Goal: Task Accomplishment & Management: Manage account settings

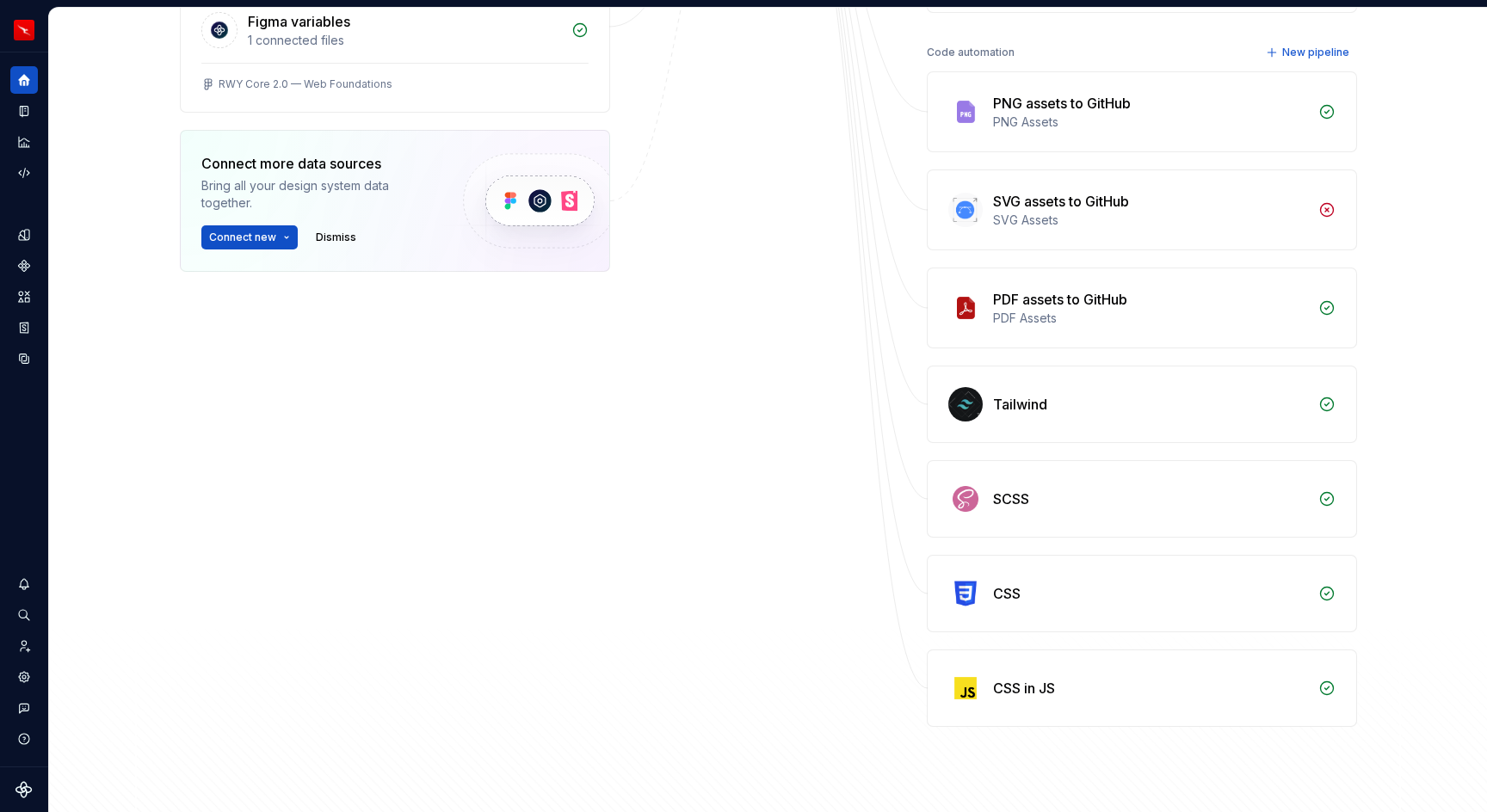
scroll to position [650, 0]
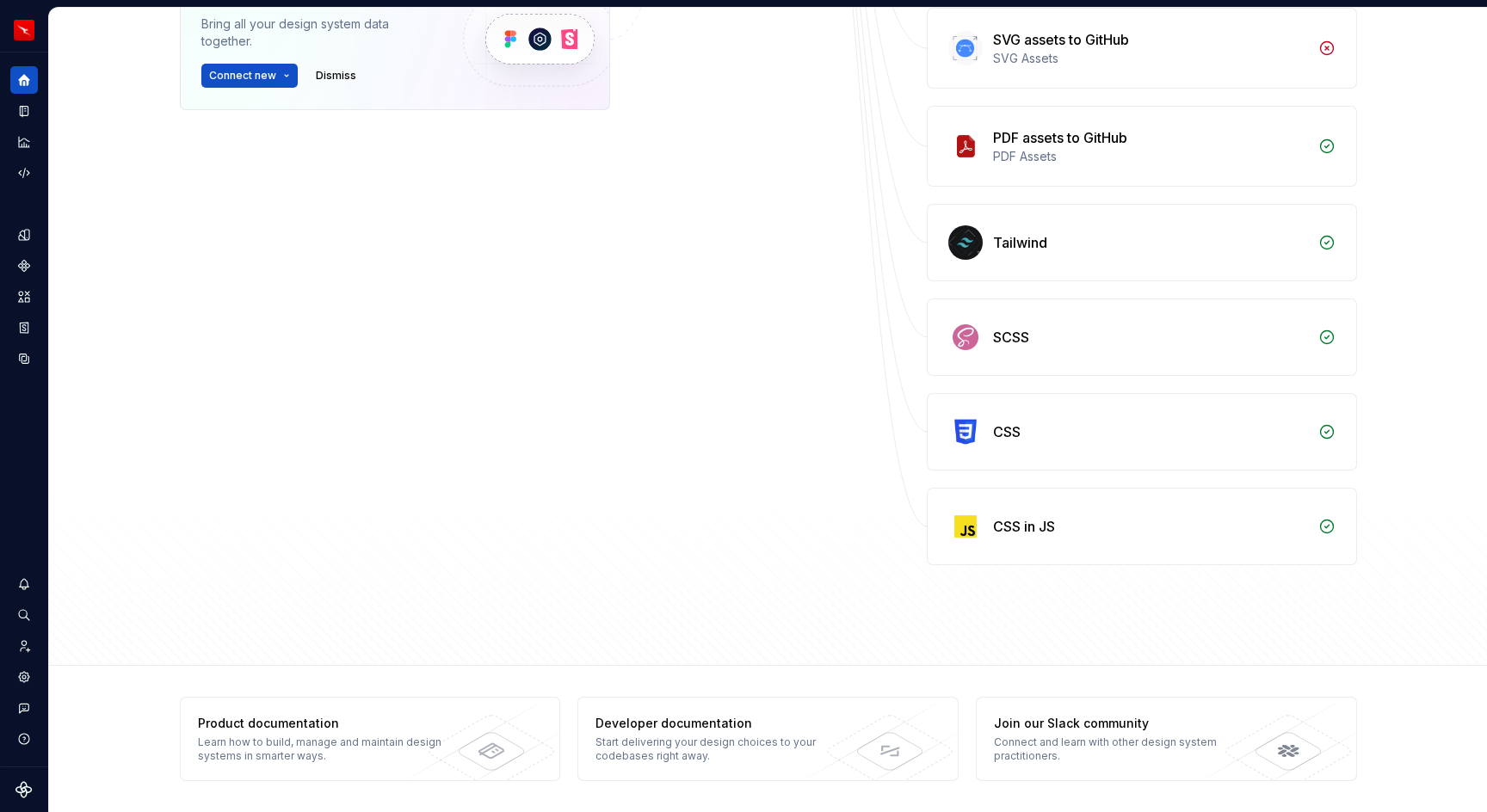
click at [576, 271] on div "Data sources Figma 5 connected files RWY Core 1.1 — App UI Kit RWY Core 2.0 — I…" at bounding box center [395, 80] width 430 height 971
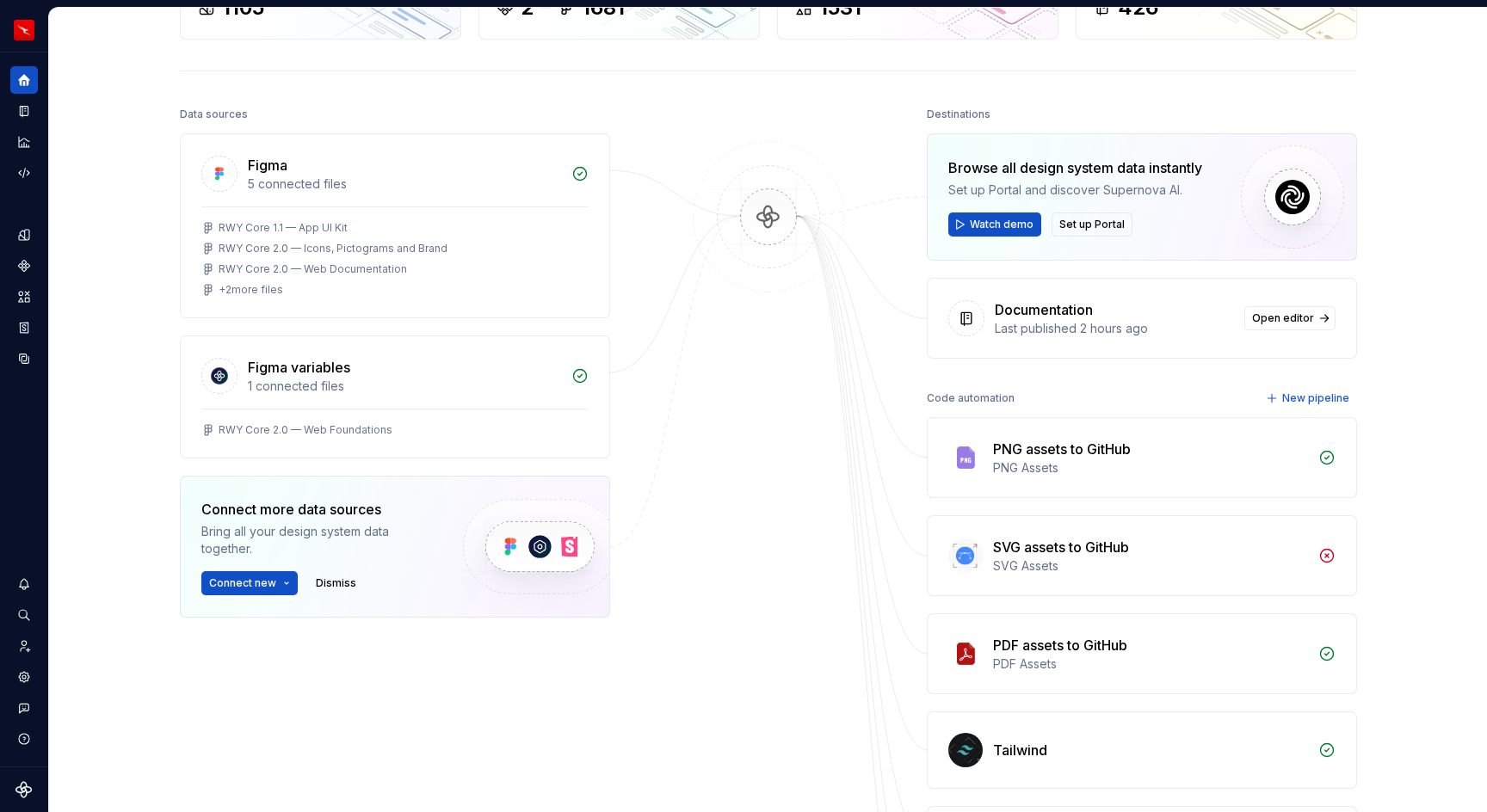
scroll to position [0, 0]
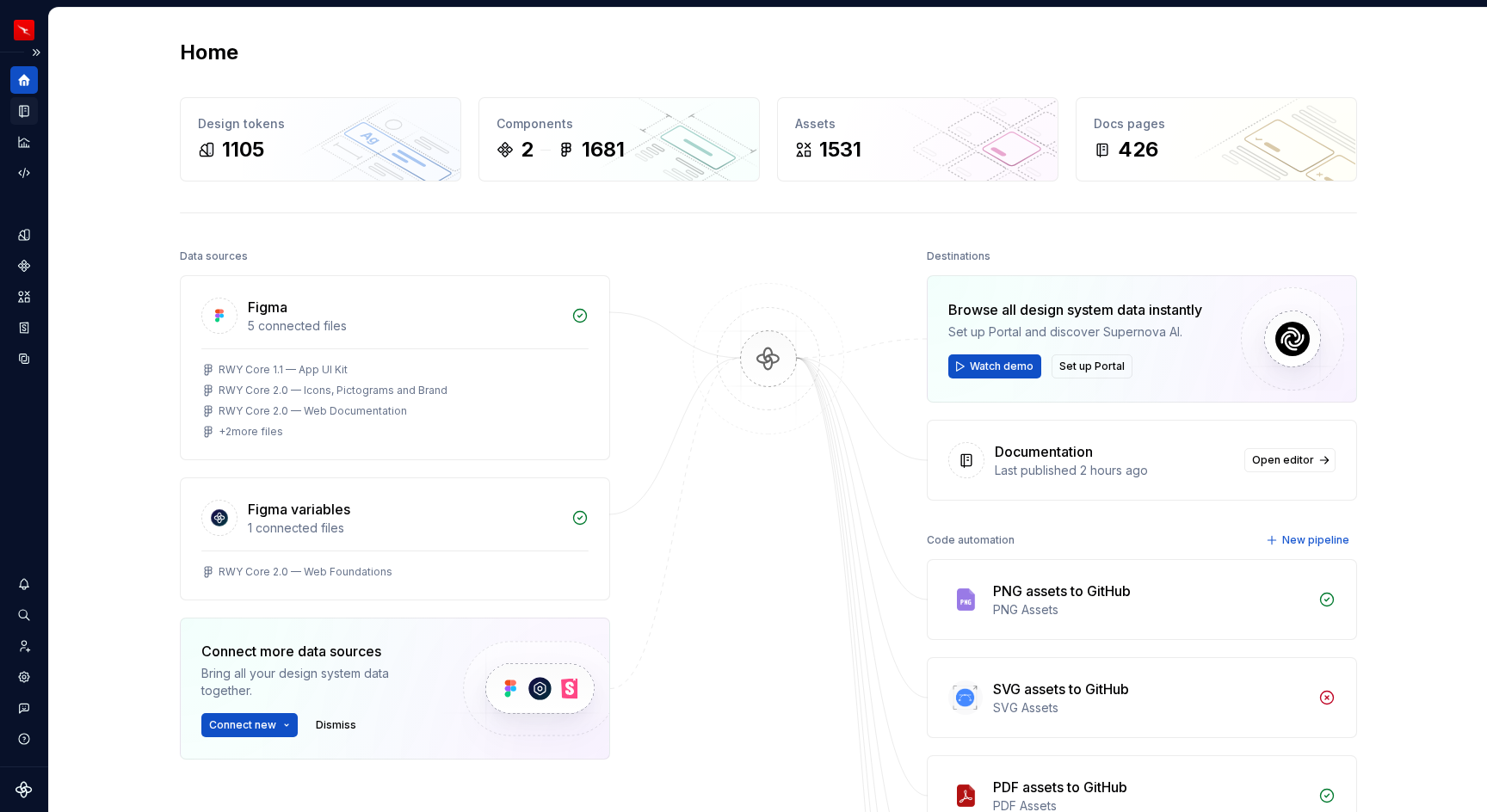
click at [28, 119] on div "Documentation" at bounding box center [24, 111] width 27 height 27
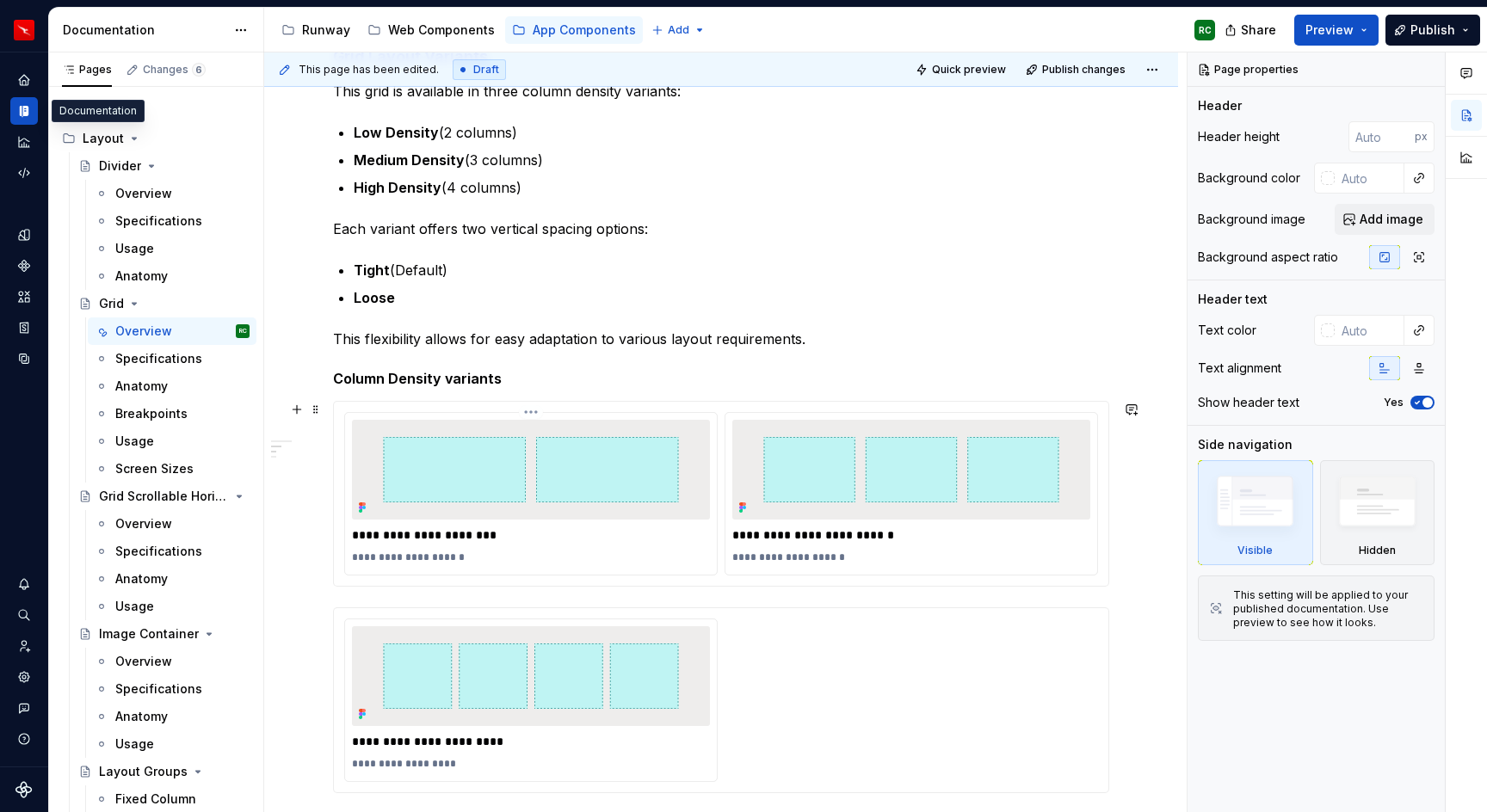
scroll to position [440, 0]
type textarea "*"
click at [574, 477] on img at bounding box center [531, 468] width 327 height 100
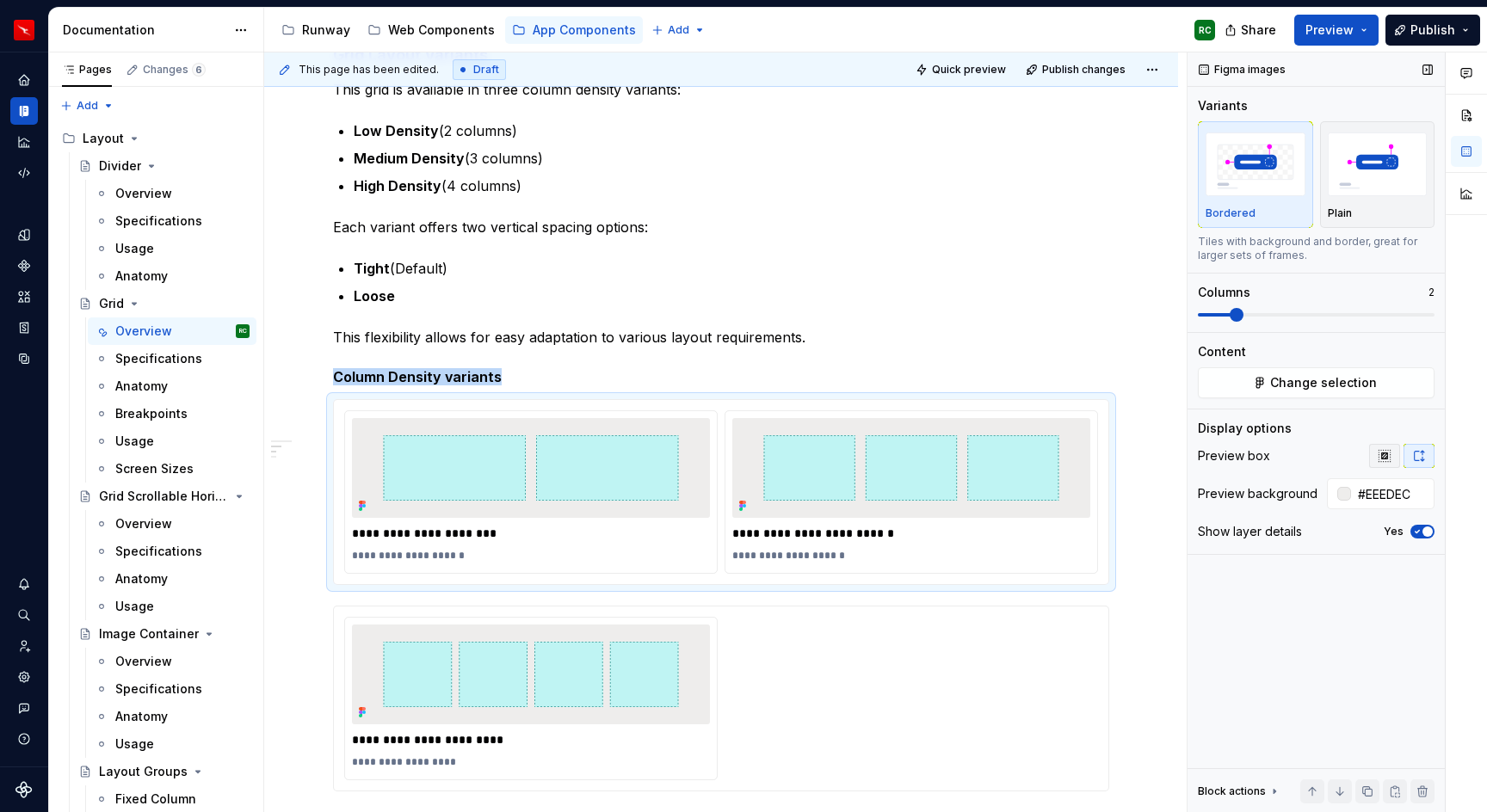
click at [1380, 453] on icon "button" at bounding box center [1385, 457] width 14 height 14
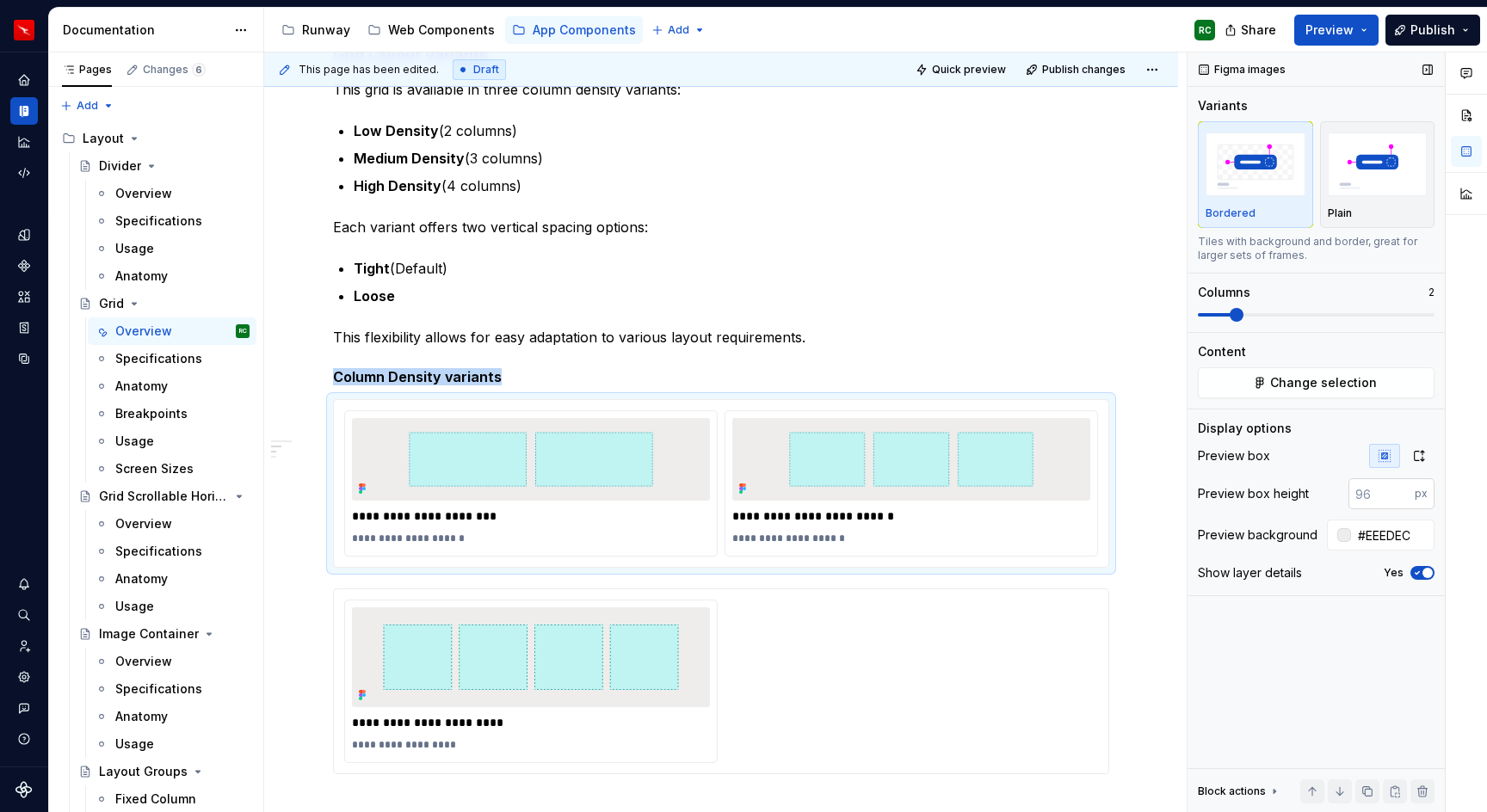
click at [1389, 484] on input "number" at bounding box center [1381, 494] width 67 height 31
type input "300"
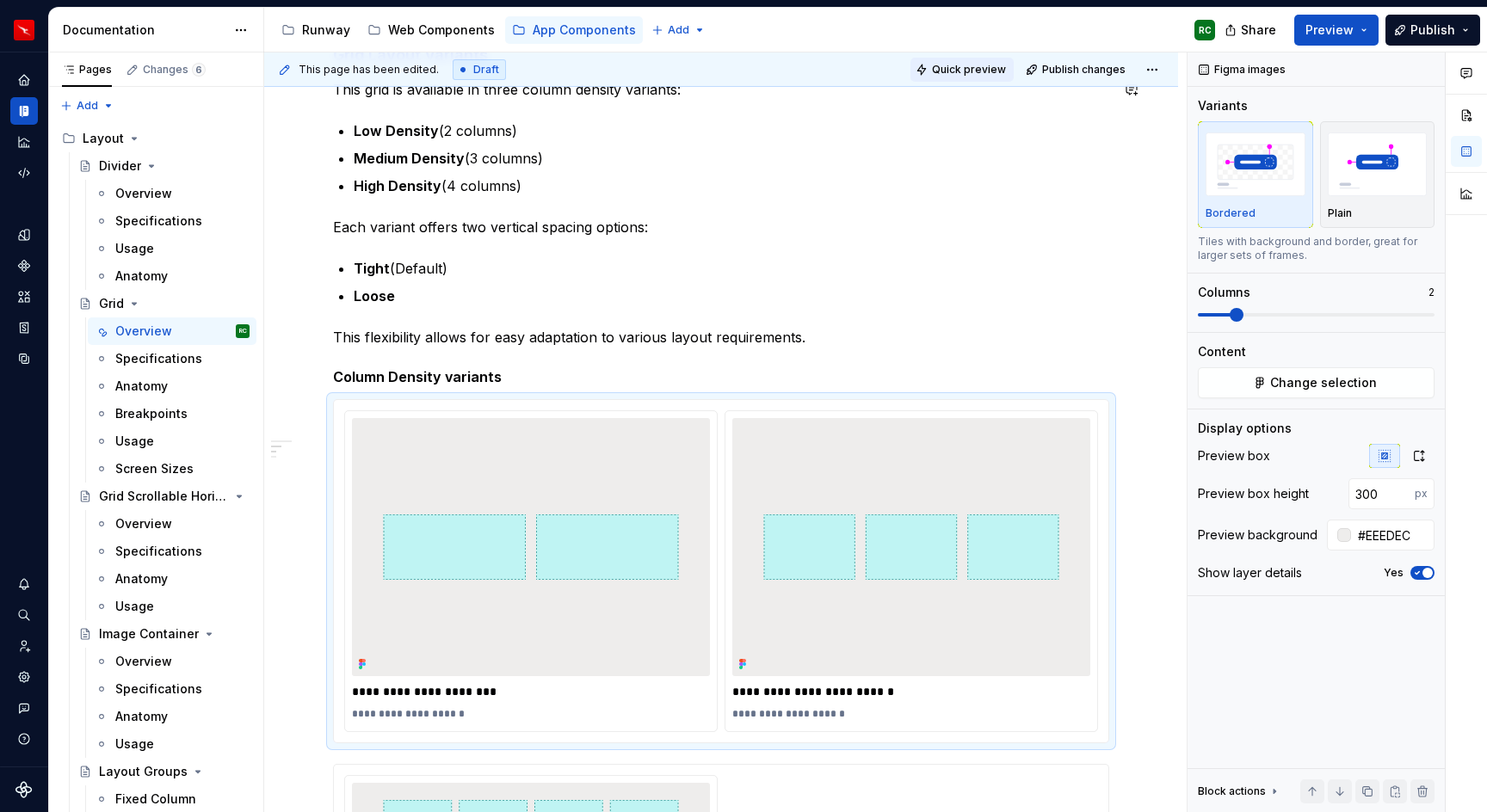
click at [975, 66] on span "Quick preview" at bounding box center [968, 70] width 74 height 14
click at [710, 612] on div at bounding box center [531, 547] width 358 height 258
click at [1409, 459] on button "button" at bounding box center [1419, 456] width 31 height 24
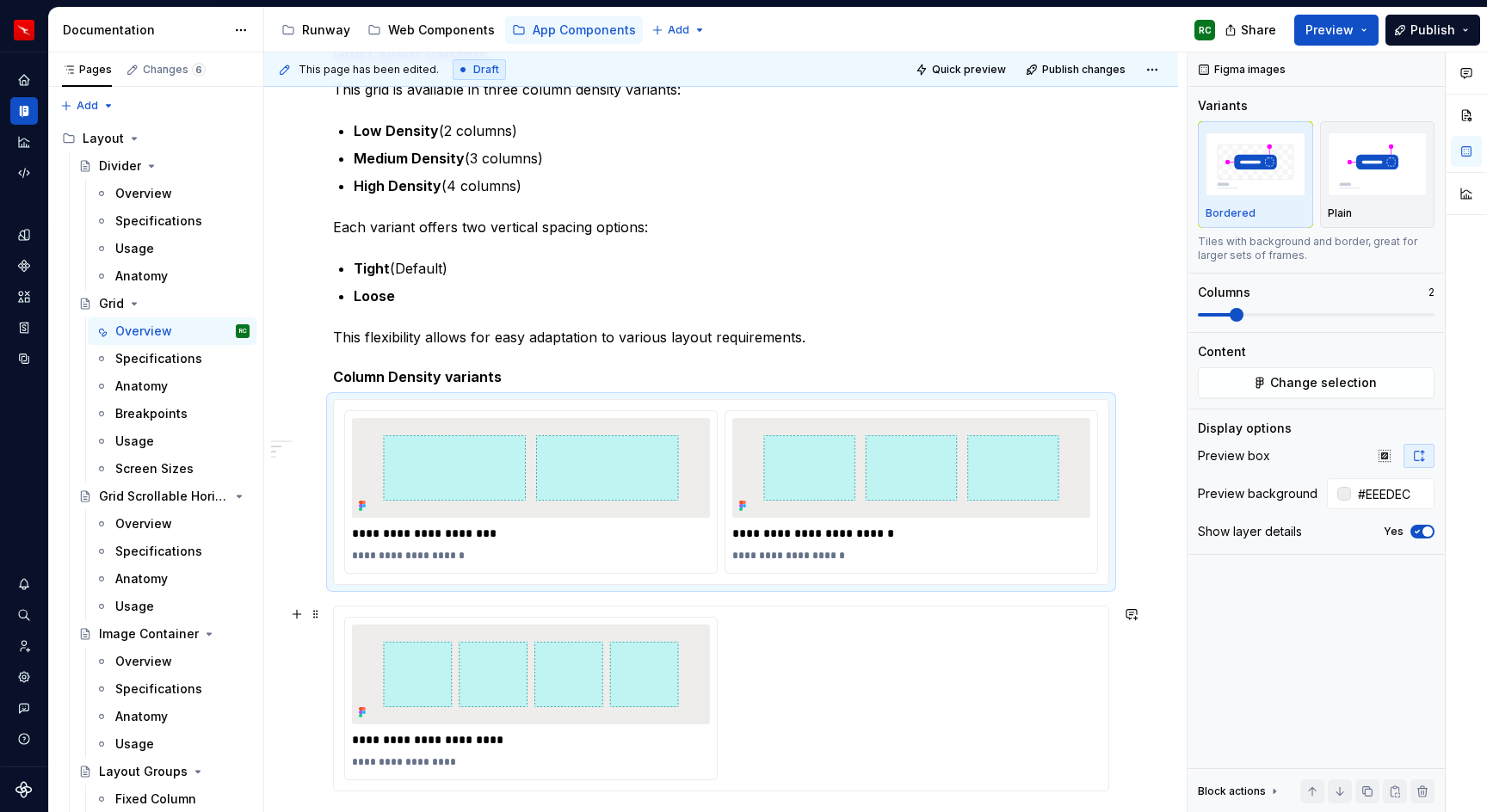
click at [959, 660] on div "**********" at bounding box center [721, 699] width 754 height 163
click at [951, 71] on span "Quick preview" at bounding box center [968, 70] width 74 height 14
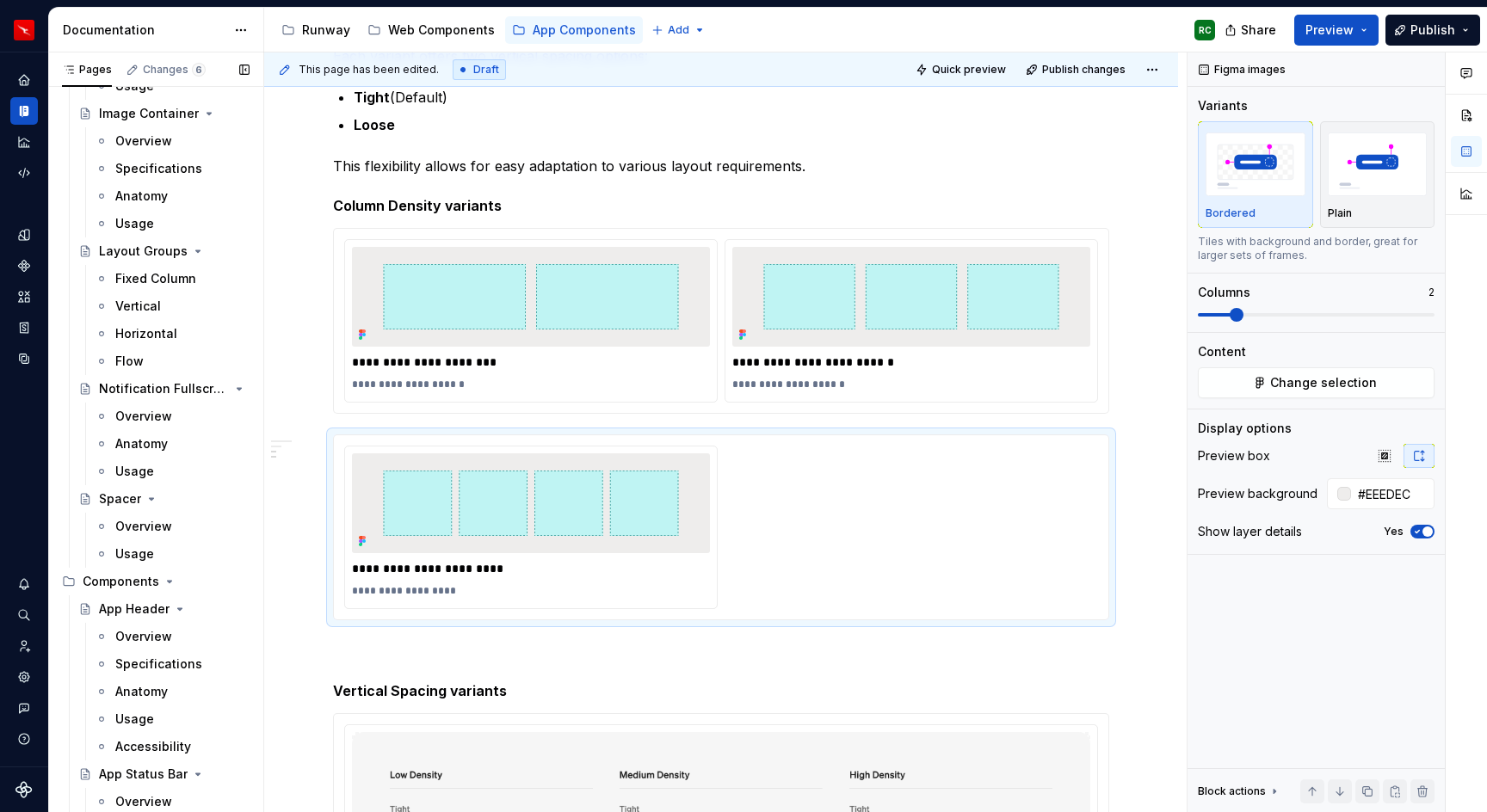
scroll to position [0, 0]
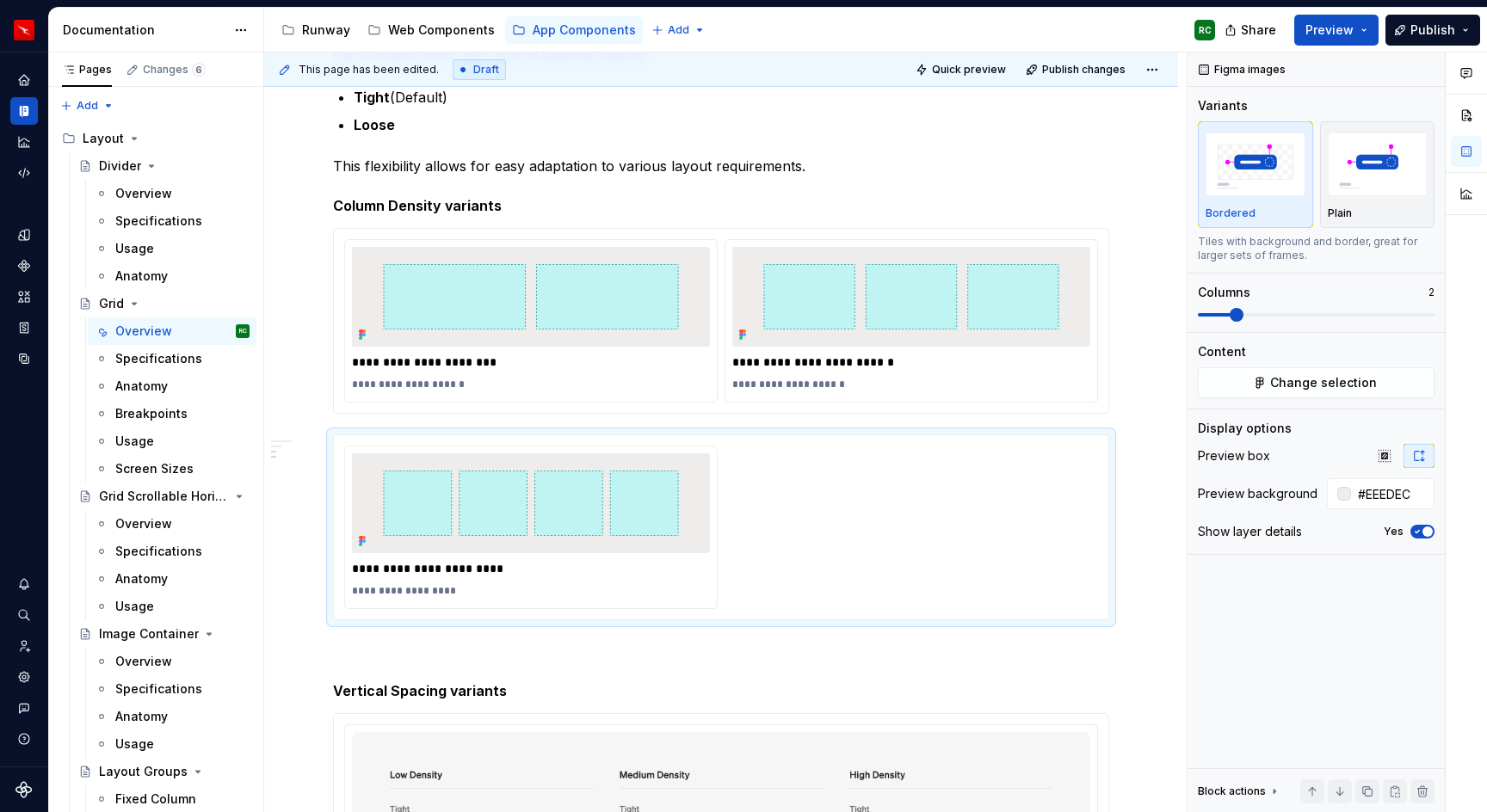
type textarea "*"
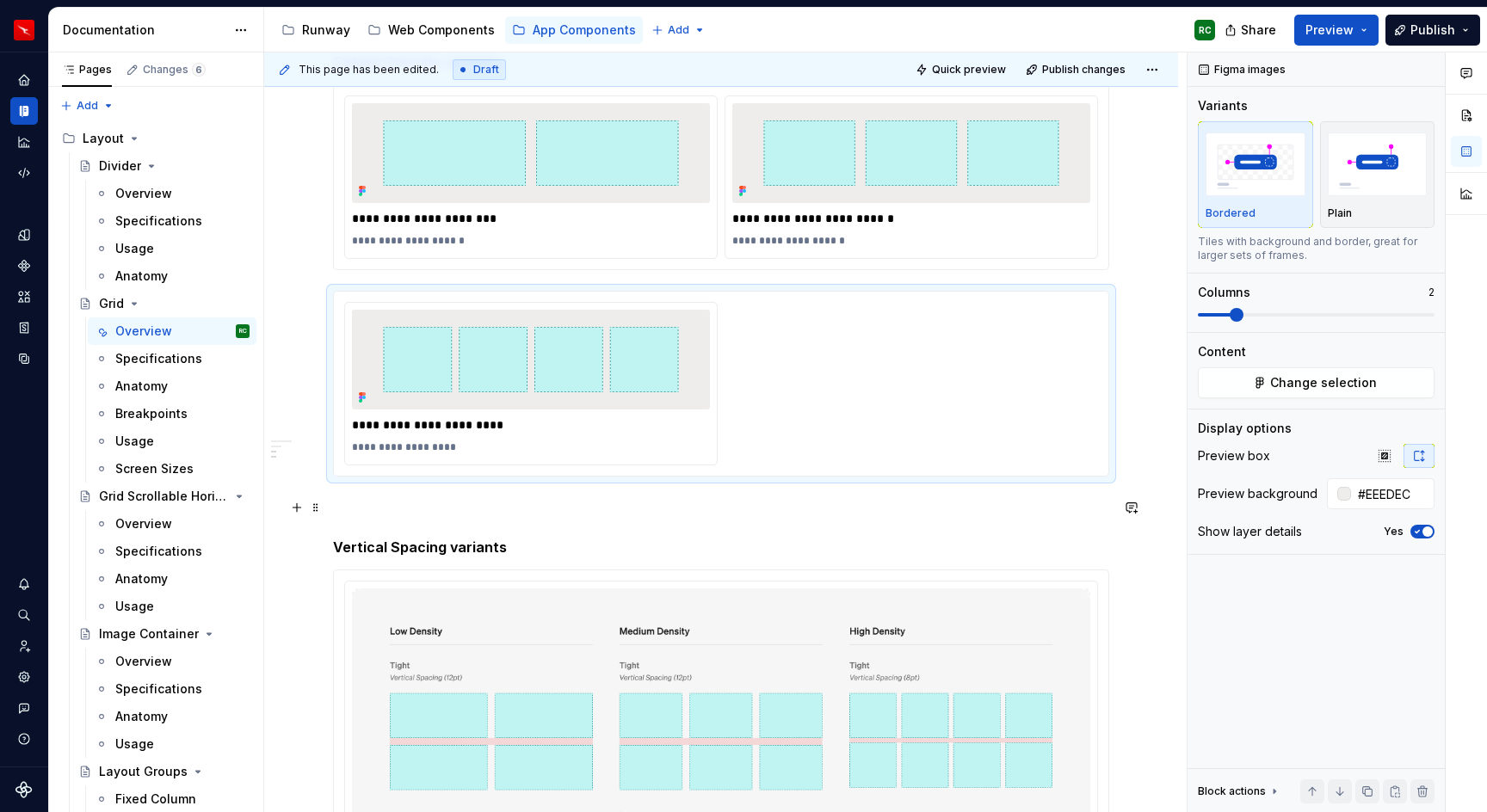
click at [544, 517] on p at bounding box center [722, 507] width 777 height 20
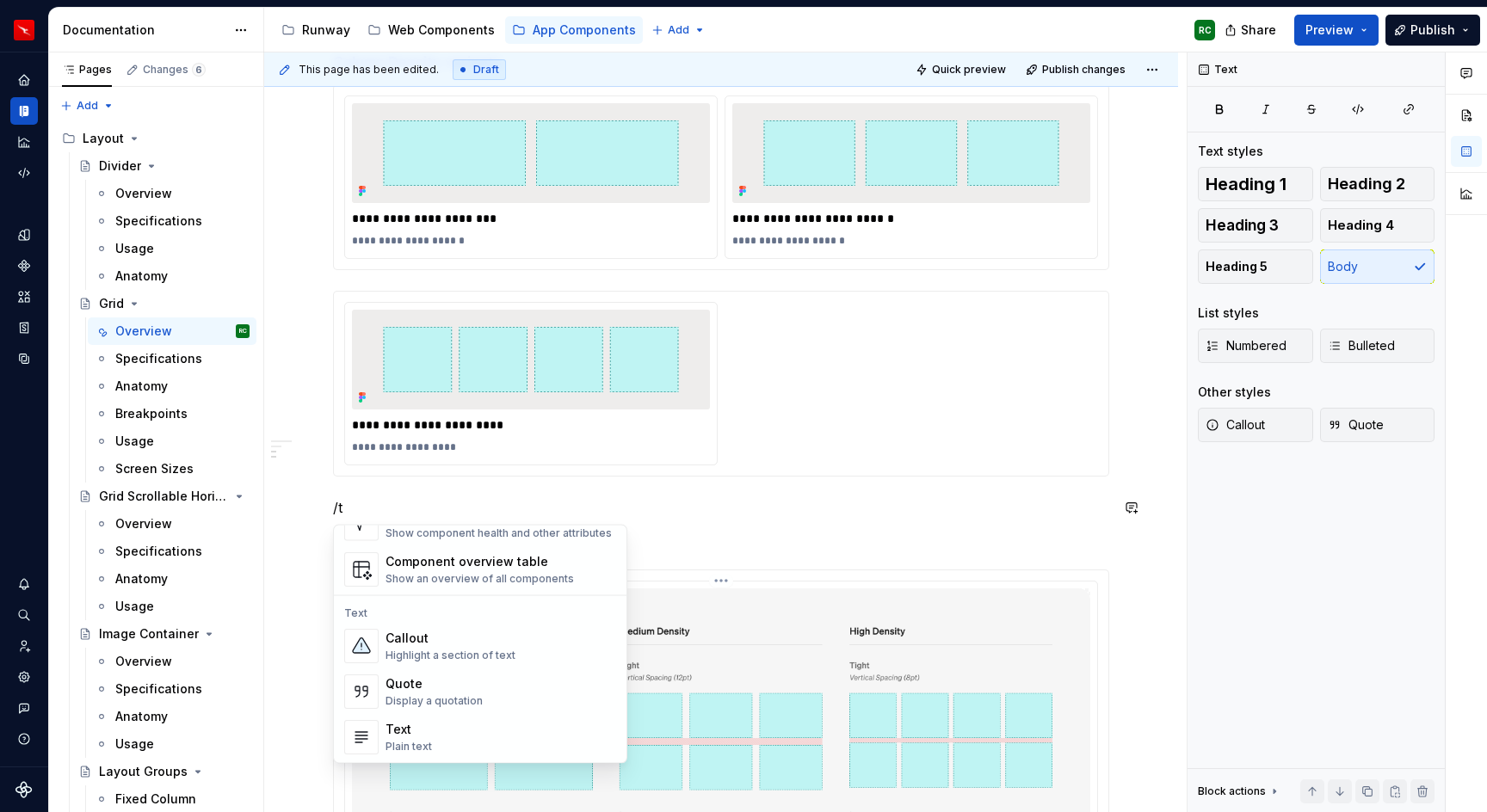
scroll to position [0, 0]
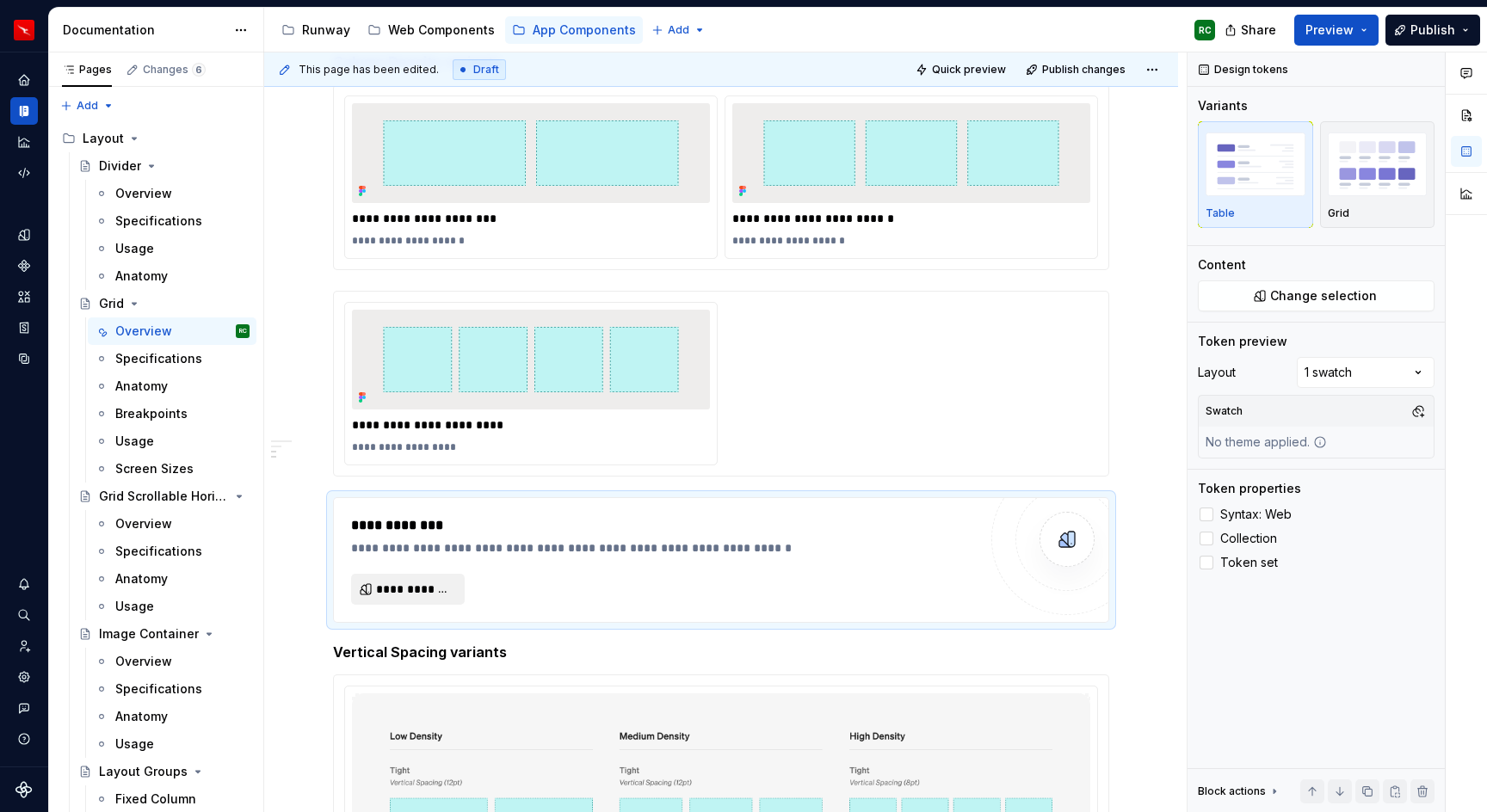
click at [367, 598] on button "**********" at bounding box center [408, 589] width 113 height 31
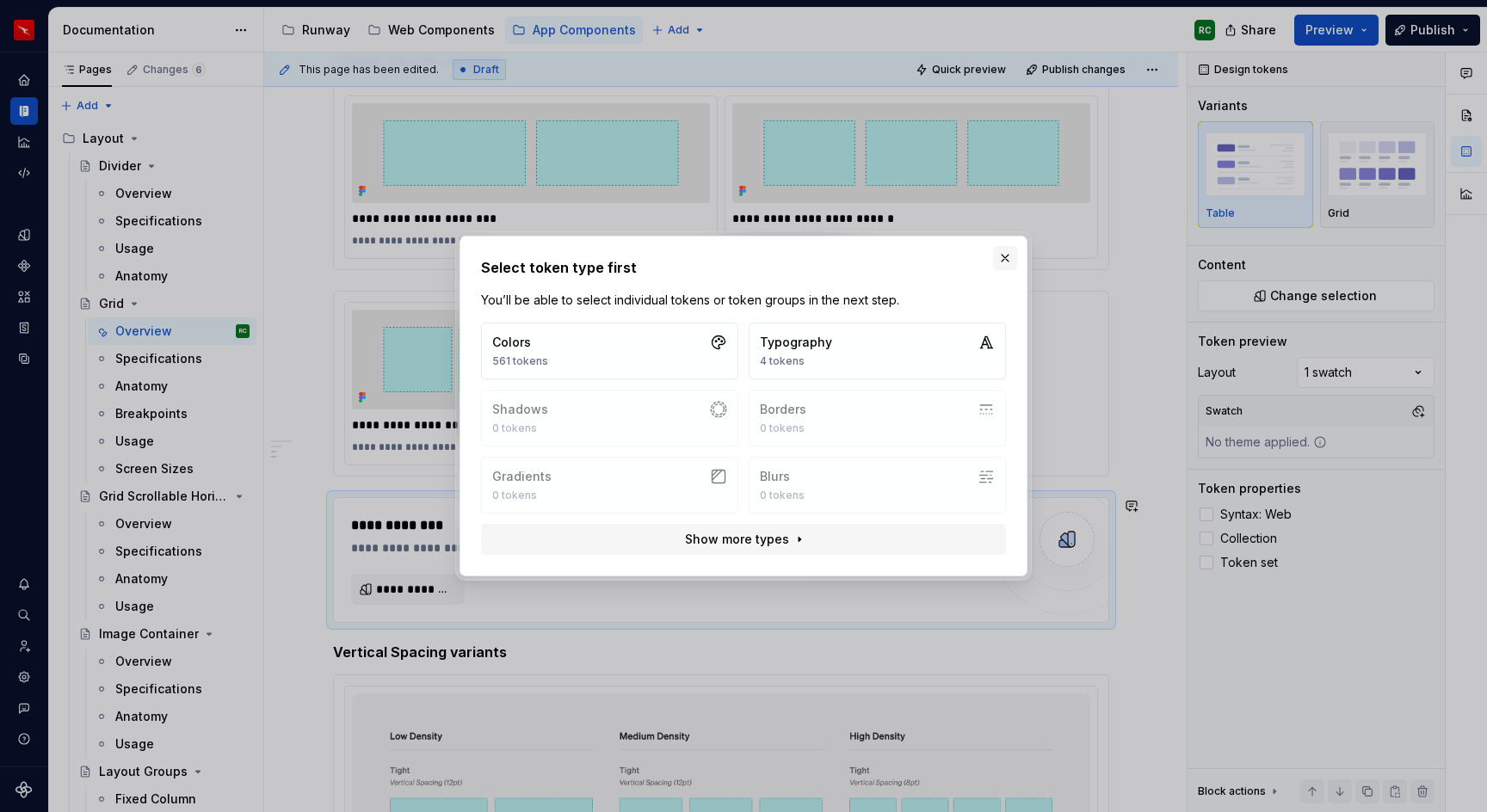
click at [1008, 262] on button "button" at bounding box center [1005, 258] width 24 height 24
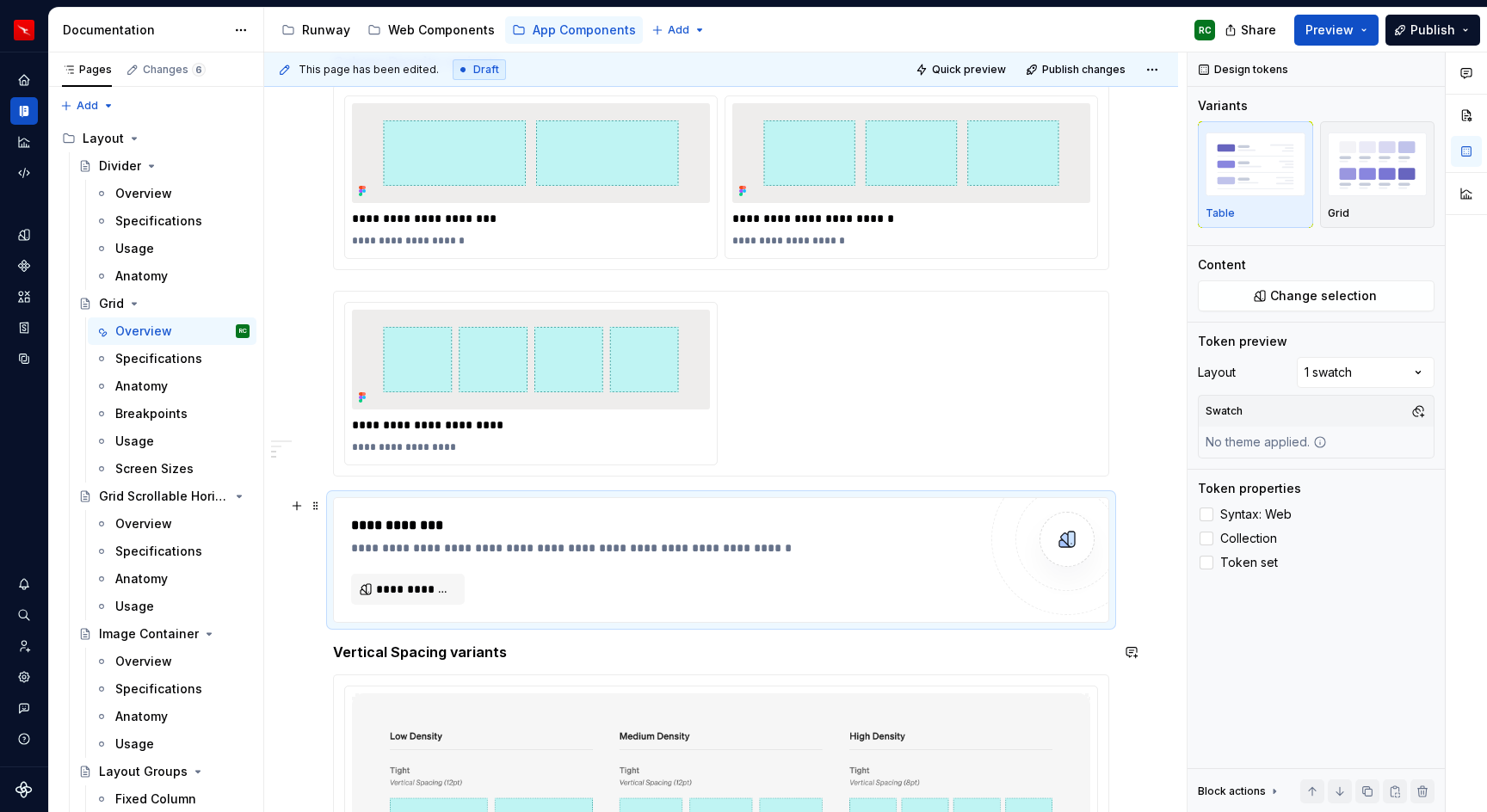
click at [1136, 620] on div "**********" at bounding box center [721, 468] width 914 height 1807
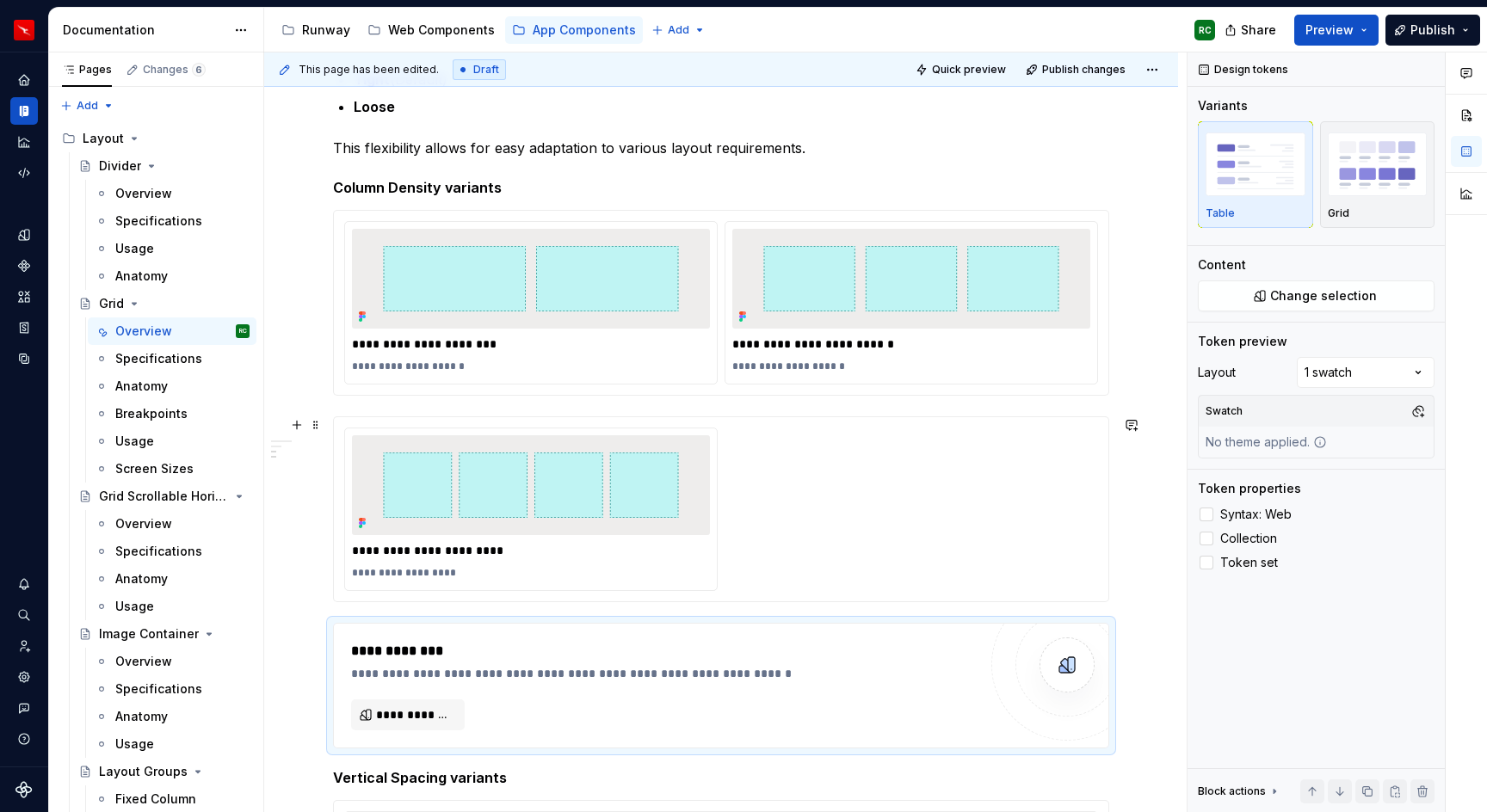
scroll to position [634, 0]
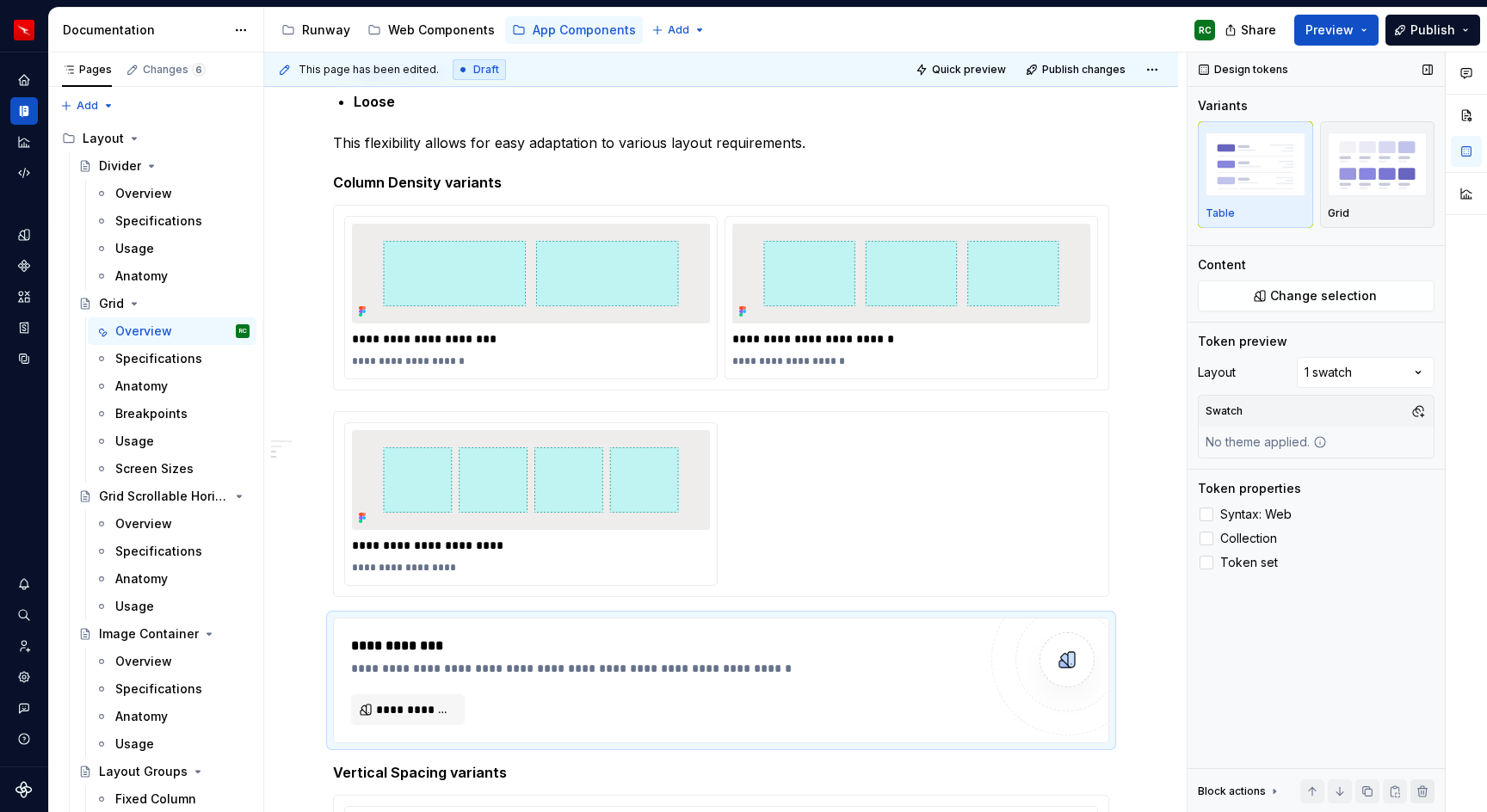
click at [1432, 789] on button "button" at bounding box center [1422, 791] width 24 height 24
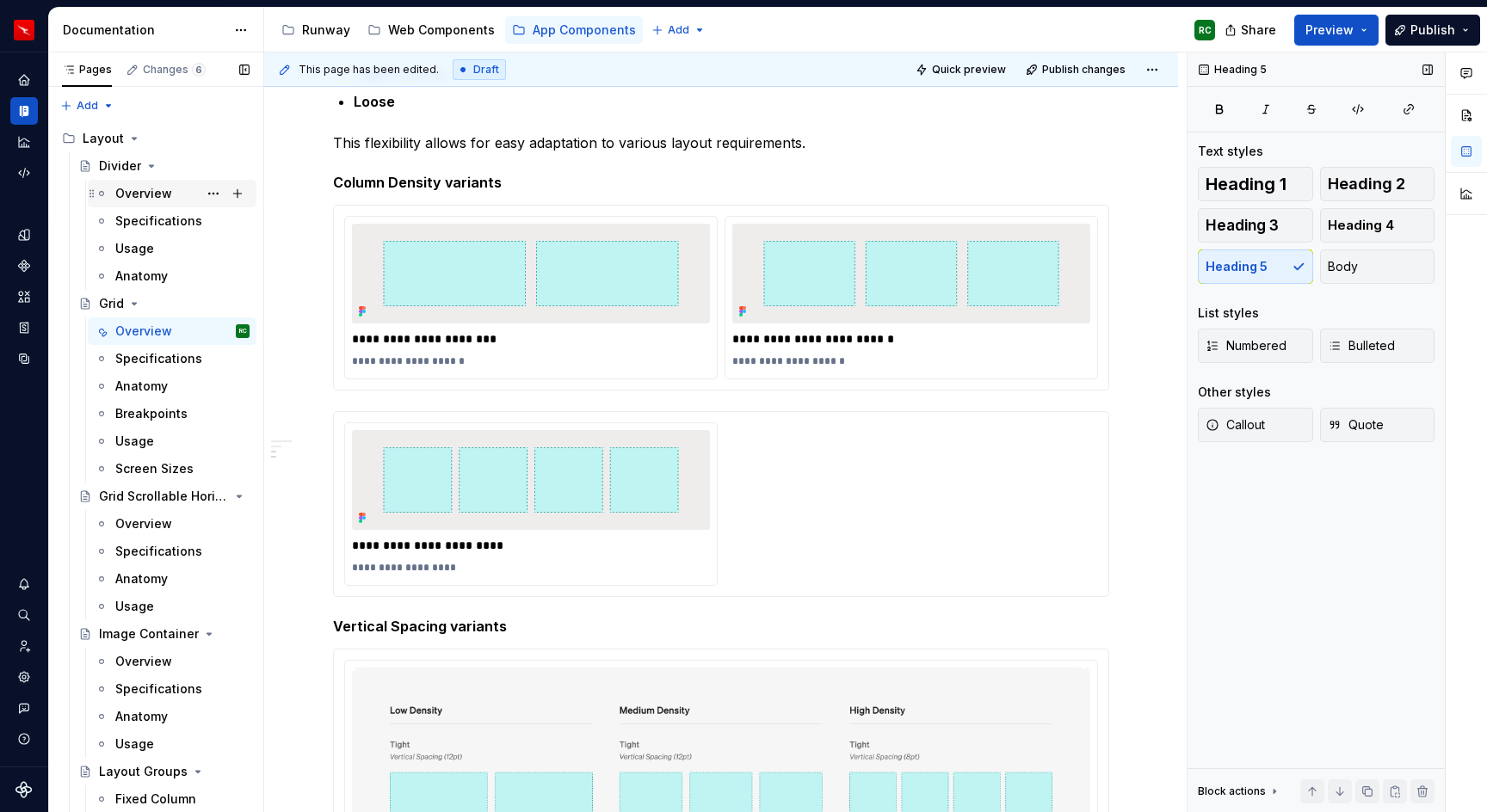
click at [145, 199] on div "Overview" at bounding box center [144, 193] width 57 height 17
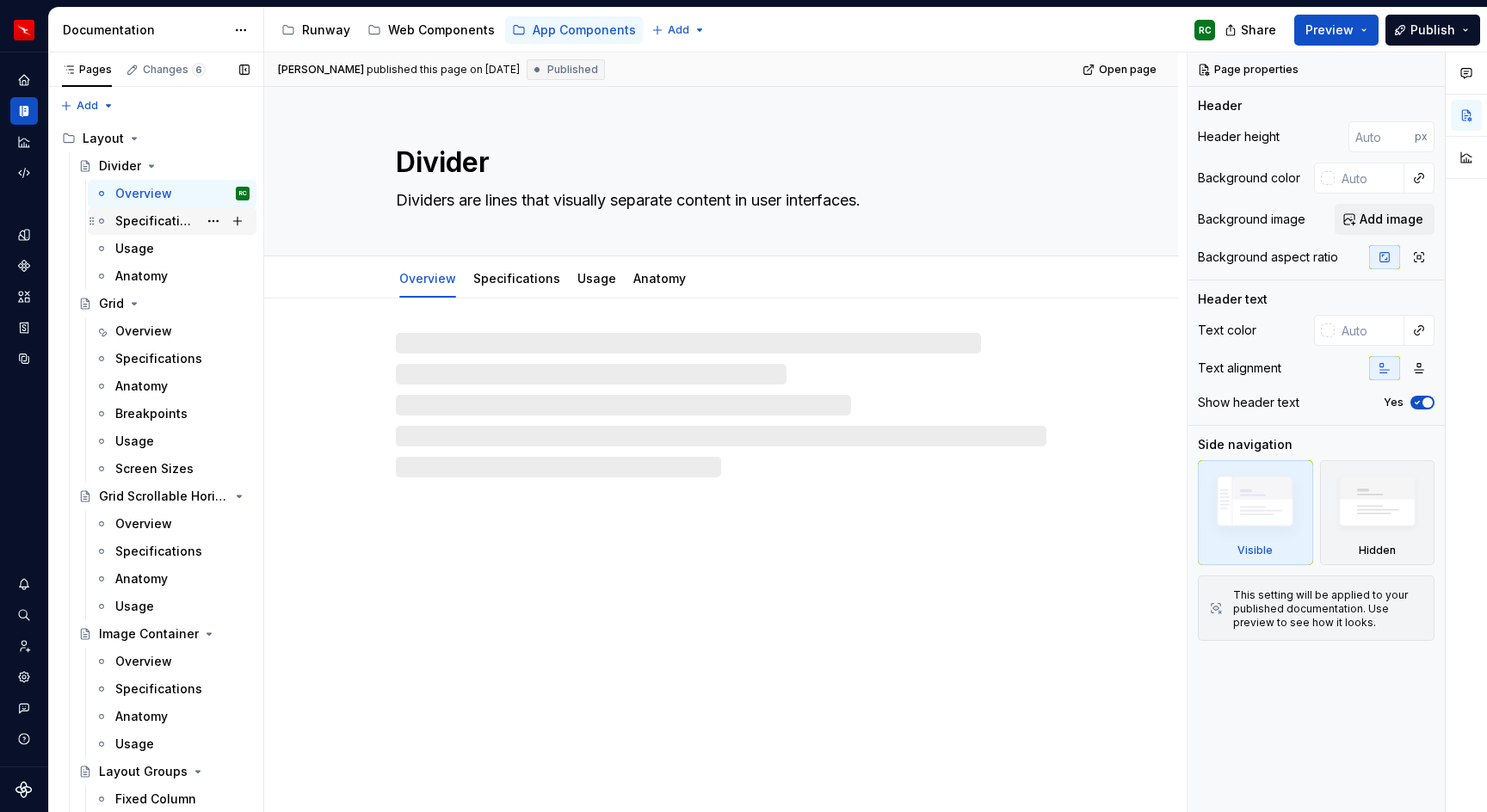
click at [145, 219] on div "Specifications" at bounding box center [156, 221] width 82 height 17
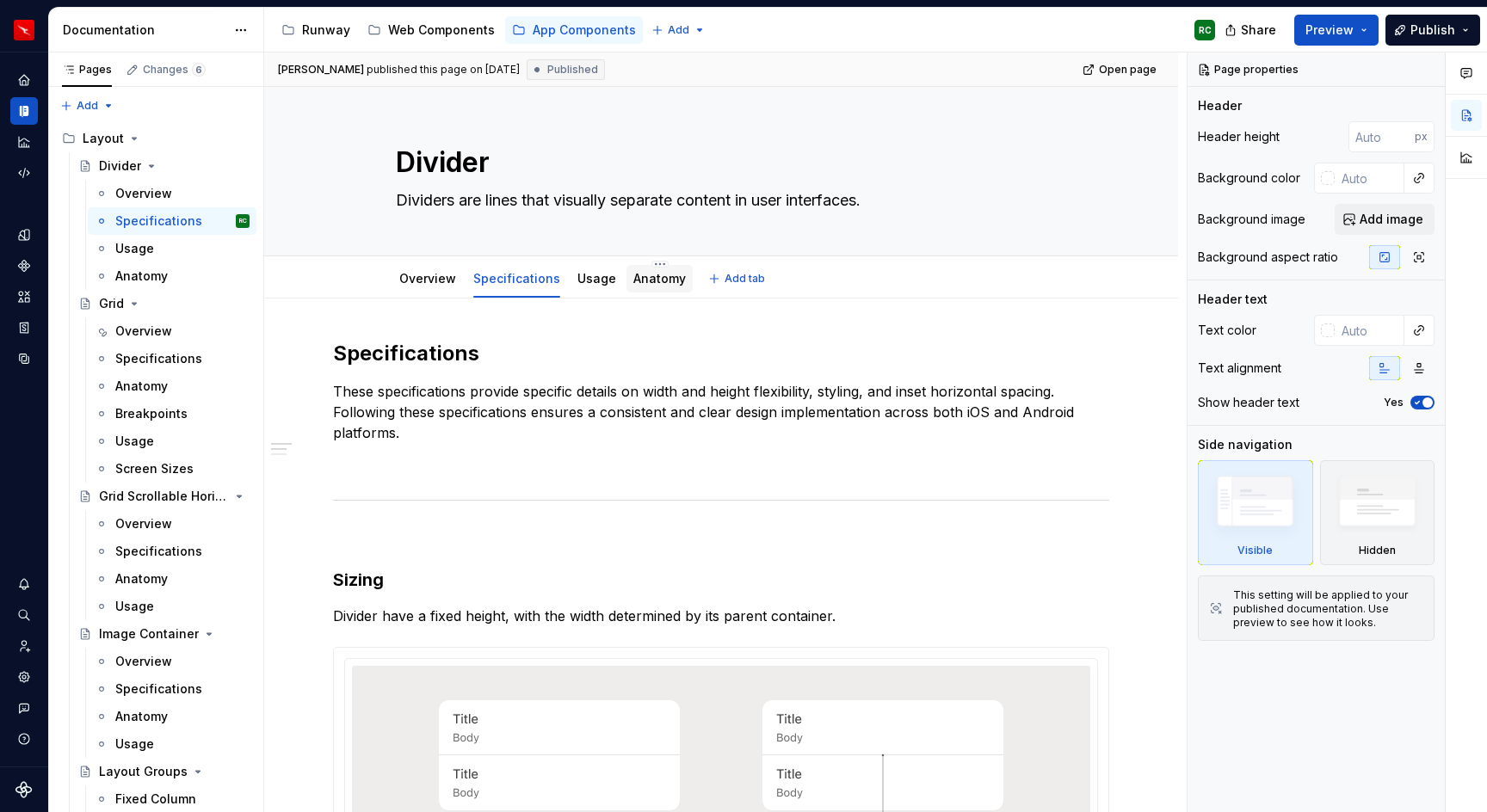
click at [650, 272] on link "Anatomy" at bounding box center [659, 278] width 52 height 15
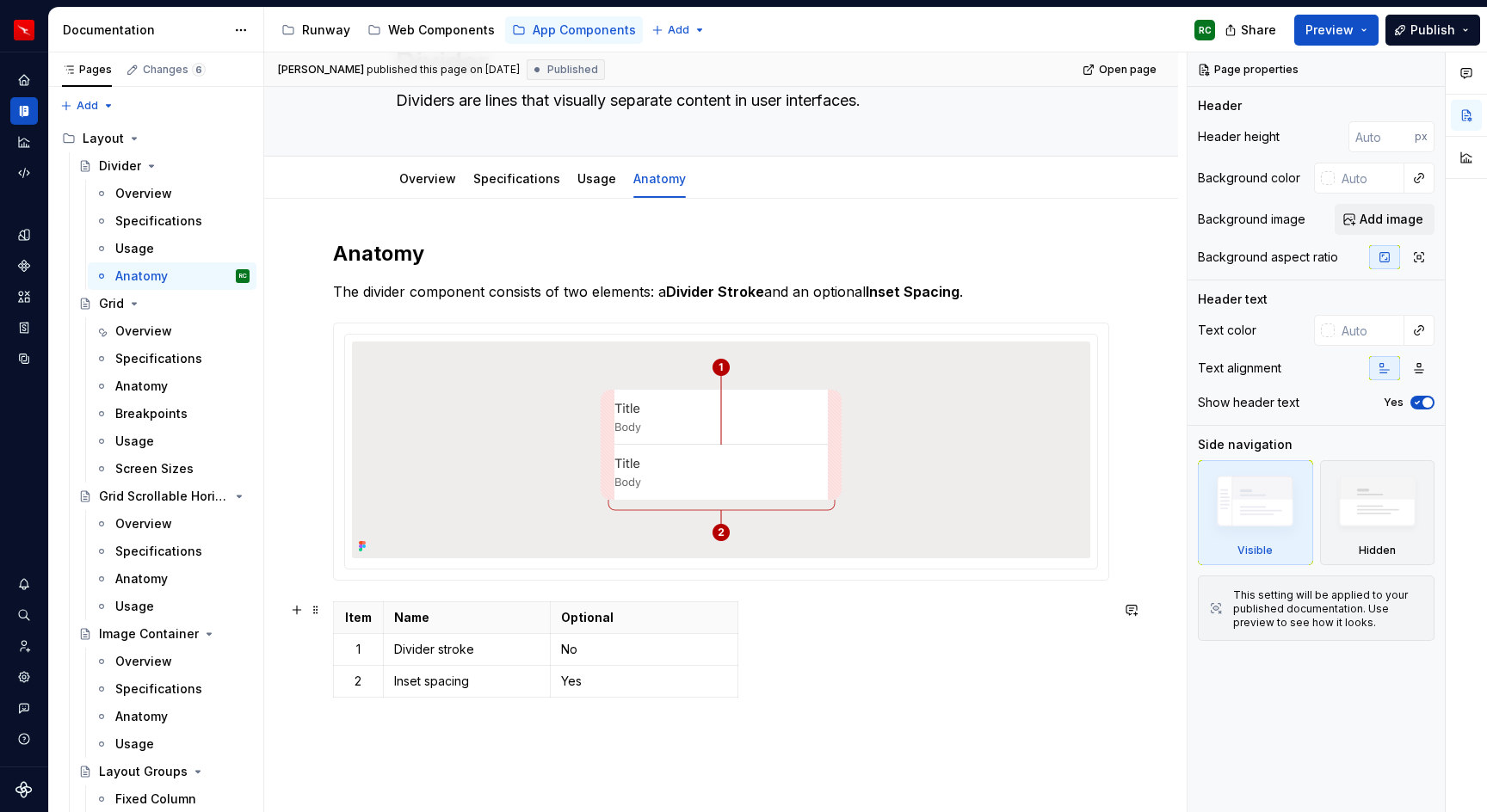
scroll to position [104, 0]
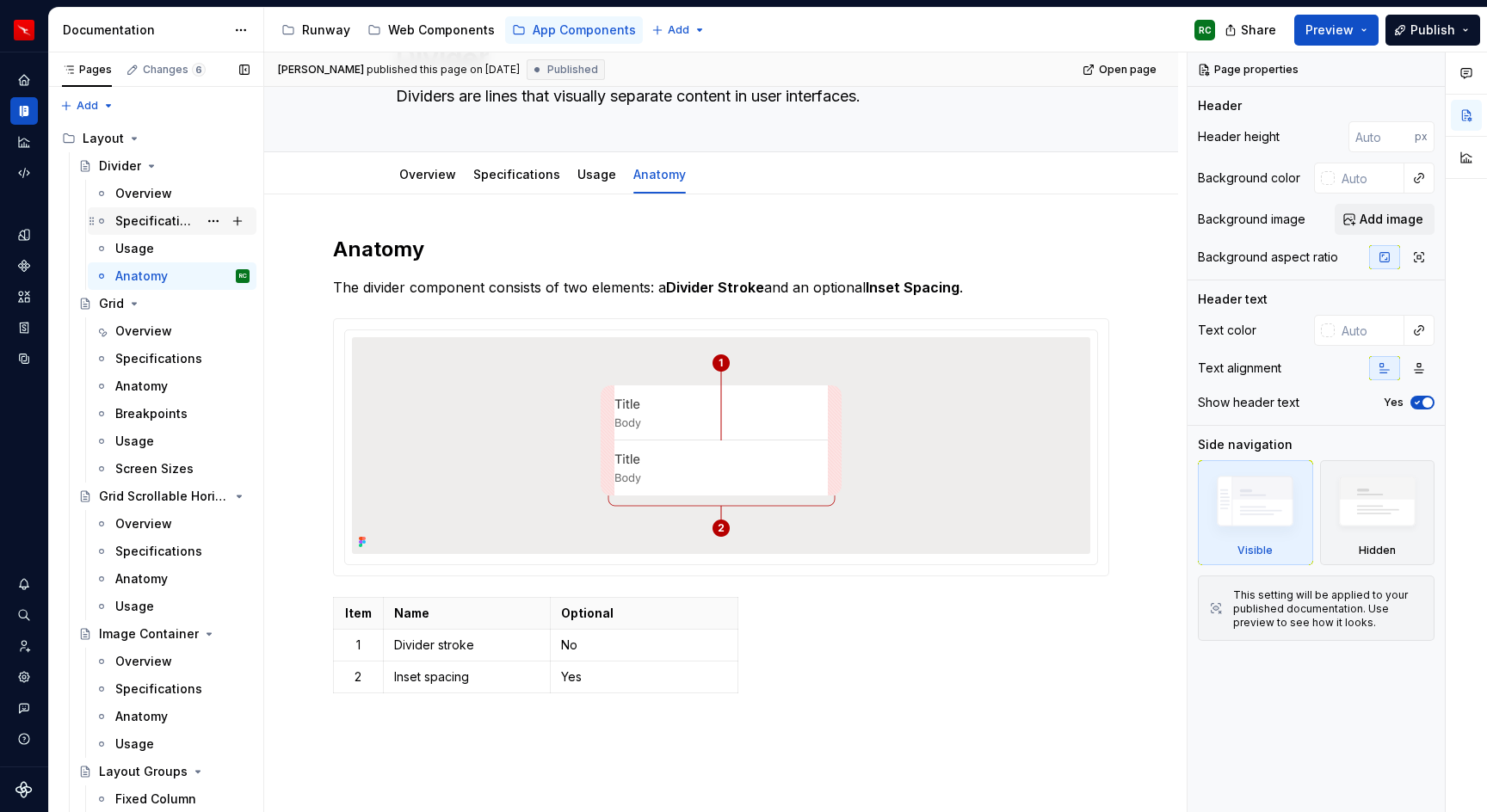
click at [149, 223] on div "Specifications" at bounding box center [156, 221] width 82 height 17
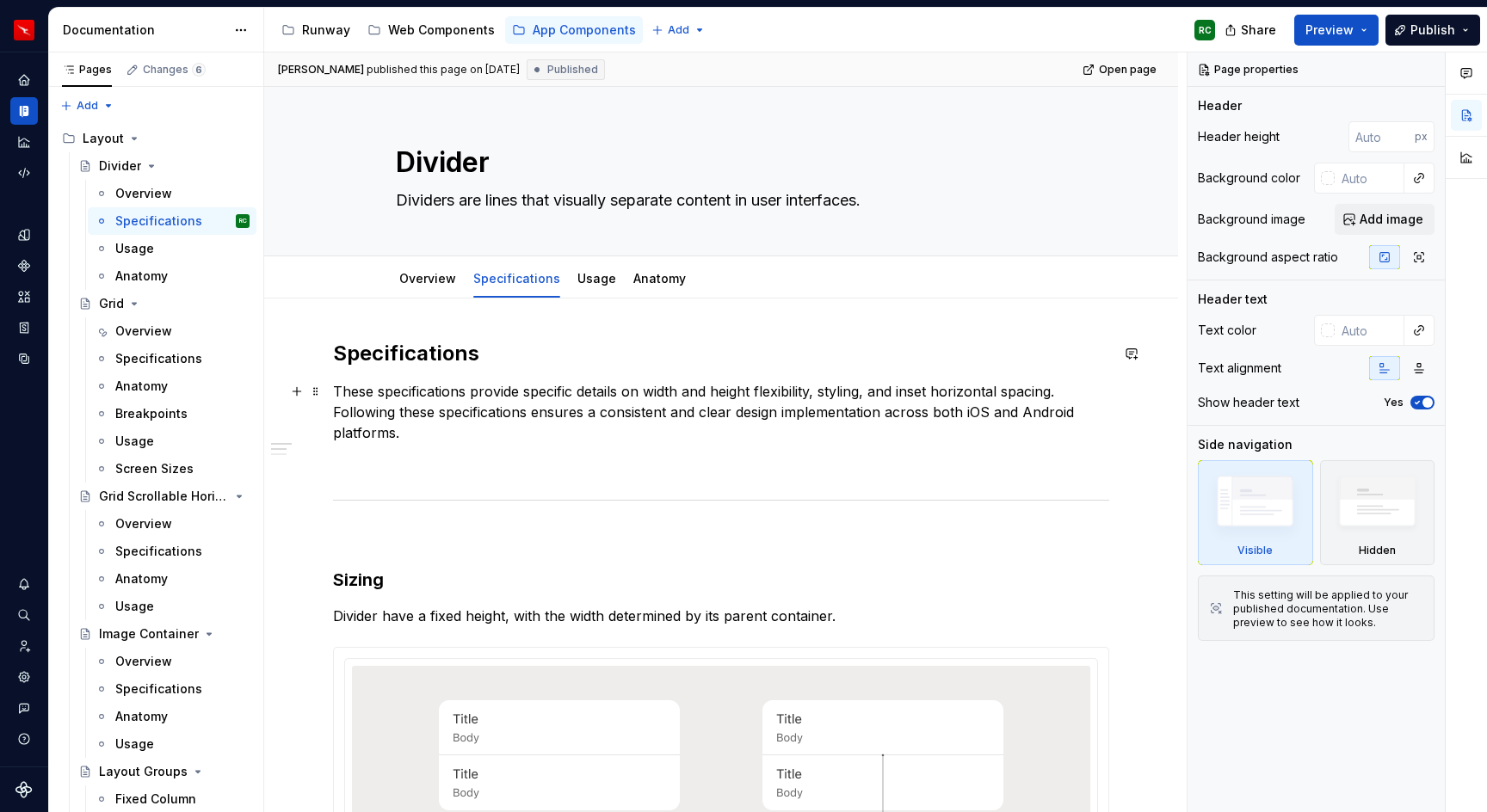
scroll to position [142, 0]
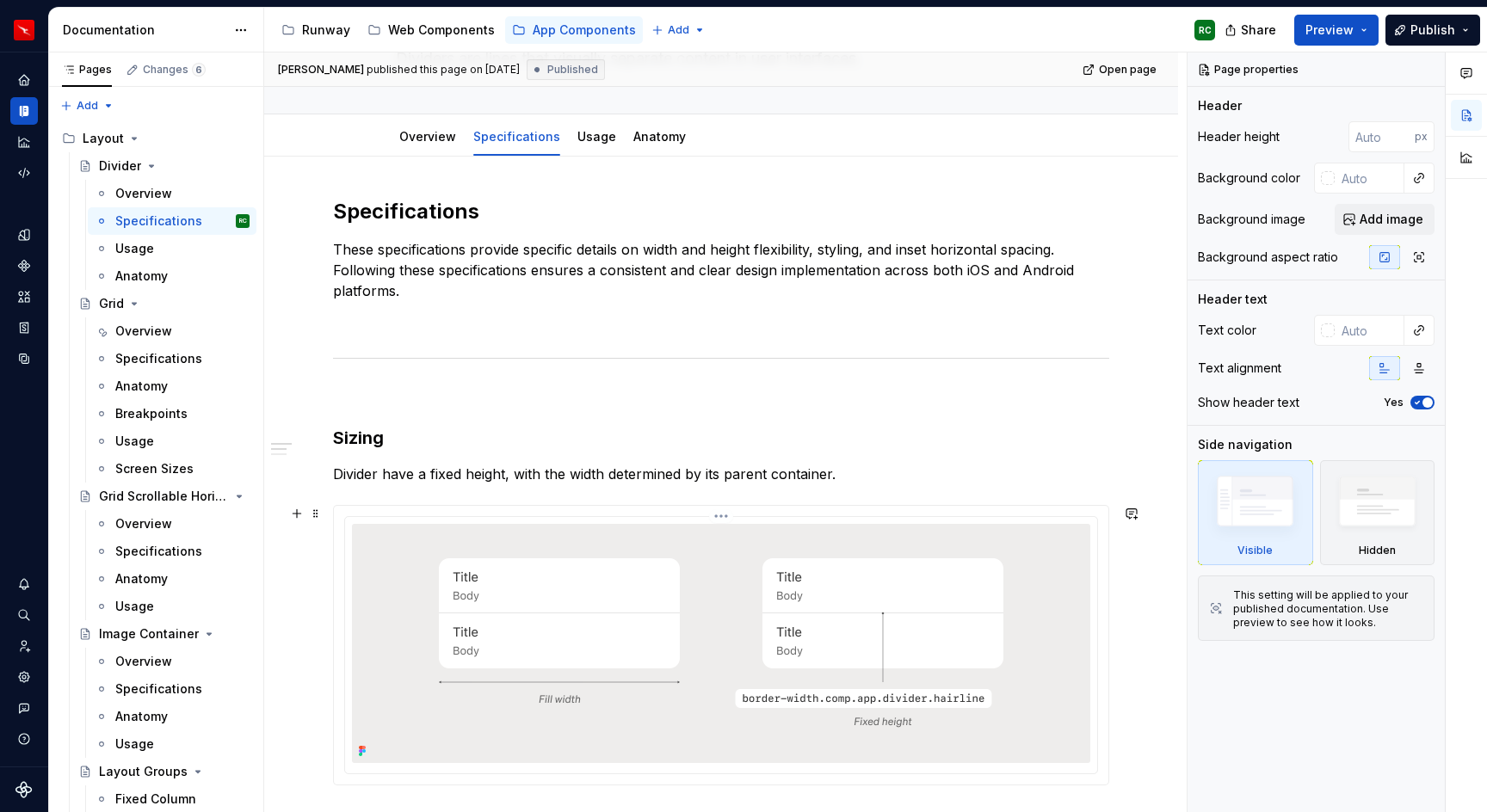
click at [870, 620] on img at bounding box center [722, 644] width 718 height 239
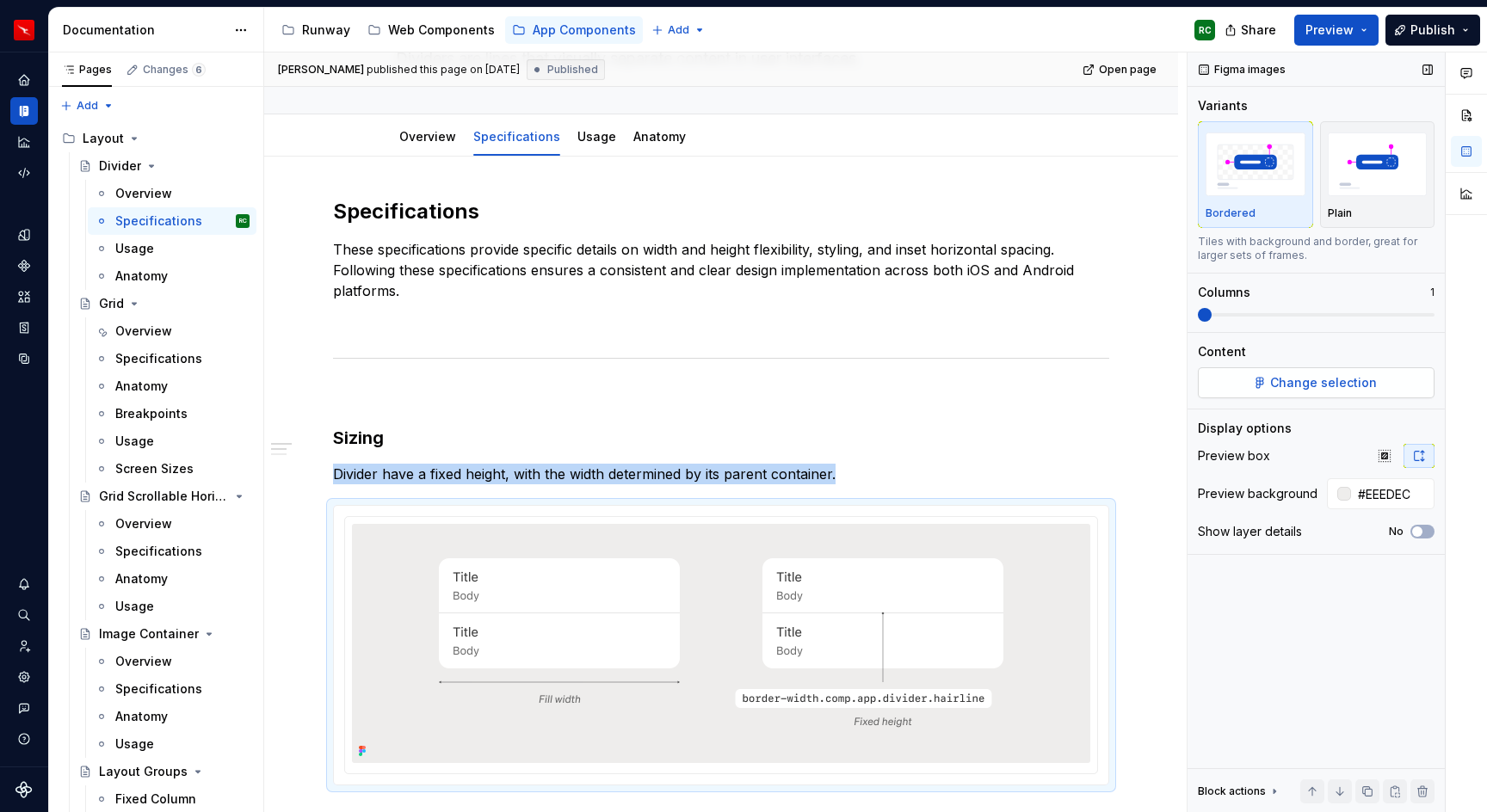
click at [1311, 376] on span "Change selection" at bounding box center [1324, 382] width 106 height 17
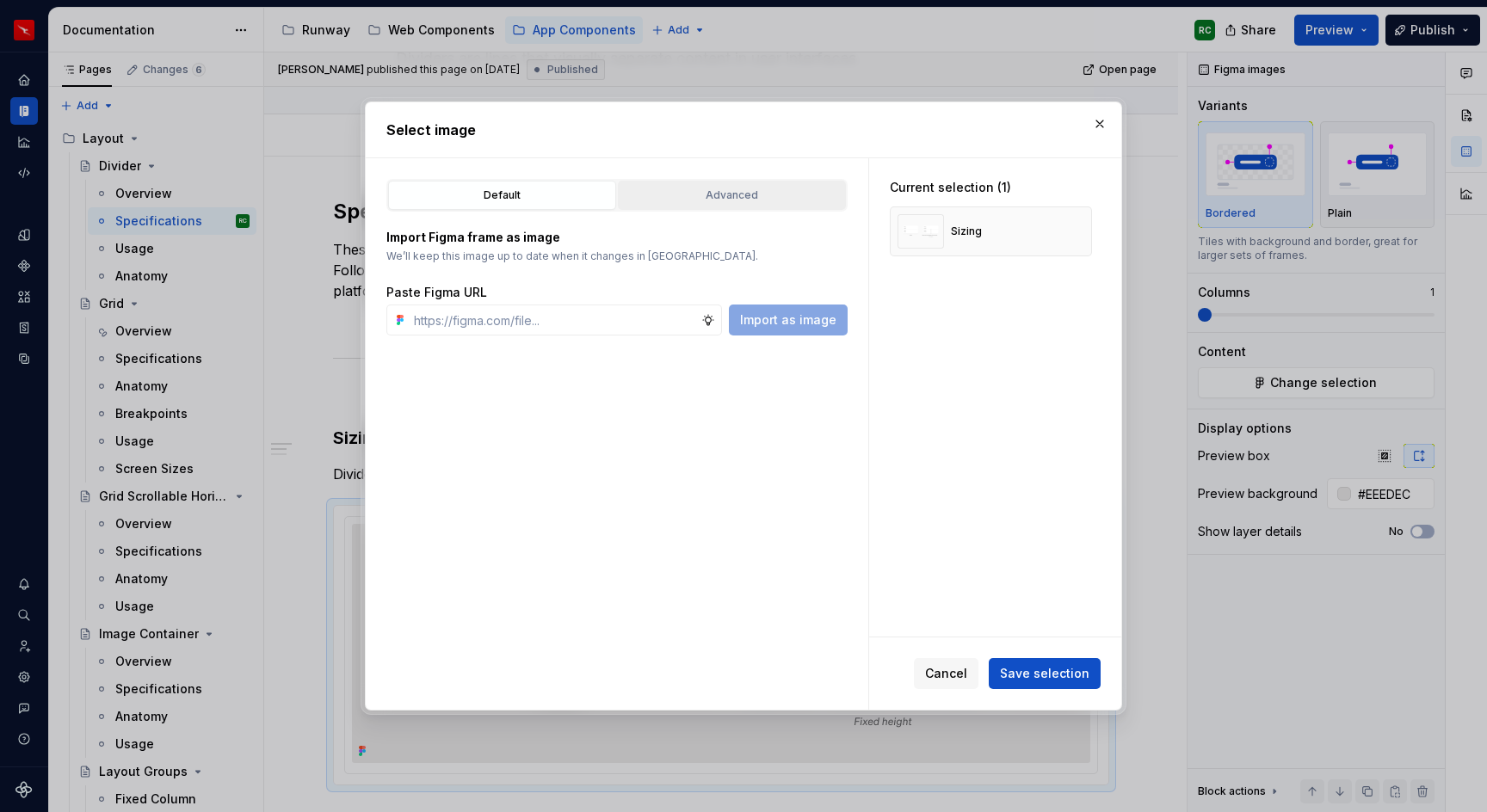
click at [757, 203] on div "Advanced" at bounding box center [732, 195] width 216 height 17
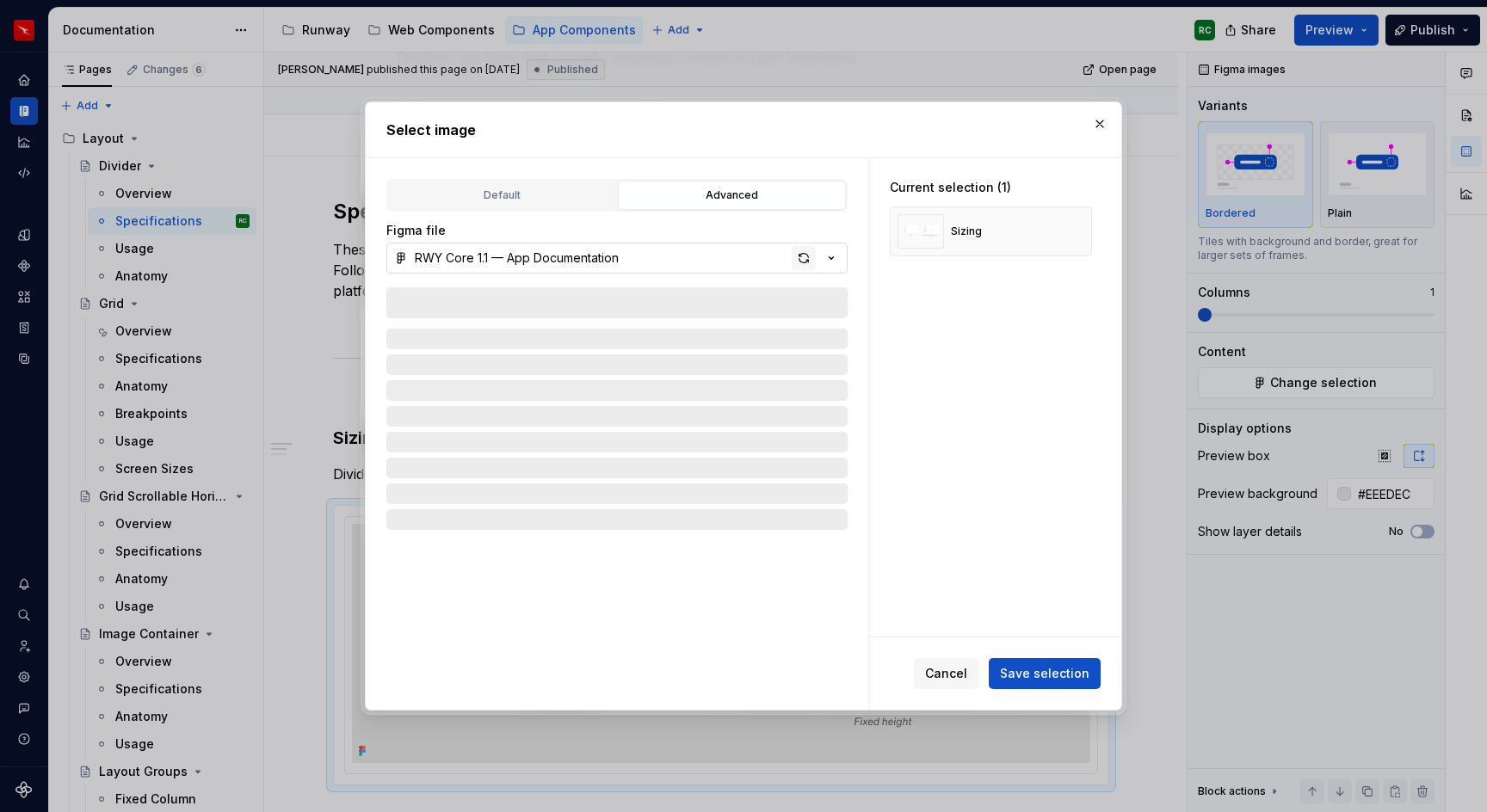
click at [806, 253] on div "button" at bounding box center [803, 258] width 24 height 24
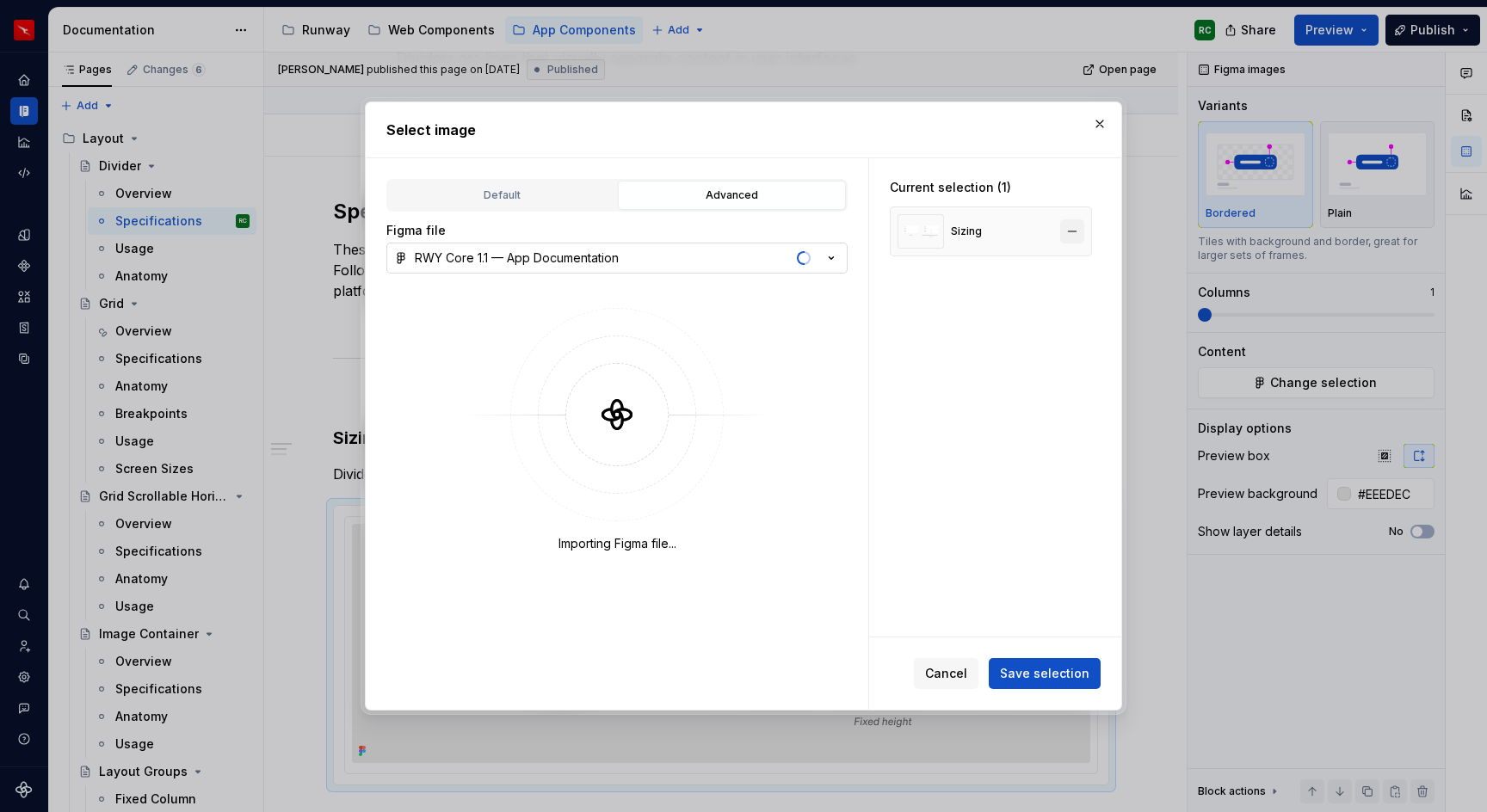
click at [1084, 233] on button "button" at bounding box center [1072, 231] width 24 height 24
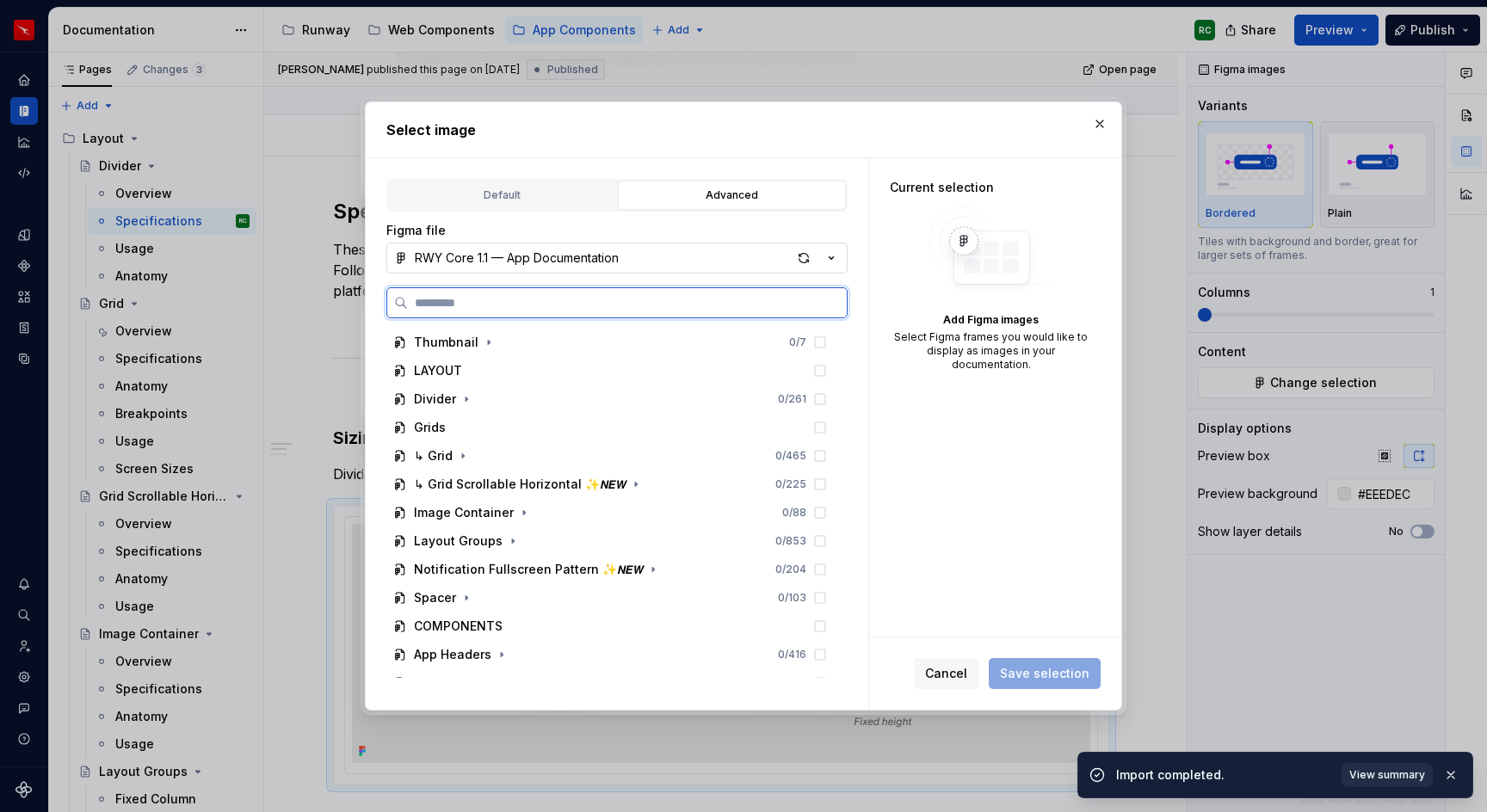
click at [1381, 769] on span "View summary" at bounding box center [1387, 776] width 75 height 14
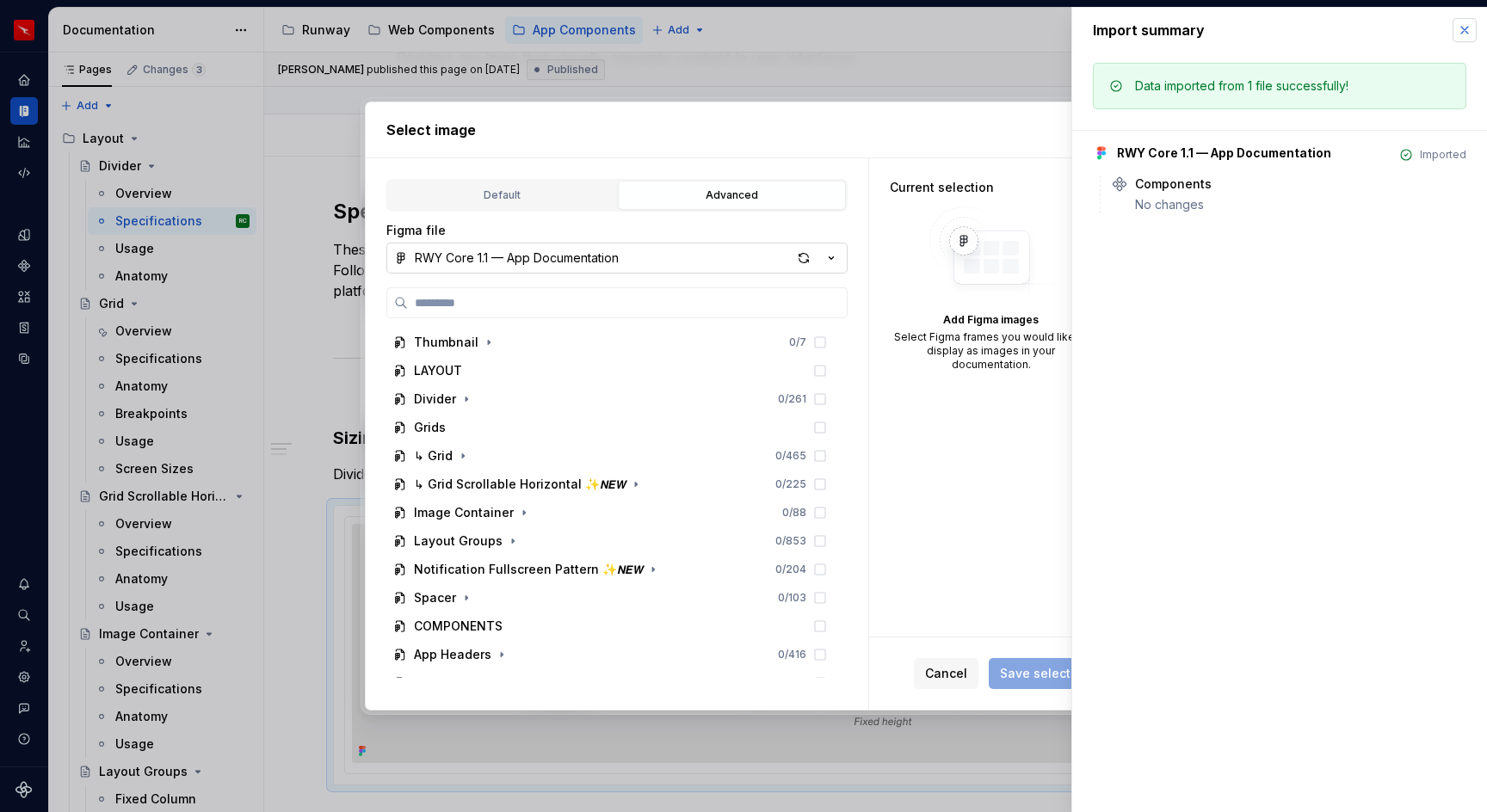
click at [1469, 24] on button "button" at bounding box center [1465, 29] width 24 height 24
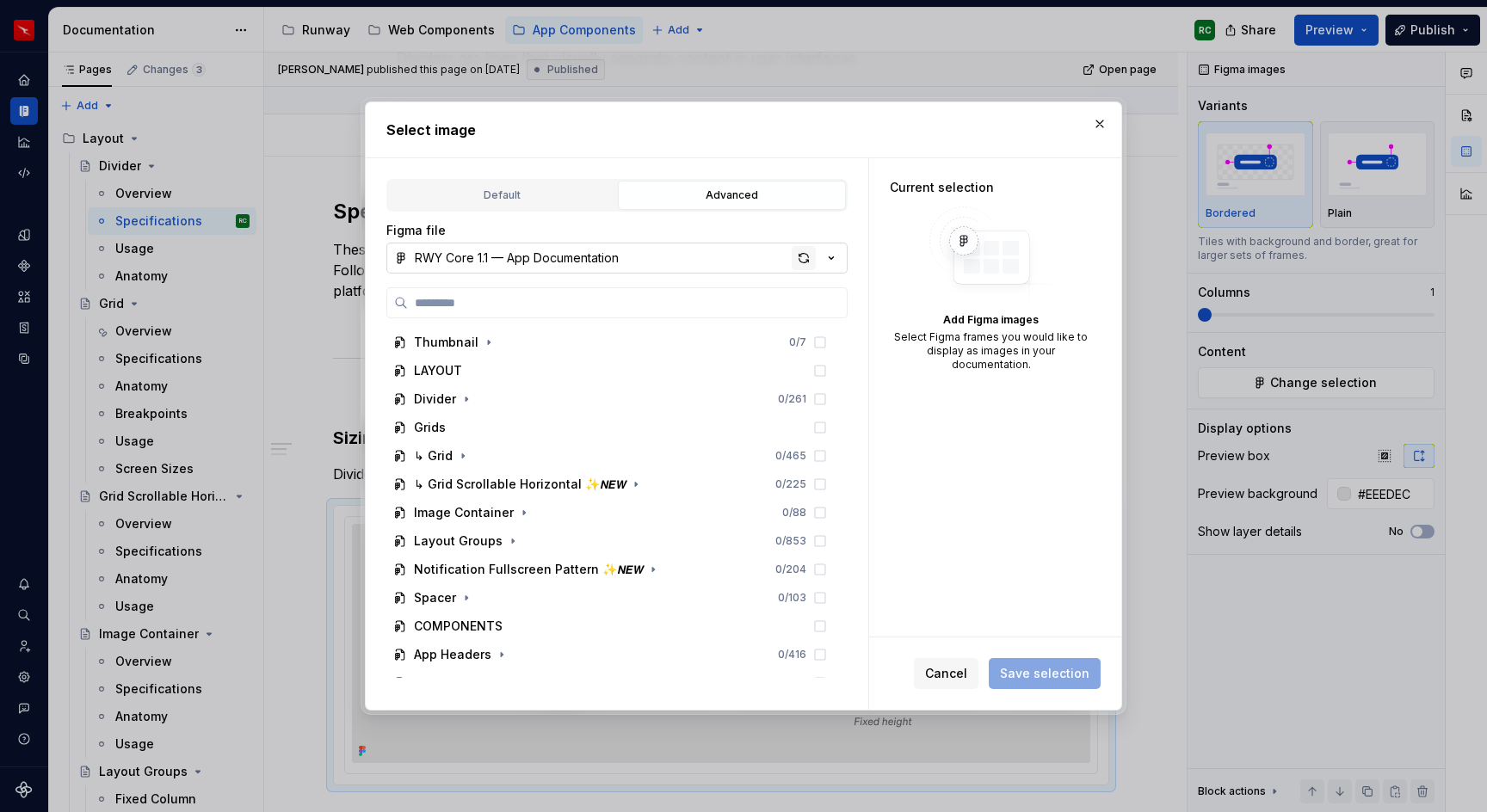
click at [801, 260] on div "button" at bounding box center [803, 258] width 24 height 24
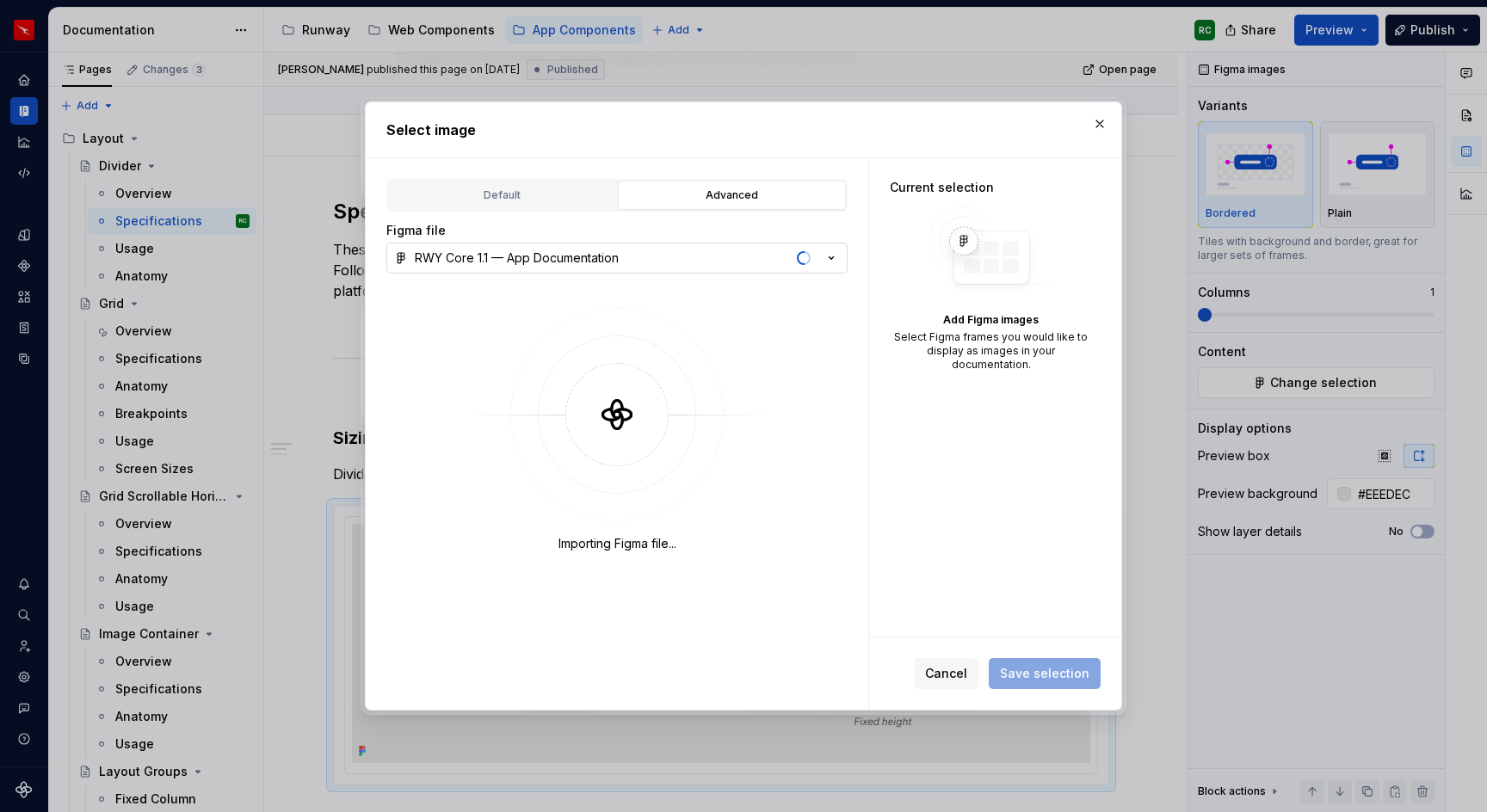
click at [801, 260] on span "button" at bounding box center [804, 258] width 18 height 18
click at [801, 260] on div at bounding box center [743, 406] width 1487 height 812
click at [801, 260] on div "Select image Default Advanced Import Figma frame as image We’ll keep this image…" at bounding box center [743, 406] width 1487 height 812
click at [842, 257] on button "RWY Core 1.1 — App Documentation" at bounding box center [617, 258] width 461 height 31
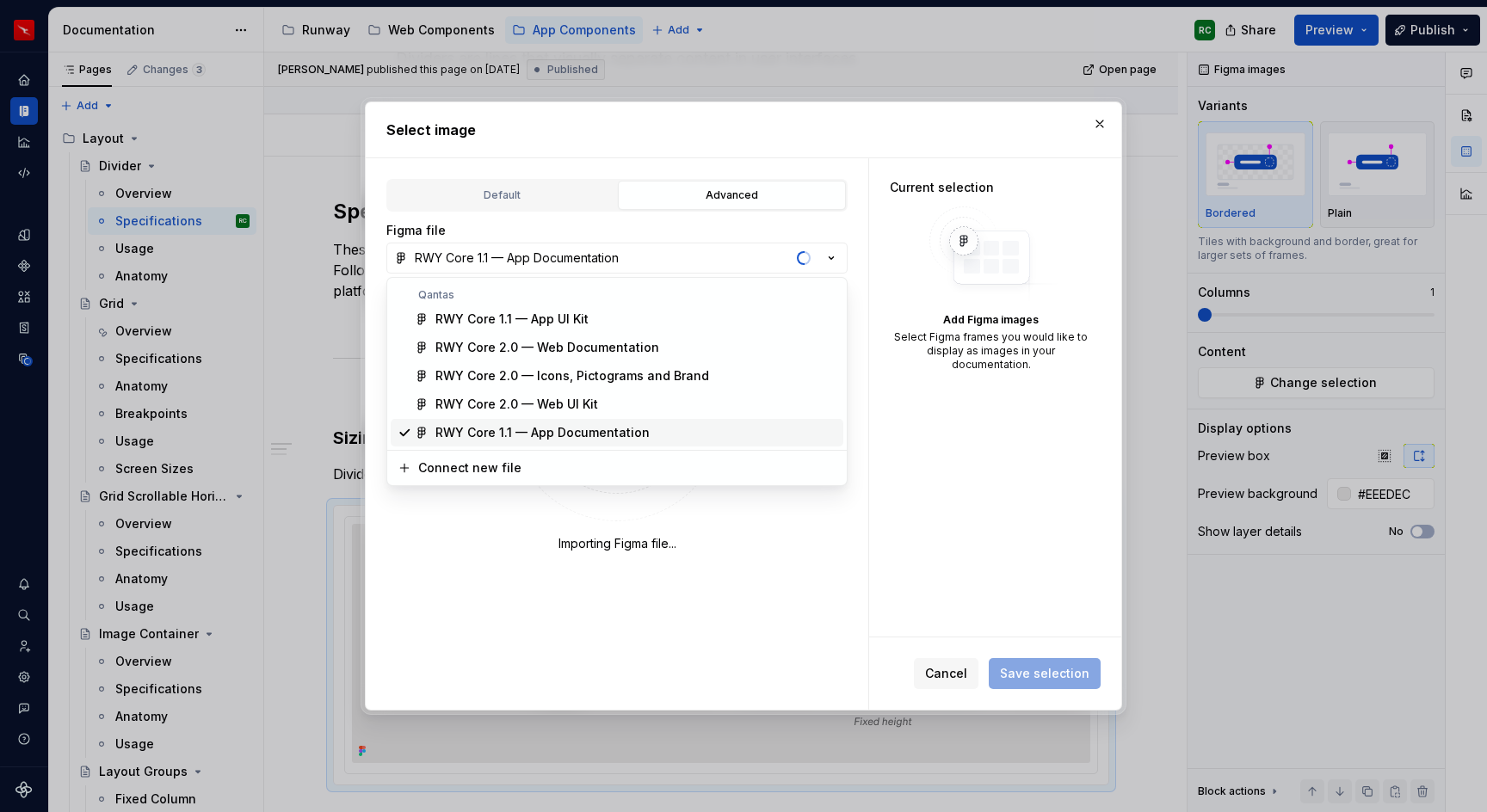
click at [653, 432] on div "RWY Core 1.1 — App Documentation" at bounding box center [636, 433] width 401 height 17
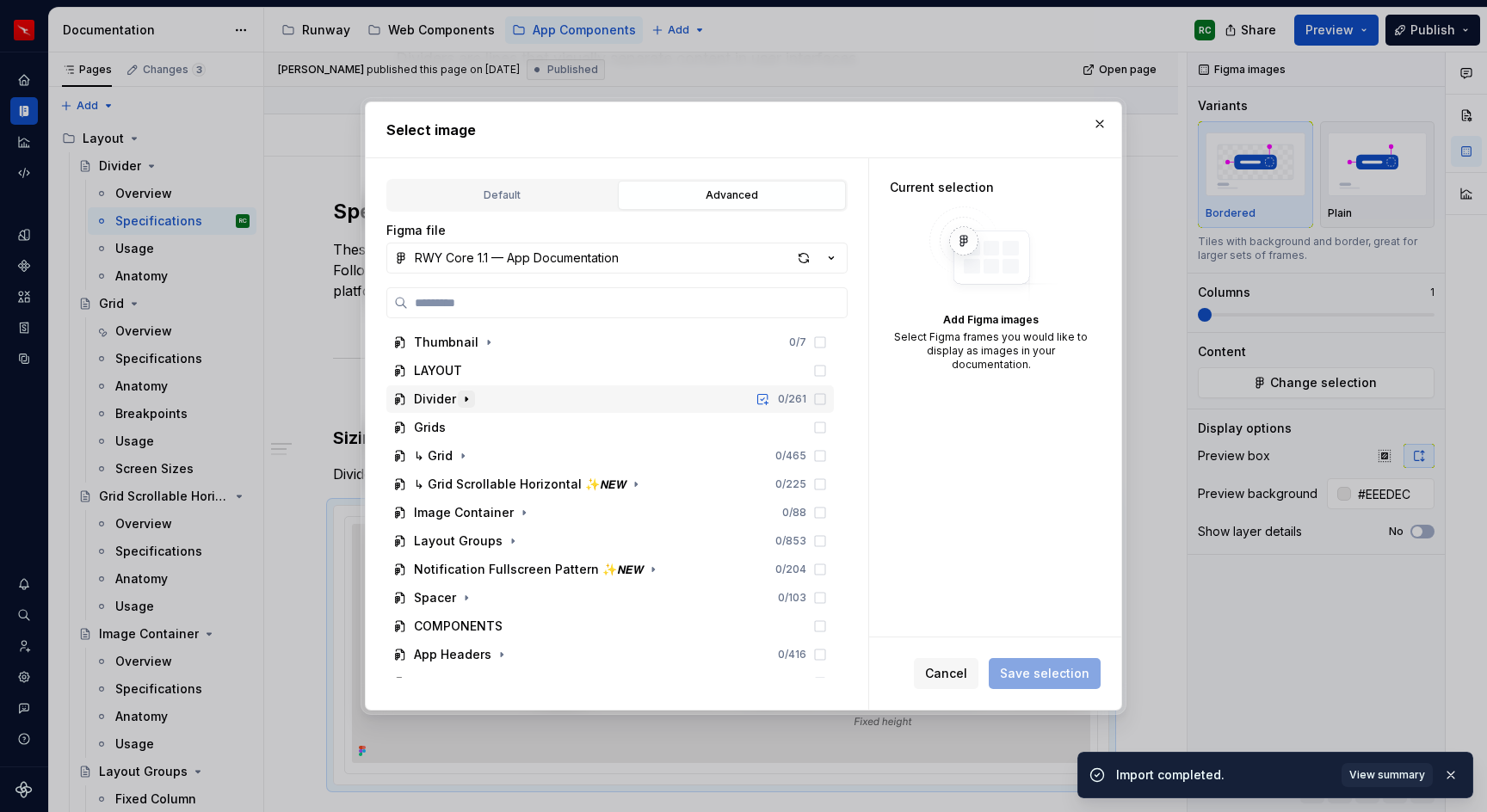
click at [468, 402] on icon "button" at bounding box center [466, 400] width 14 height 14
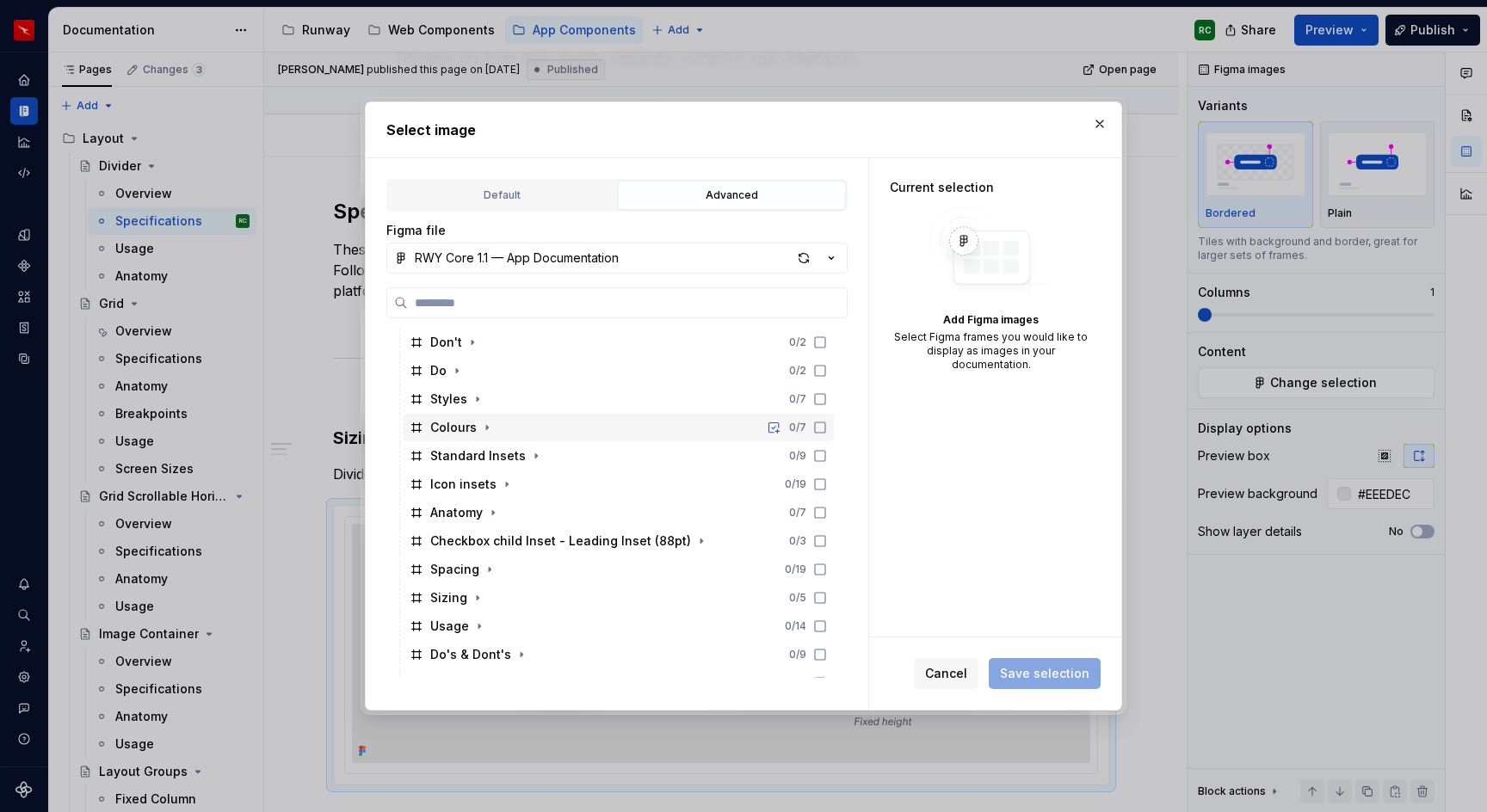
scroll to position [418, 0]
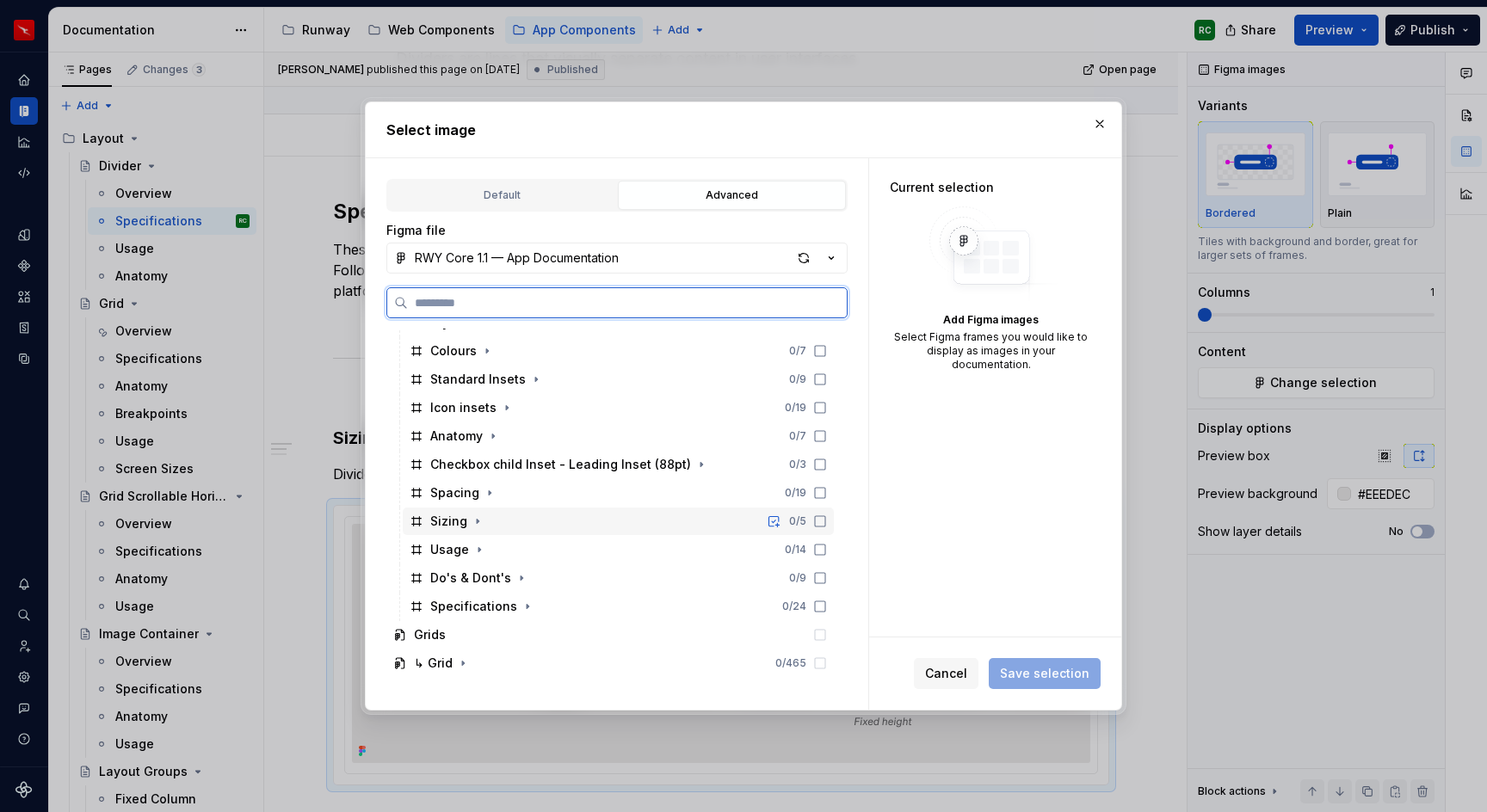
click at [827, 525] on icon at bounding box center [820, 522] width 14 height 14
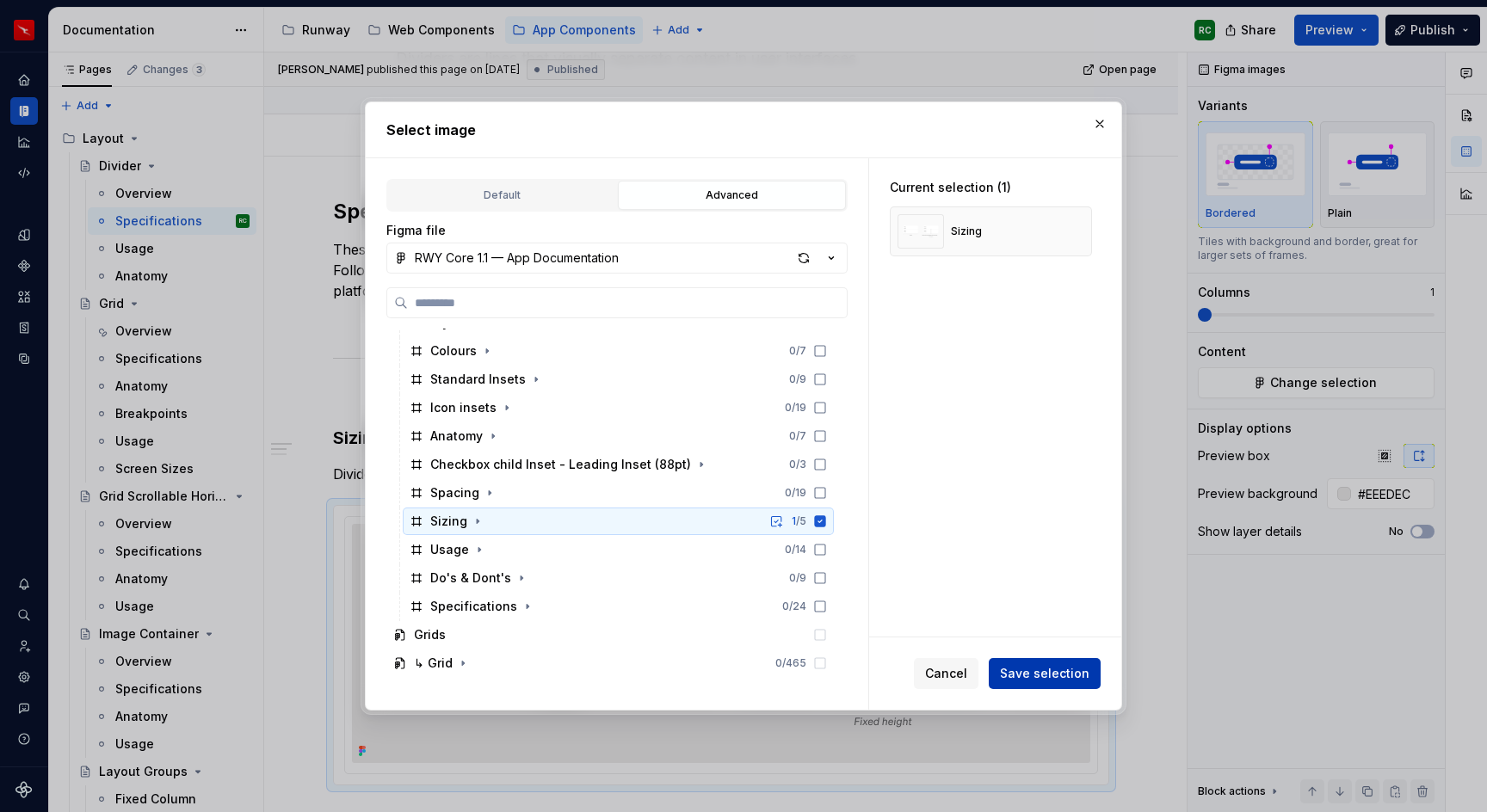
click at [1084, 679] on span "Save selection" at bounding box center [1045, 673] width 90 height 17
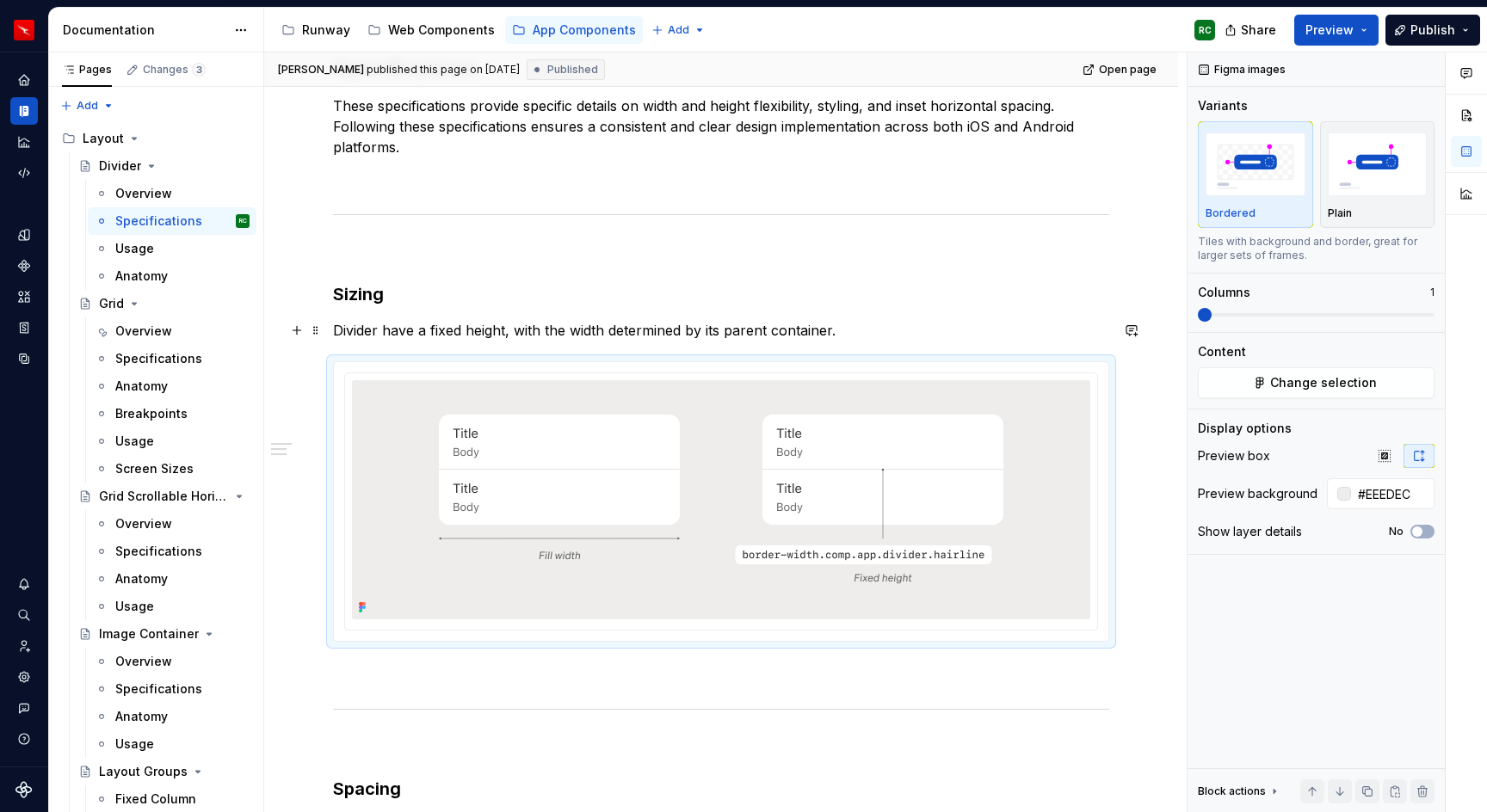
scroll to position [293, 0]
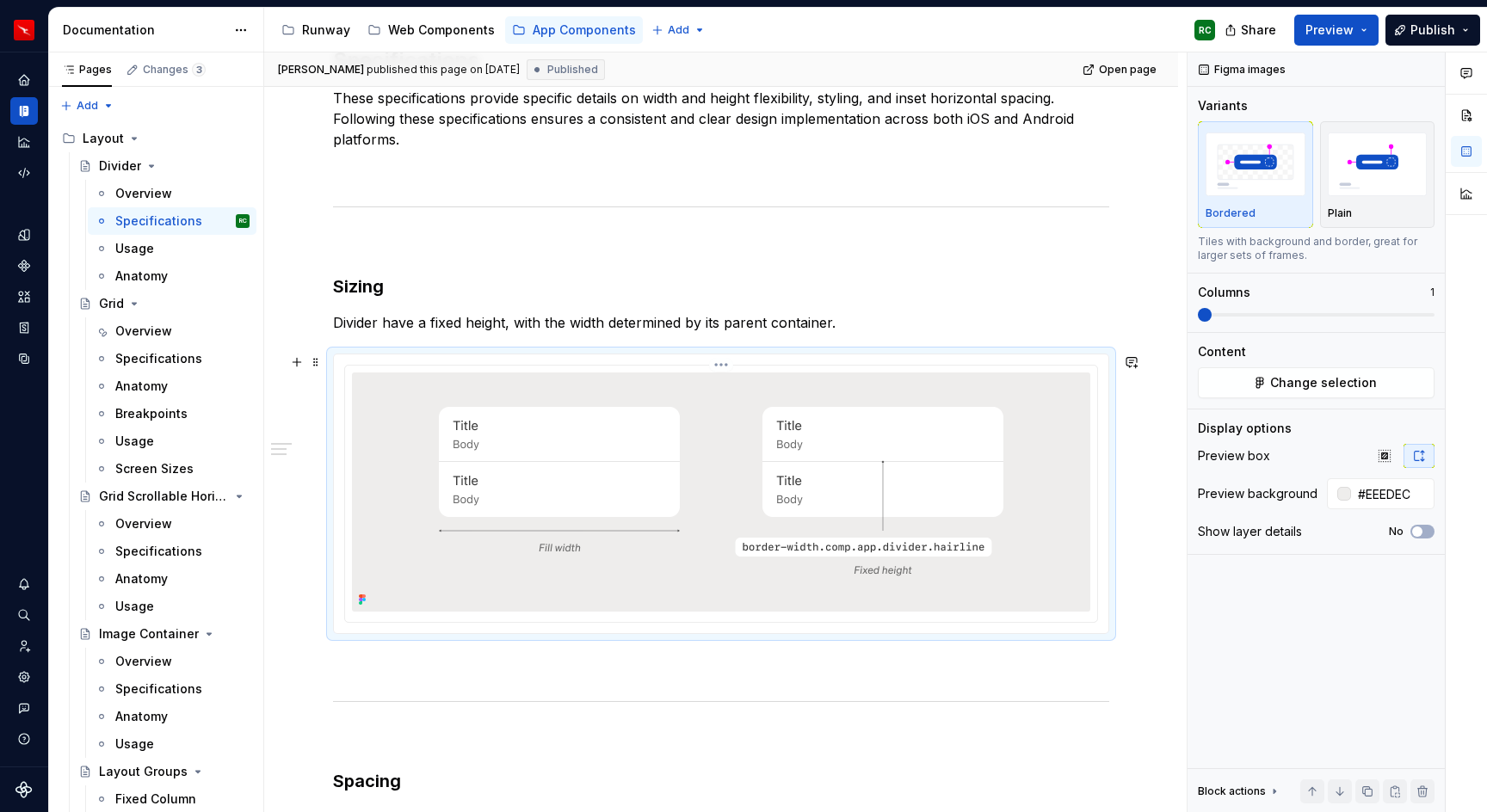
click at [925, 459] on img at bounding box center [722, 492] width 718 height 239
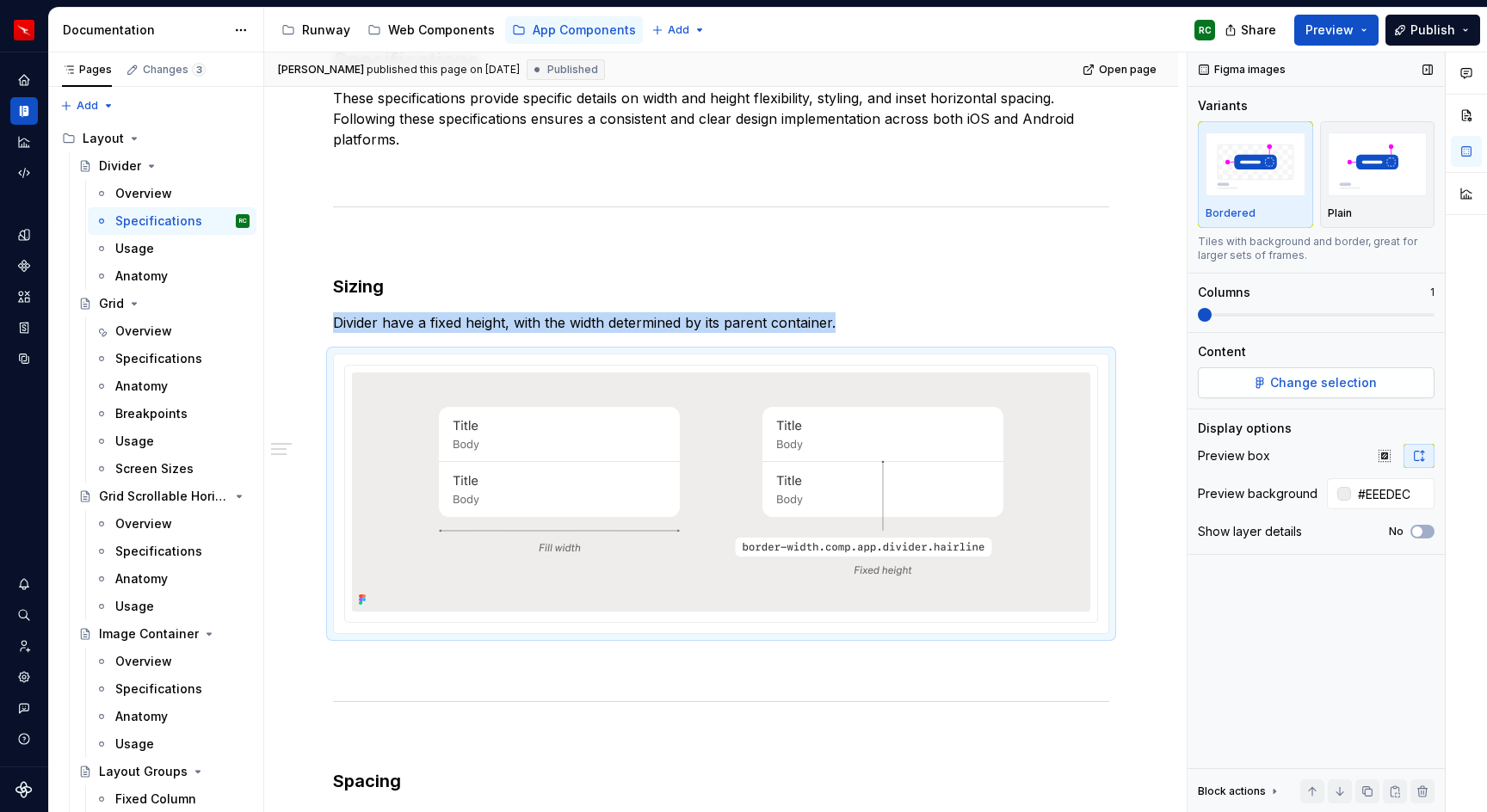
click at [1344, 372] on button "Change selection" at bounding box center [1316, 383] width 237 height 31
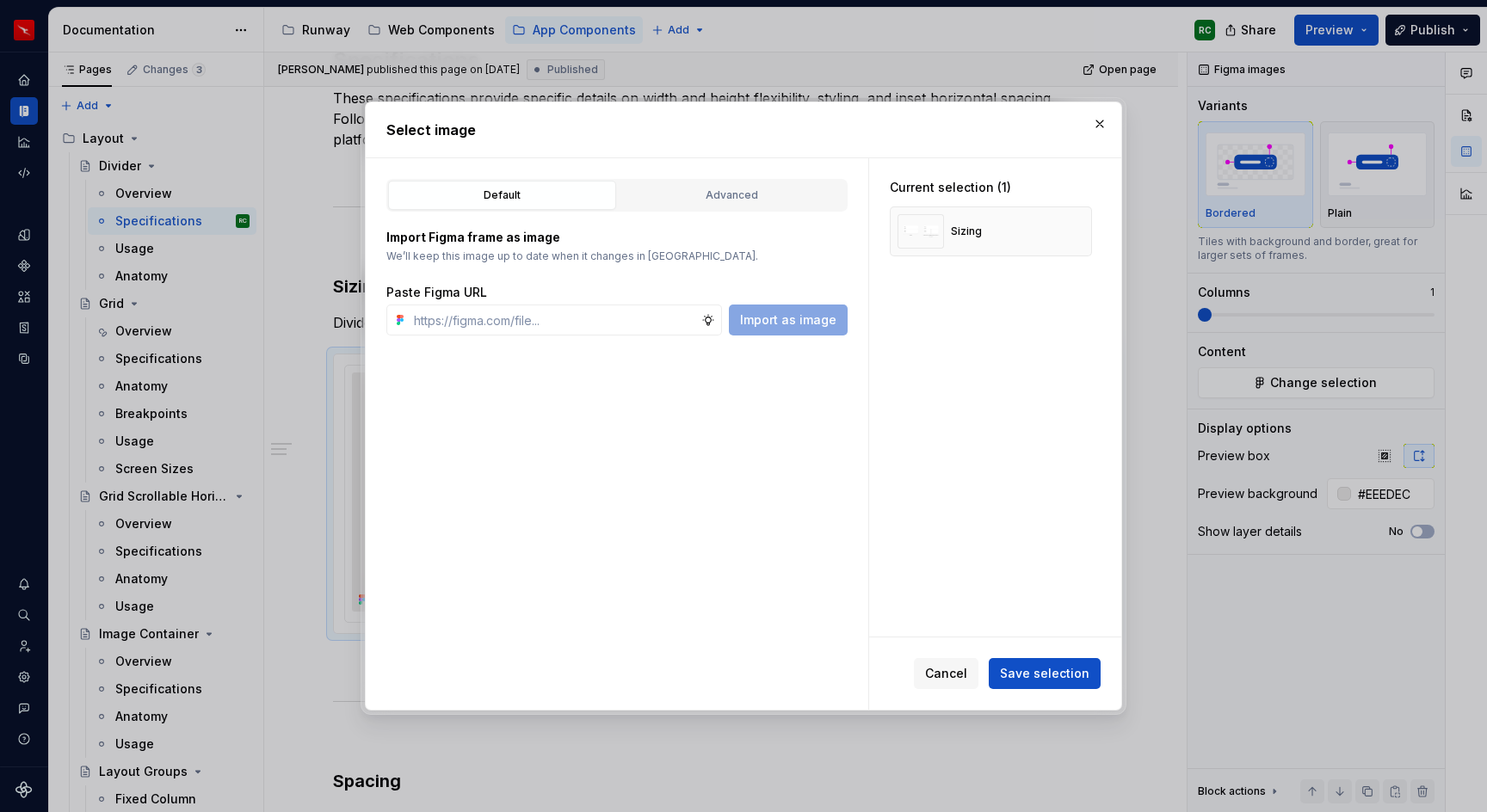
click at [750, 212] on div "Import Figma frame as image We’ll keep this image up to date when it changes in…" at bounding box center [617, 274] width 461 height 124
click at [760, 199] on div "Advanced" at bounding box center [732, 195] width 216 height 17
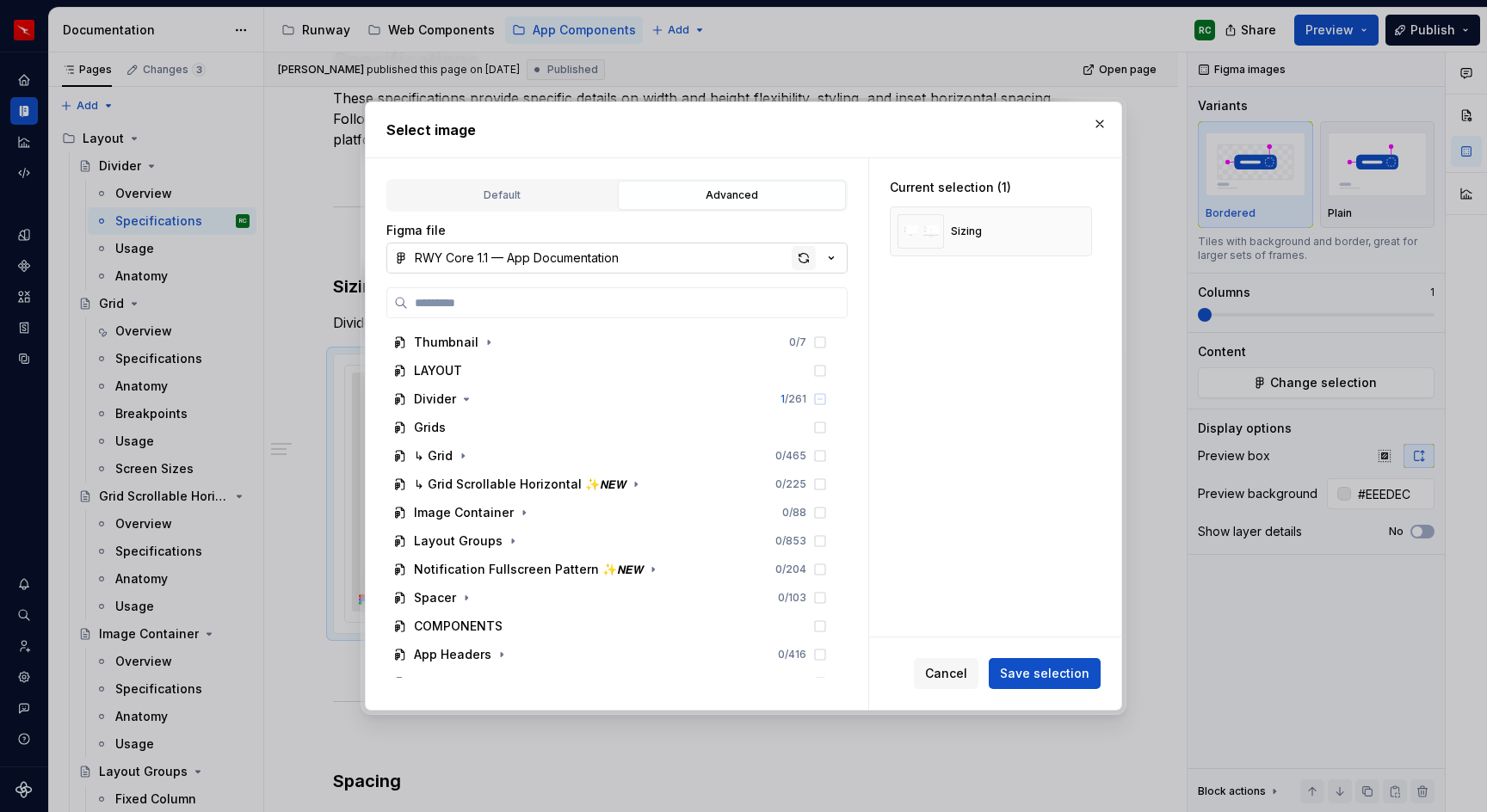
click at [793, 257] on div "button" at bounding box center [803, 258] width 24 height 24
click at [463, 400] on icon "button" at bounding box center [466, 400] width 14 height 14
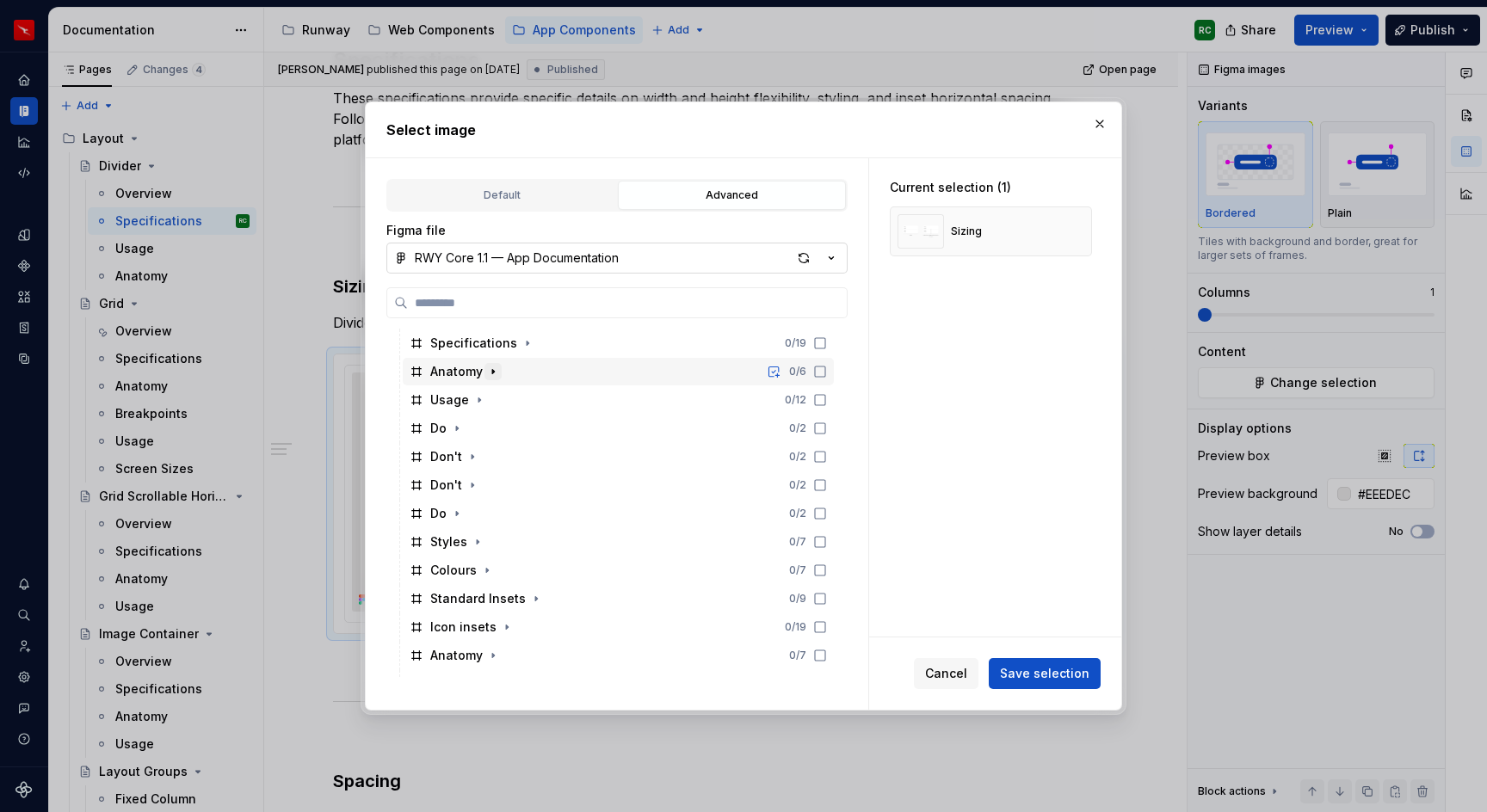
scroll to position [388, 0]
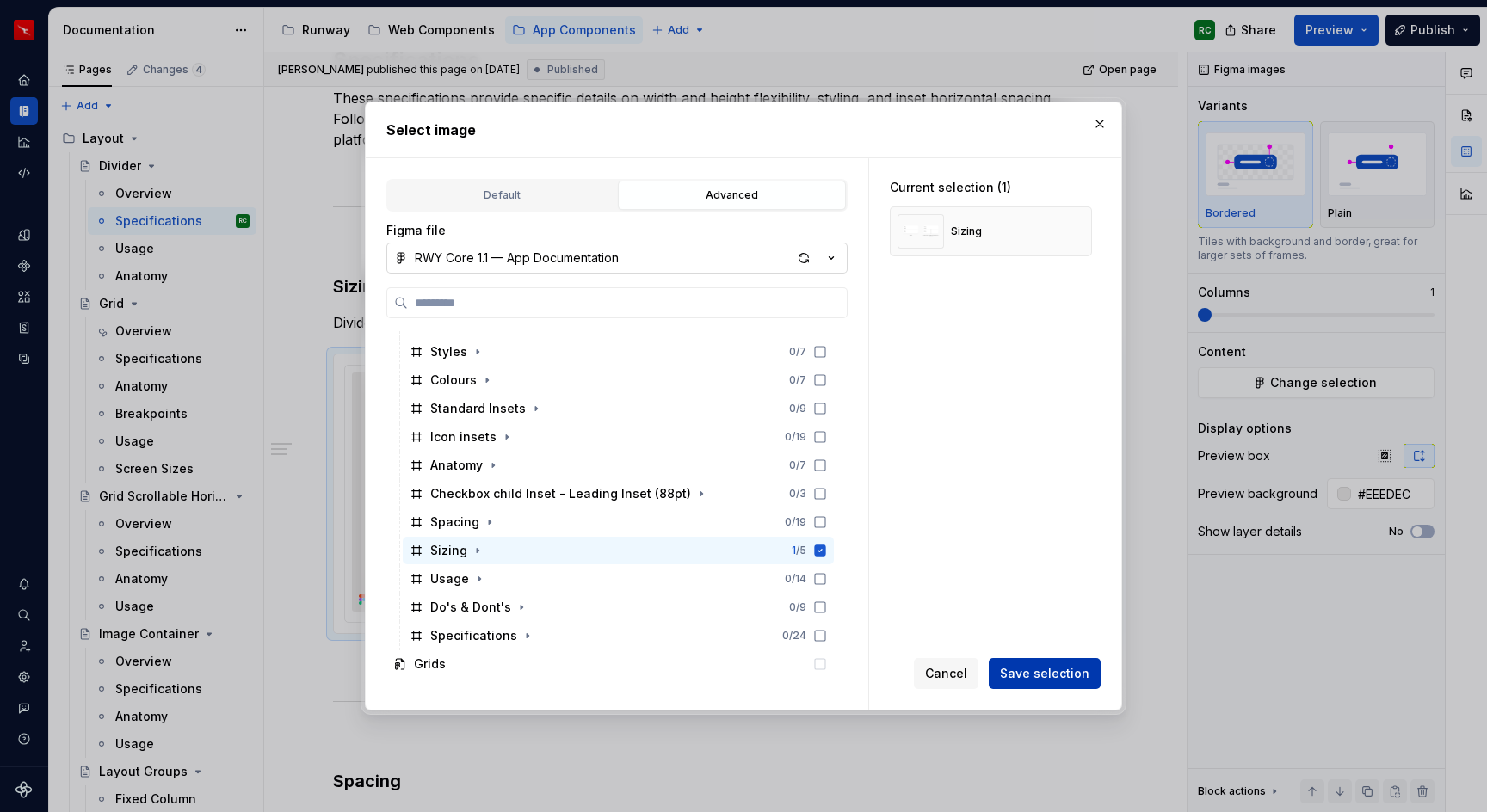
click at [1054, 681] on span "Save selection" at bounding box center [1045, 673] width 90 height 17
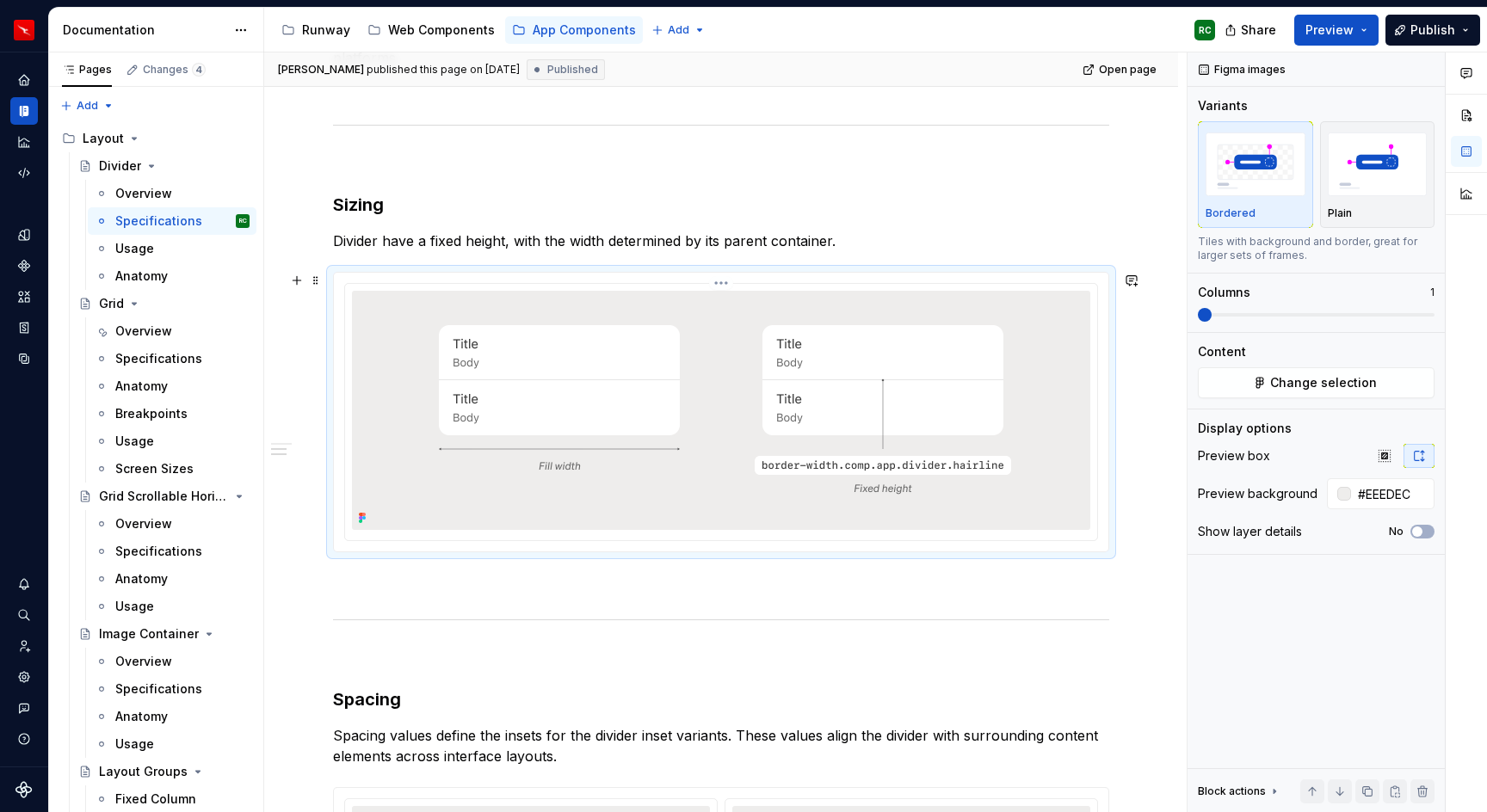
scroll to position [379, 0]
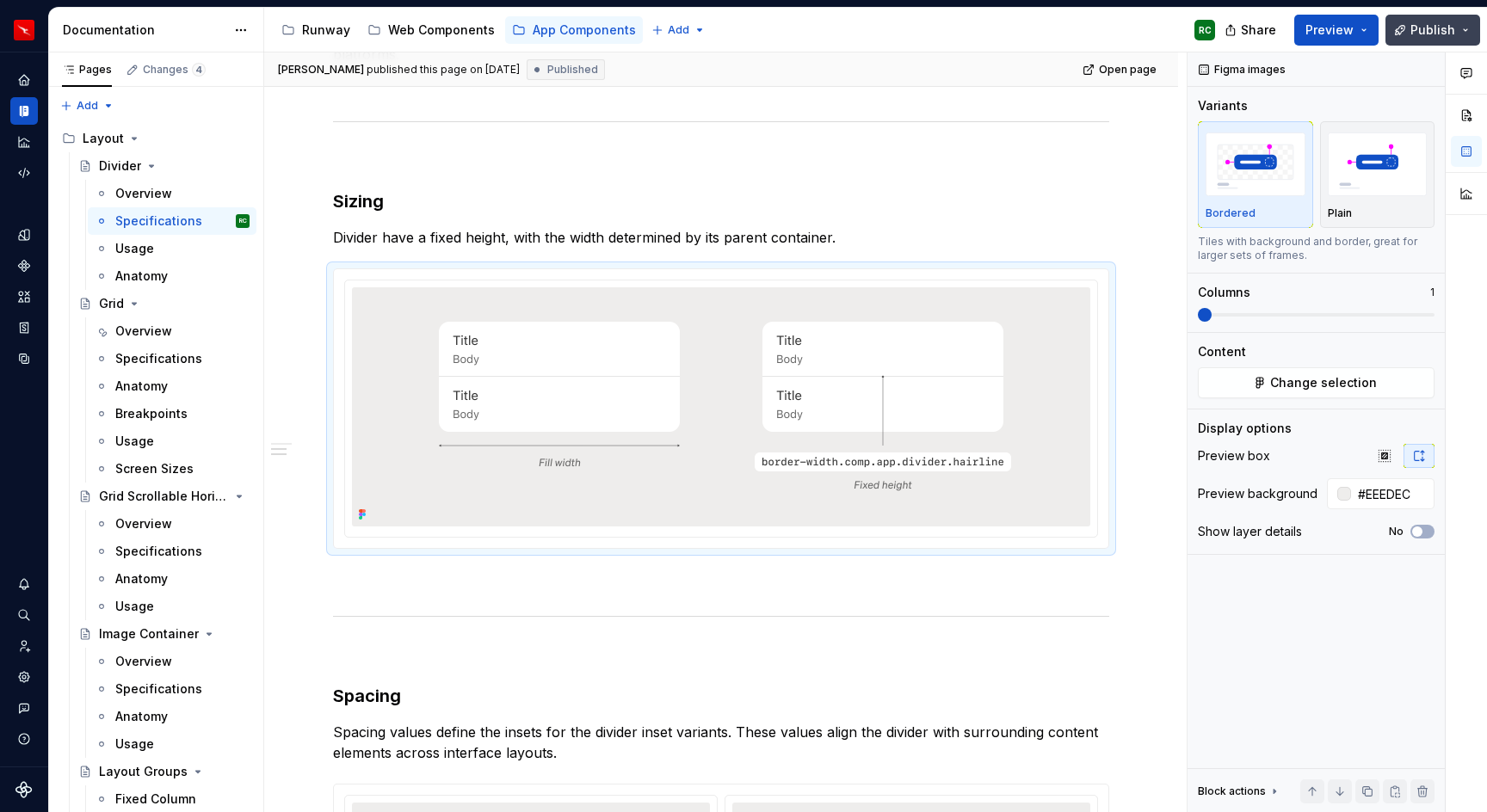
click at [1430, 28] on span "Publish" at bounding box center [1433, 29] width 44 height 17
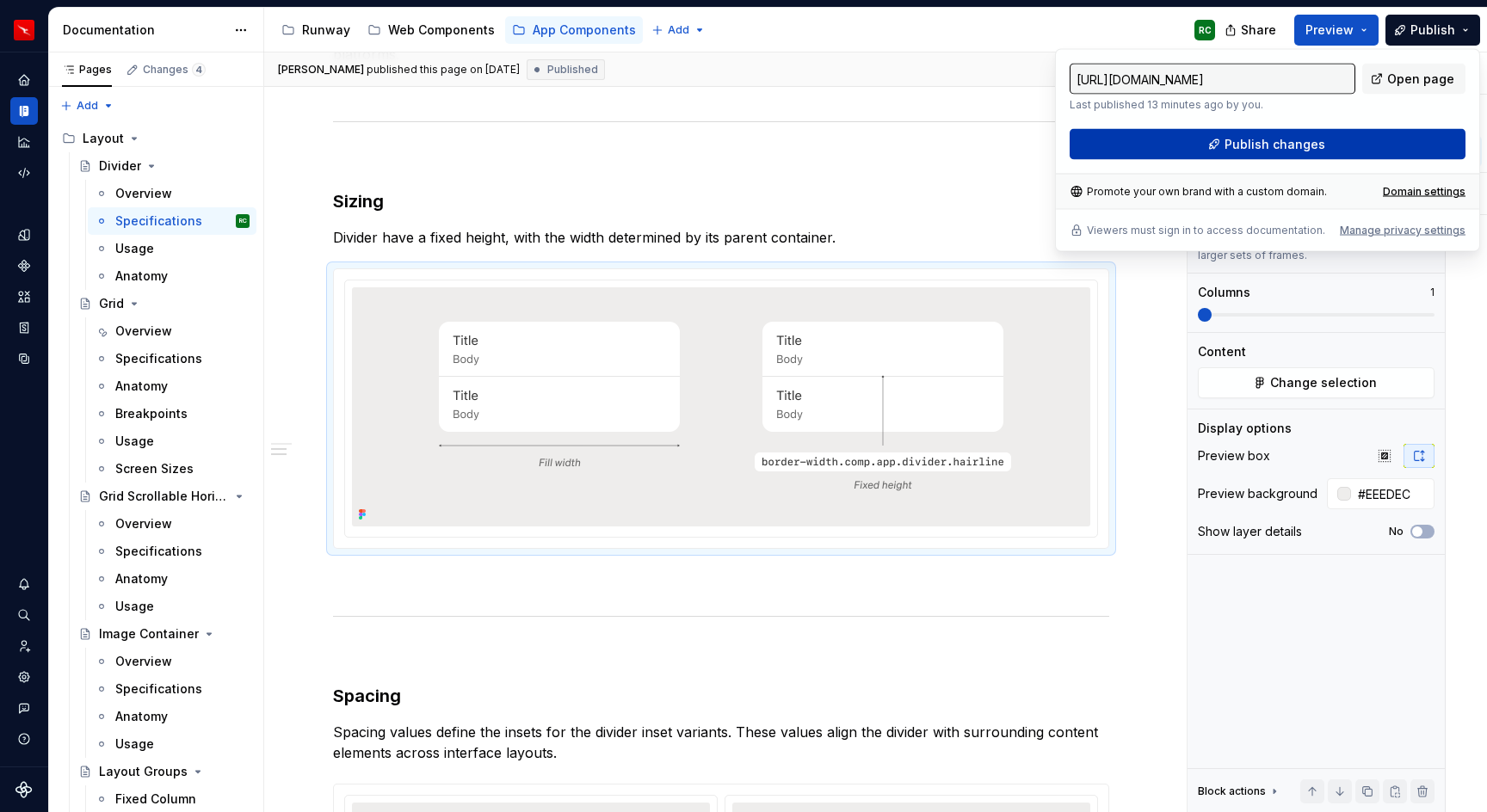
click at [1253, 145] on span "Publish changes" at bounding box center [1275, 144] width 101 height 17
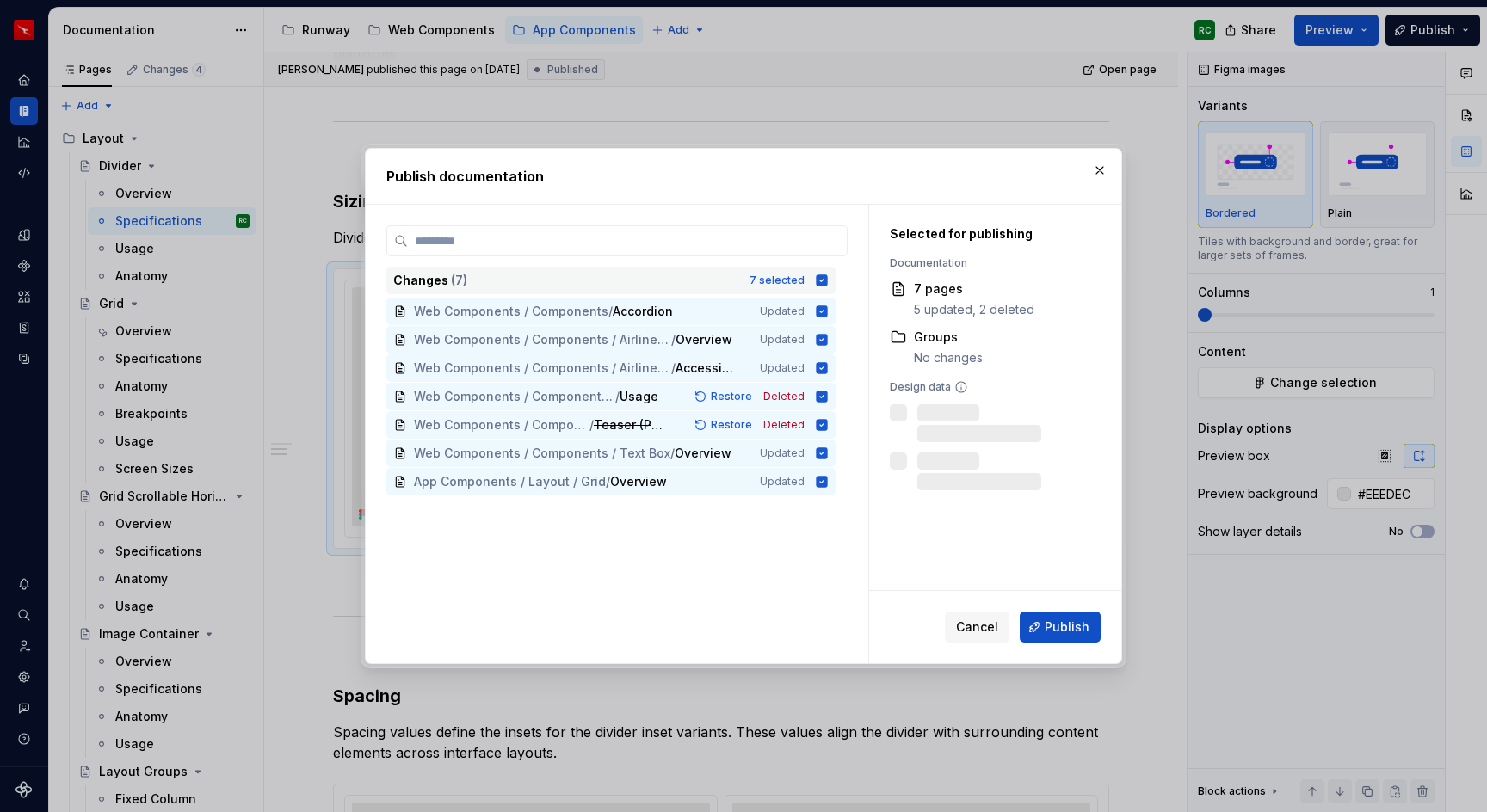
click at [828, 276] on icon at bounding box center [822, 280] width 12 height 12
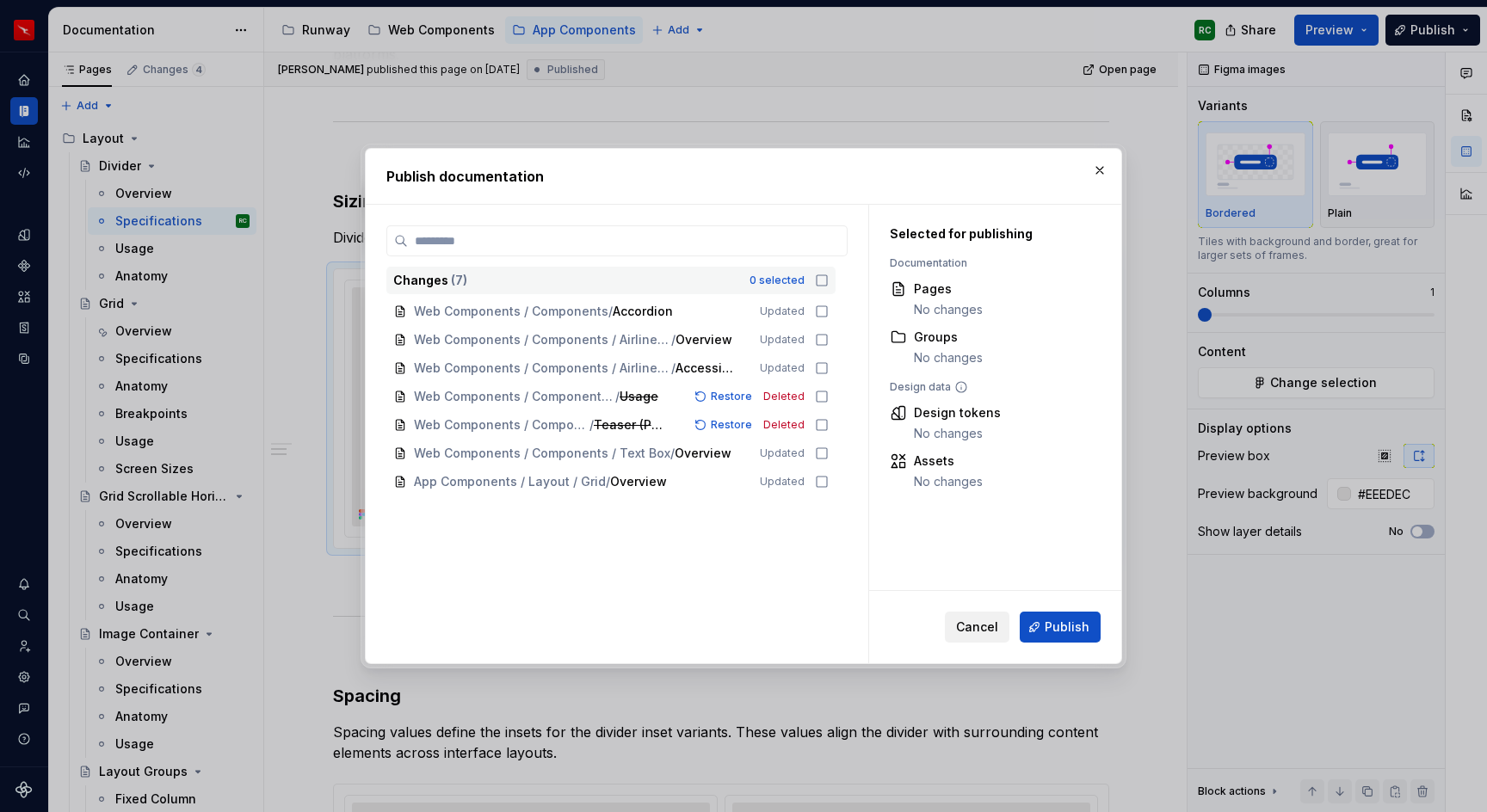
click at [965, 629] on span "Cancel" at bounding box center [977, 627] width 43 height 17
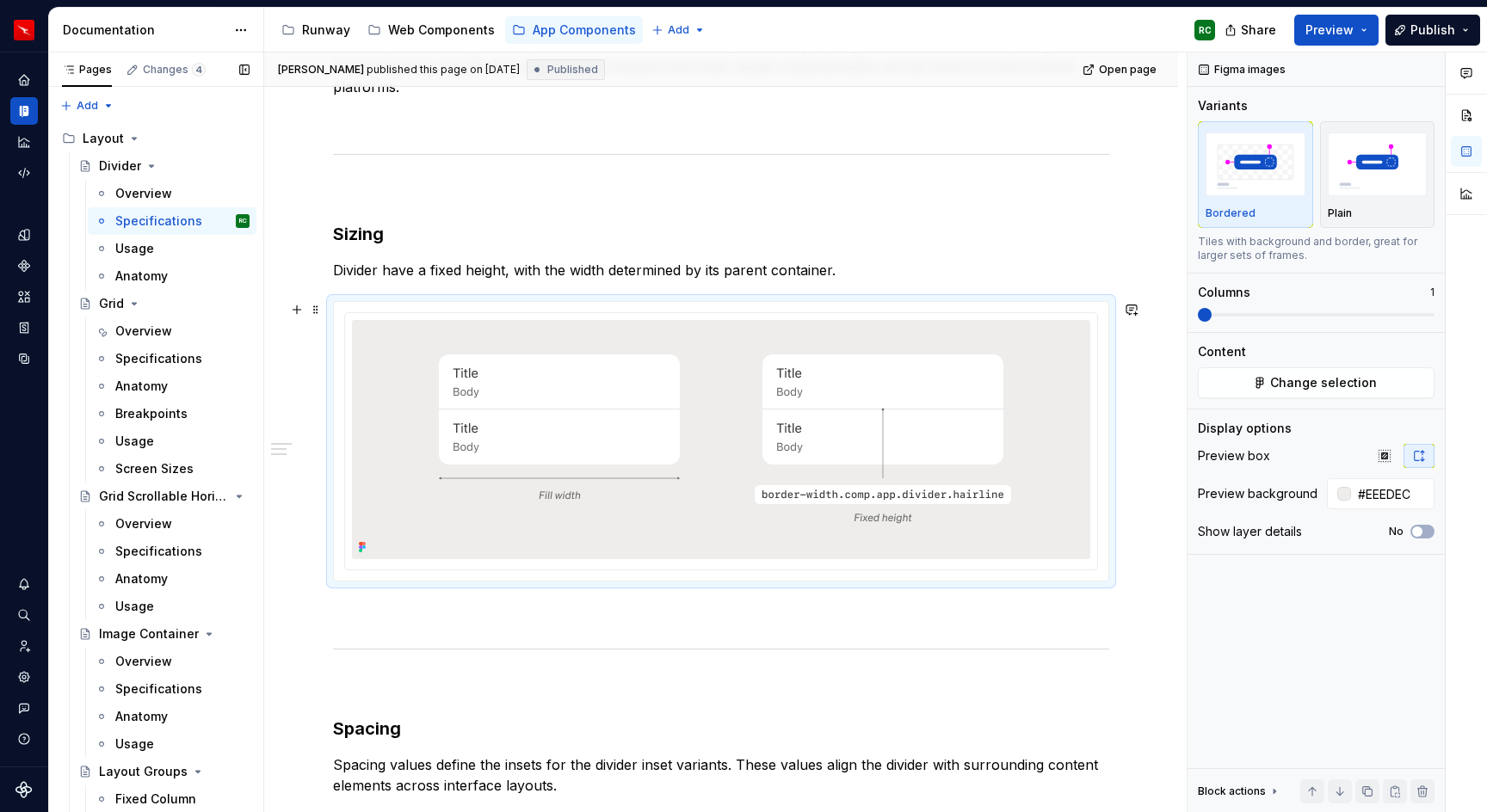
scroll to position [370, 0]
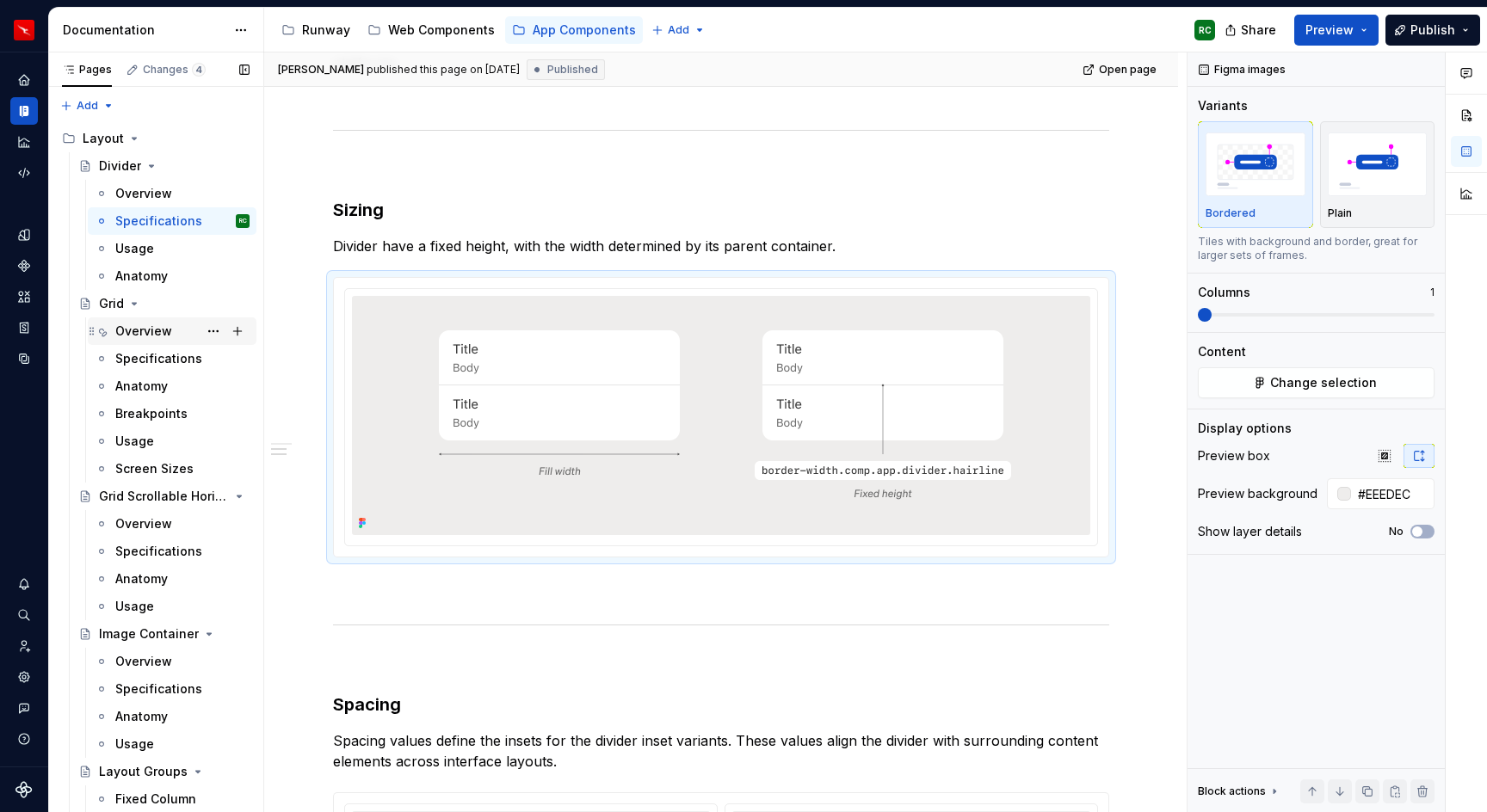
click at [168, 339] on div "Overview" at bounding box center [144, 331] width 57 height 17
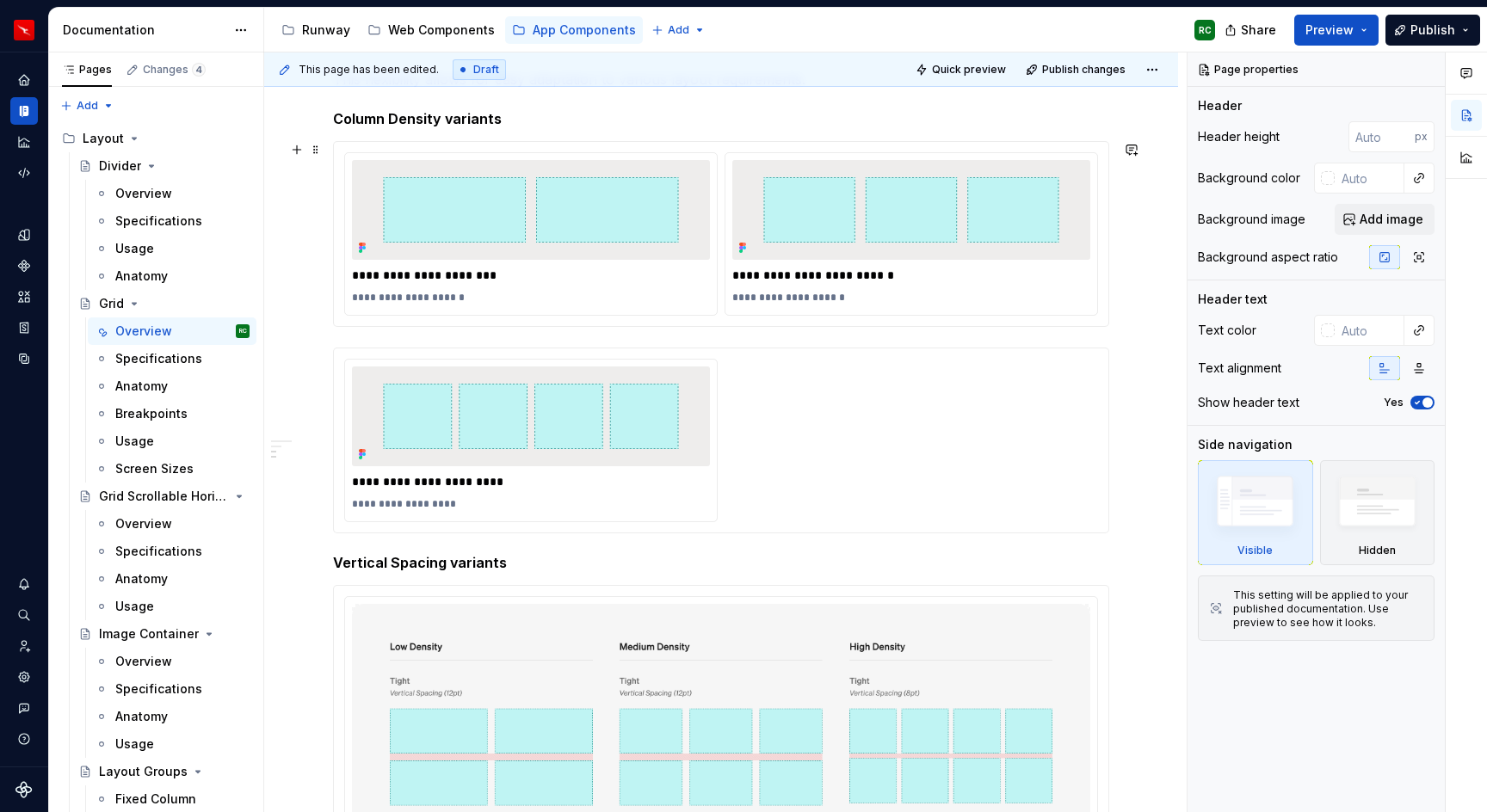
scroll to position [718, 0]
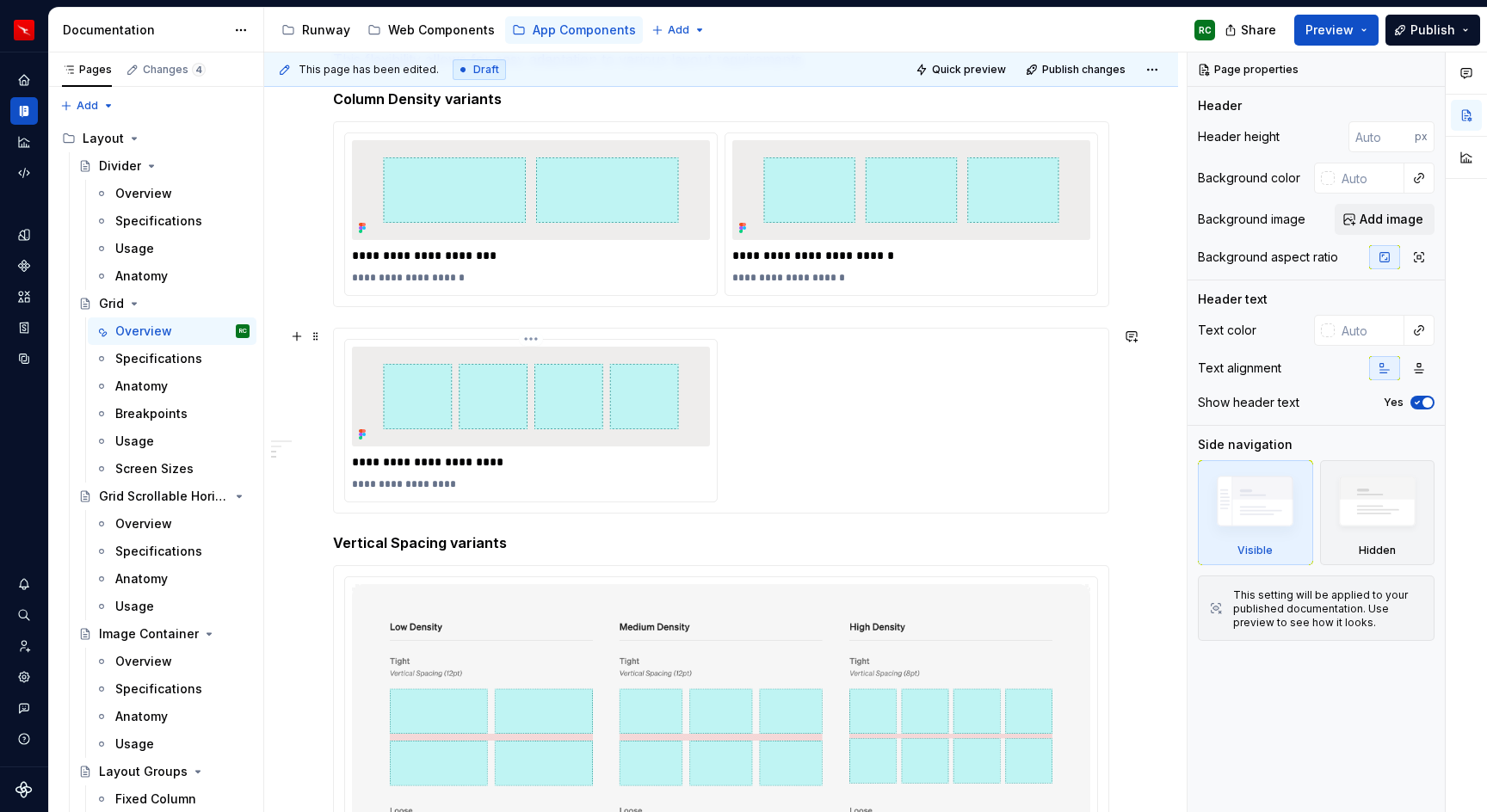
click at [419, 428] on img at bounding box center [531, 396] width 327 height 100
type textarea "*"
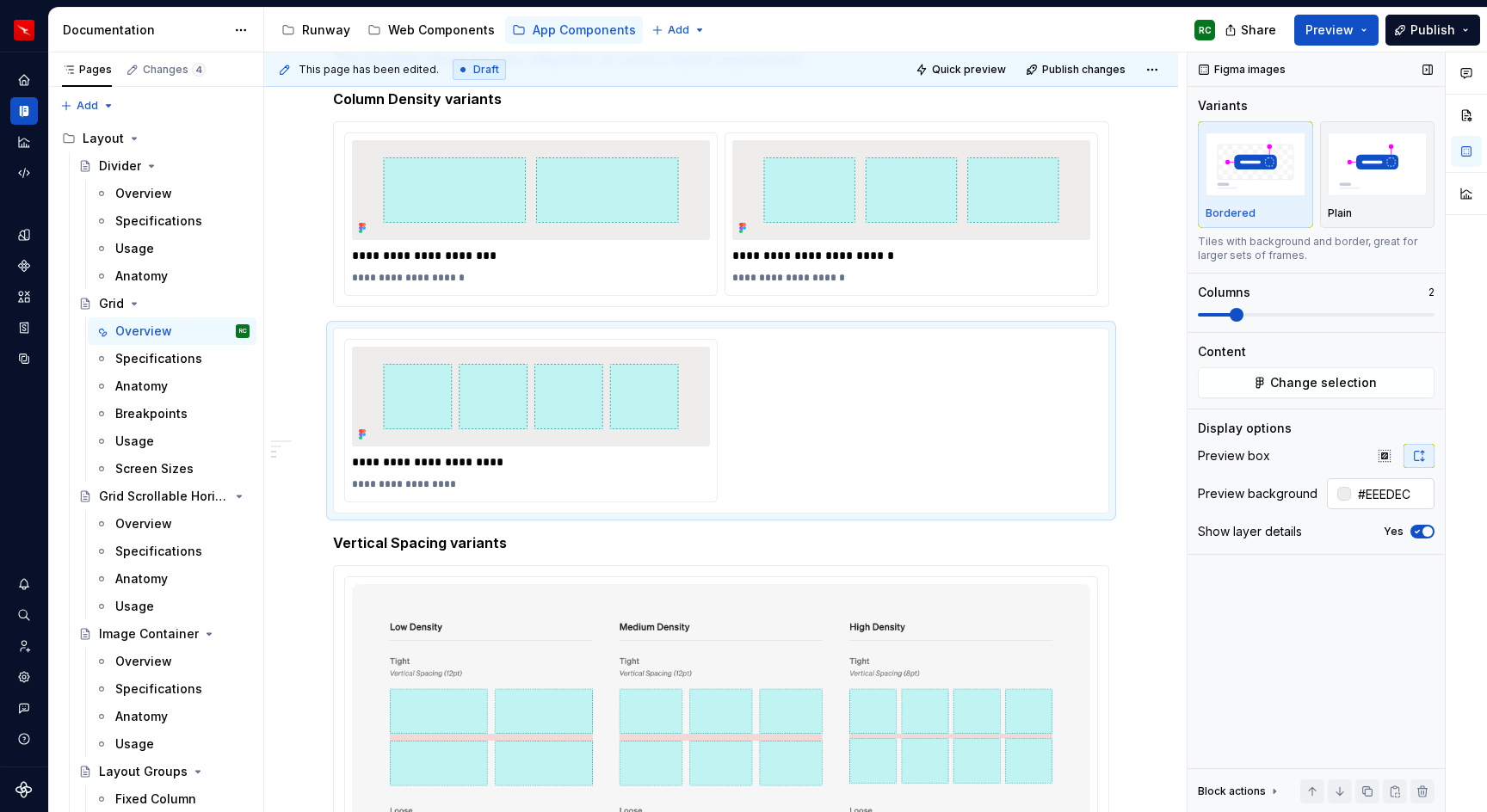
click at [1375, 492] on input "#EEEDEC" at bounding box center [1393, 494] width 83 height 31
type input "auto"
click at [965, 74] on span "Quick preview" at bounding box center [968, 70] width 74 height 14
type textarea "*"
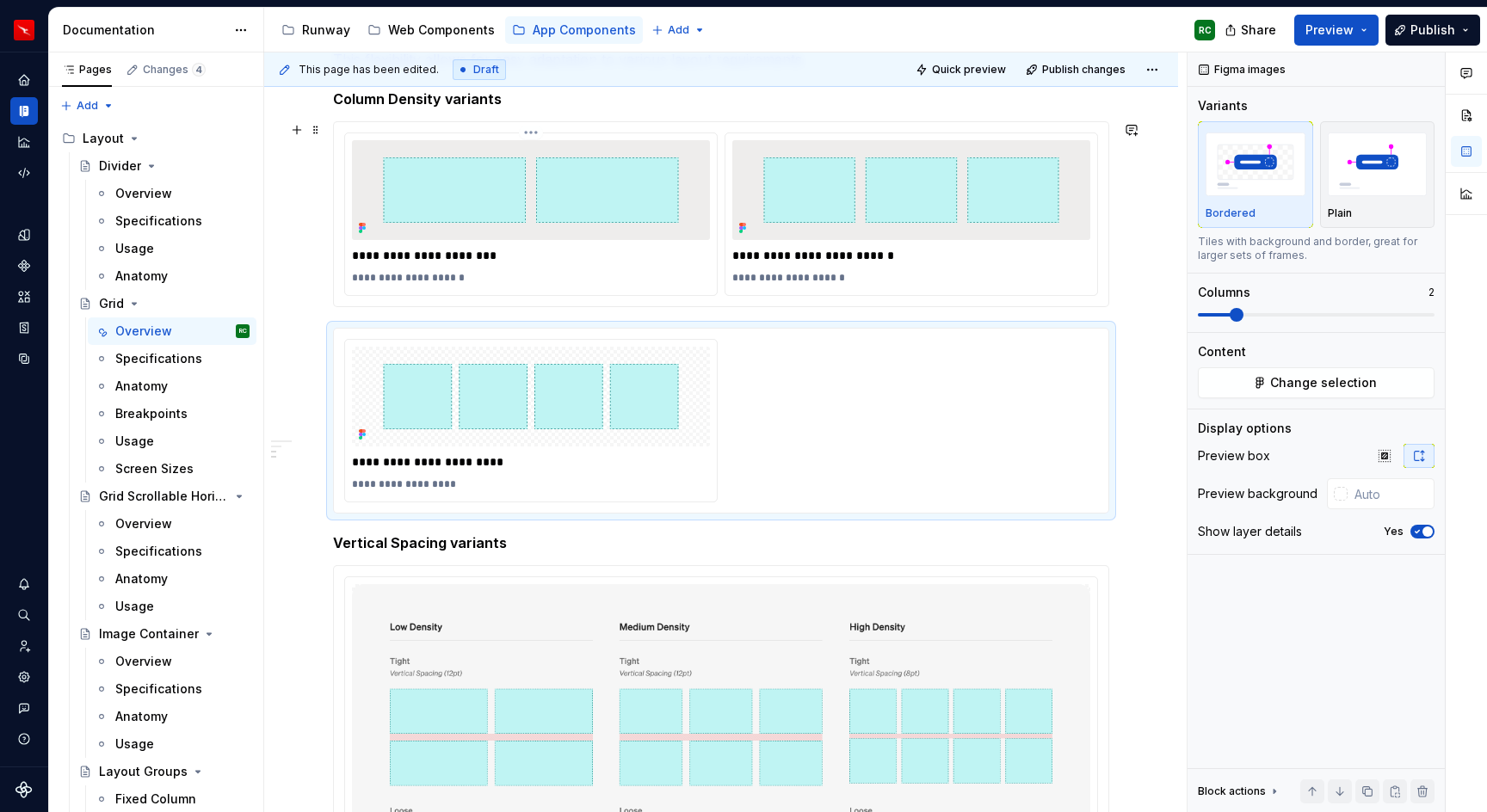
click at [619, 186] on img at bounding box center [531, 190] width 327 height 100
type input "#EEEDEC"
click at [1380, 498] on input "#EEEDEC" at bounding box center [1393, 494] width 83 height 31
click at [1380, 497] on input "#EEEDEC" at bounding box center [1393, 494] width 83 height 31
click at [602, 397] on img at bounding box center [531, 396] width 327 height 100
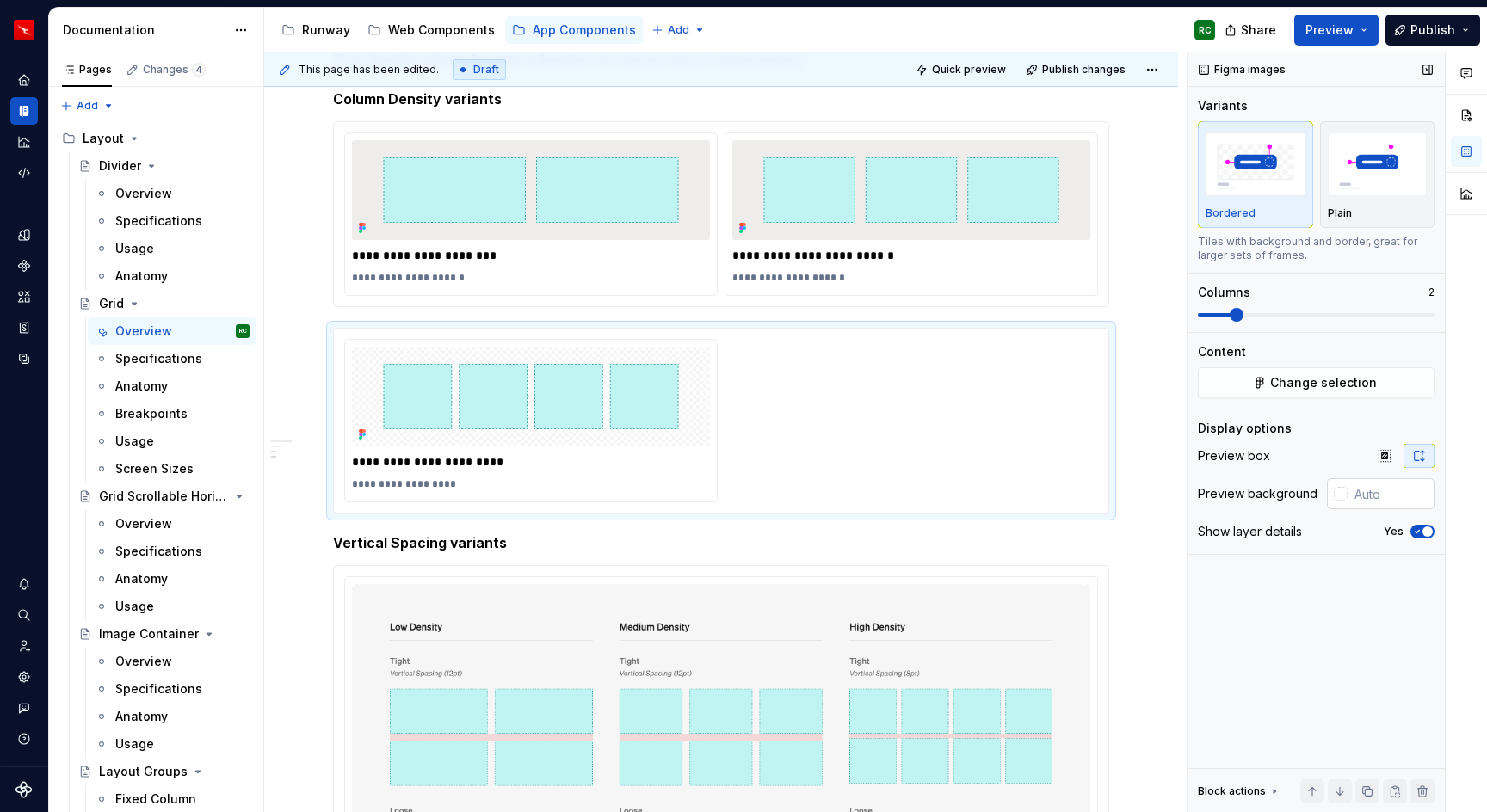
click at [1358, 490] on input "text" at bounding box center [1391, 494] width 87 height 31
paste input "#EEEDEC"
type input "#EEEDEC"
click at [1132, 533] on button "button" at bounding box center [1131, 543] width 24 height 24
click at [1347, 491] on div at bounding box center [1345, 494] width 14 height 14
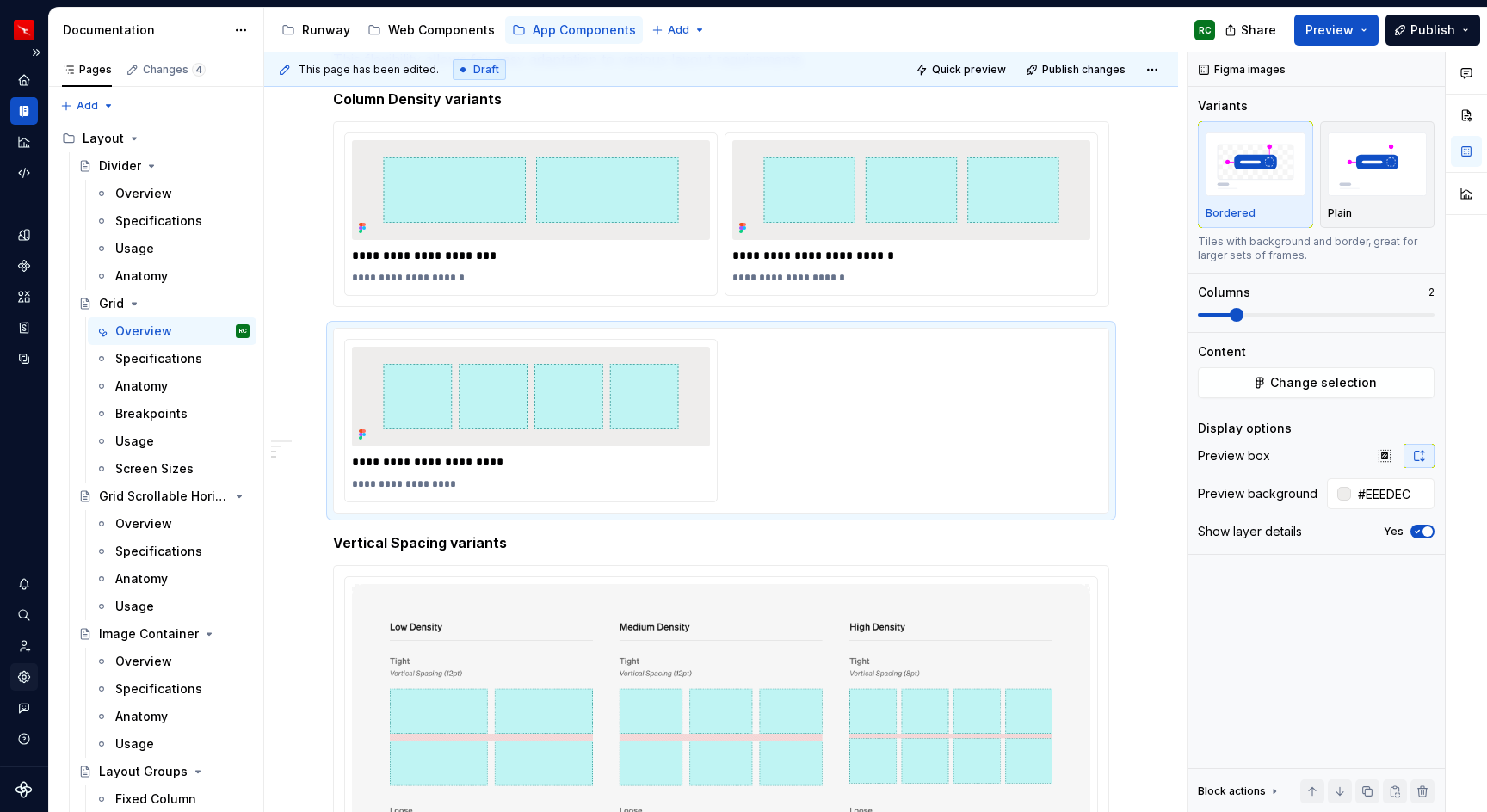
click at [21, 679] on icon "Settings" at bounding box center [23, 676] width 12 height 12
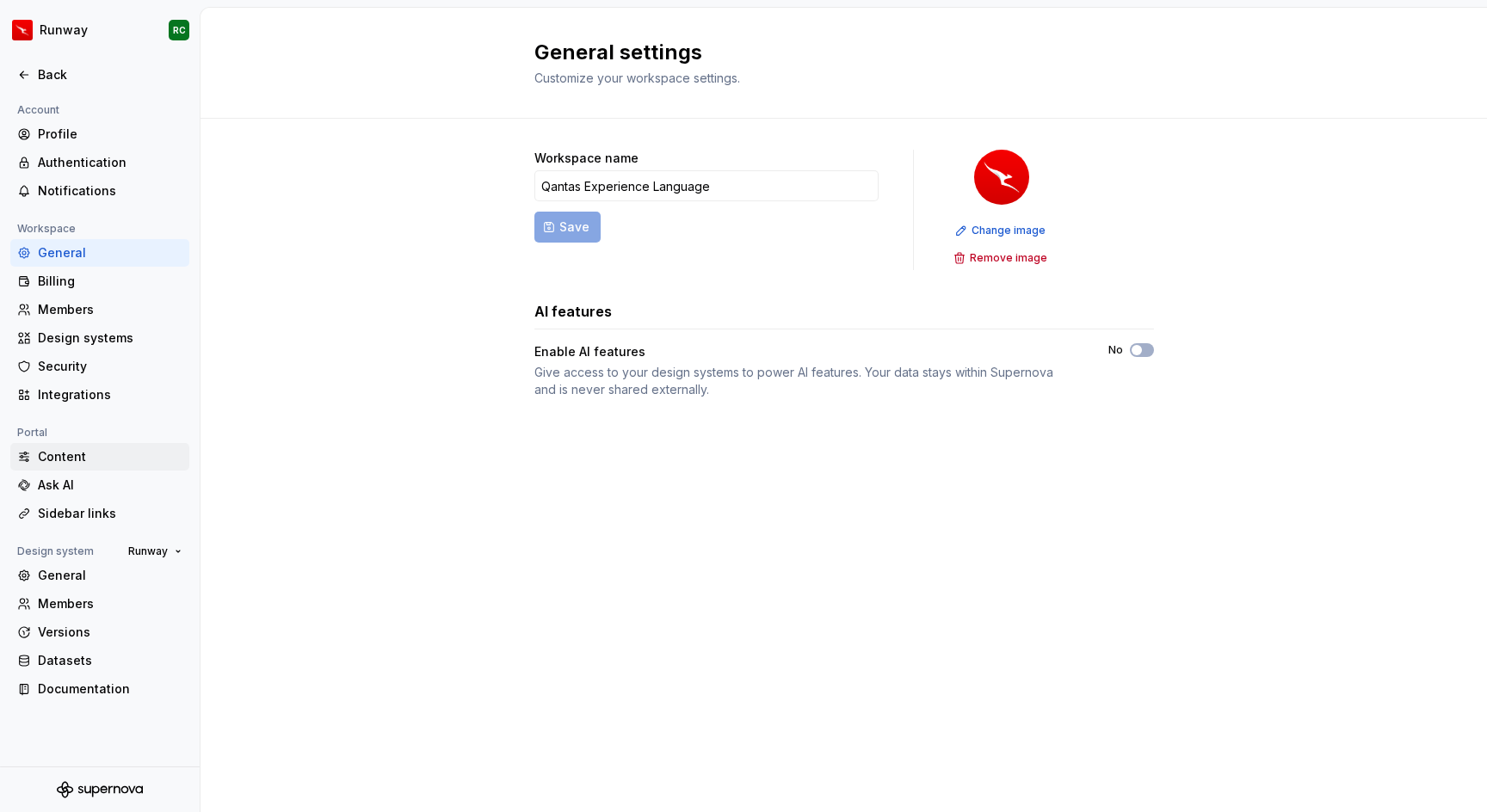
click at [86, 465] on div "Content" at bounding box center [110, 457] width 145 height 17
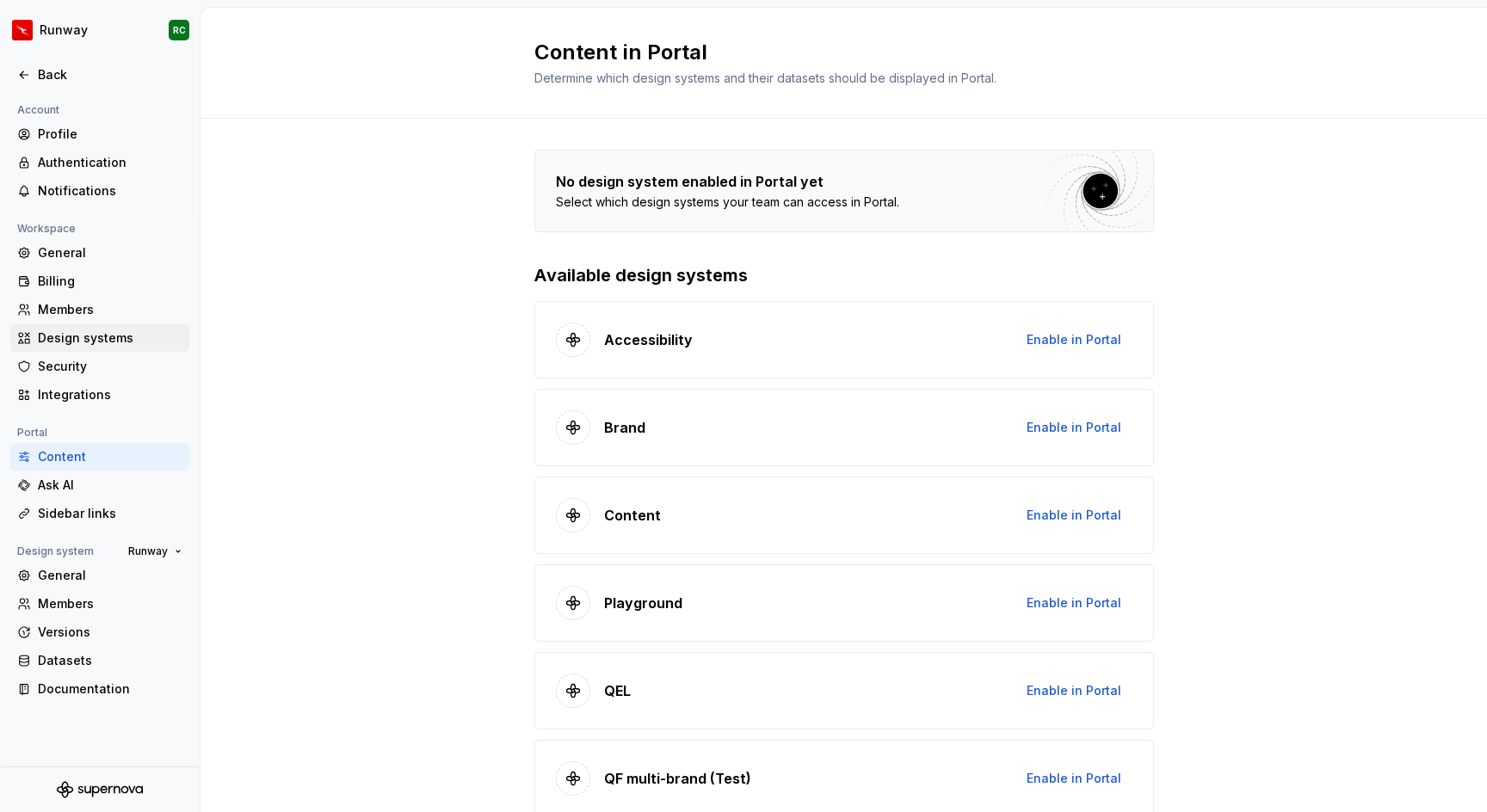
click at [103, 339] on div "Design systems" at bounding box center [110, 338] width 145 height 17
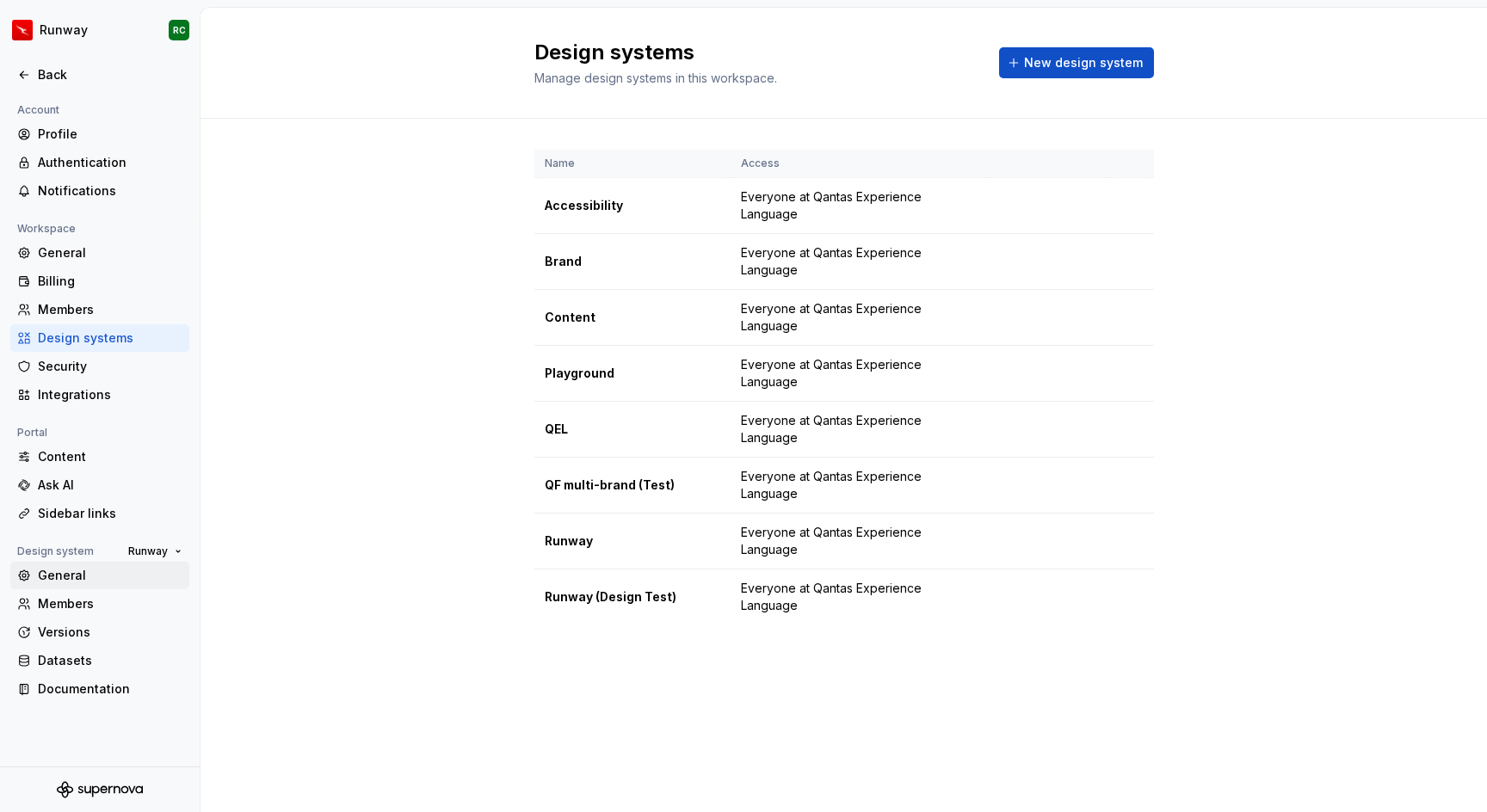
click at [114, 571] on div "General" at bounding box center [110, 575] width 145 height 17
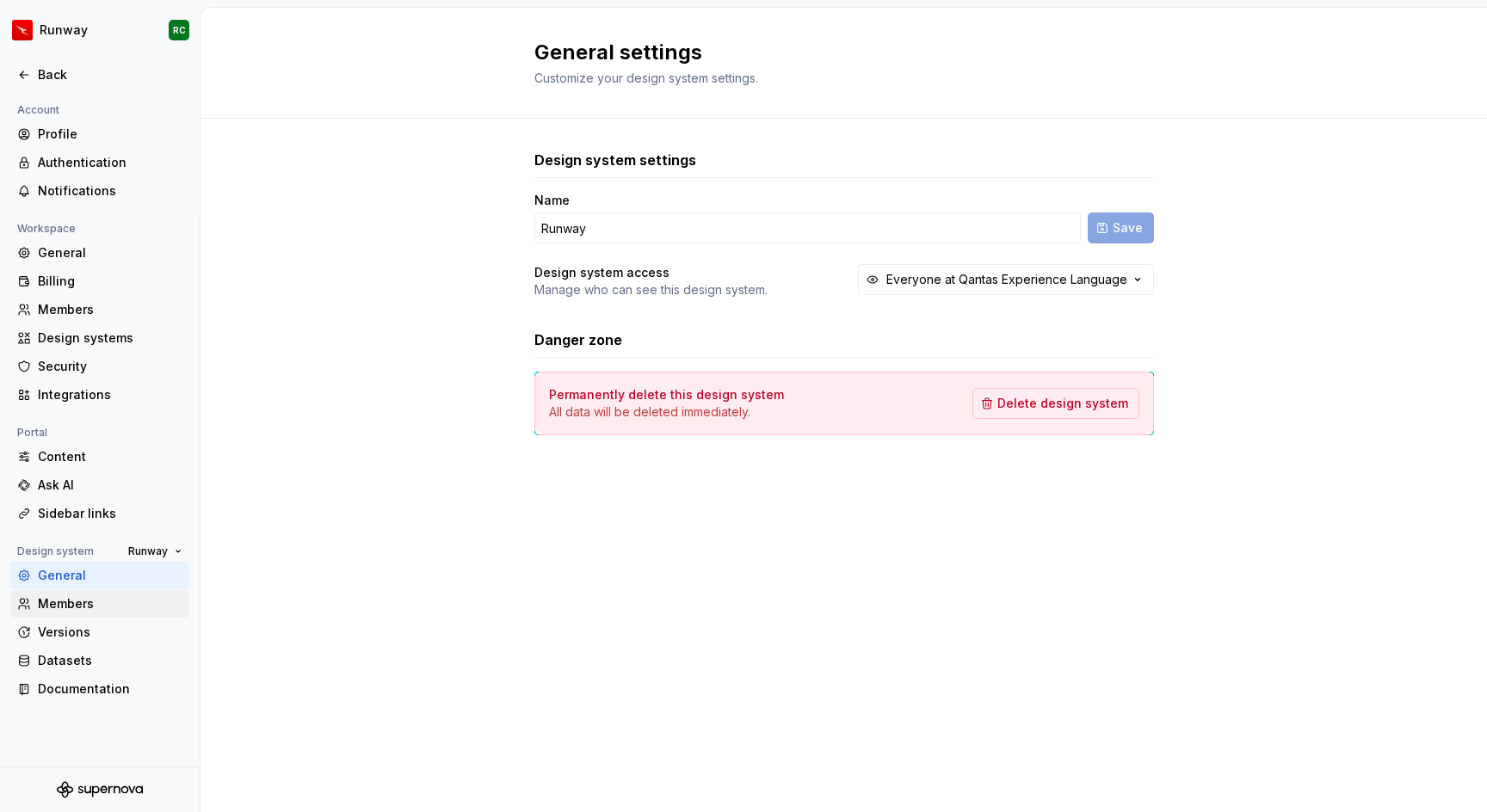
click at [108, 596] on div "Members" at bounding box center [110, 604] width 145 height 17
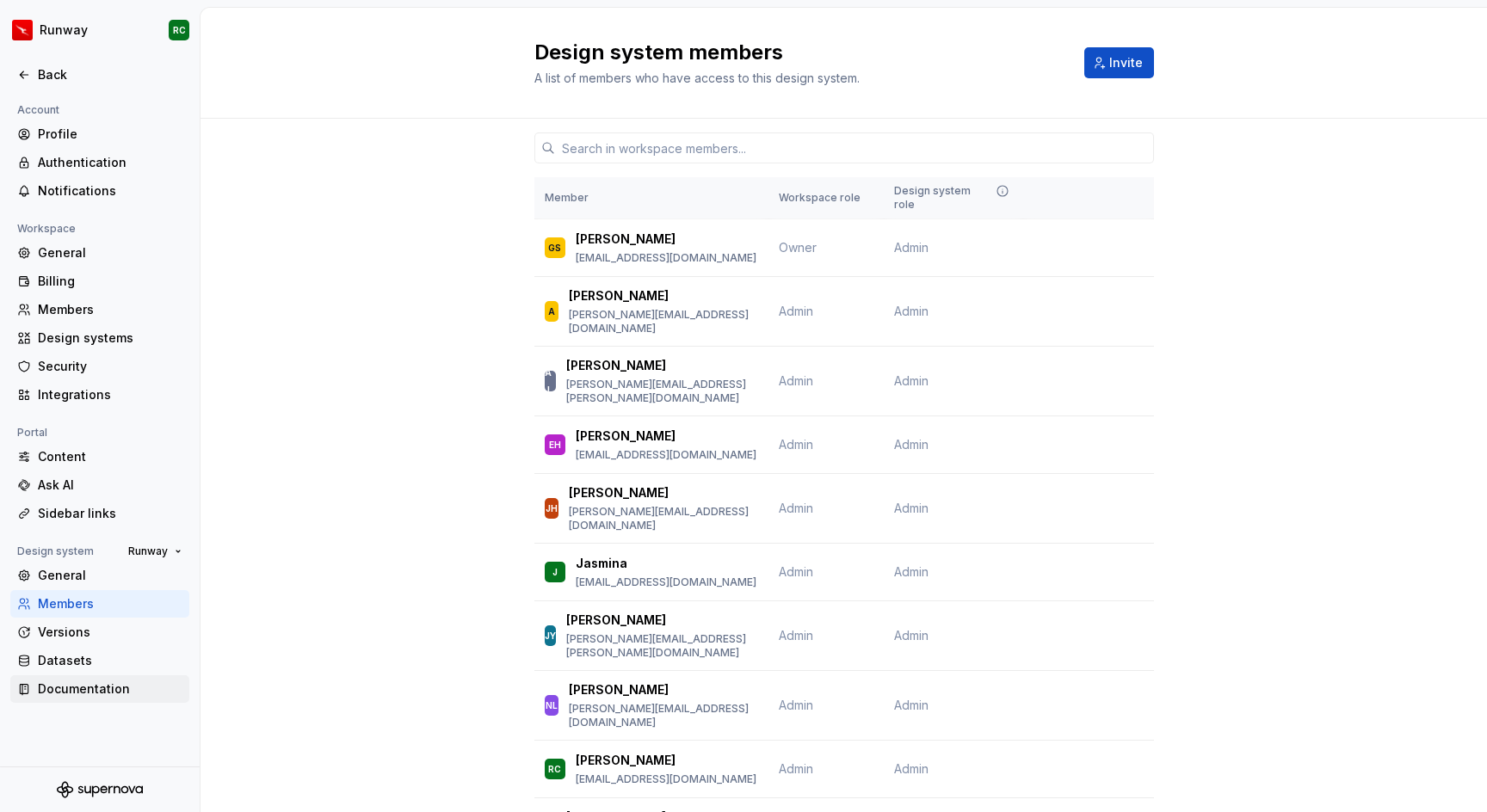
click at [101, 690] on div "Documentation" at bounding box center [110, 689] width 145 height 17
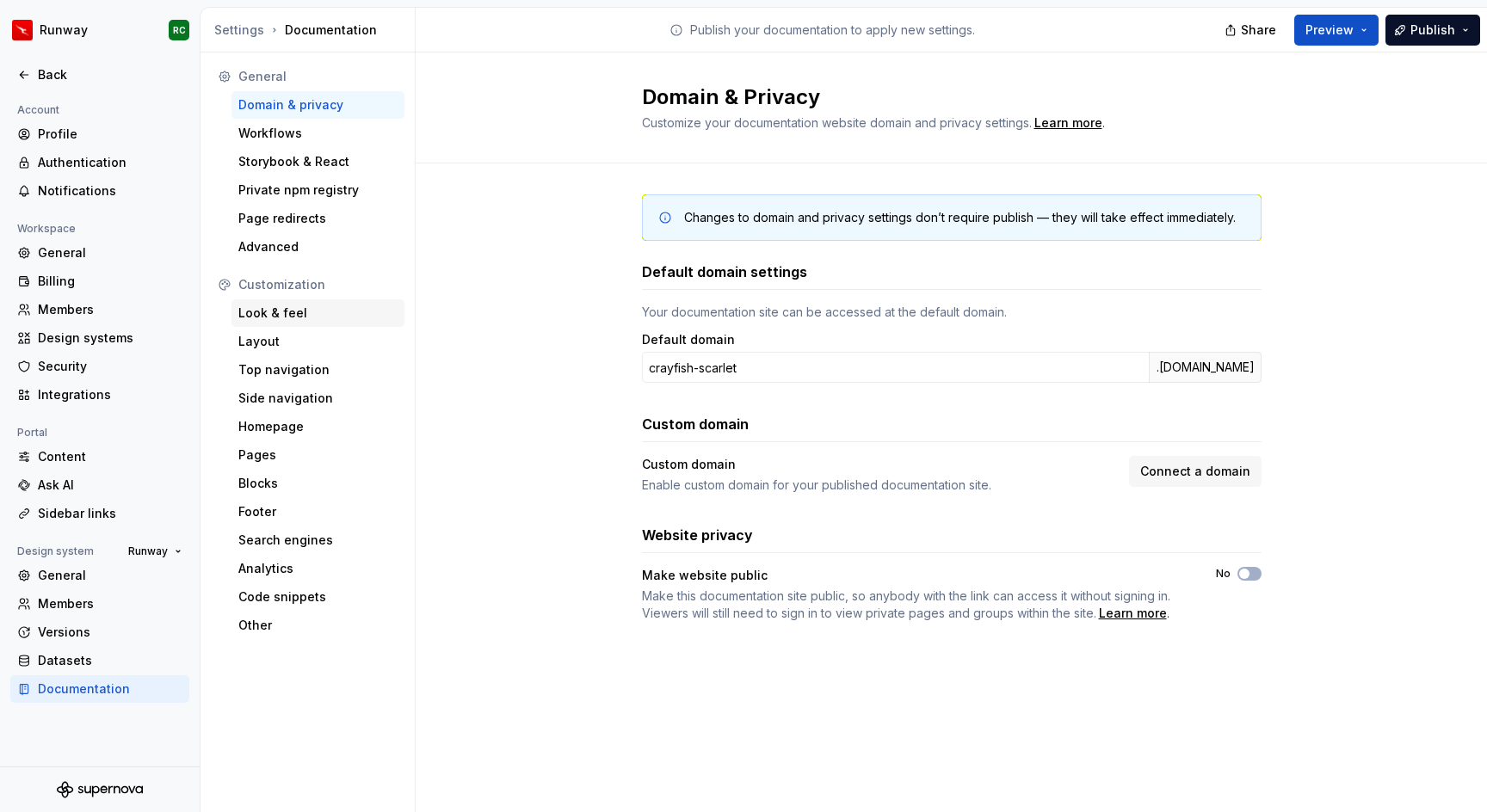
click at [287, 309] on div "Look & feel" at bounding box center [318, 313] width 160 height 17
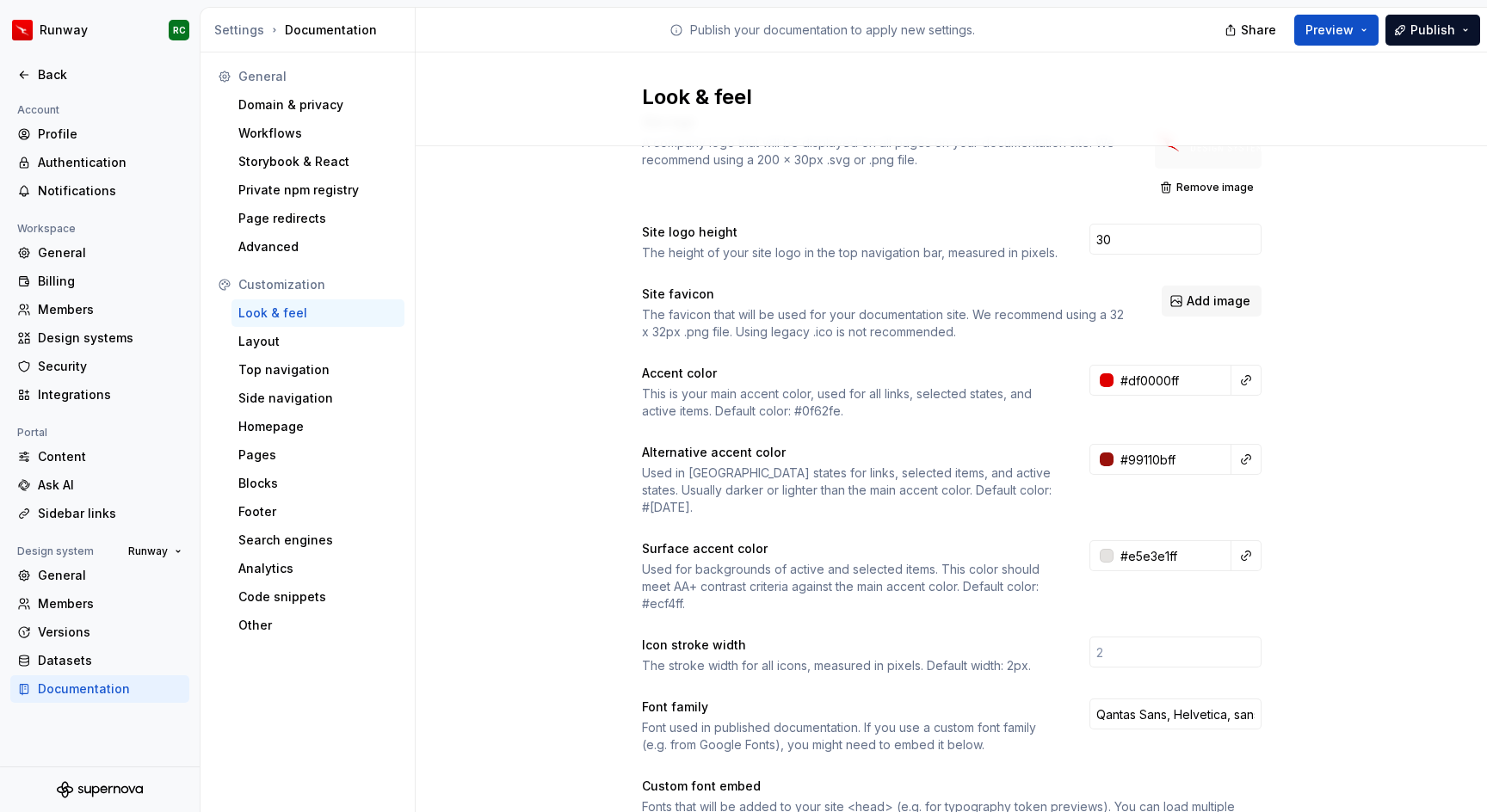
scroll to position [88, 0]
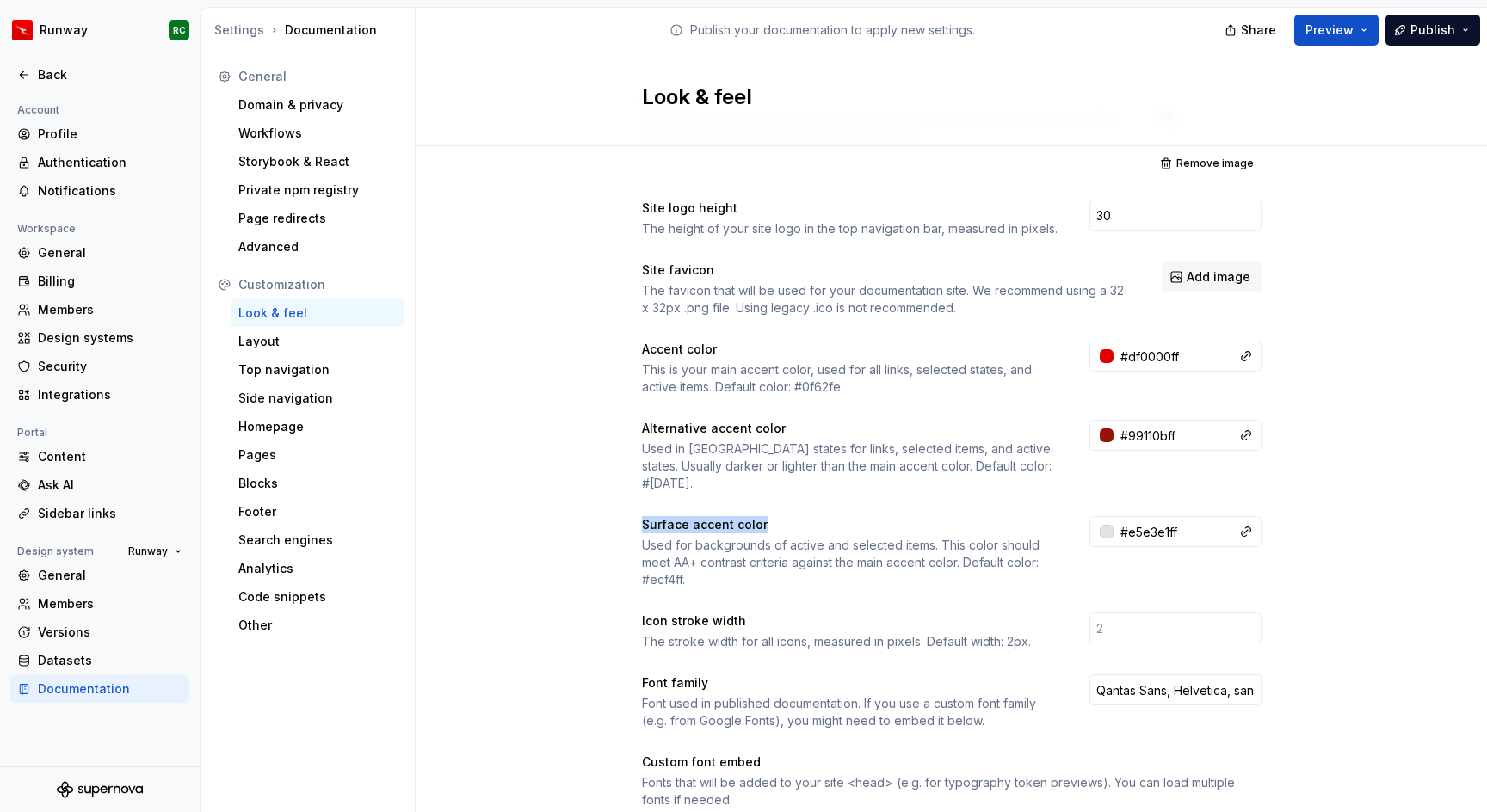
drag, startPoint x: 686, startPoint y: 509, endPoint x: 902, endPoint y: 514, distance: 216.1
drag, startPoint x: 650, startPoint y: 426, endPoint x: 885, endPoint y: 439, distance: 235.4
drag, startPoint x: 754, startPoint y: 354, endPoint x: 807, endPoint y: 359, distance: 53.2
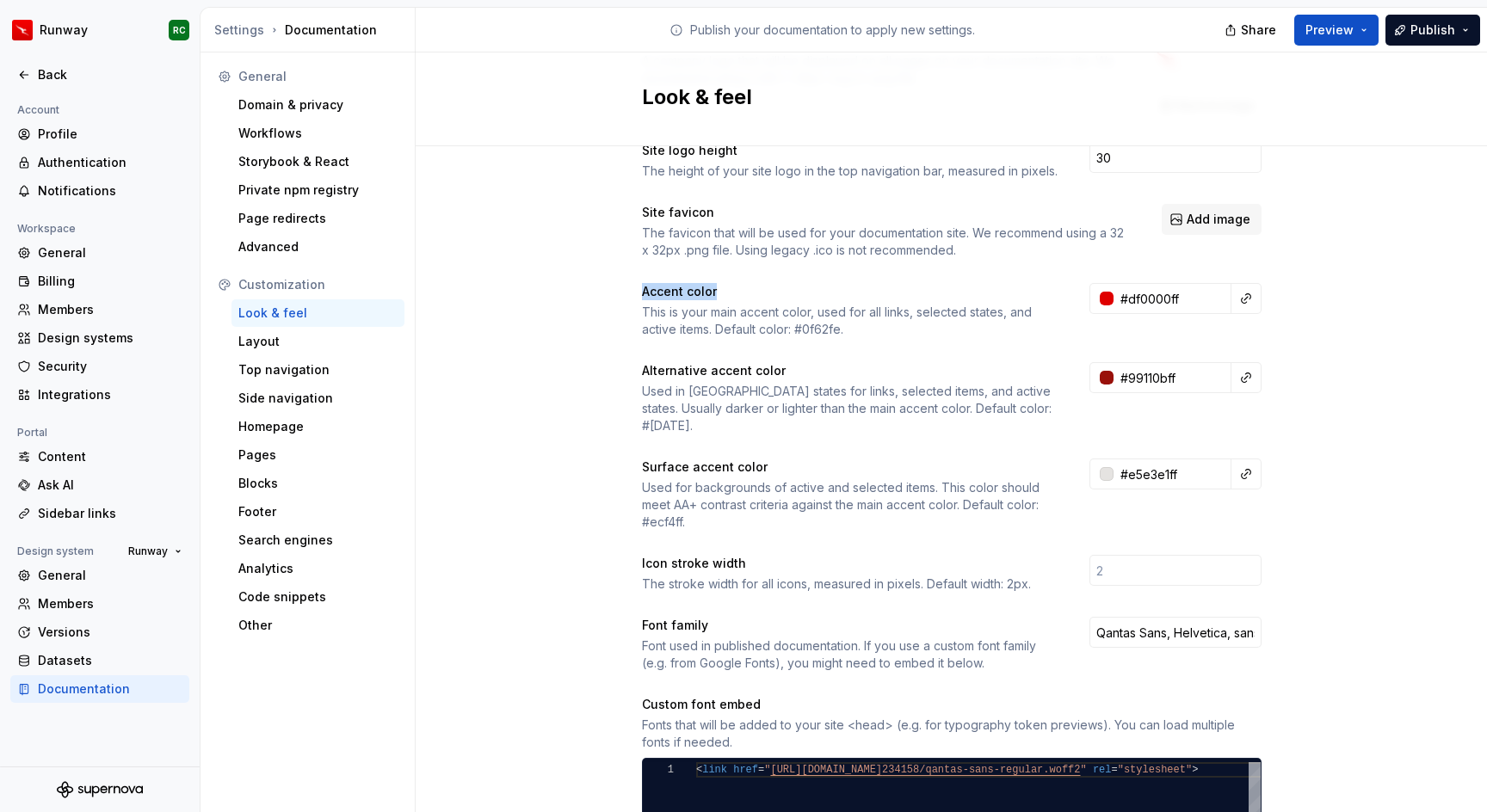
scroll to position [166, 0]
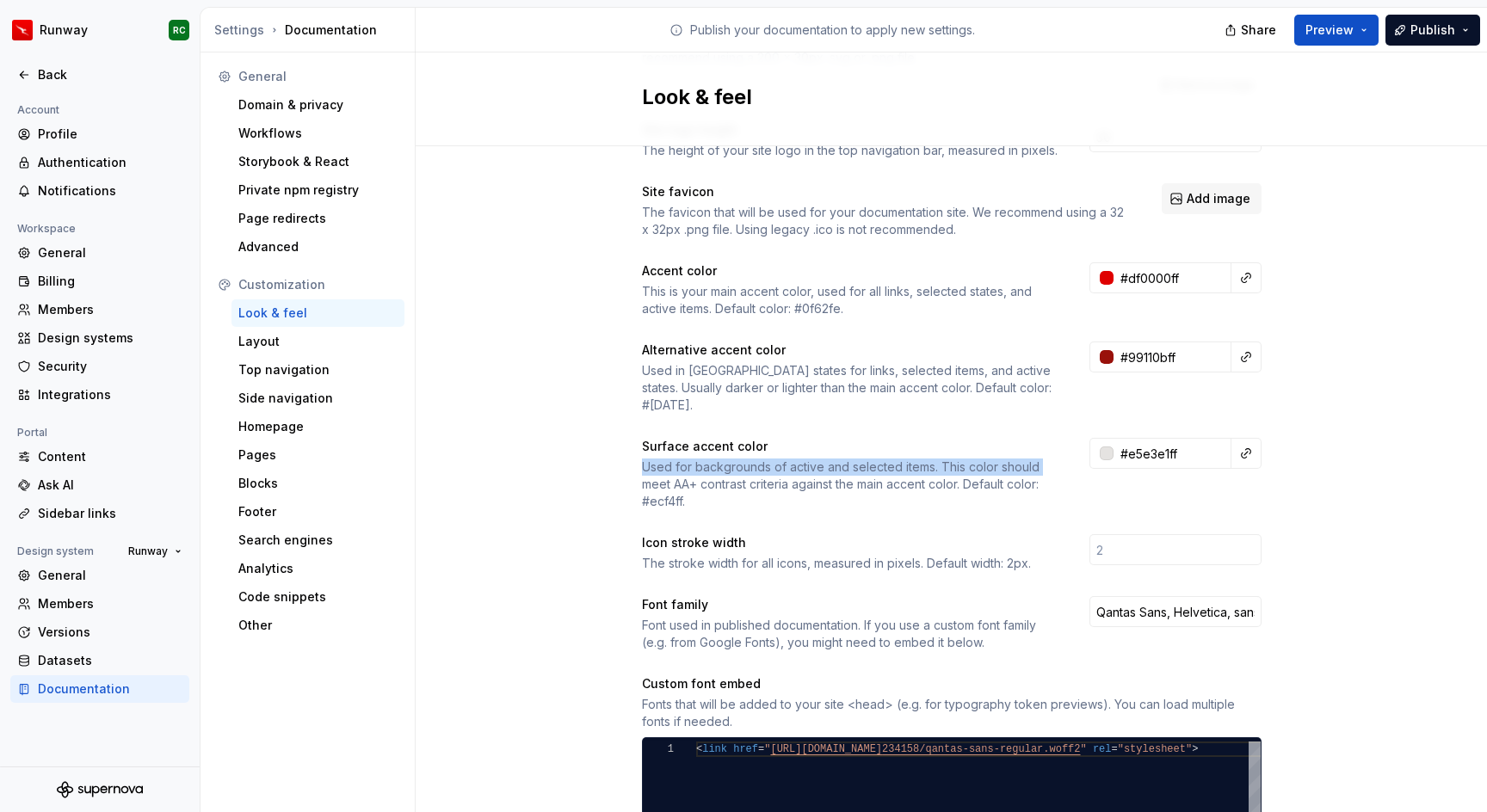
drag, startPoint x: 639, startPoint y: 458, endPoint x: 631, endPoint y: 457, distance: 8.1
drag, startPoint x: 700, startPoint y: 487, endPoint x: 574, endPoint y: 449, distance: 131.6
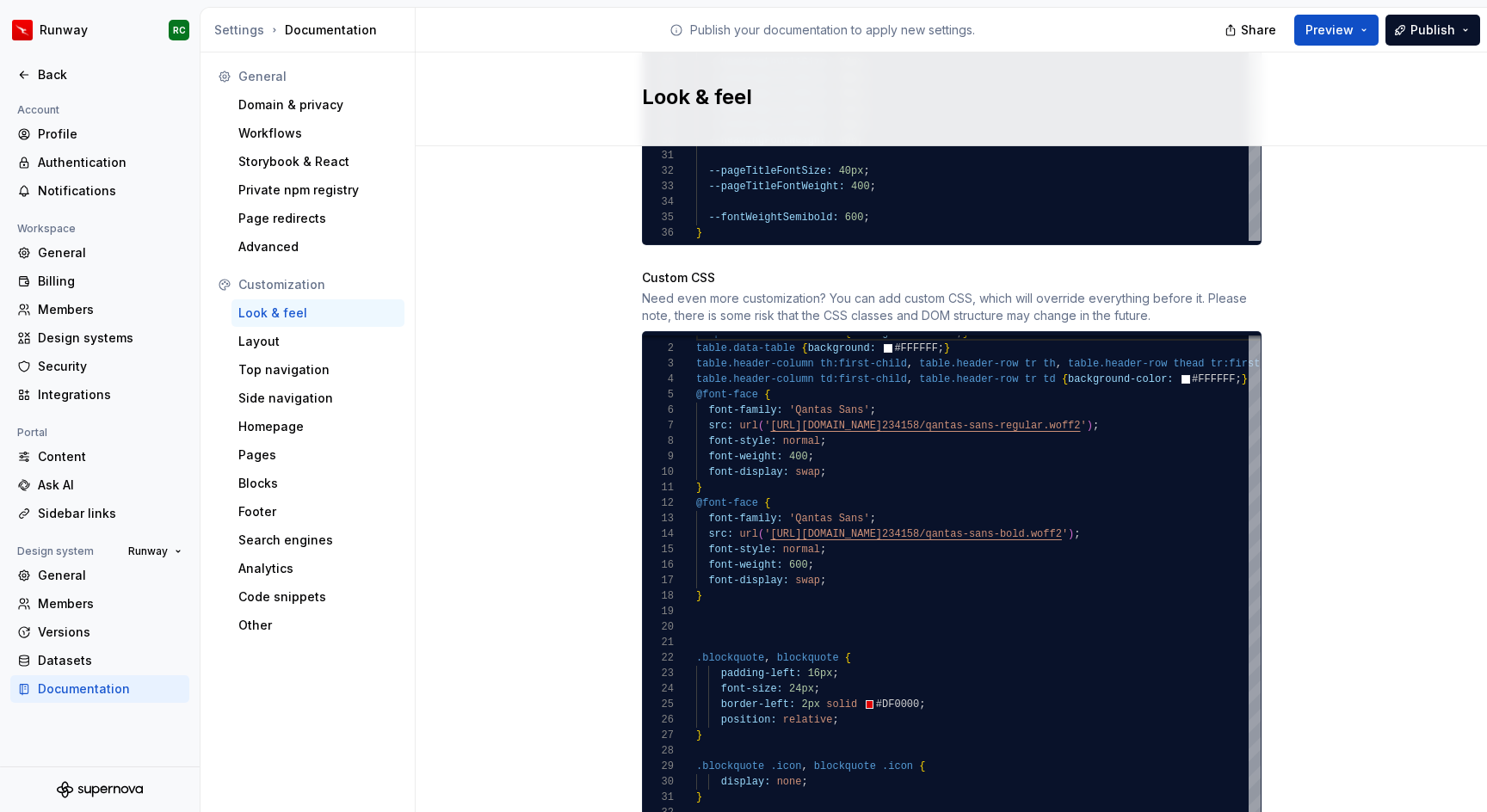
scroll to position [1476, 0]
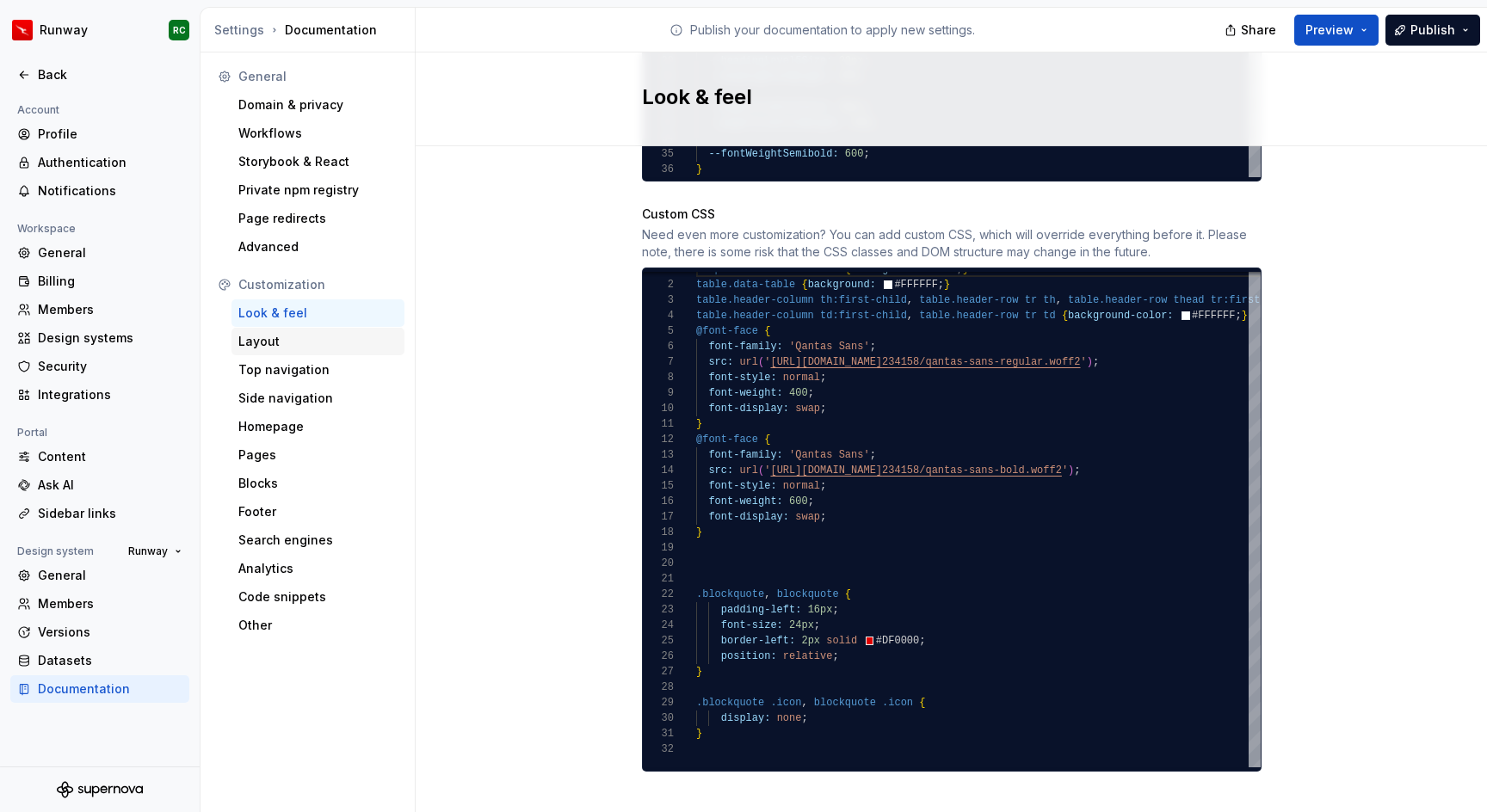
click at [309, 349] on div "Layout" at bounding box center [317, 341] width 173 height 27
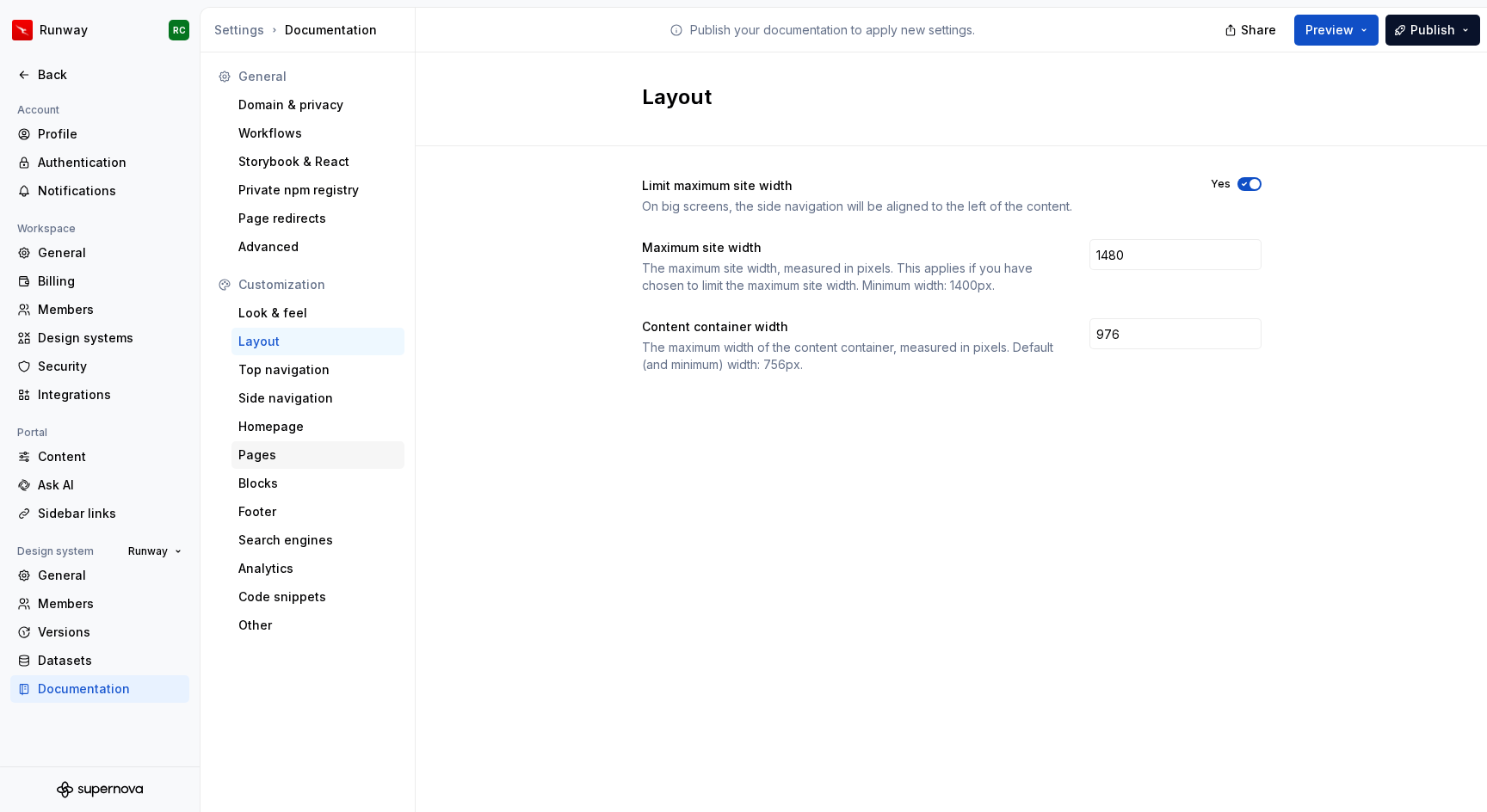
click at [285, 464] on div "Pages" at bounding box center [317, 455] width 173 height 27
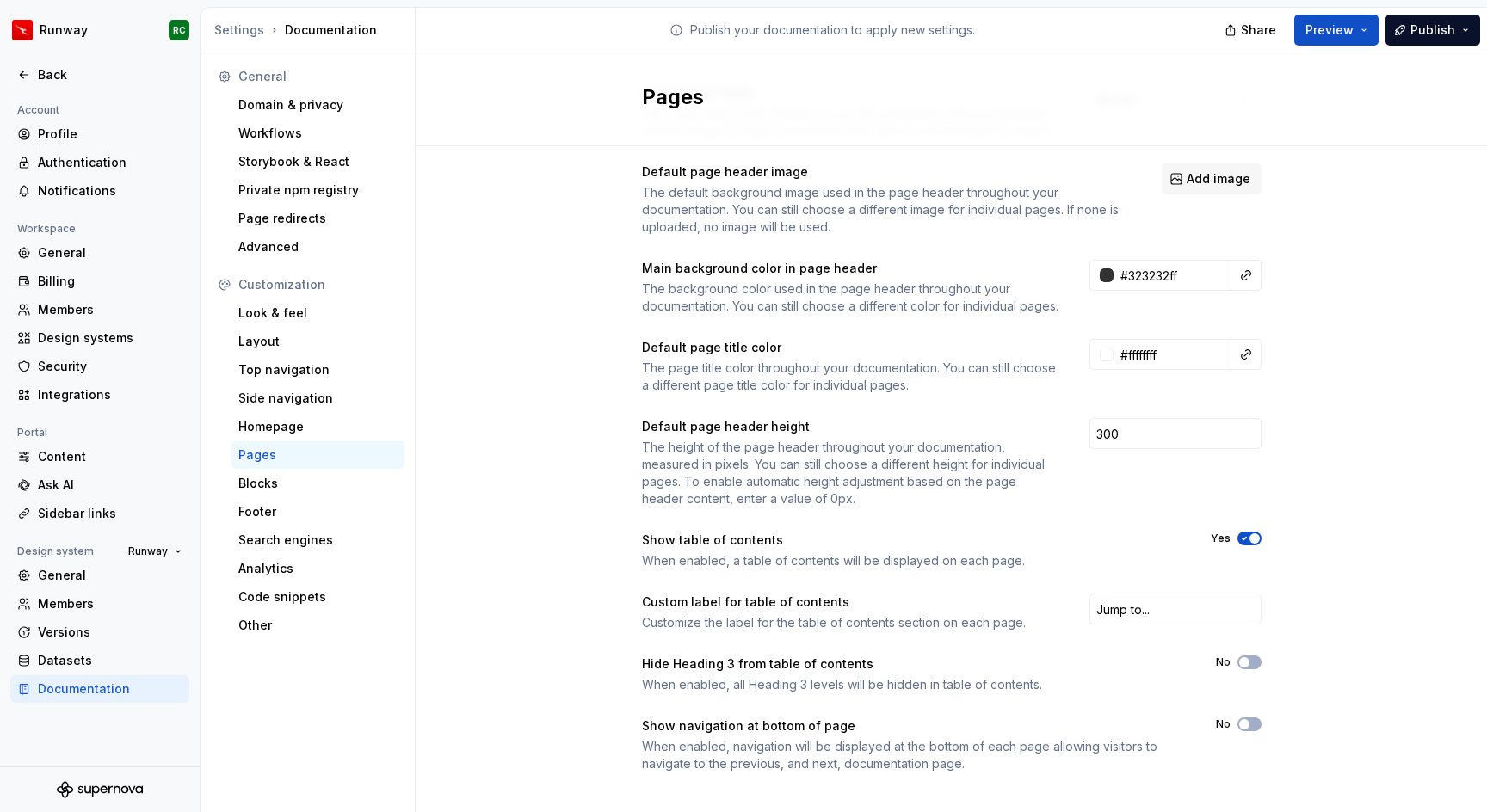
scroll to position [129, 0]
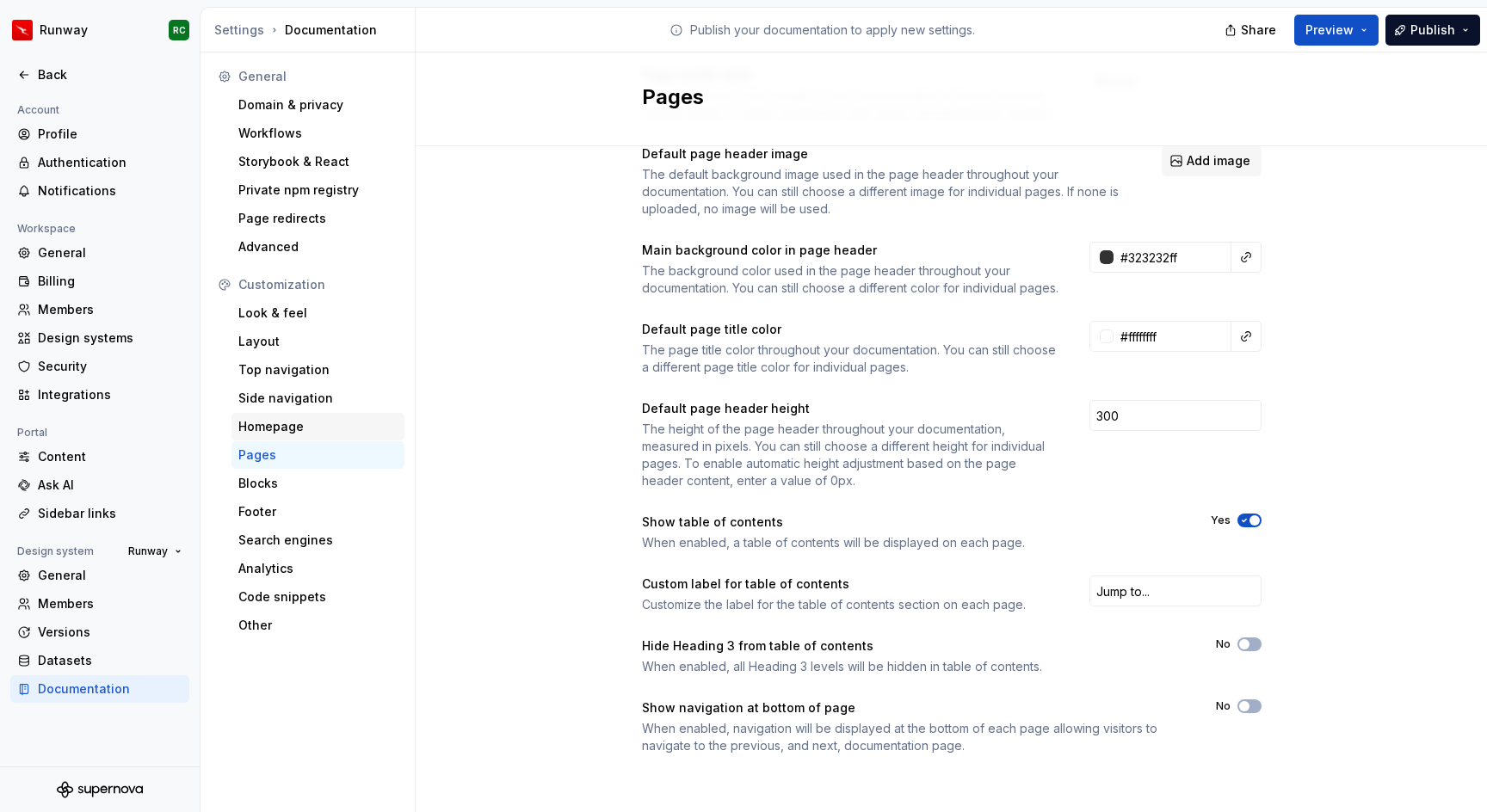
click at [325, 417] on div "Homepage" at bounding box center [317, 426] width 173 height 27
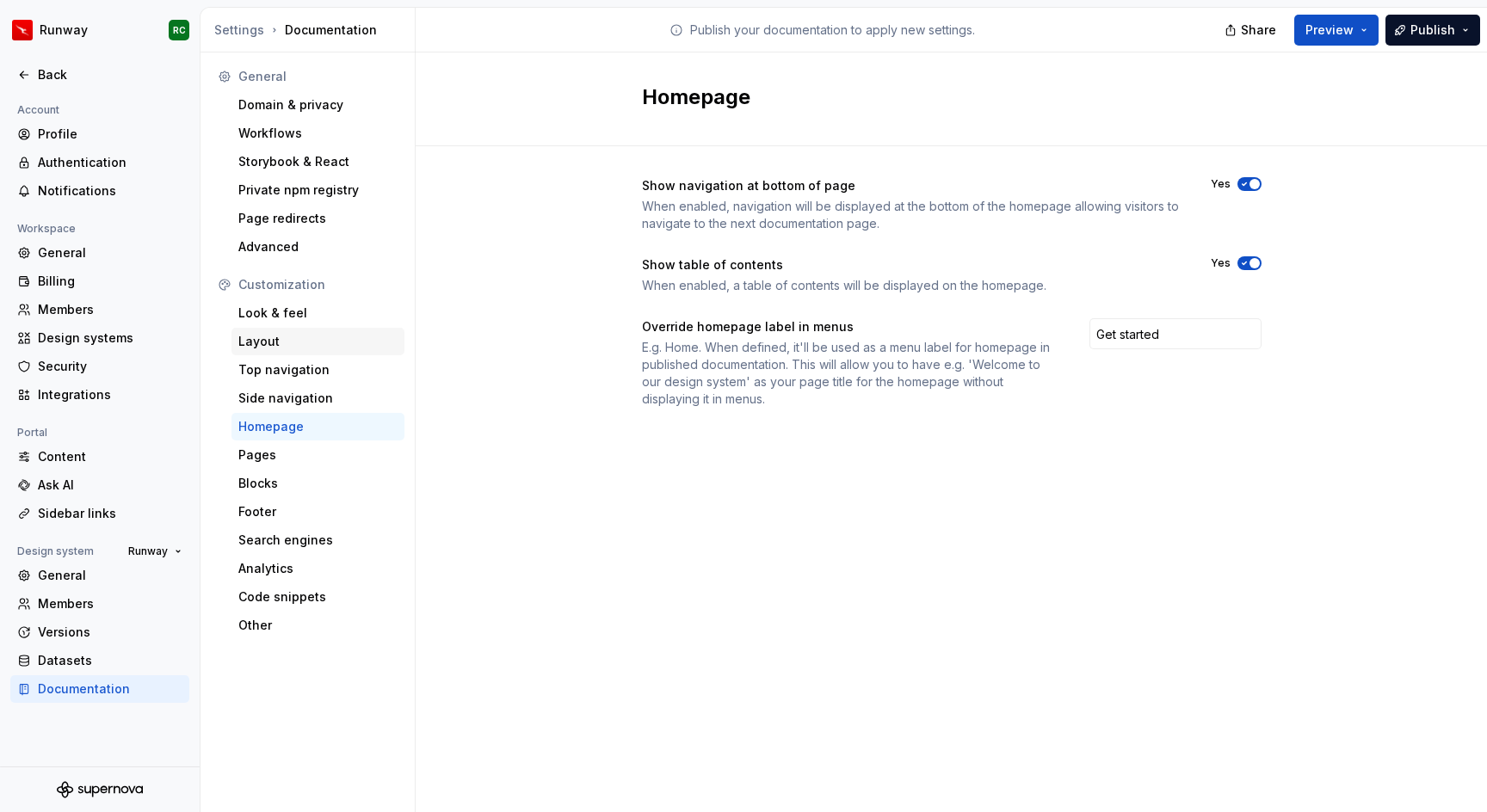
click at [313, 352] on div "Layout" at bounding box center [317, 341] width 173 height 27
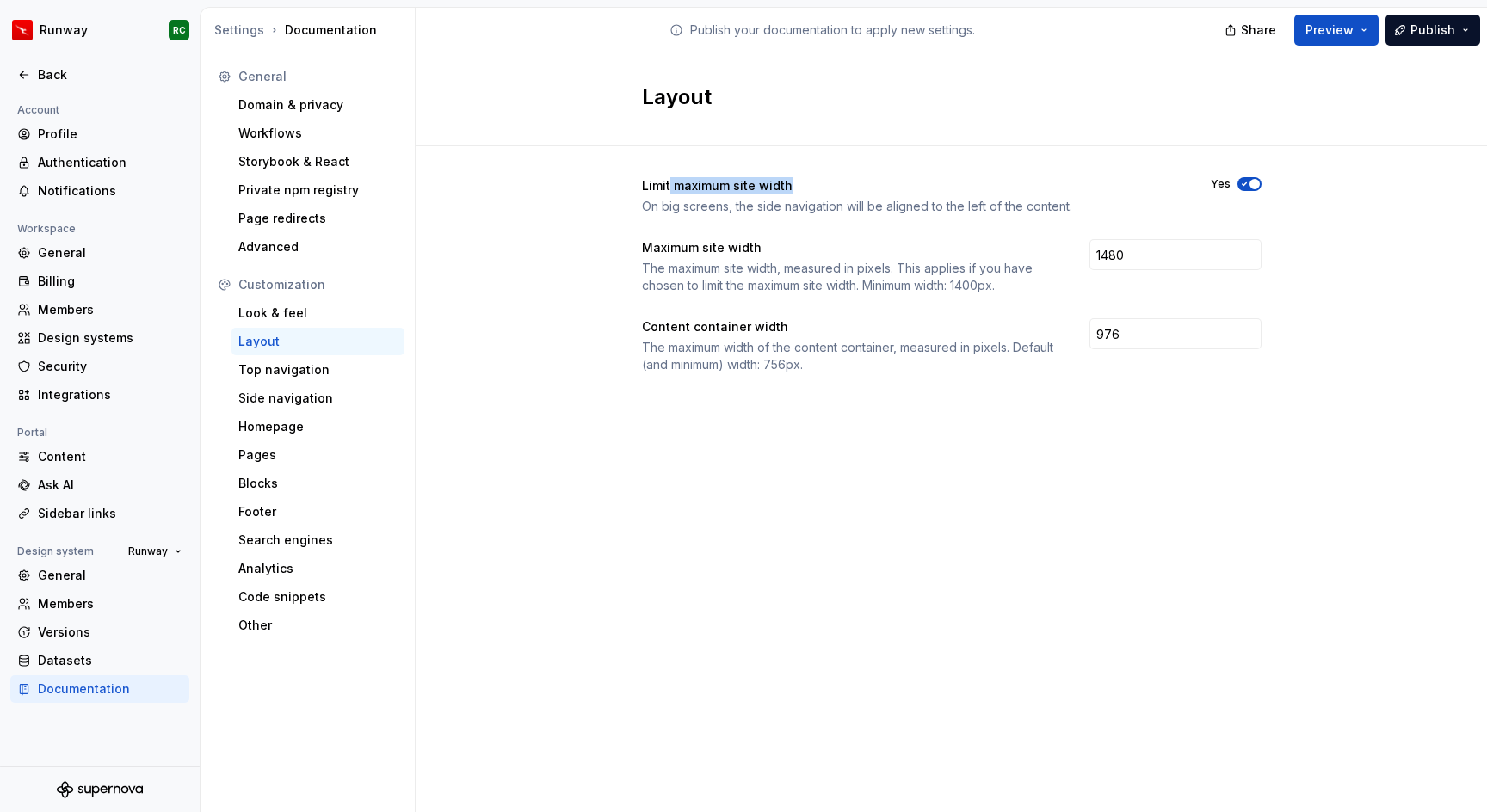
drag, startPoint x: 670, startPoint y: 178, endPoint x: 817, endPoint y: 188, distance: 147.3
click at [817, 188] on div "Limit maximum site width" at bounding box center [911, 185] width 538 height 17
click at [303, 324] on div "Look & feel" at bounding box center [317, 313] width 173 height 27
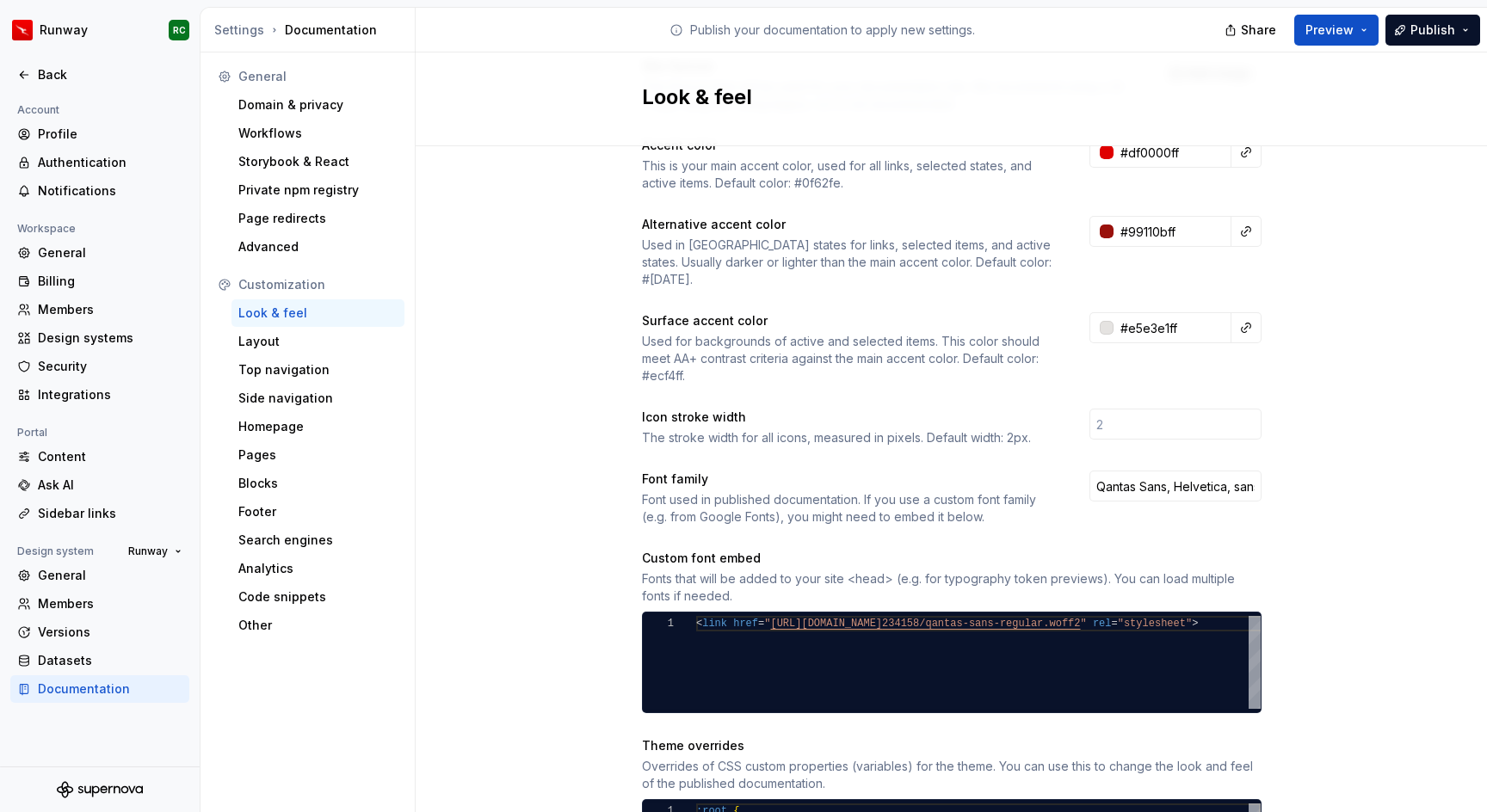
scroll to position [296, 0]
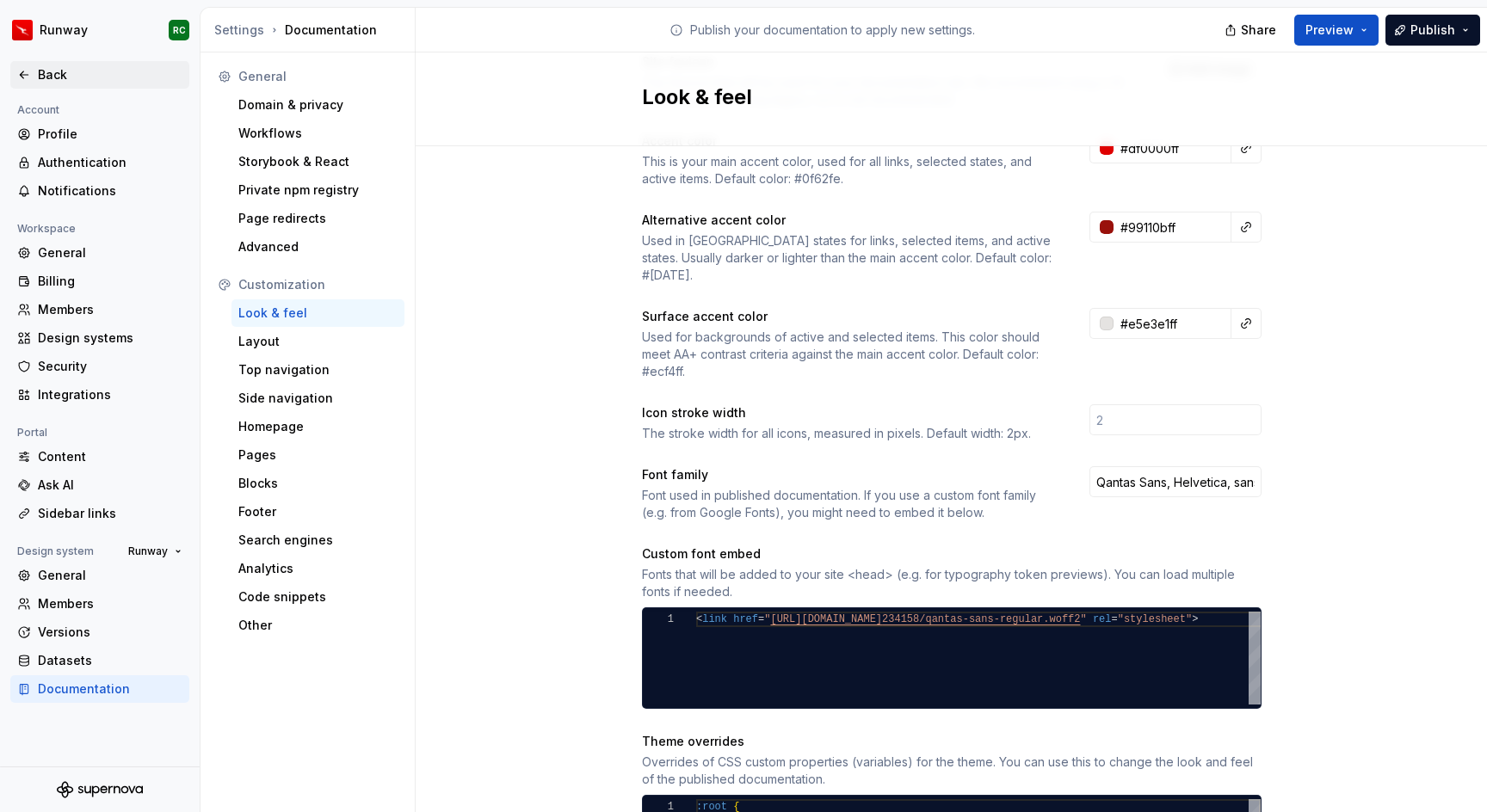
click at [65, 83] on div "Back" at bounding box center [100, 74] width 179 height 27
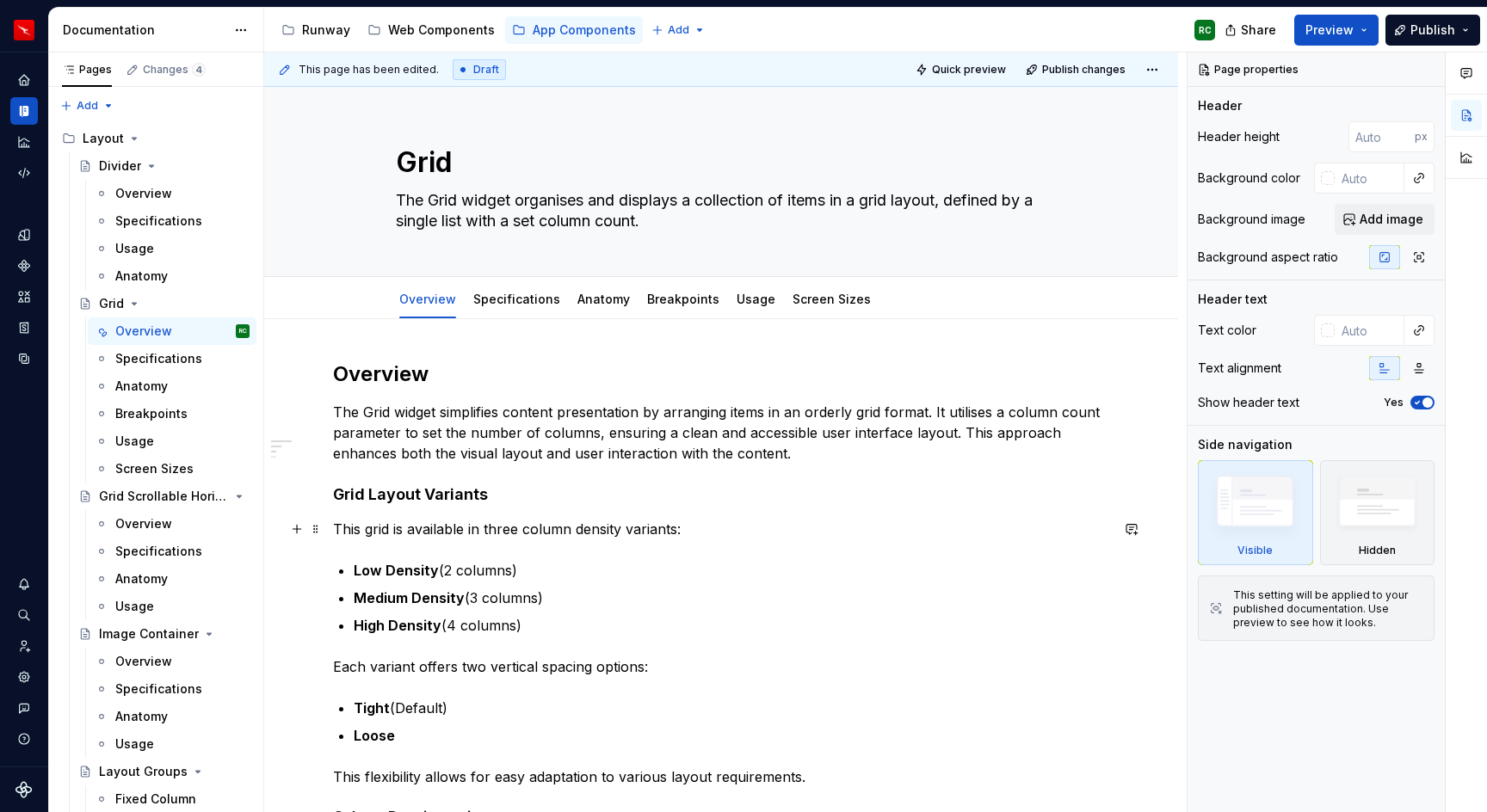
scroll to position [1171, 0]
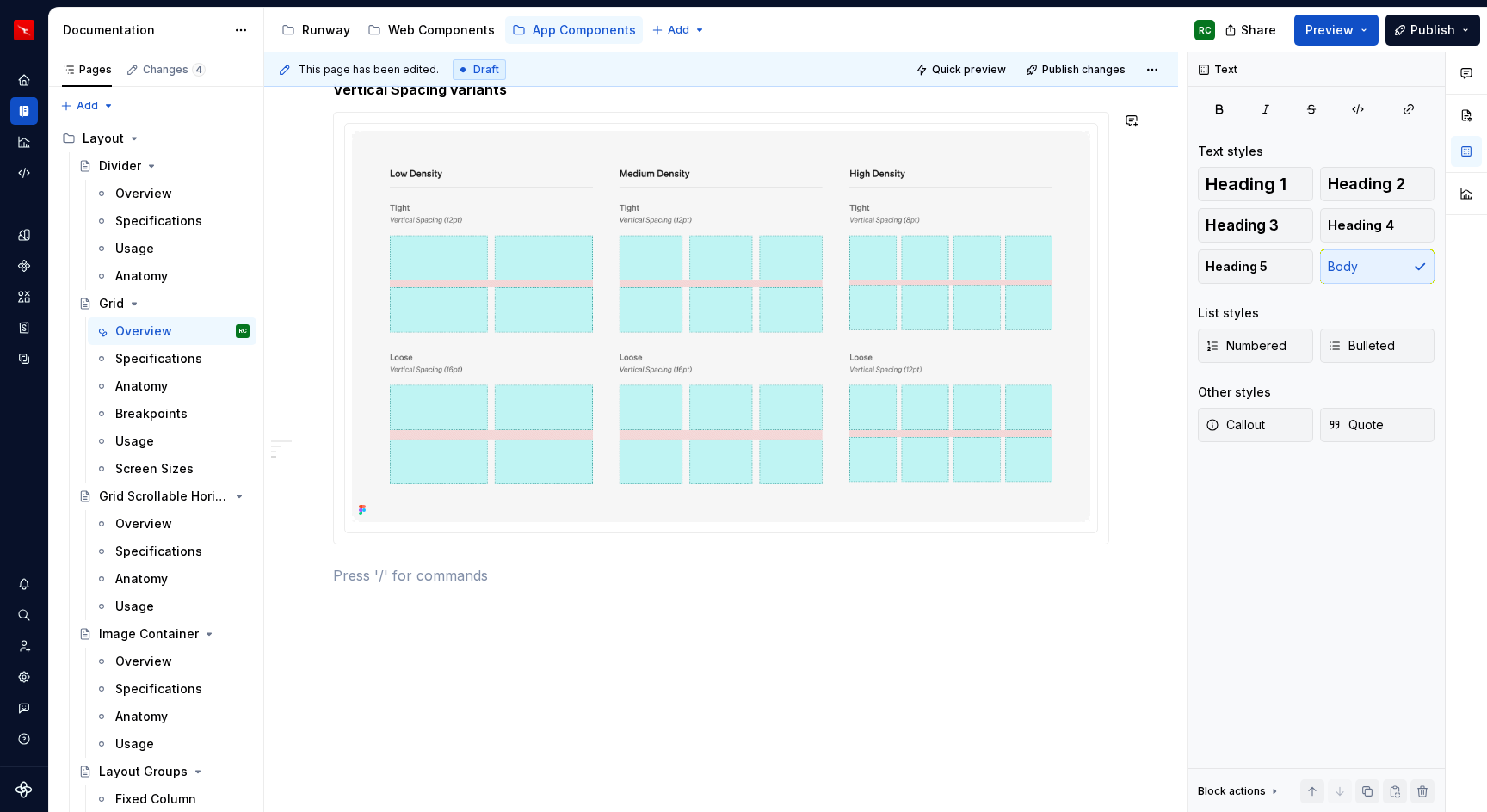
type textarea "*"
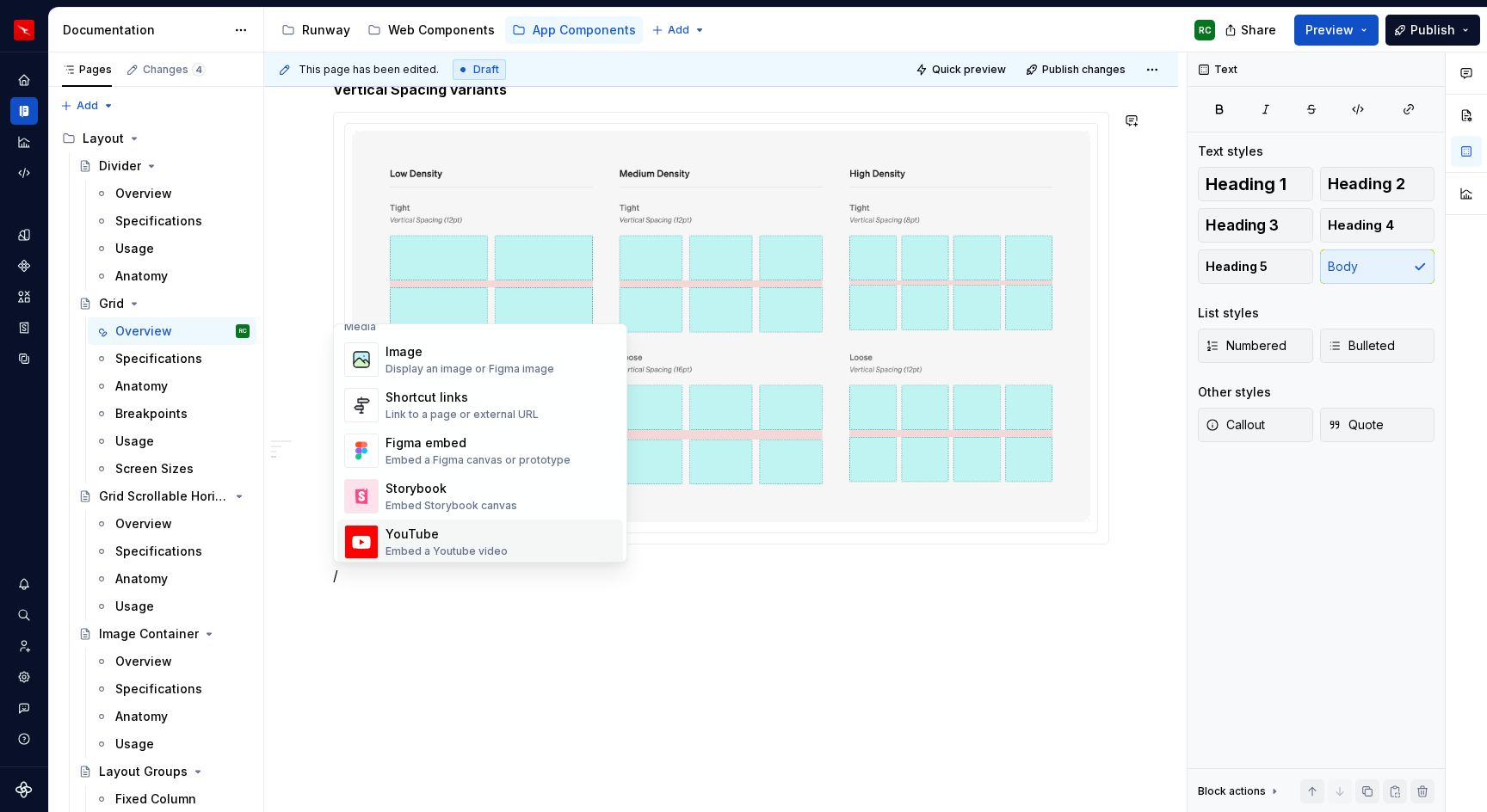
scroll to position [0, 0]
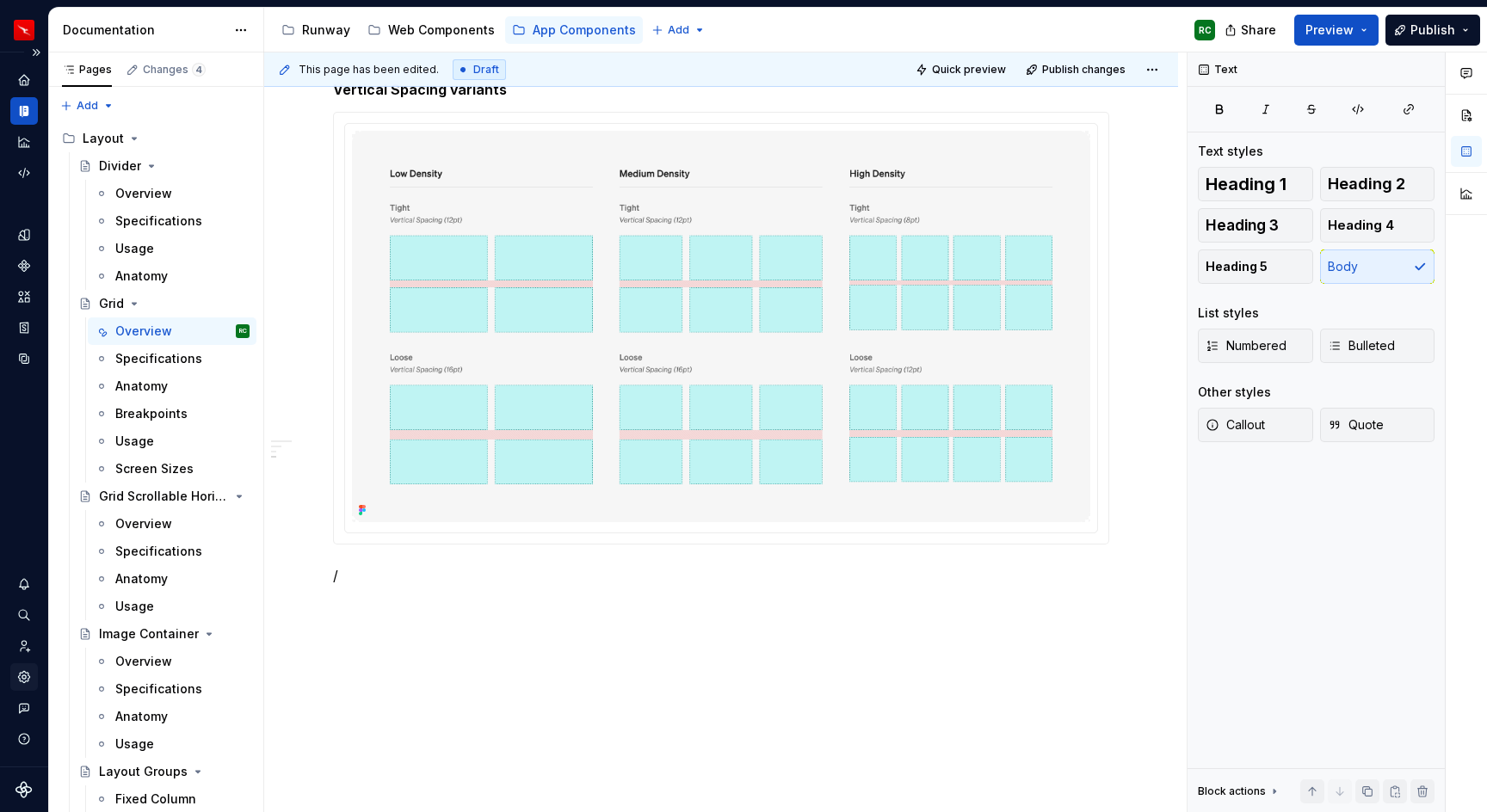
click at [33, 678] on div "Settings" at bounding box center [24, 676] width 27 height 27
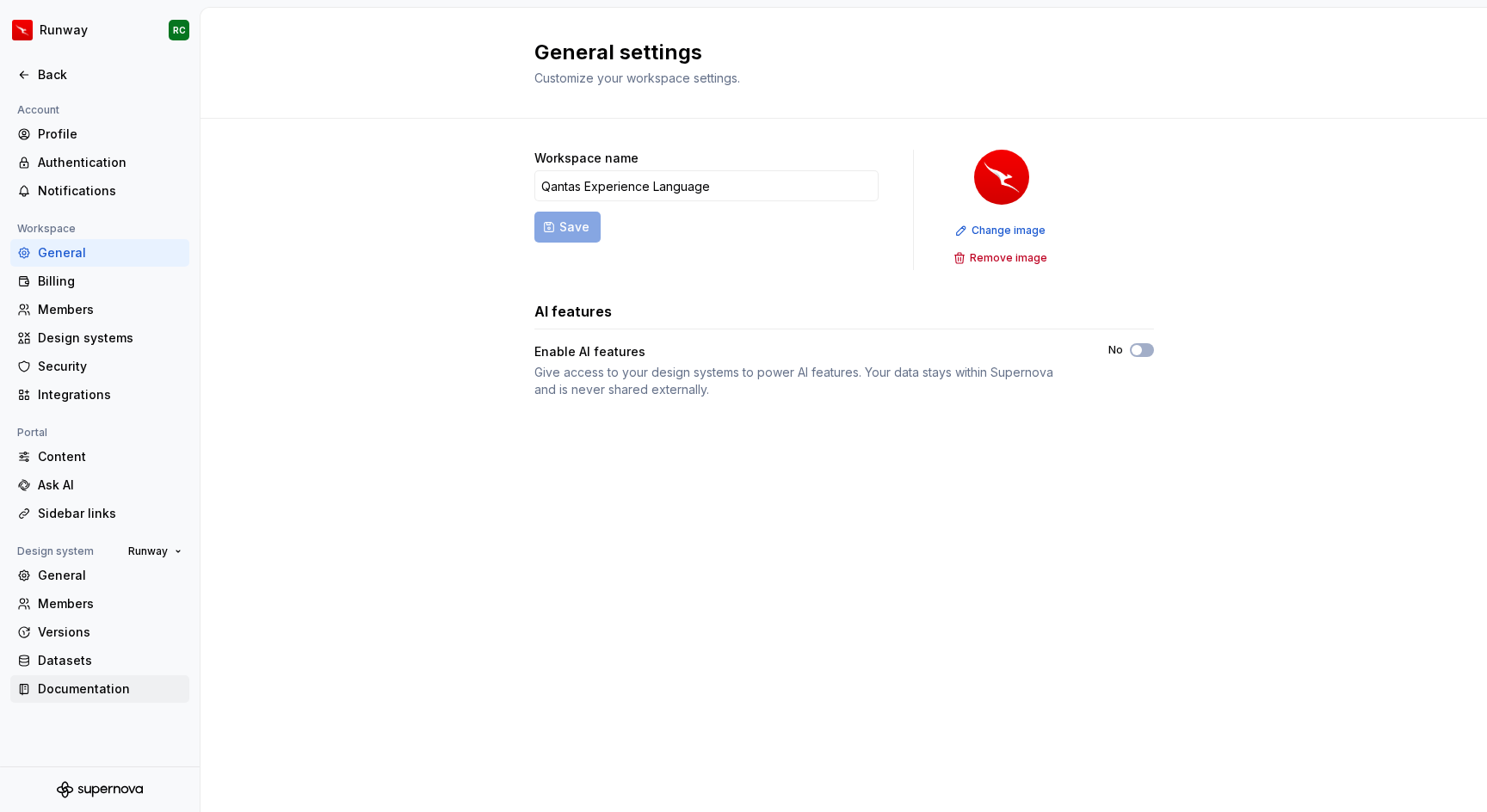
click at [80, 691] on div "Documentation" at bounding box center [110, 689] width 145 height 17
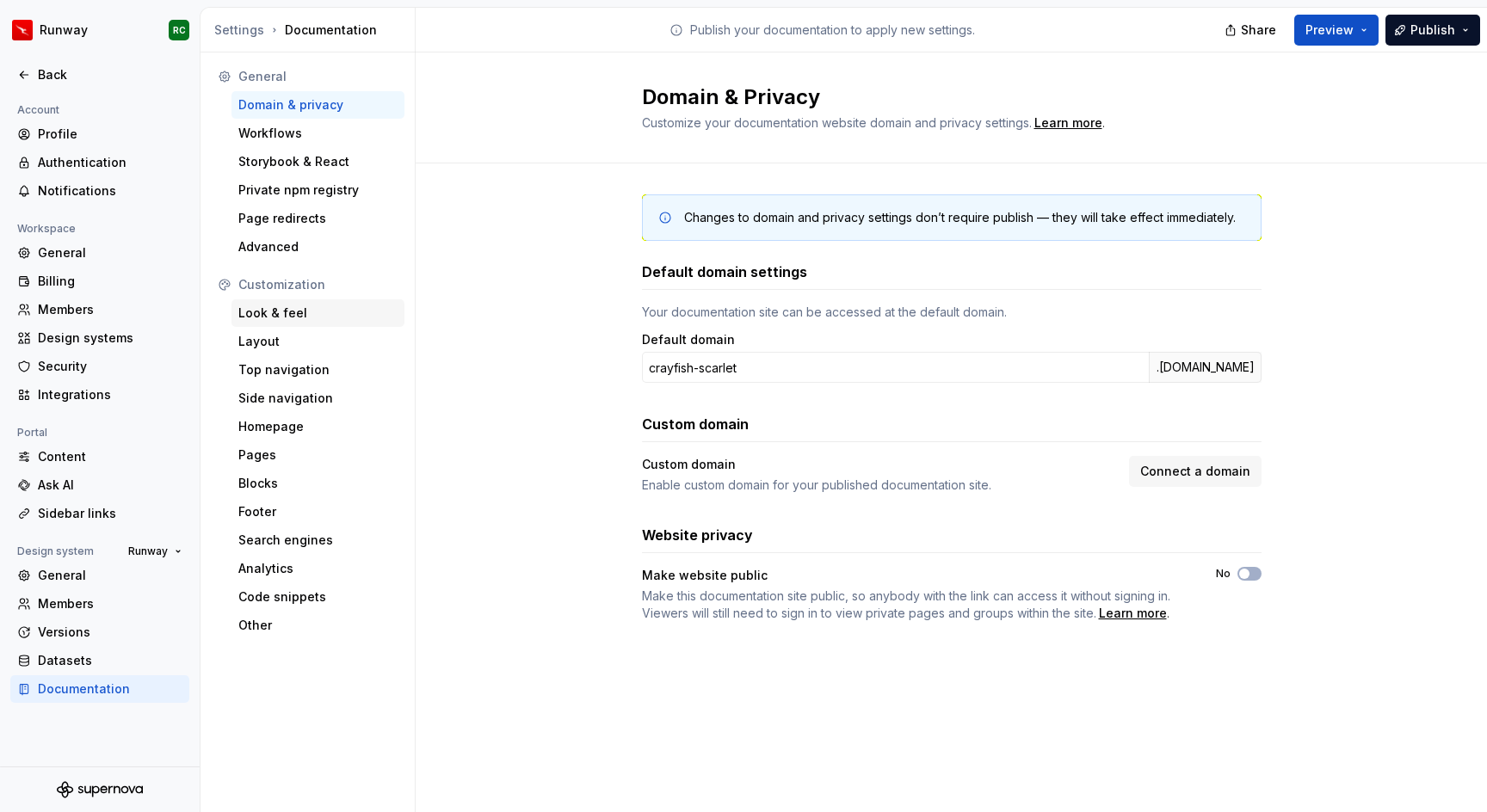
click at [274, 320] on div "Look & feel" at bounding box center [318, 313] width 160 height 17
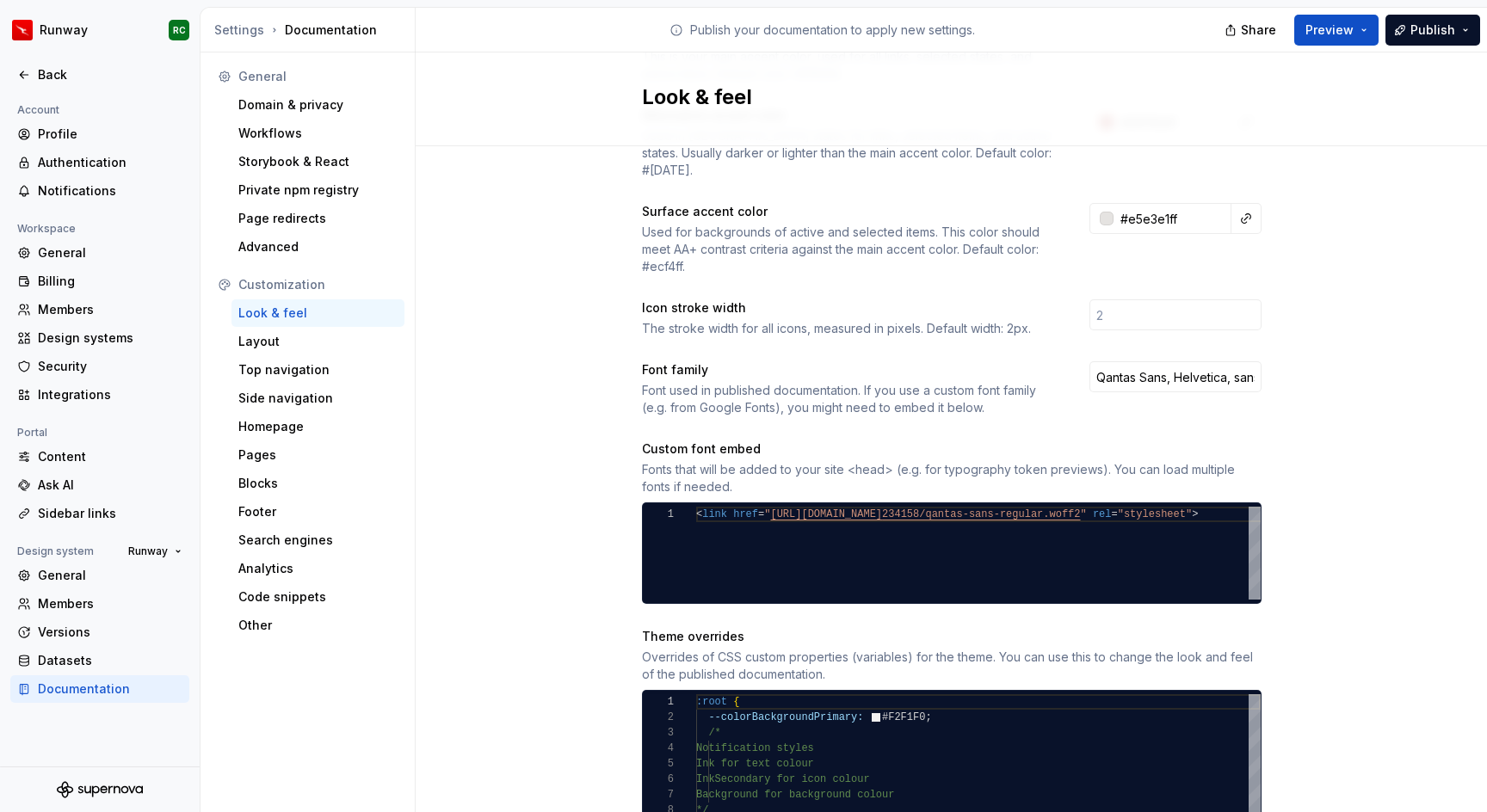
scroll to position [402, 0]
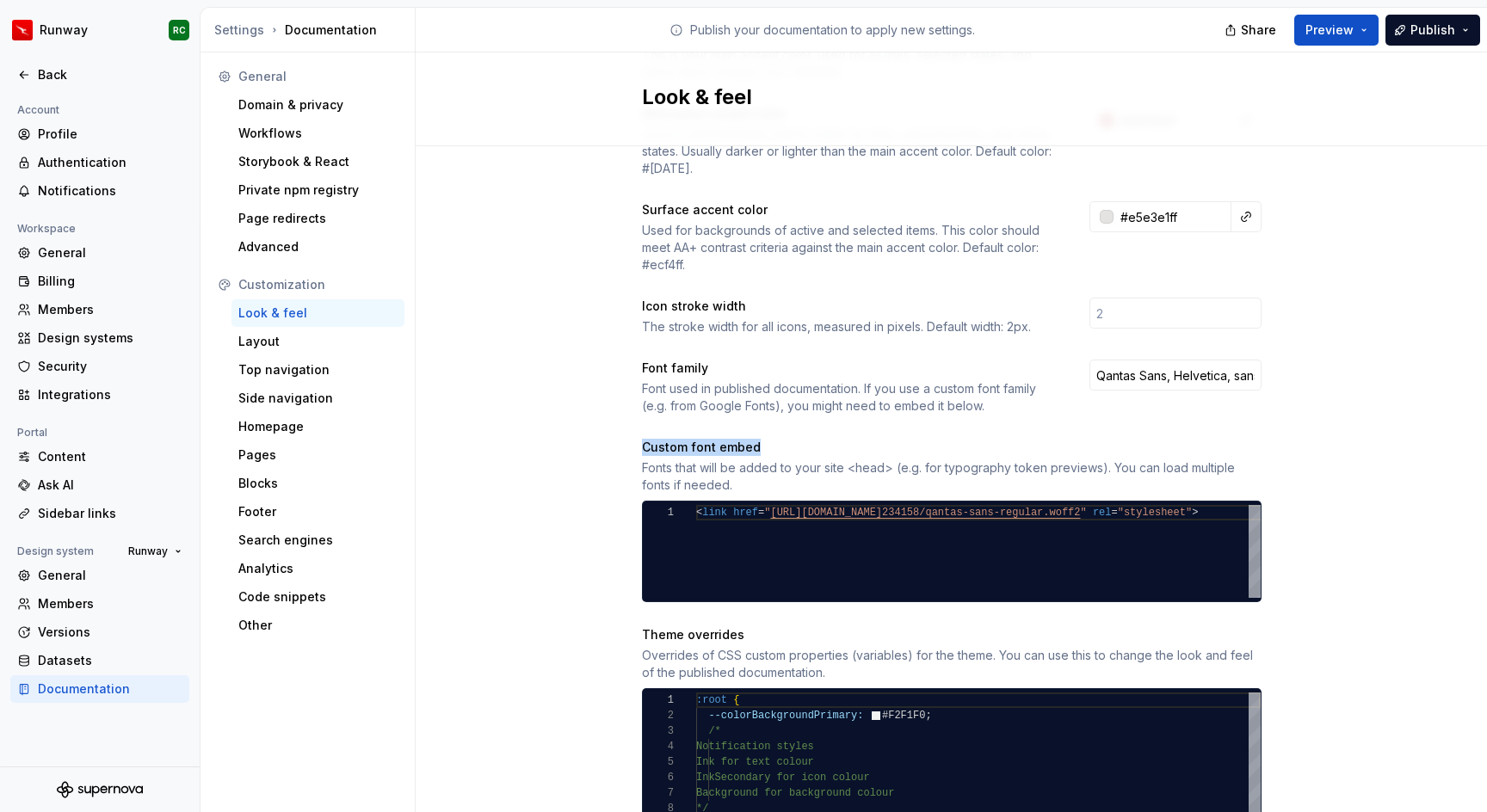
drag, startPoint x: 644, startPoint y: 427, endPoint x: 803, endPoint y: 424, distance: 159.0
click at [803, 424] on div "Site logo A company logo that will be displayed on all pages on your documentat…" at bounding box center [951, 827] width 1072 height 2167
click at [481, 602] on div "Site logo A company logo that will be displayed on all pages on your documentat…" at bounding box center [951, 827] width 1072 height 2167
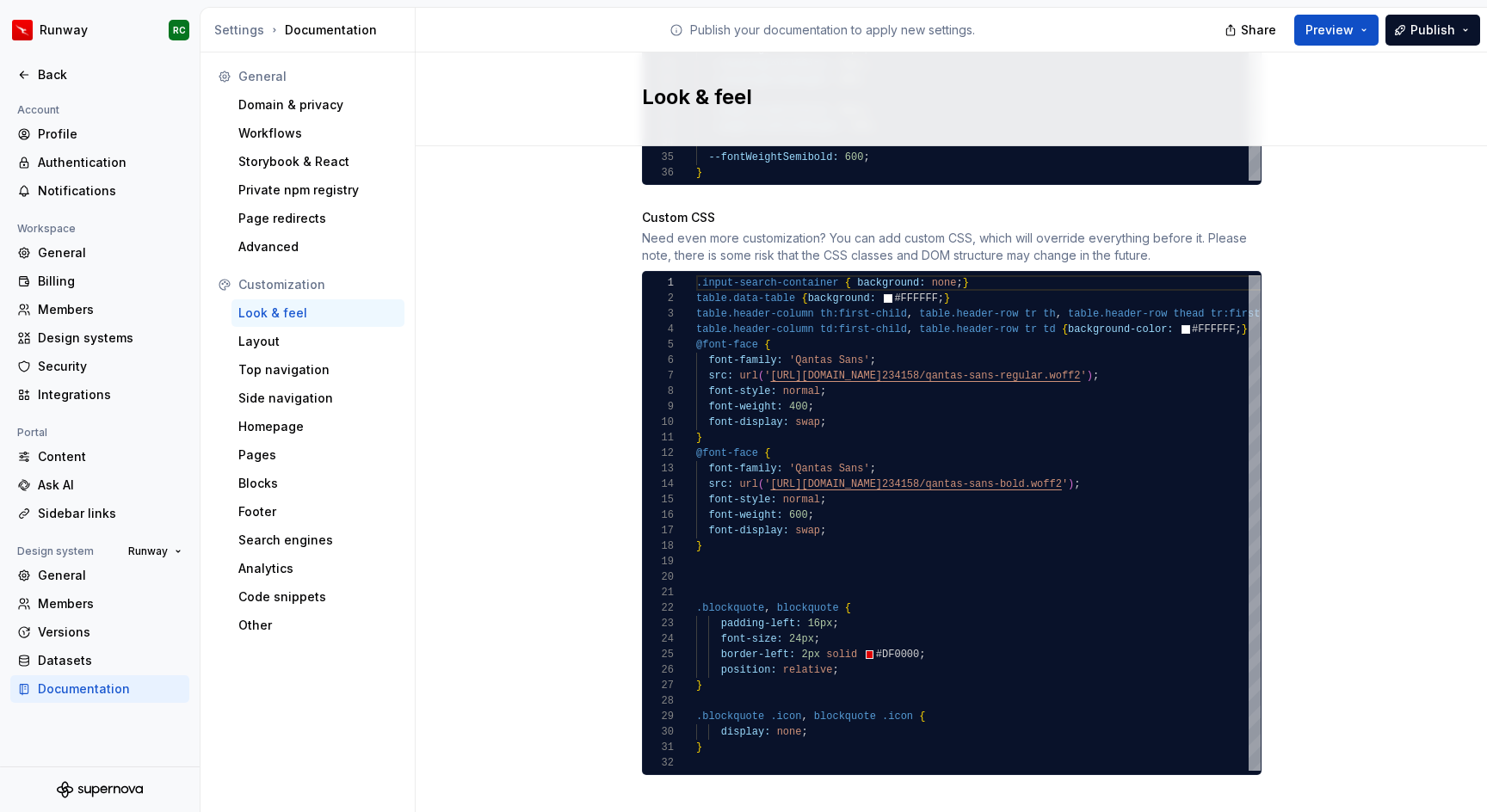
scroll to position [1476, 0]
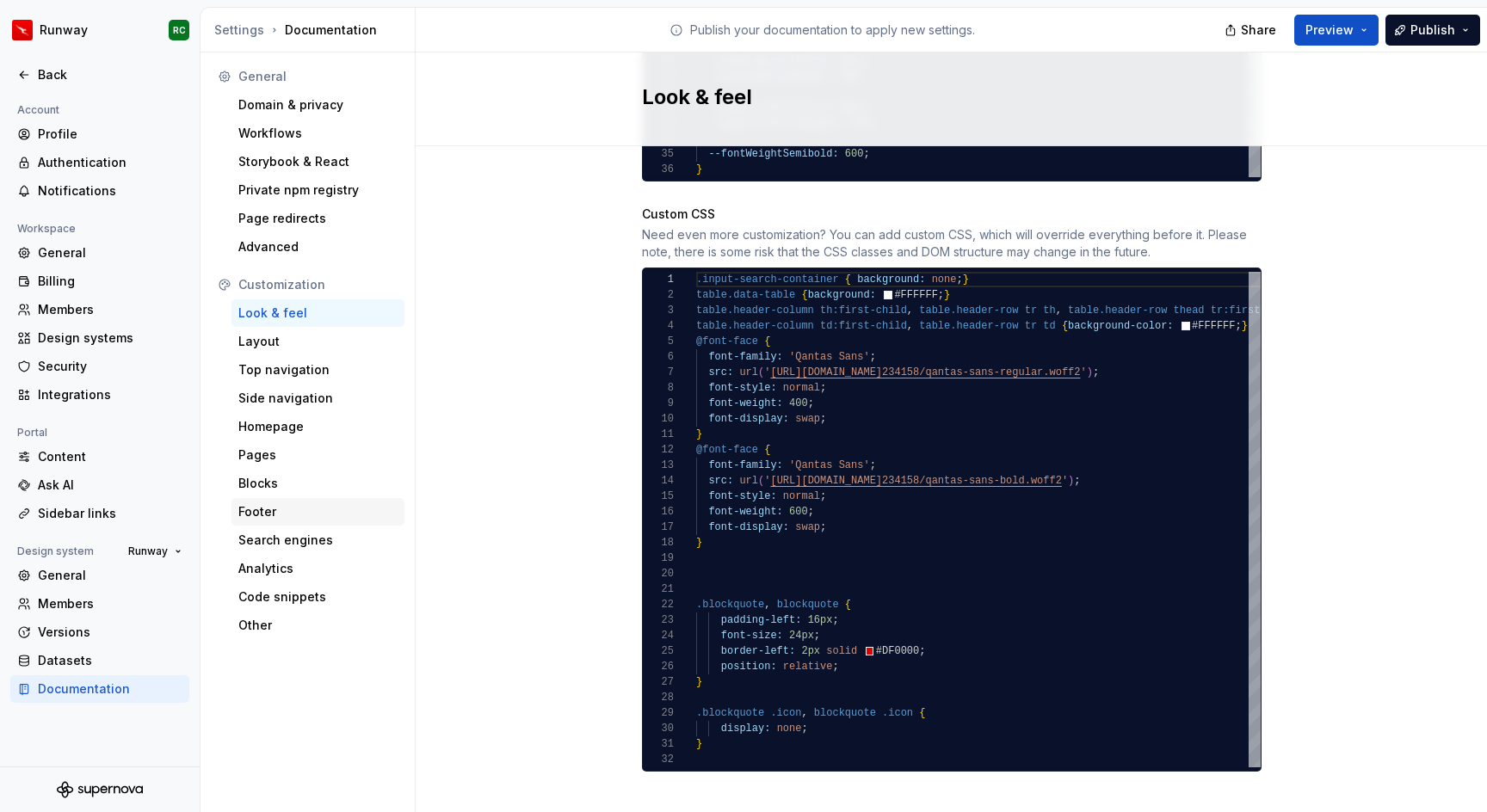
click at [265, 517] on div "Footer" at bounding box center [318, 511] width 160 height 17
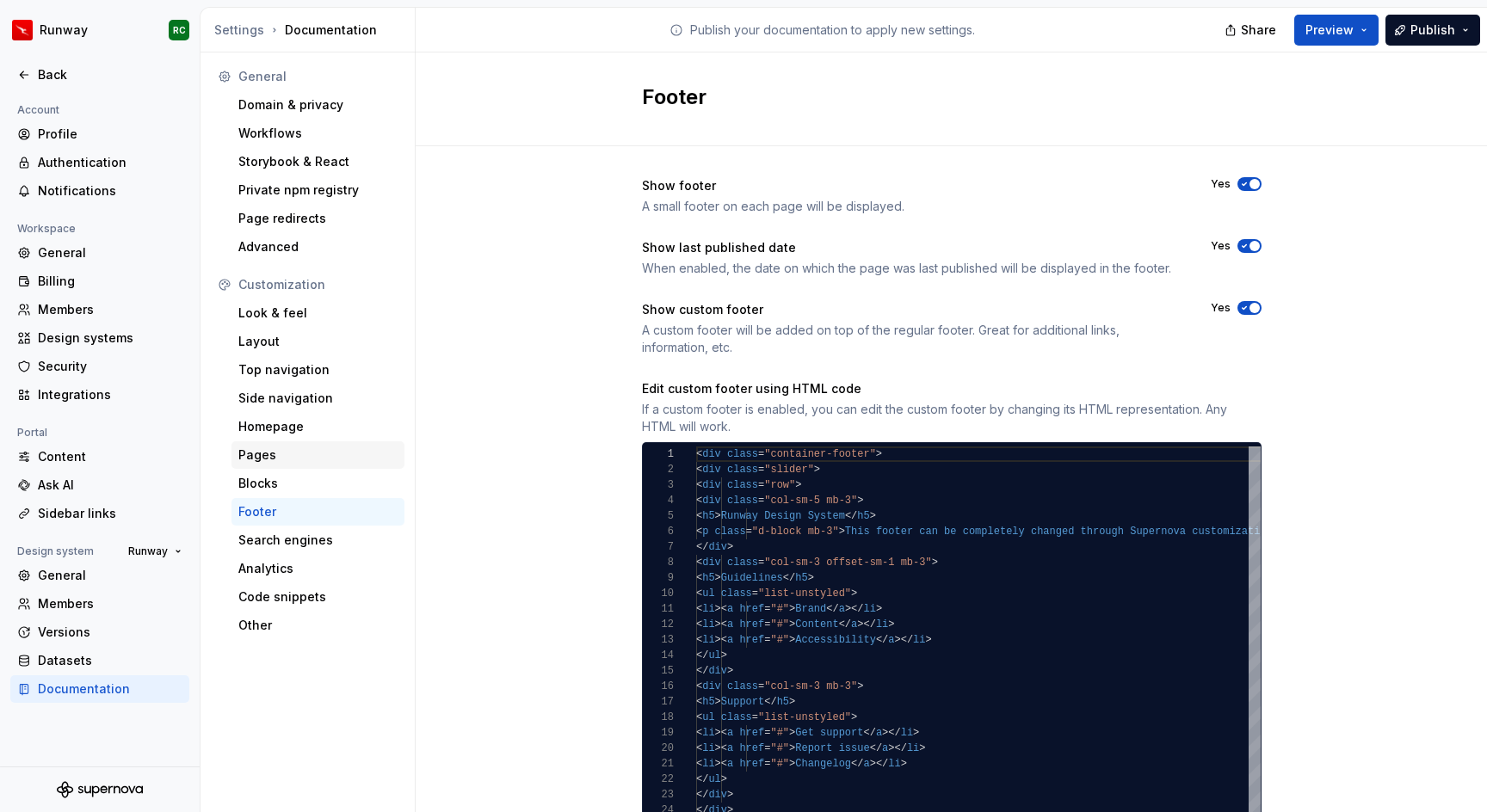
click at [279, 457] on div "Pages" at bounding box center [318, 455] width 160 height 17
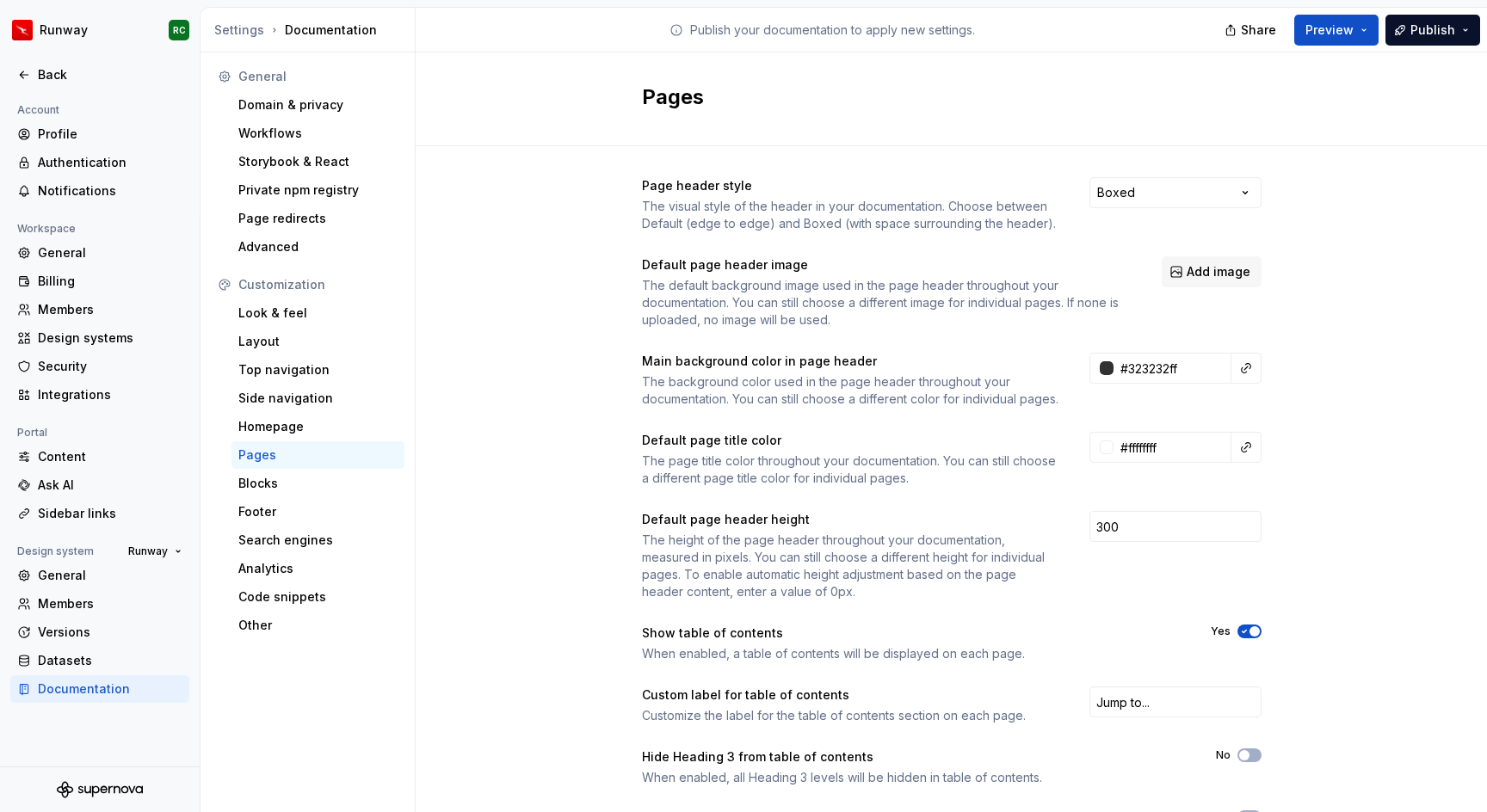
scroll to position [129, 0]
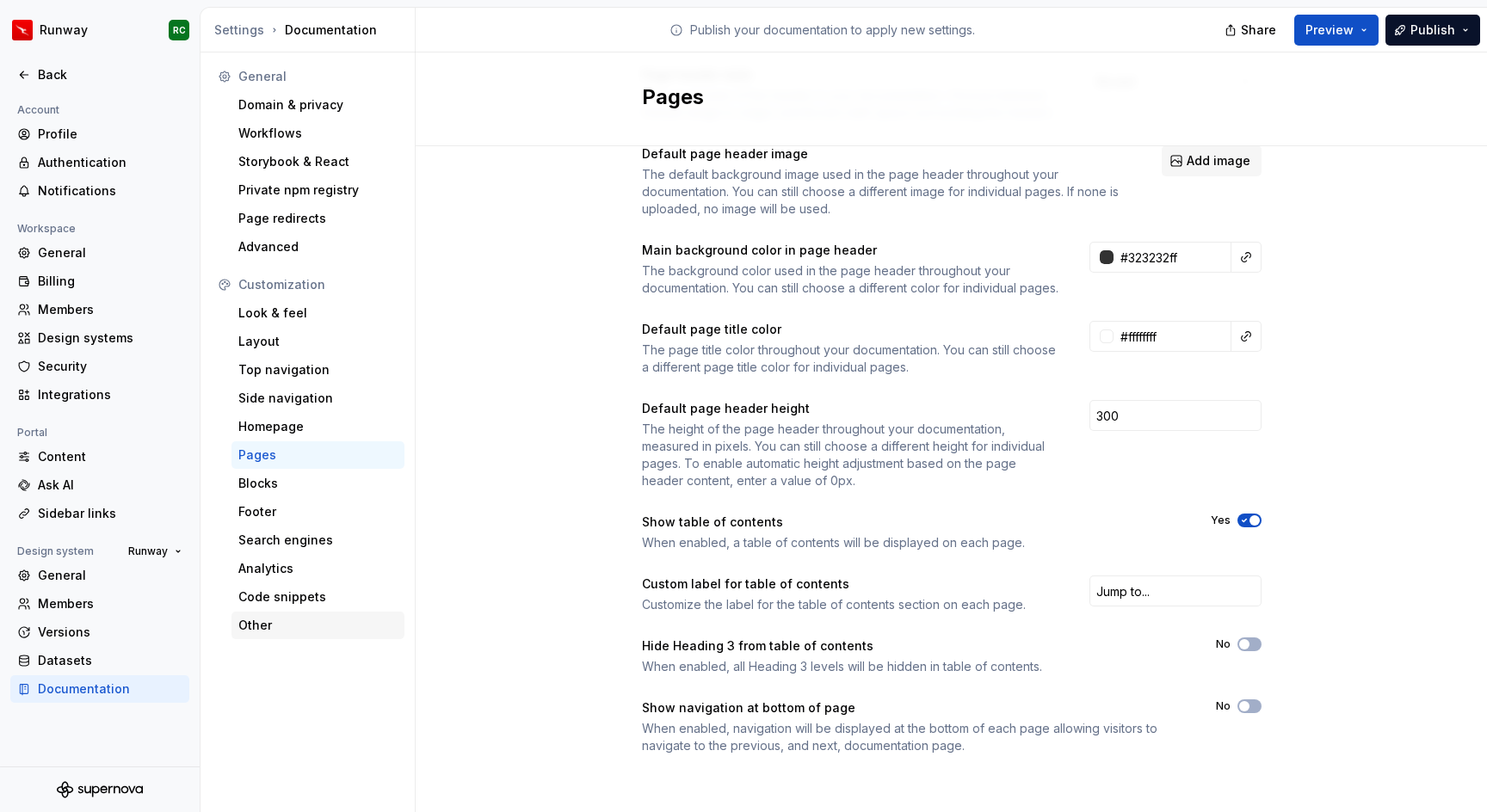
click at [306, 625] on div "Other" at bounding box center [318, 625] width 160 height 17
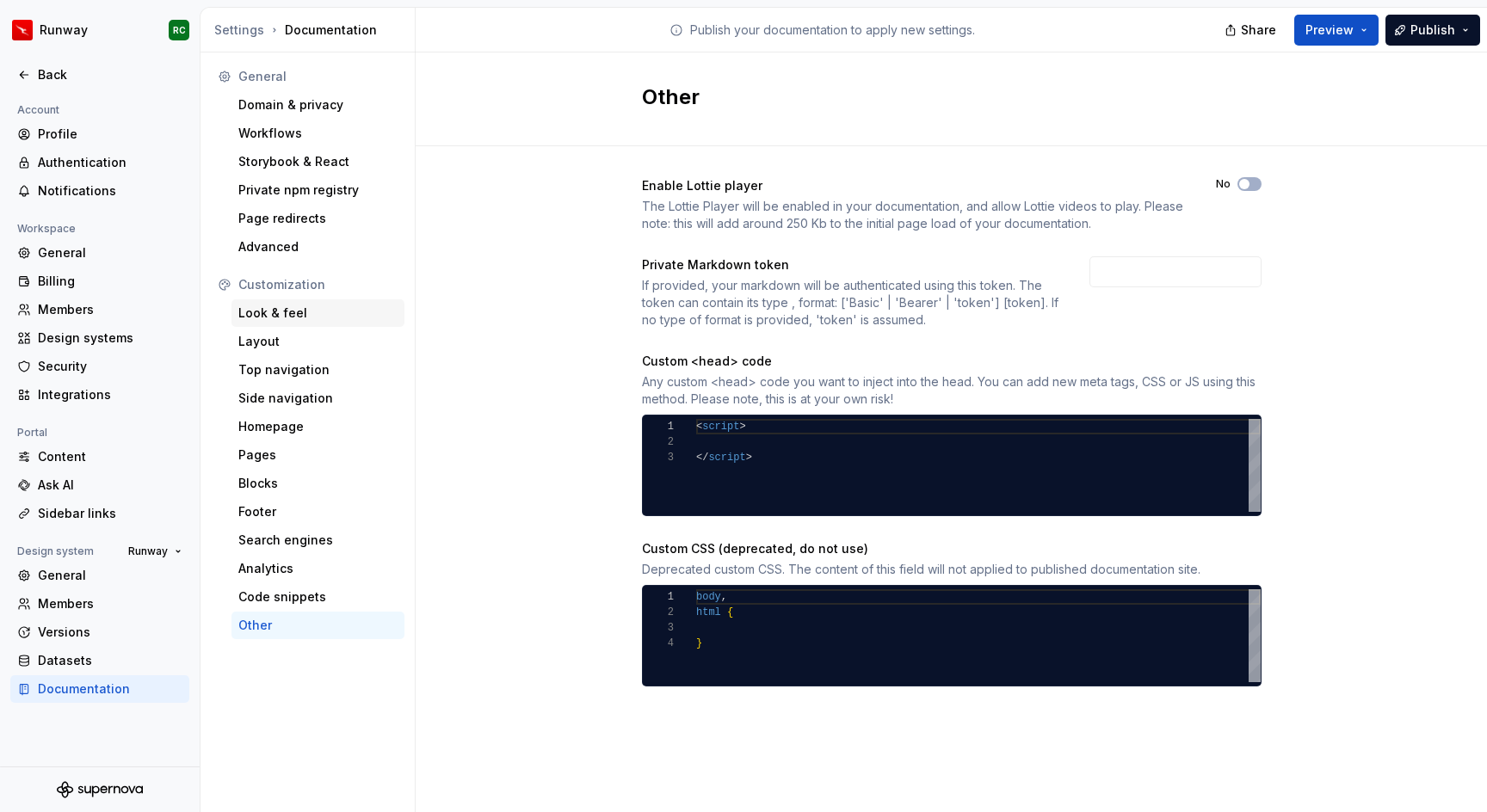
click at [338, 319] on div "Look & feel" at bounding box center [318, 313] width 160 height 17
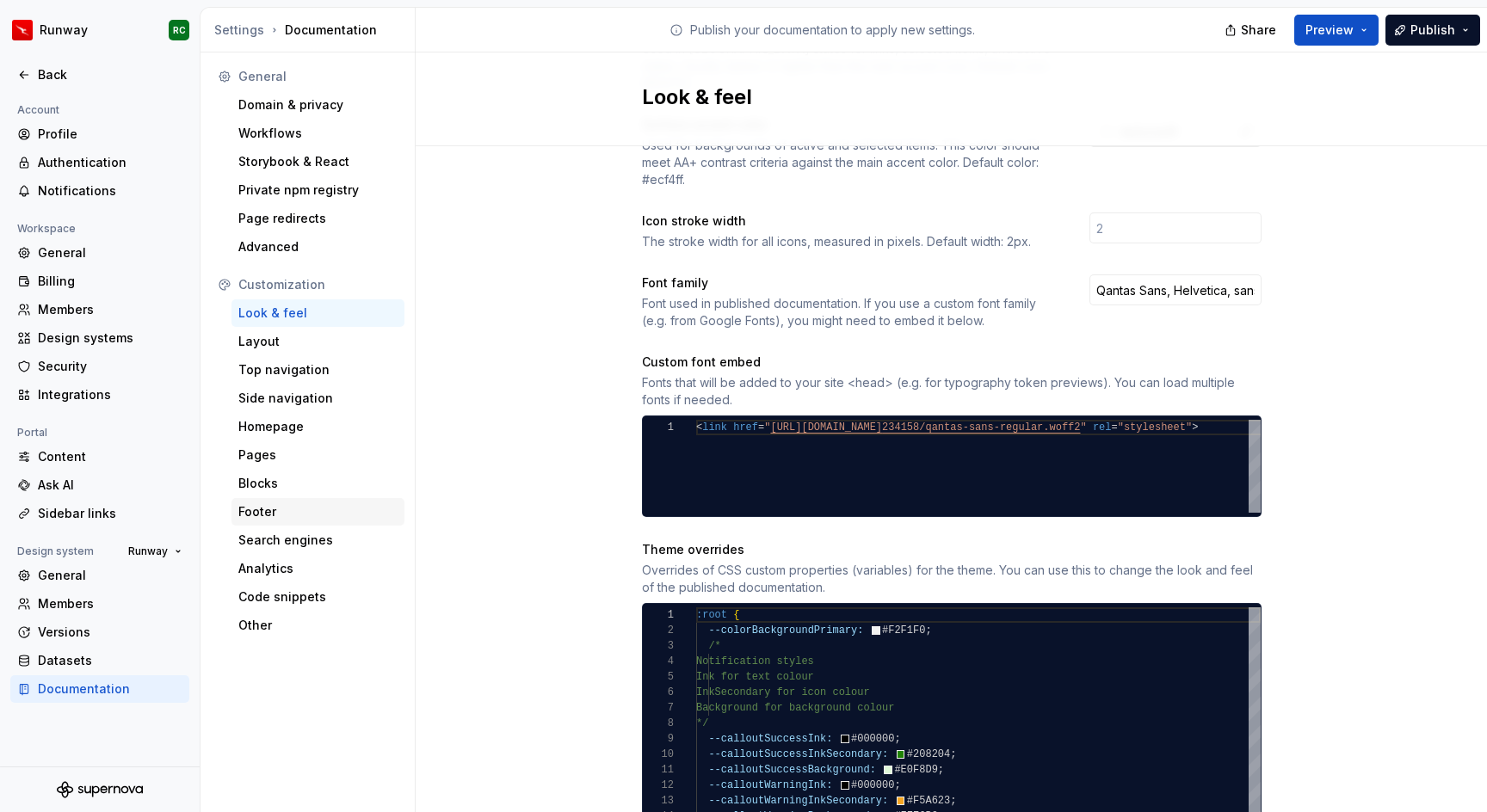
scroll to position [525, 0]
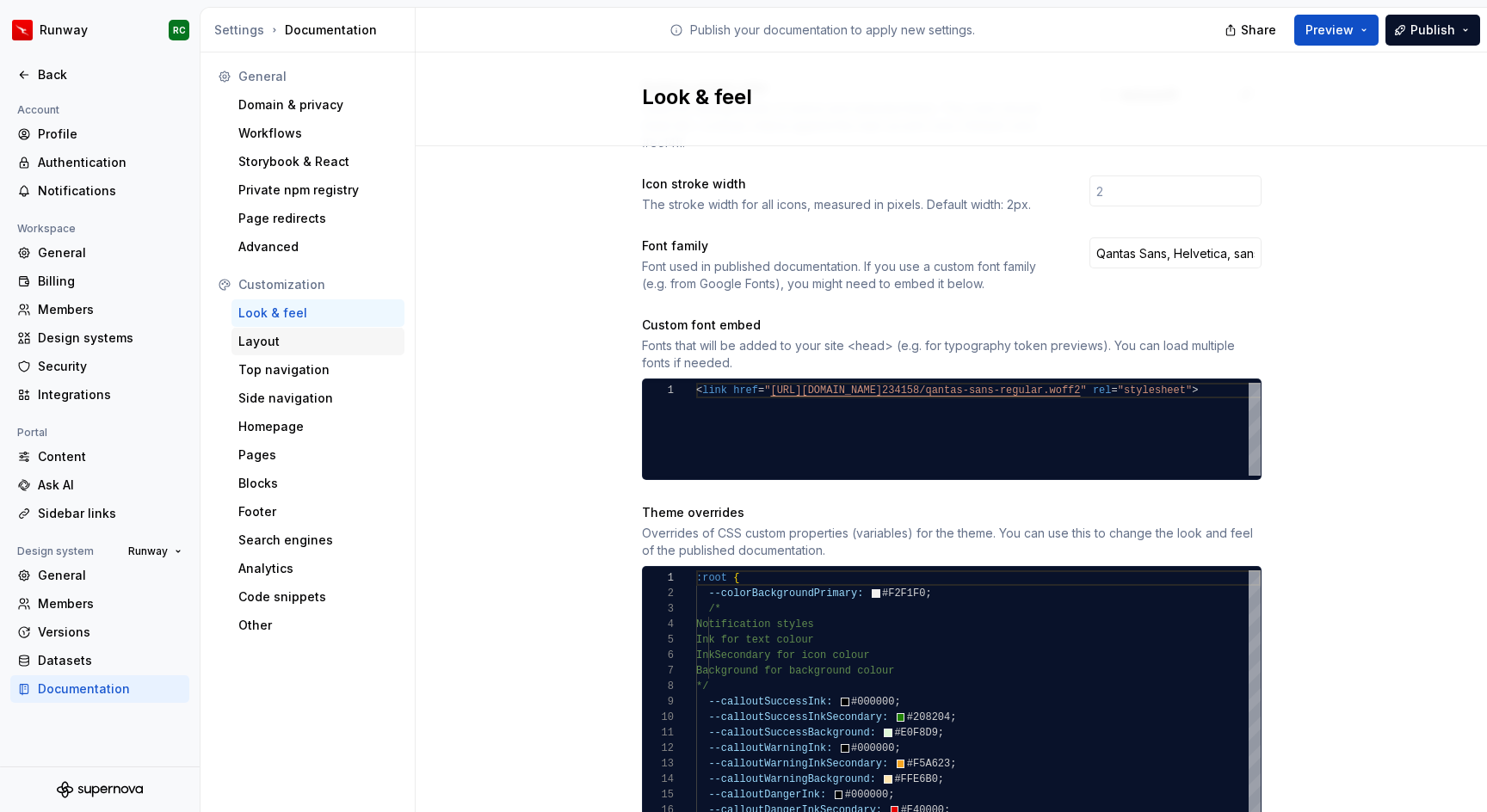
click at [299, 343] on div "Layout" at bounding box center [318, 341] width 160 height 17
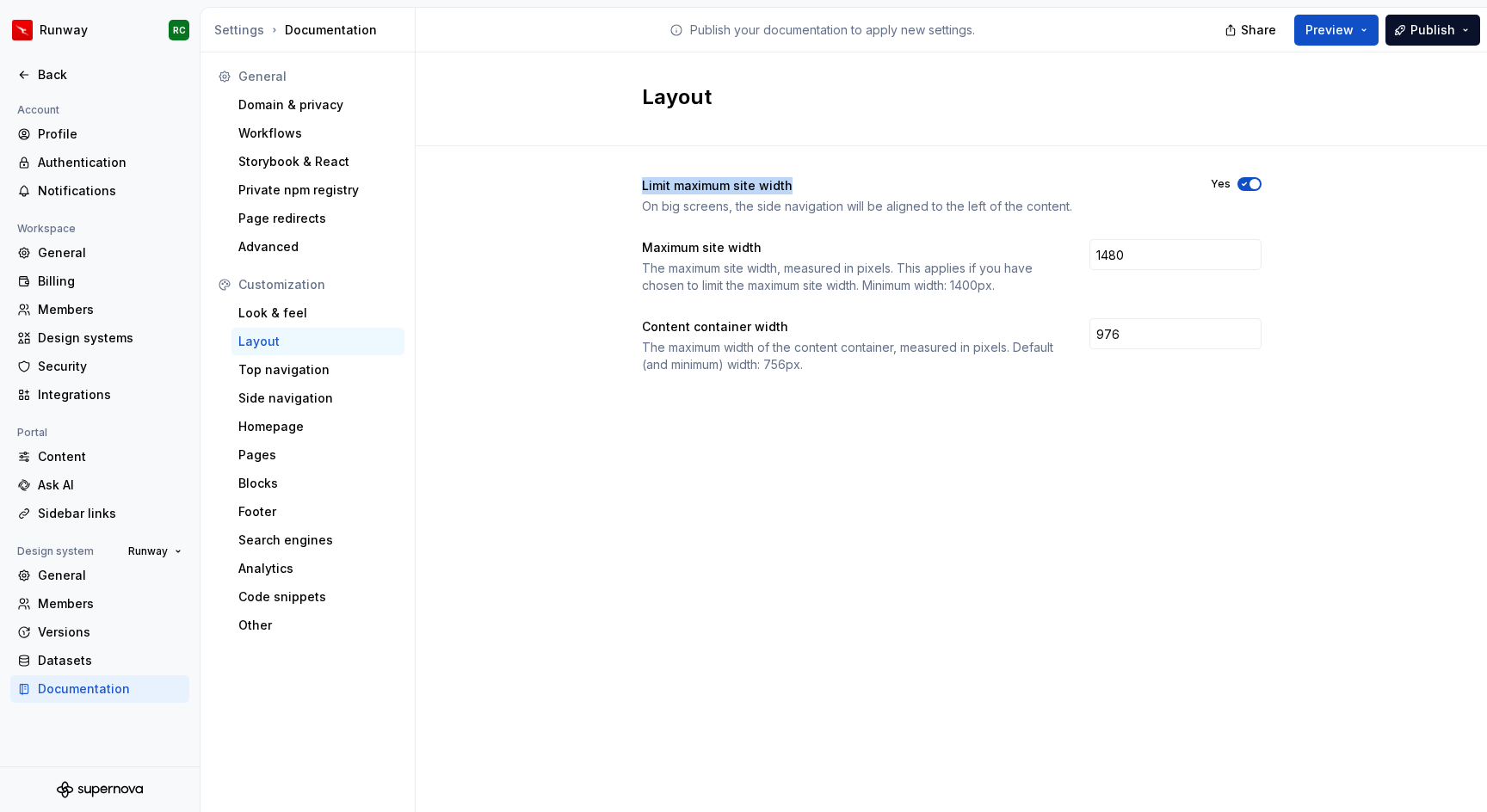
drag, startPoint x: 637, startPoint y: 182, endPoint x: 862, endPoint y: 203, distance: 226.0
click at [865, 190] on div "Limit maximum site width On big screens, the side navigation will be aligned to…" at bounding box center [951, 293] width 1072 height 293
click at [361, 373] on div "Top navigation" at bounding box center [318, 370] width 160 height 17
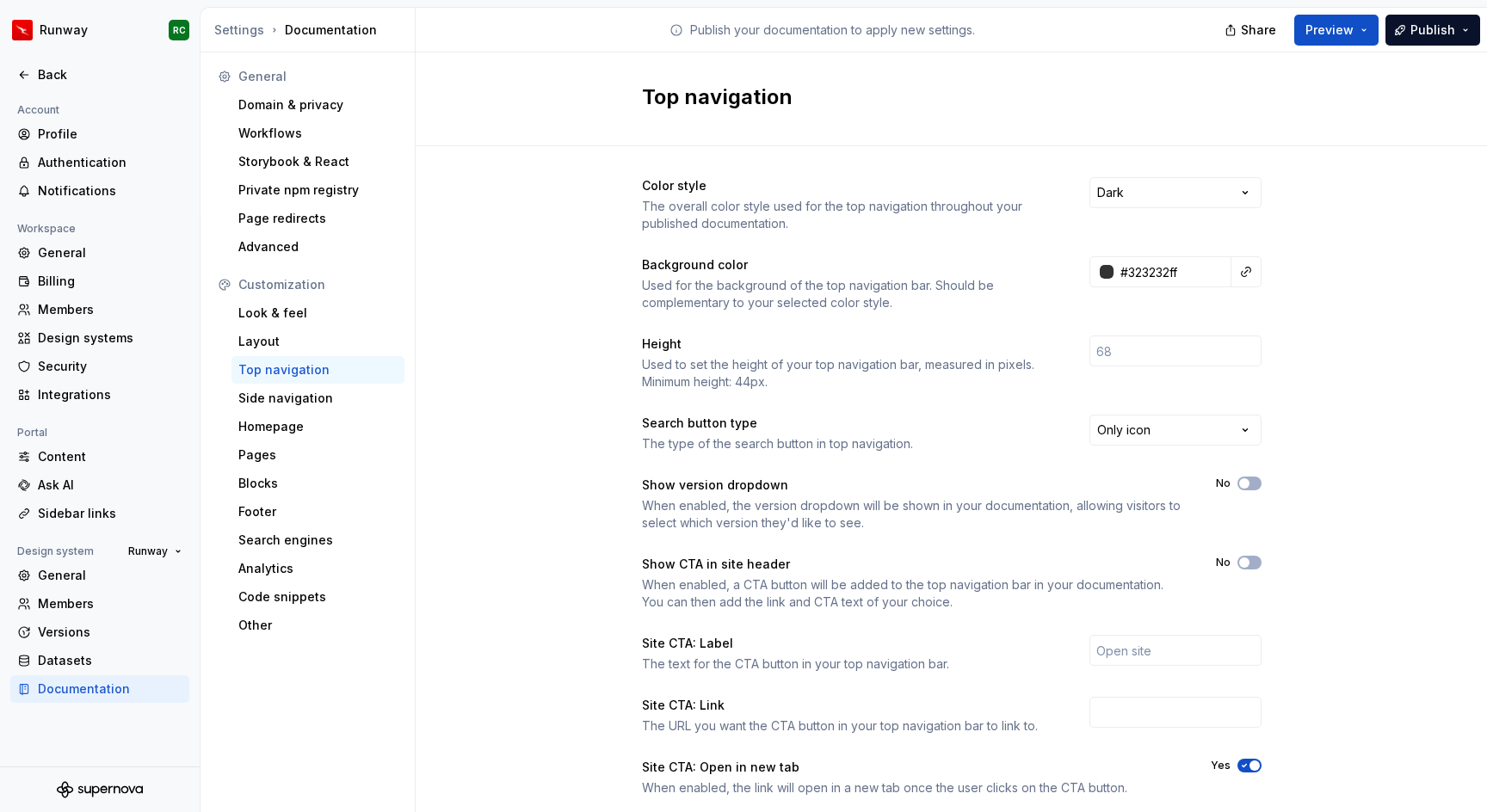
scroll to position [121, 0]
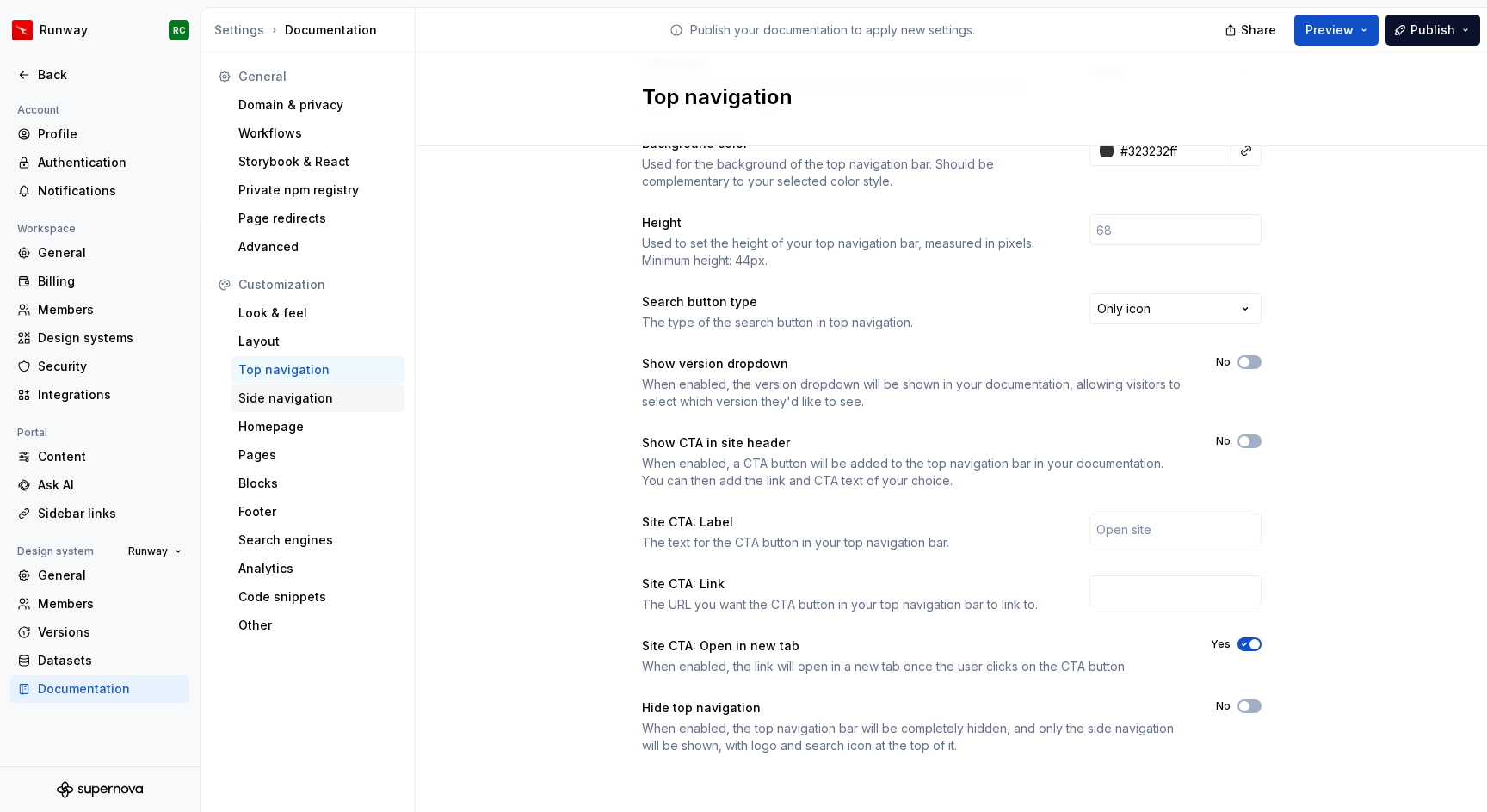
click at [342, 410] on div "Side navigation" at bounding box center [317, 398] width 173 height 27
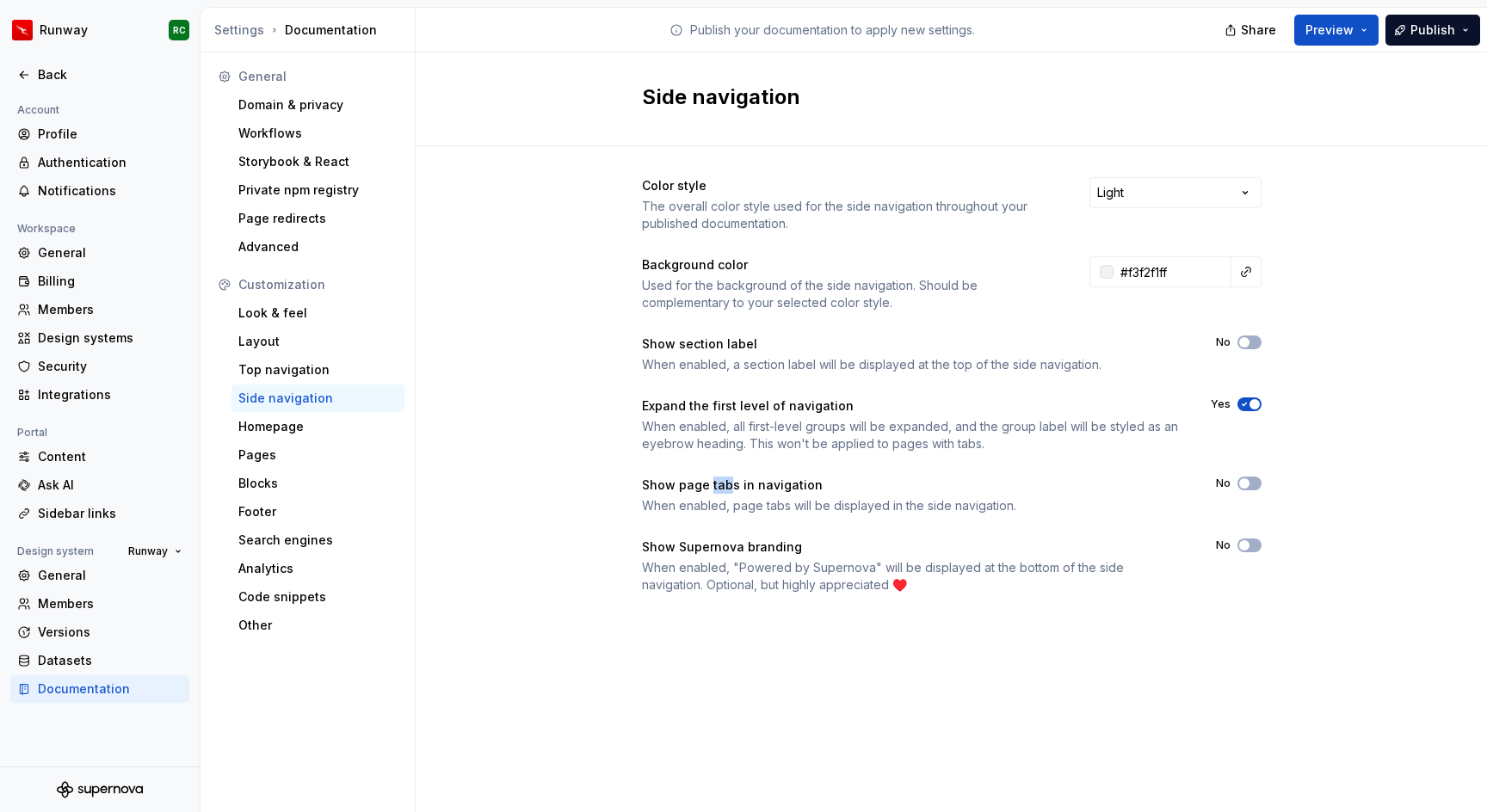
drag, startPoint x: 711, startPoint y: 488, endPoint x: 729, endPoint y: 488, distance: 18.0
click at [729, 488] on div "Show page tabs in navigation" at bounding box center [913, 485] width 544 height 17
drag, startPoint x: 680, startPoint y: 512, endPoint x: 998, endPoint y: 518, distance: 318.1
click at [998, 518] on div "Color style The overall color style used for the side navigation throughout you…" at bounding box center [951, 386] width 620 height 417
drag, startPoint x: 1250, startPoint y: 481, endPoint x: 1260, endPoint y: 563, distance: 82.6
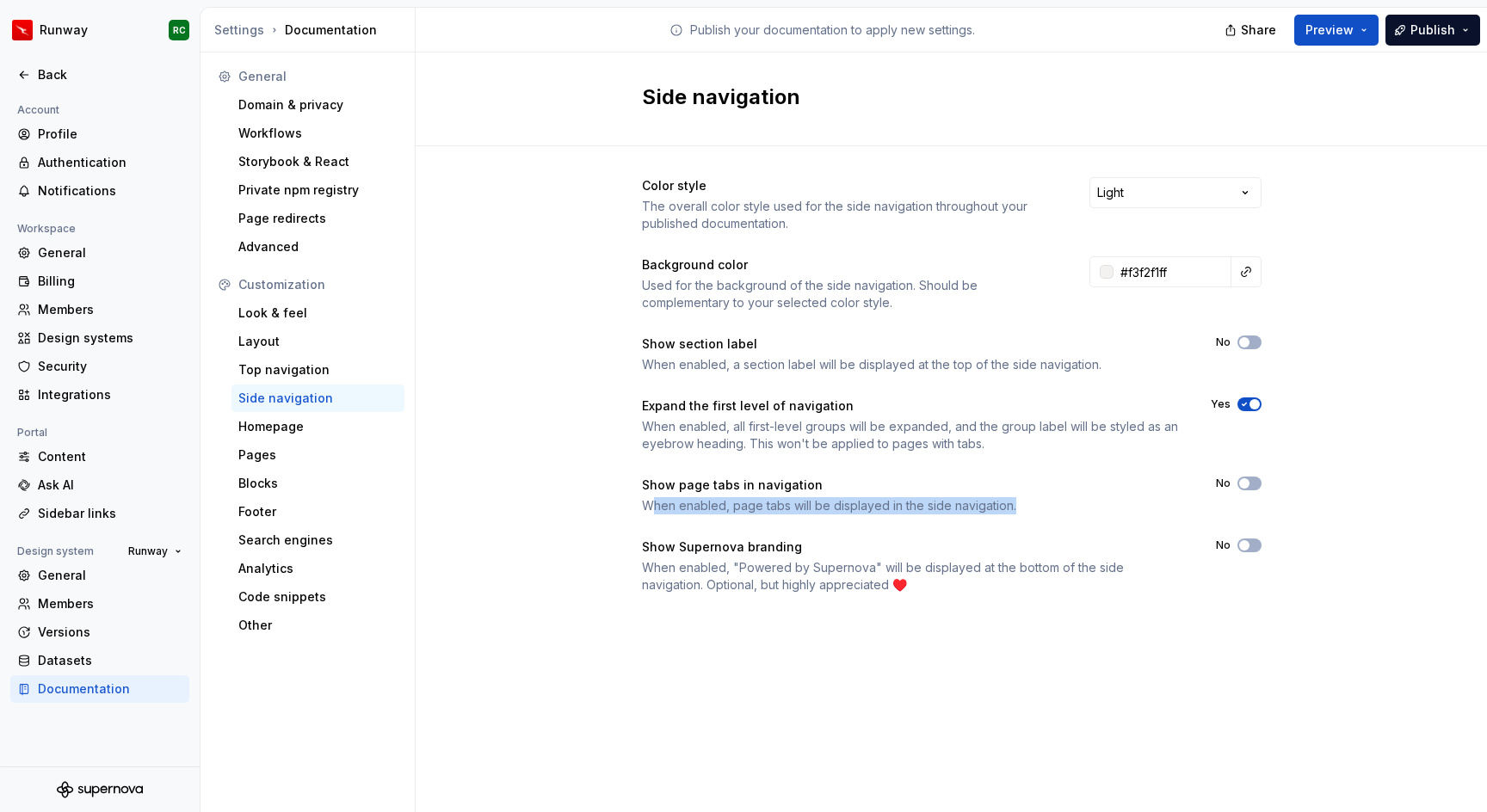
click at [1250, 480] on icon "button" at bounding box center [1245, 484] width 14 height 11
click at [598, 497] on div "Color style The overall color style used for the side navigation throughout you…" at bounding box center [951, 402] width 1072 height 513
click at [1434, 31] on span "Publish" at bounding box center [1433, 29] width 44 height 17
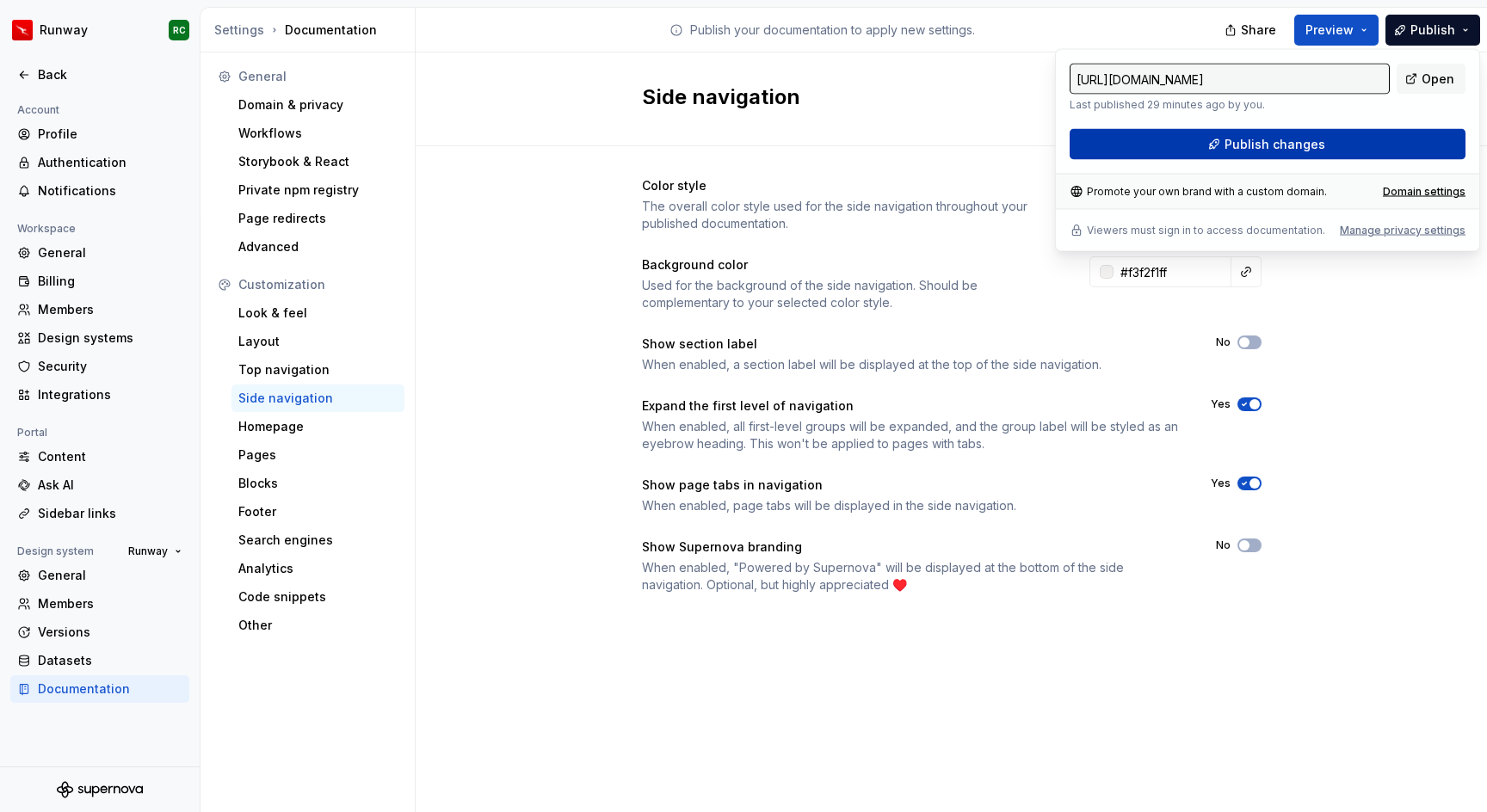
click at [1381, 137] on button "Publish changes" at bounding box center [1268, 144] width 396 height 31
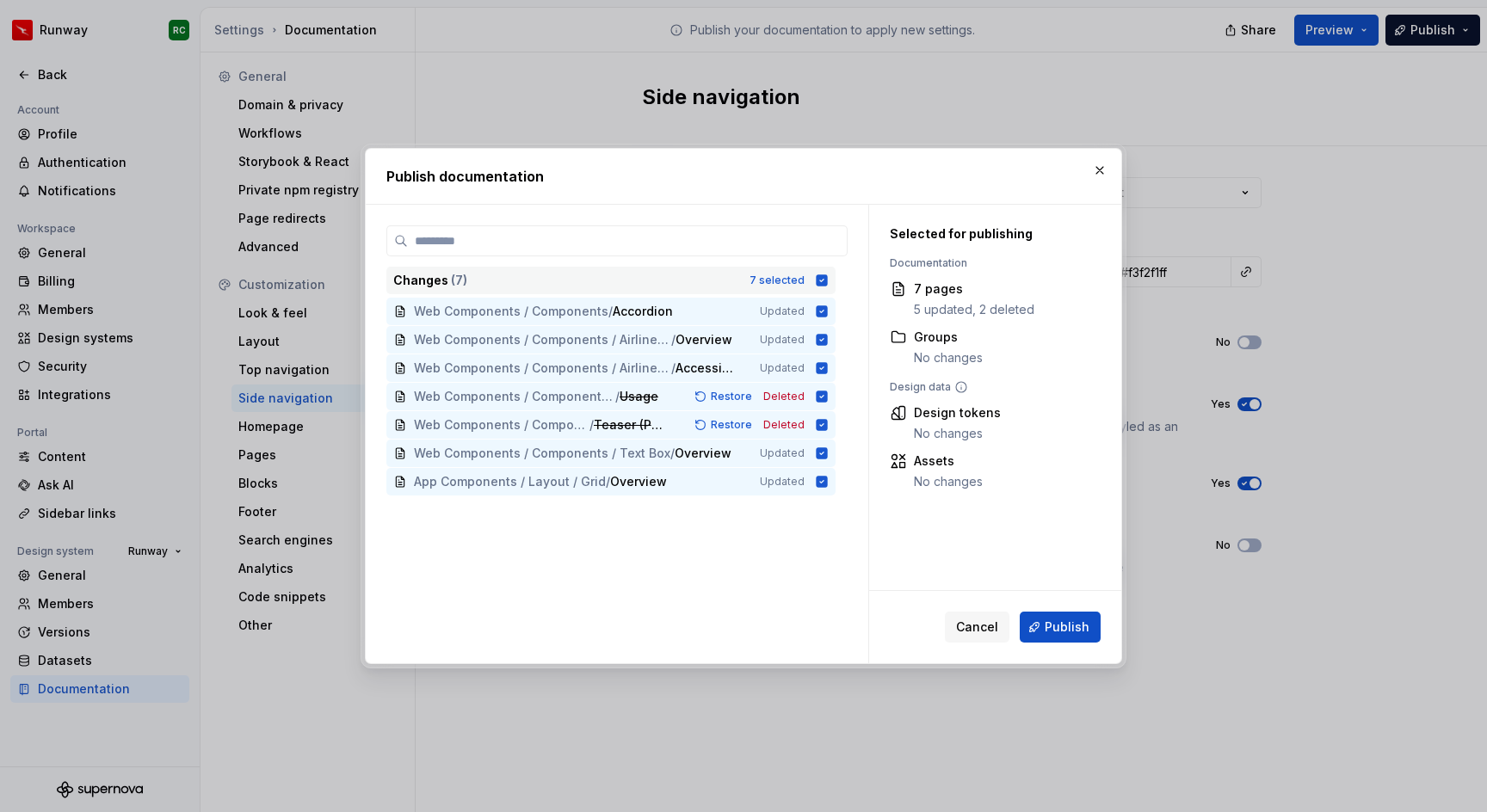
click at [828, 276] on icon at bounding box center [822, 280] width 12 height 12
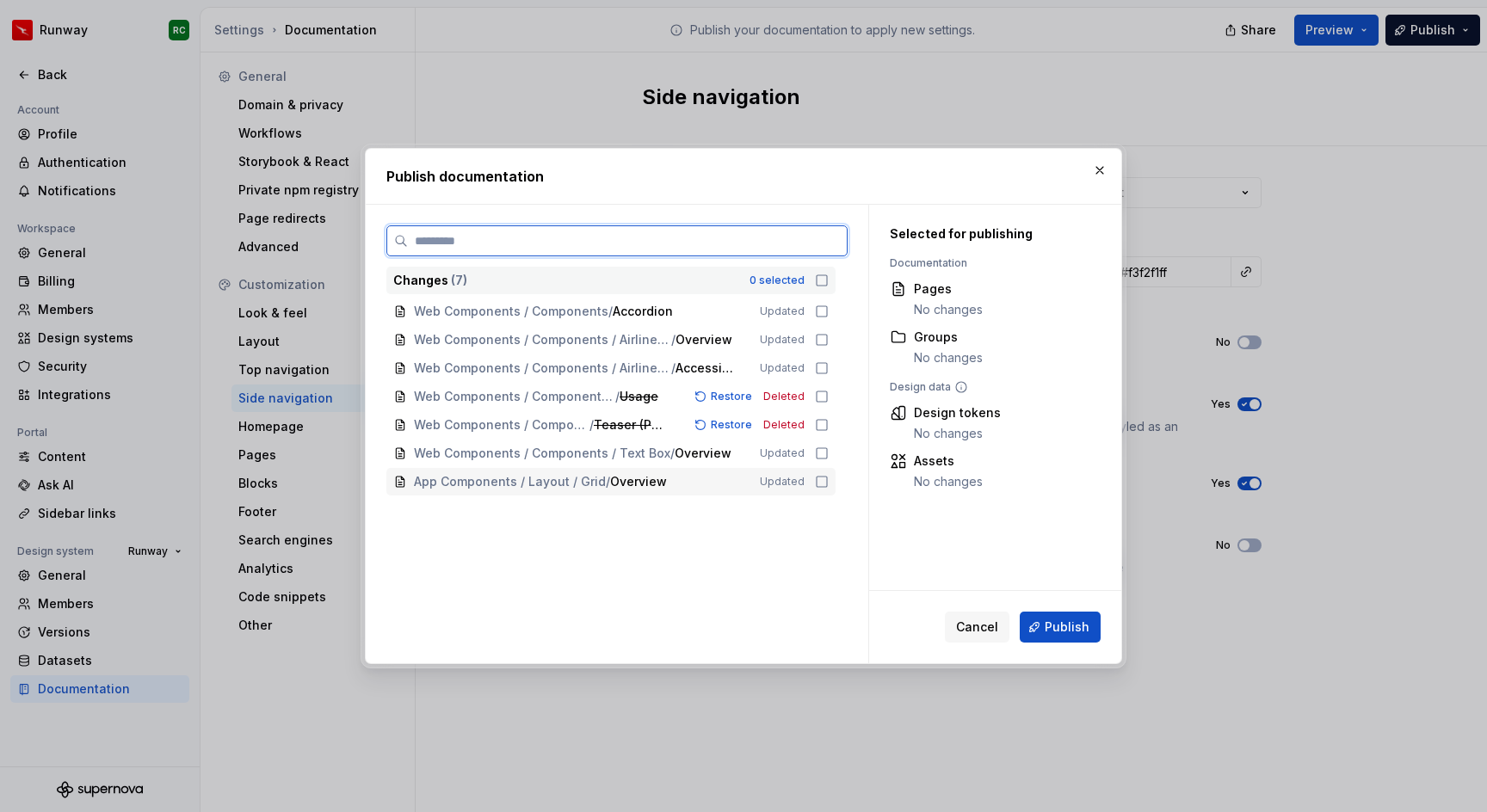
click at [829, 481] on icon at bounding box center [822, 482] width 14 height 14
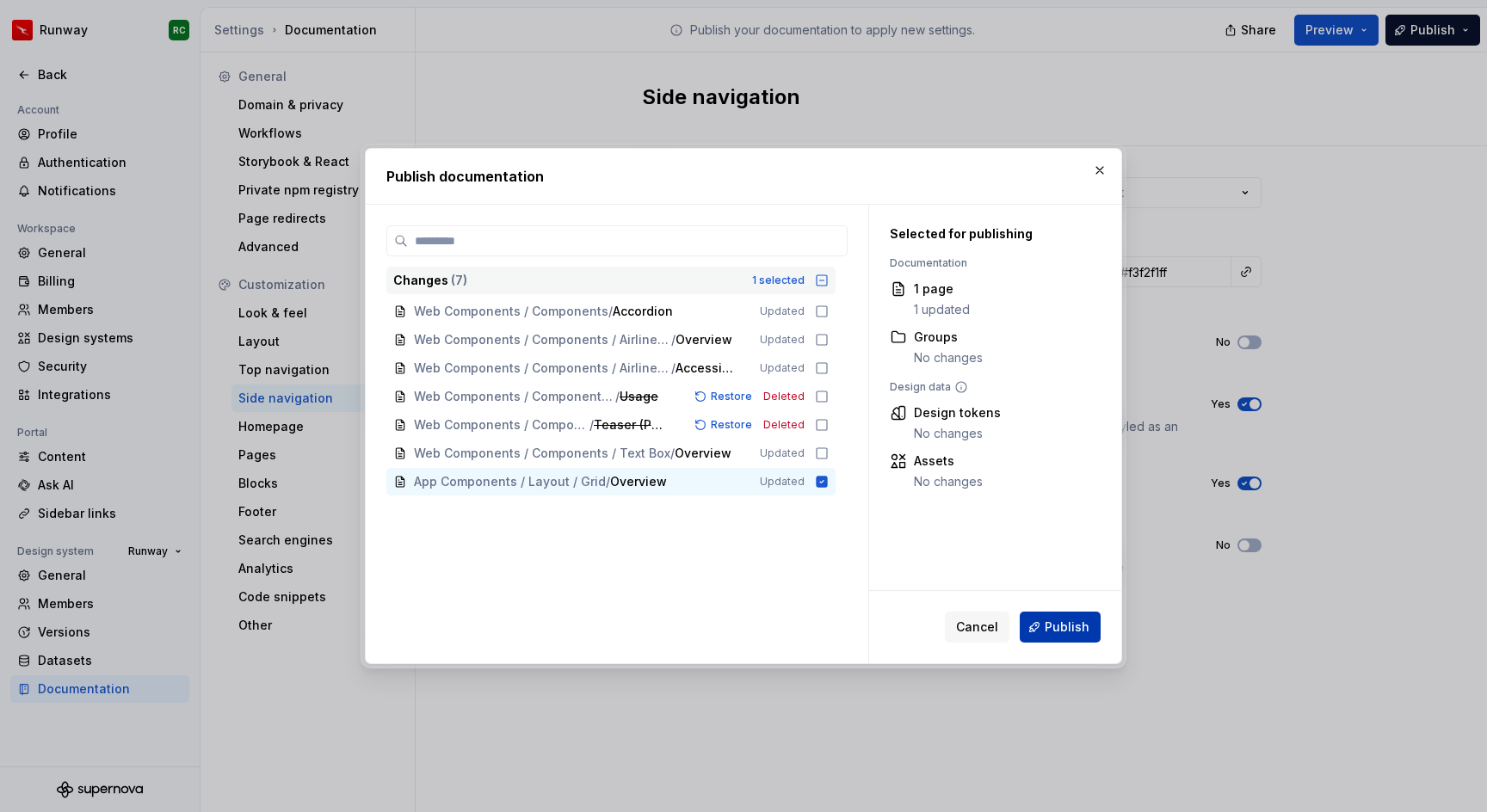
click at [1086, 640] on button "Publish" at bounding box center [1060, 627] width 81 height 31
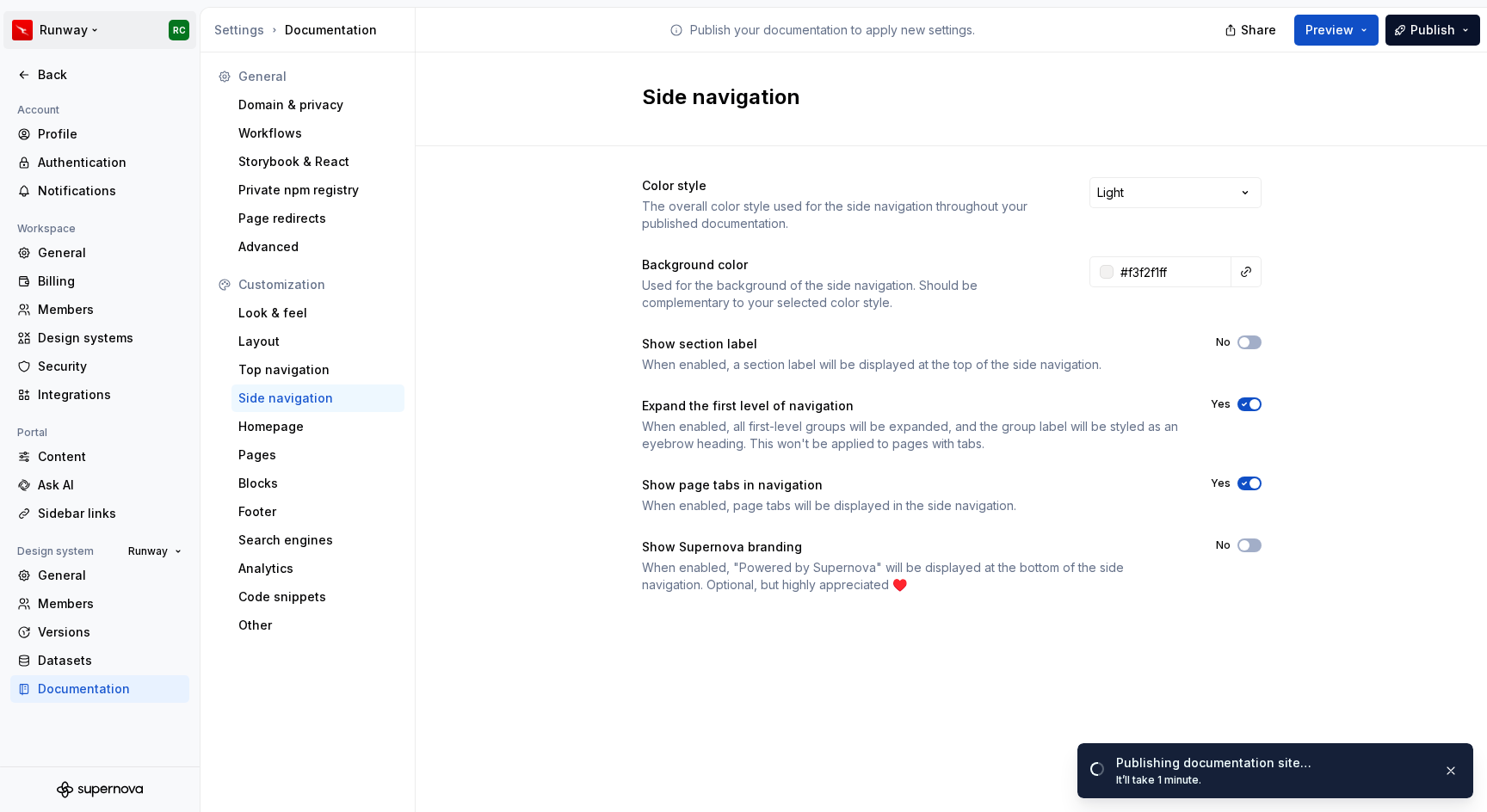
click at [41, 29] on html "Runway RC Back Account Profile Authentication Notifications Workspace General B…" at bounding box center [743, 406] width 1487 height 812
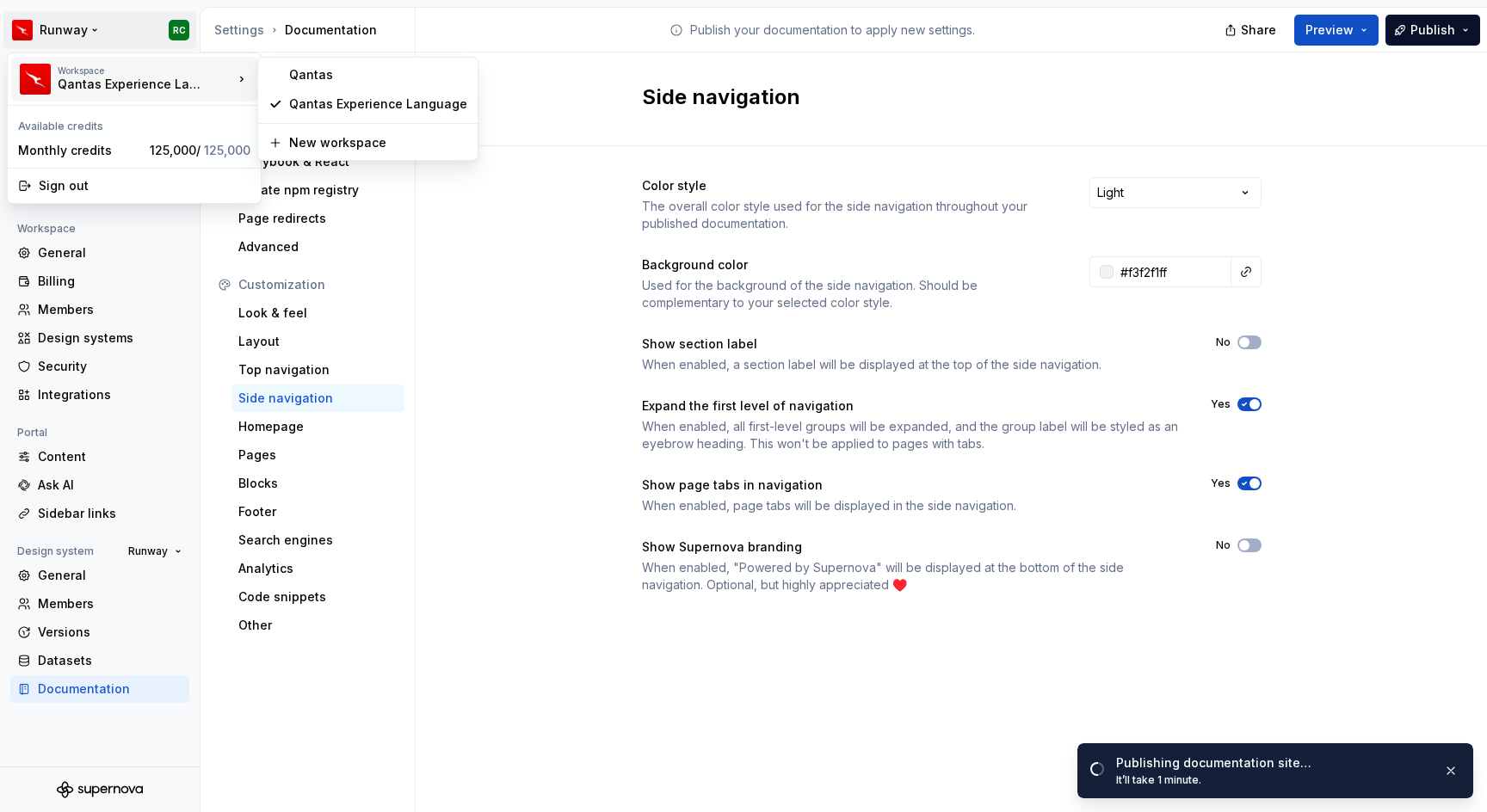
click at [53, 74] on div "Workspace Qantas Experience Language" at bounding box center [125, 79] width 215 height 44
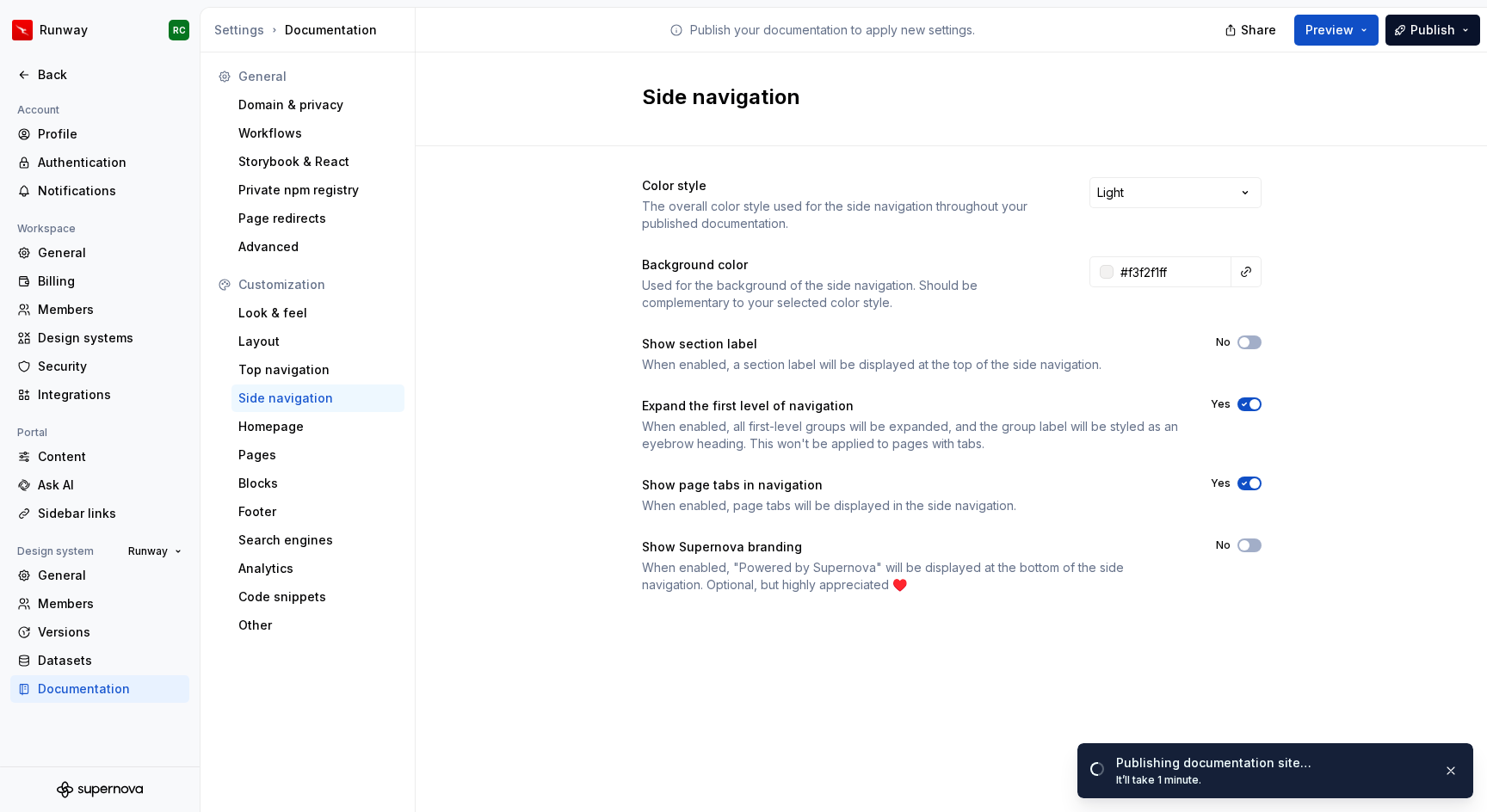
click at [567, 418] on html "Runway RC Back Account Profile Authentication Notifications Workspace General B…" at bounding box center [743, 406] width 1487 height 812
click at [1360, 37] on button "Preview" at bounding box center [1336, 30] width 84 height 31
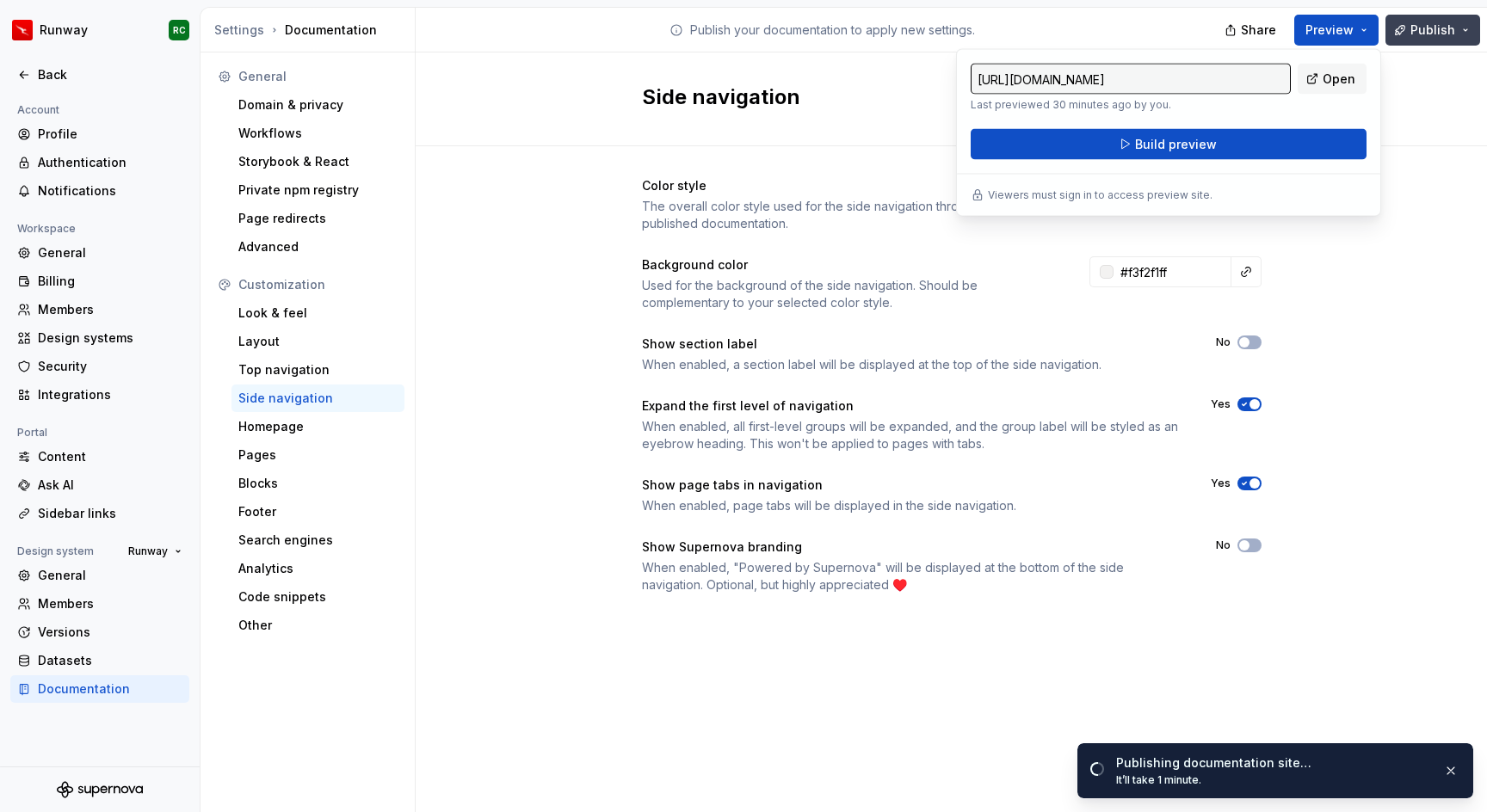
click at [1416, 21] on span "Publish" at bounding box center [1433, 29] width 44 height 17
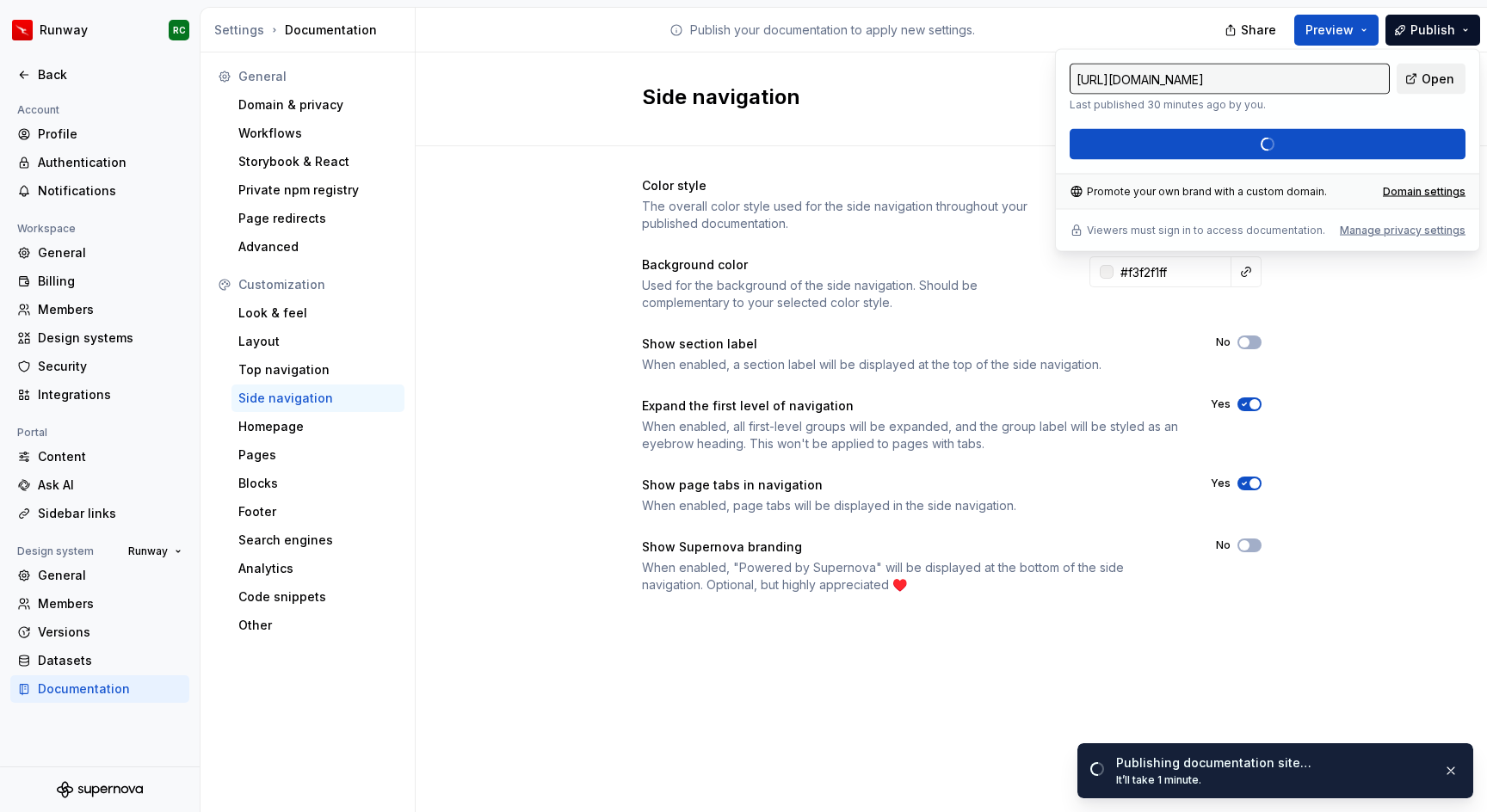
click at [1428, 80] on span "Open" at bounding box center [1438, 79] width 33 height 17
type input "[URL][DOMAIN_NAME]"
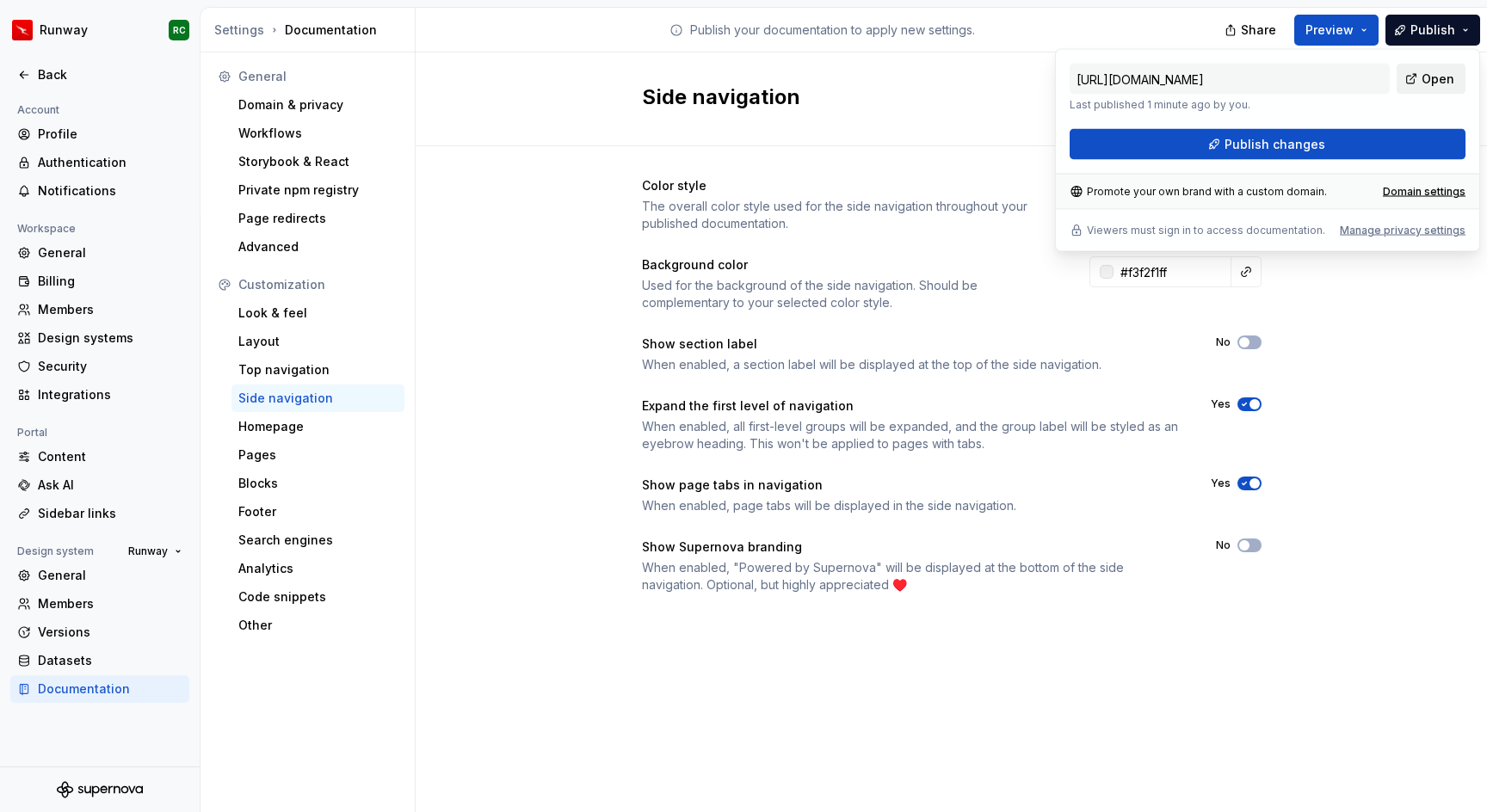
click at [1441, 80] on span "Open" at bounding box center [1438, 79] width 33 height 17
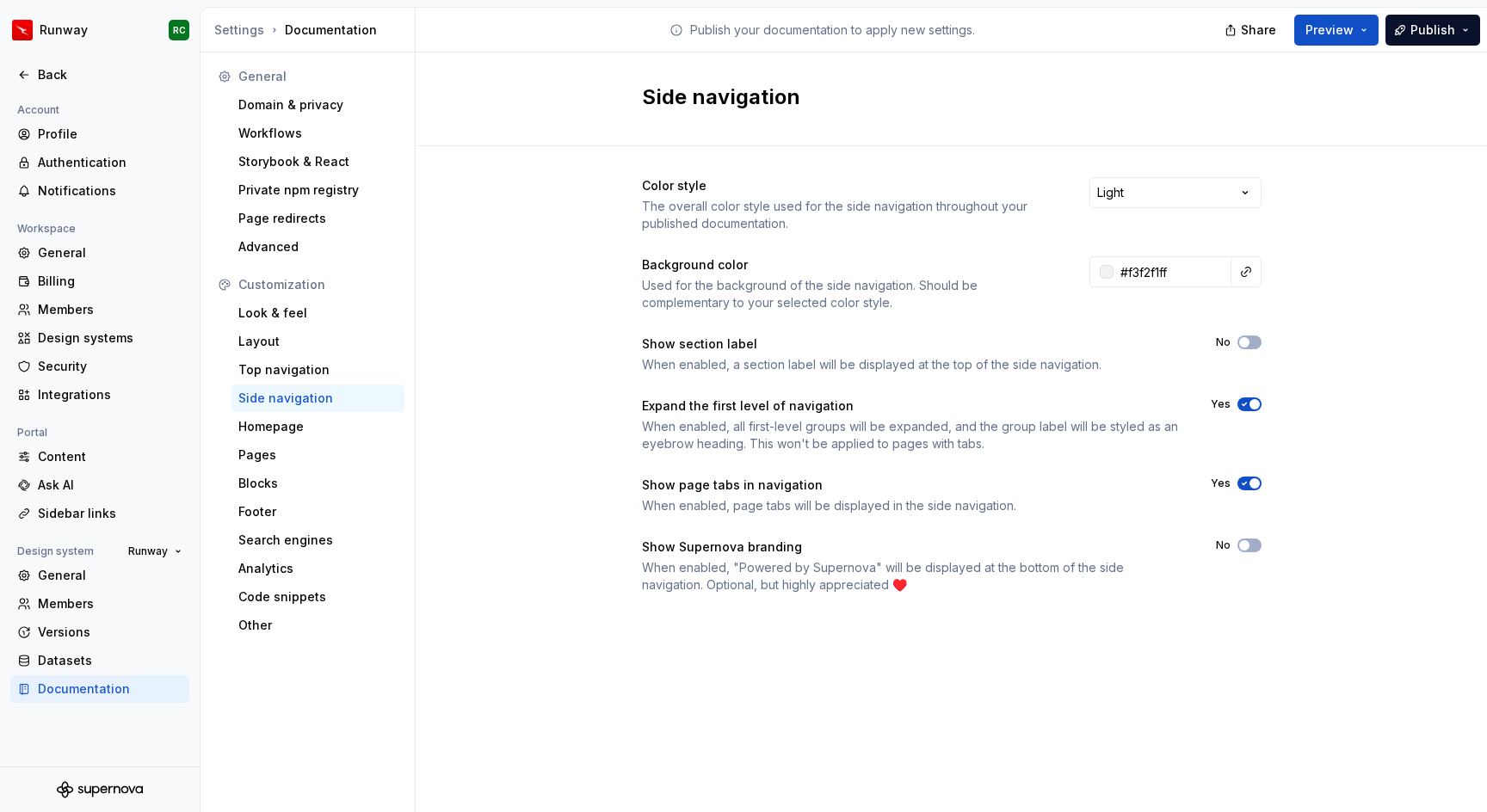
drag, startPoint x: 1382, startPoint y: 546, endPoint x: 1228, endPoint y: 643, distance: 182.0
click at [1382, 546] on div "Color style The overall color style used for the side navigation throughout you…" at bounding box center [951, 402] width 1072 height 513
drag, startPoint x: 639, startPoint y: 481, endPoint x: 948, endPoint y: 496, distance: 309.4
click at [948, 496] on div "Color style The overall color style used for the side navigation throughout you…" at bounding box center [951, 402] width 1072 height 513
drag, startPoint x: 639, startPoint y: 555, endPoint x: 935, endPoint y: 547, distance: 296.1
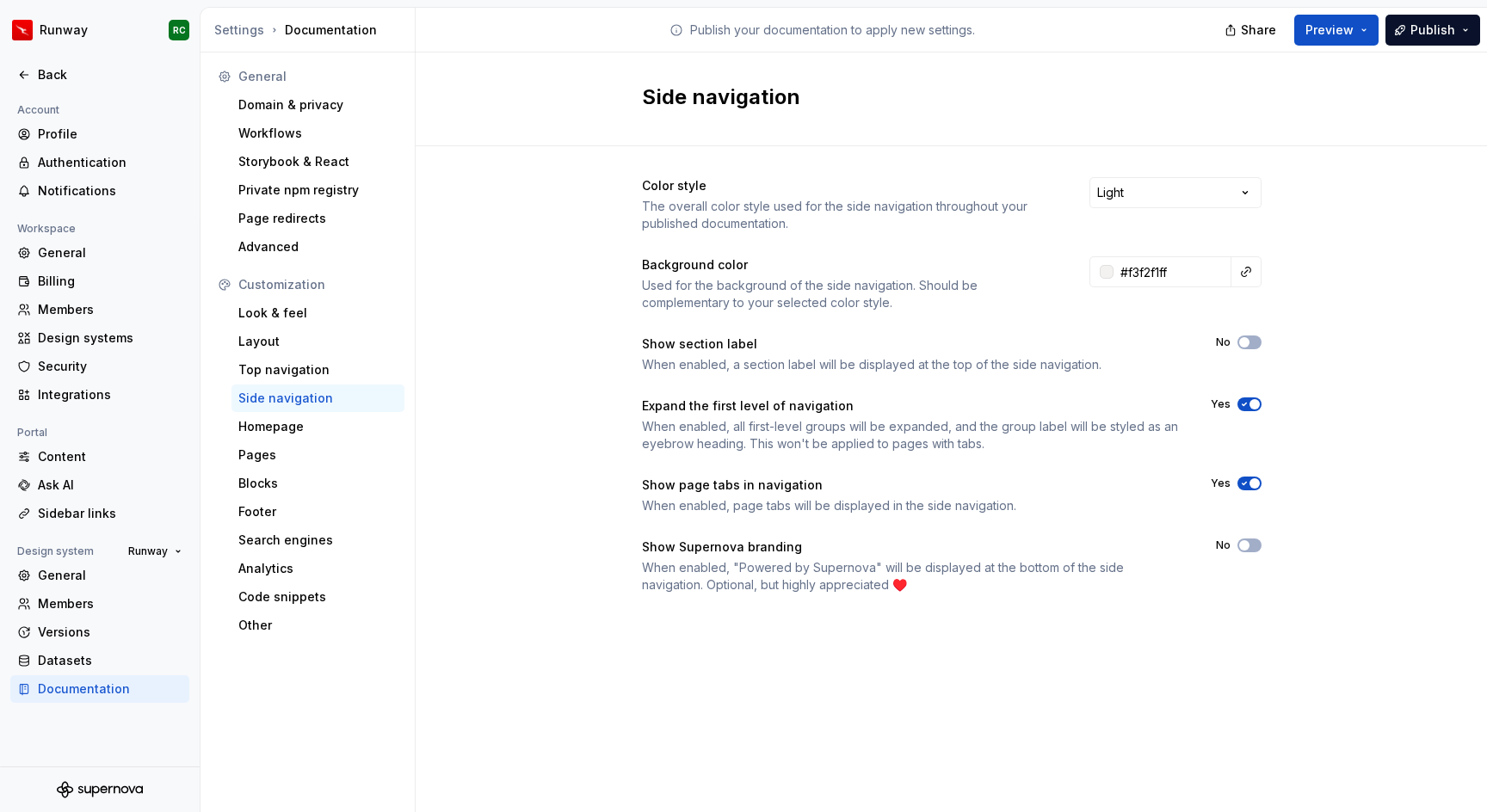
click at [935, 547] on div "Color style The overall color style used for the side navigation throughout you…" at bounding box center [951, 402] width 1072 height 513
click at [318, 419] on div "Homepage" at bounding box center [318, 426] width 160 height 17
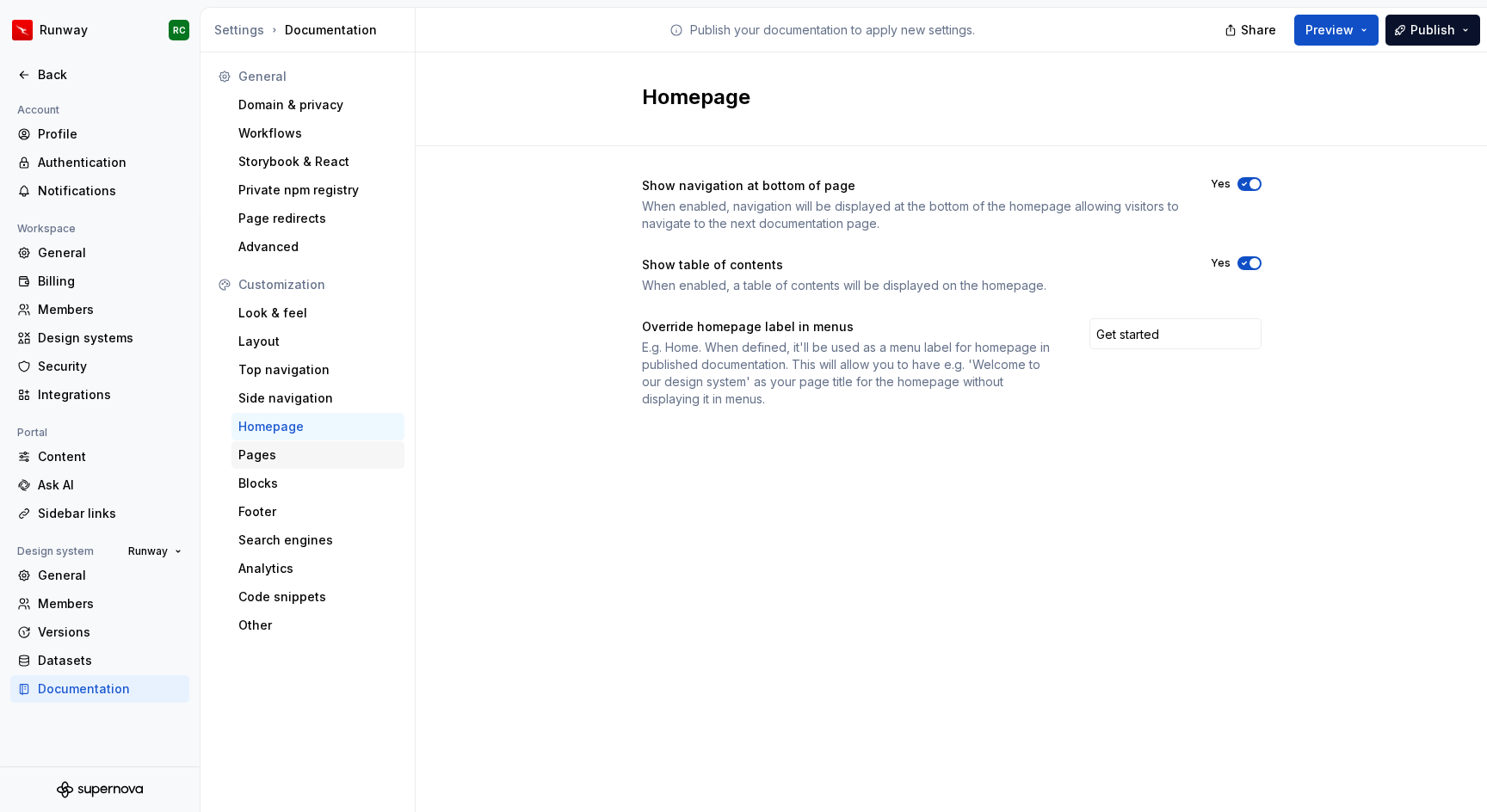
click at [307, 458] on div "Pages" at bounding box center [318, 455] width 160 height 17
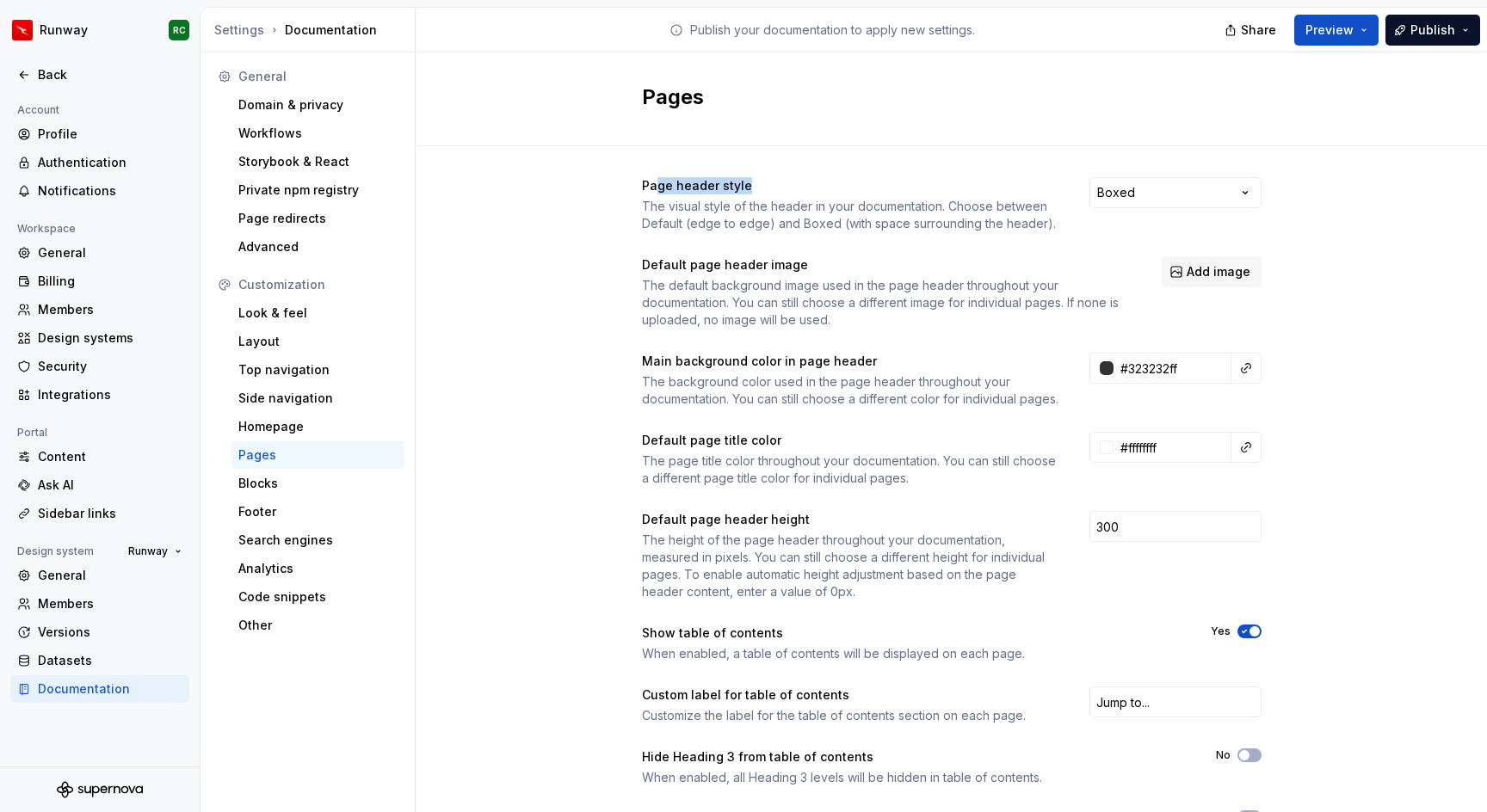
drag, startPoint x: 655, startPoint y: 181, endPoint x: 802, endPoint y: 187, distance: 147.1
click at [802, 187] on div "Page header style" at bounding box center [850, 185] width 417 height 17
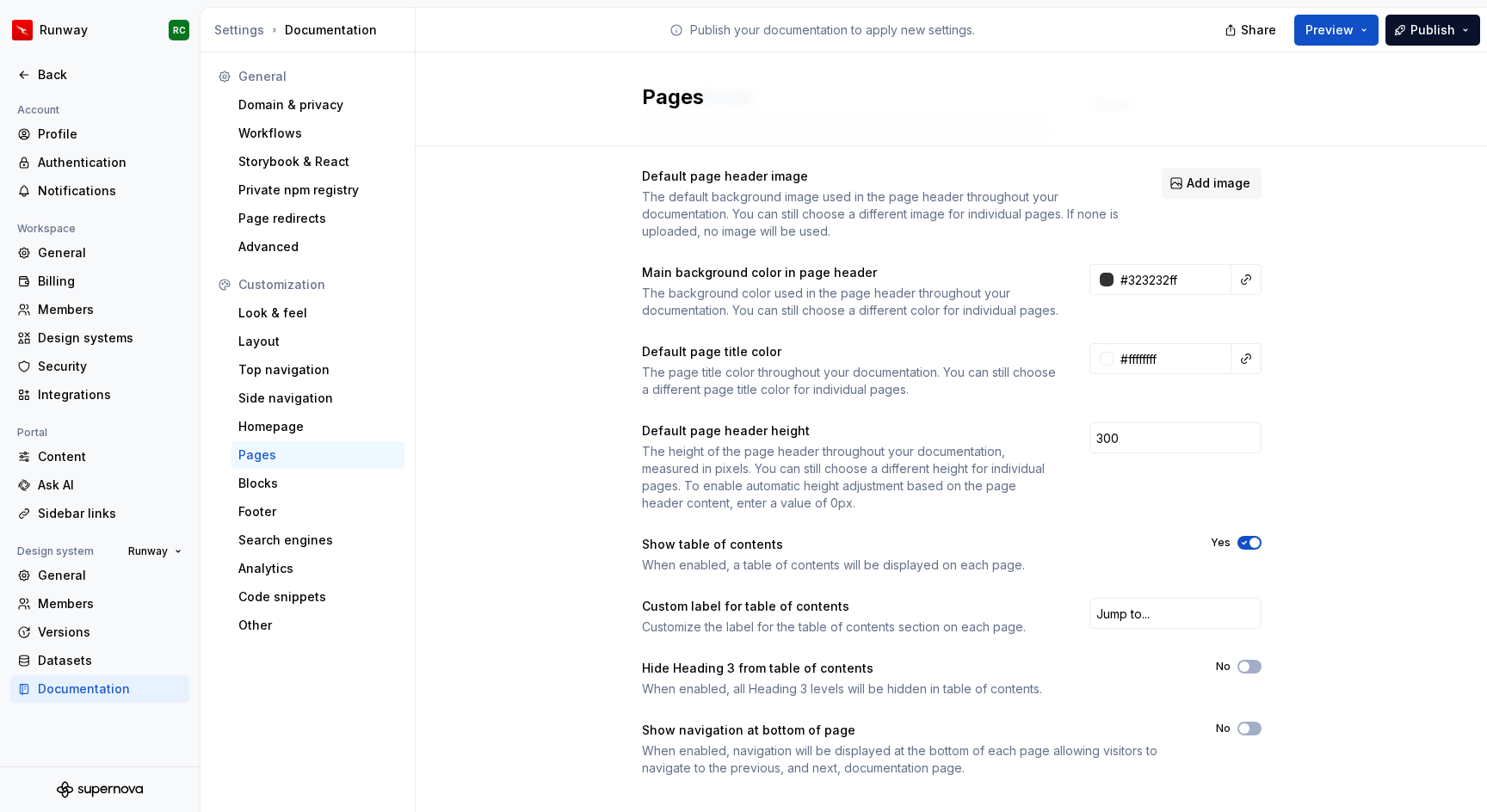
scroll to position [129, 0]
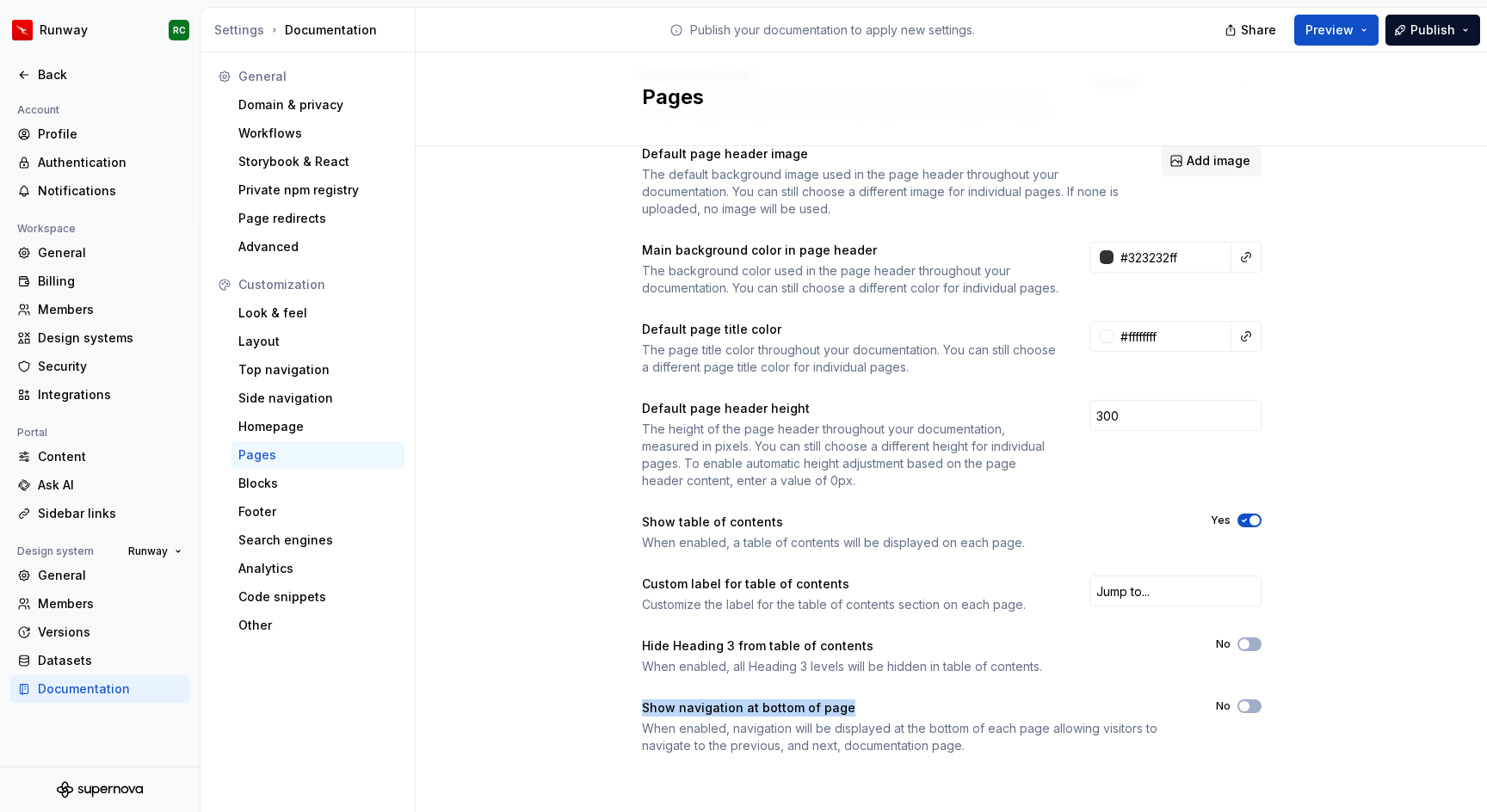
click at [964, 707] on div "Page header style The visual style of the header in your documentation. Choose …" at bounding box center [951, 427] width 1072 height 785
click at [1255, 701] on button "No" at bounding box center [1249, 707] width 24 height 14
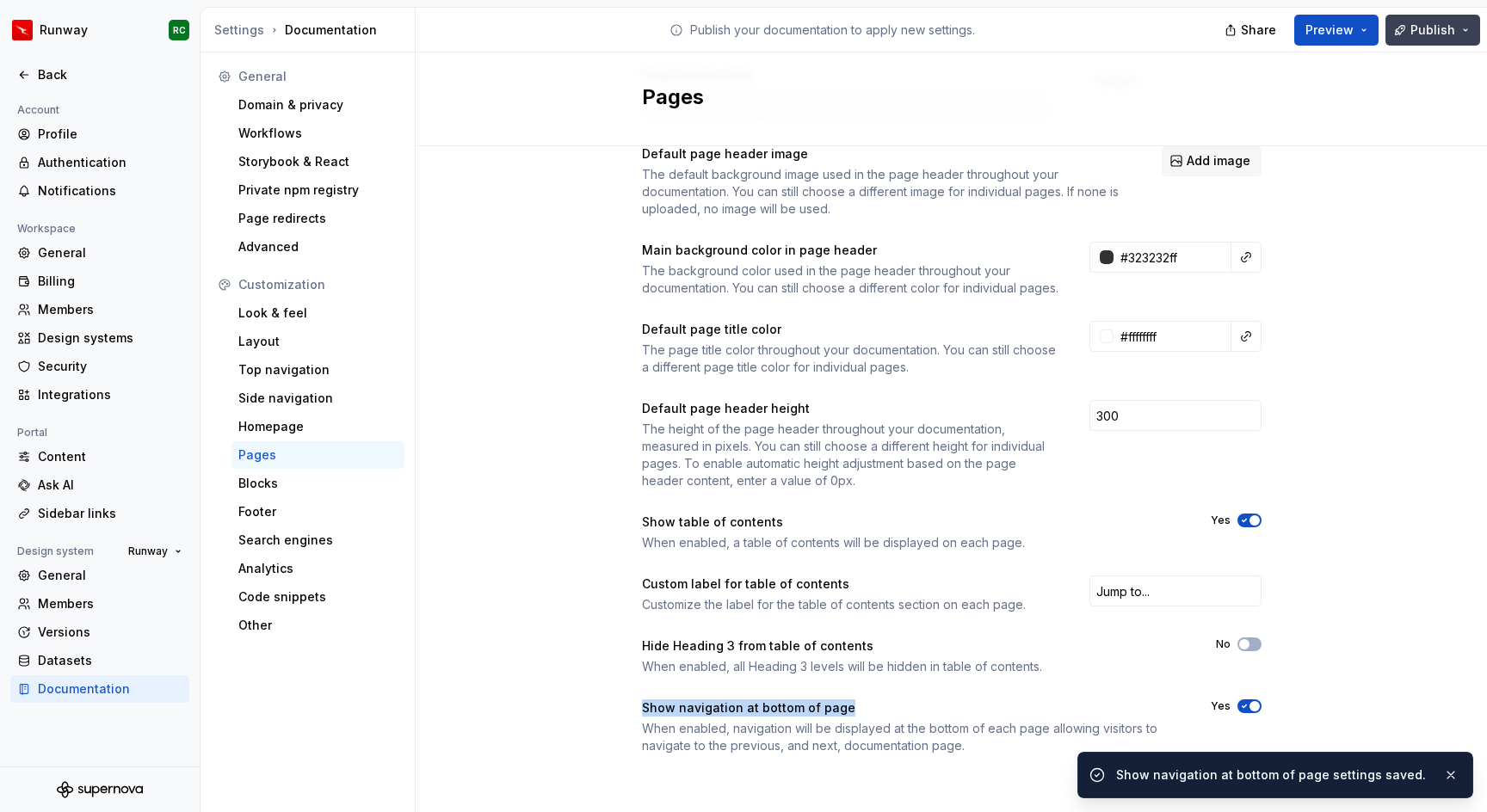
click at [1447, 35] on span "Publish" at bounding box center [1433, 29] width 44 height 17
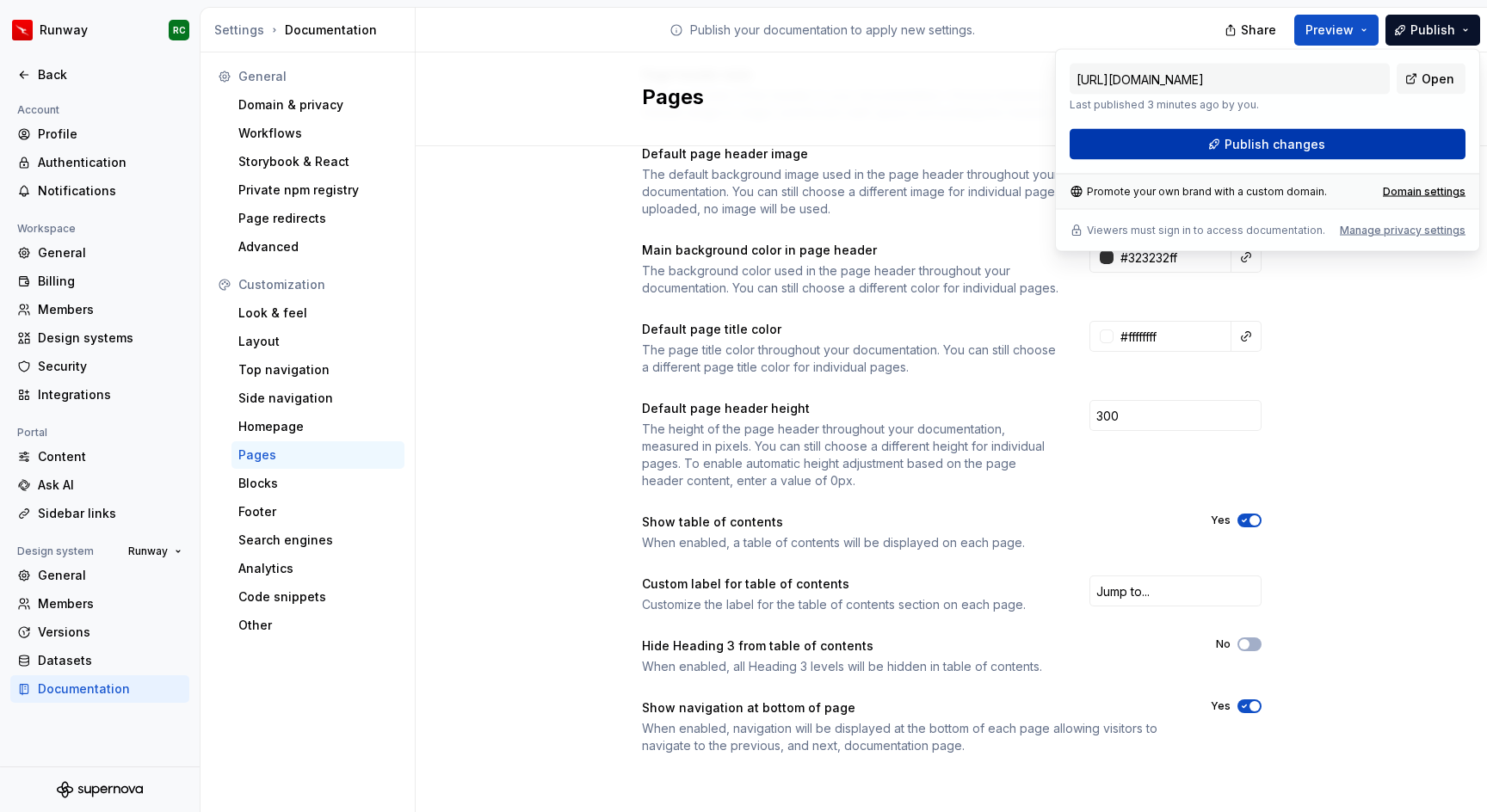
click at [1341, 146] on button "Publish changes" at bounding box center [1268, 144] width 396 height 31
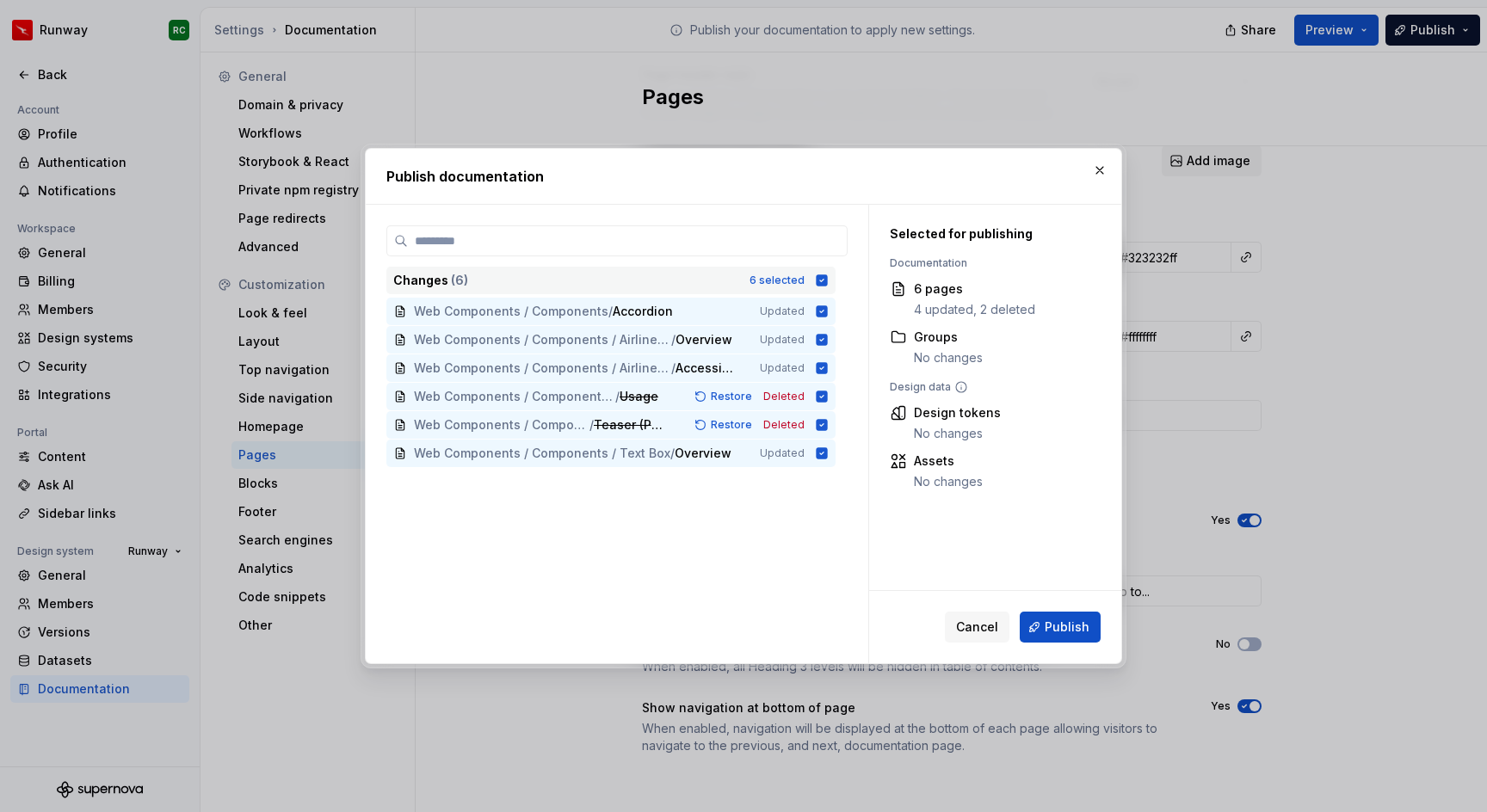
click at [828, 279] on icon at bounding box center [822, 280] width 12 height 12
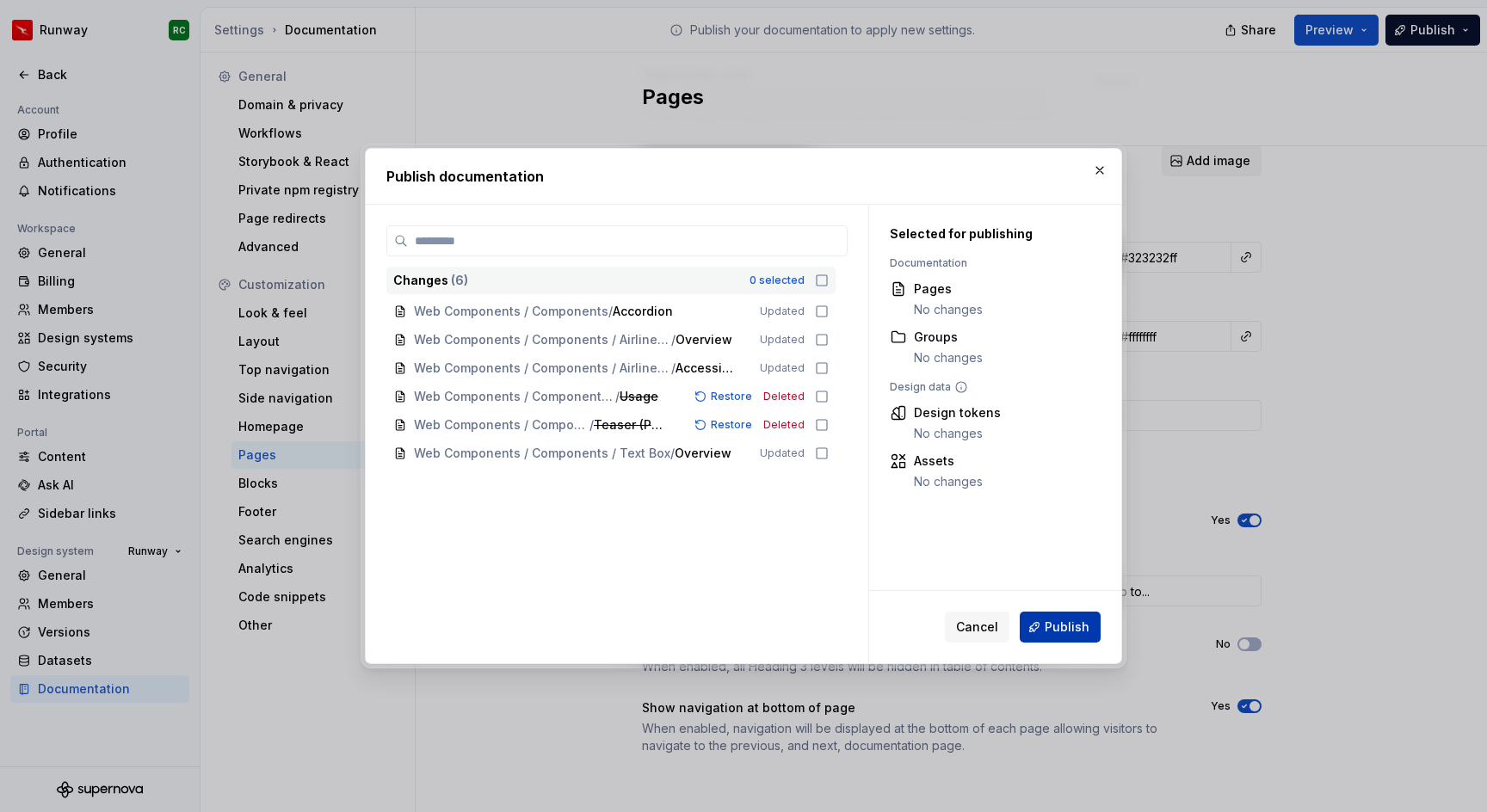
click at [1045, 633] on button "Publish" at bounding box center [1060, 627] width 81 height 31
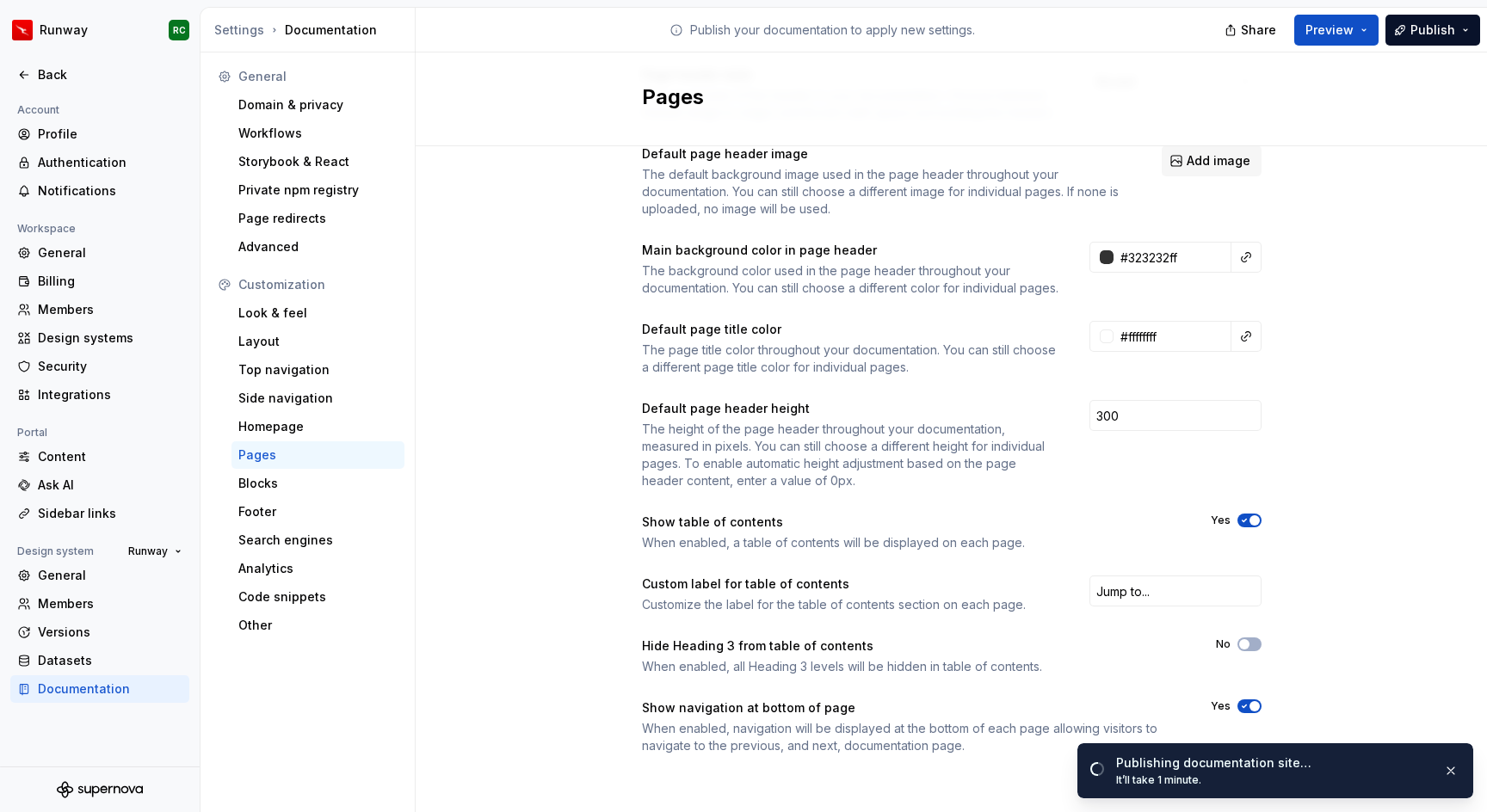
drag, startPoint x: 999, startPoint y: 587, endPoint x: 990, endPoint y: 588, distance: 9.1
click at [990, 588] on div "Custom label for table of contents Customize the label for the table of content…" at bounding box center [951, 594] width 620 height 38
click at [304, 483] on div "Blocks" at bounding box center [318, 483] width 160 height 17
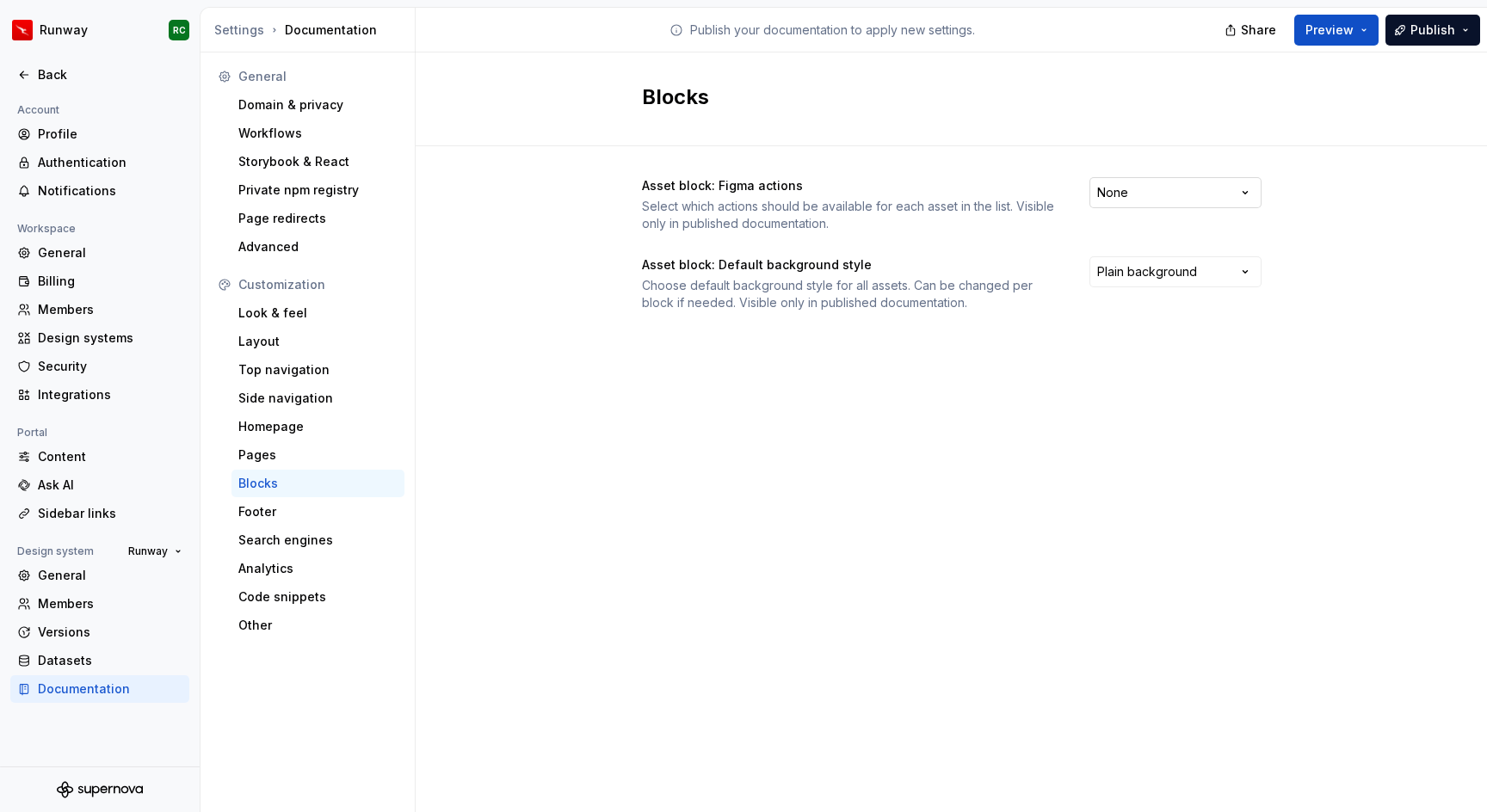
click at [1234, 199] on html "Runway RC Back Account Profile Authentication Notifications Workspace General B…" at bounding box center [743, 406] width 1487 height 812
click at [1319, 191] on html "Runway RC Back Account Profile Authentication Notifications Workspace General B…" at bounding box center [743, 406] width 1487 height 812
drag, startPoint x: 633, startPoint y: 209, endPoint x: 974, endPoint y: 211, distance: 341.0
click at [974, 211] on div "Asset block: Figma actions Select which actions should be available for each as…" at bounding box center [951, 262] width 1072 height 230
click at [969, 219] on div "Select which actions should be available for each asset in the list. Visible on…" at bounding box center [850, 215] width 417 height 35
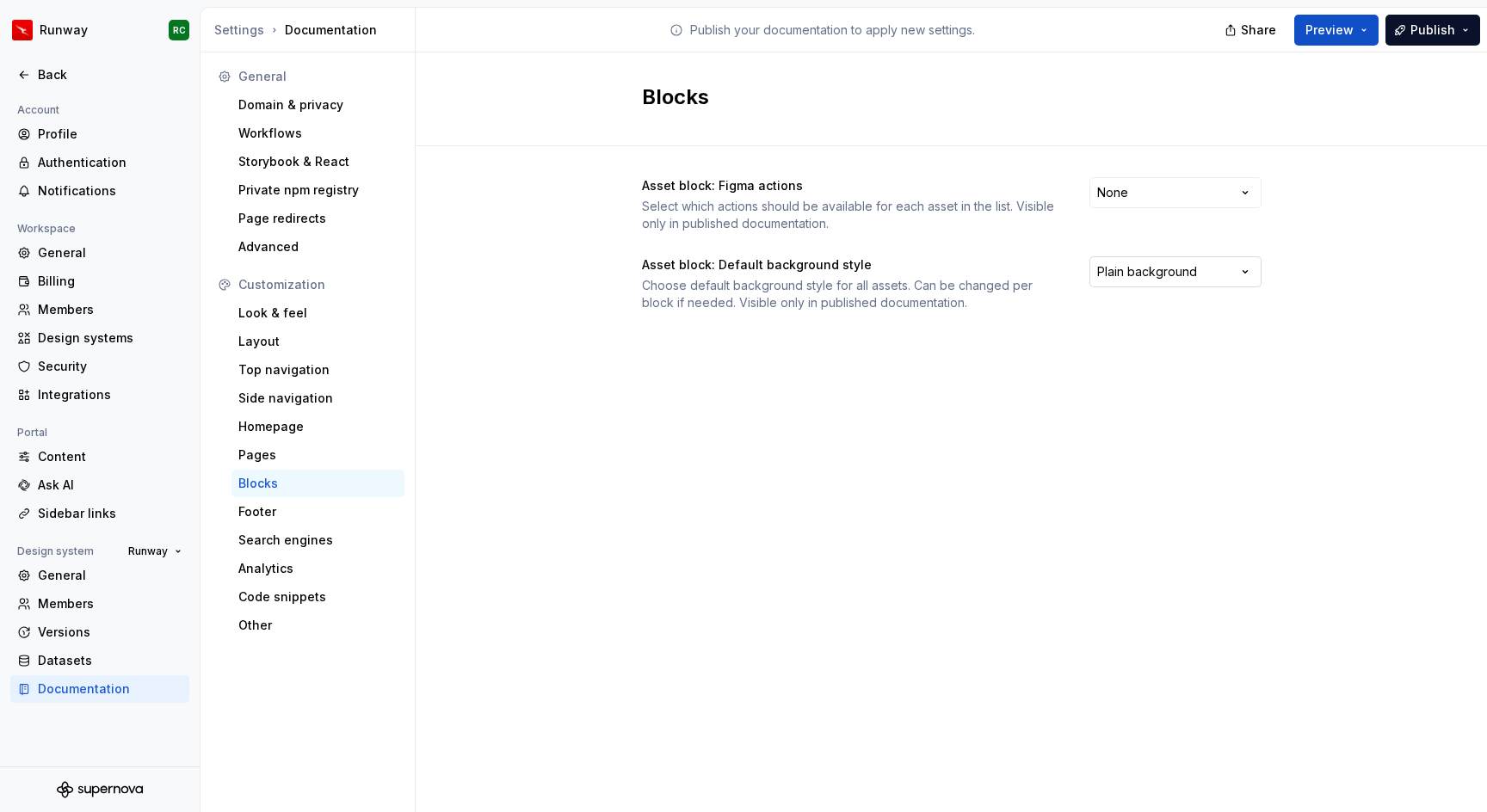
click at [1192, 268] on html "Runway RC Back Account Profile Authentication Notifications Workspace General B…" at bounding box center [743, 406] width 1487 height 812
click at [1350, 337] on html "Runway RC Back Account Profile Authentication Notifications Workspace General B…" at bounding box center [743, 406] width 1487 height 812
click at [315, 589] on div "Code snippets" at bounding box center [318, 597] width 160 height 17
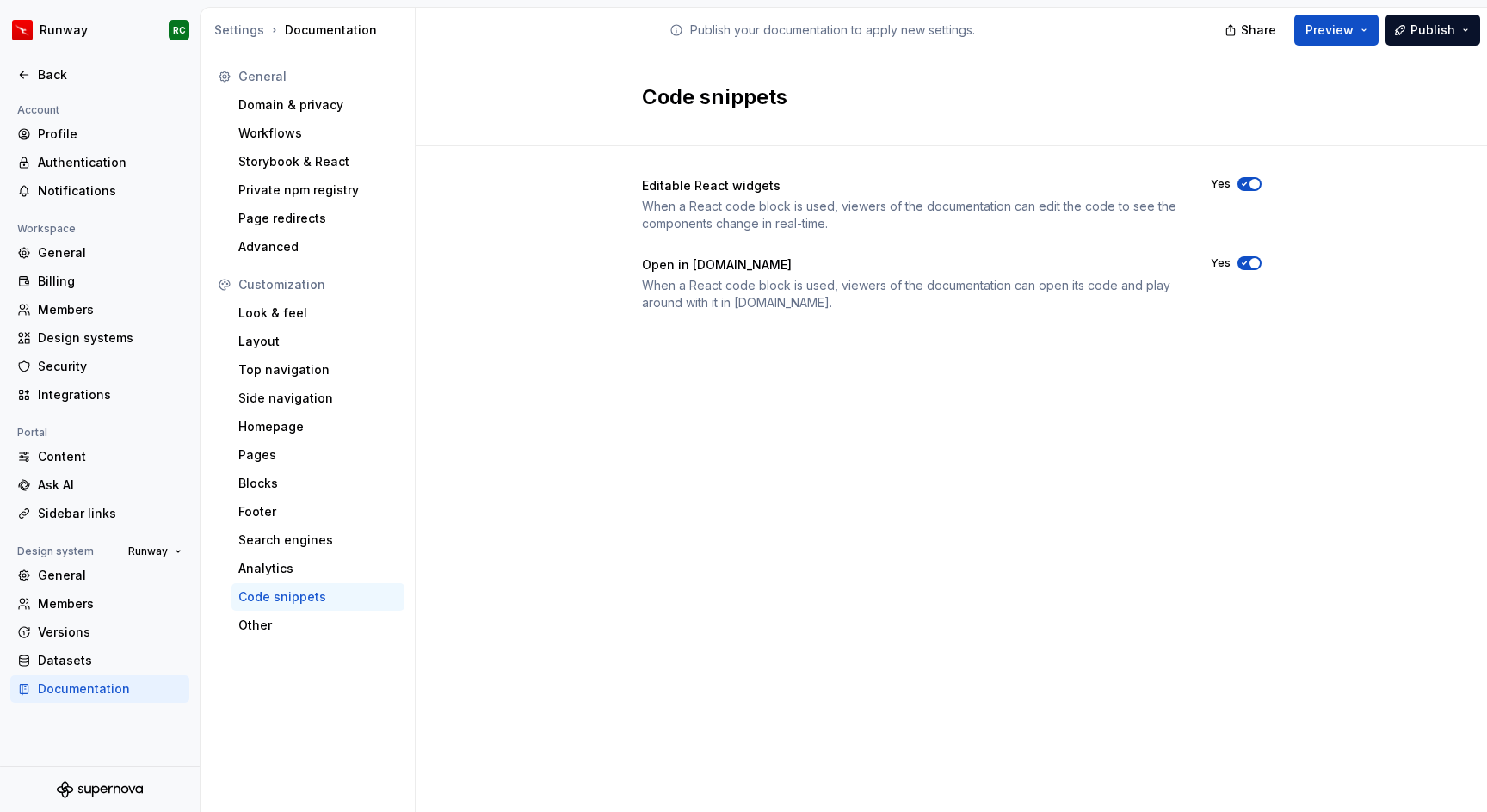
click at [294, 608] on div "Code snippets" at bounding box center [317, 597] width 173 height 27
click at [295, 636] on div "Other" at bounding box center [317, 625] width 173 height 27
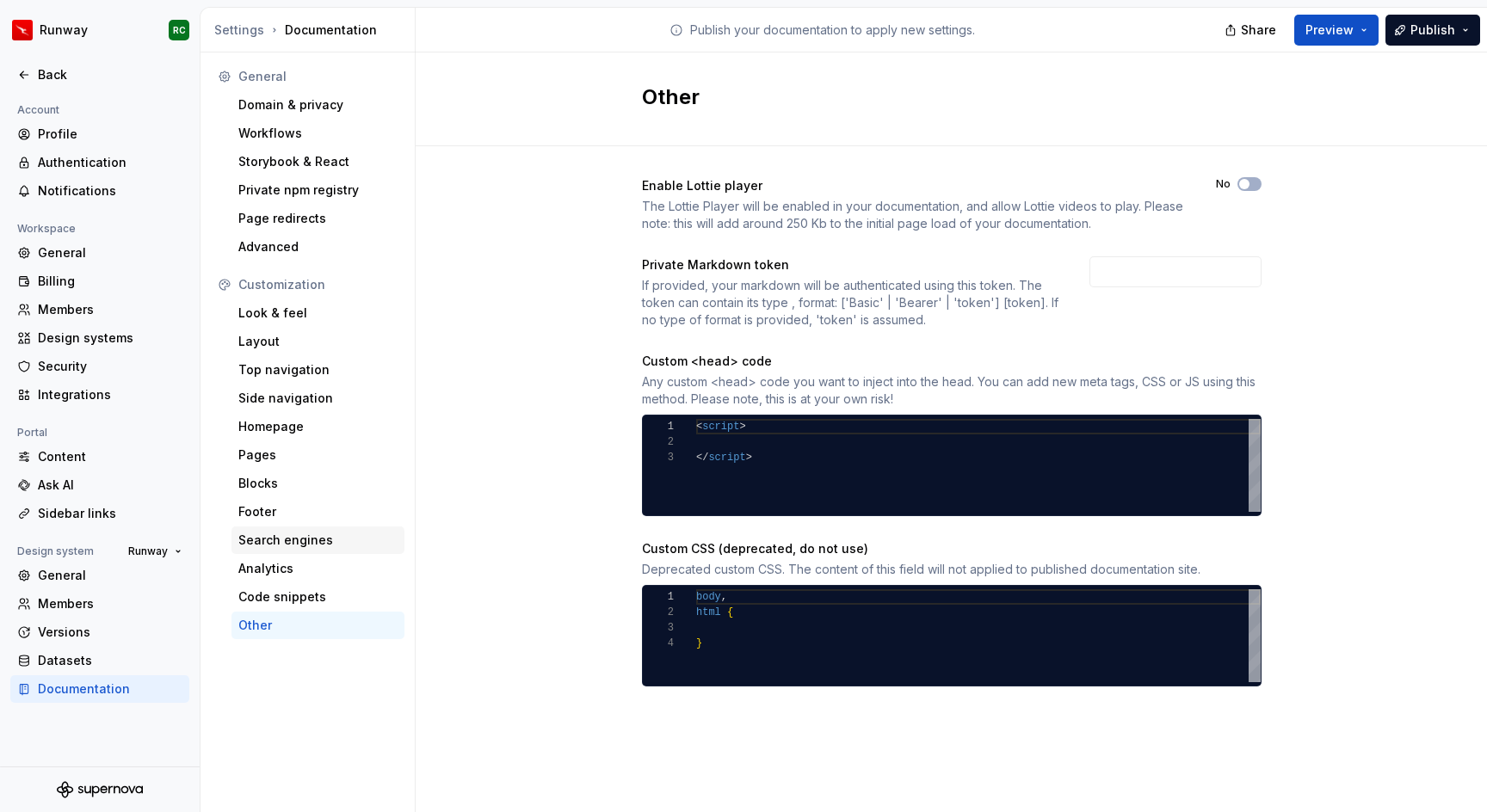
click at [312, 533] on div "Search engines" at bounding box center [318, 540] width 160 height 17
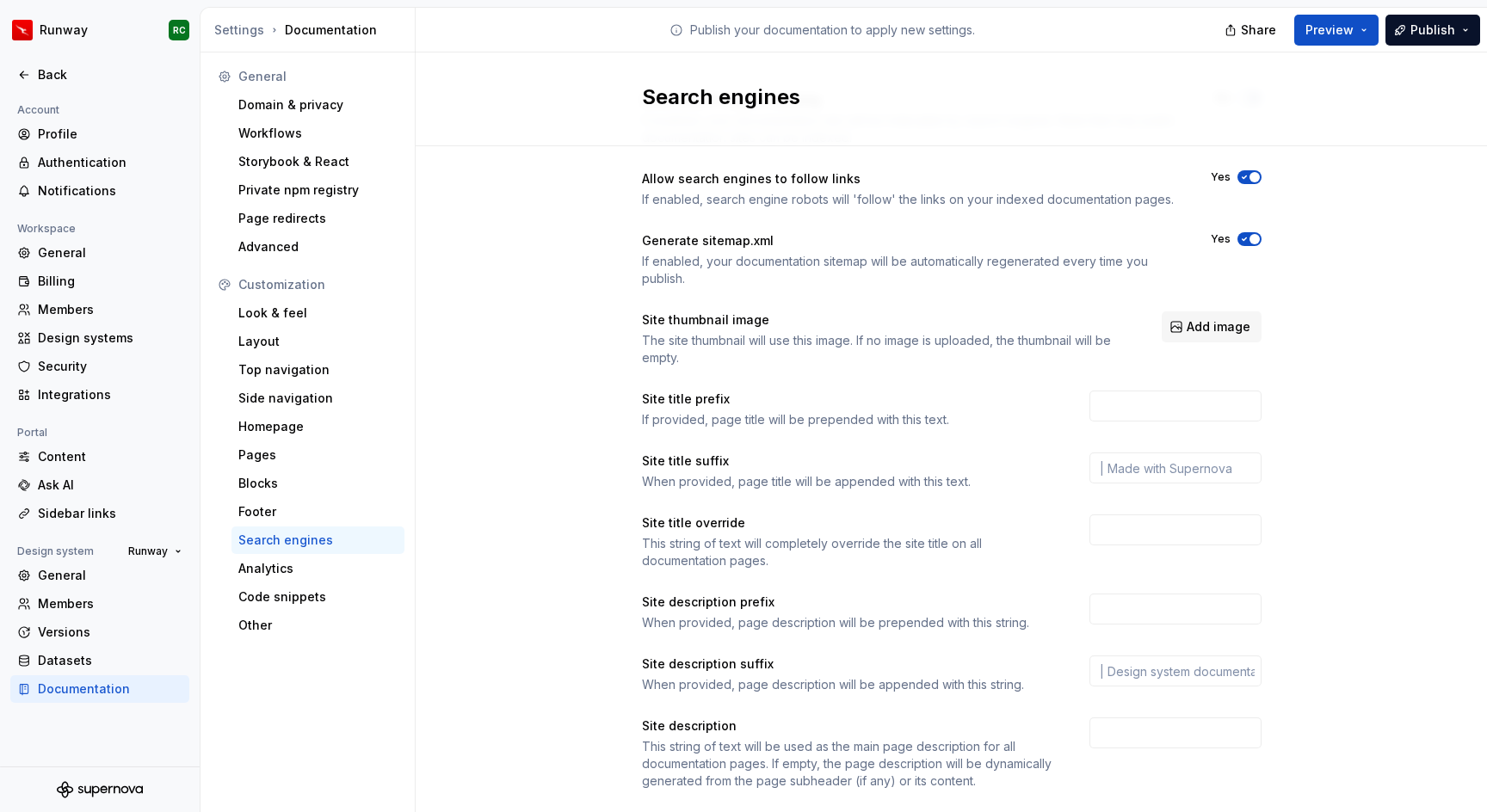
scroll to position [121, 0]
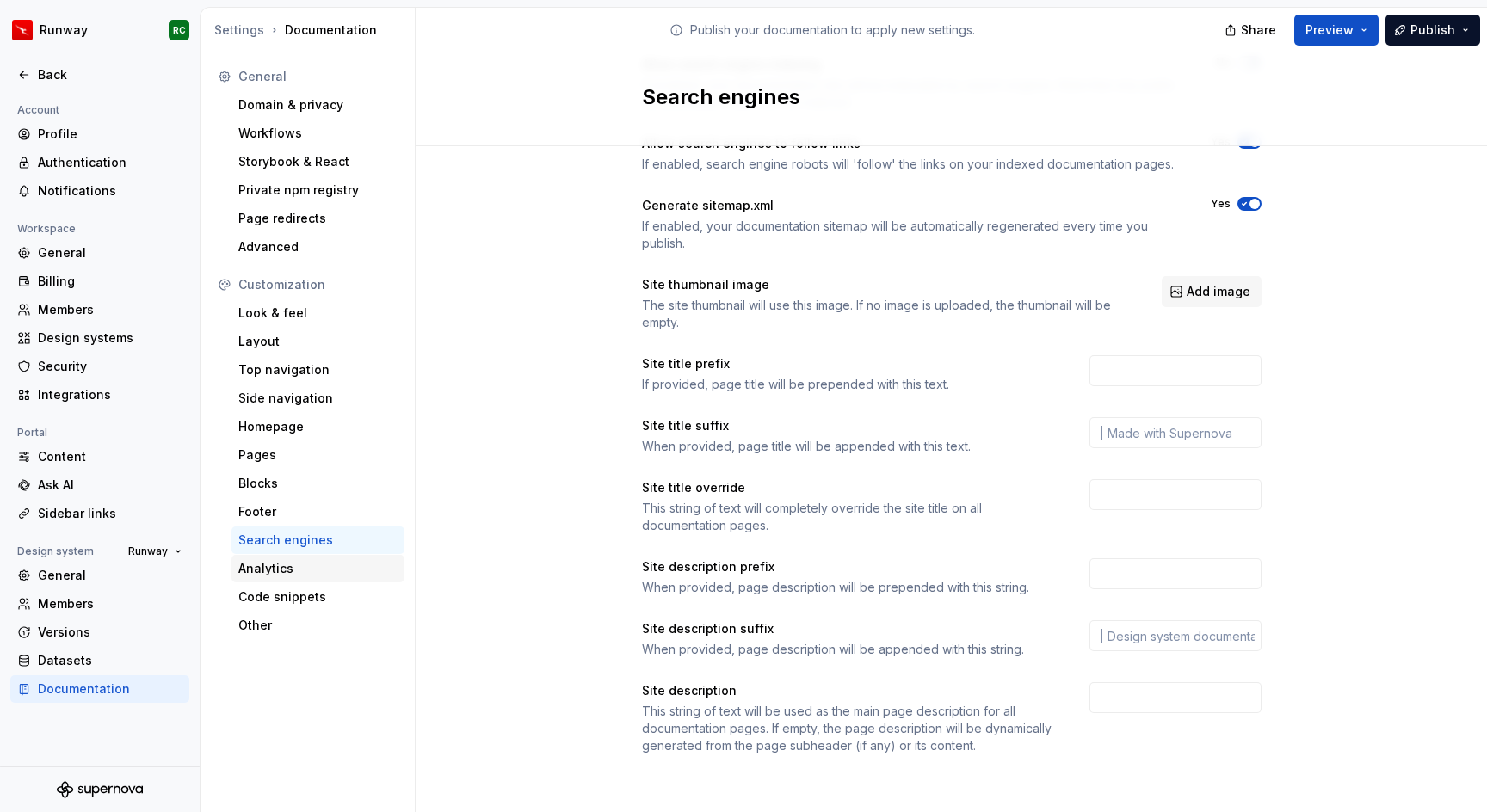
click at [318, 576] on div "Analytics" at bounding box center [317, 568] width 173 height 27
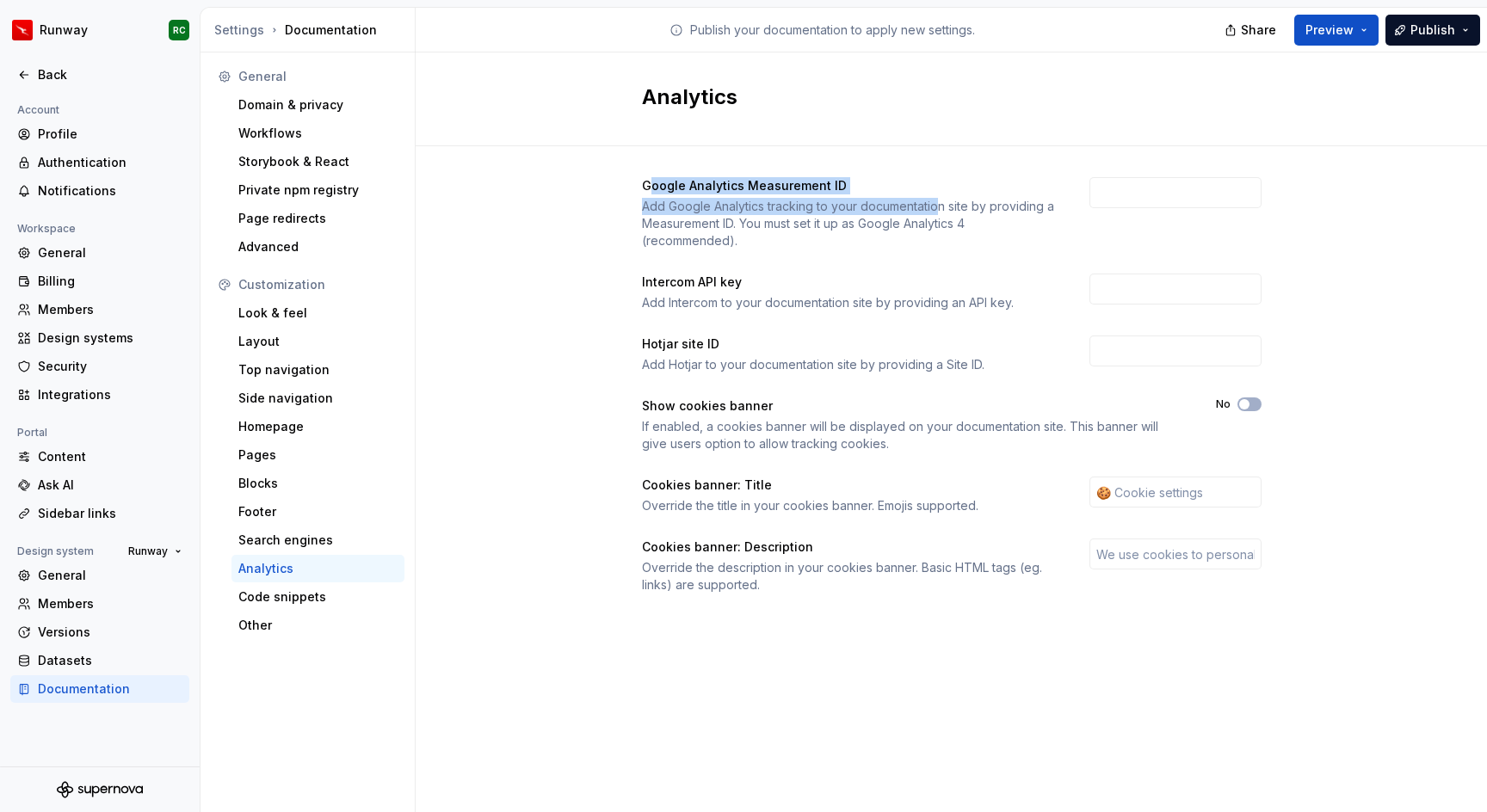
drag, startPoint x: 651, startPoint y: 189, endPoint x: 940, endPoint y: 207, distance: 289.6
click at [940, 207] on div "Google Analytics Measurement ID Add Google Analytics tracking to your documenta…" at bounding box center [850, 214] width 417 height 73
click at [637, 266] on div "Google Analytics Measurement ID Add Google Analytics tracking to your documenta…" at bounding box center [951, 402] width 1072 height 513
drag, startPoint x: 642, startPoint y: 346, endPoint x: 787, endPoint y: 341, distance: 145.1
click at [787, 341] on div "Hotjar site ID" at bounding box center [850, 344] width 417 height 17
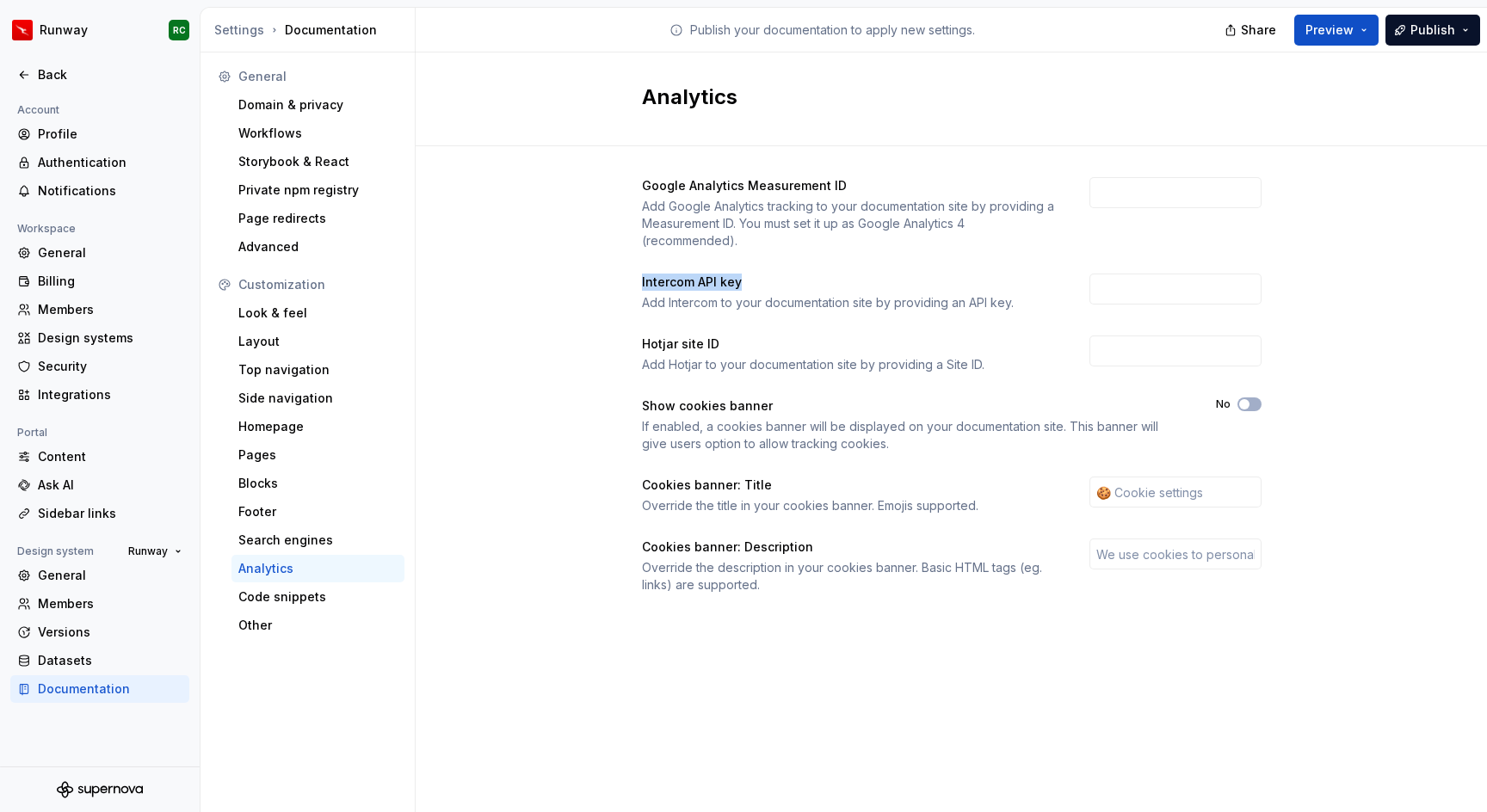
drag, startPoint x: 761, startPoint y: 286, endPoint x: 545, endPoint y: 279, distance: 216.1
click at [545, 279] on div "Google Analytics Measurement ID Add Google Analytics tracking to your documenta…" at bounding box center [951, 402] width 1072 height 513
click at [317, 254] on div "Advanced" at bounding box center [318, 246] width 160 height 17
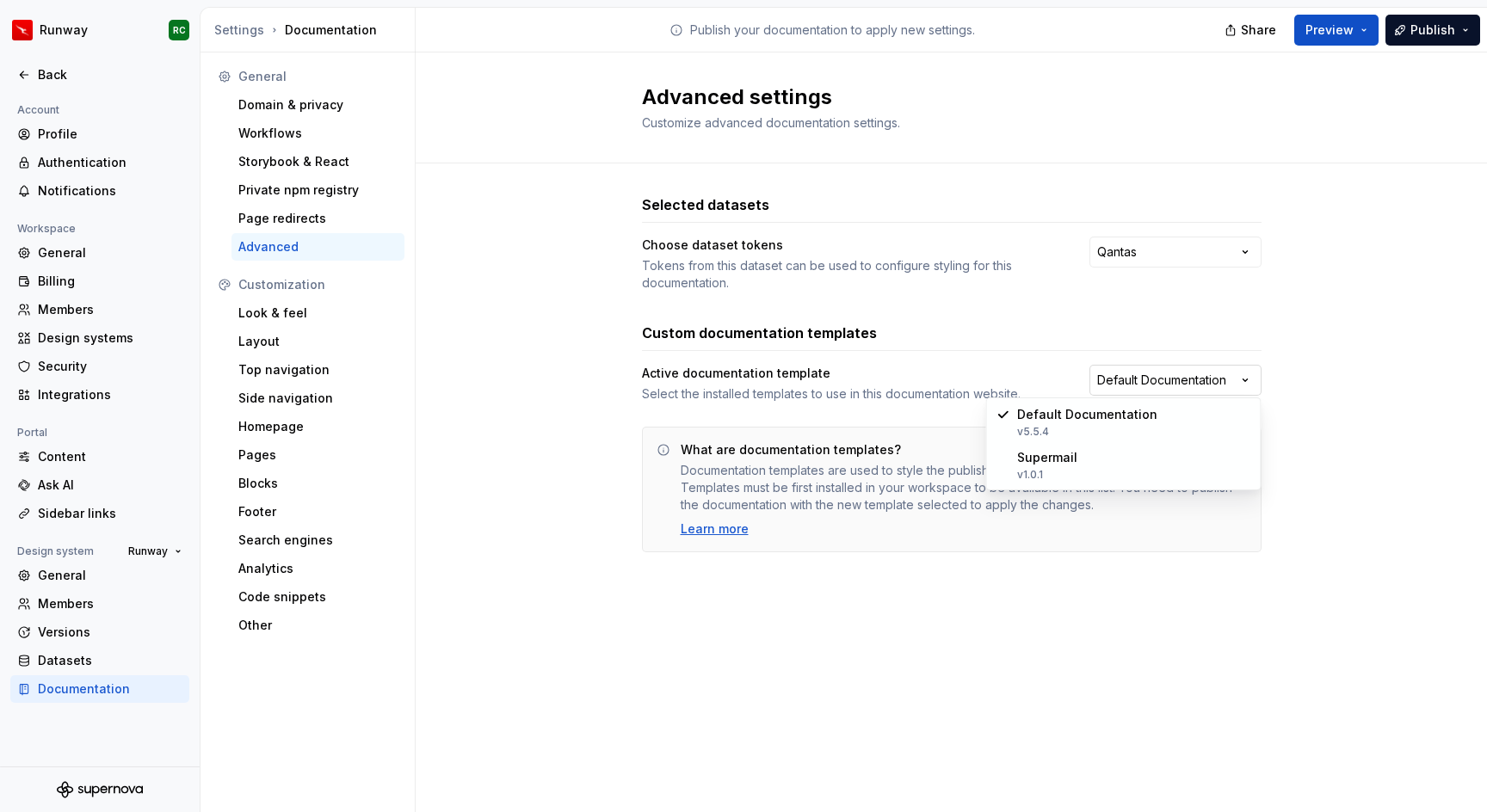
click at [1150, 394] on html "Runway RC Back Account Profile Authentication Notifications Workspace General B…" at bounding box center [743, 406] width 1487 height 812
click at [594, 352] on html "Runway RC Back Account Profile Authentication Notifications Workspace General B…" at bounding box center [743, 406] width 1487 height 812
click at [292, 216] on div "Page redirects" at bounding box center [318, 218] width 160 height 17
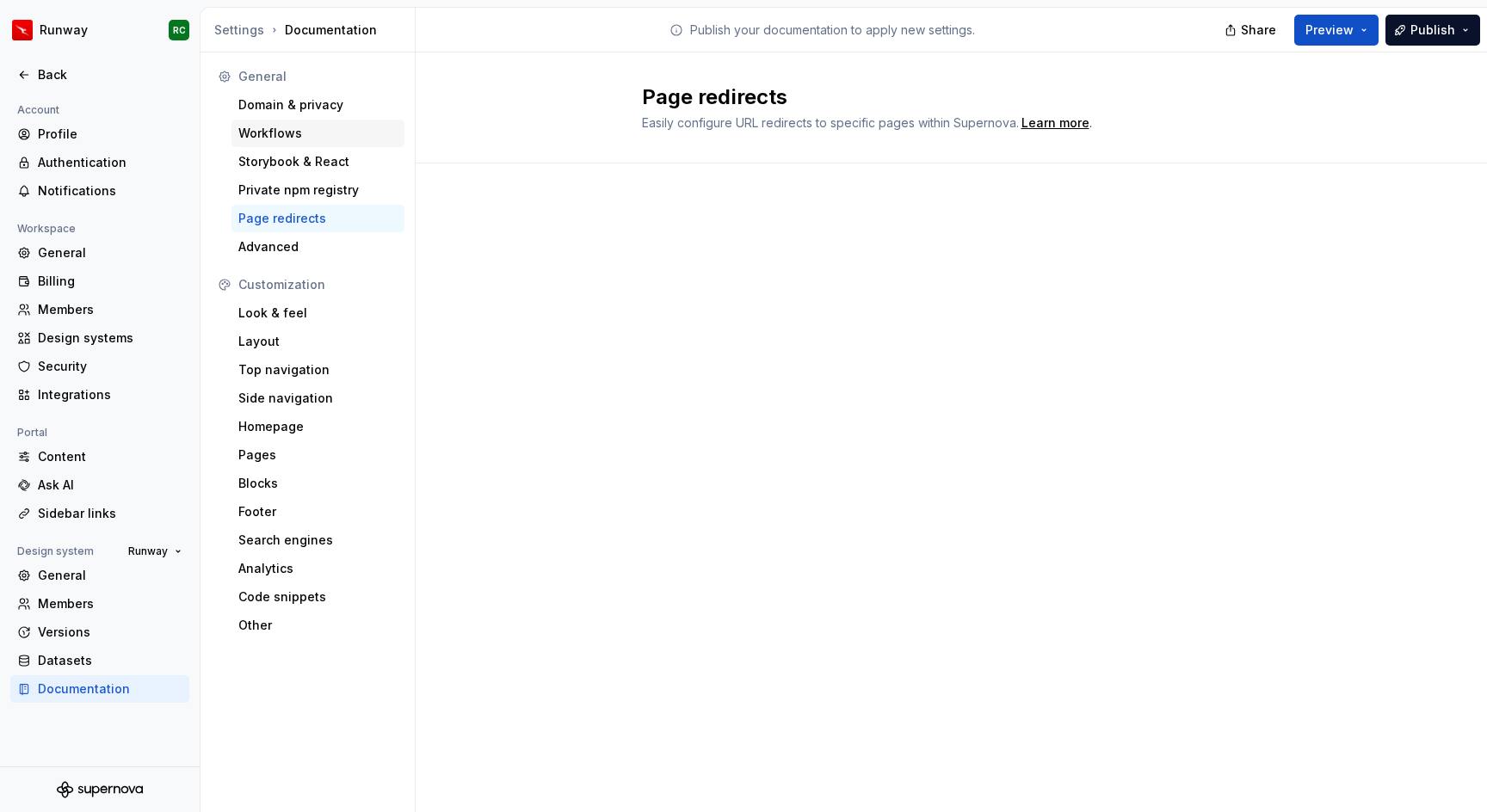
click at [316, 142] on div "Workflows" at bounding box center [317, 133] width 173 height 27
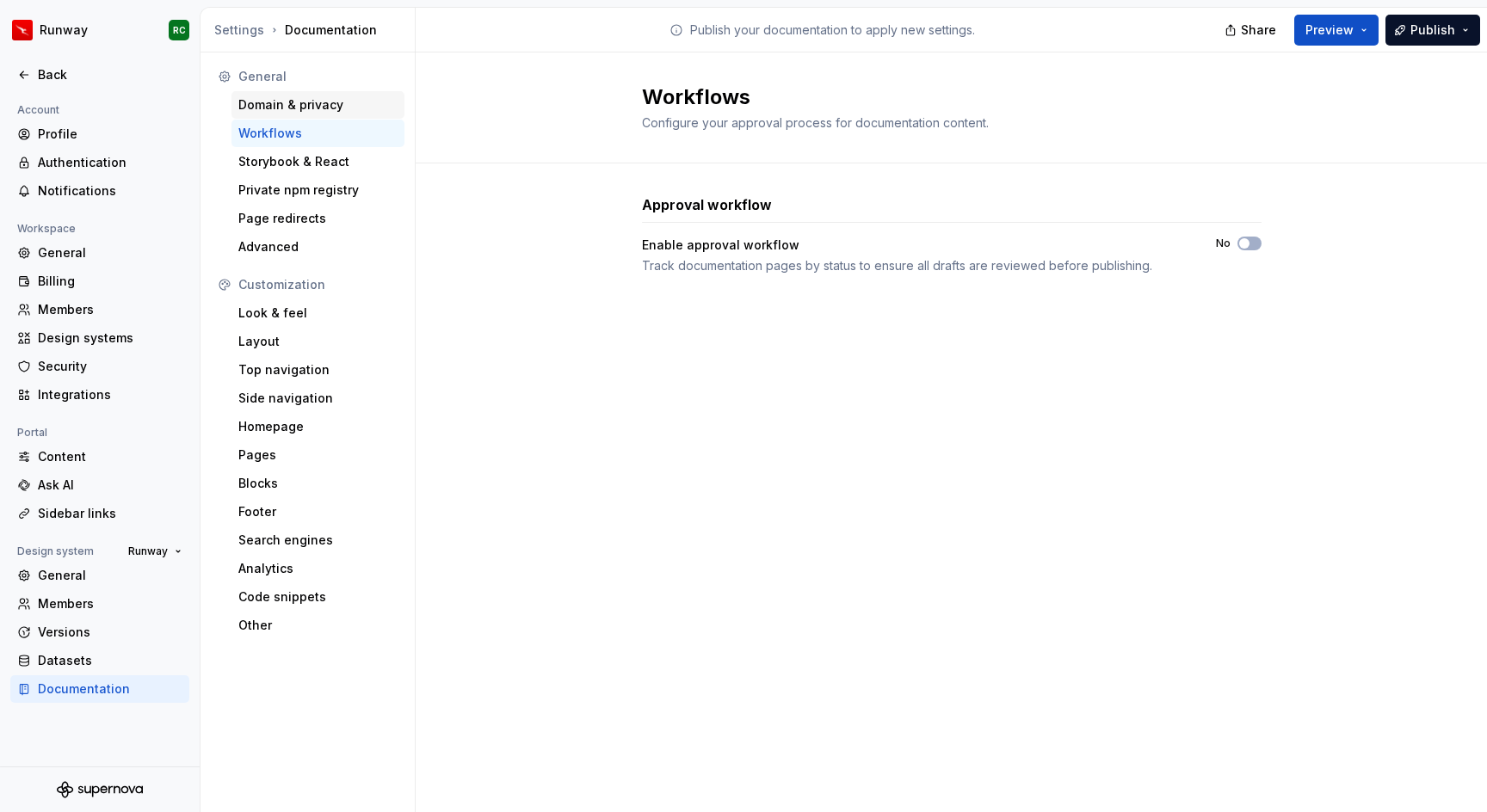
click at [300, 105] on div "Domain & privacy" at bounding box center [318, 105] width 160 height 17
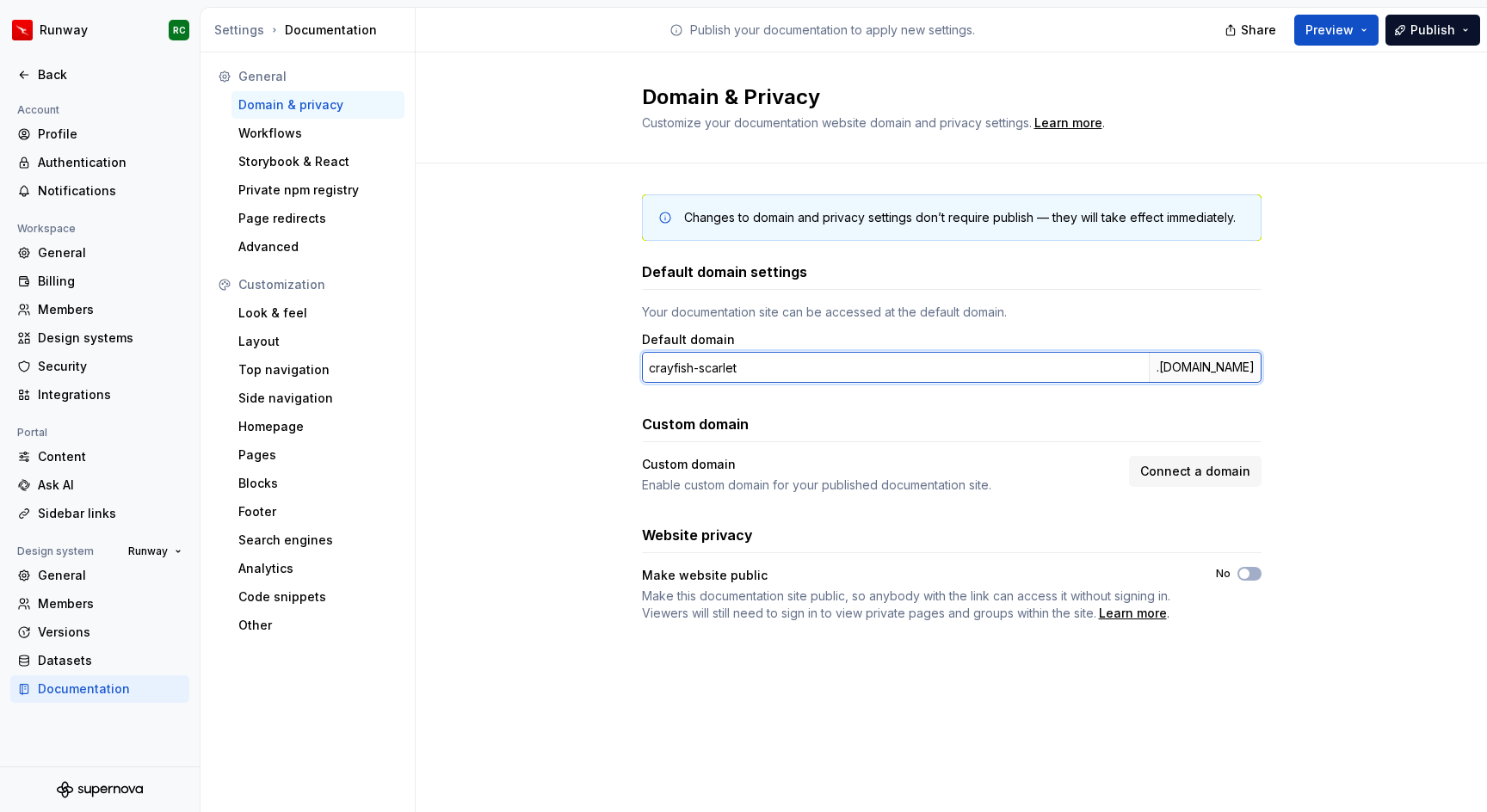
drag, startPoint x: 855, startPoint y: 370, endPoint x: 554, endPoint y: 324, distance: 304.5
click at [554, 324] on div "Changes to domain and privacy settings don’t require publish — they will take e…" at bounding box center [951, 425] width 1072 height 524
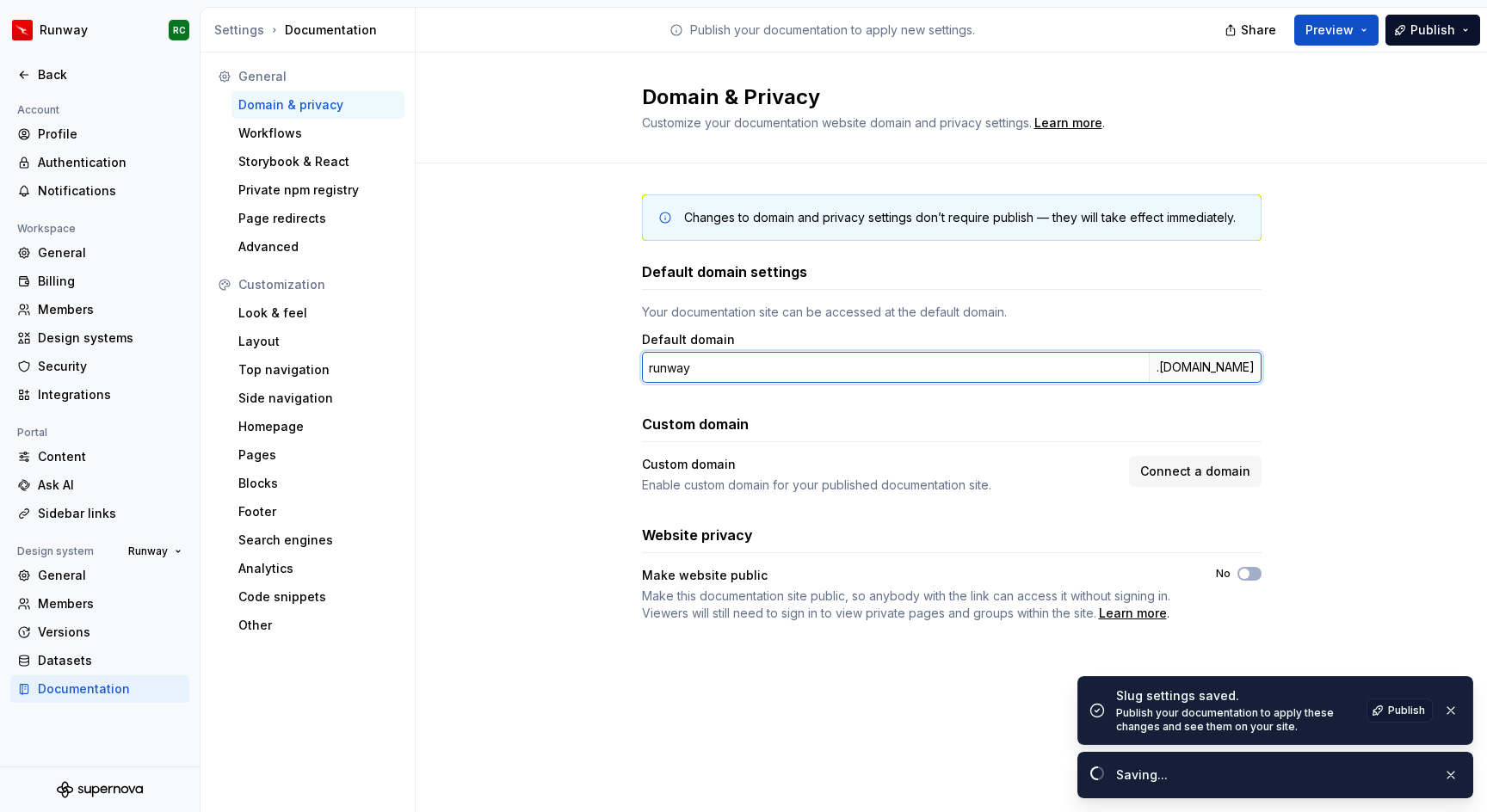
type input "runway"
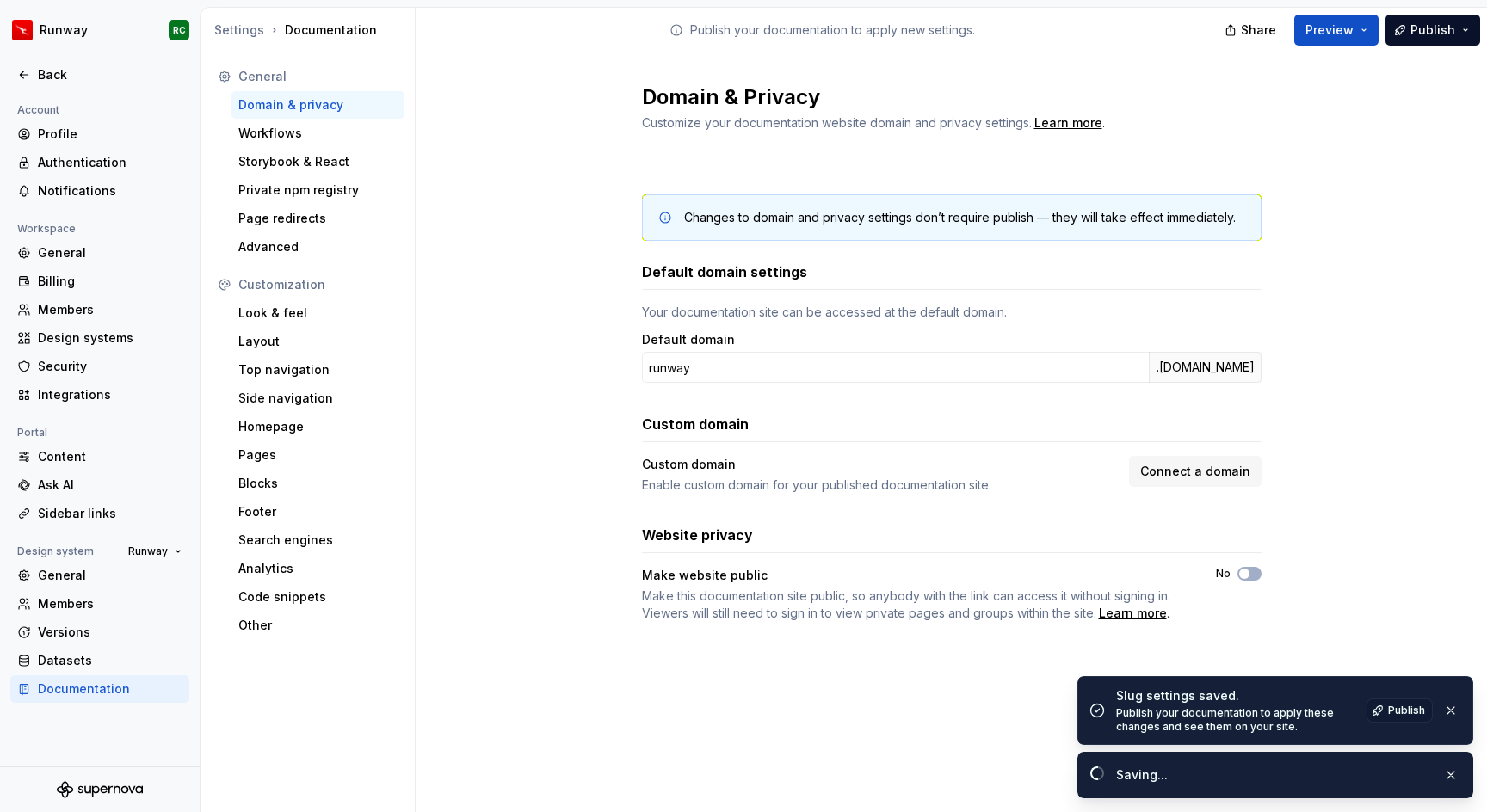
click at [1409, 765] on div "Saving..." at bounding box center [1275, 775] width 396 height 46
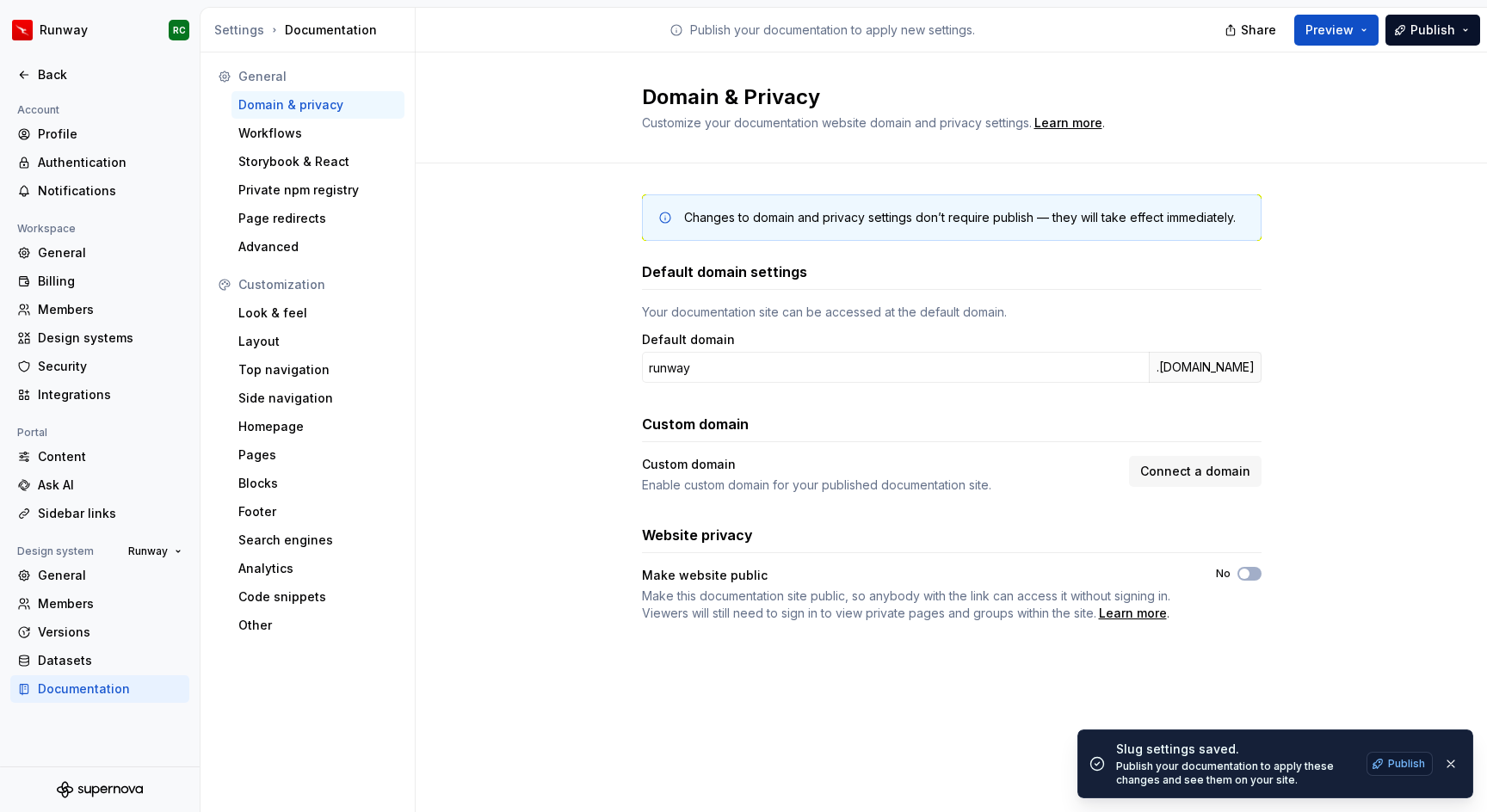
click at [1401, 766] on span "Publish" at bounding box center [1407, 764] width 37 height 14
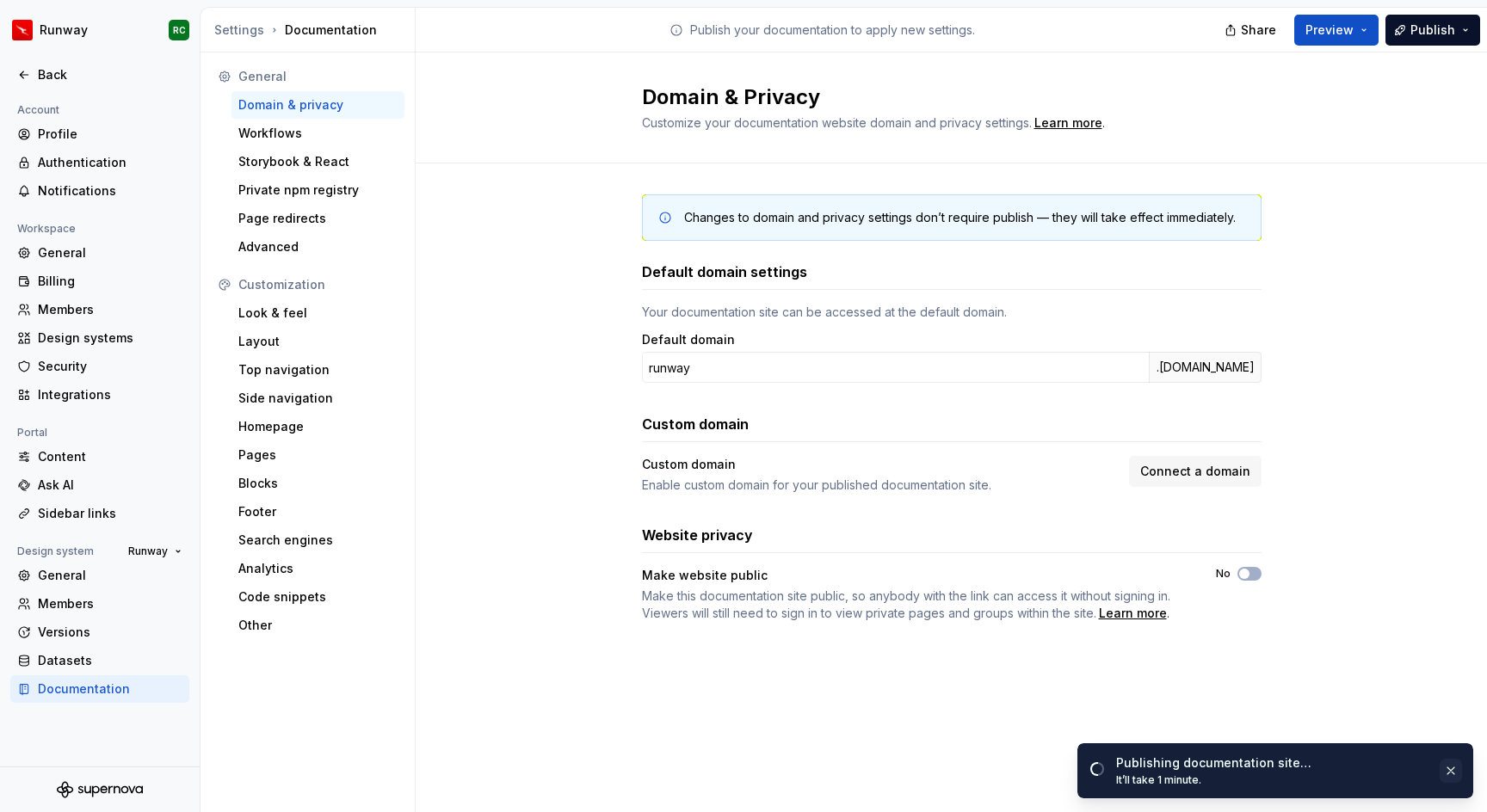
click at [1448, 775] on button "button" at bounding box center [1451, 770] width 22 height 24
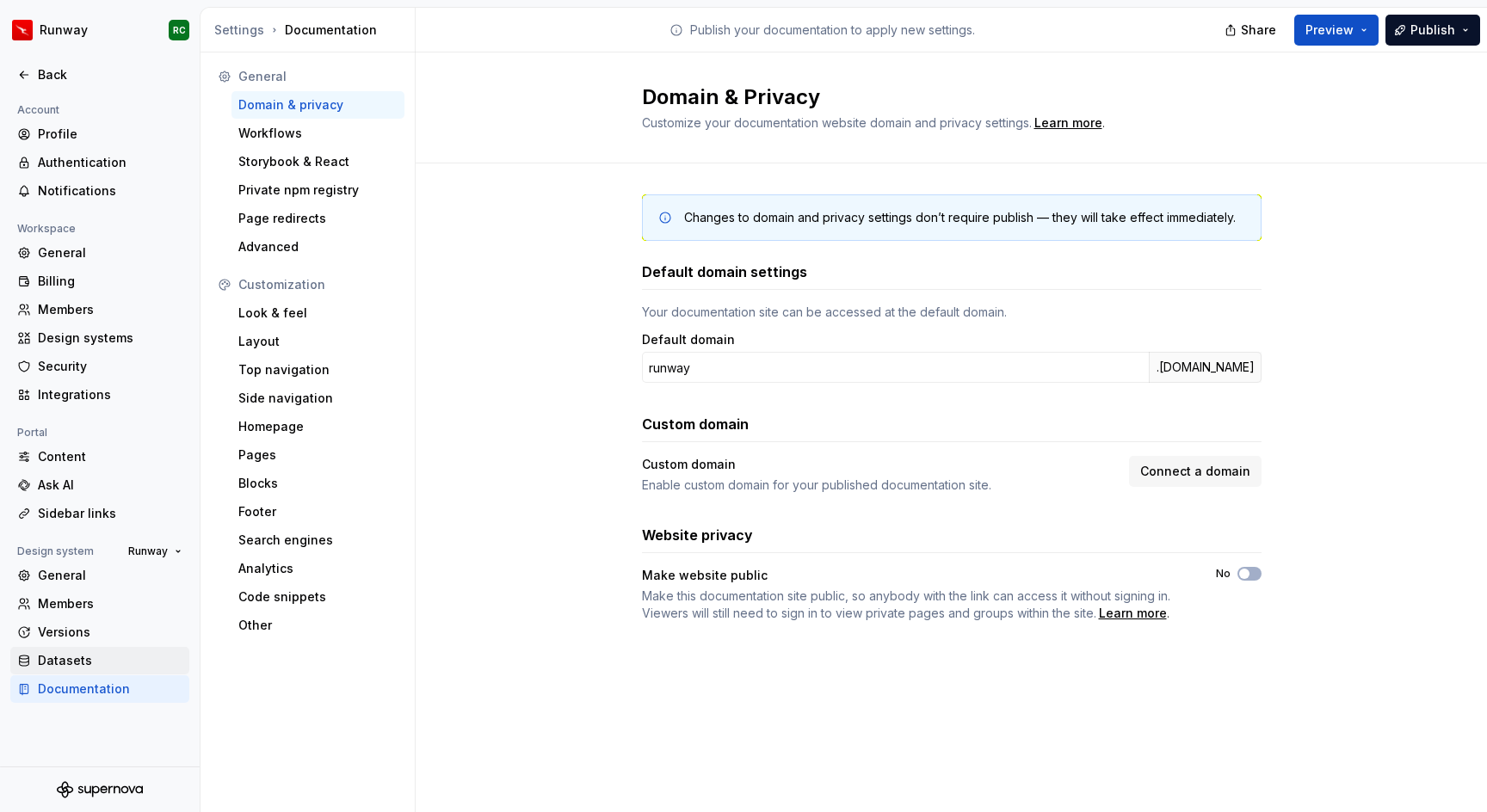
click at [93, 660] on div "Datasets" at bounding box center [110, 660] width 145 height 17
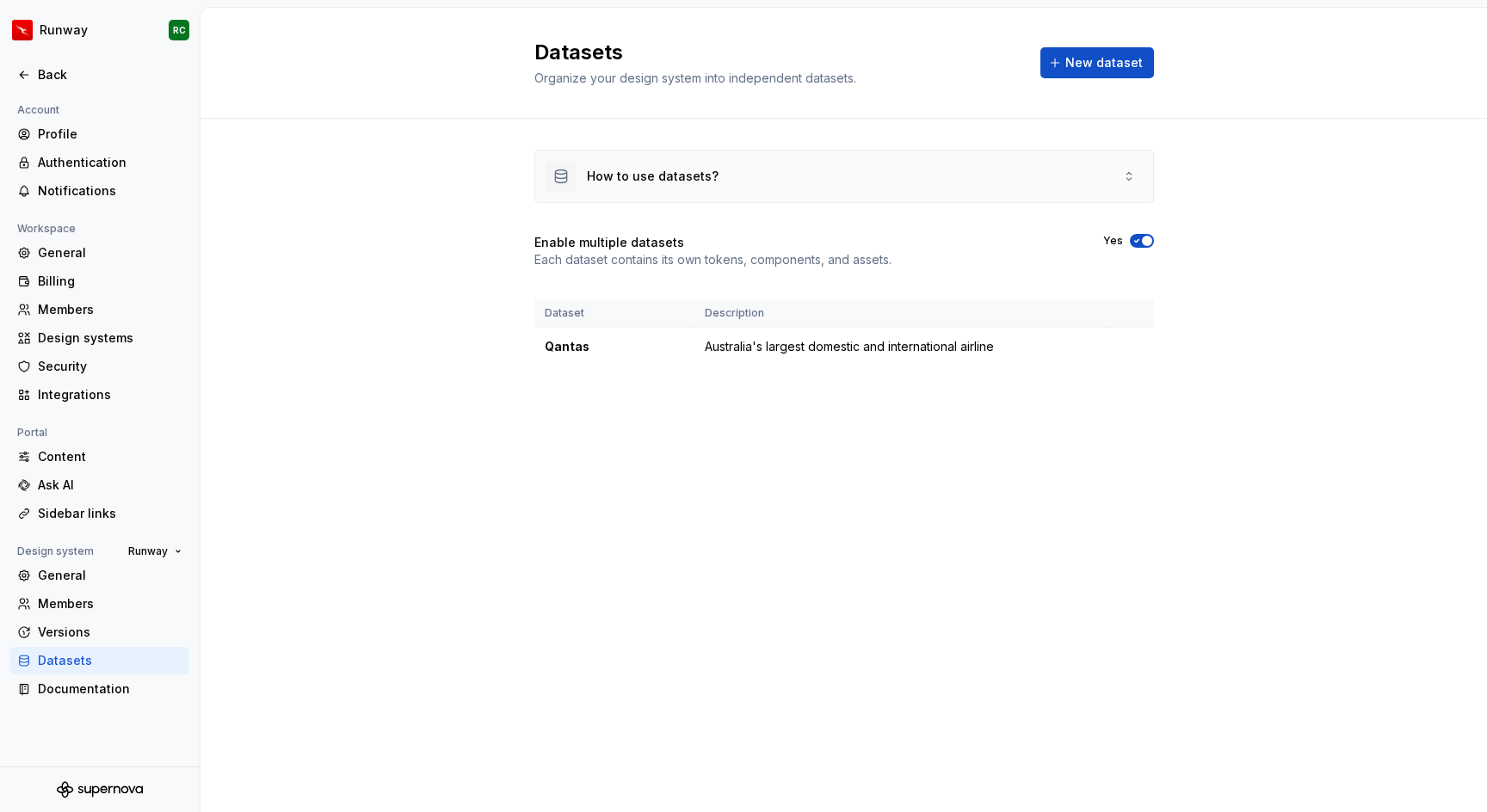
click at [783, 197] on div "How to use datasets?" at bounding box center [844, 176] width 618 height 51
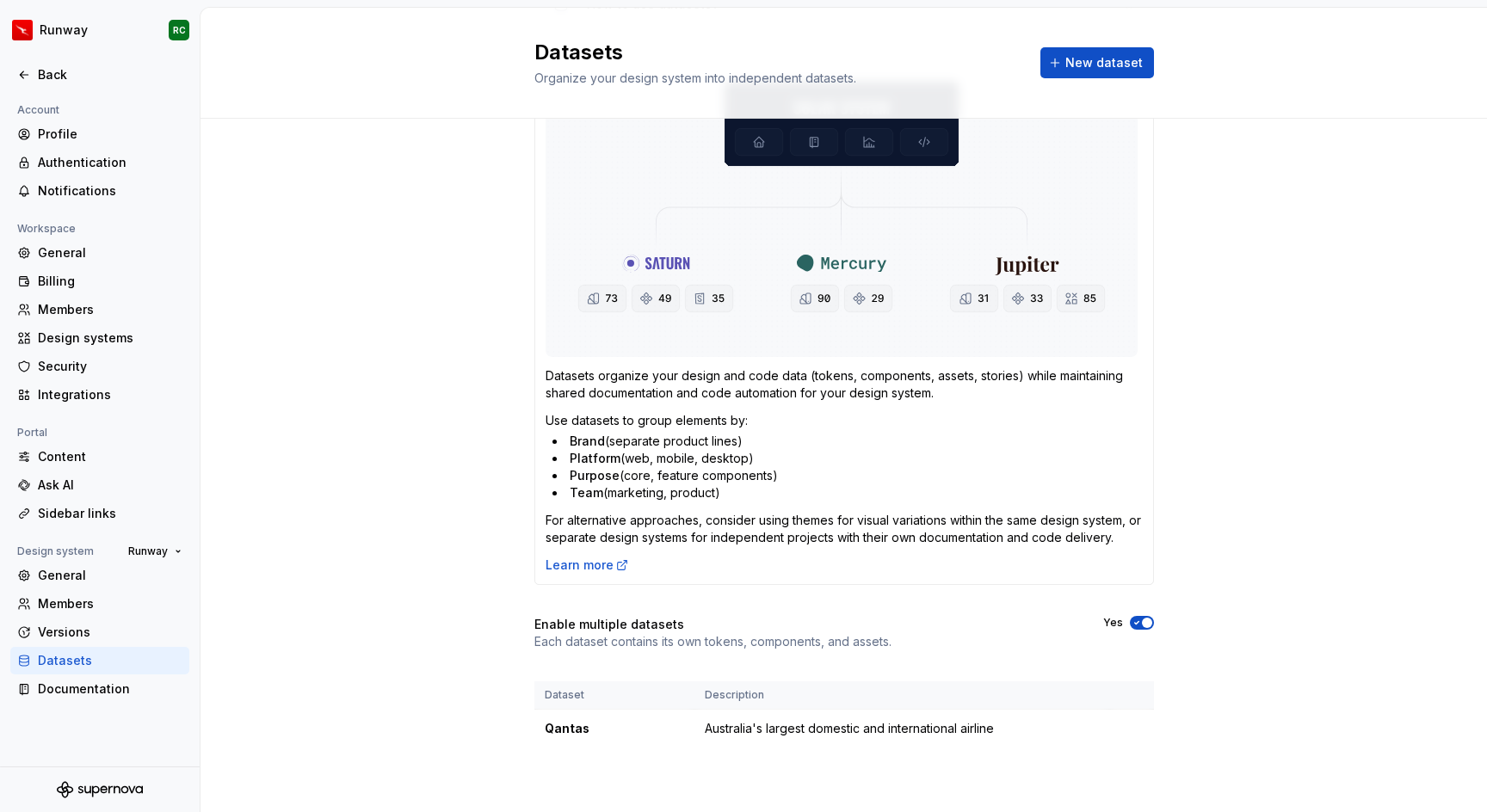
scroll to position [173, 0]
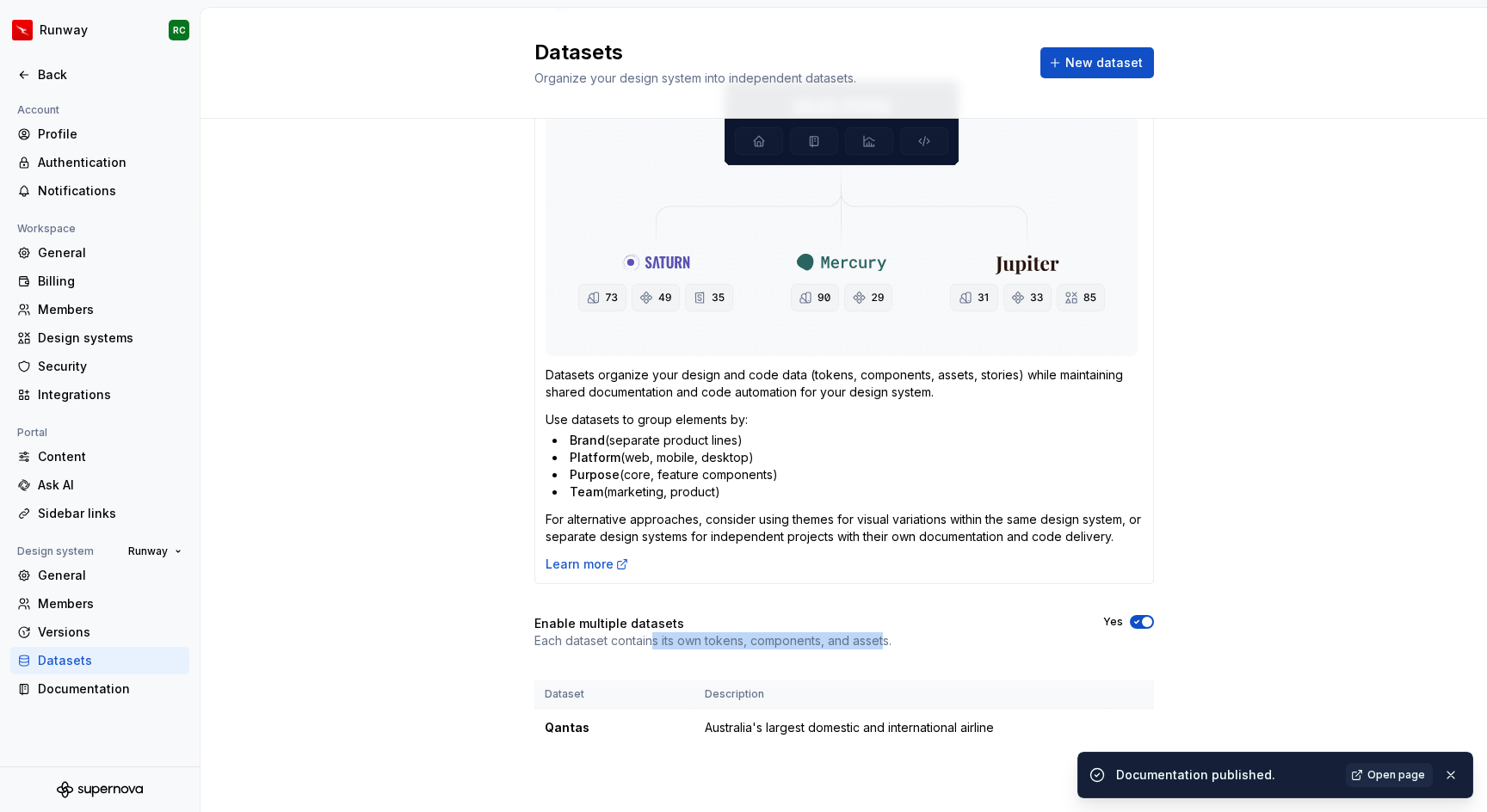
drag, startPoint x: 652, startPoint y: 638, endPoint x: 882, endPoint y: 637, distance: 230.0
click at [882, 637] on p "Each dataset contains its own tokens, components, and assets." at bounding box center [713, 640] width 357 height 17
click at [1450, 769] on button "button" at bounding box center [1451, 775] width 22 height 24
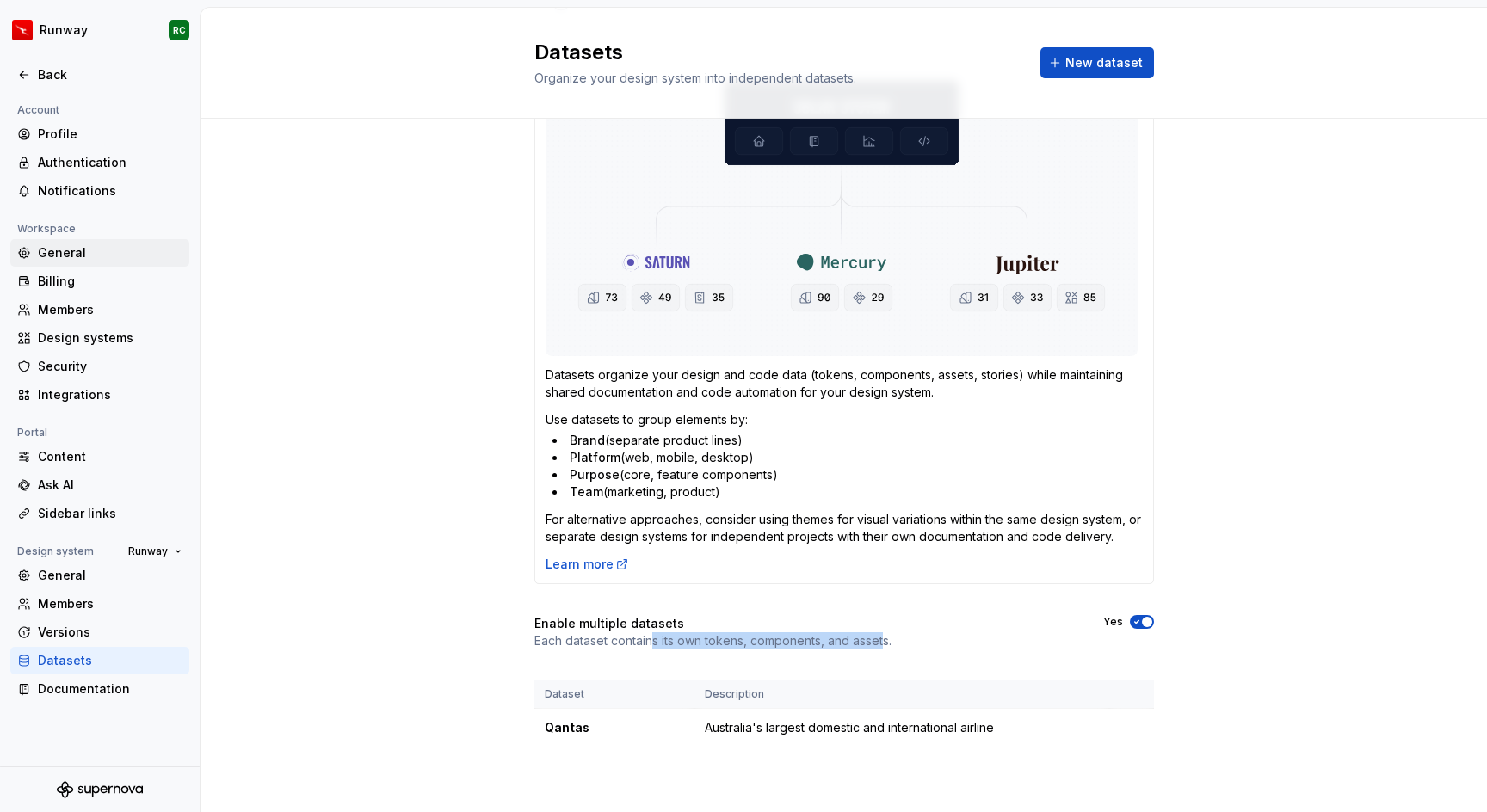
click at [109, 250] on div "General" at bounding box center [110, 253] width 145 height 17
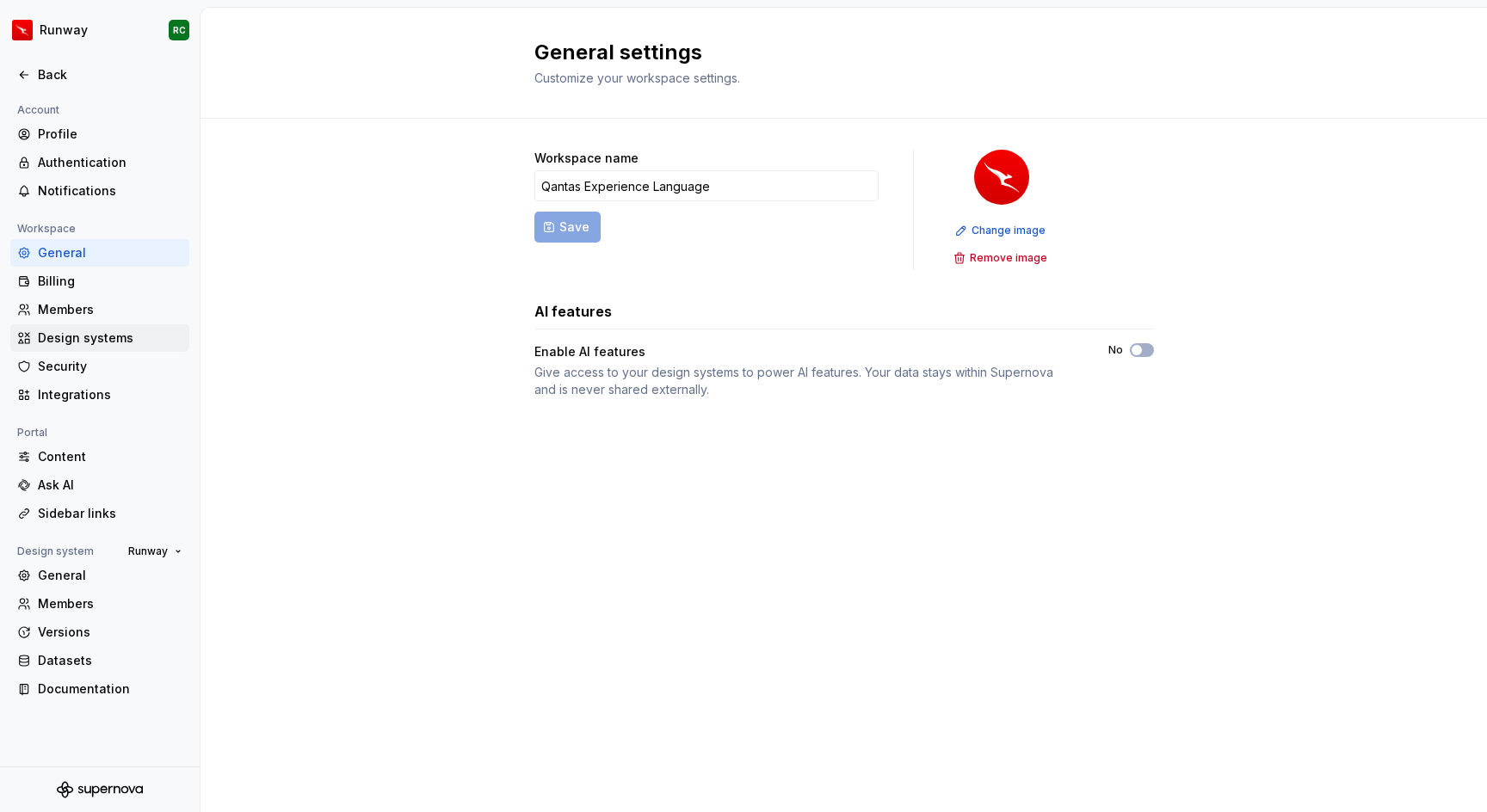
click at [103, 344] on div "Design systems" at bounding box center [110, 338] width 145 height 17
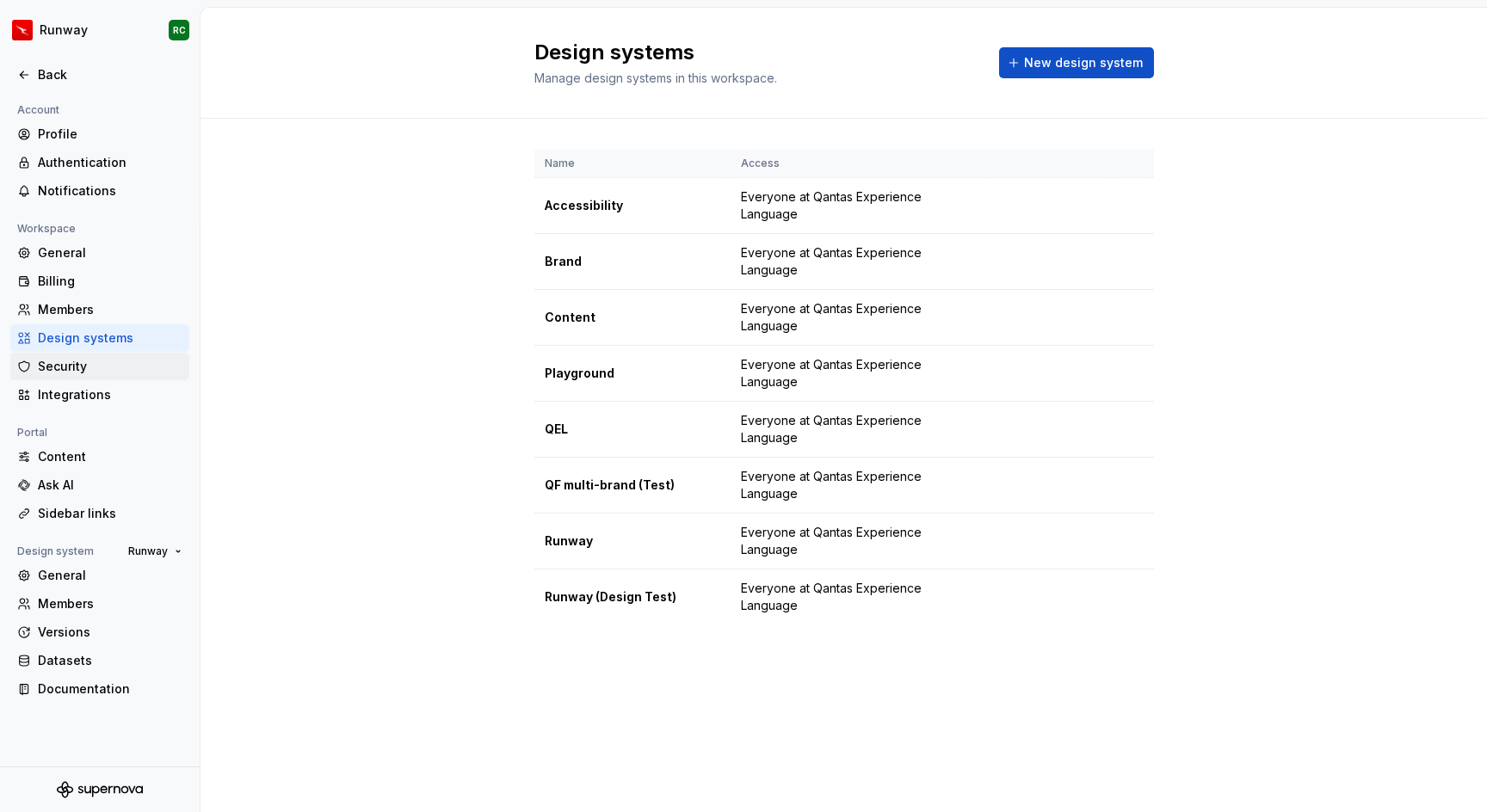
click at [88, 376] on div "Security" at bounding box center [100, 366] width 179 height 27
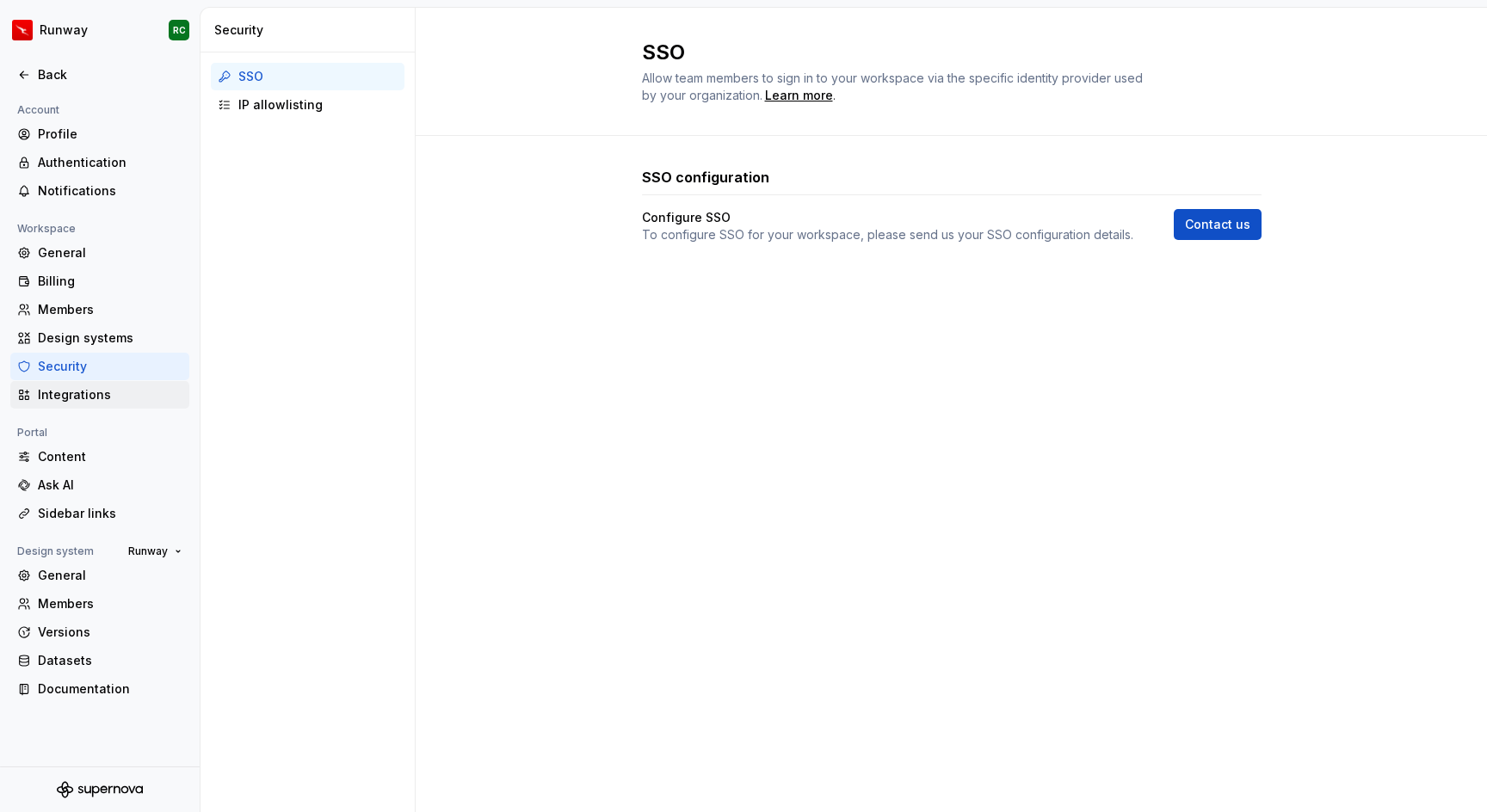
click at [90, 396] on div "Integrations" at bounding box center [110, 394] width 145 height 17
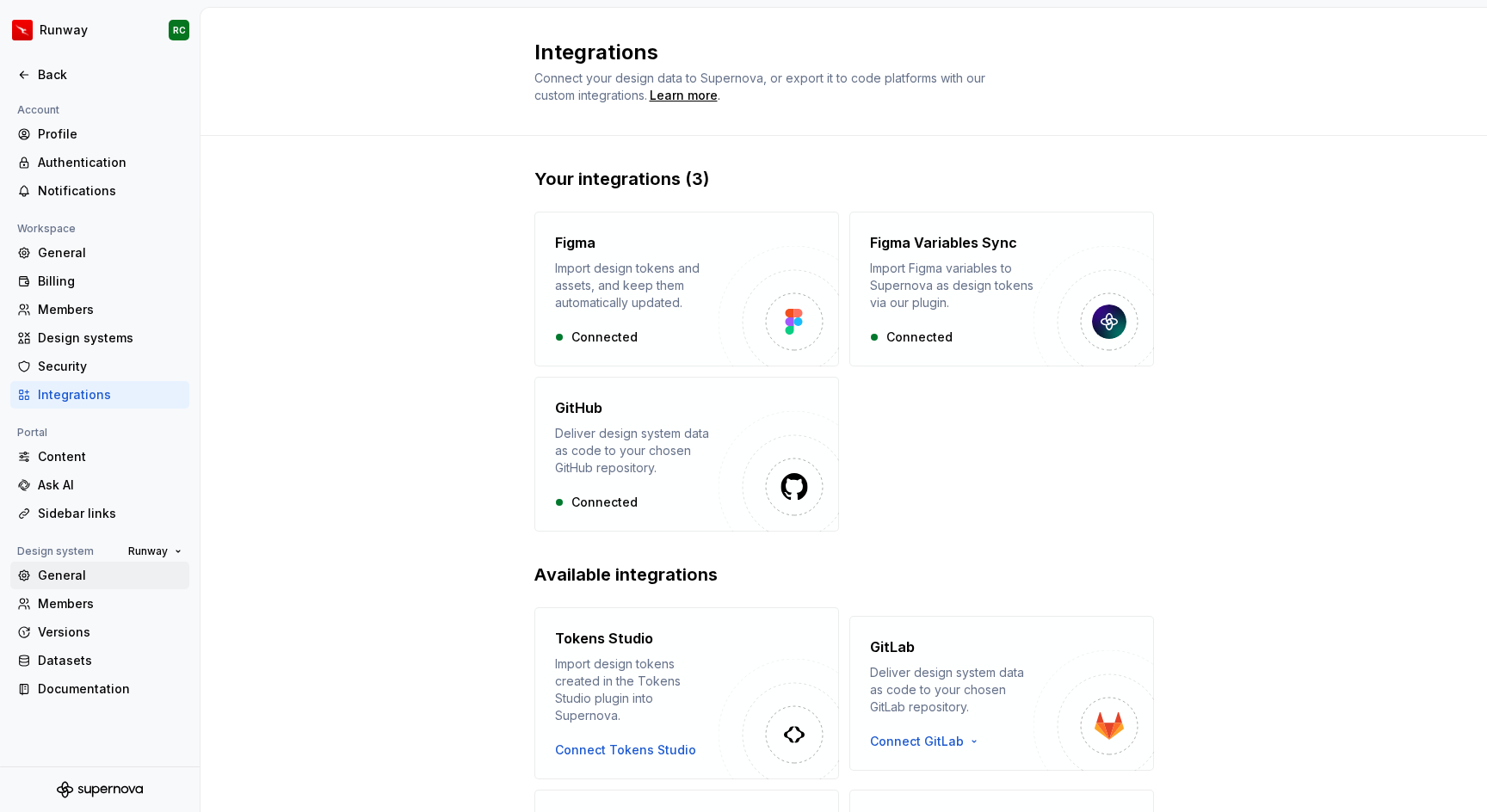
click at [104, 581] on div "General" at bounding box center [110, 575] width 145 height 17
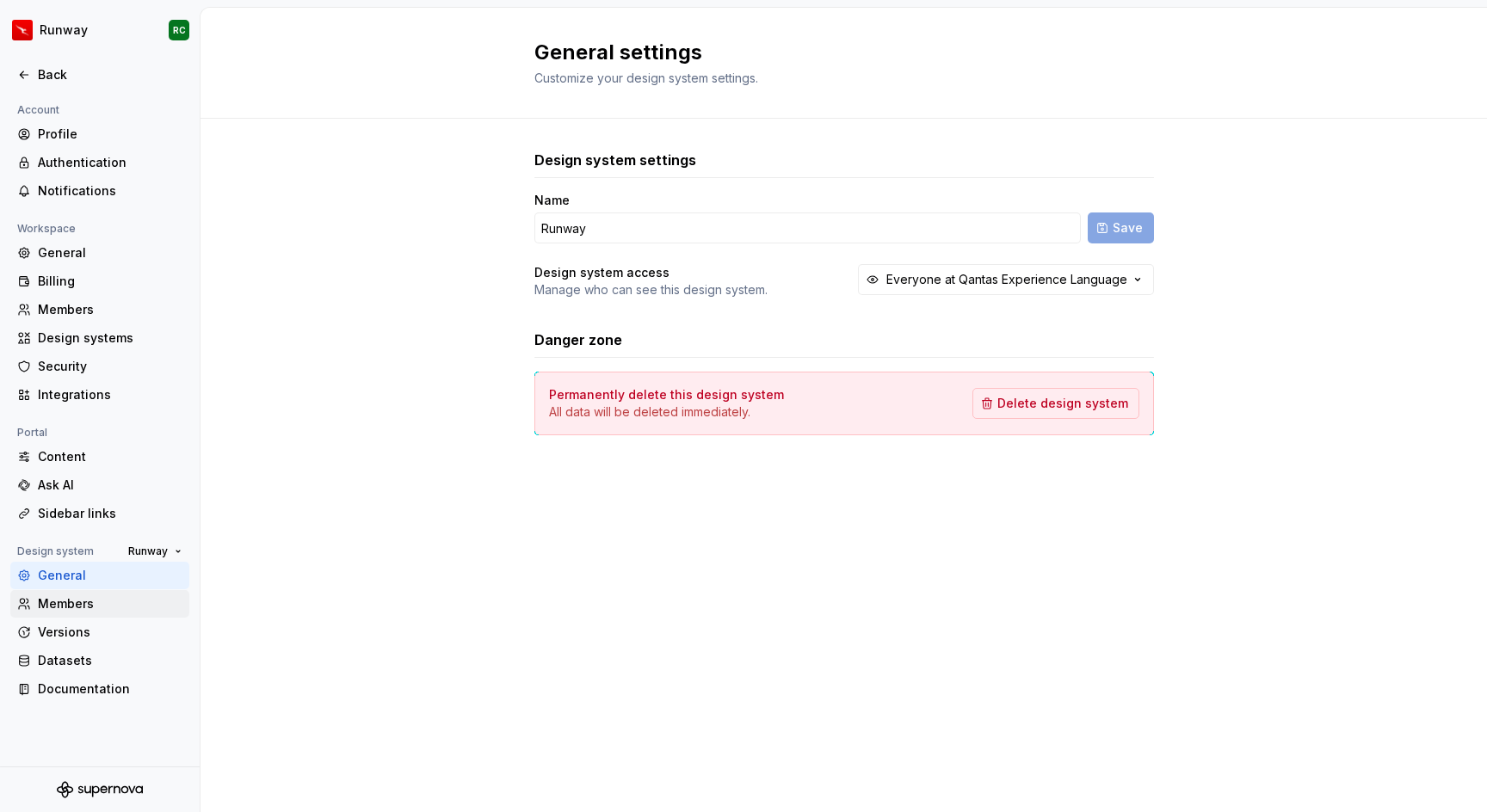
click at [104, 604] on div "Members" at bounding box center [110, 604] width 145 height 17
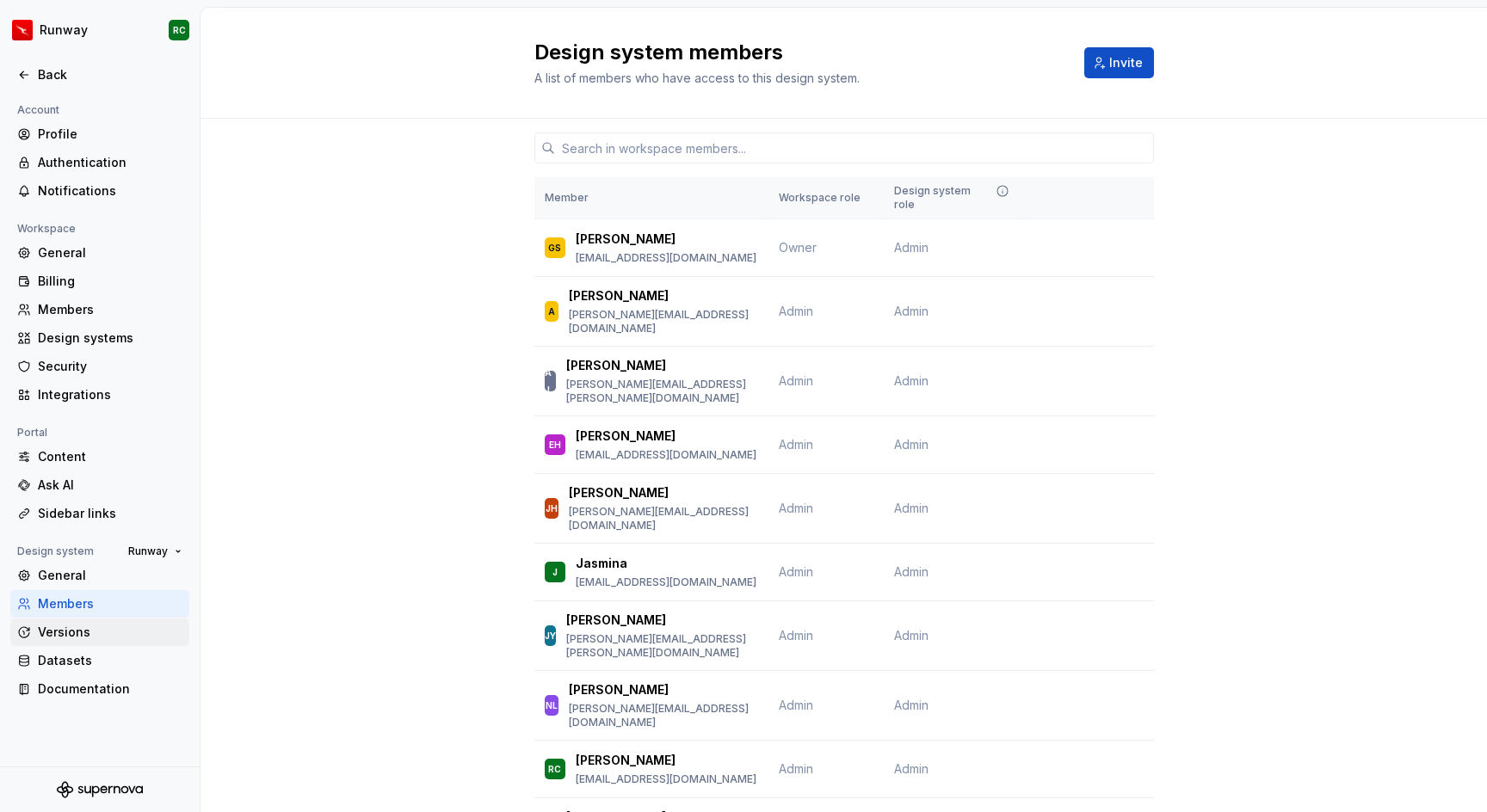
click at [98, 640] on div "Versions" at bounding box center [110, 632] width 145 height 17
click at [103, 685] on div "Documentation" at bounding box center [110, 689] width 145 height 17
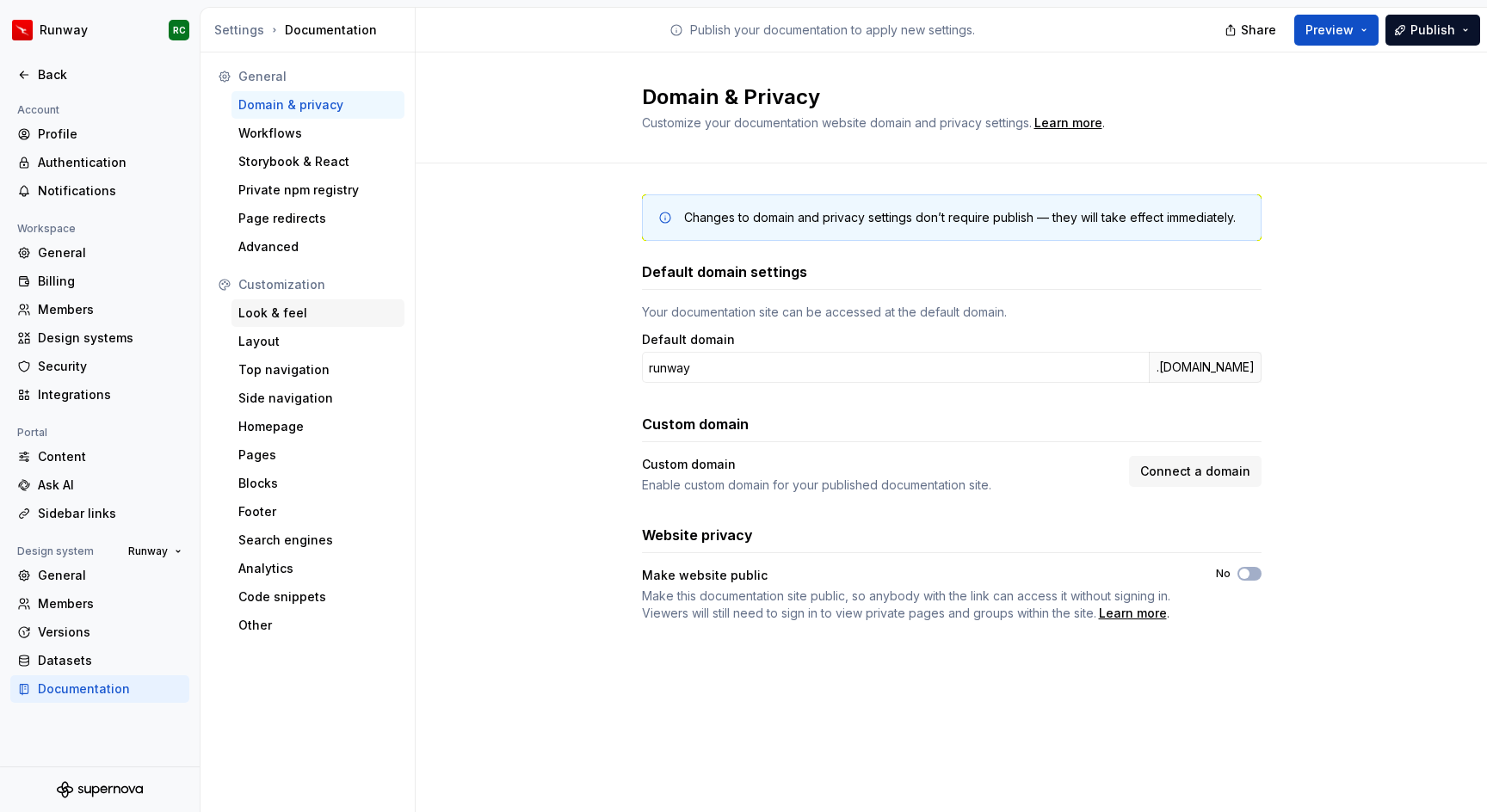
click at [306, 310] on div "Look & feel" at bounding box center [318, 313] width 160 height 17
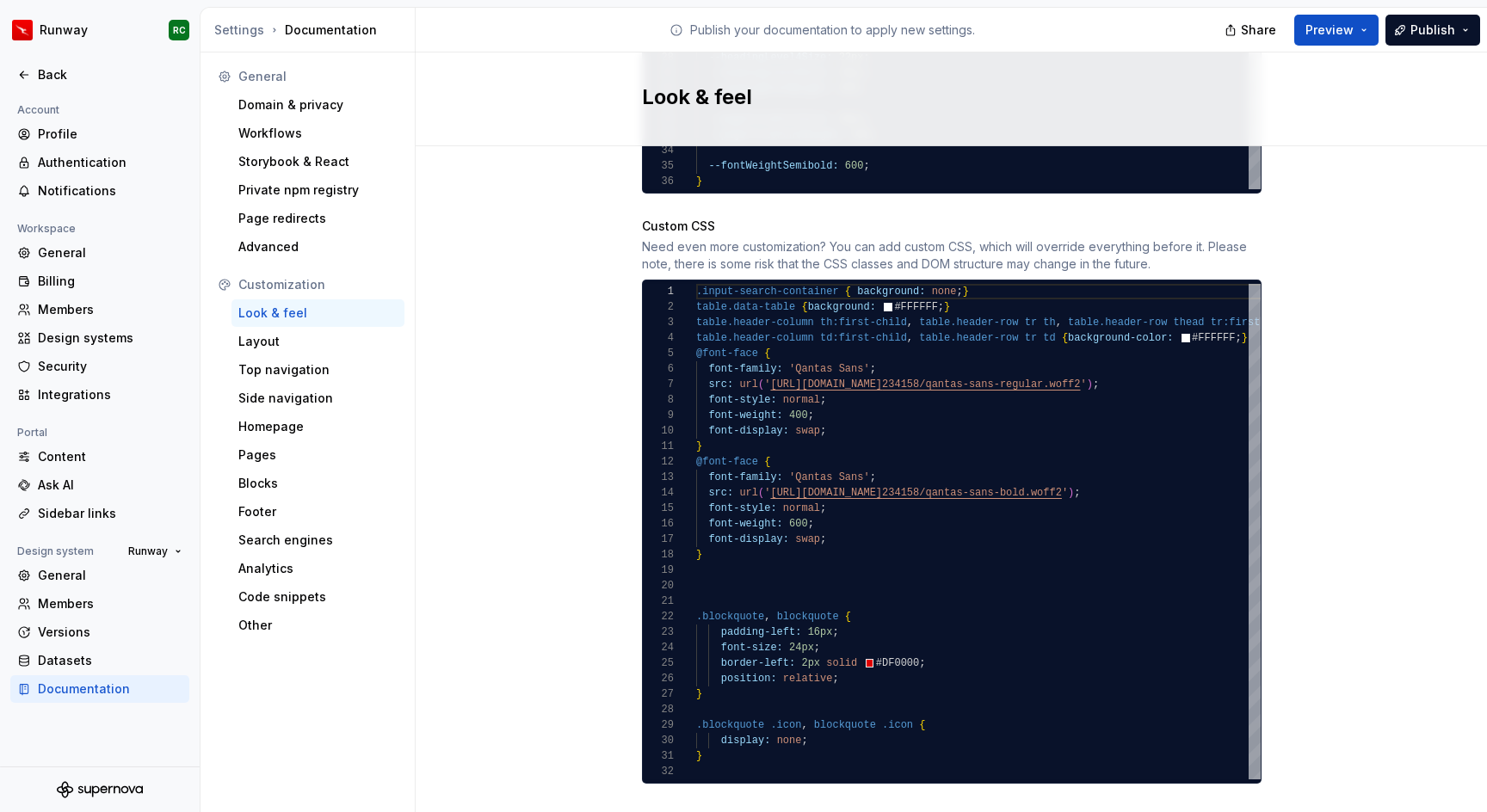
scroll to position [1476, 0]
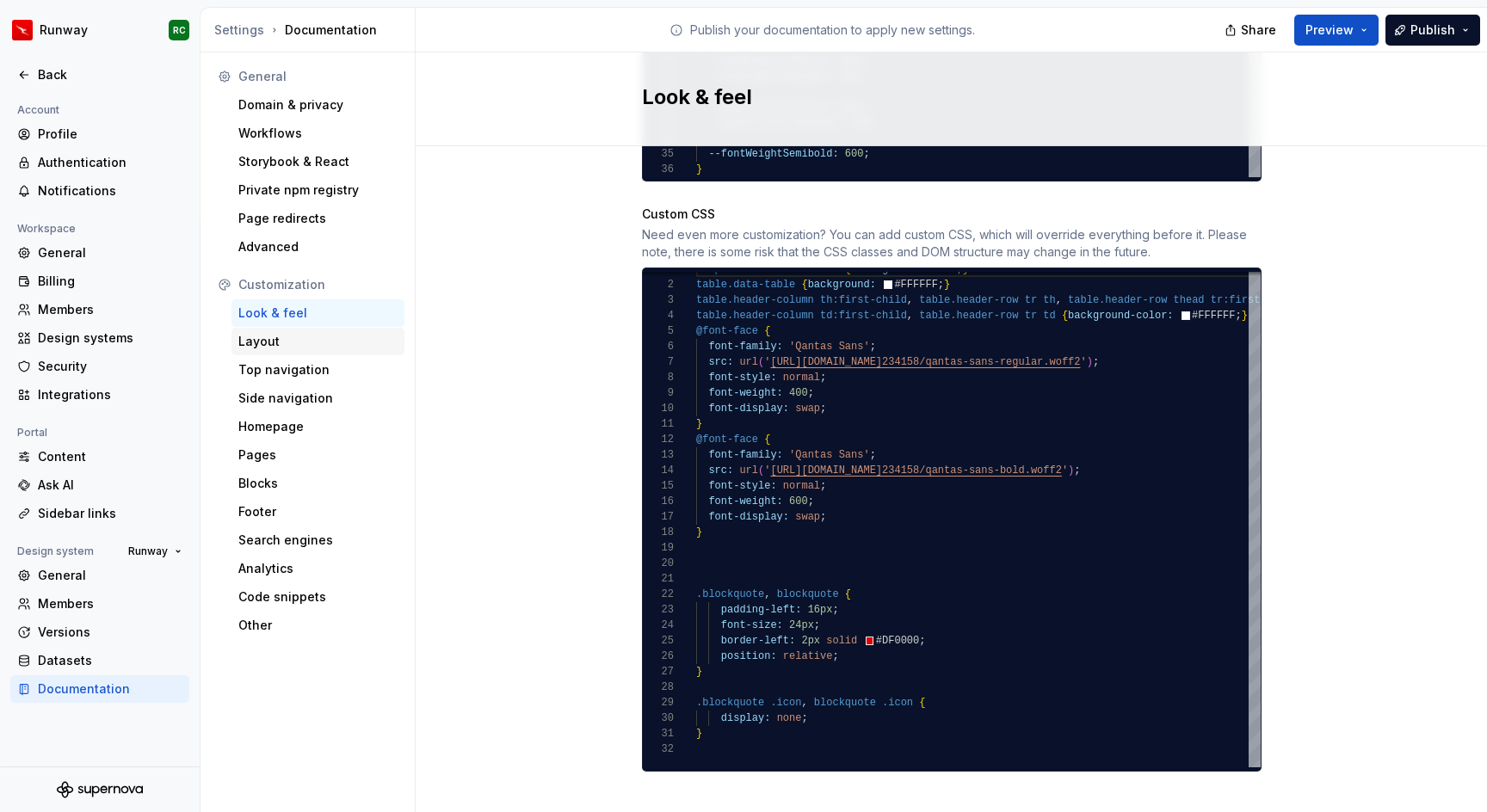
click at [290, 348] on div "Layout" at bounding box center [318, 341] width 160 height 17
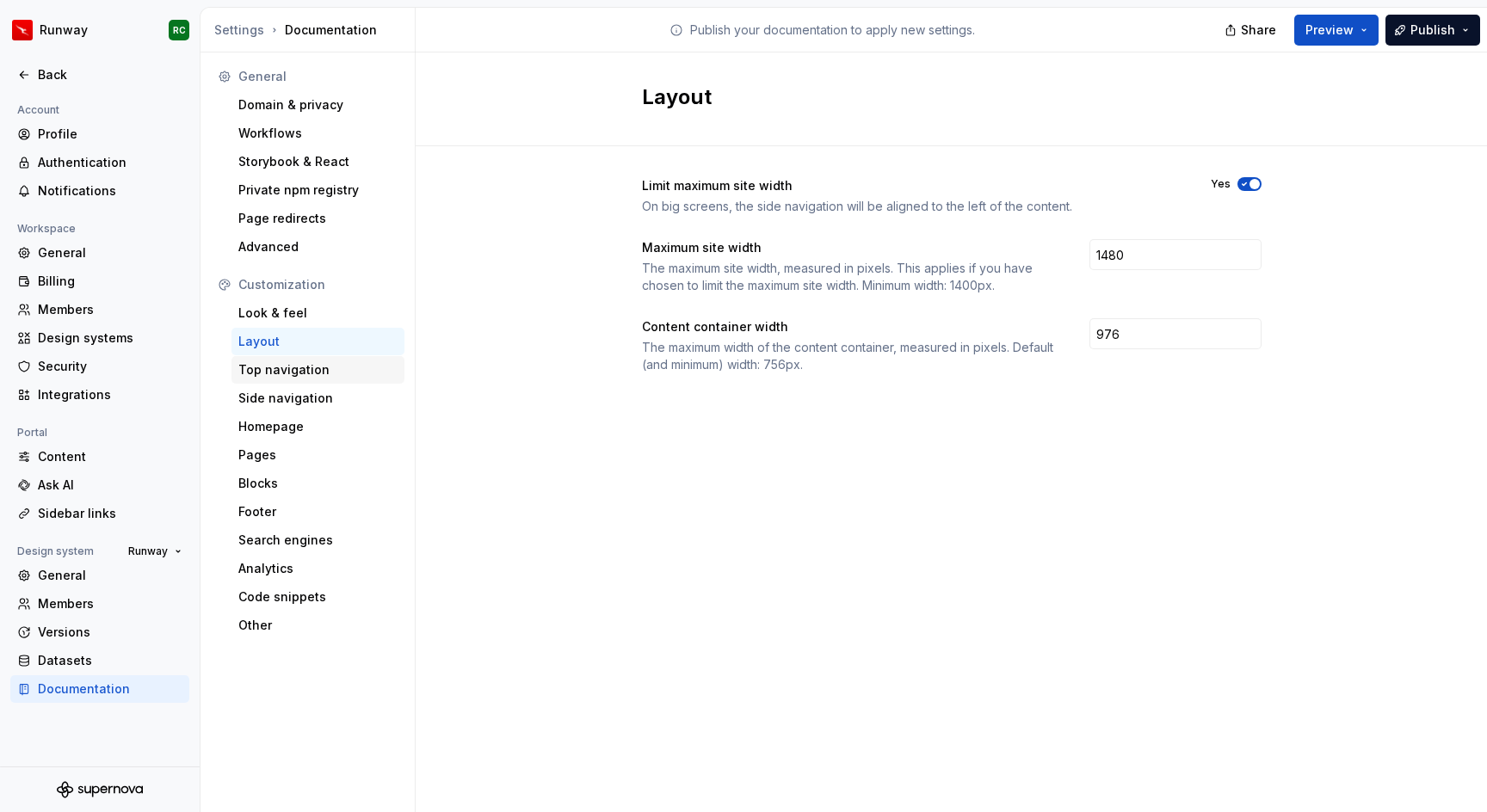
click at [297, 371] on div "Top navigation" at bounding box center [318, 370] width 160 height 17
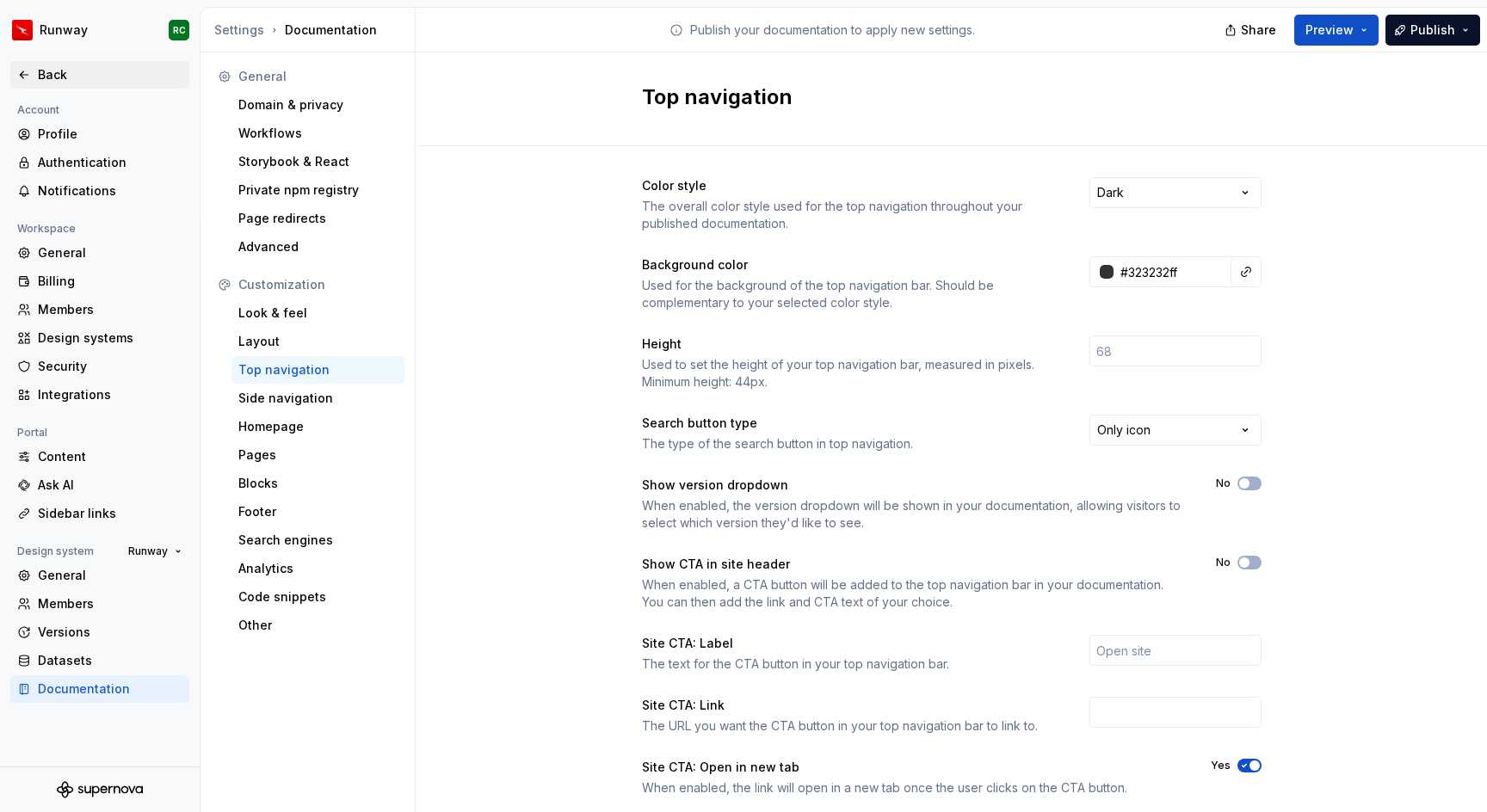
click at [53, 67] on div "Back" at bounding box center [110, 74] width 145 height 17
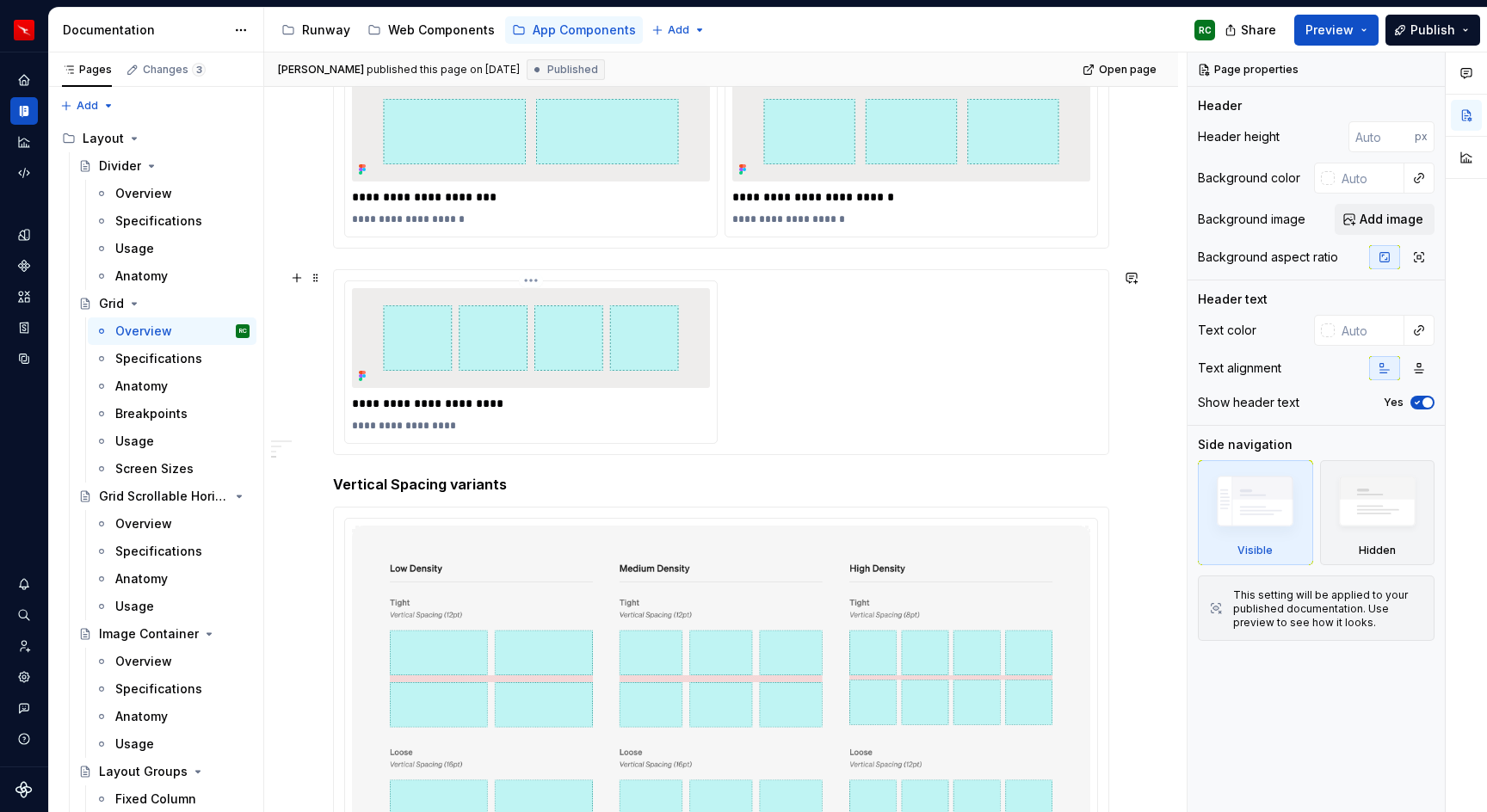
scroll to position [779, 0]
click at [832, 411] on div "**********" at bounding box center [721, 360] width 754 height 163
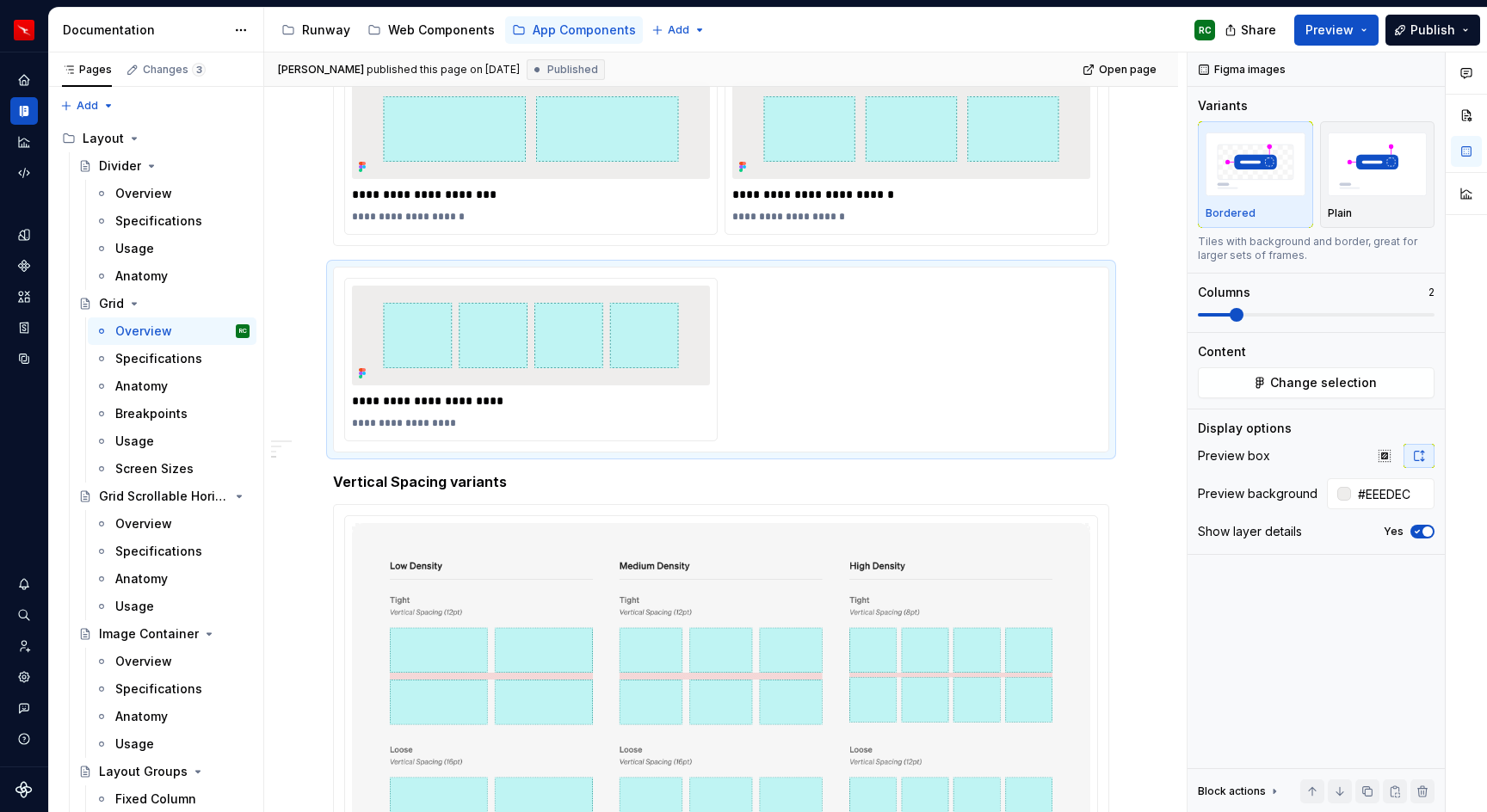
click at [1368, 794] on ul "Slug settings saved. Publish your documentation to apply these changes and see …" at bounding box center [1276, 798] width 424 height 27
click at [677, 475] on h5 "Vertical Spacing variants" at bounding box center [722, 481] width 777 height 17
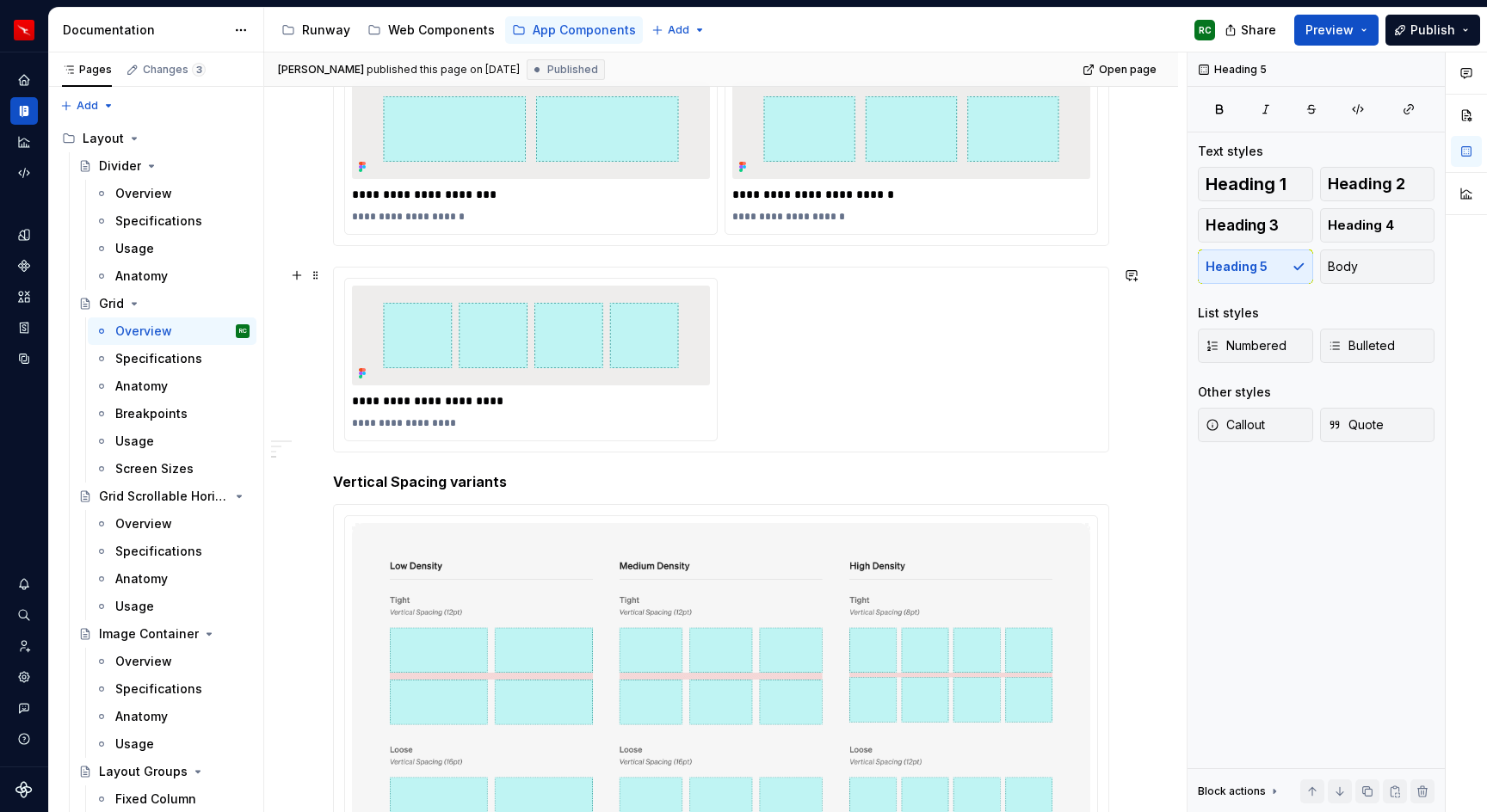
click at [750, 401] on div "**********" at bounding box center [721, 360] width 754 height 163
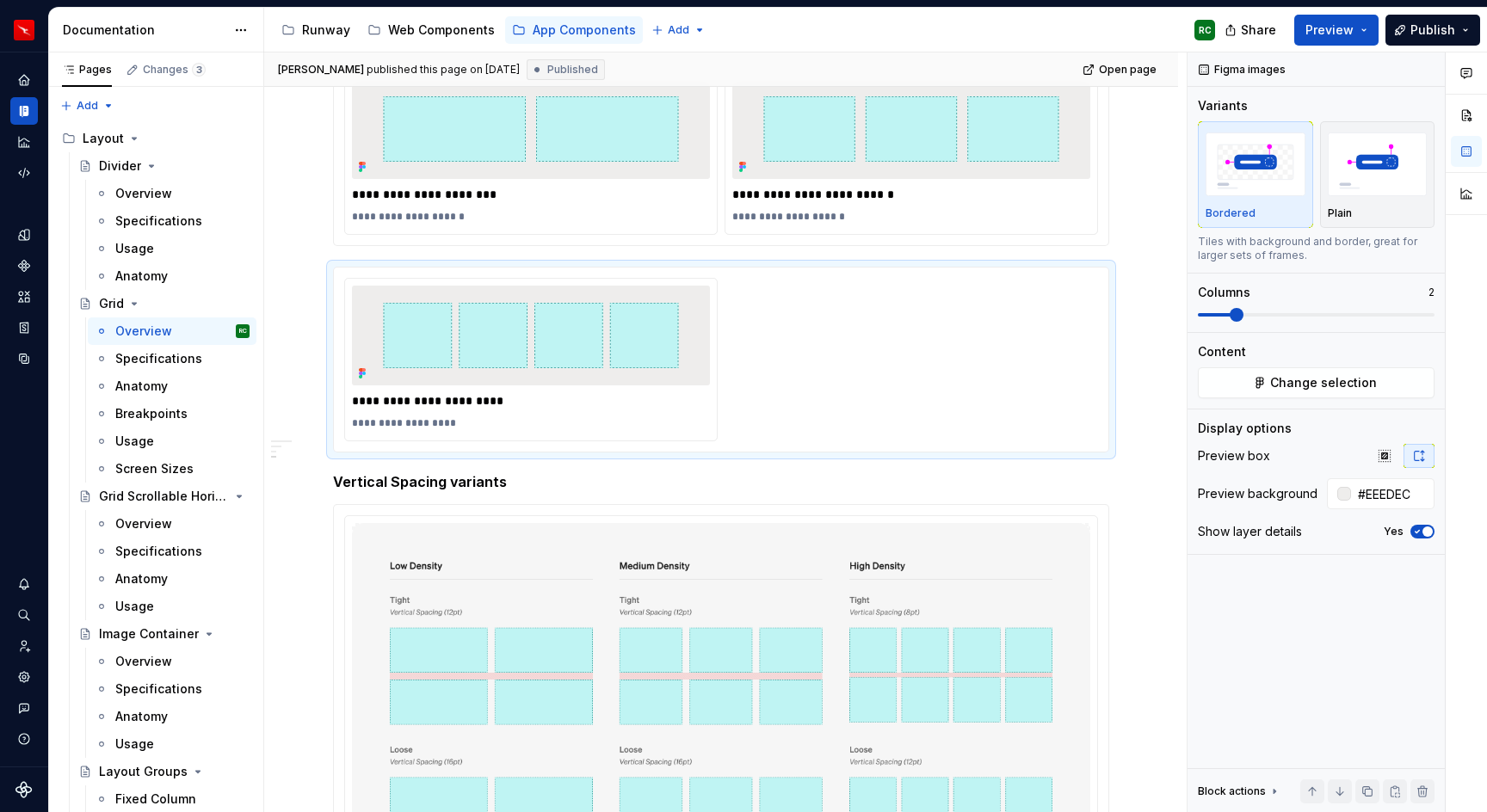
click at [1368, 794] on ul "Slug settings saved. Publish your documentation to apply these changes and see …" at bounding box center [1276, 798] width 424 height 27
click at [1362, 789] on ul "Slug settings saved. Publish your documentation to apply these changes and see …" at bounding box center [1276, 798] width 424 height 27
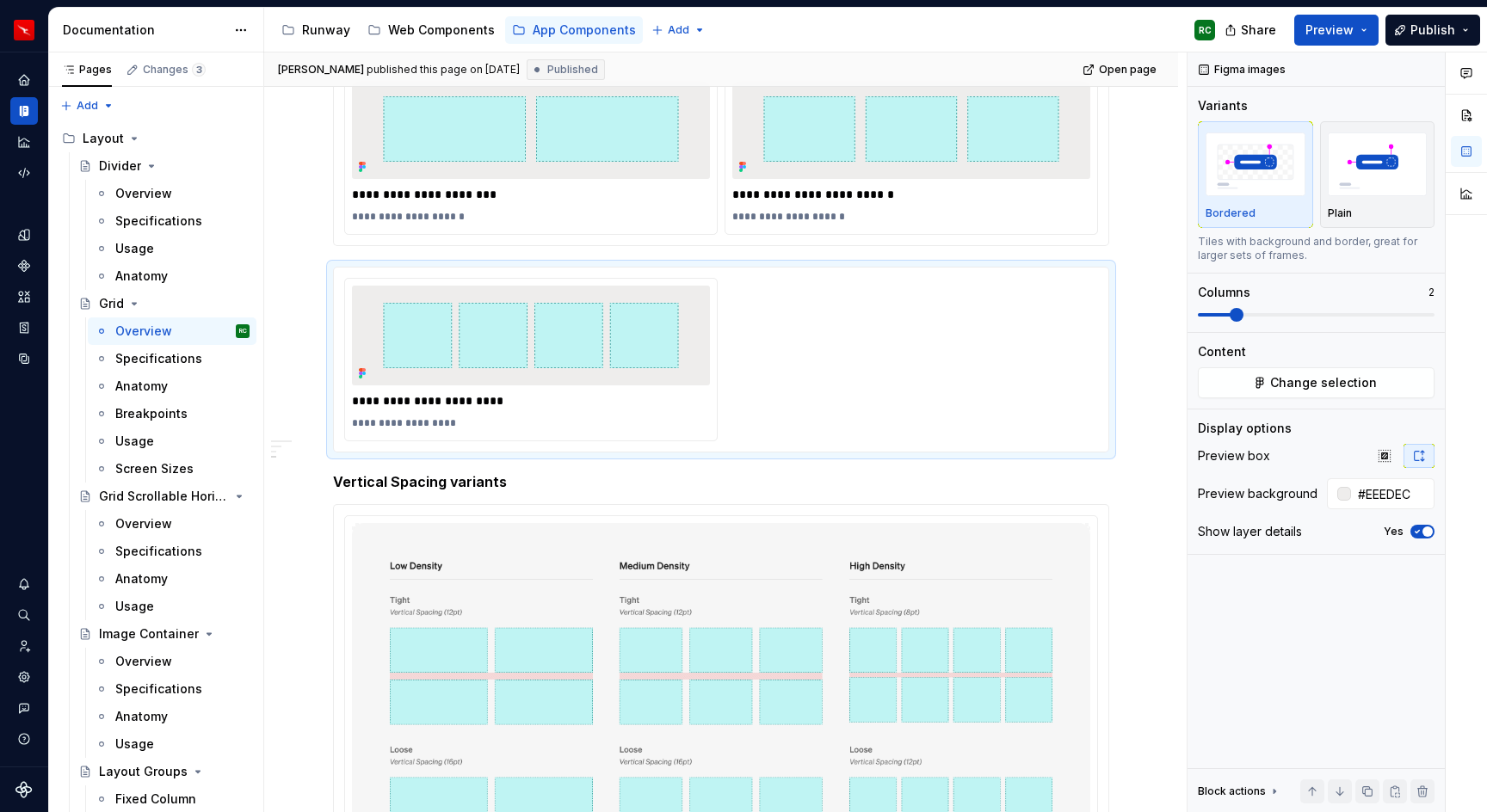
click at [1362, 789] on ul "Slug settings saved. Publish your documentation to apply these changes and see …" at bounding box center [1276, 798] width 424 height 27
click at [1367, 785] on ul "Slug settings saved. Publish your documentation to apply these changes and see …" at bounding box center [1276, 798] width 424 height 27
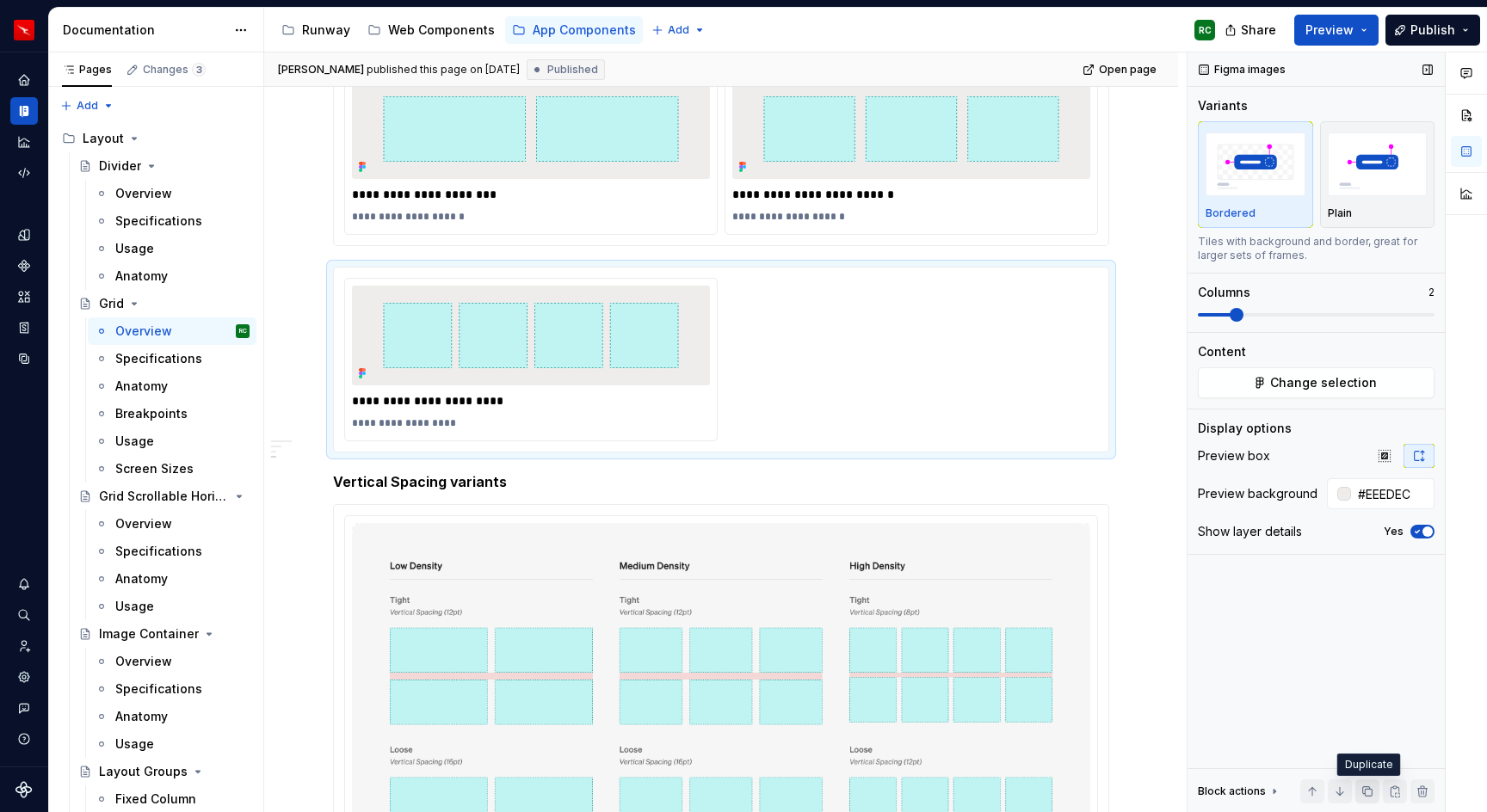
click at [1368, 779] on button "button" at bounding box center [1367, 791] width 24 height 24
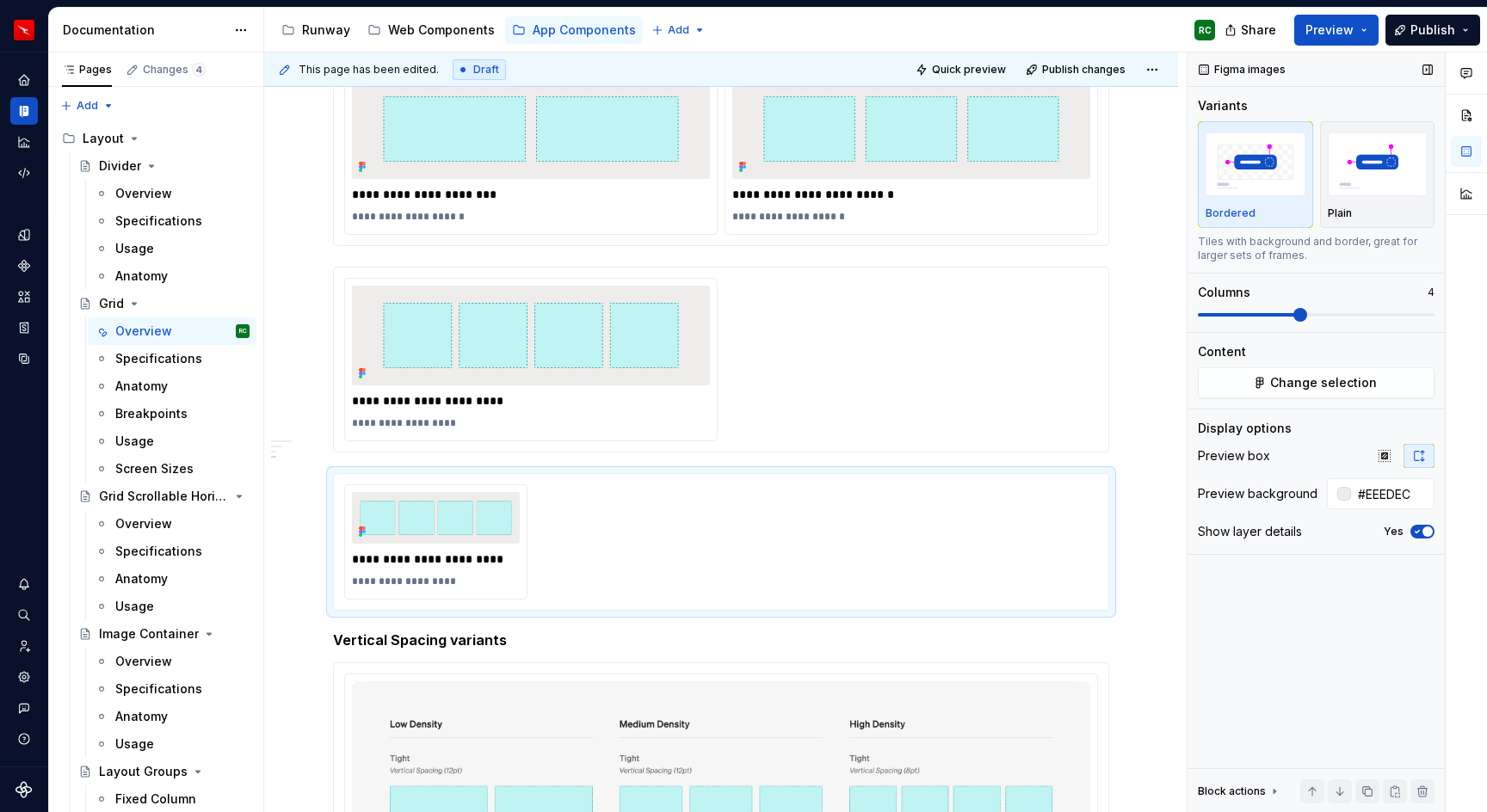
click at [1295, 316] on span at bounding box center [1301, 316] width 14 height 14
click at [980, 59] on button "Quick preview" at bounding box center [962, 69] width 103 height 24
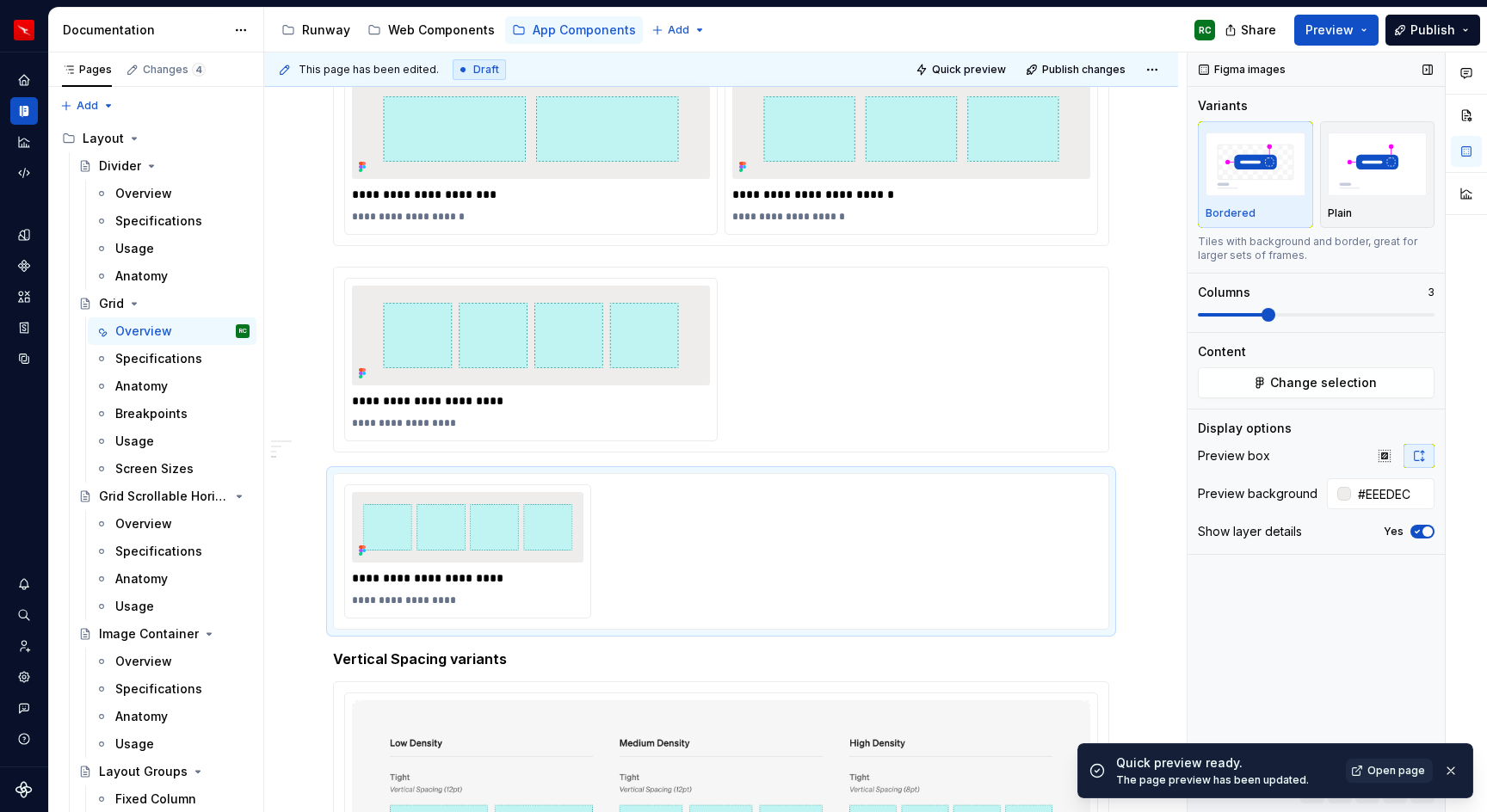
click at [1273, 316] on span at bounding box center [1269, 316] width 14 height 14
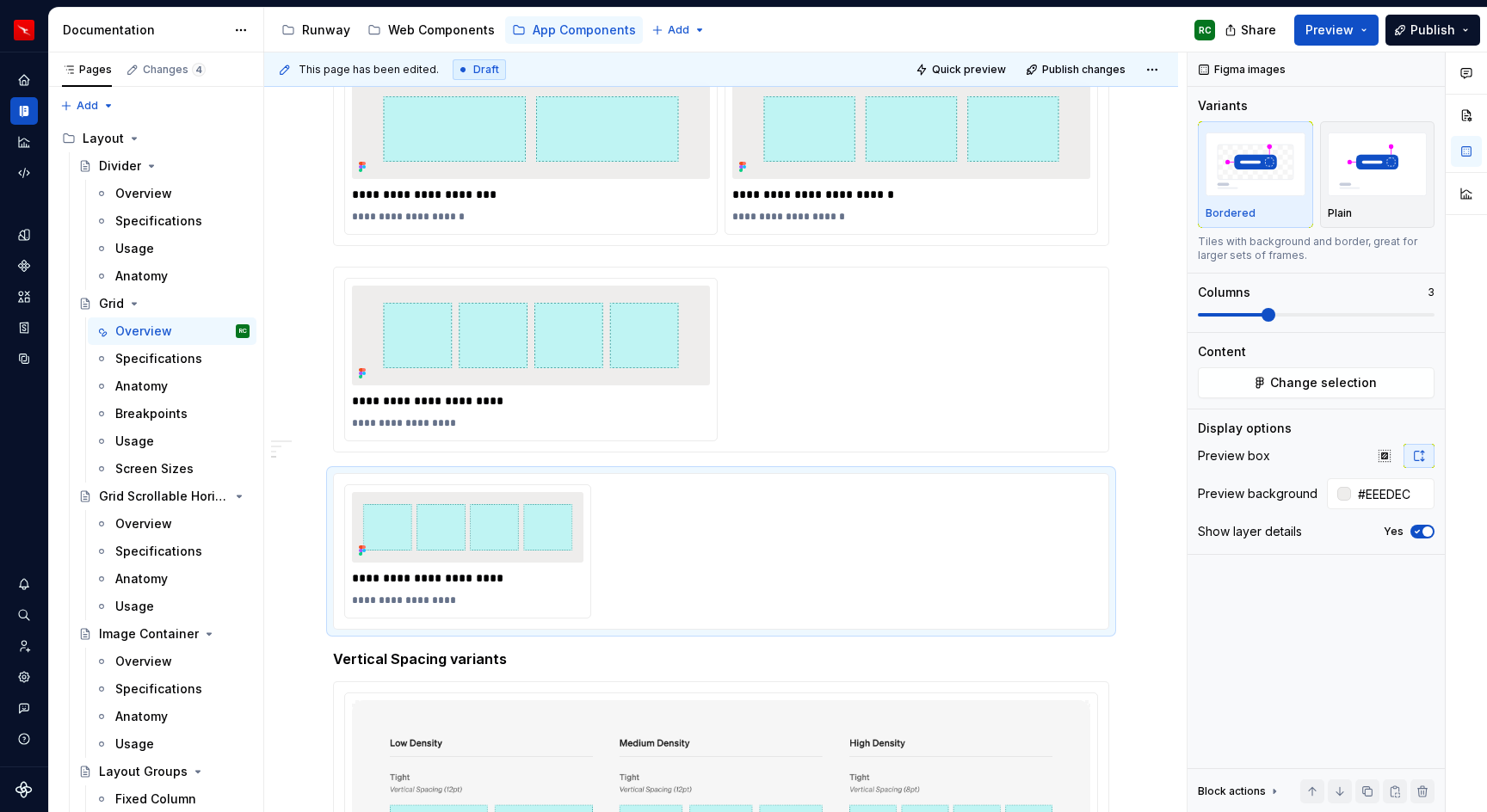
click at [984, 56] on div "This page has been edited. Draft Quick preview Publish changes" at bounding box center [721, 69] width 914 height 35
click at [983, 63] on span "Quick preview" at bounding box center [968, 70] width 74 height 14
click at [1005, 65] on span "Quick preview" at bounding box center [968, 70] width 74 height 14
click at [1318, 42] on button "Preview" at bounding box center [1336, 30] width 84 height 31
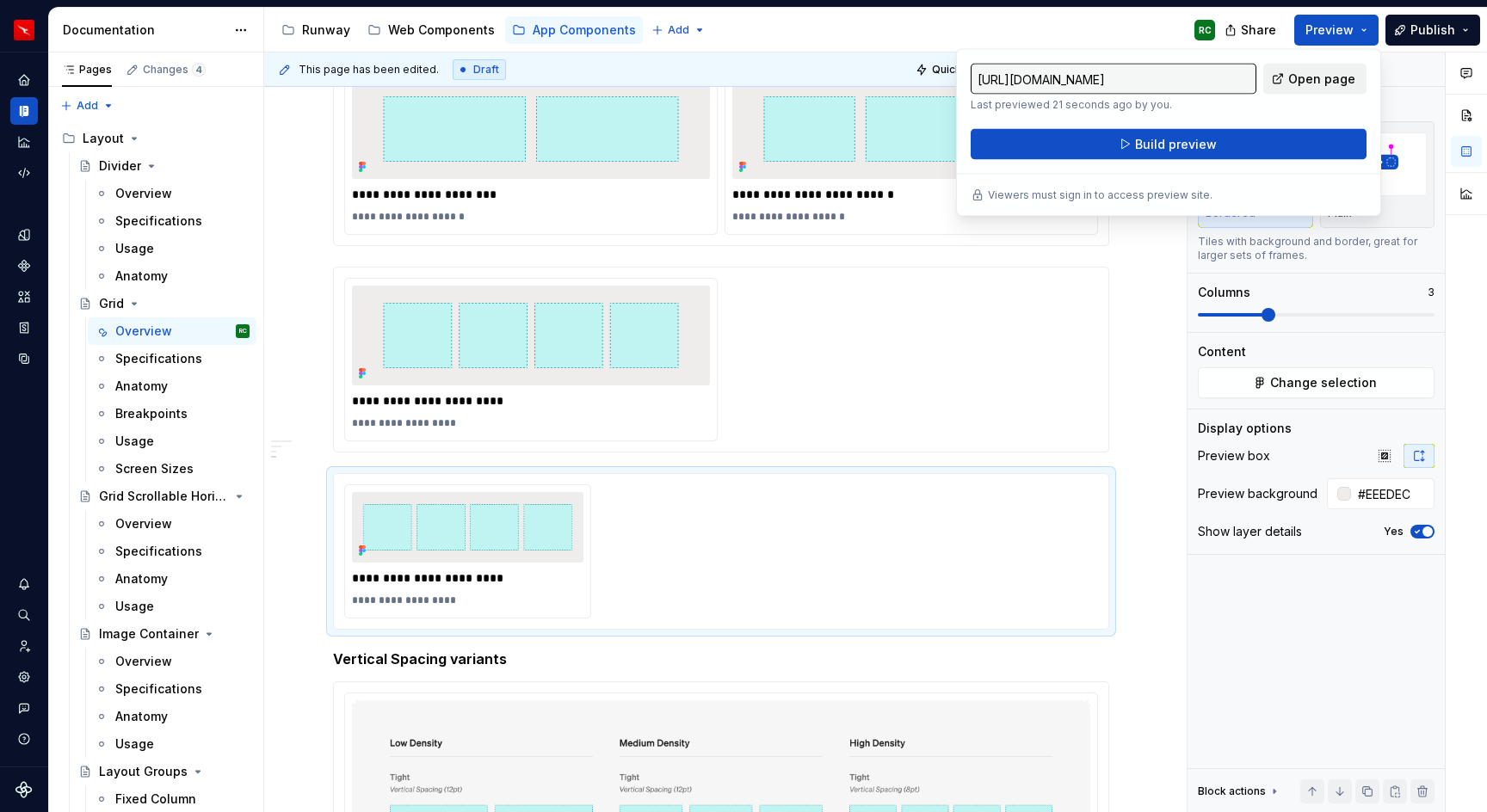
click at [1318, 74] on span "Open page" at bounding box center [1322, 79] width 67 height 17
click at [476, 522] on img at bounding box center [467, 527] width 231 height 71
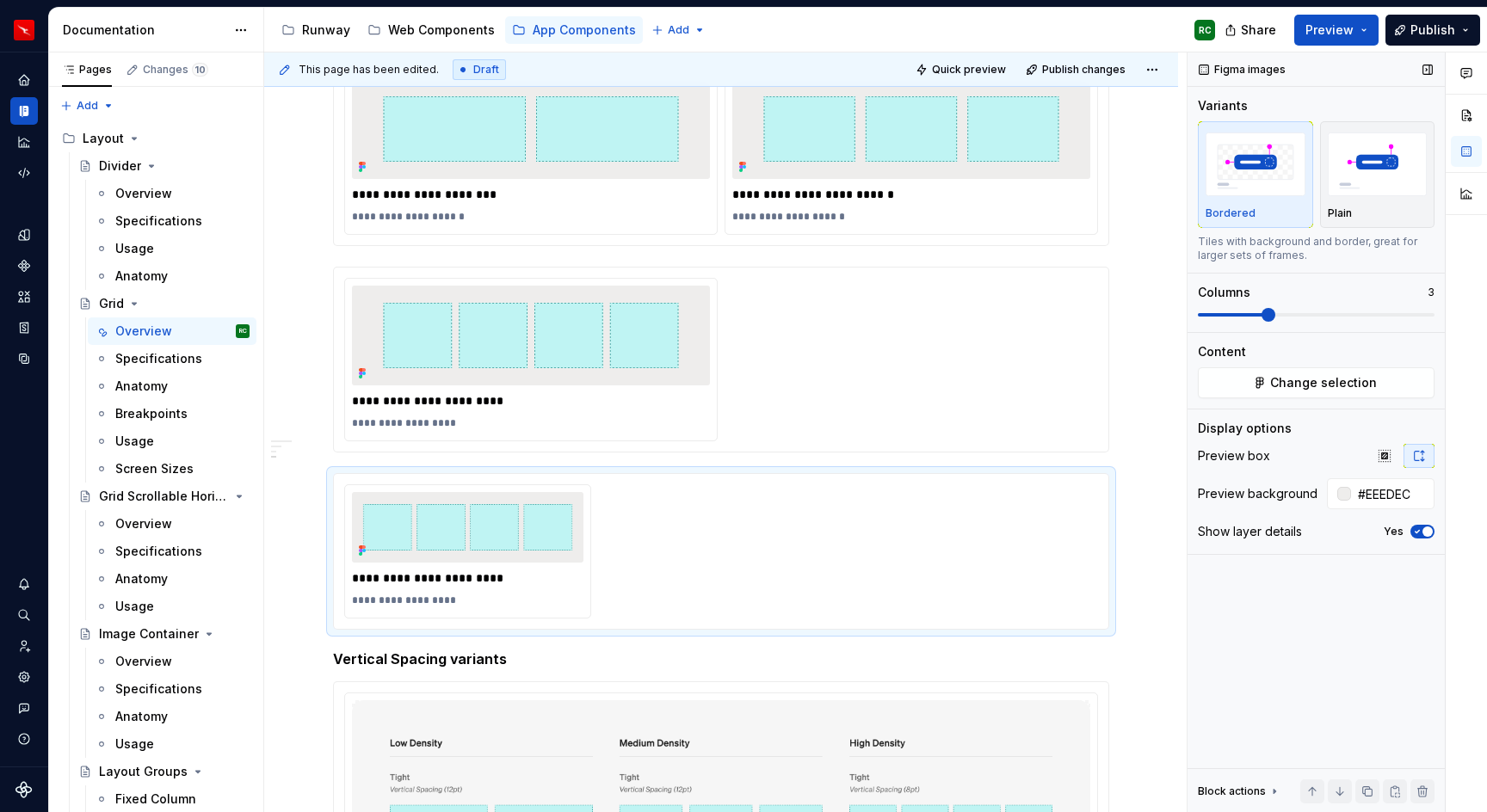
click at [1291, 400] on div "Figma images Variants Bordered Plain Tiles with background and border, great fo…" at bounding box center [1317, 433] width 257 height 761
click at [1294, 387] on span "Change selection" at bounding box center [1324, 382] width 106 height 17
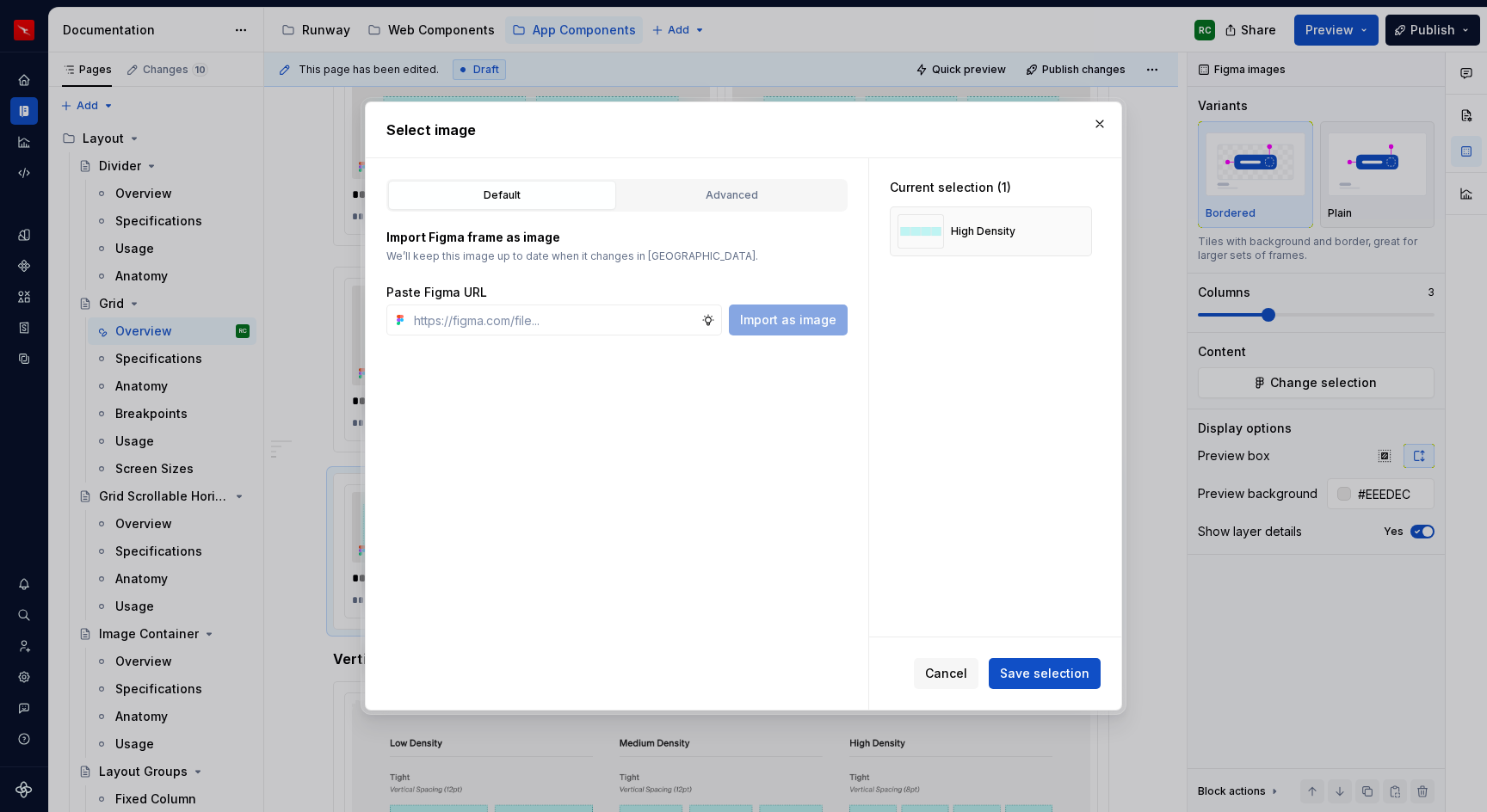
click at [705, 179] on div "Default Advanced" at bounding box center [617, 195] width 461 height 33
click at [715, 212] on div "Import Figma frame as image We’ll keep this image up to date when it changes in…" at bounding box center [617, 274] width 461 height 124
click at [726, 183] on button "Advanced" at bounding box center [732, 195] width 228 height 29
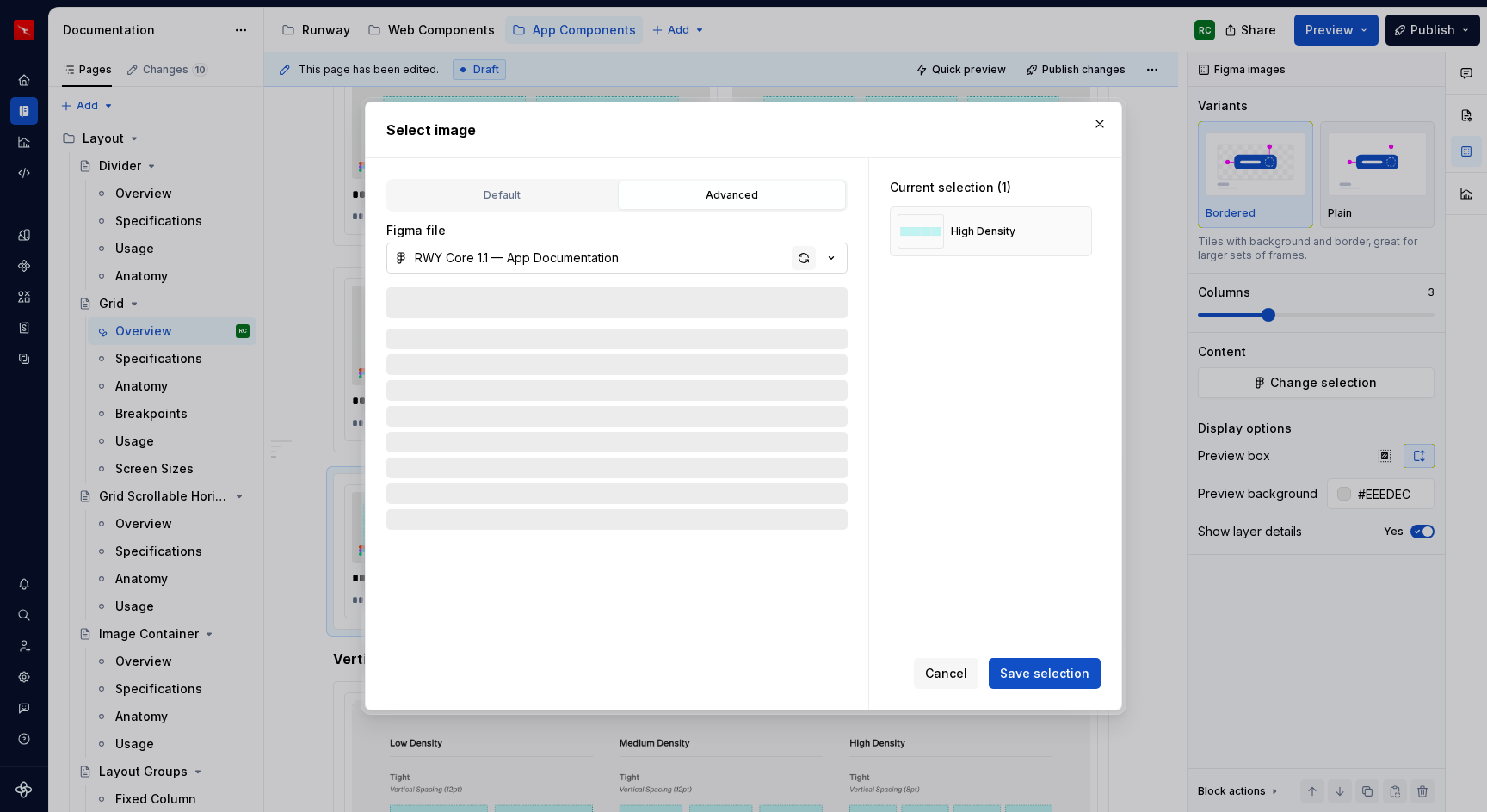
click at [809, 258] on div "button" at bounding box center [803, 258] width 24 height 24
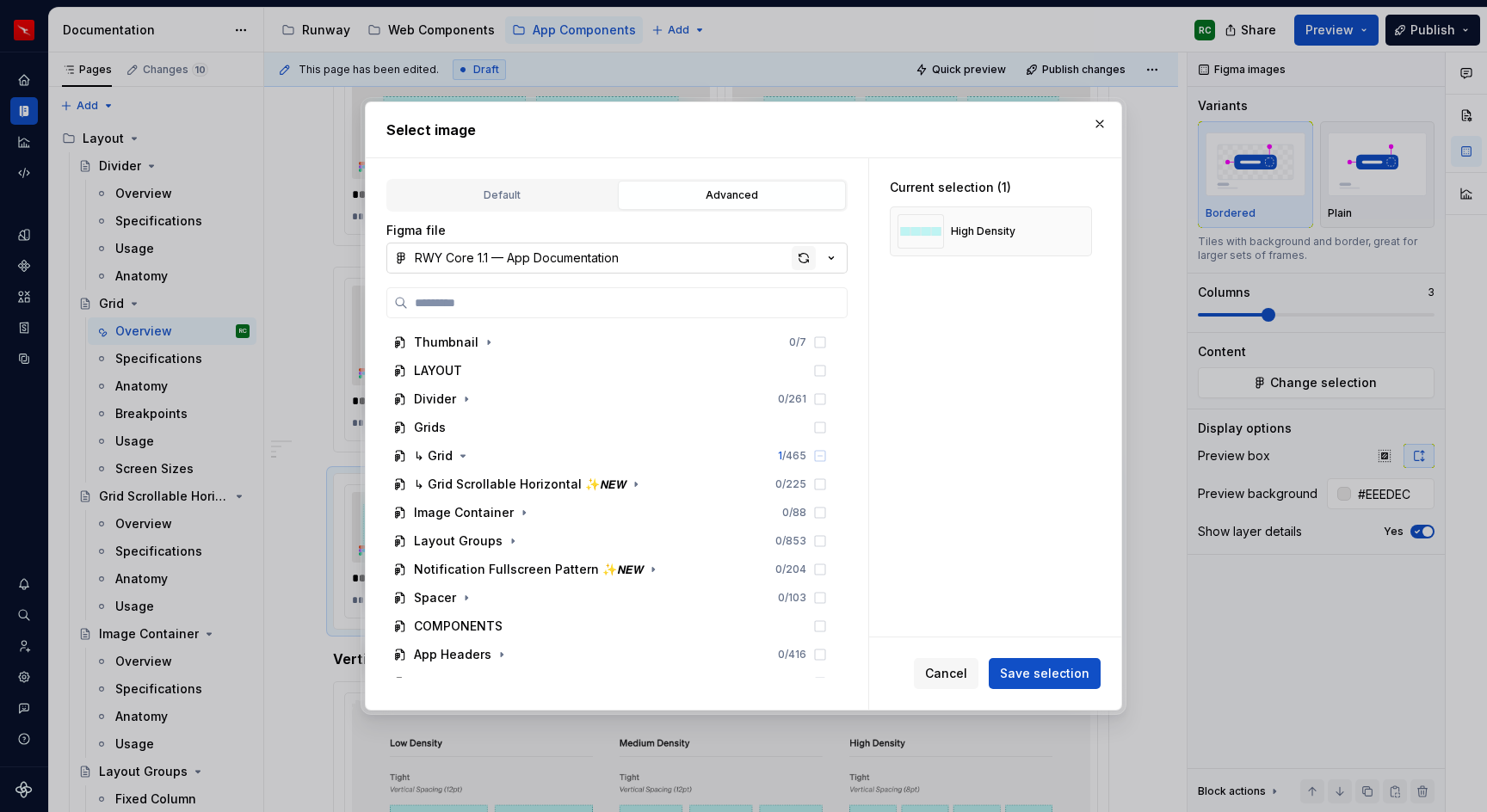
click at [802, 254] on div "button" at bounding box center [803, 258] width 24 height 24
click at [464, 457] on icon "button" at bounding box center [463, 457] width 14 height 14
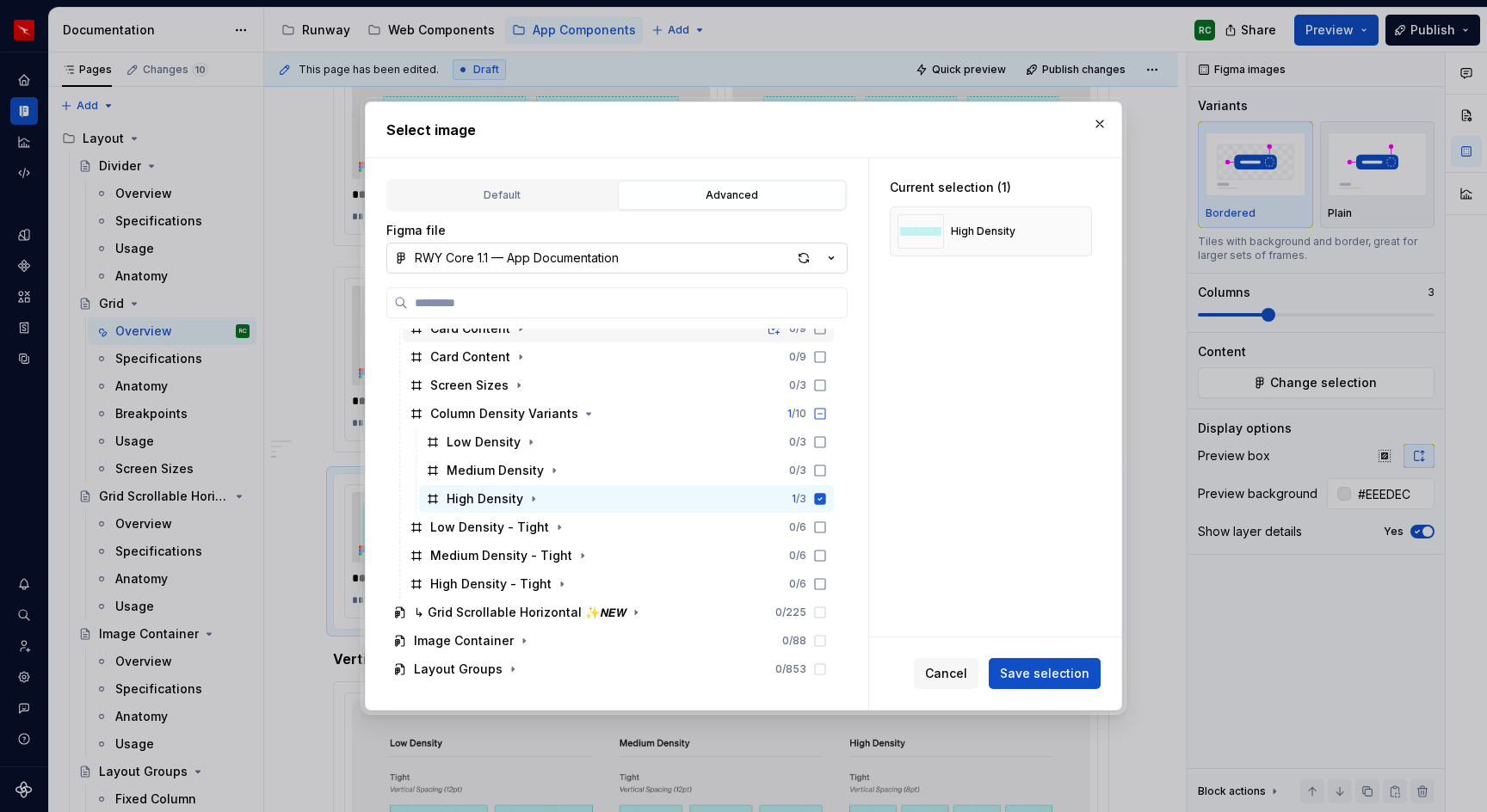
scroll to position [475, 0]
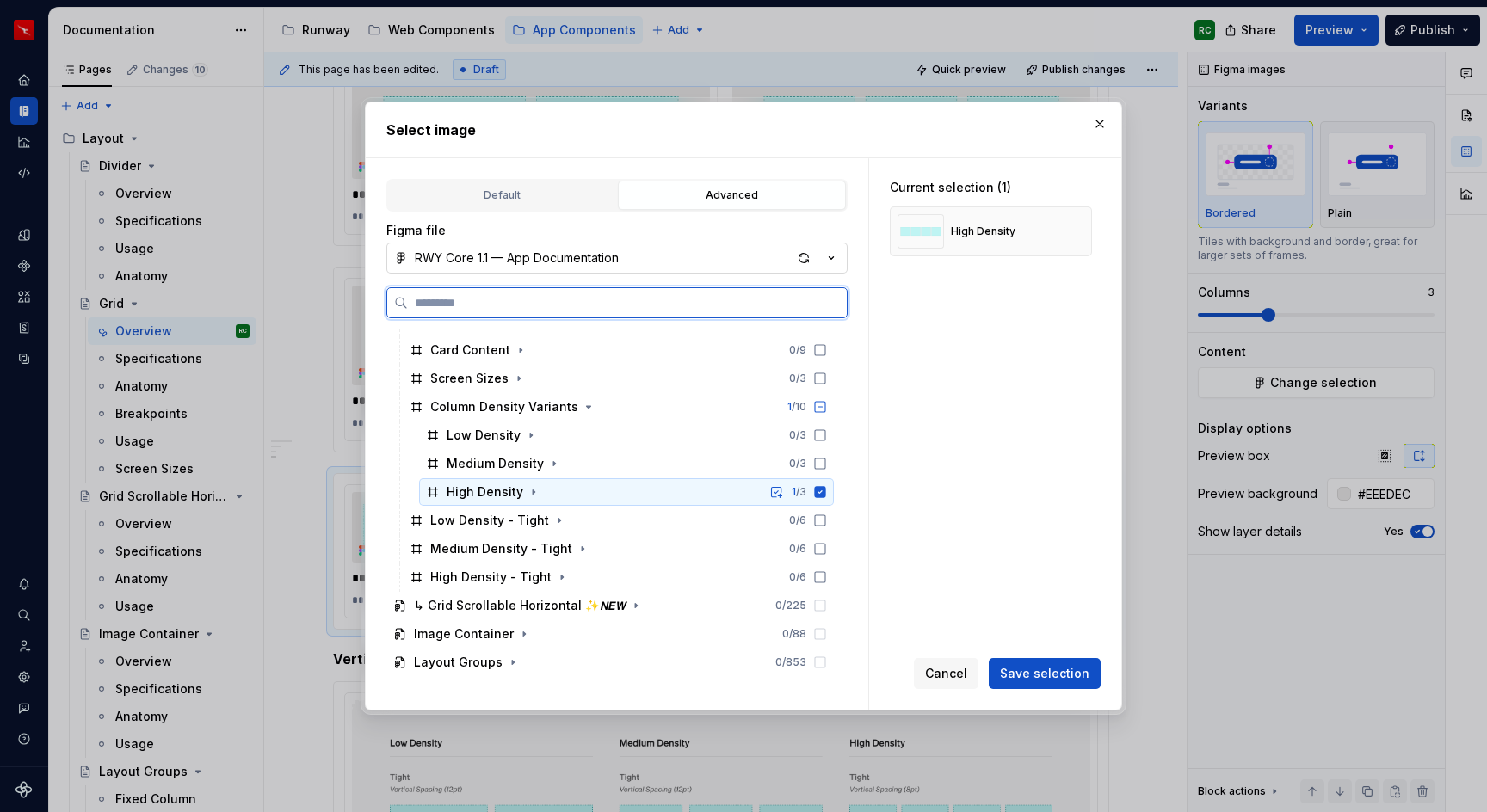
click at [826, 488] on icon at bounding box center [820, 491] width 12 height 12
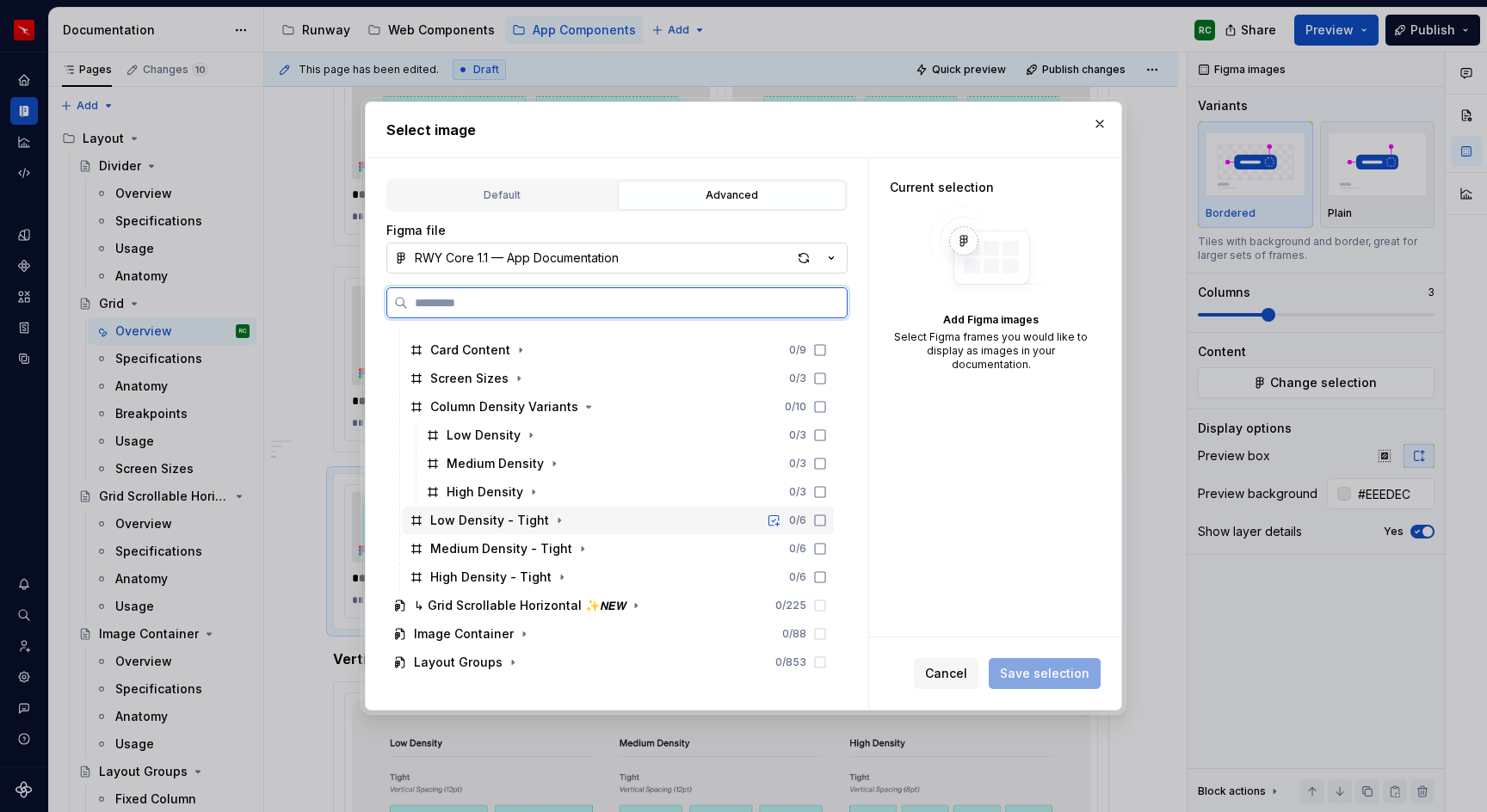
click at [827, 520] on icon at bounding box center [820, 521] width 14 height 14
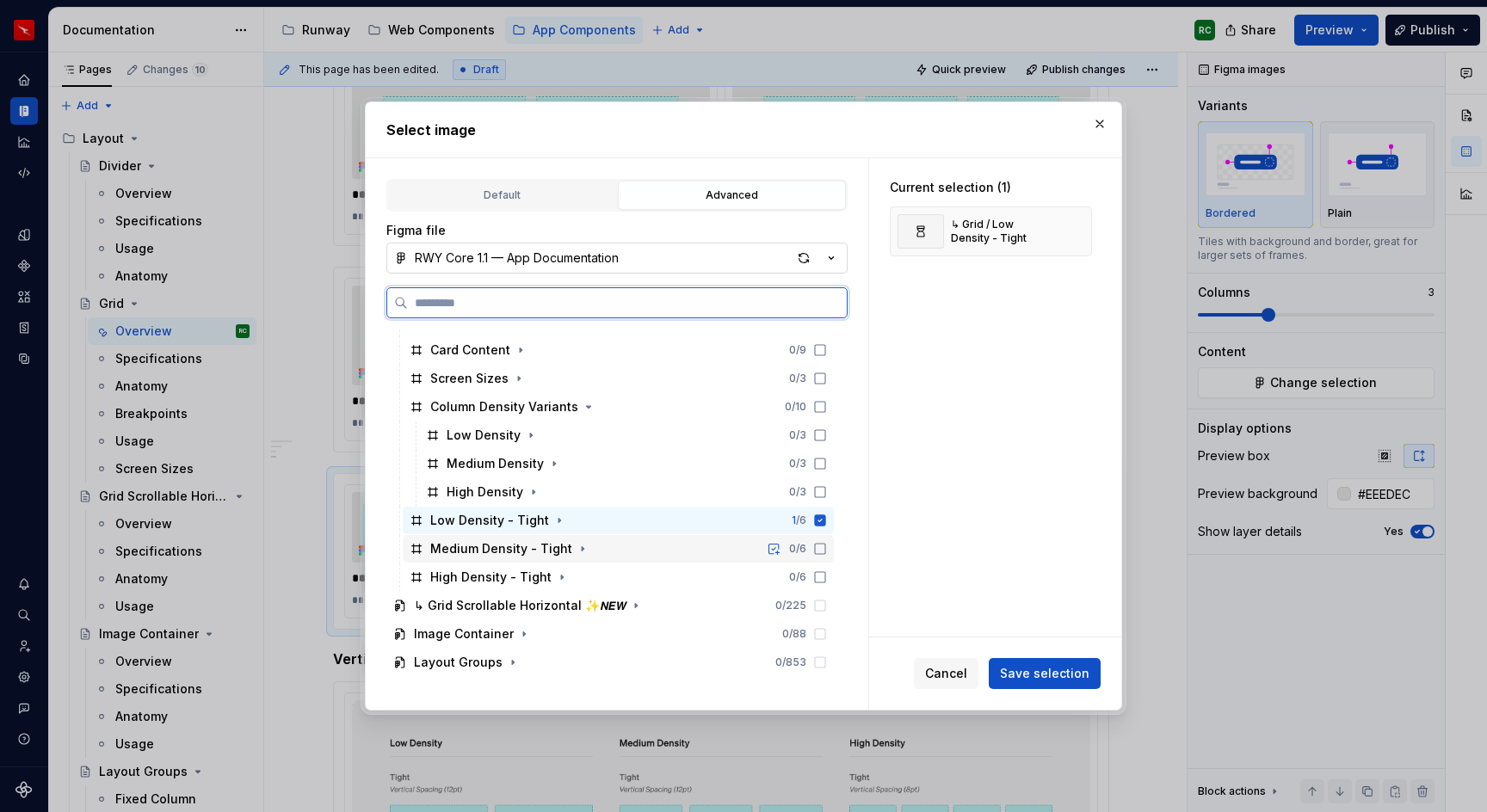
click at [827, 546] on icon at bounding box center [820, 550] width 14 height 14
click at [834, 594] on div "↳ Grid Scrollable Horizontal ✨𝙉𝙀𝙒 0 / 225" at bounding box center [610, 605] width 448 height 27
click at [827, 581] on icon at bounding box center [820, 578] width 14 height 14
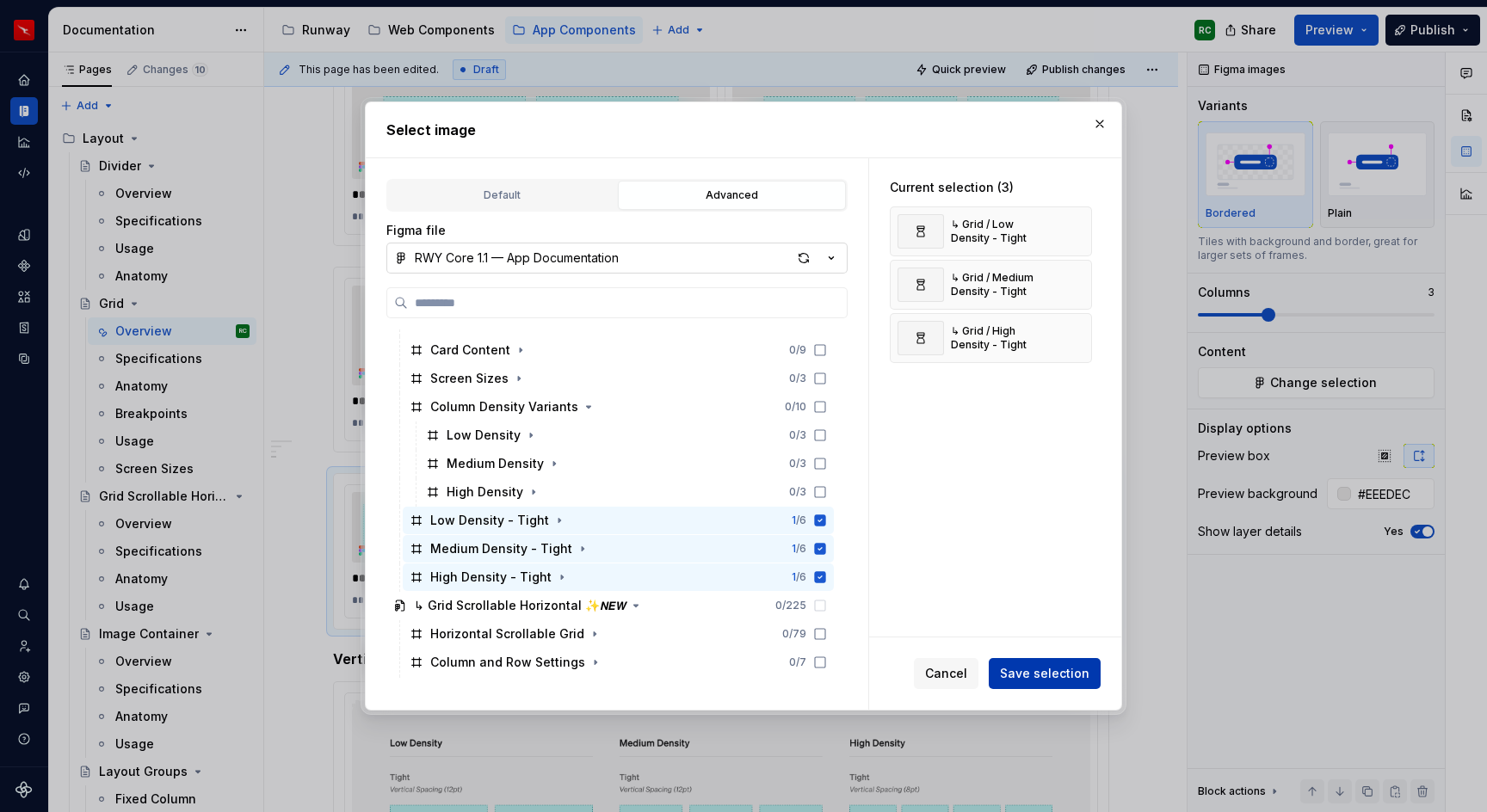
drag, startPoint x: 1038, startPoint y: 691, endPoint x: 1039, endPoint y: 682, distance: 9.1
click at [1038, 691] on div "Cancel Save selection" at bounding box center [995, 674] width 252 height 73
click at [1039, 677] on span "Save selection" at bounding box center [1045, 673] width 90 height 17
type textarea "*"
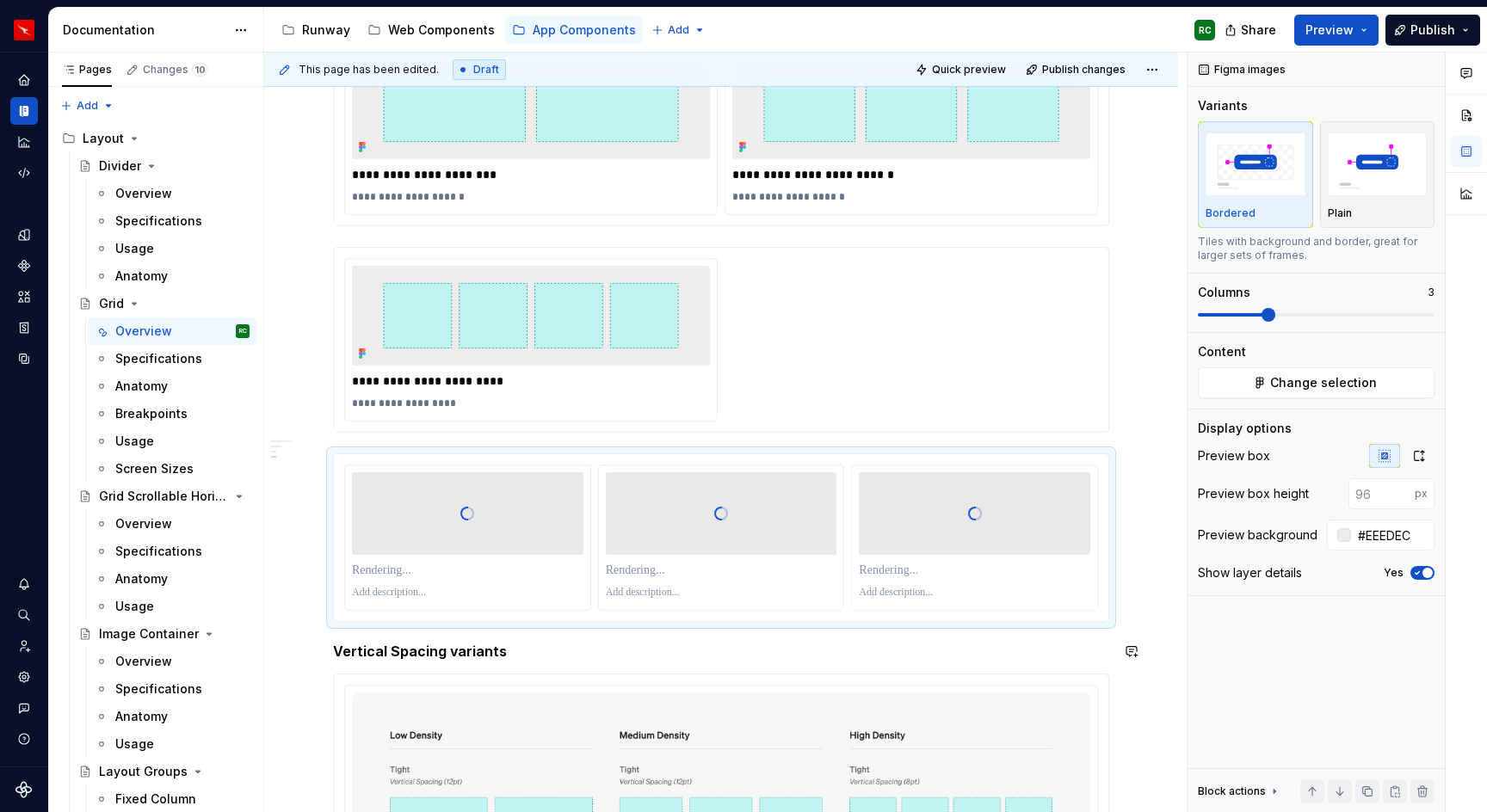
scroll to position [855, 0]
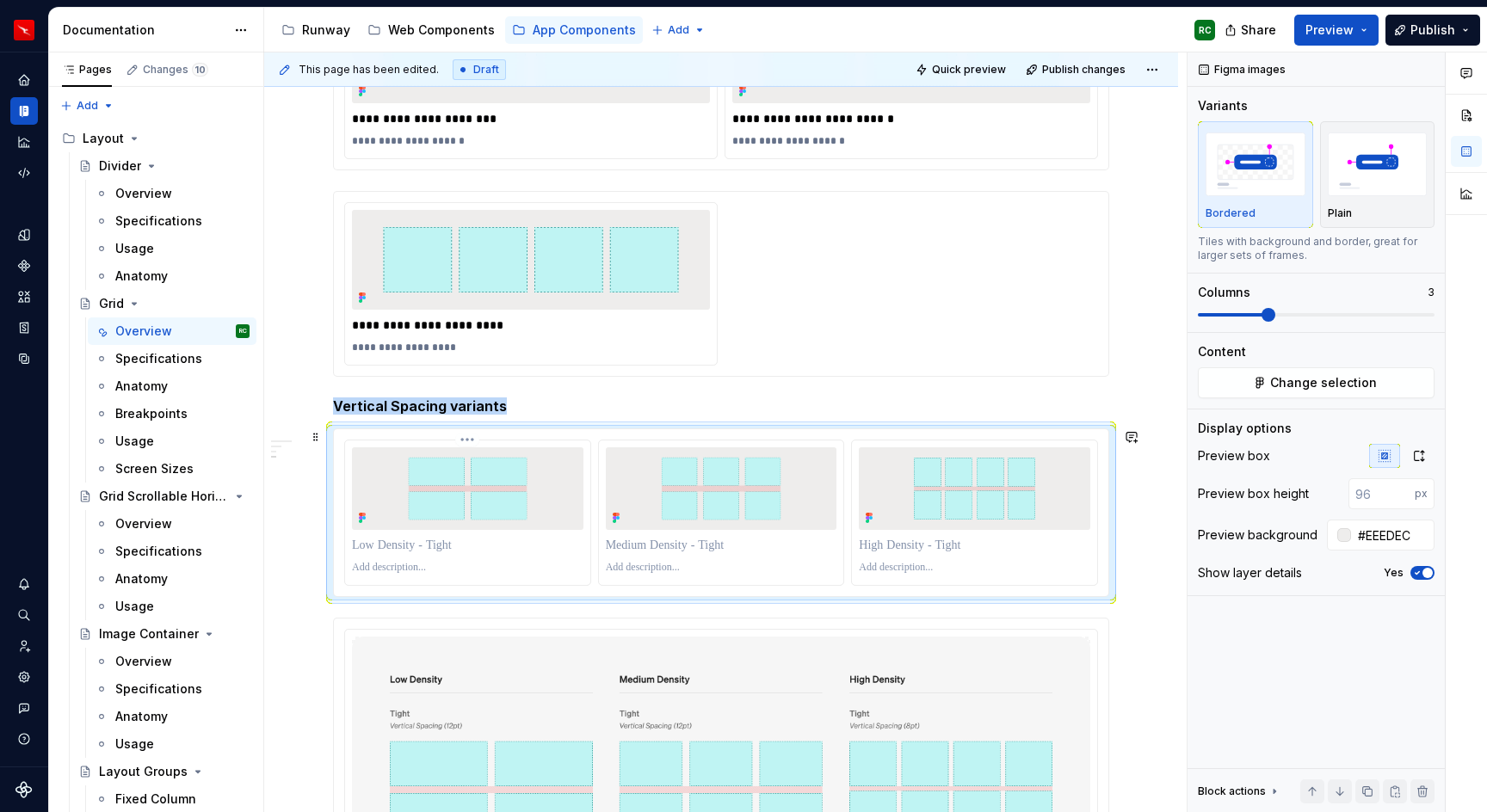
click at [403, 555] on div at bounding box center [467, 545] width 231 height 24
click at [403, 564] on p at bounding box center [467, 568] width 231 height 14
click at [664, 569] on p at bounding box center [721, 568] width 231 height 14
click at [949, 571] on p at bounding box center [974, 568] width 231 height 14
paste div
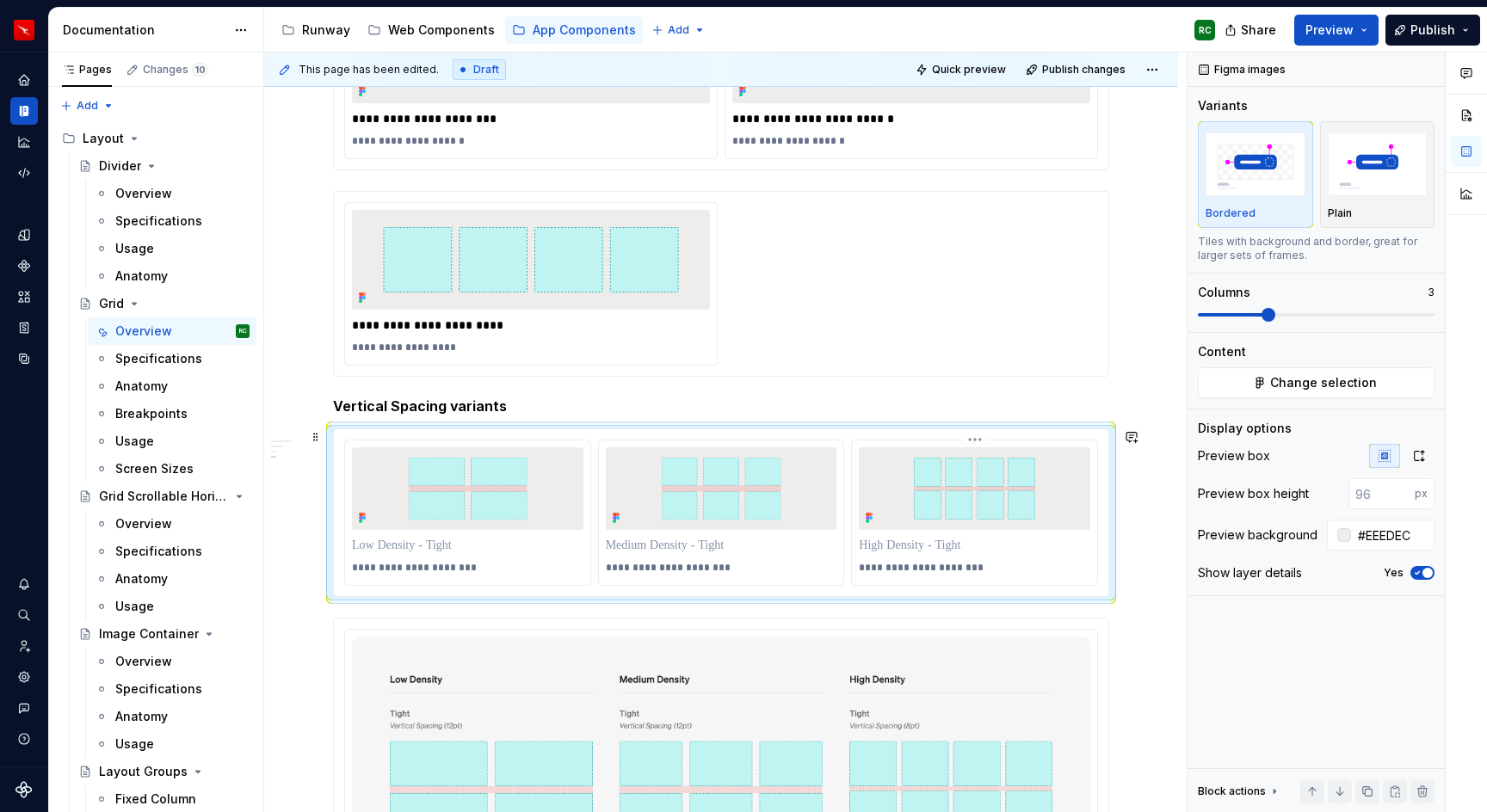
click at [959, 568] on p "**********" at bounding box center [976, 568] width 234 height 14
click at [437, 543] on p at bounding box center [467, 545] width 231 height 17
click at [705, 543] on p at bounding box center [721, 545] width 231 height 17
paste div
click at [626, 544] on p "**********" at bounding box center [723, 545] width 234 height 17
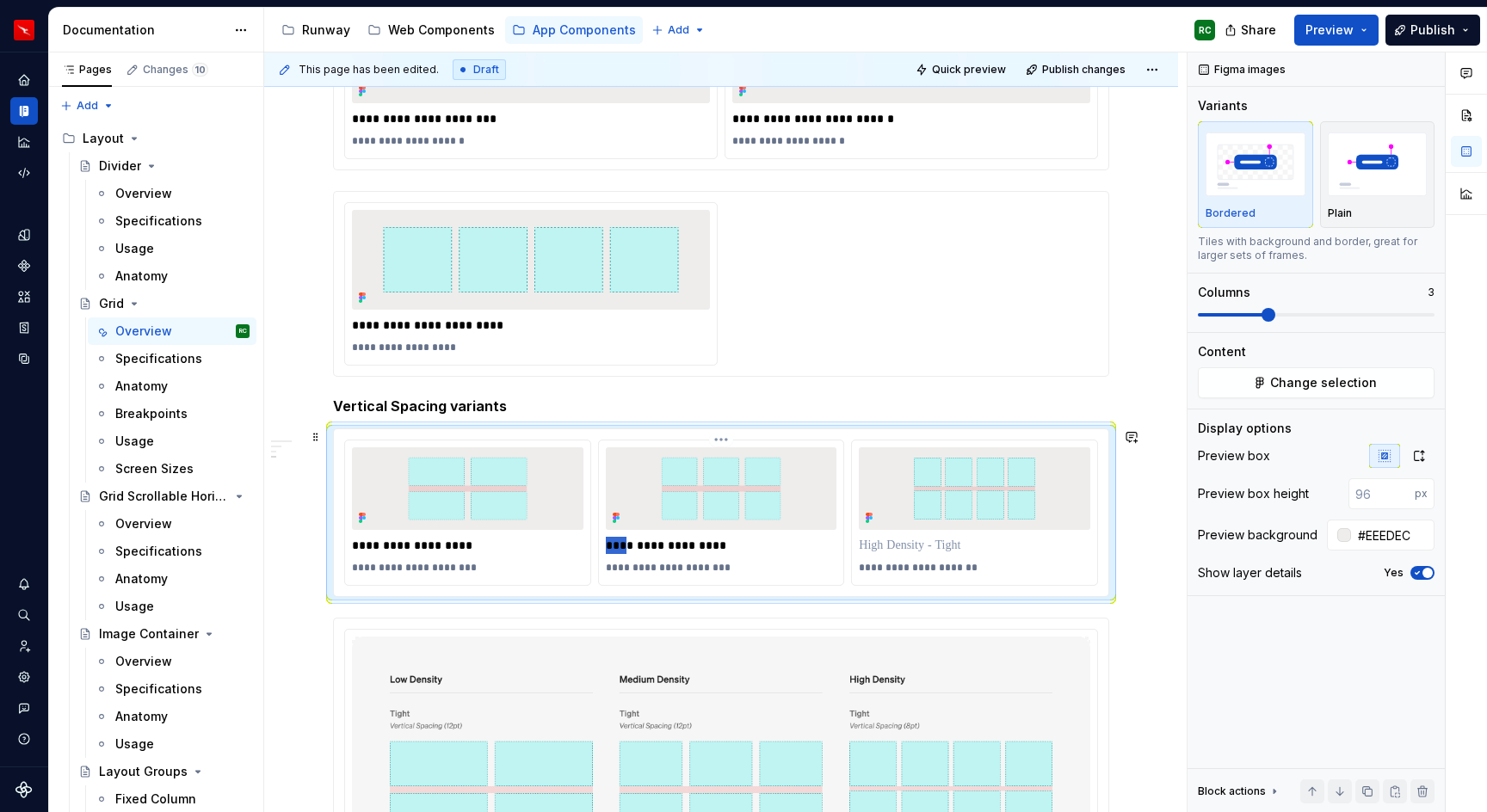
click at [626, 544] on p "**********" at bounding box center [723, 545] width 234 height 17
click at [944, 545] on p at bounding box center [974, 545] width 231 height 17
paste div
click at [873, 546] on p "**********" at bounding box center [976, 545] width 234 height 17
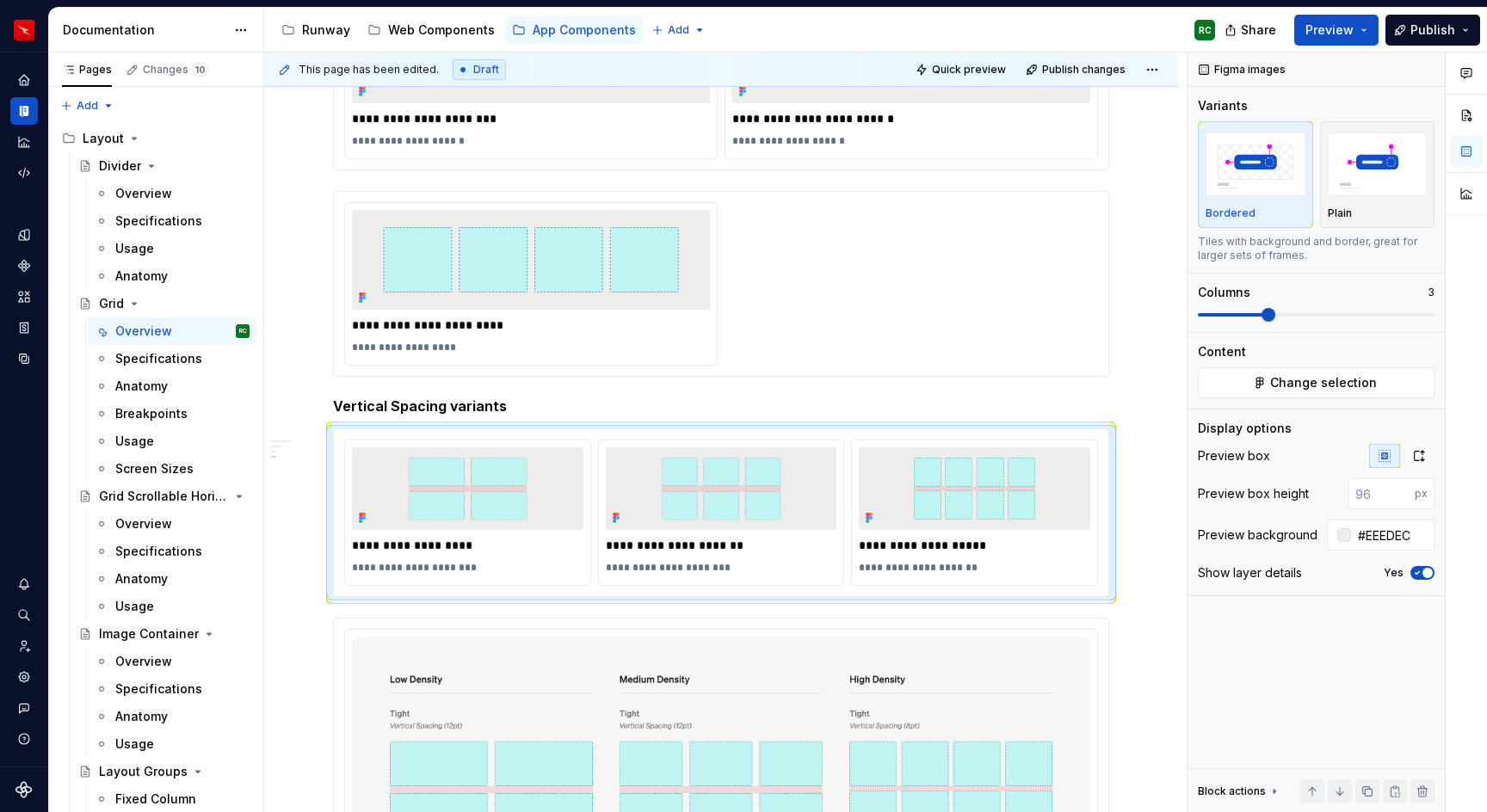
click at [1002, 72] on span "Quick preview" at bounding box center [968, 70] width 74 height 14
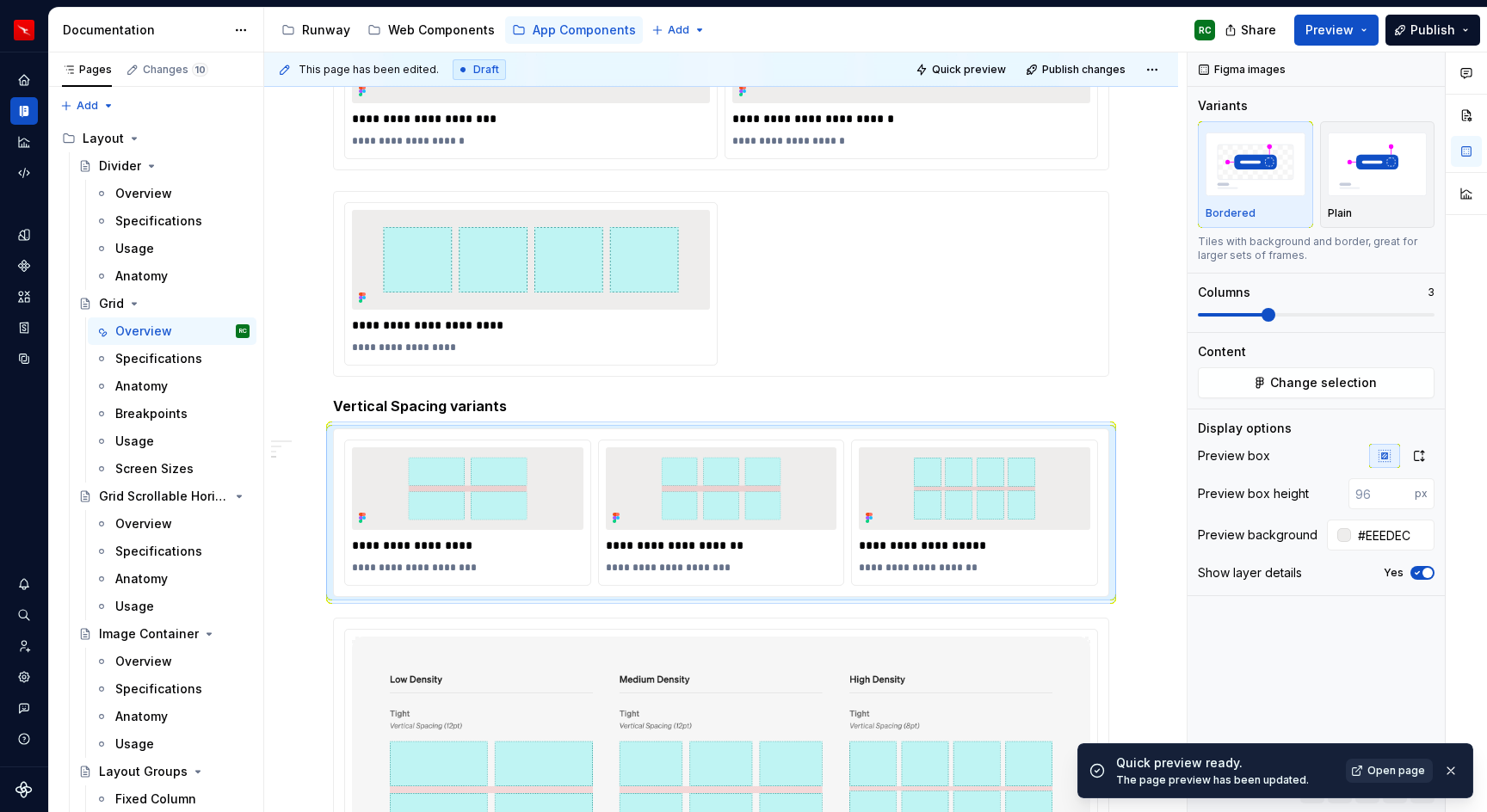
click at [1351, 778] on link "Open page" at bounding box center [1389, 770] width 87 height 24
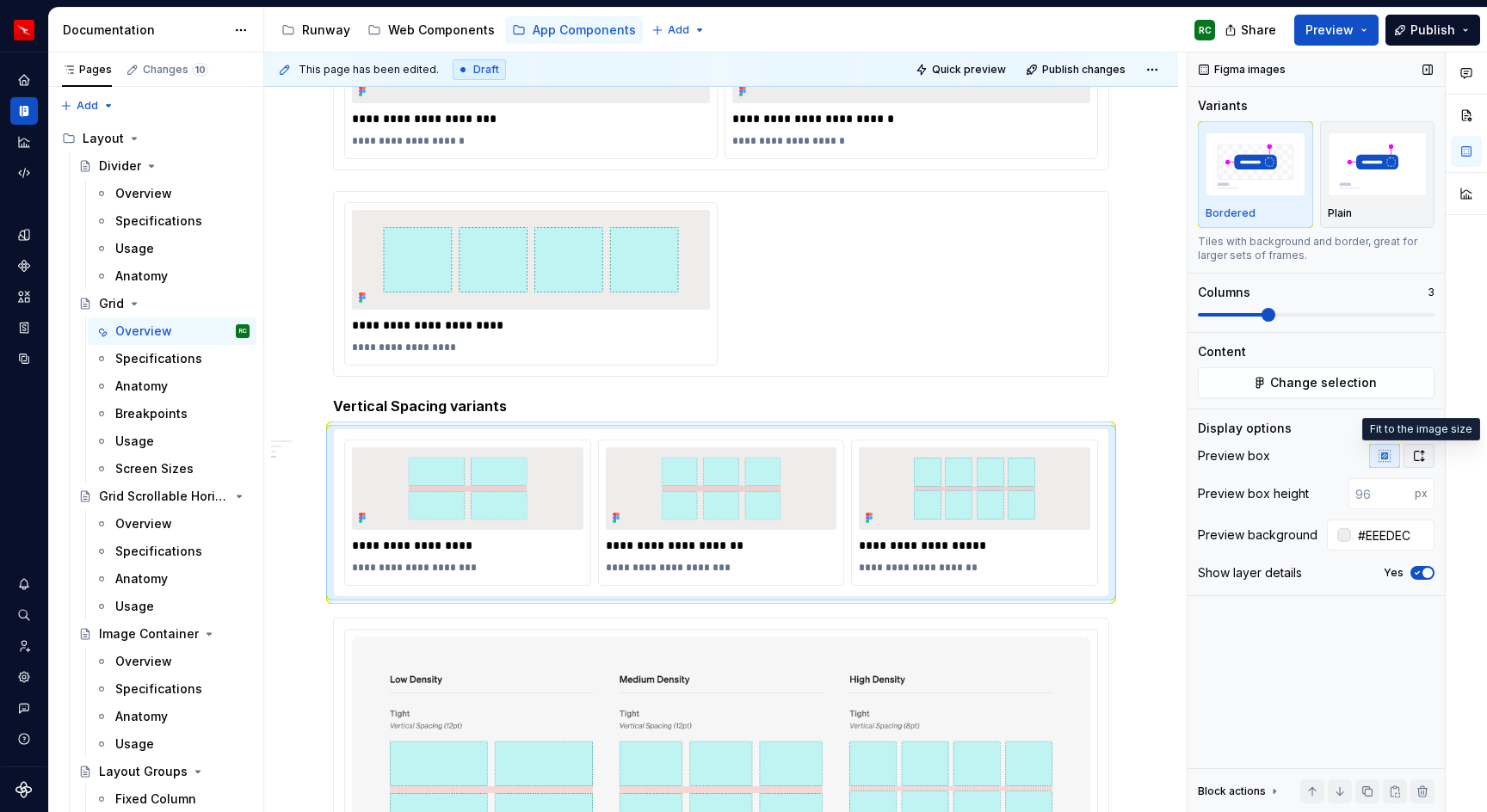
click at [1423, 452] on icon "button" at bounding box center [1420, 457] width 14 height 14
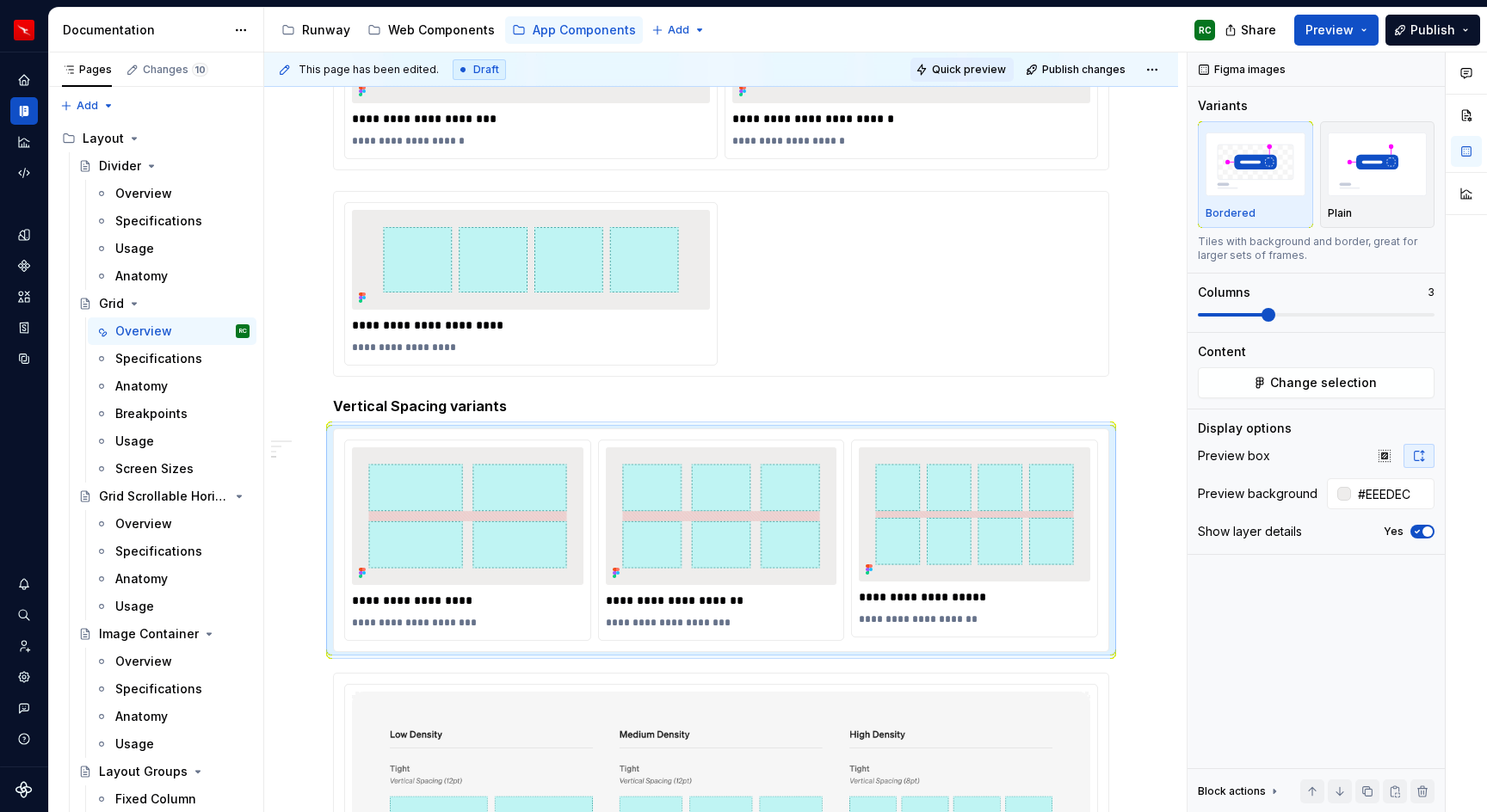
click at [974, 73] on span "Quick preview" at bounding box center [968, 70] width 74 height 14
click at [888, 358] on div "**********" at bounding box center [721, 284] width 754 height 163
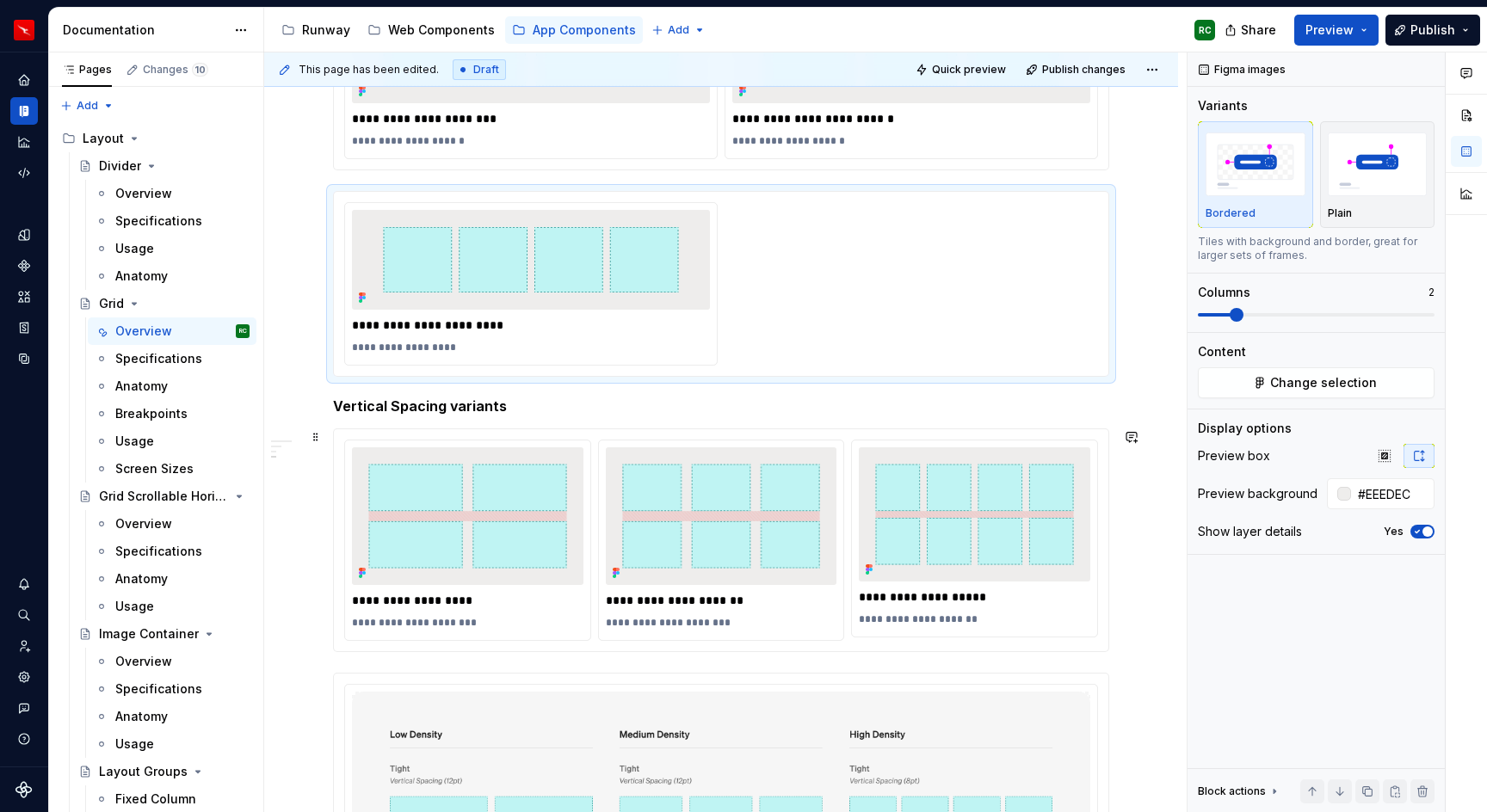
click at [844, 457] on div "**********" at bounding box center [722, 540] width 246 height 199
click at [1316, 386] on span "Change selection" at bounding box center [1324, 382] width 106 height 17
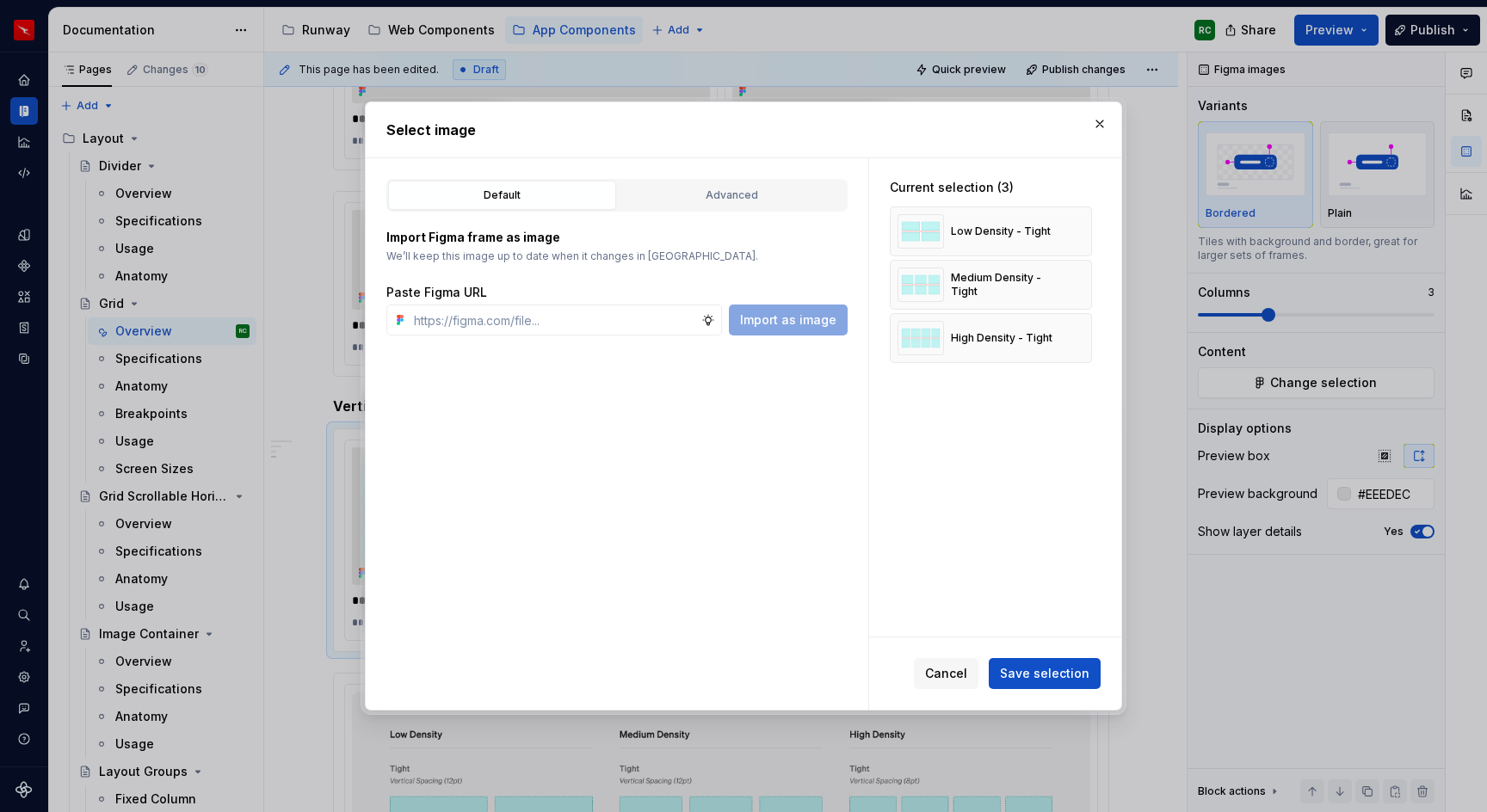
click at [726, 184] on button "Advanced" at bounding box center [732, 195] width 228 height 29
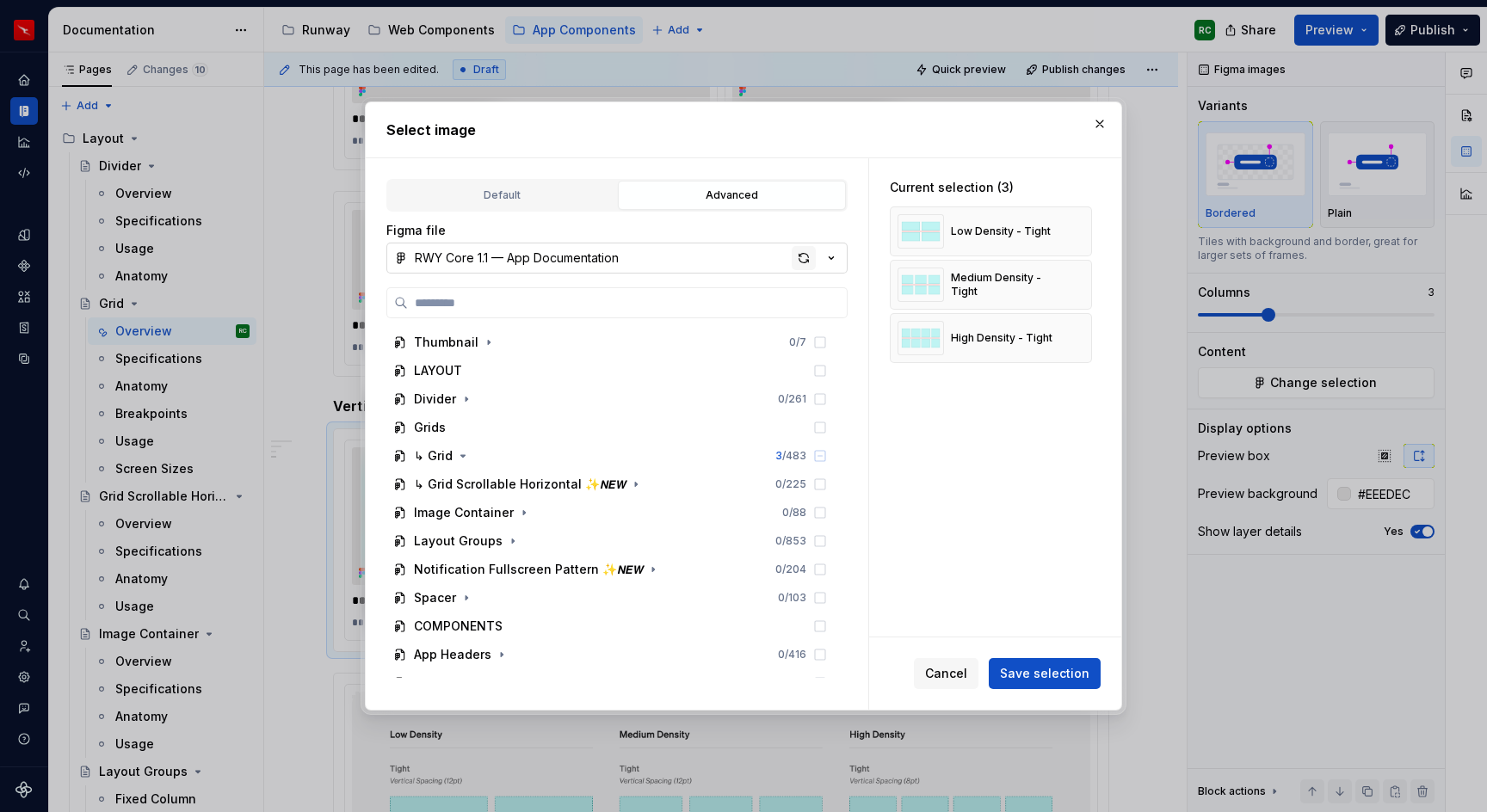
click at [804, 263] on div "button" at bounding box center [803, 258] width 24 height 24
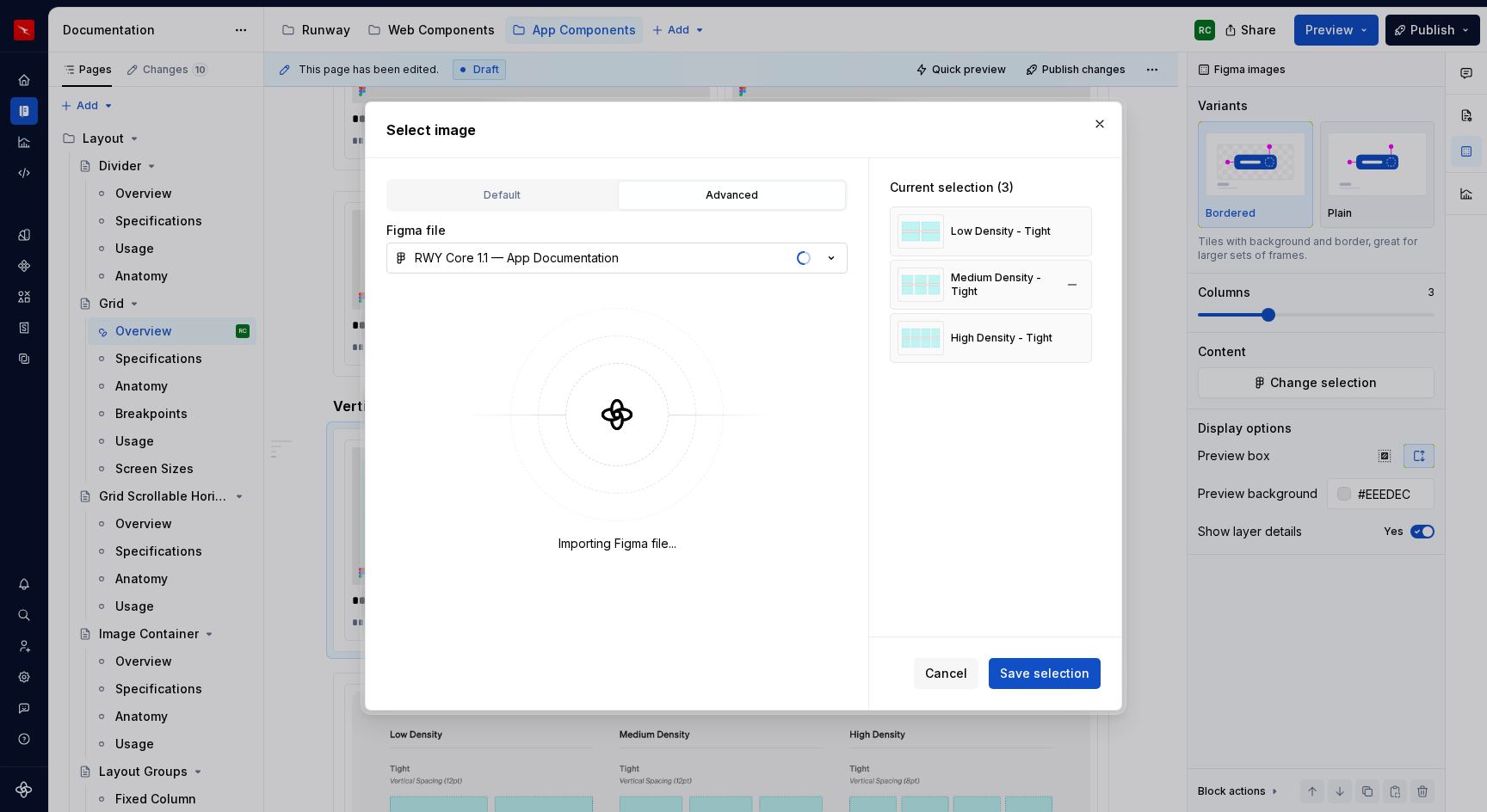
click at [1084, 232] on button "button" at bounding box center [1072, 231] width 24 height 24
click at [1084, 234] on button "button" at bounding box center [1072, 231] width 24 height 24
click at [1084, 238] on button "button" at bounding box center [1072, 231] width 24 height 24
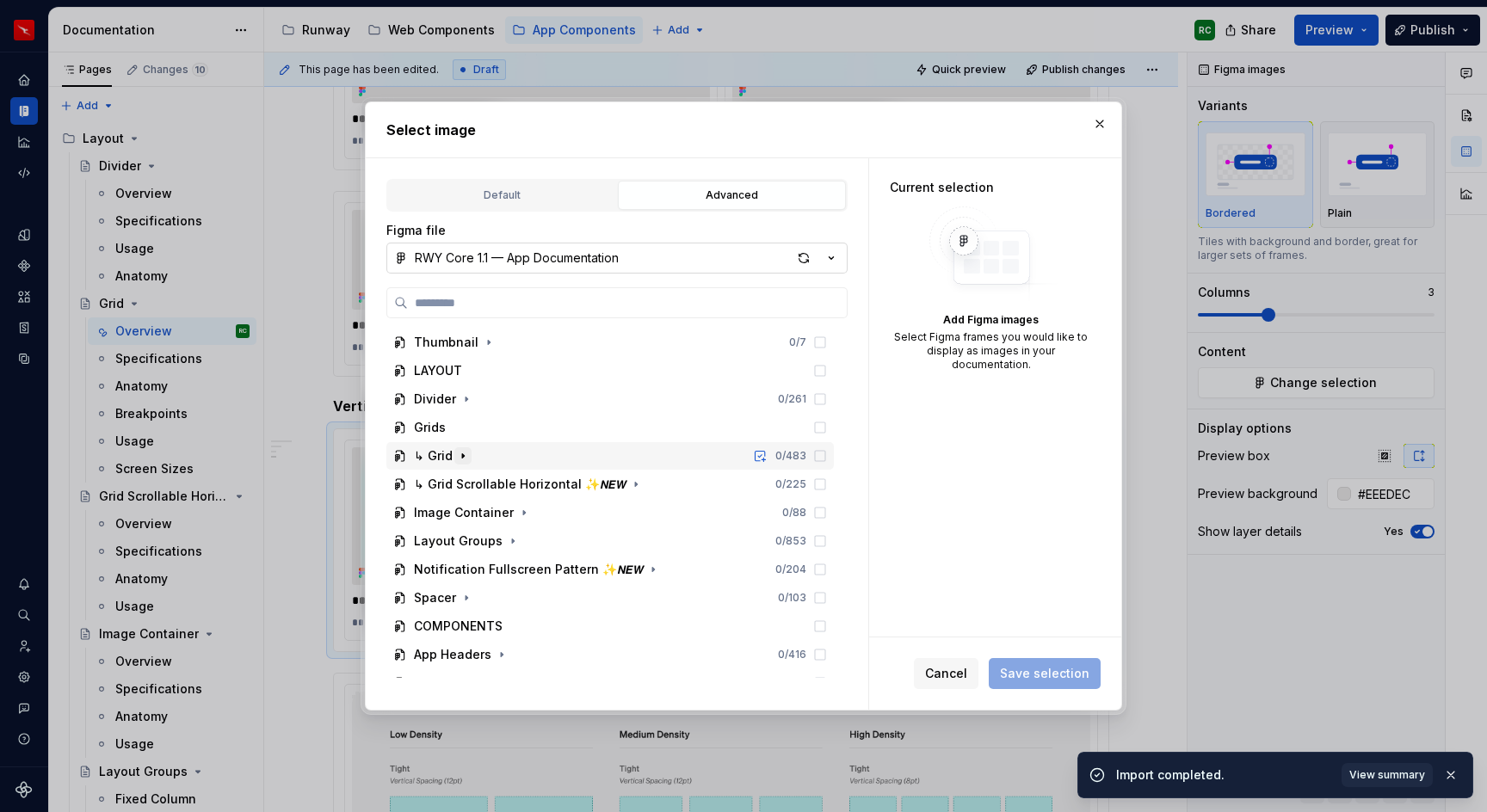
click at [466, 457] on icon "button" at bounding box center [463, 457] width 14 height 14
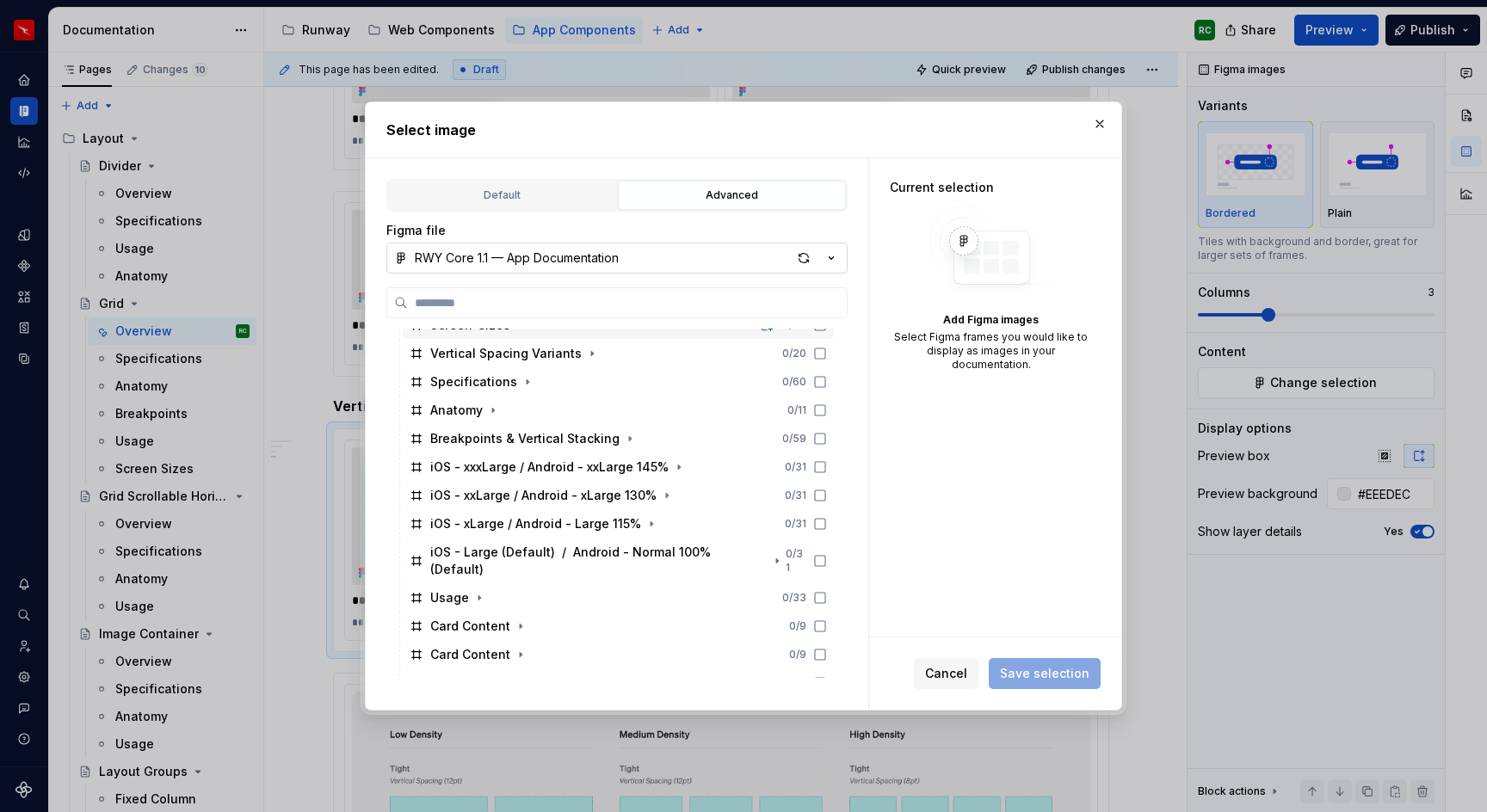
scroll to position [353, 0]
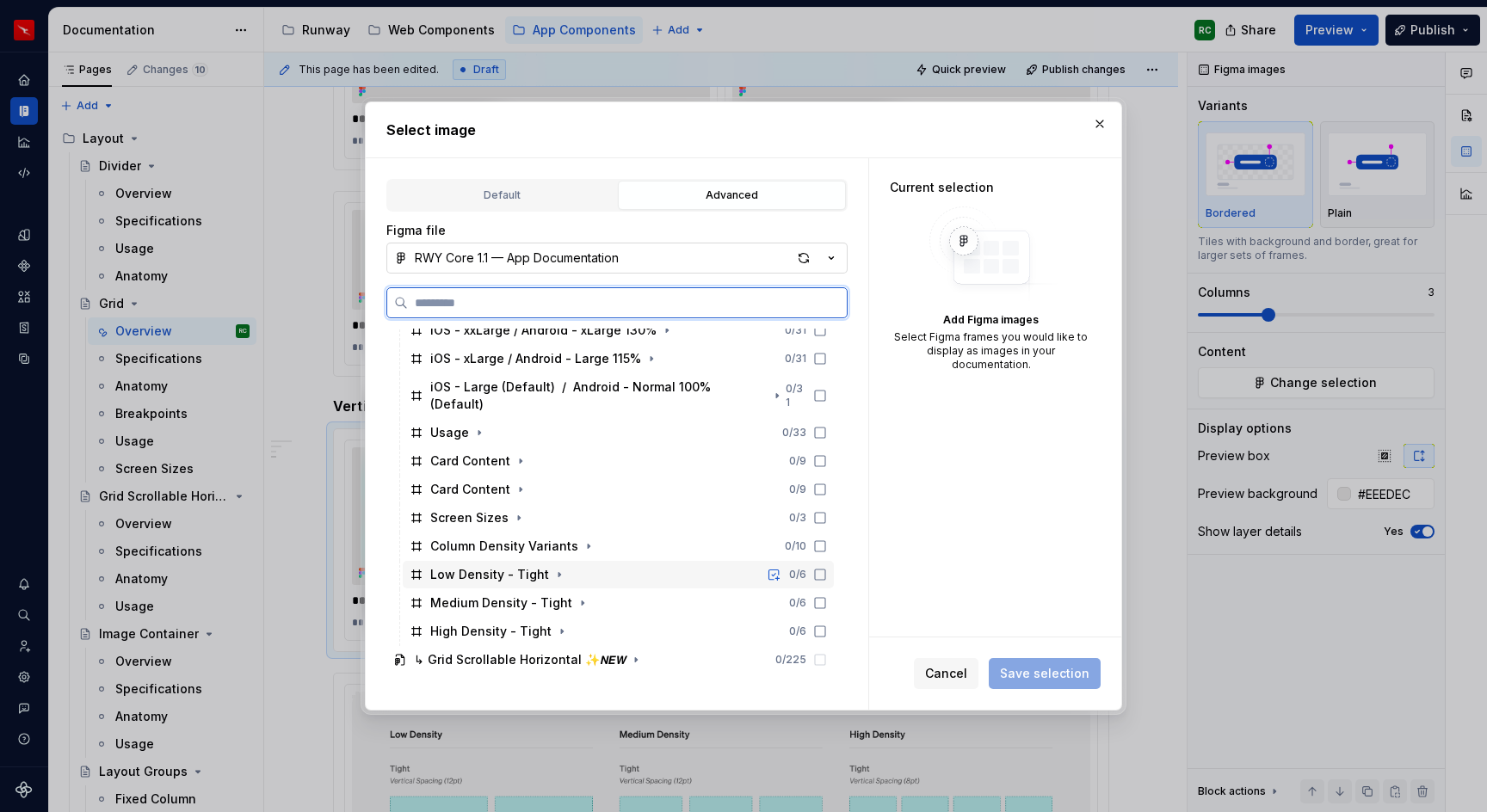
click at [827, 568] on icon at bounding box center [820, 575] width 14 height 14
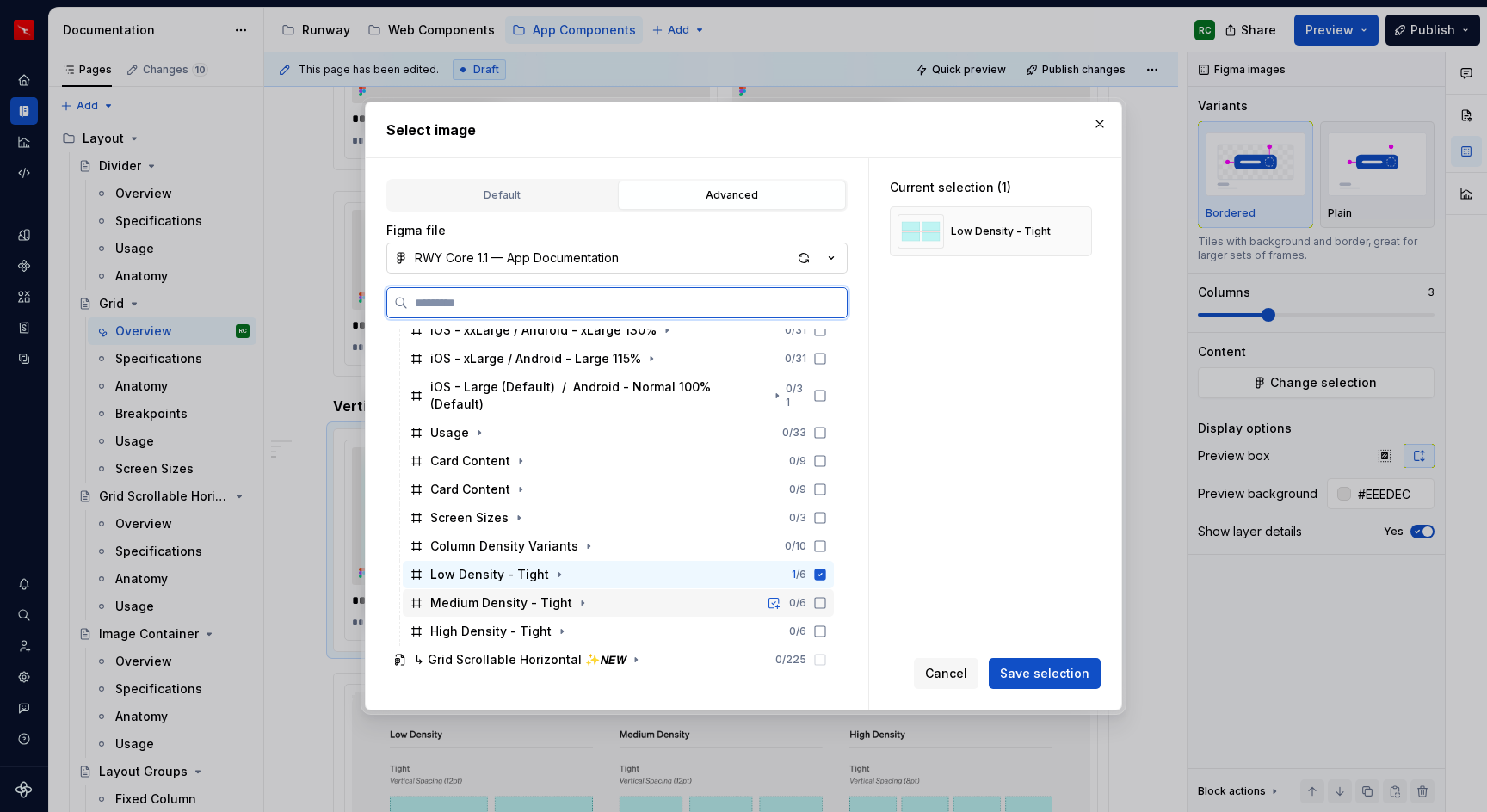
click at [827, 597] on icon at bounding box center [820, 604] width 14 height 14
click at [827, 625] on icon at bounding box center [820, 632] width 14 height 14
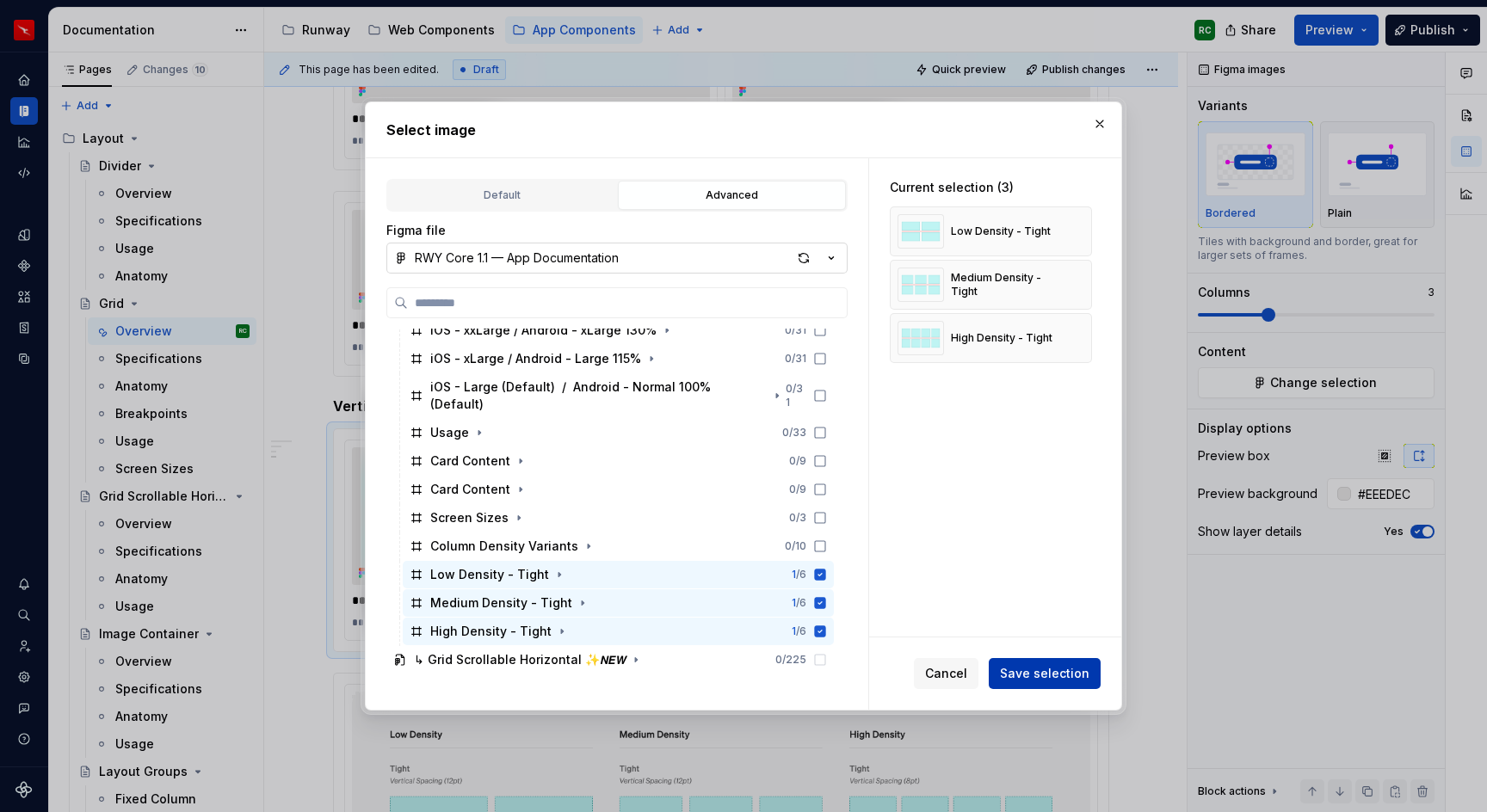
click at [1021, 665] on span "Save selection" at bounding box center [1045, 673] width 90 height 17
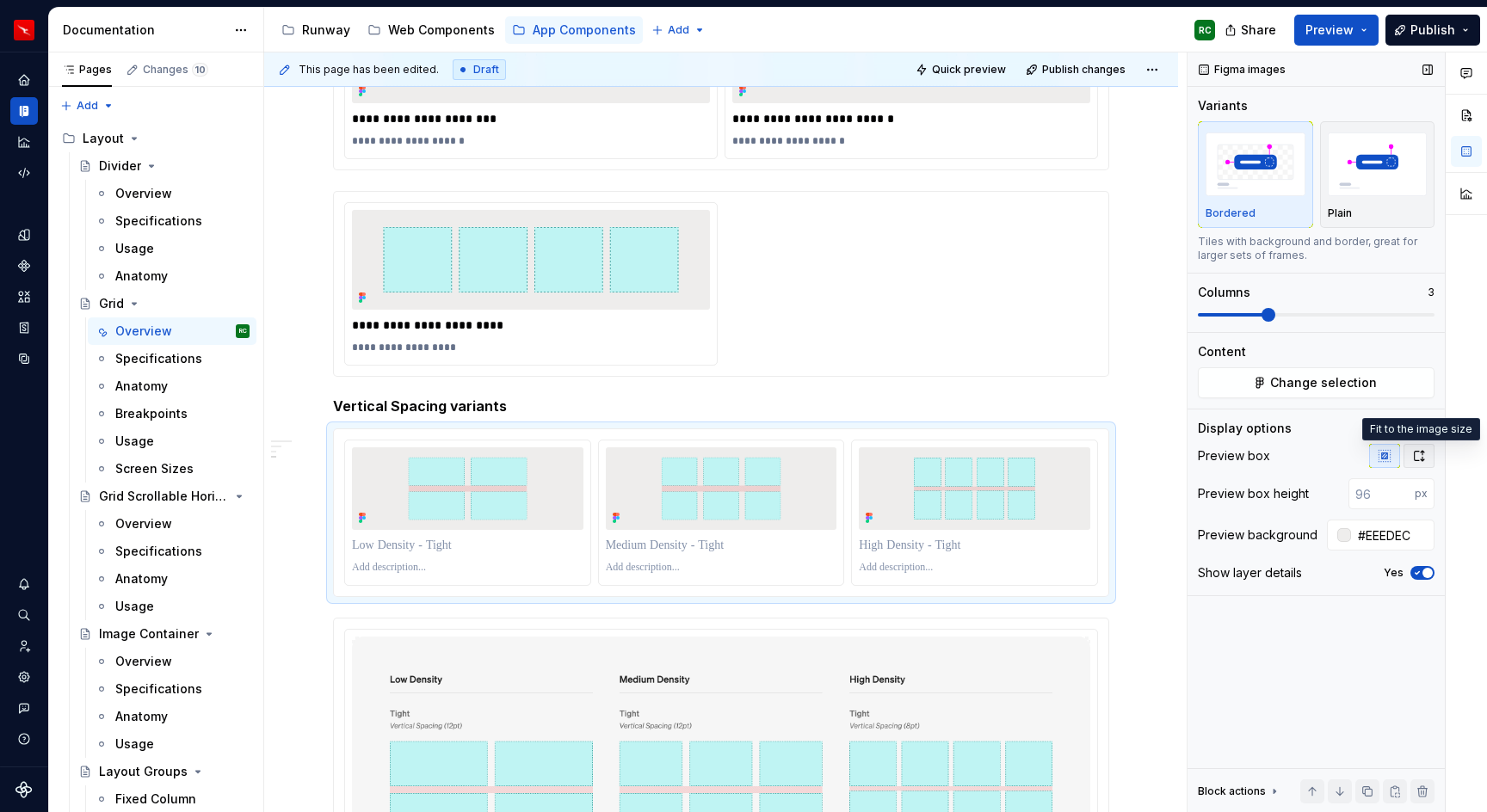
click at [1426, 457] on icon "button" at bounding box center [1420, 457] width 14 height 14
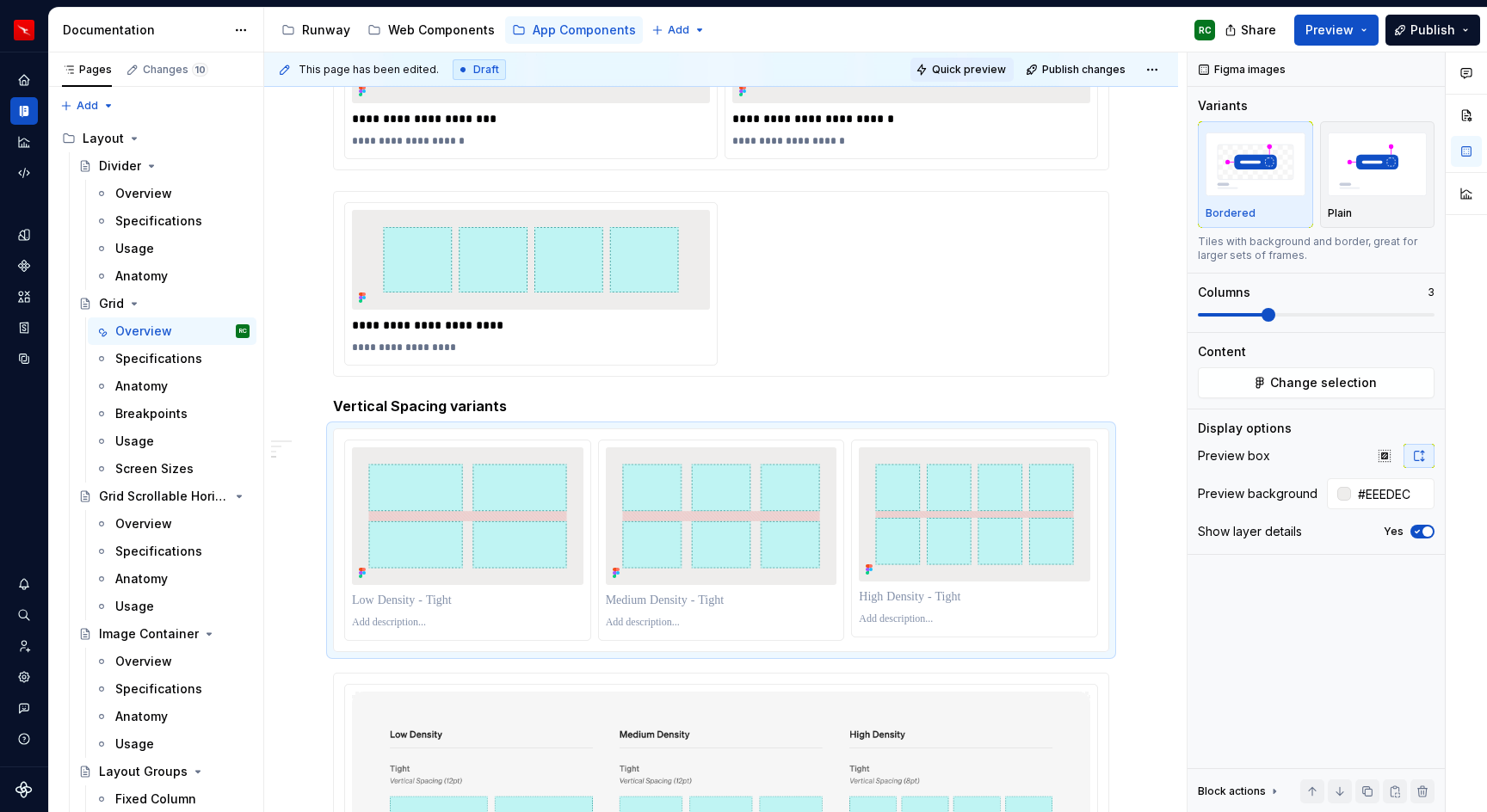
click at [950, 74] on span "Quick preview" at bounding box center [968, 70] width 74 height 14
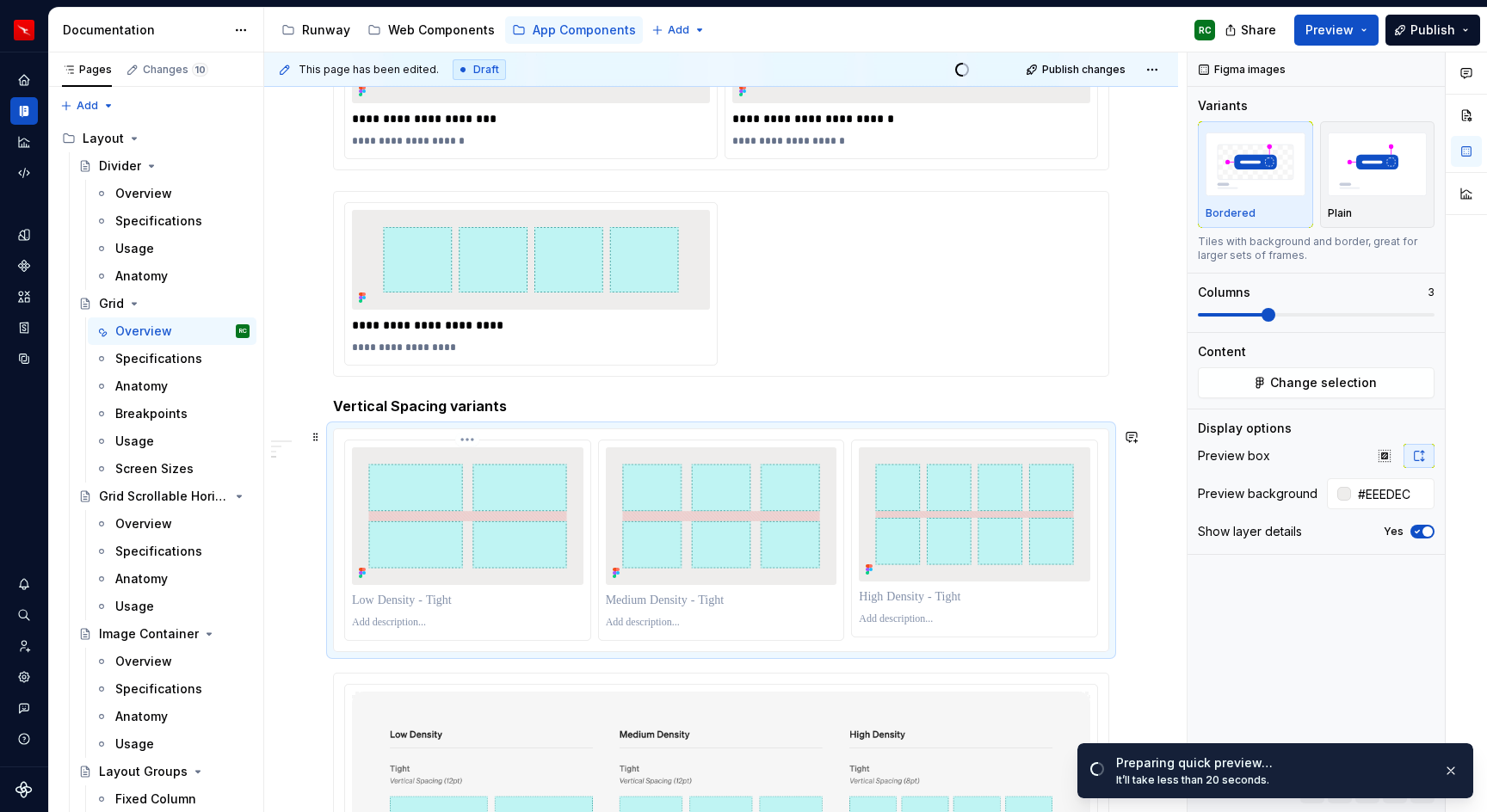
click at [423, 628] on p at bounding box center [469, 623] width 234 height 14
click at [447, 603] on p at bounding box center [469, 600] width 234 height 17
click at [677, 605] on p at bounding box center [723, 600] width 234 height 17
click at [620, 603] on p "**********" at bounding box center [723, 600] width 234 height 17
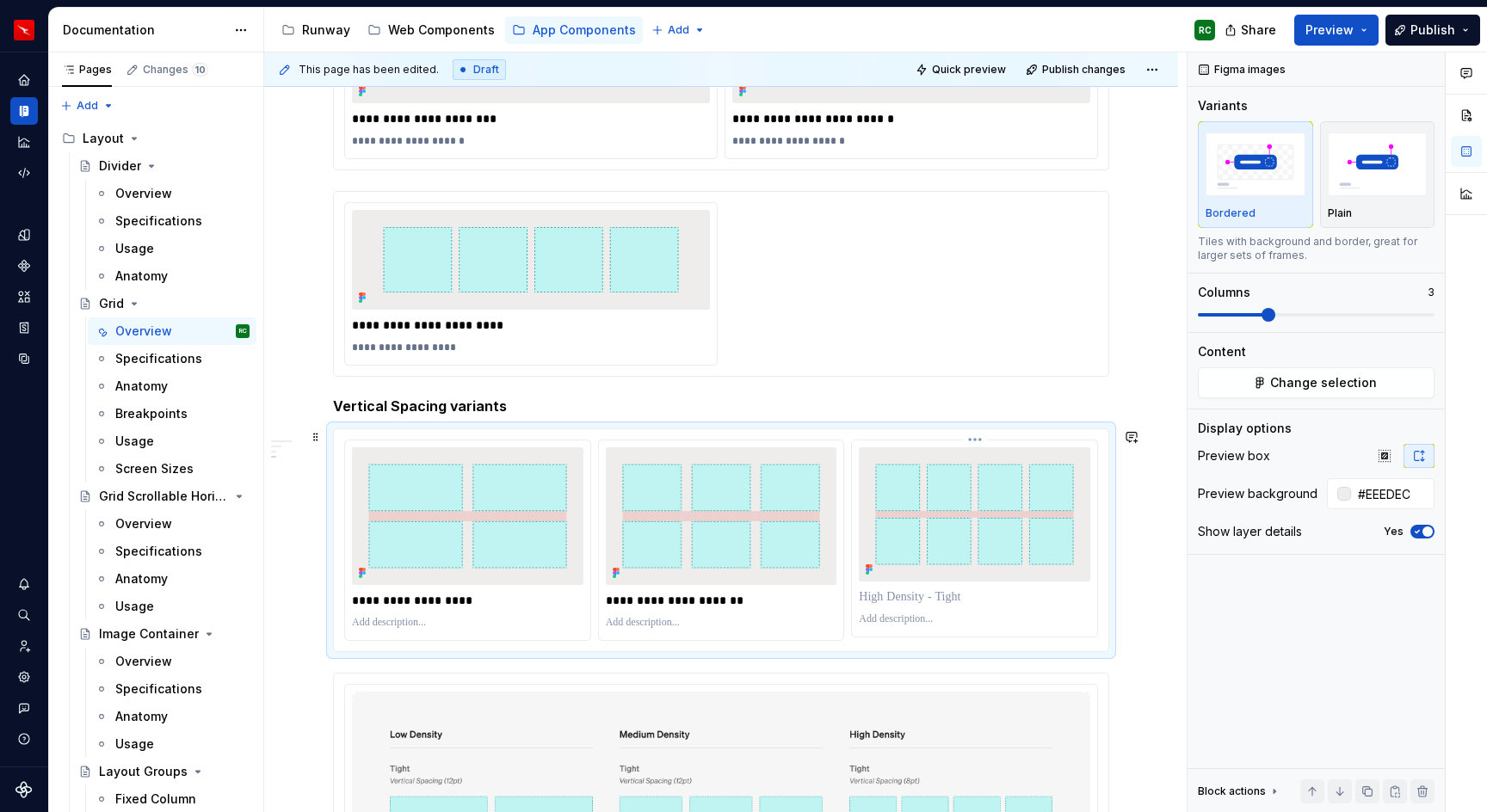
click at [983, 603] on p at bounding box center [976, 597] width 234 height 17
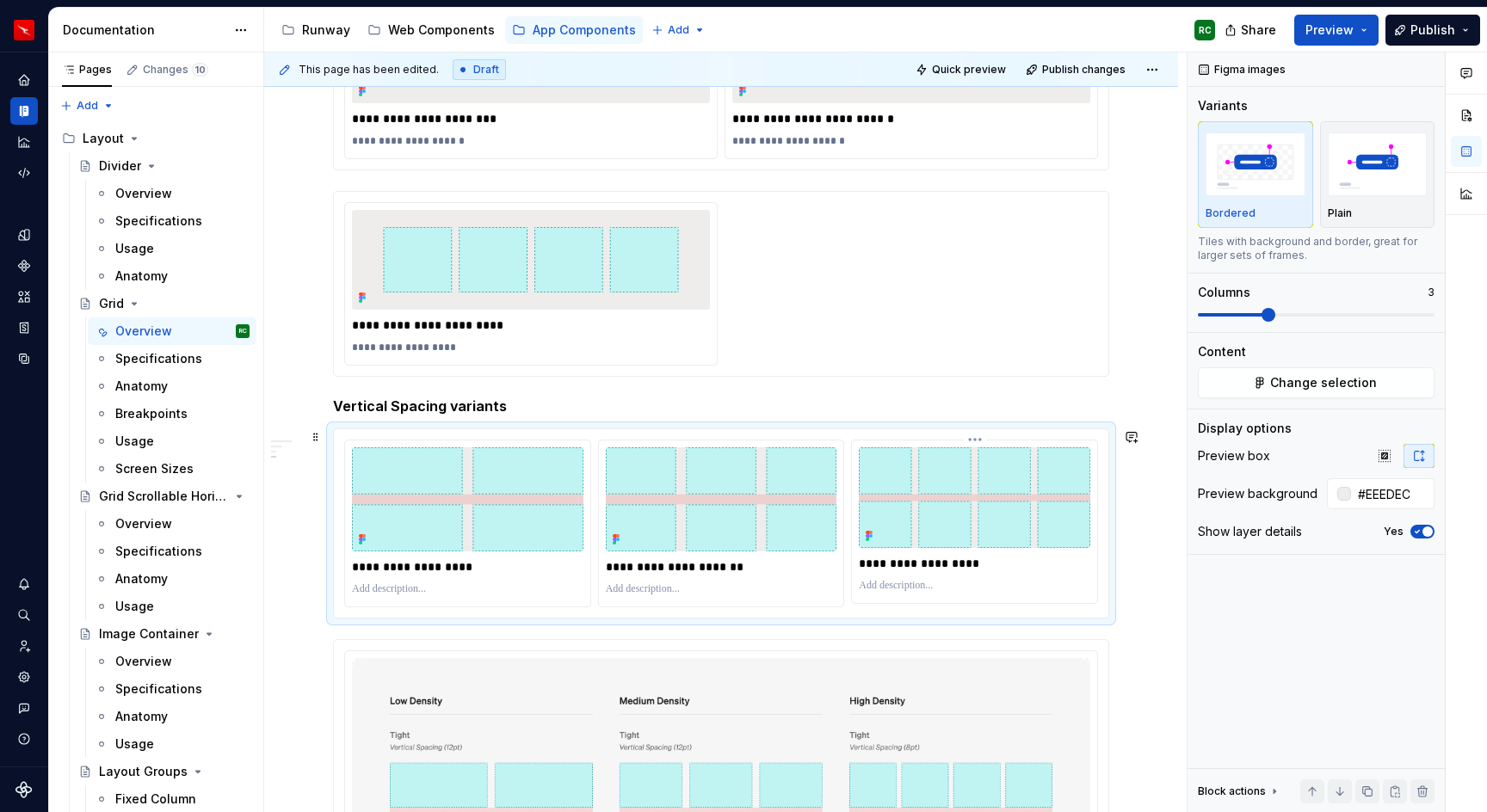
click at [876, 573] on p "**********" at bounding box center [976, 563] width 234 height 17
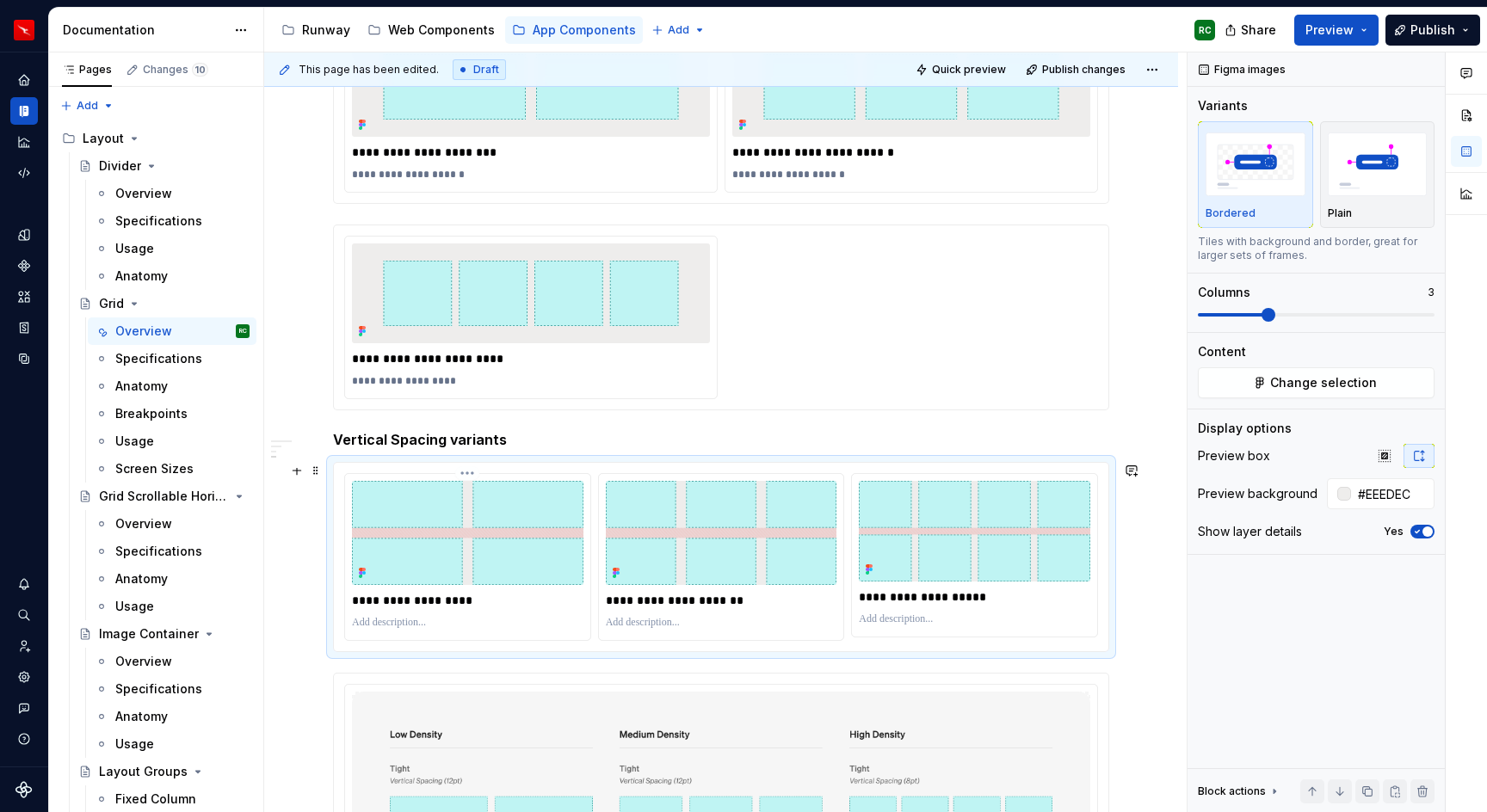
click at [473, 615] on div at bounding box center [467, 622] width 231 height 20
type textarea "*"
click at [463, 621] on p at bounding box center [469, 623] width 234 height 14
click at [682, 623] on p at bounding box center [723, 623] width 234 height 14
click at [927, 621] on p at bounding box center [976, 620] width 234 height 14
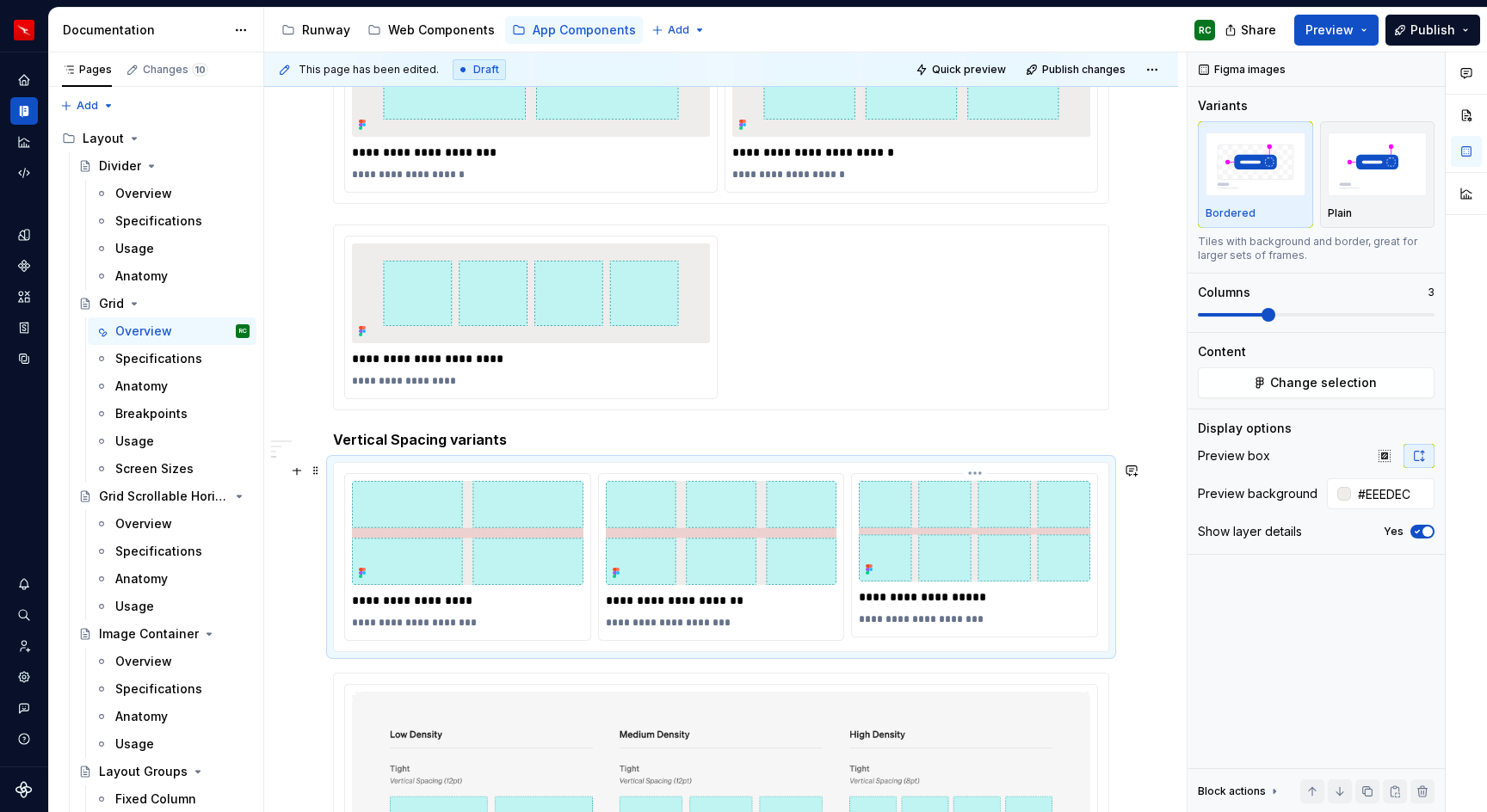
click at [961, 621] on p "**********" at bounding box center [976, 620] width 234 height 14
click at [1018, 620] on p "**********" at bounding box center [976, 620] width 234 height 14
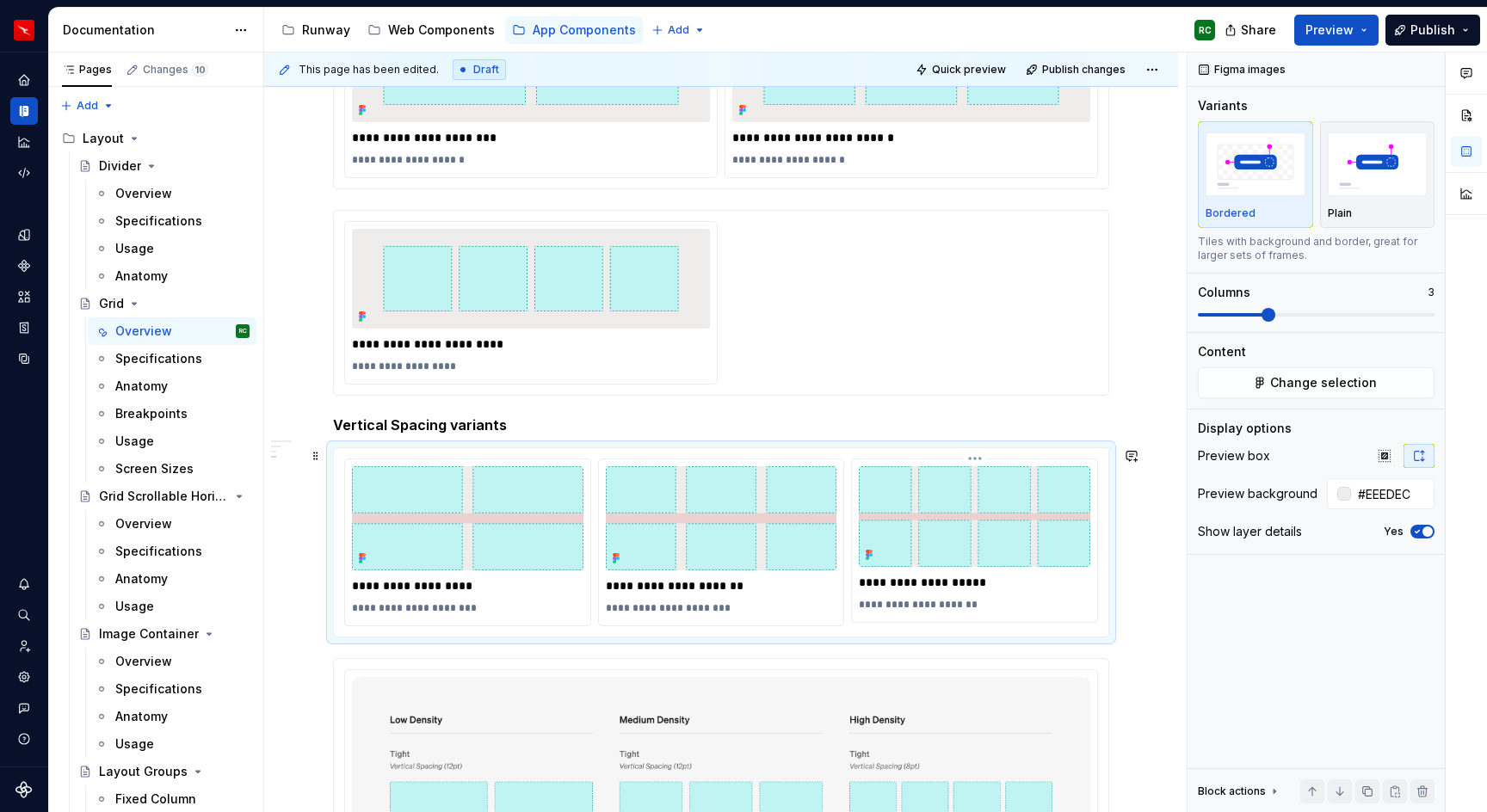
scroll to position [839, 0]
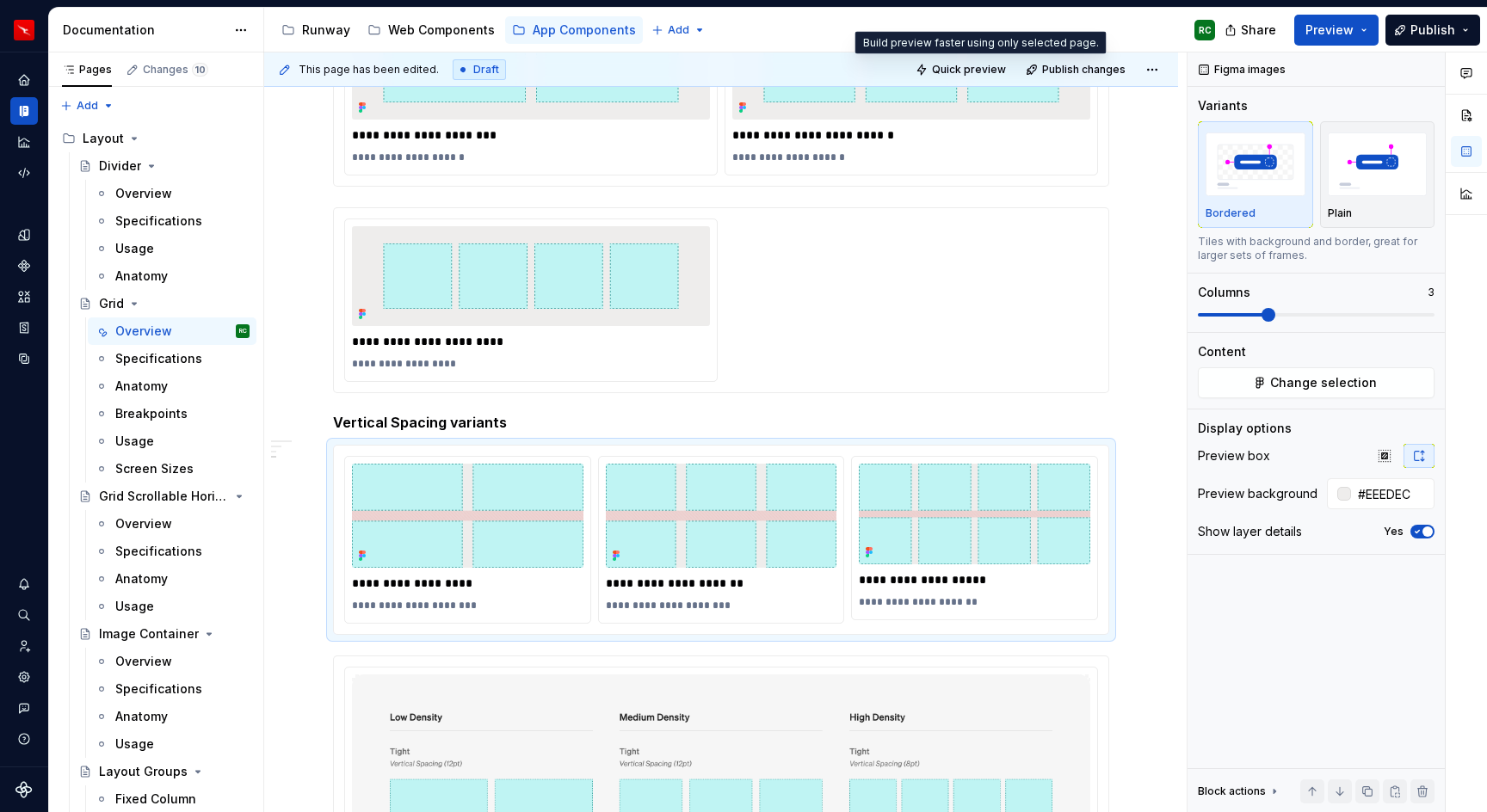
click at [967, 69] on span "Quick preview" at bounding box center [968, 70] width 74 height 14
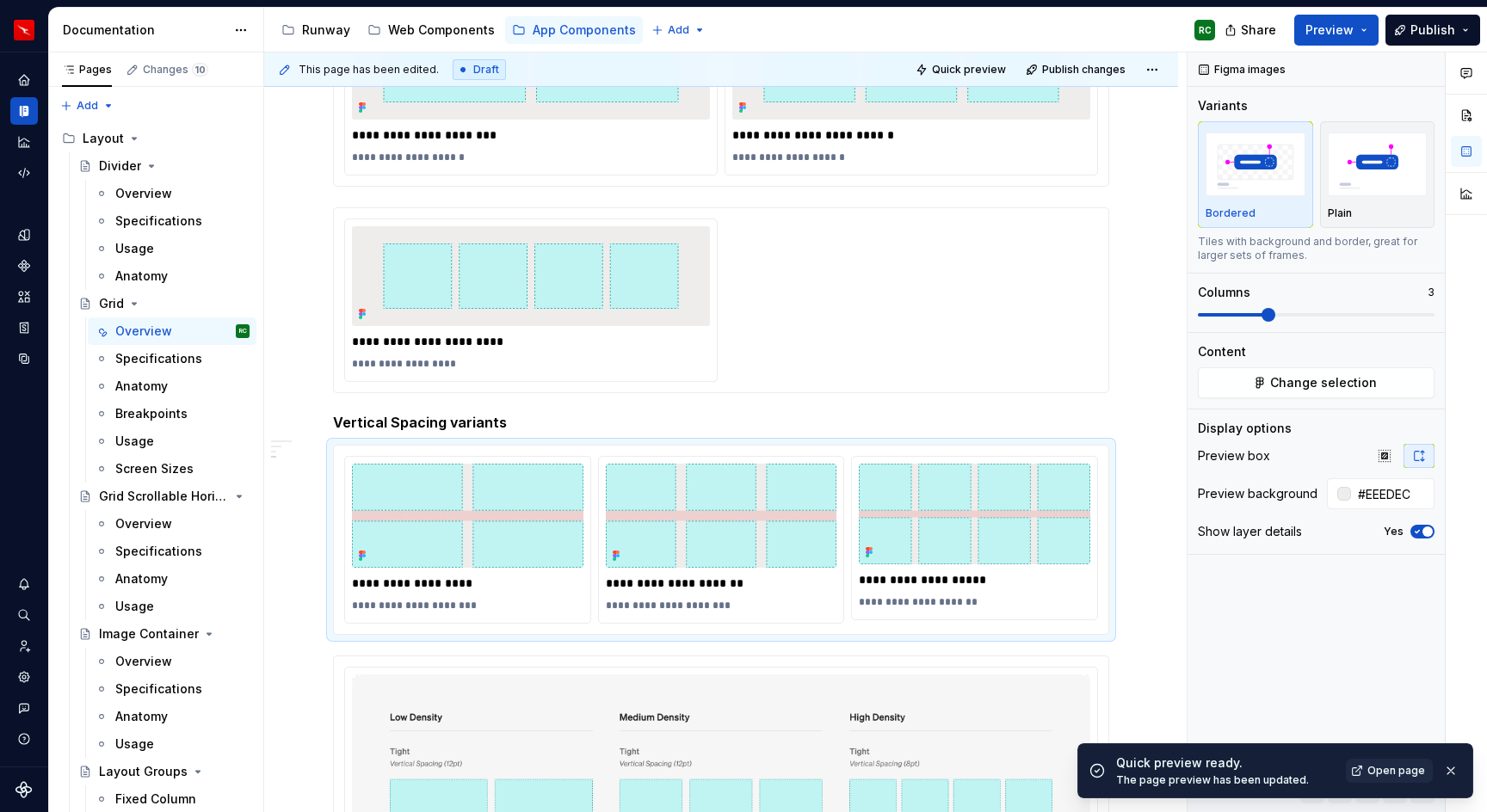
type textarea "*"
click at [1404, 483] on input "#EEEDEC" at bounding box center [1393, 494] width 83 height 31
type input "auto"
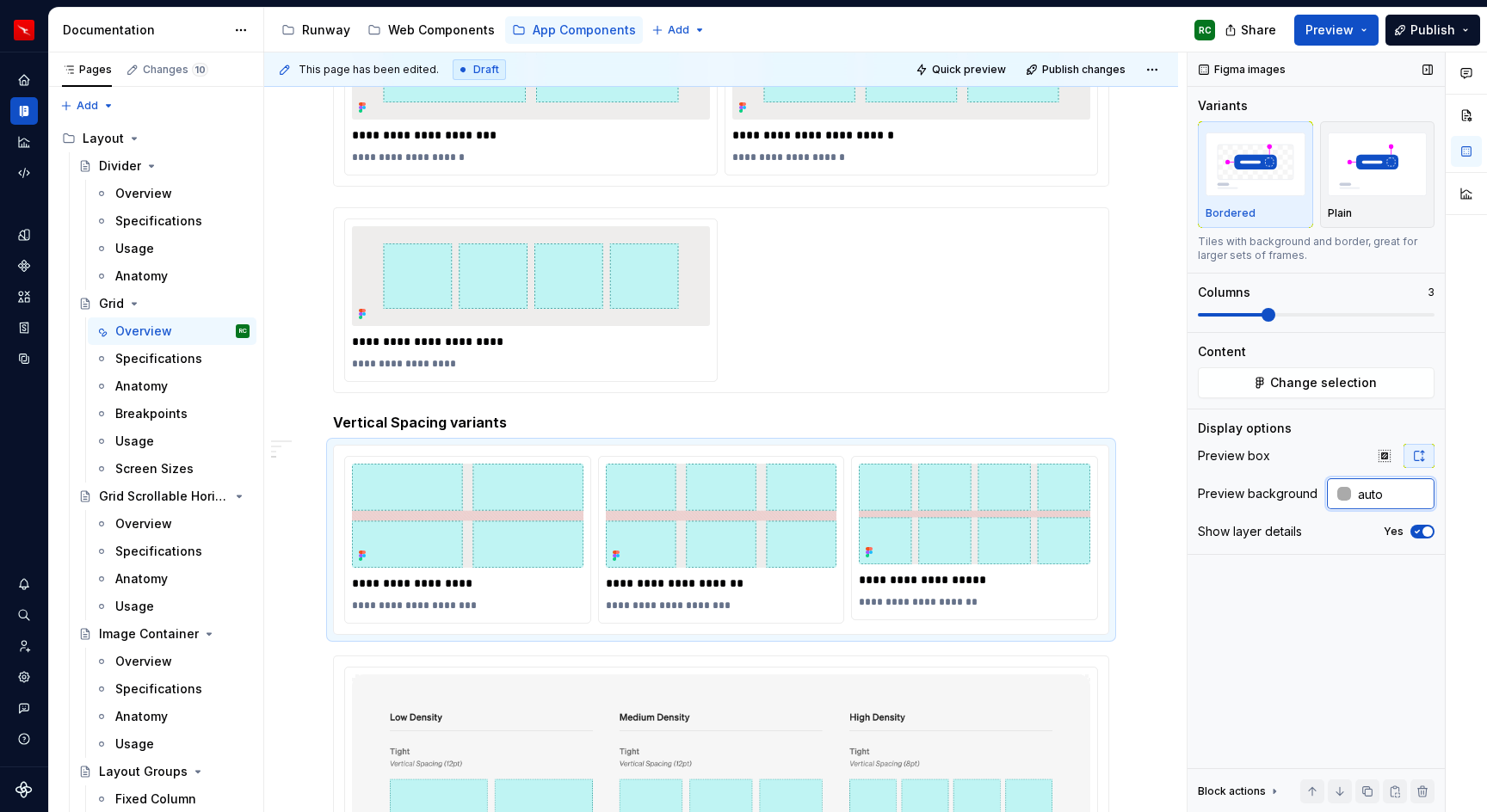
type textarea "*"
type input "auto"
click at [970, 74] on span "Quick preview" at bounding box center [968, 70] width 74 height 14
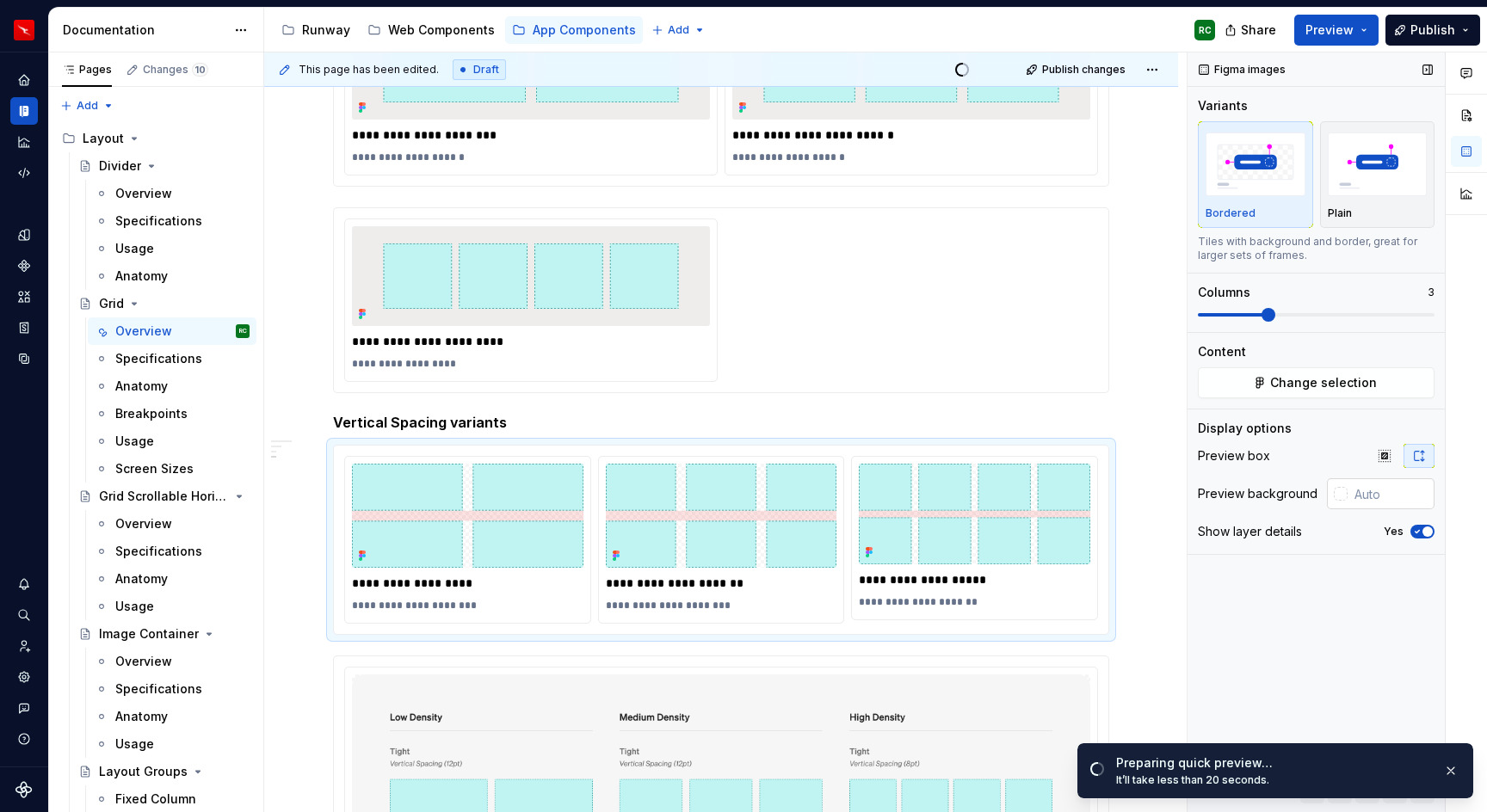
click at [1366, 489] on input "text" at bounding box center [1391, 494] width 87 height 31
type textarea "*"
paste input "Vertical spacing (12pt)"
type input "Vertical spacing (12pt)"
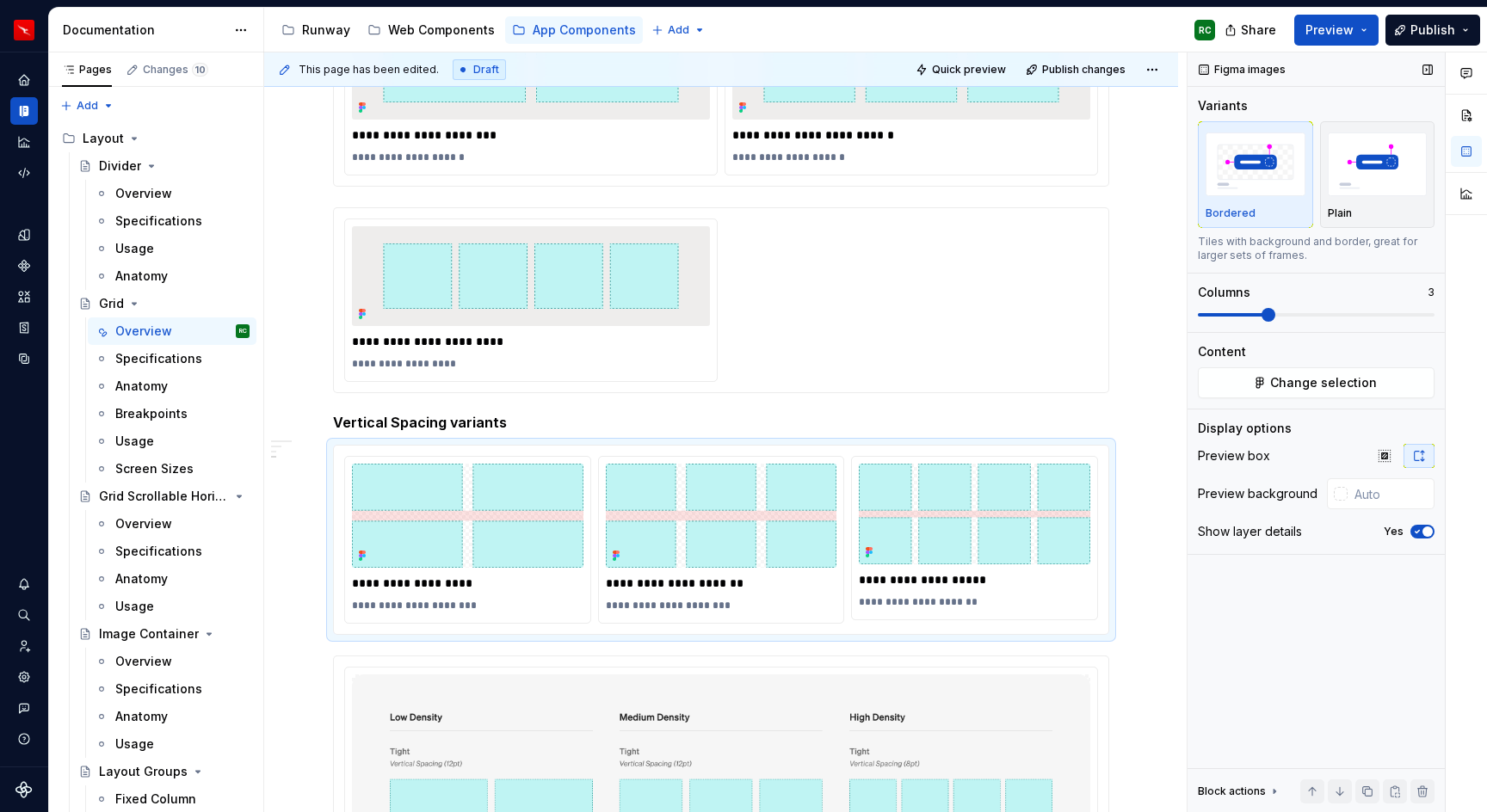
type textarea "*"
type input "#EEEDEC"
click at [562, 310] on img at bounding box center [531, 276] width 327 height 100
click at [1400, 490] on input "#EEEDEC" at bounding box center [1393, 494] width 83 height 31
click at [816, 531] on img at bounding box center [721, 515] width 231 height 104
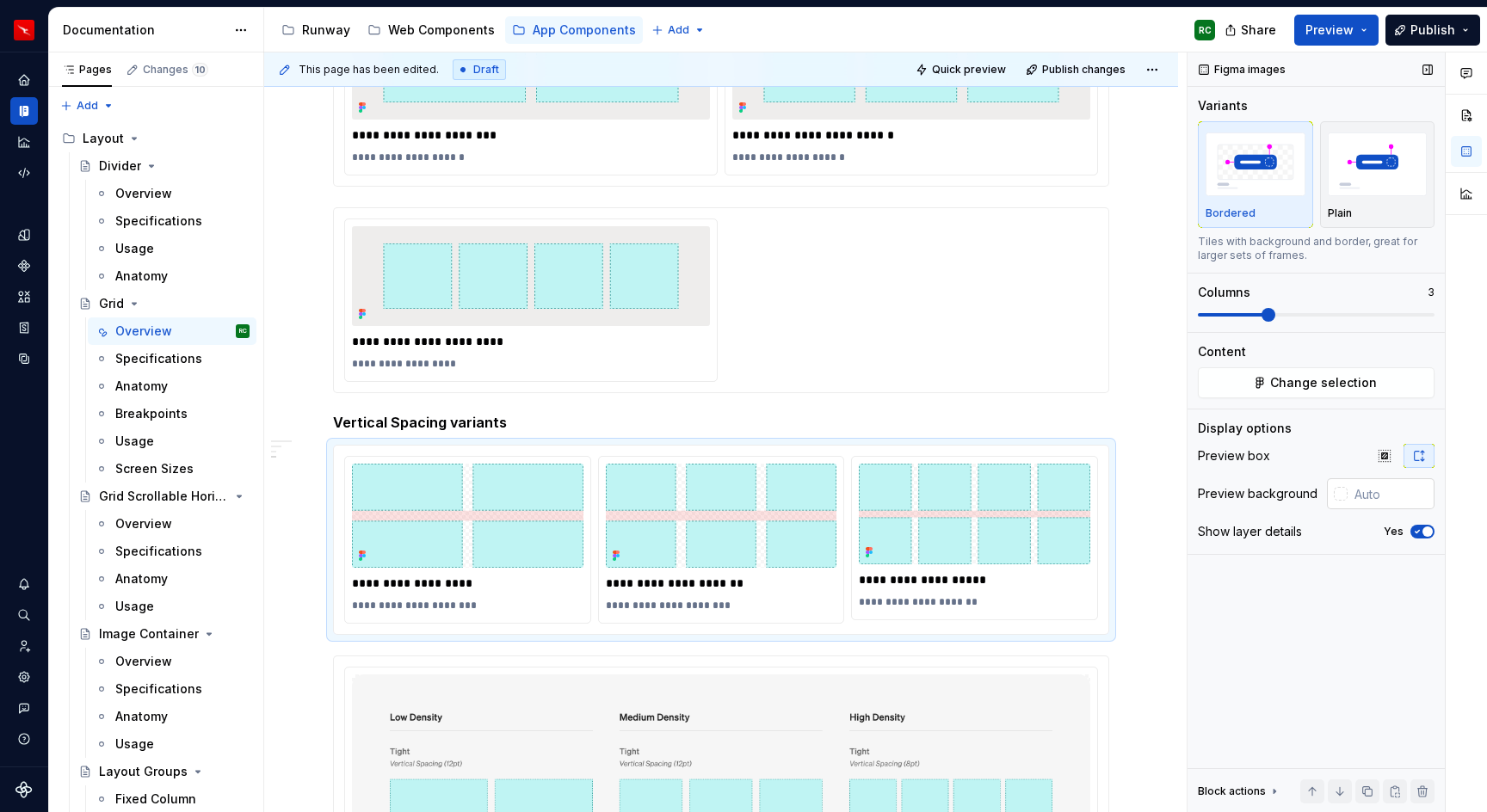
click at [1401, 492] on input "text" at bounding box center [1391, 494] width 87 height 31
paste input "#EEEDEC"
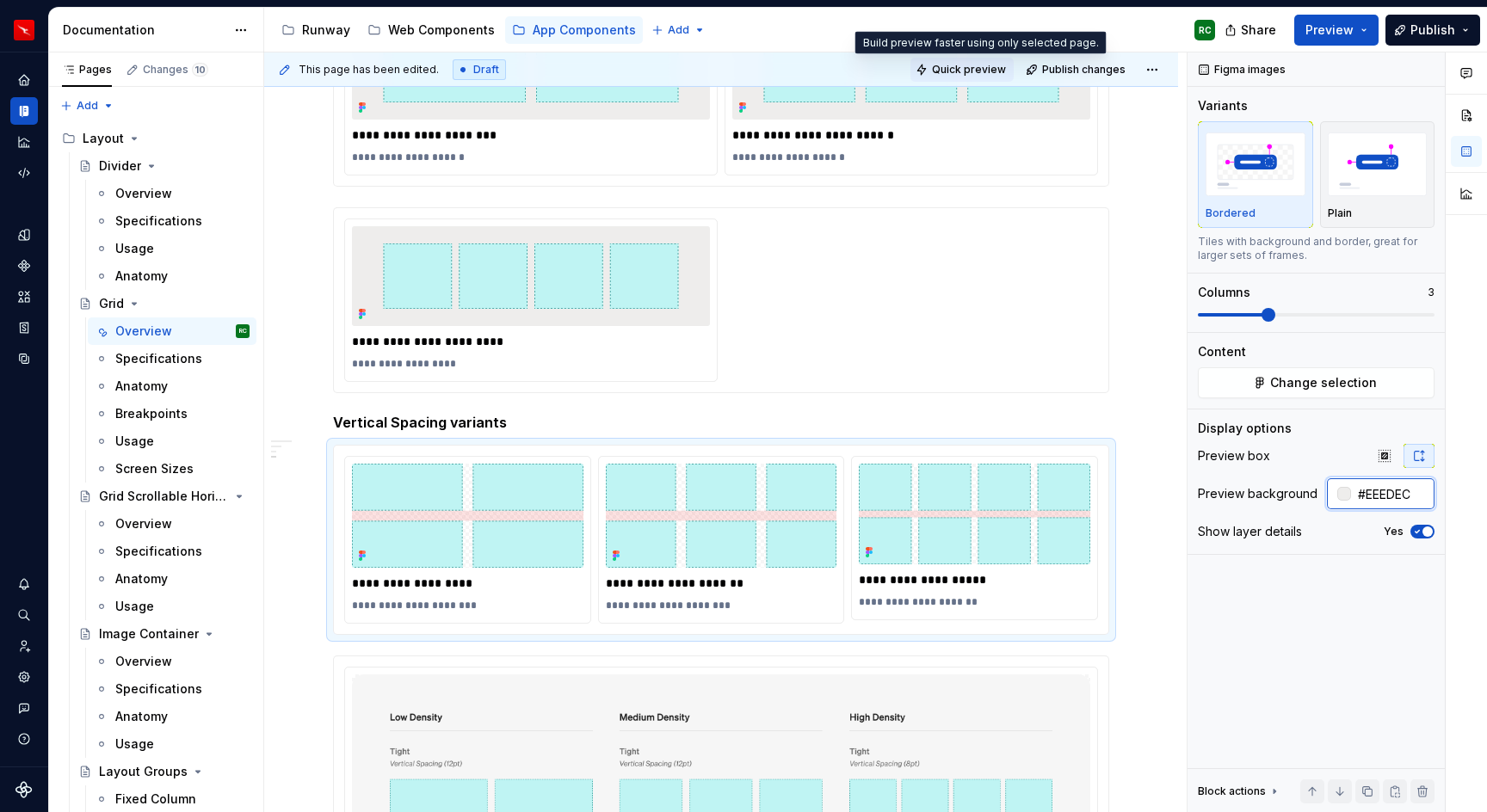
type input "#EEEDEC"
click at [974, 70] on span "Quick preview" at bounding box center [968, 70] width 74 height 14
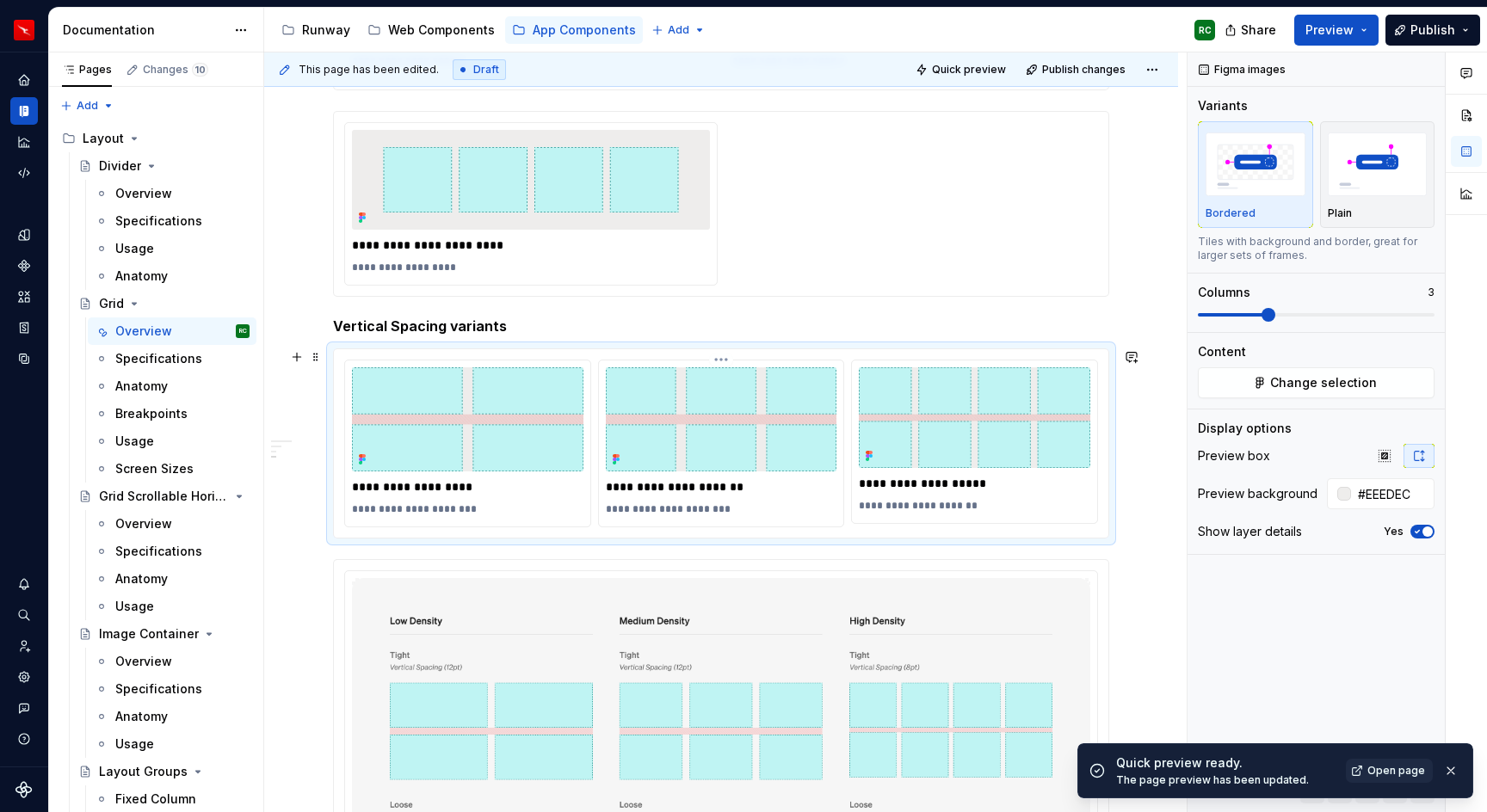
scroll to position [924, 0]
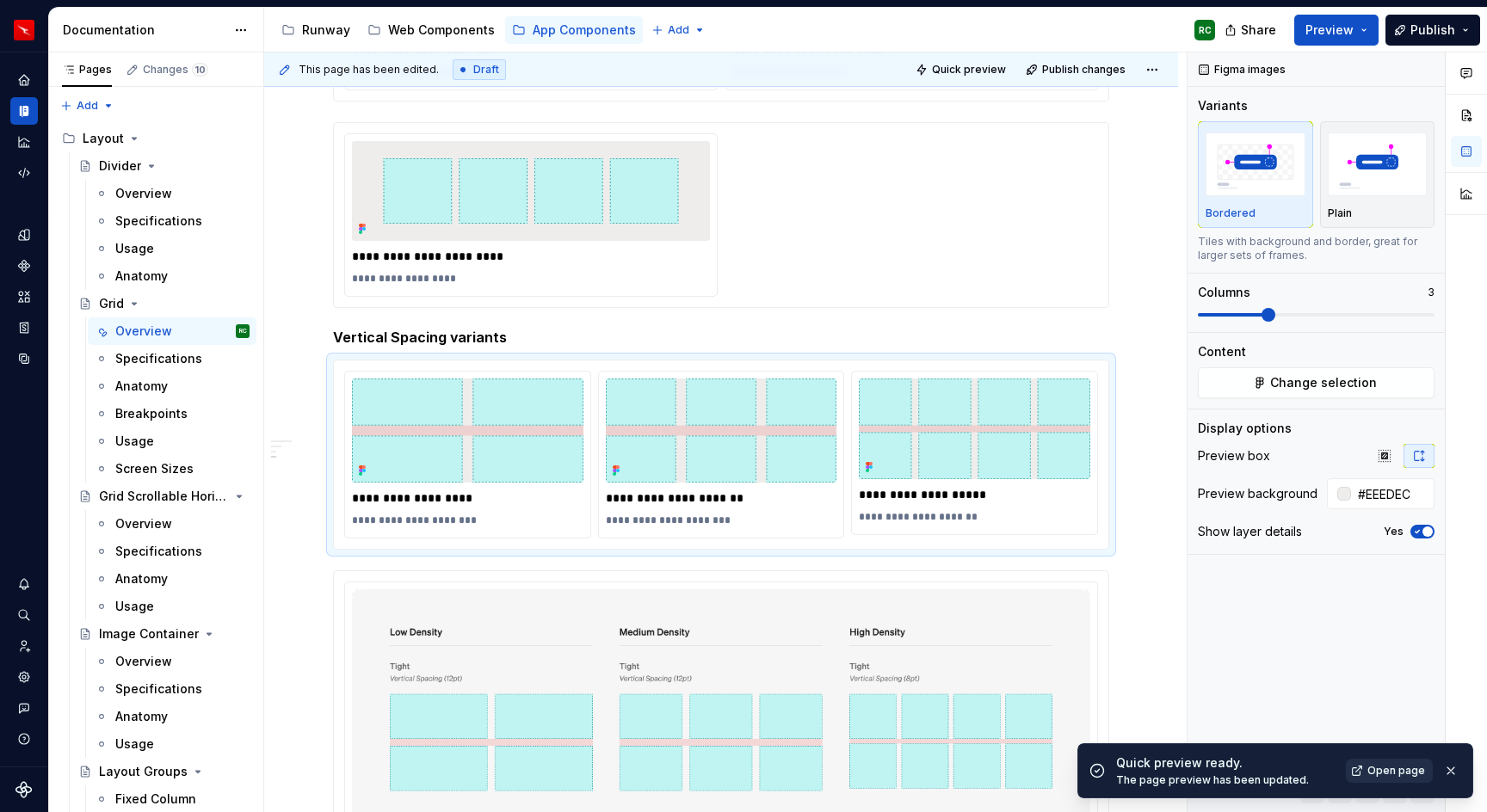
click at [1451, 772] on button "button" at bounding box center [1451, 770] width 22 height 24
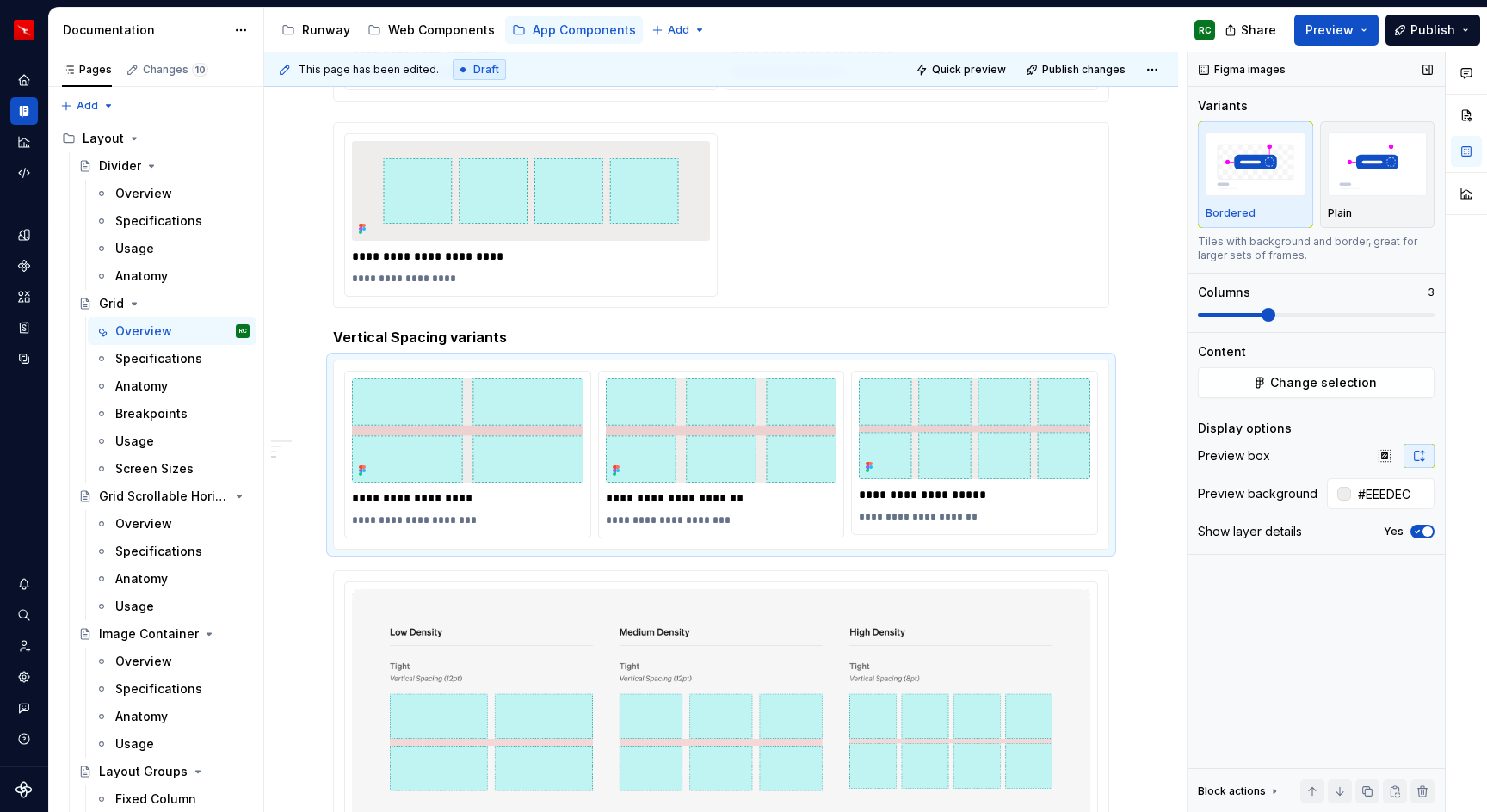
type textarea "*"
click at [1363, 789] on ul "Slug settings saved. Publish your documentation to apply these changes and see …" at bounding box center [1276, 798] width 424 height 27
click at [1370, 782] on button "button" at bounding box center [1367, 791] width 24 height 24
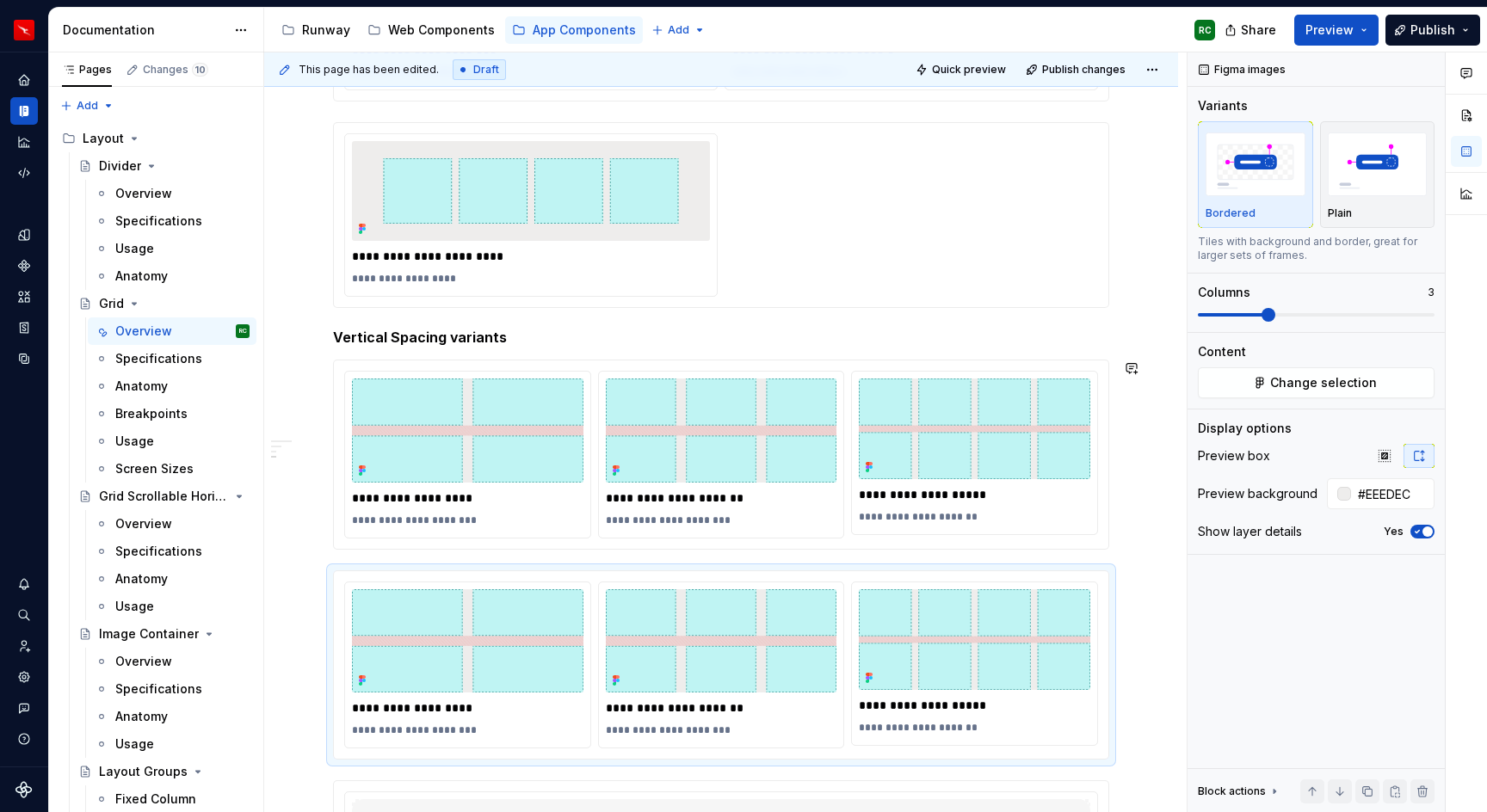
scroll to position [1014, 0]
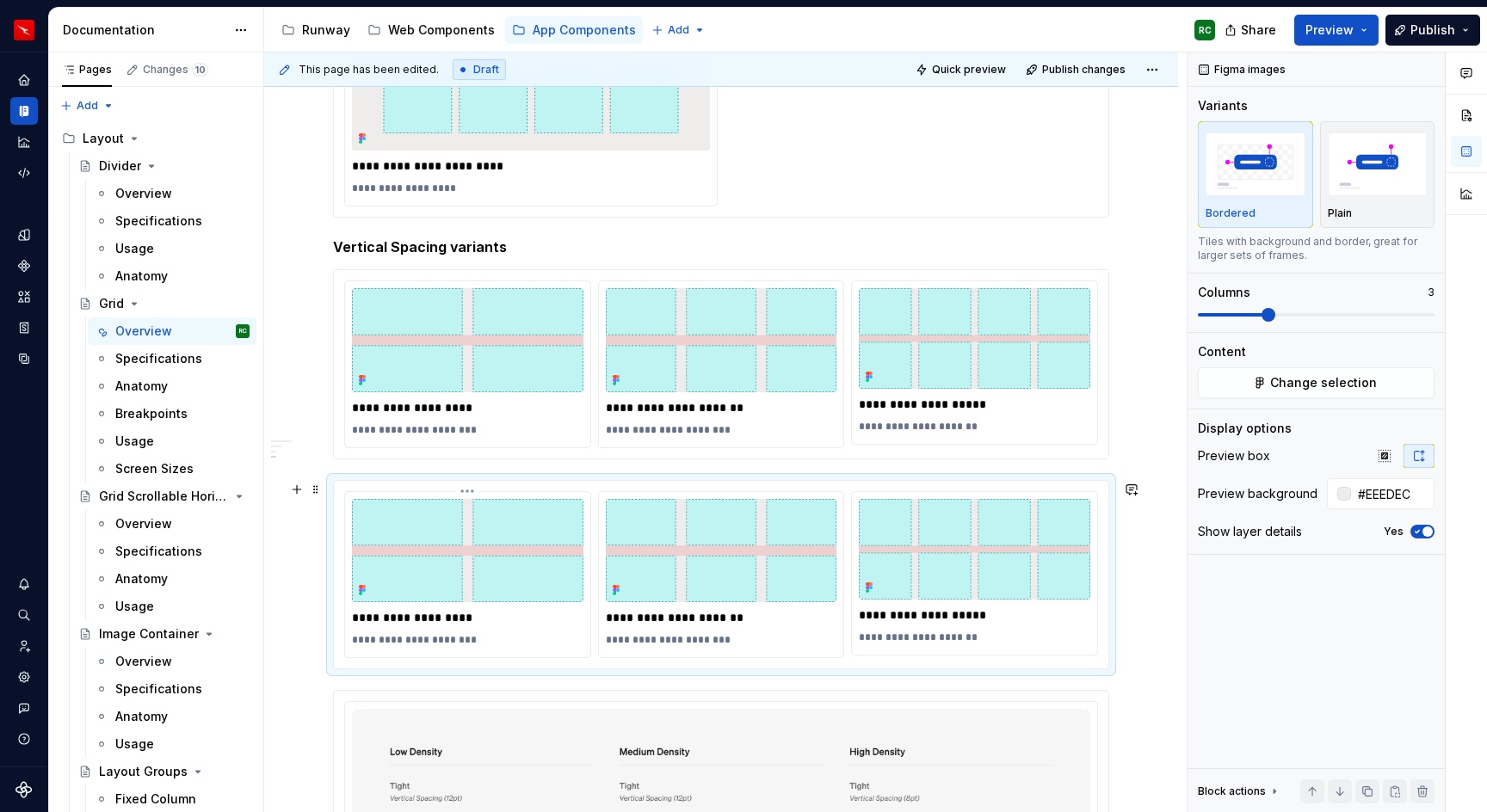
click at [452, 616] on p "**********" at bounding box center [469, 617] width 234 height 17
click at [450, 620] on p "**********" at bounding box center [469, 617] width 234 height 17
click at [715, 618] on p "**********" at bounding box center [723, 617] width 234 height 17
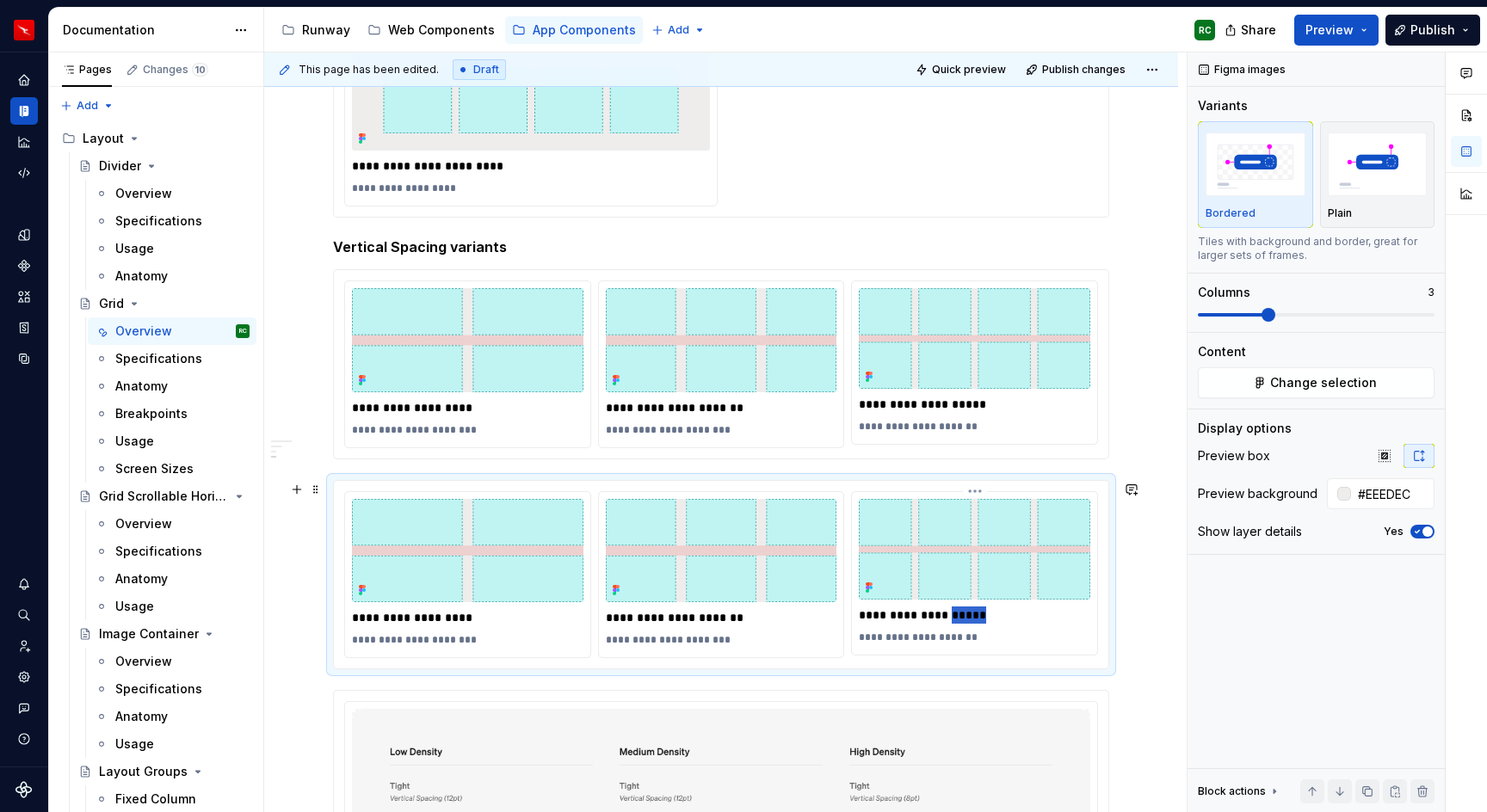
drag, startPoint x: 962, startPoint y: 614, endPoint x: 953, endPoint y: 613, distance: 9.1
click at [953, 613] on p "**********" at bounding box center [976, 614] width 234 height 17
click at [958, 637] on p "**********" at bounding box center [976, 638] width 234 height 14
click at [701, 640] on p "**********" at bounding box center [723, 640] width 234 height 14
click at [445, 640] on p "**********" at bounding box center [469, 640] width 234 height 14
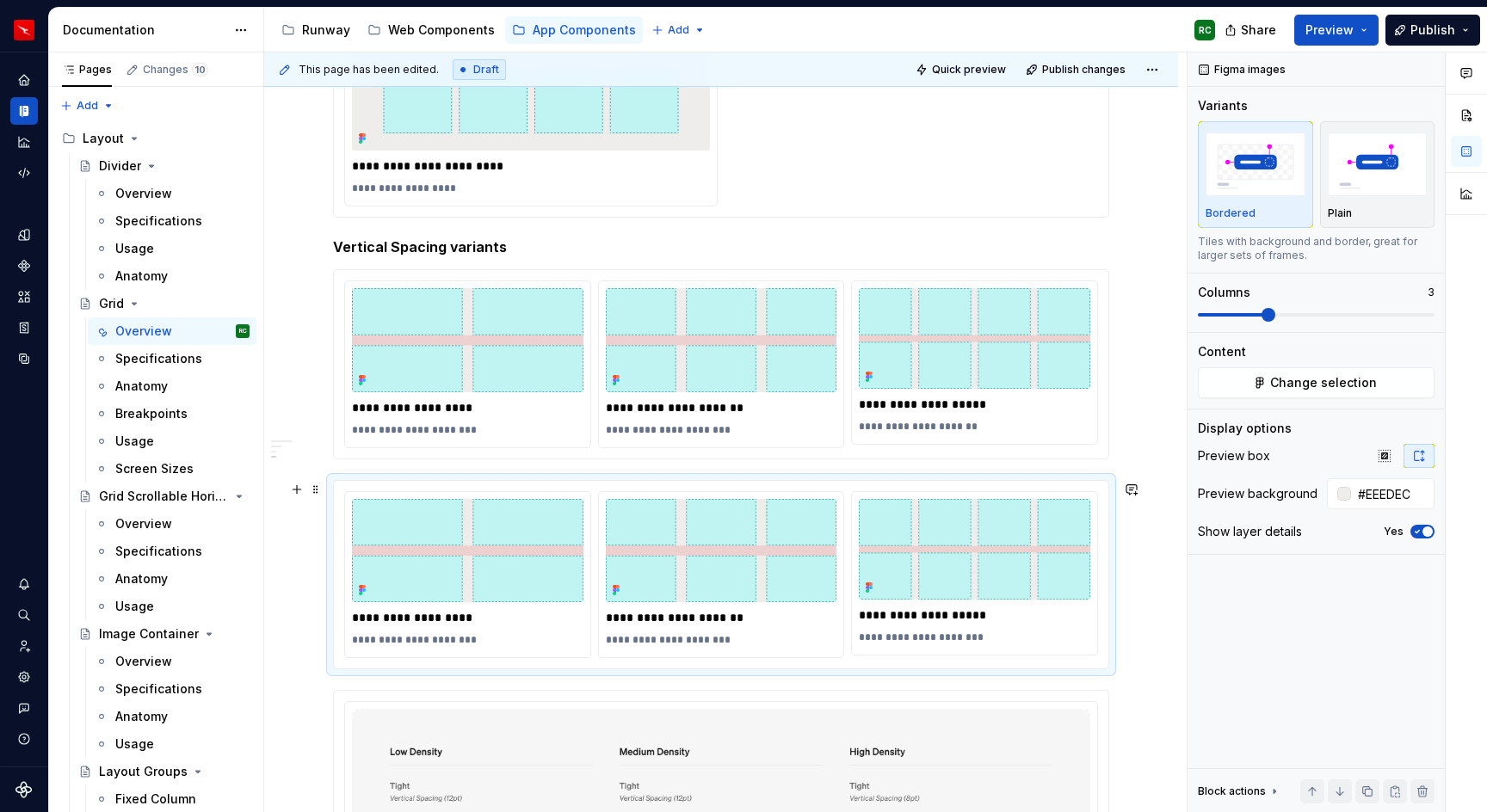
scroll to position [1101, 0]
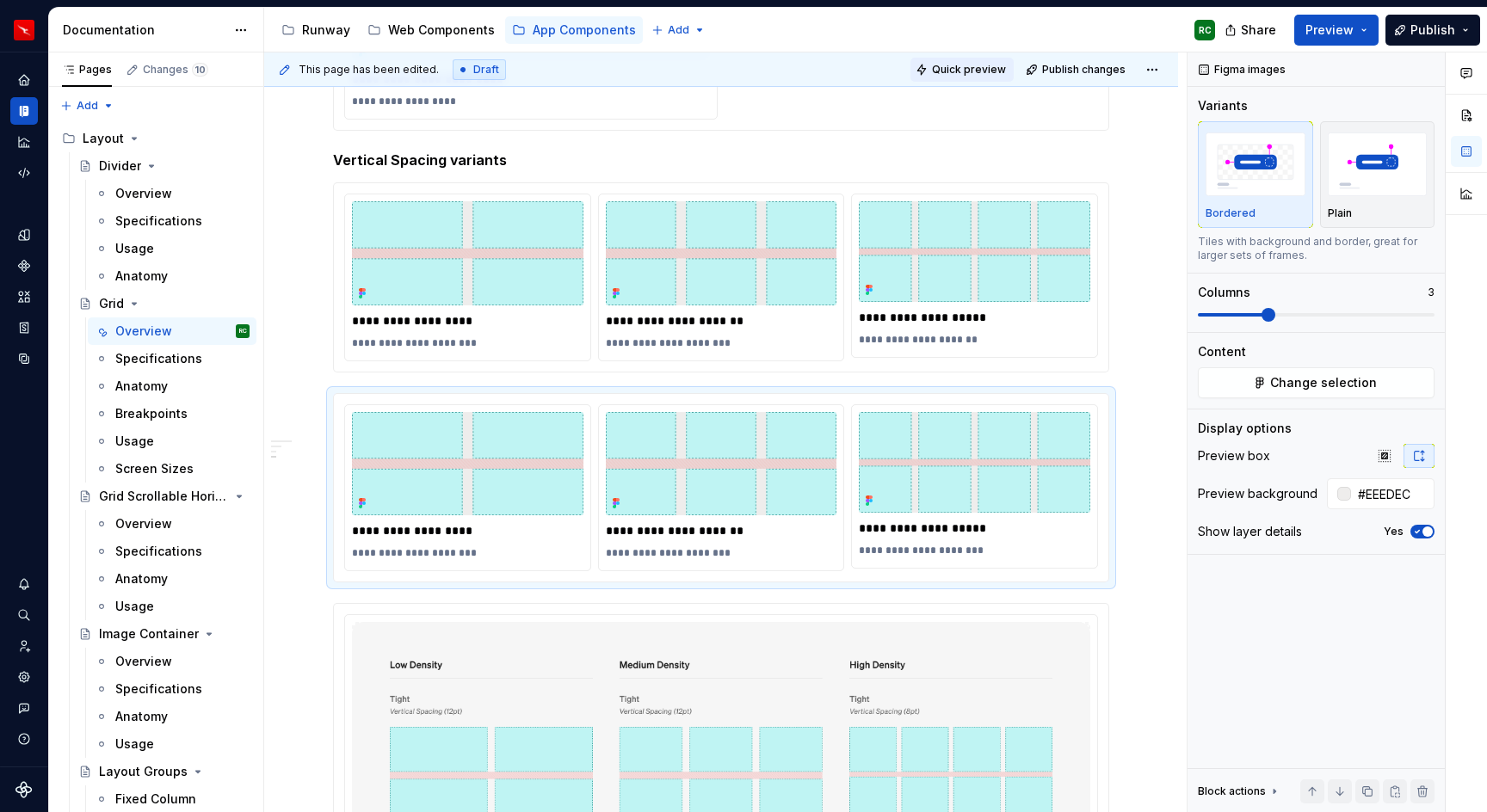
click at [979, 72] on span "Quick preview" at bounding box center [968, 70] width 74 height 14
click at [1333, 182] on img "button" at bounding box center [1378, 163] width 100 height 63
click at [692, 249] on img at bounding box center [721, 253] width 231 height 104
click at [1396, 157] on img "button" at bounding box center [1378, 163] width 100 height 63
click at [973, 70] on span "Quick preview" at bounding box center [968, 70] width 74 height 14
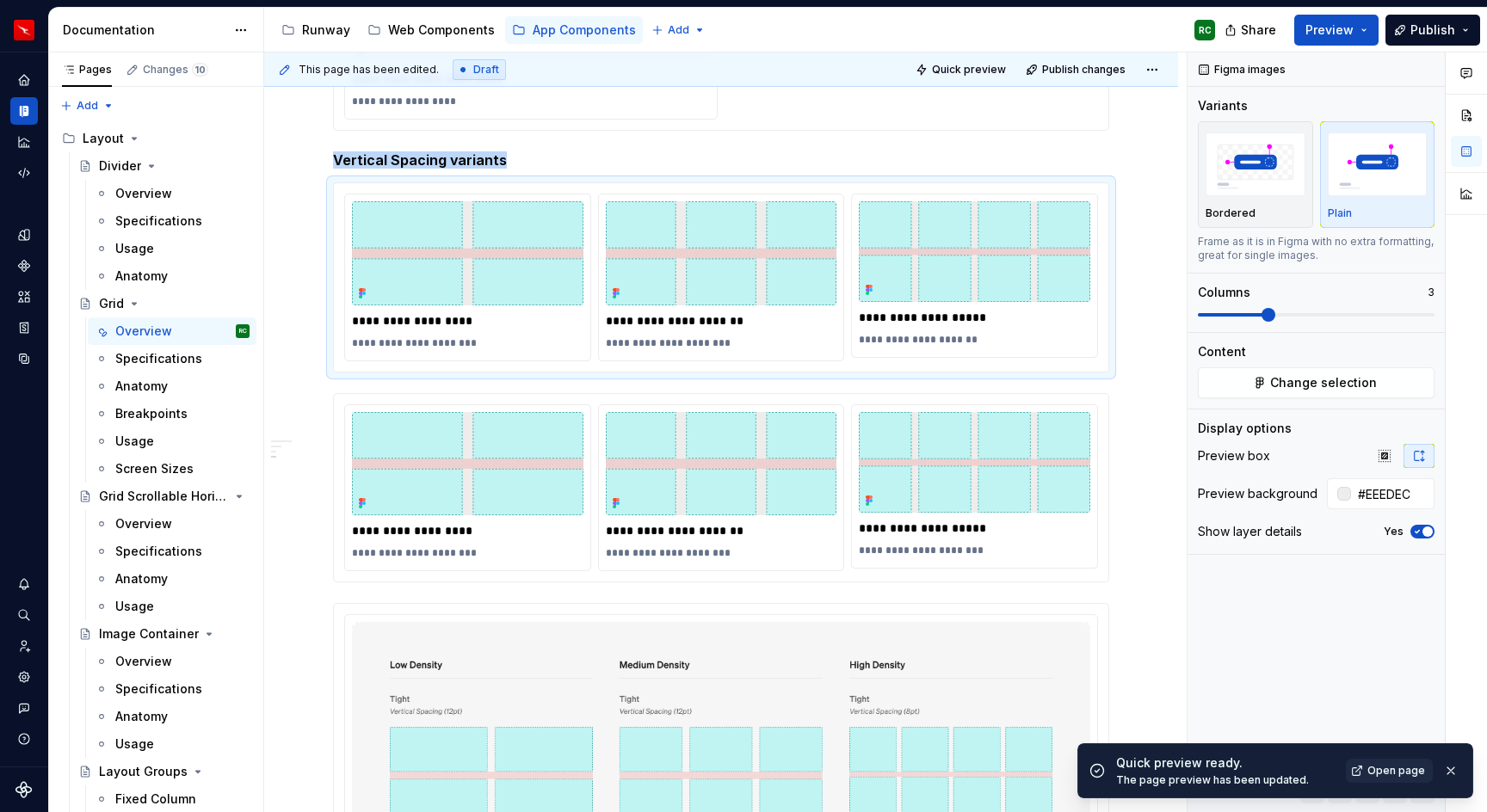
click at [1260, 163] on img "button" at bounding box center [1256, 163] width 100 height 63
click at [834, 480] on img at bounding box center [721, 464] width 231 height 104
click at [1308, 167] on button "Bordered" at bounding box center [1256, 175] width 115 height 106
click at [986, 64] on span "Quick preview" at bounding box center [968, 70] width 74 height 14
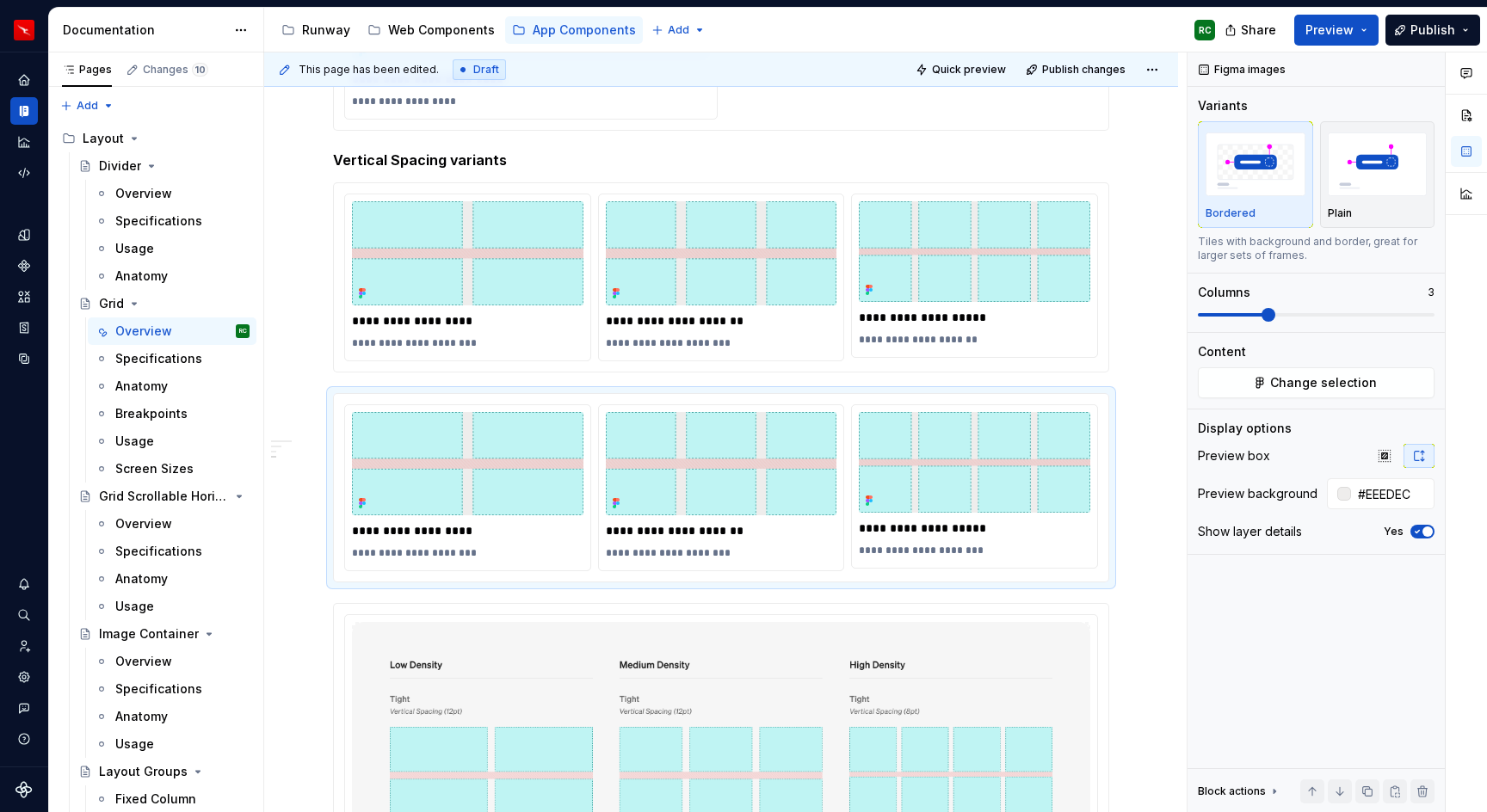
click at [961, 98] on div "**********" at bounding box center [721, 37] width 754 height 163
click at [963, 65] on span "Quick preview" at bounding box center [968, 70] width 74 height 14
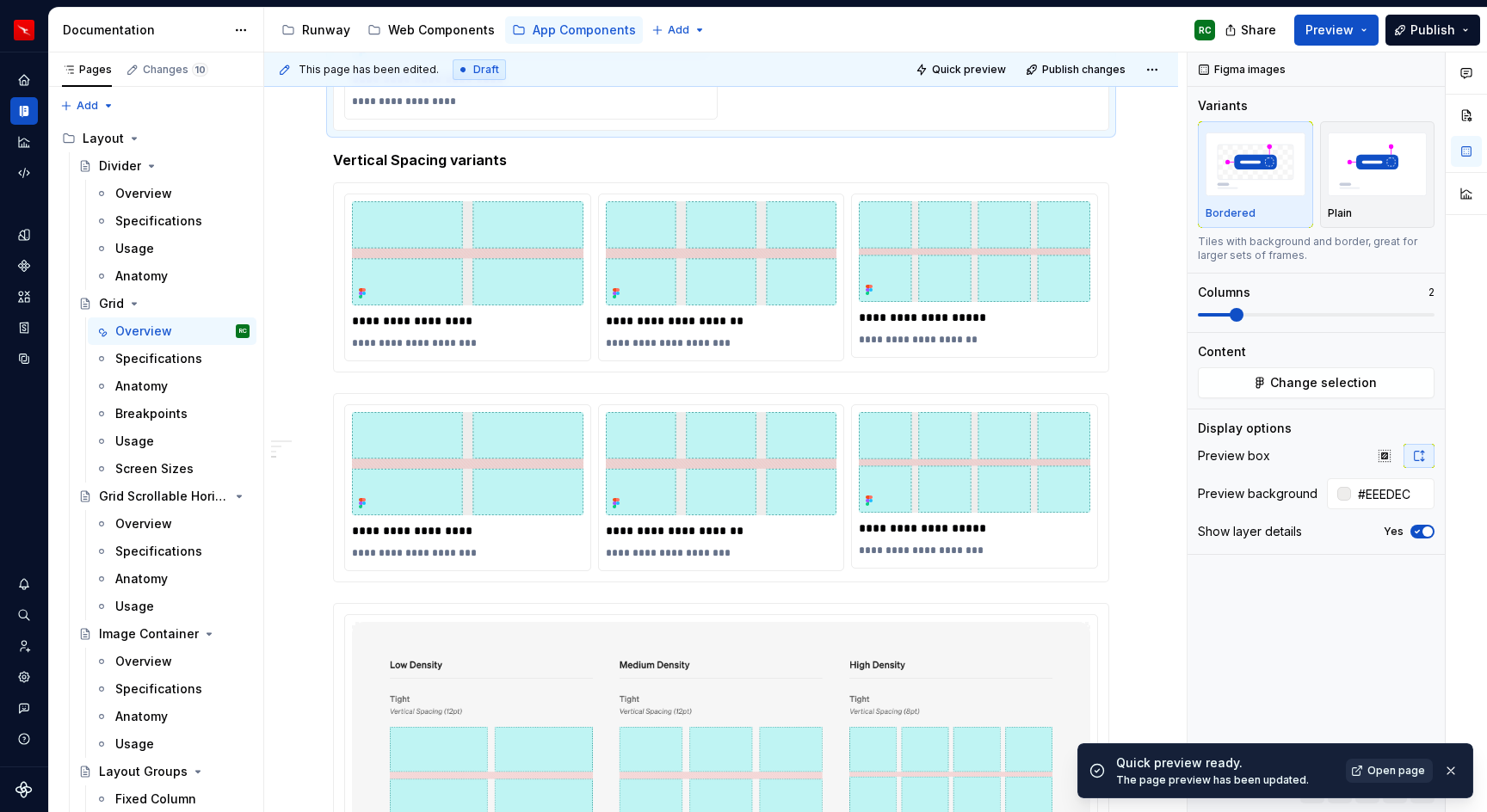
click at [1381, 767] on span "Open page" at bounding box center [1397, 771] width 58 height 14
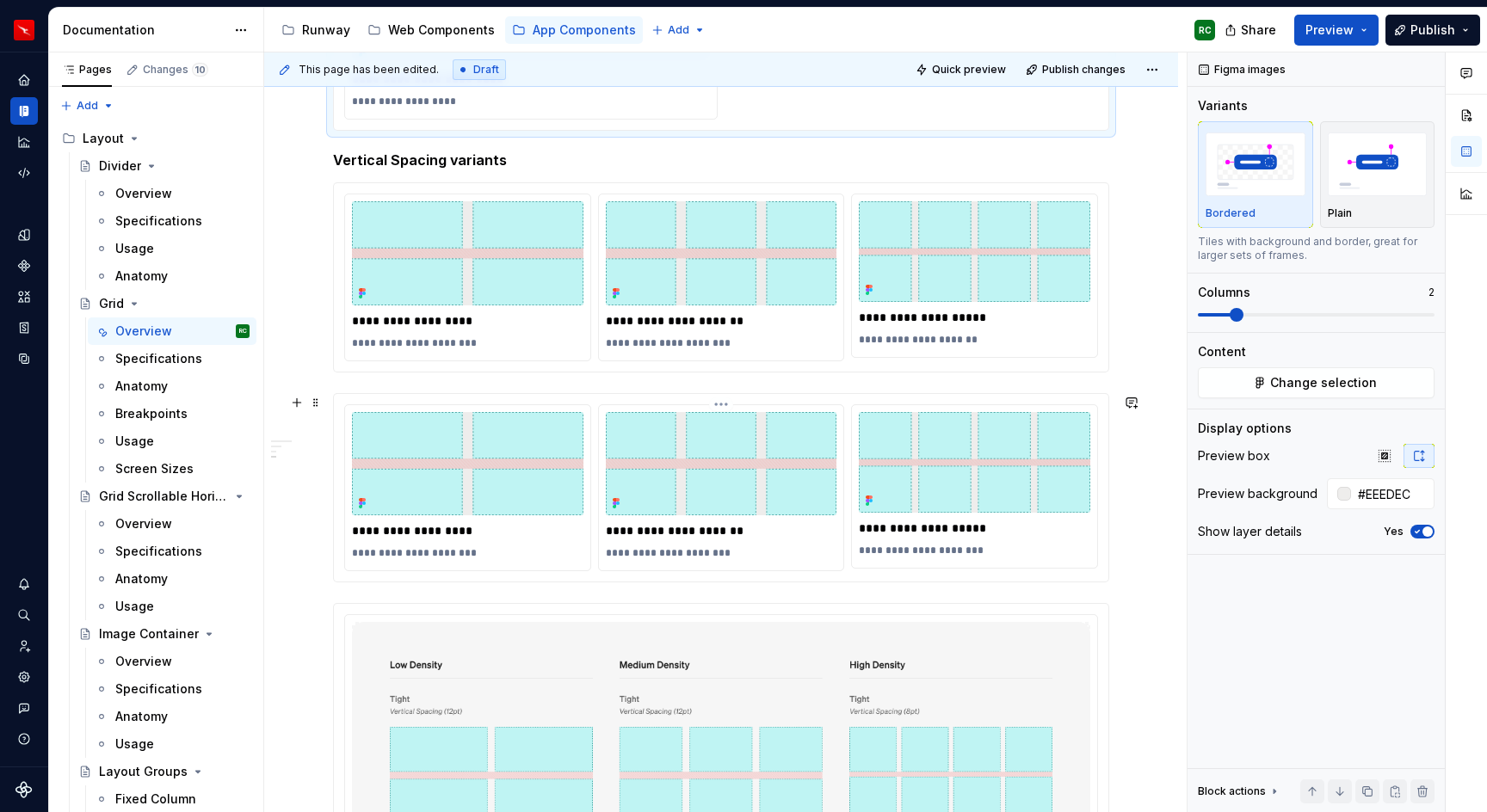
click at [670, 447] on img at bounding box center [721, 464] width 231 height 104
click at [1250, 188] on img "button" at bounding box center [1256, 163] width 100 height 63
click at [715, 300] on img at bounding box center [721, 253] width 231 height 104
click at [1228, 184] on img "button" at bounding box center [1256, 163] width 100 height 63
click at [943, 66] on button "Quick preview" at bounding box center [962, 69] width 103 height 24
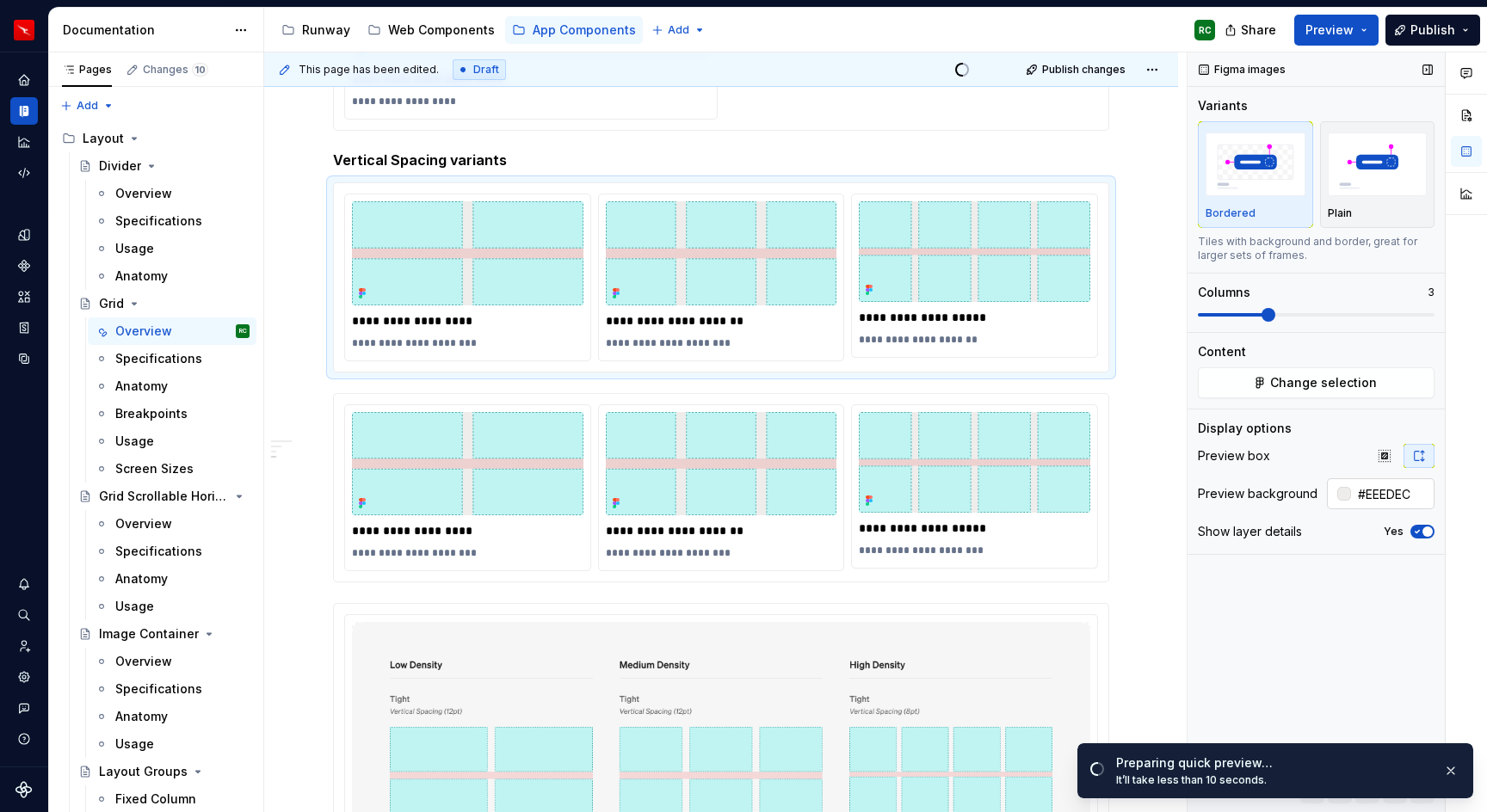
click at [1380, 496] on input "#EEEDEC" at bounding box center [1393, 494] width 83 height 31
type textarea "*"
paste input "F2F1F0"
type input "F2F1F0"
type textarea "*"
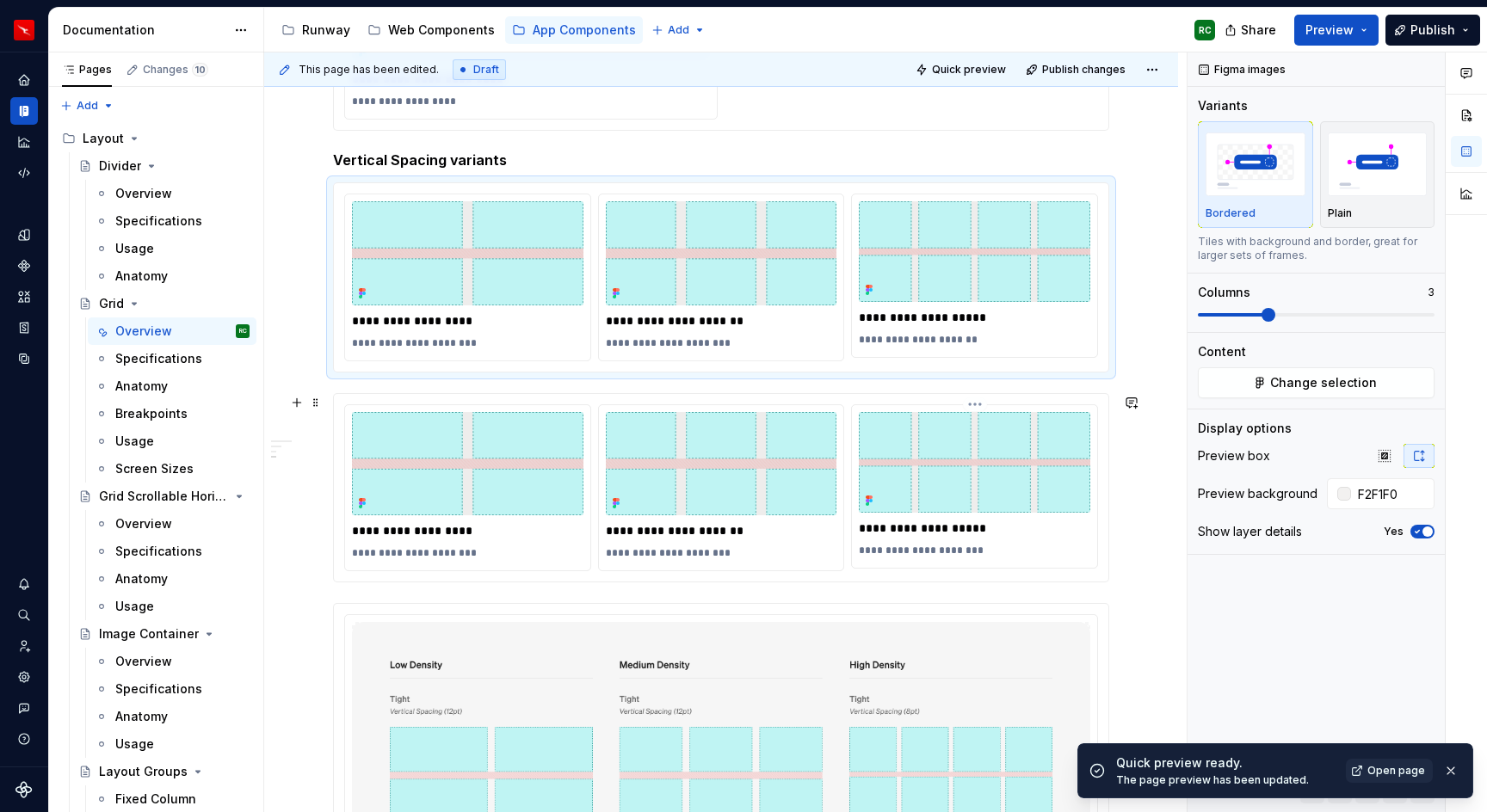
click at [887, 476] on img at bounding box center [974, 463] width 231 height 101
type input "#F2F1F0"
type textarea "*"
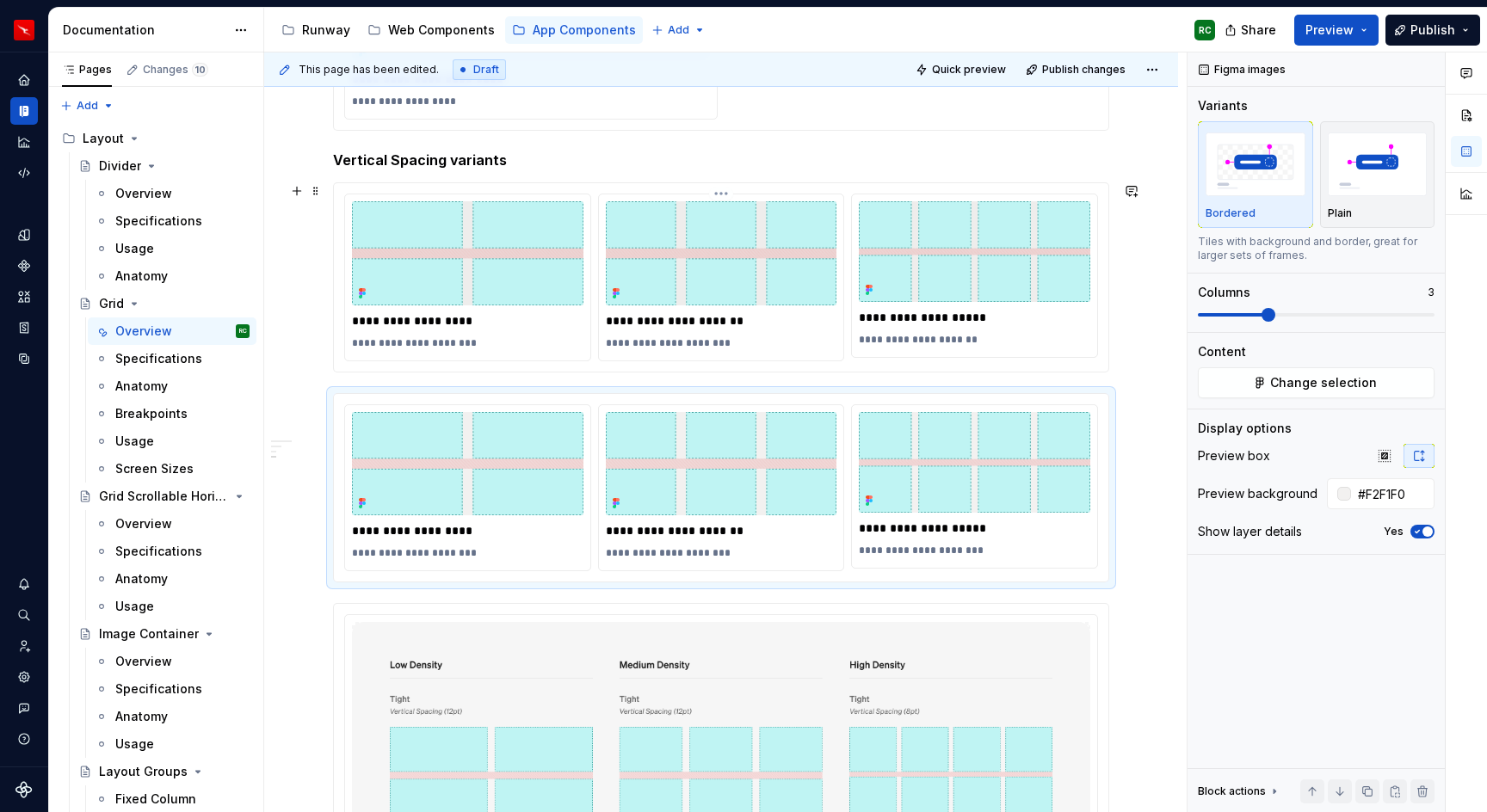
type input "#EEEDEC"
click at [838, 242] on img at bounding box center [721, 253] width 231 height 104
type textarea "*"
click at [1388, 485] on input "#EEEDEC" at bounding box center [1393, 494] width 83 height 31
paste input "F2F1F0"
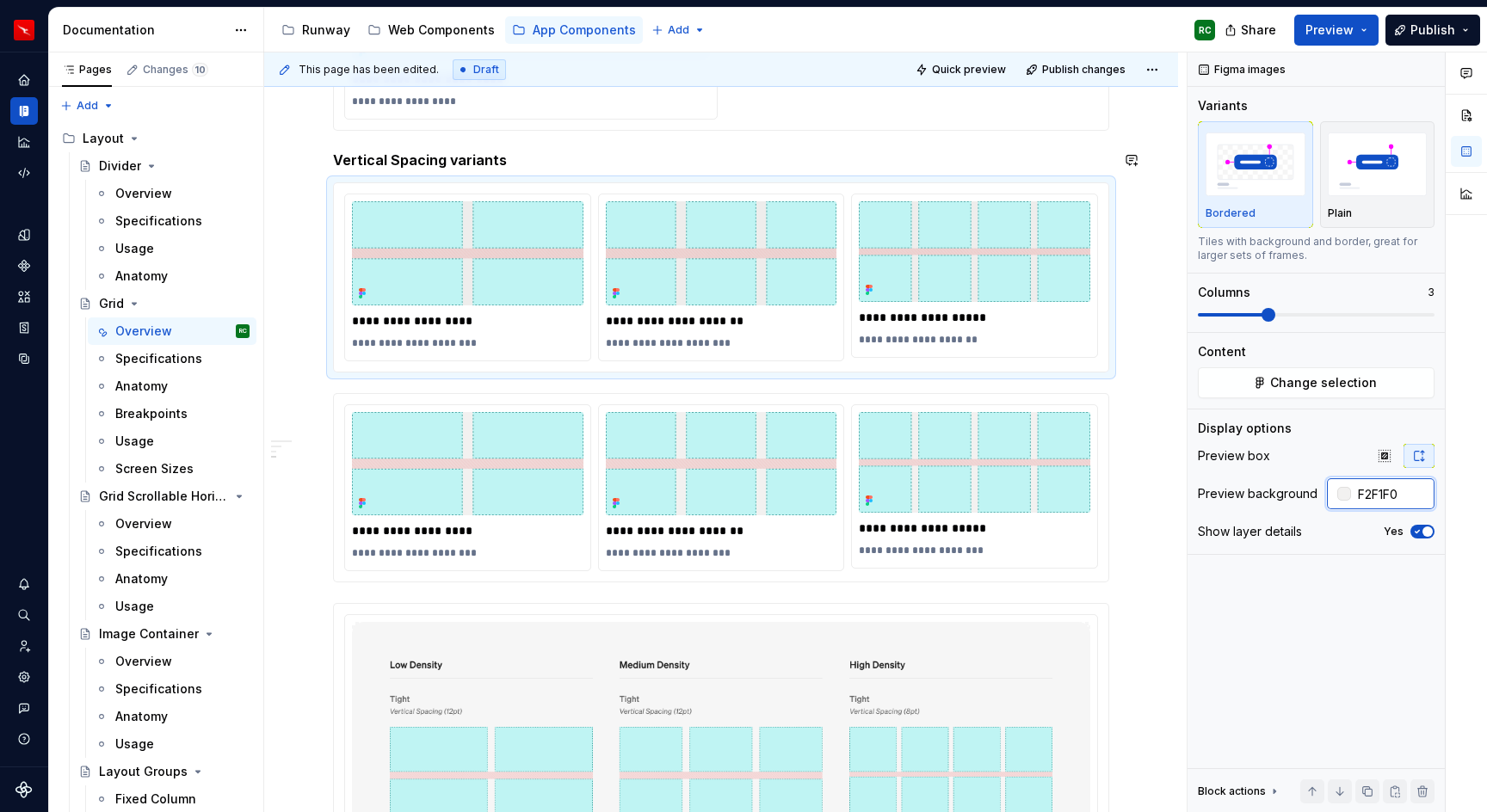
type input "F2F1F0"
type button "on"
type input "#F2F1F0"
click at [980, 77] on button "Quick preview" at bounding box center [962, 69] width 103 height 24
drag, startPoint x: 1367, startPoint y: 183, endPoint x: 1100, endPoint y: 496, distance: 411.4
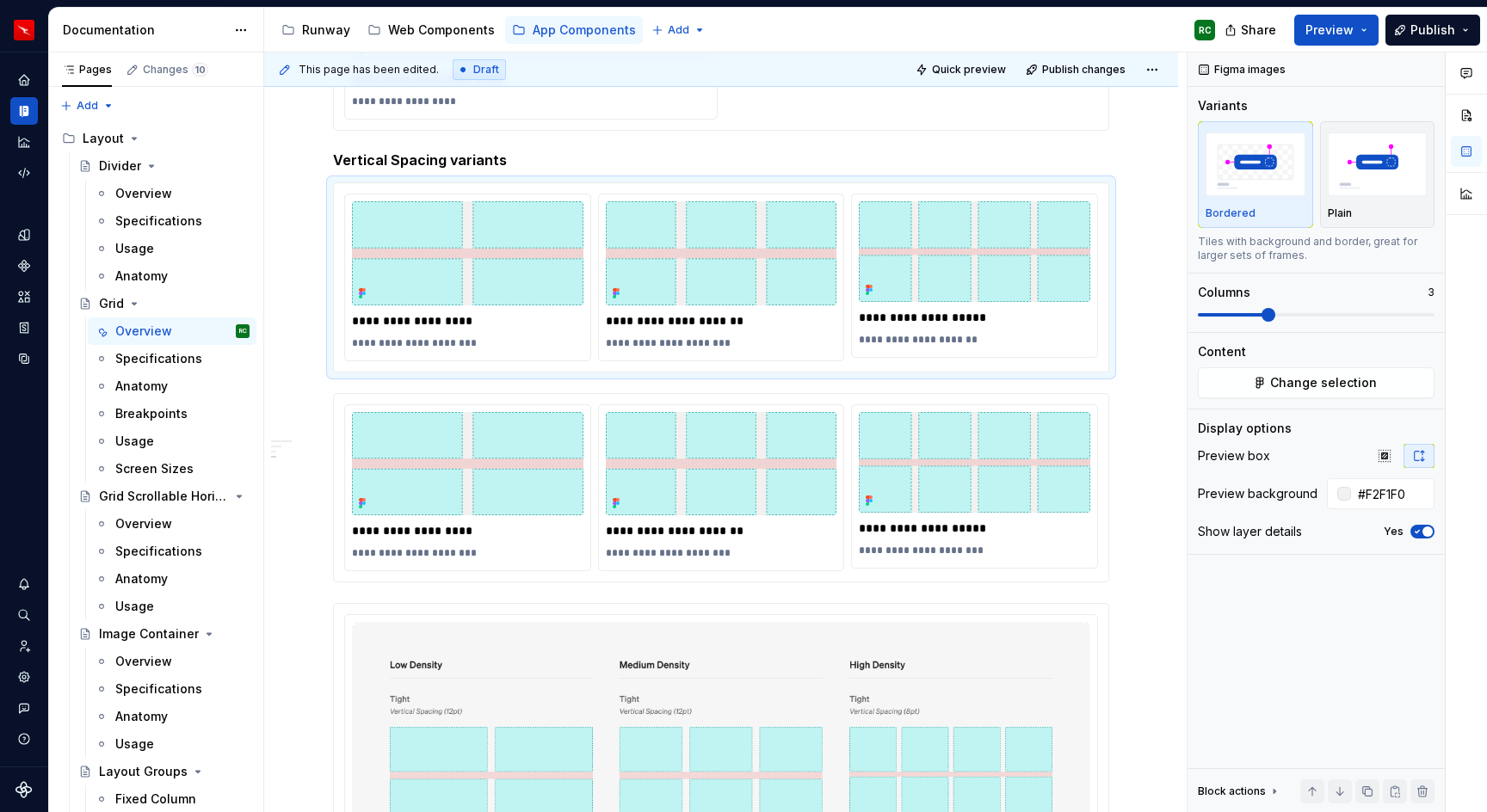
click at [1367, 182] on img "button" at bounding box center [1378, 163] width 100 height 63
click at [951, 471] on img at bounding box center [974, 463] width 231 height 101
click at [1346, 175] on img "button" at bounding box center [1378, 163] width 100 height 63
click at [941, 67] on button "Quick preview" at bounding box center [962, 69] width 103 height 24
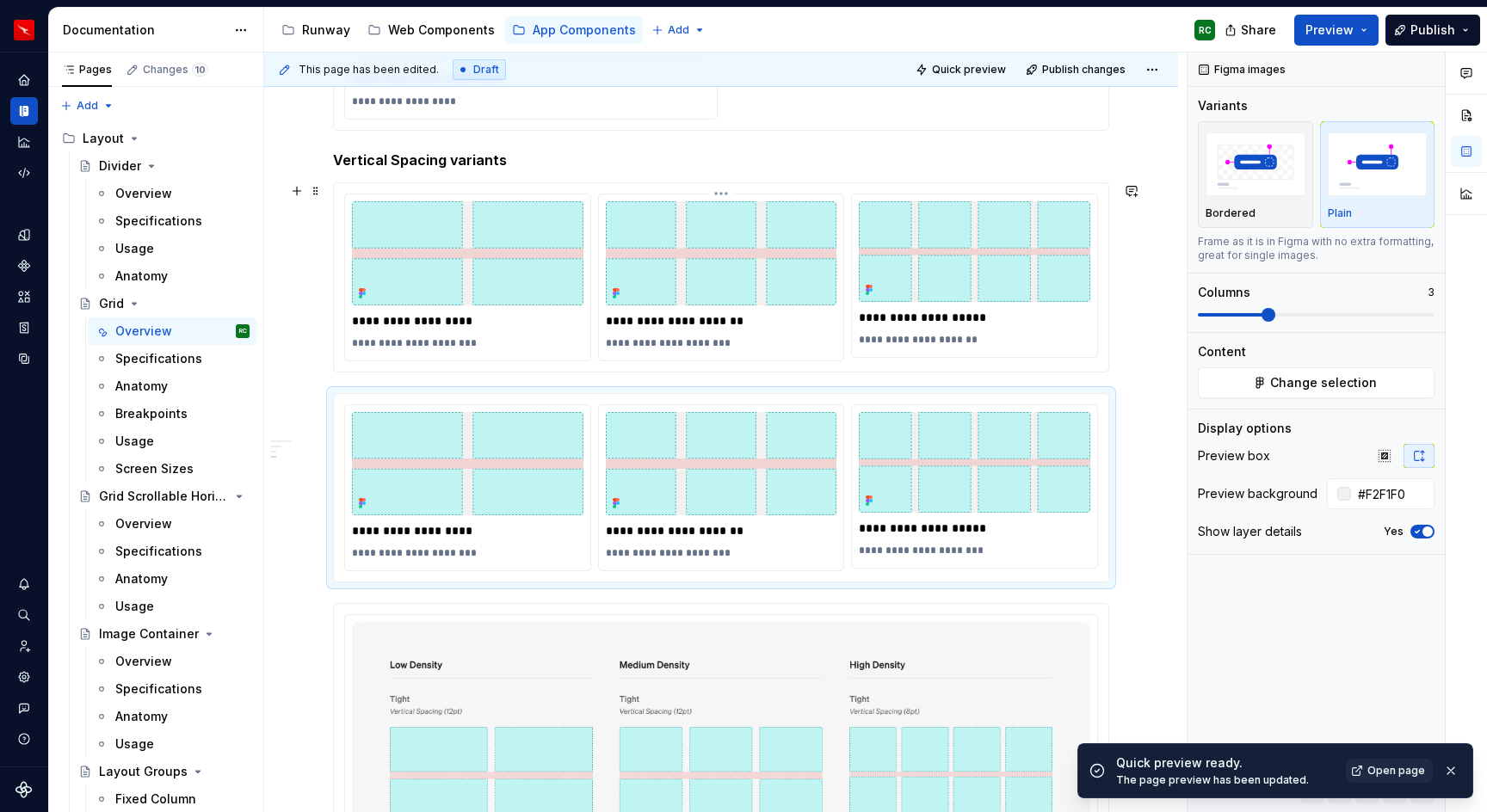
click at [779, 285] on img at bounding box center [721, 253] width 231 height 104
click at [1245, 166] on img "button" at bounding box center [1256, 163] width 100 height 63
click at [778, 443] on img at bounding box center [721, 464] width 231 height 104
click at [1243, 187] on img "button" at bounding box center [1256, 163] width 100 height 63
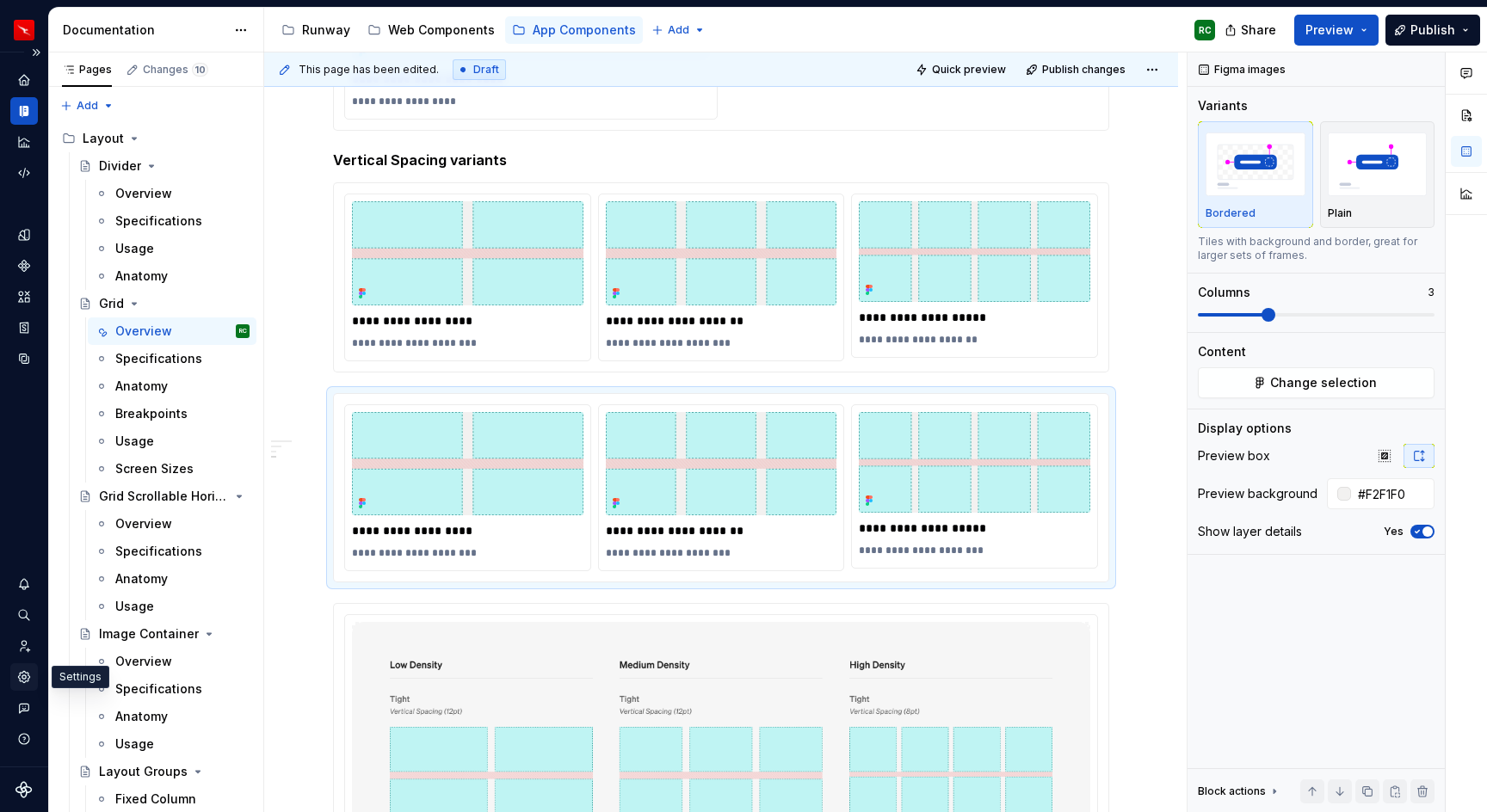
click at [23, 677] on icon "Settings" at bounding box center [23, 676] width 15 height 15
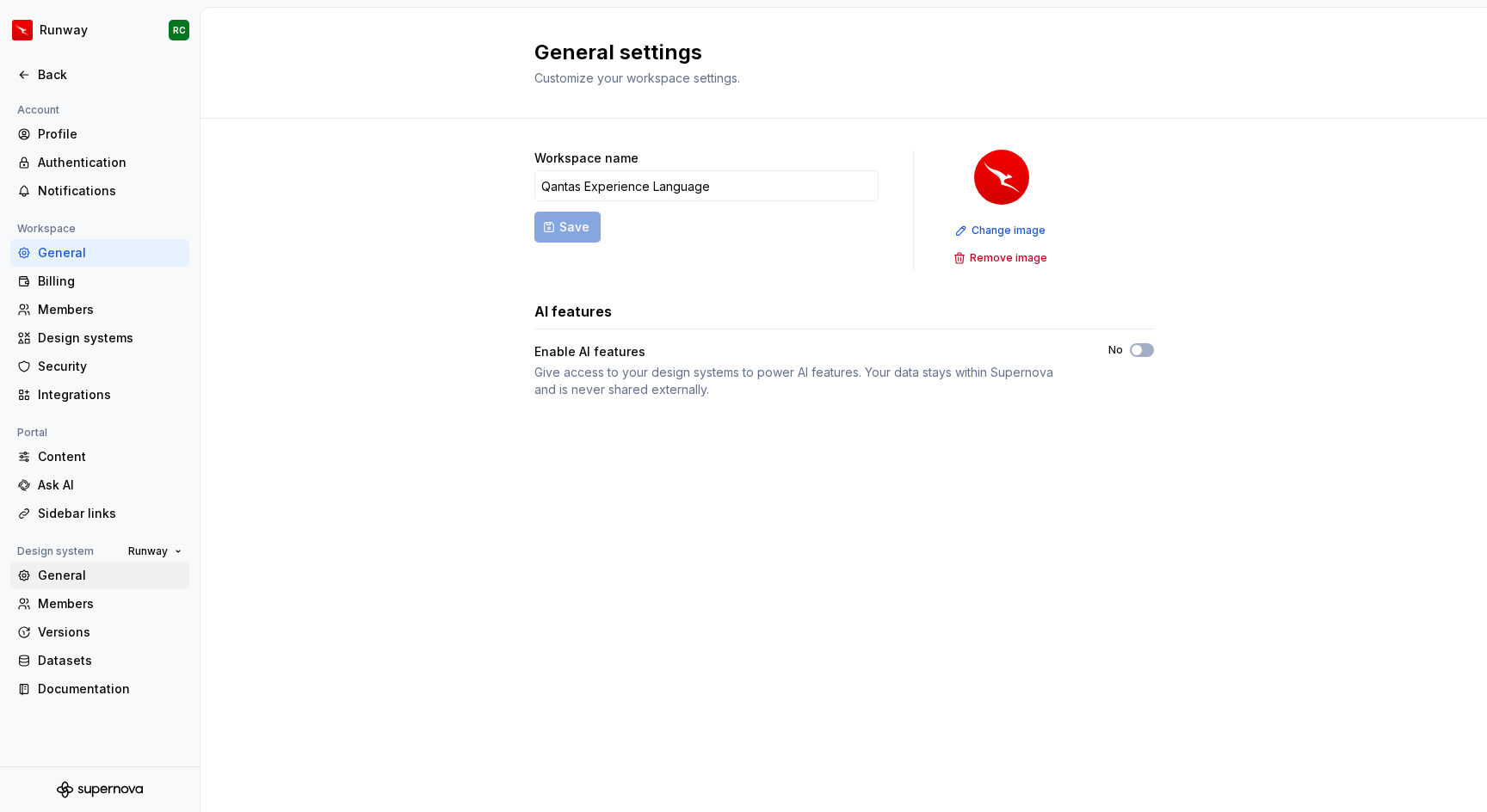
click at [74, 581] on div "General" at bounding box center [110, 575] width 145 height 17
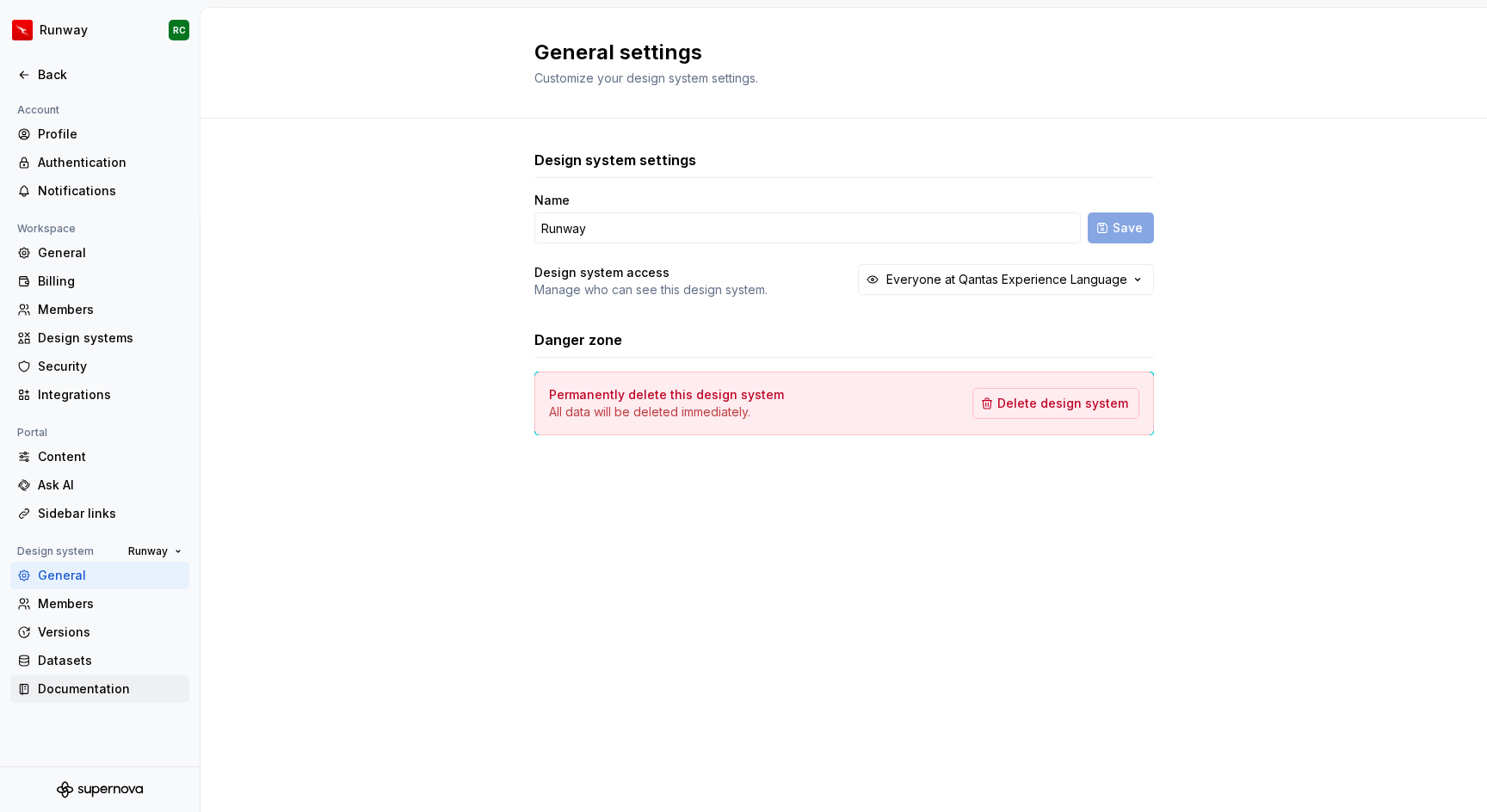
drag, startPoint x: 71, startPoint y: 686, endPoint x: 83, endPoint y: 689, distance: 12.4
click at [71, 687] on div "Documentation" at bounding box center [110, 689] width 145 height 17
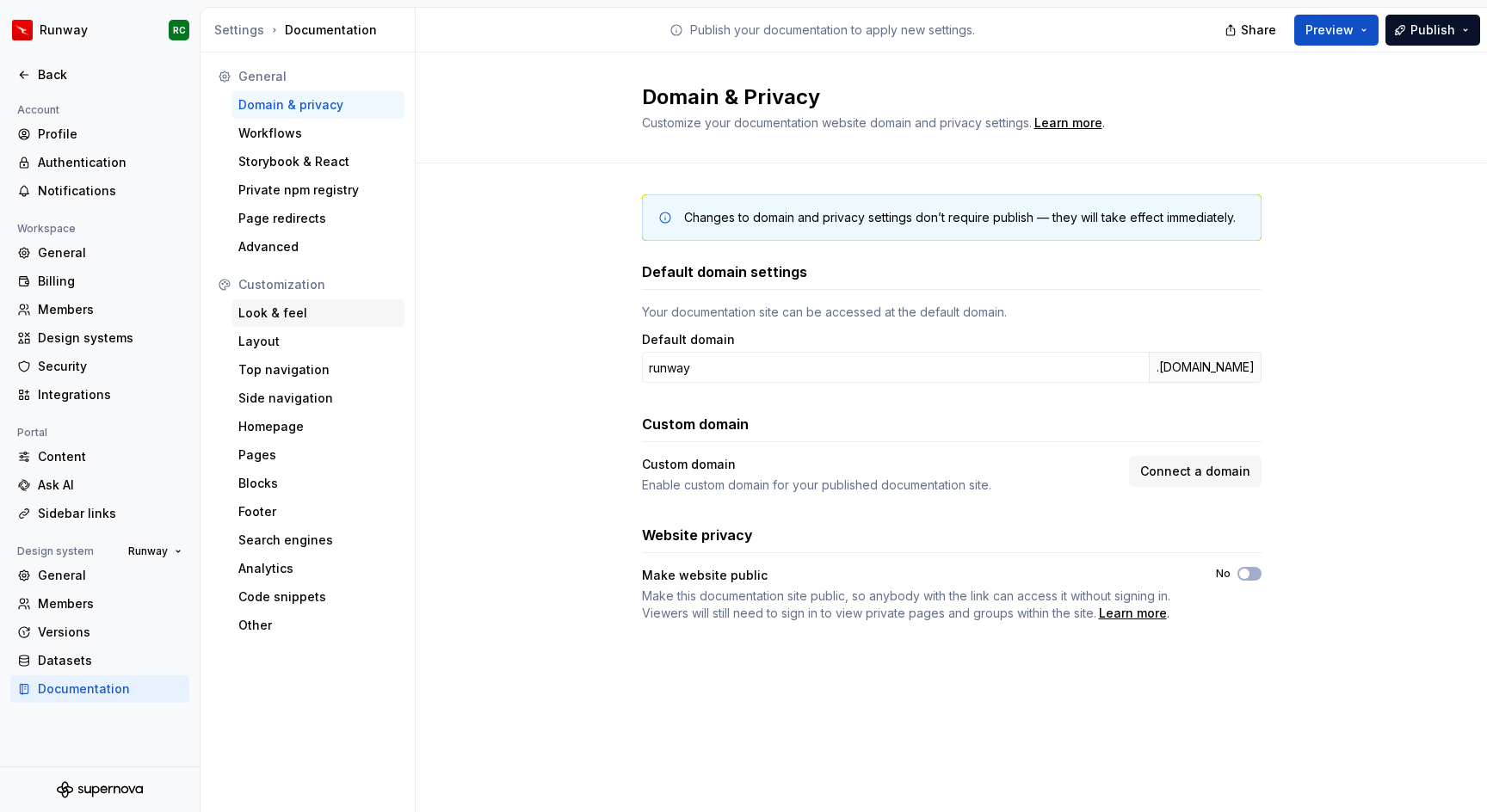
click at [309, 316] on div "Look & feel" at bounding box center [318, 313] width 160 height 17
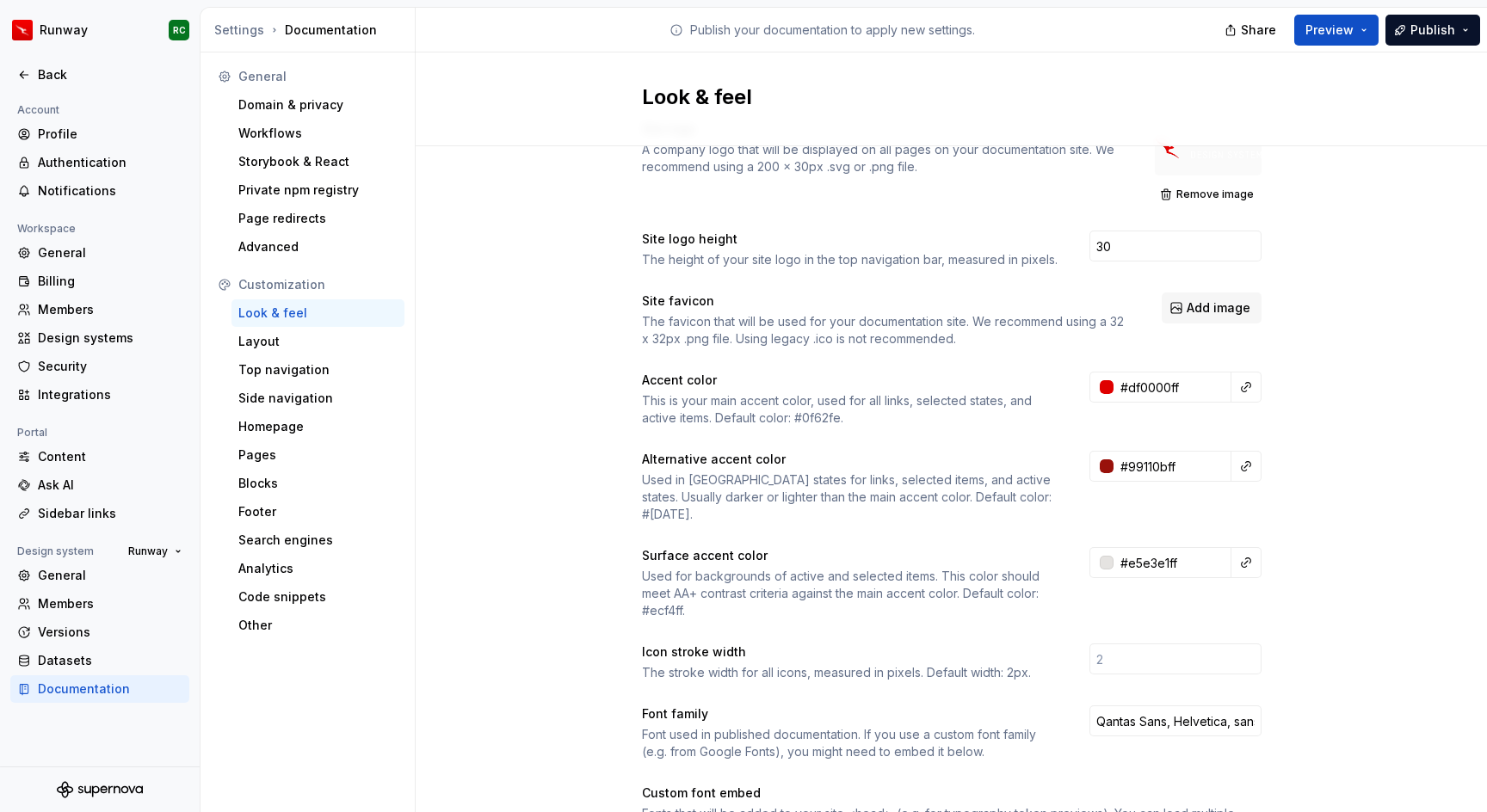
scroll to position [133, 0]
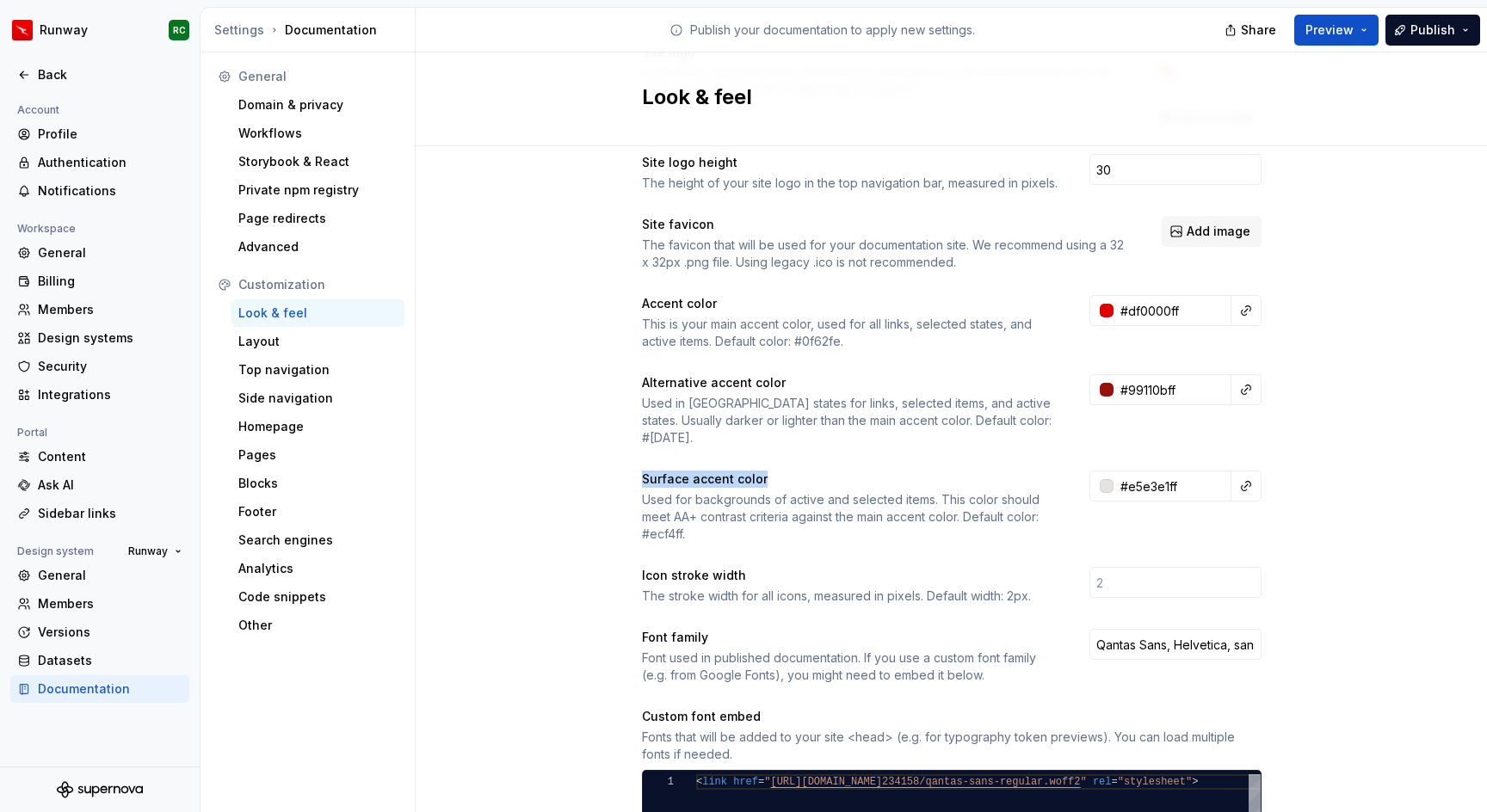
drag, startPoint x: 717, startPoint y: 465, endPoint x: 842, endPoint y: 468, distance: 125.0
drag, startPoint x: 617, startPoint y: 485, endPoint x: 919, endPoint y: 487, distance: 302.0
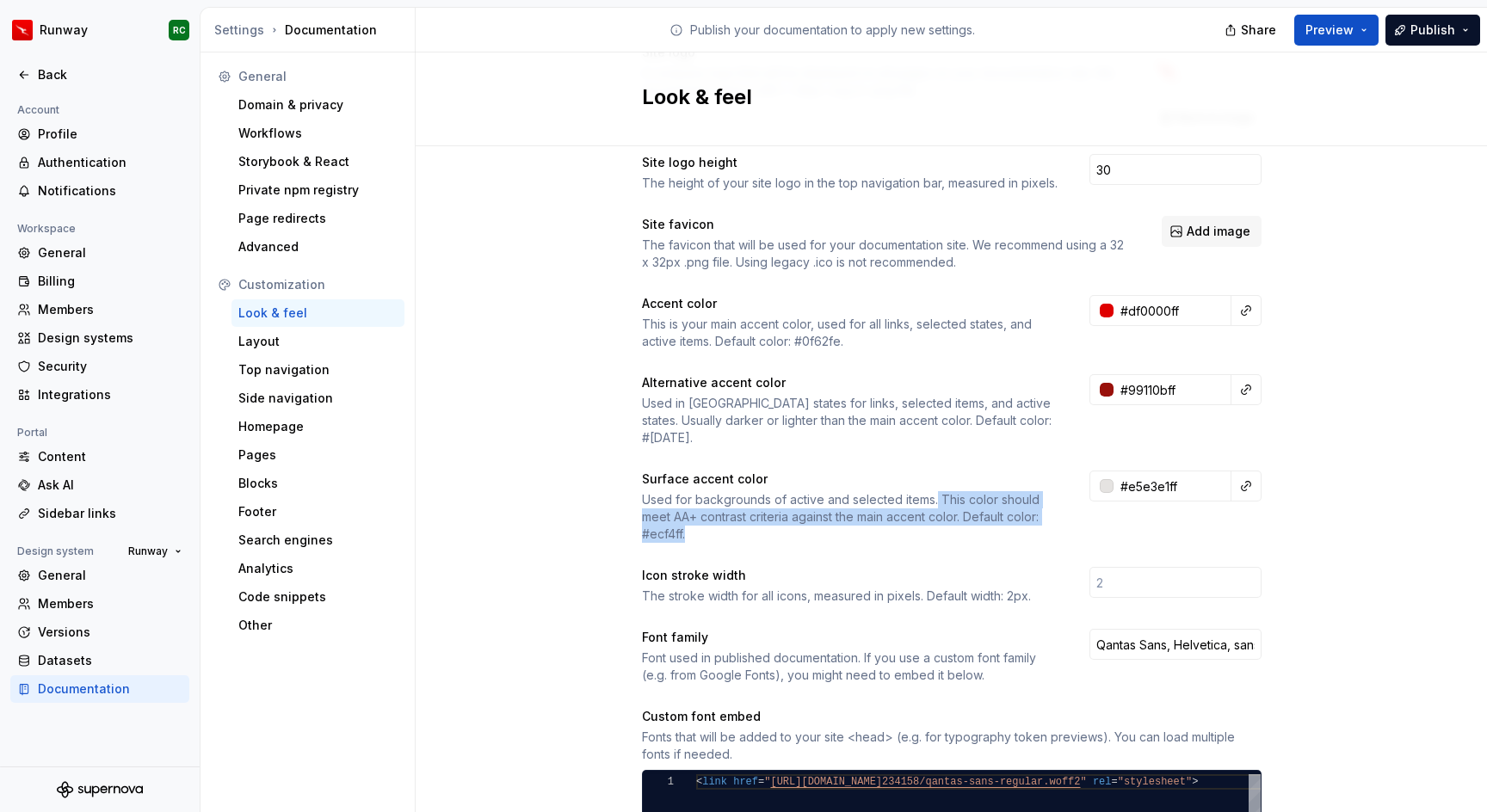
drag, startPoint x: 936, startPoint y: 481, endPoint x: 1006, endPoint y: 515, distance: 77.8
click at [1006, 515] on div "Used for backgrounds of active and selected items. This color should meet AA+ c…" at bounding box center [850, 517] width 417 height 51
click at [348, 485] on div "Blocks" at bounding box center [318, 483] width 160 height 17
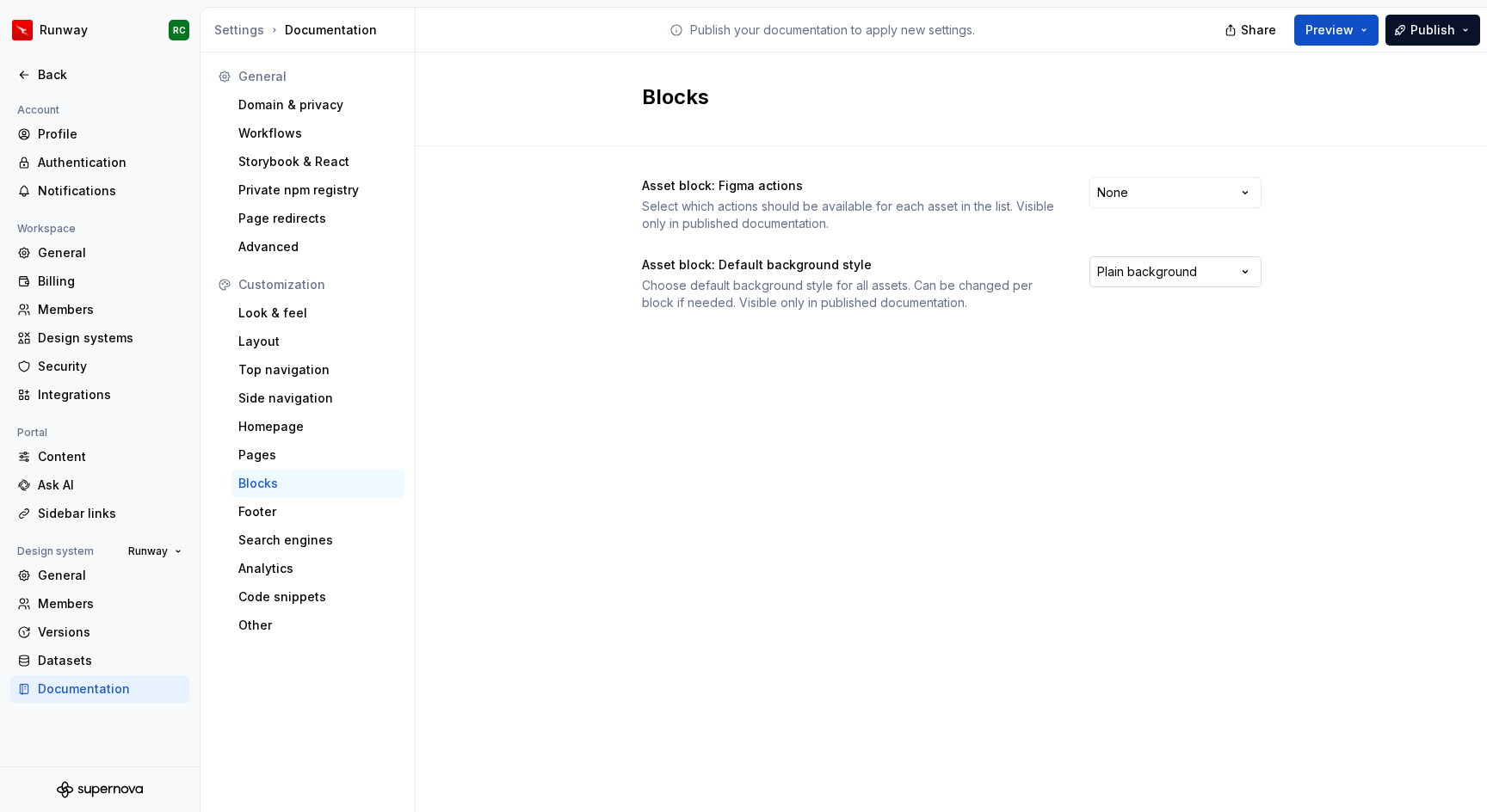
click at [1160, 267] on html "Runway RC Back Account Profile Authentication Notifications Workspace General B…" at bounding box center [743, 406] width 1487 height 812
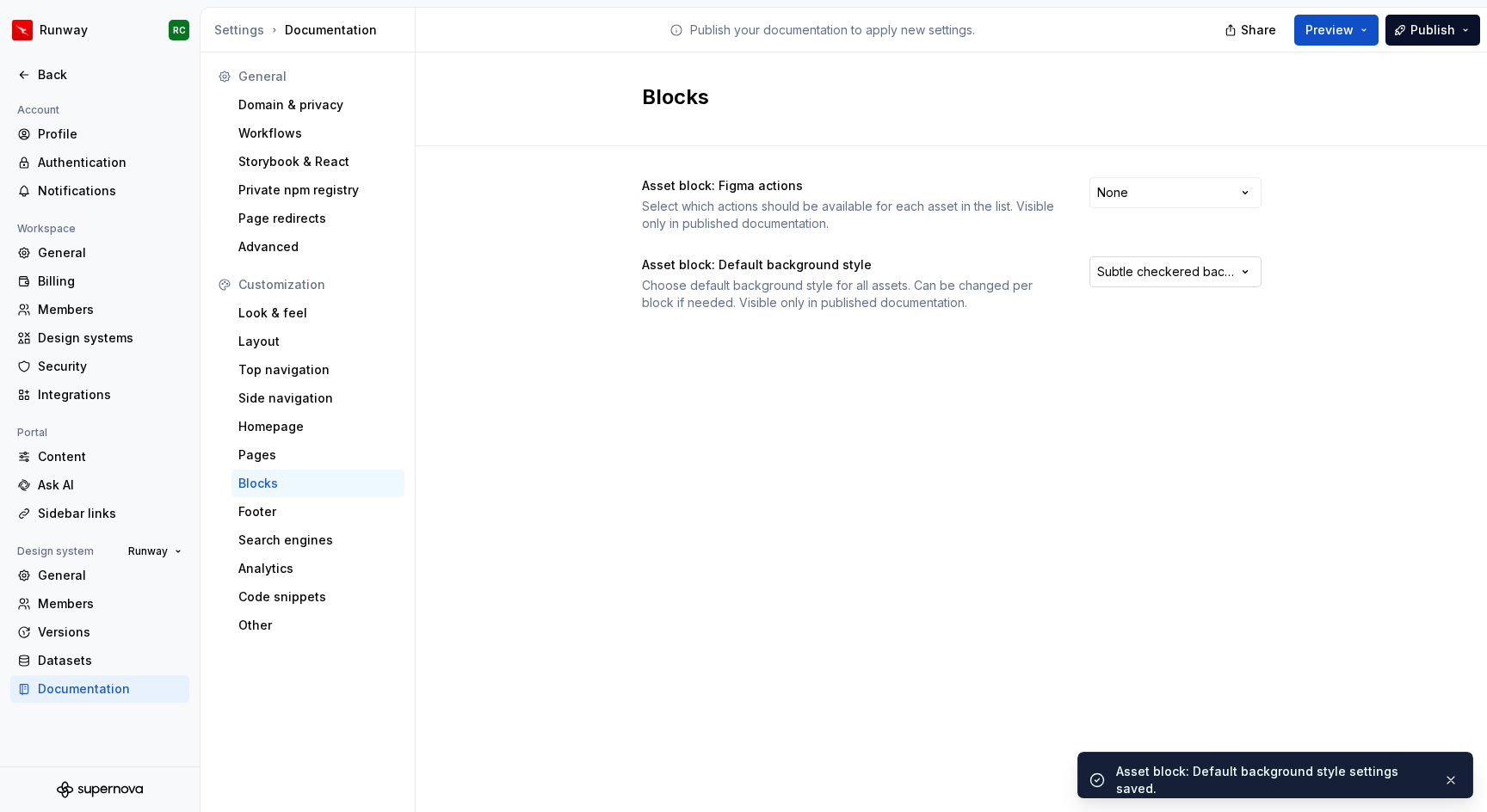
click at [1142, 277] on html "Runway RC Back Account Profile Authentication Notifications Workspace General B…" at bounding box center [743, 406] width 1487 height 812
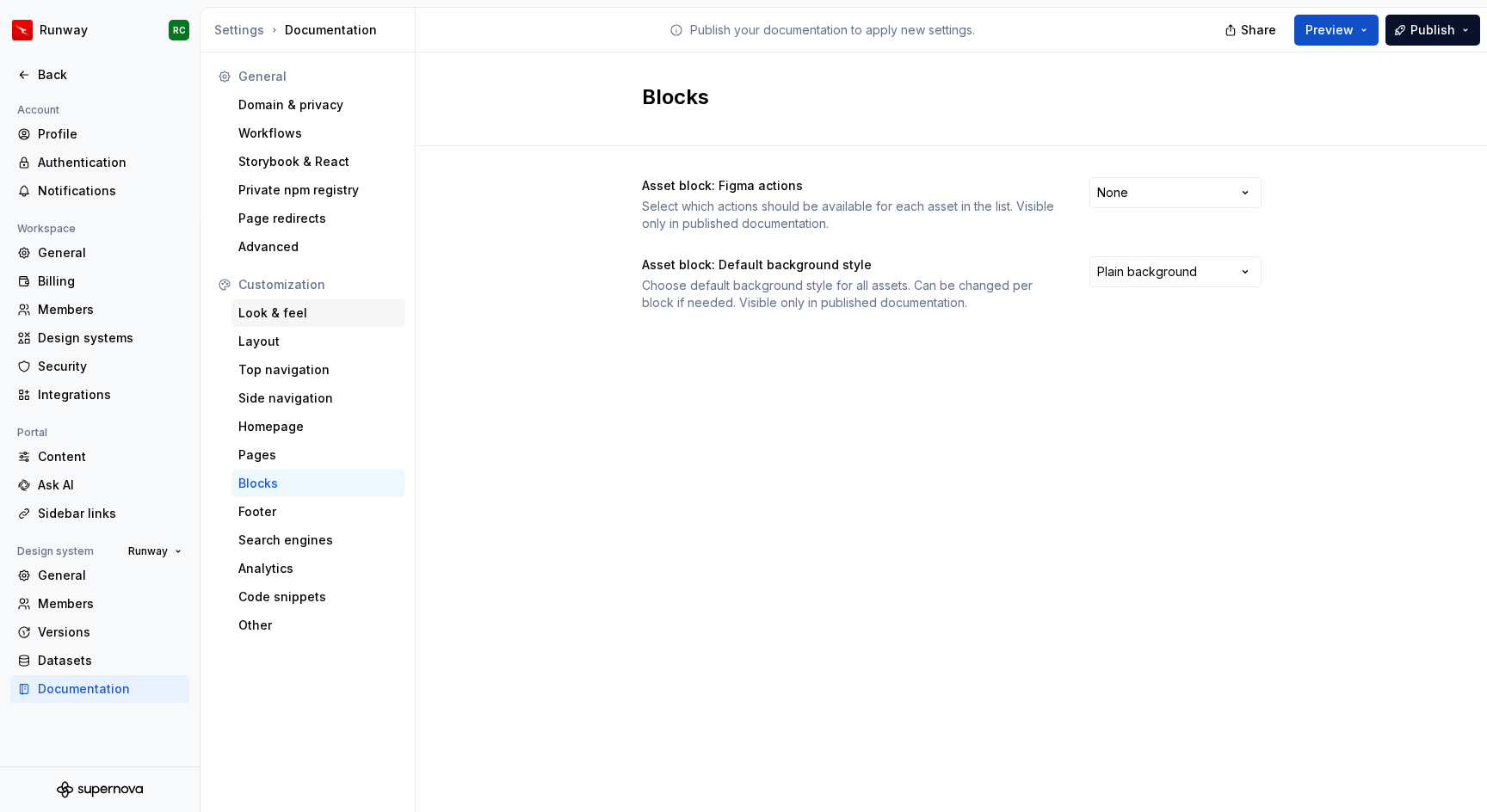
click at [318, 308] on div "Look & feel" at bounding box center [318, 313] width 160 height 17
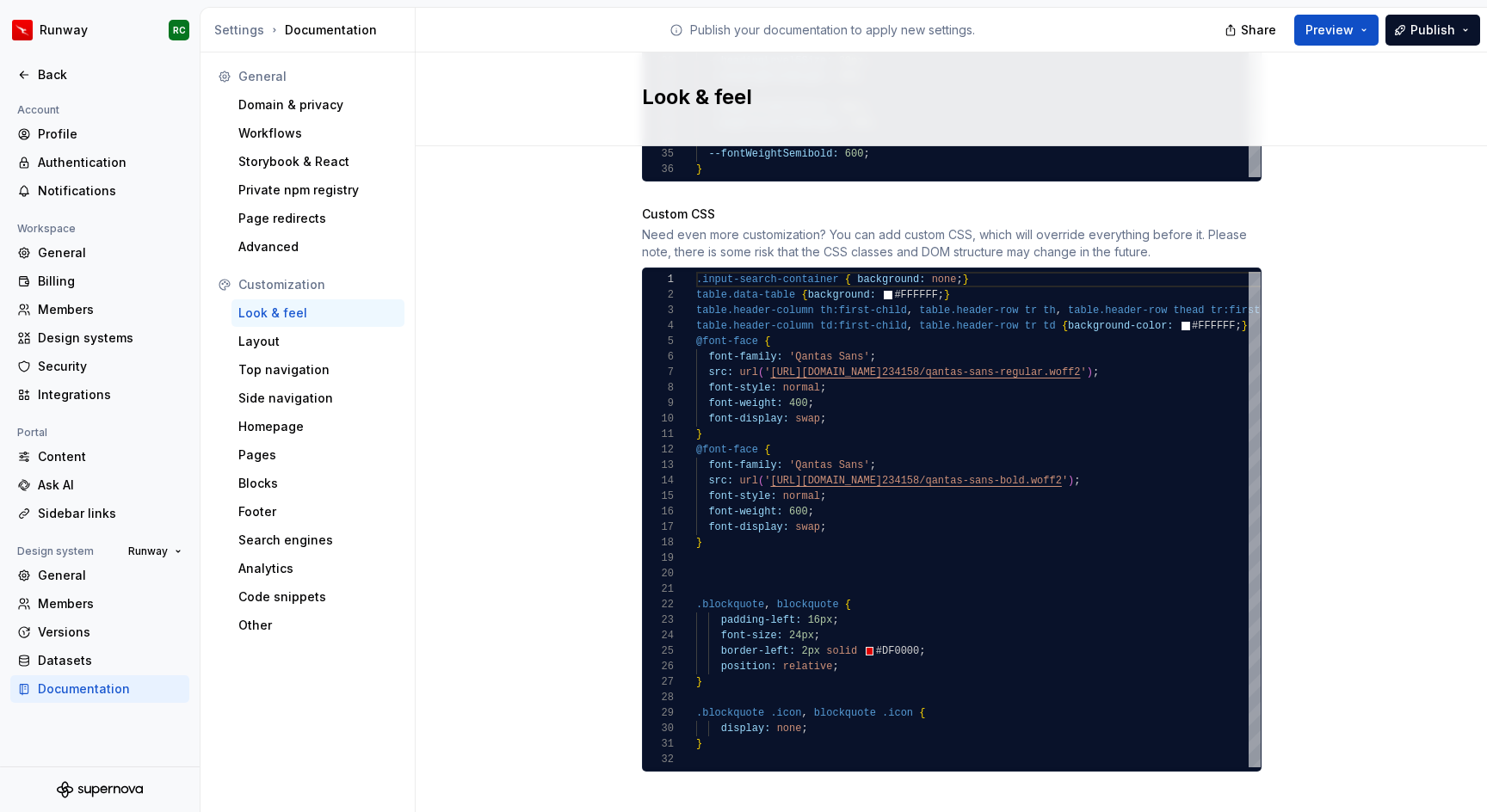
scroll to position [1475, 0]
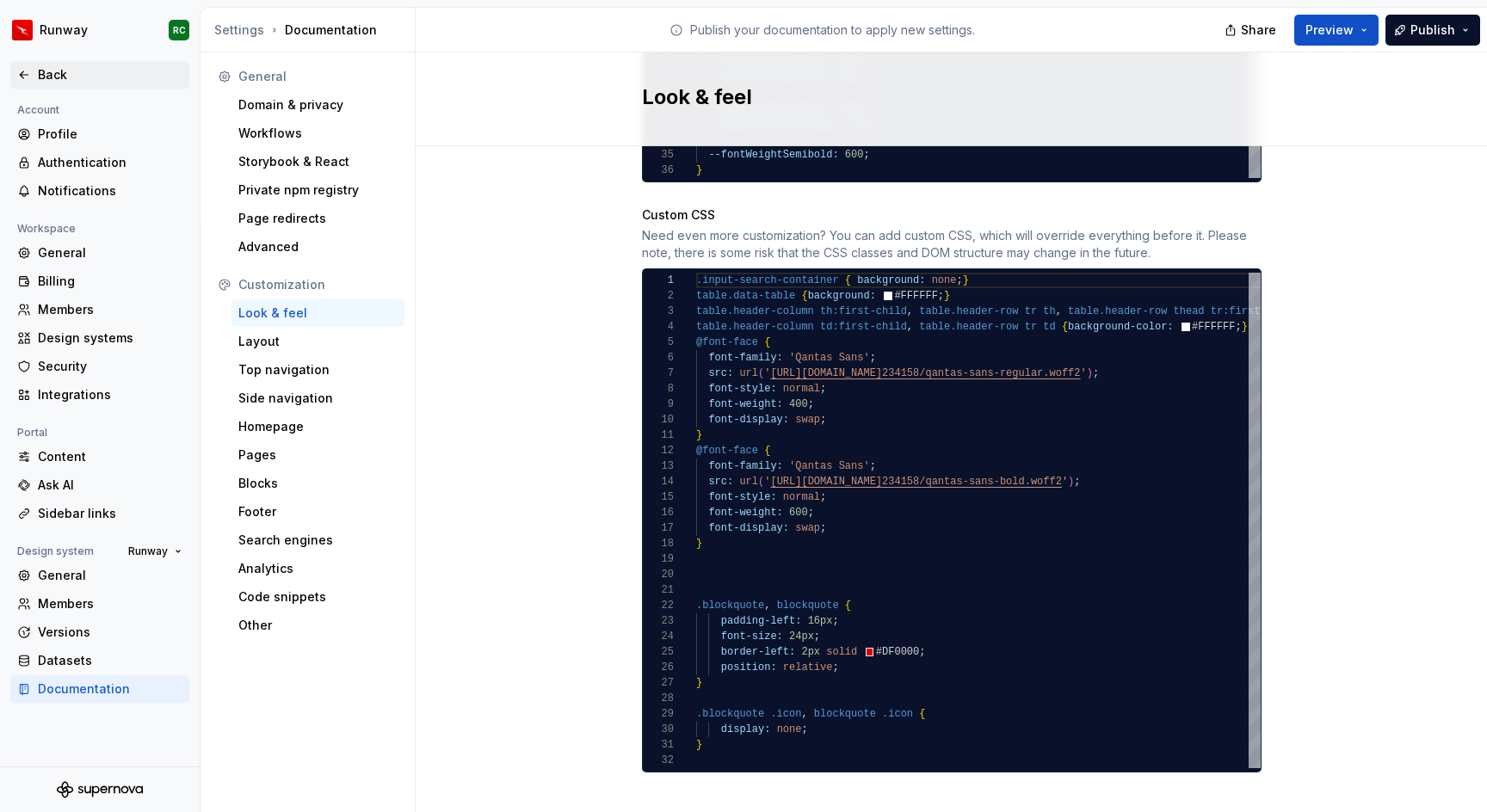
click at [61, 72] on div "Back" at bounding box center [110, 74] width 145 height 17
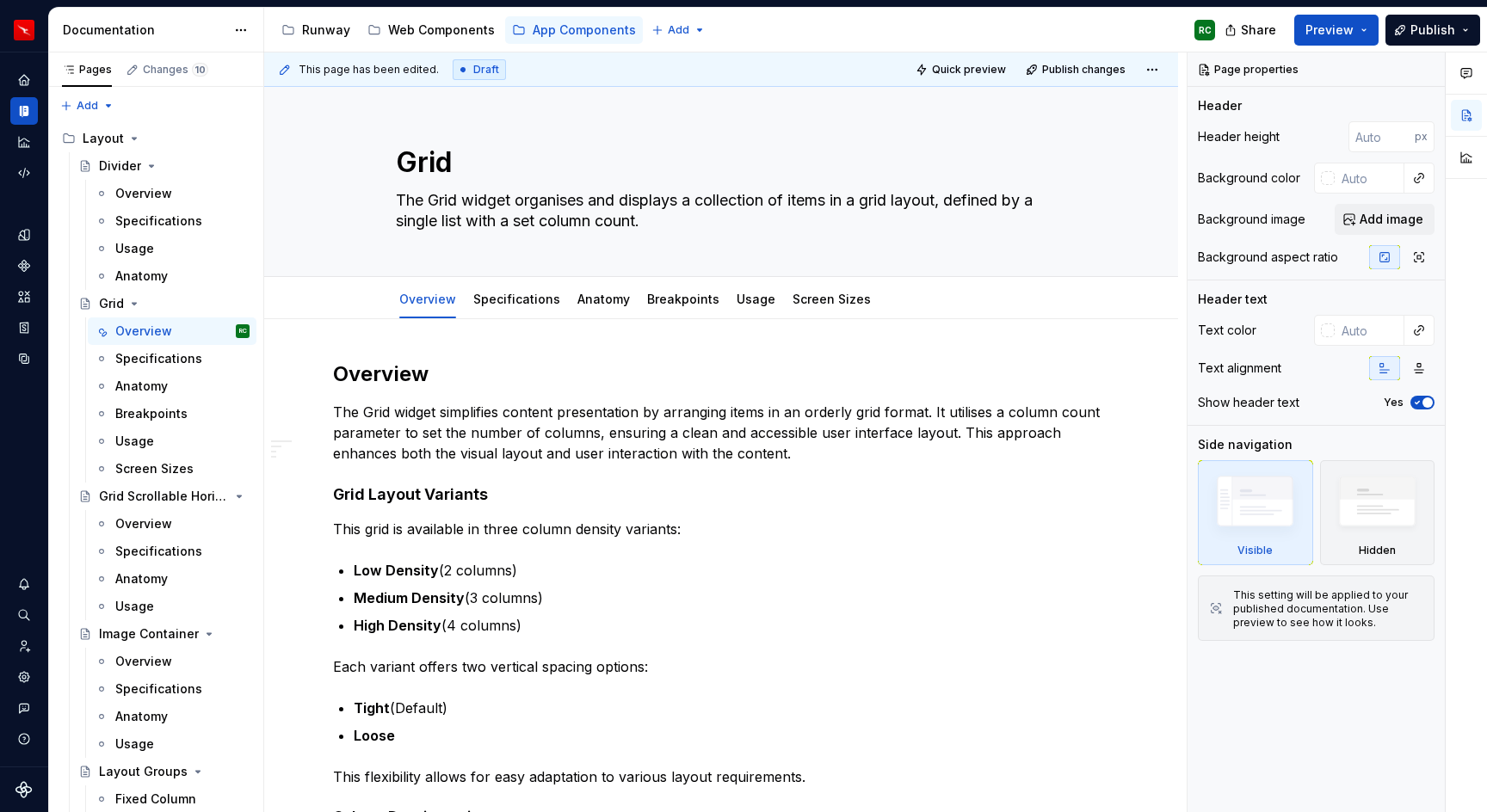
type textarea "*"
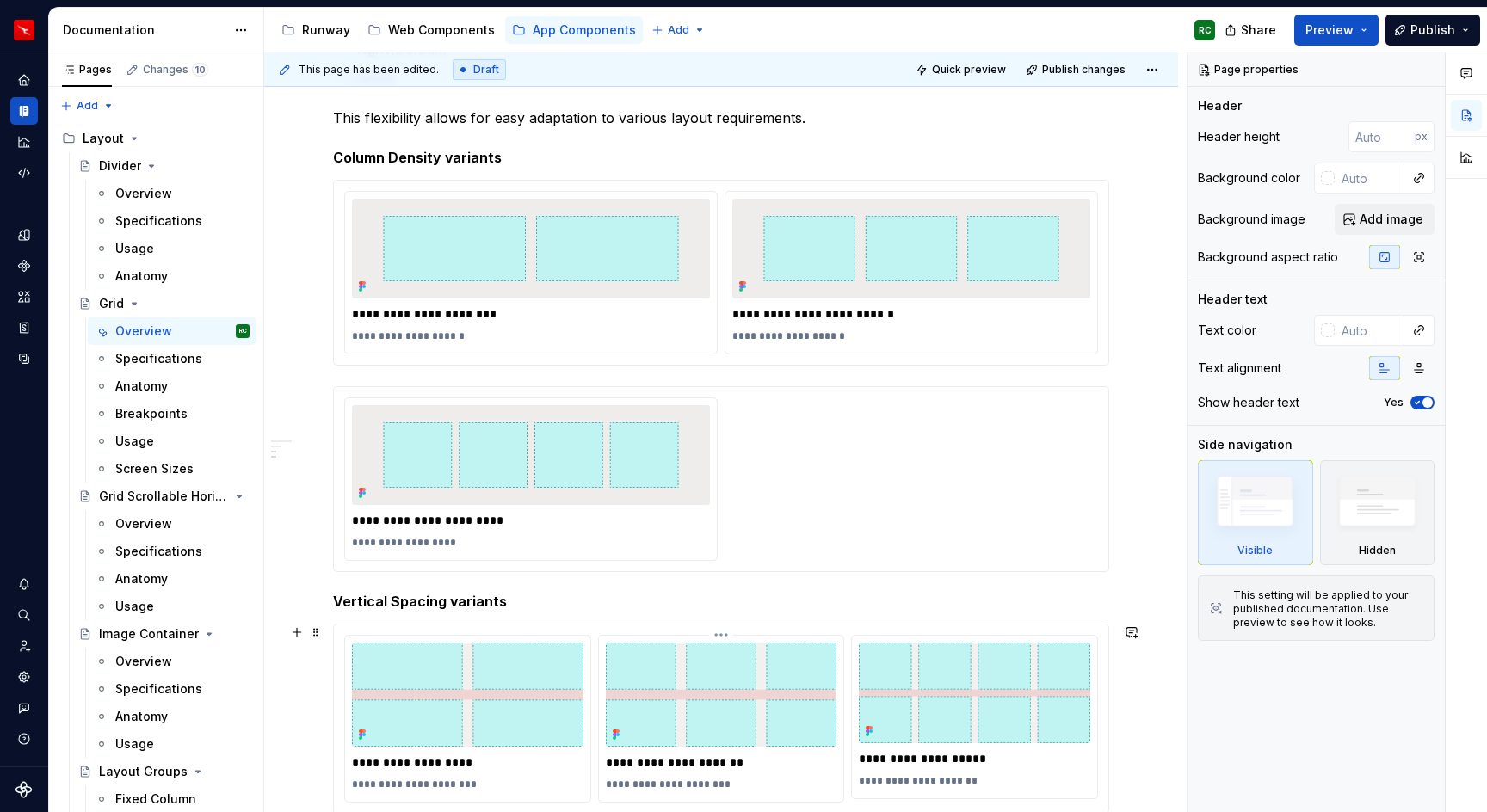
scroll to position [723, 0]
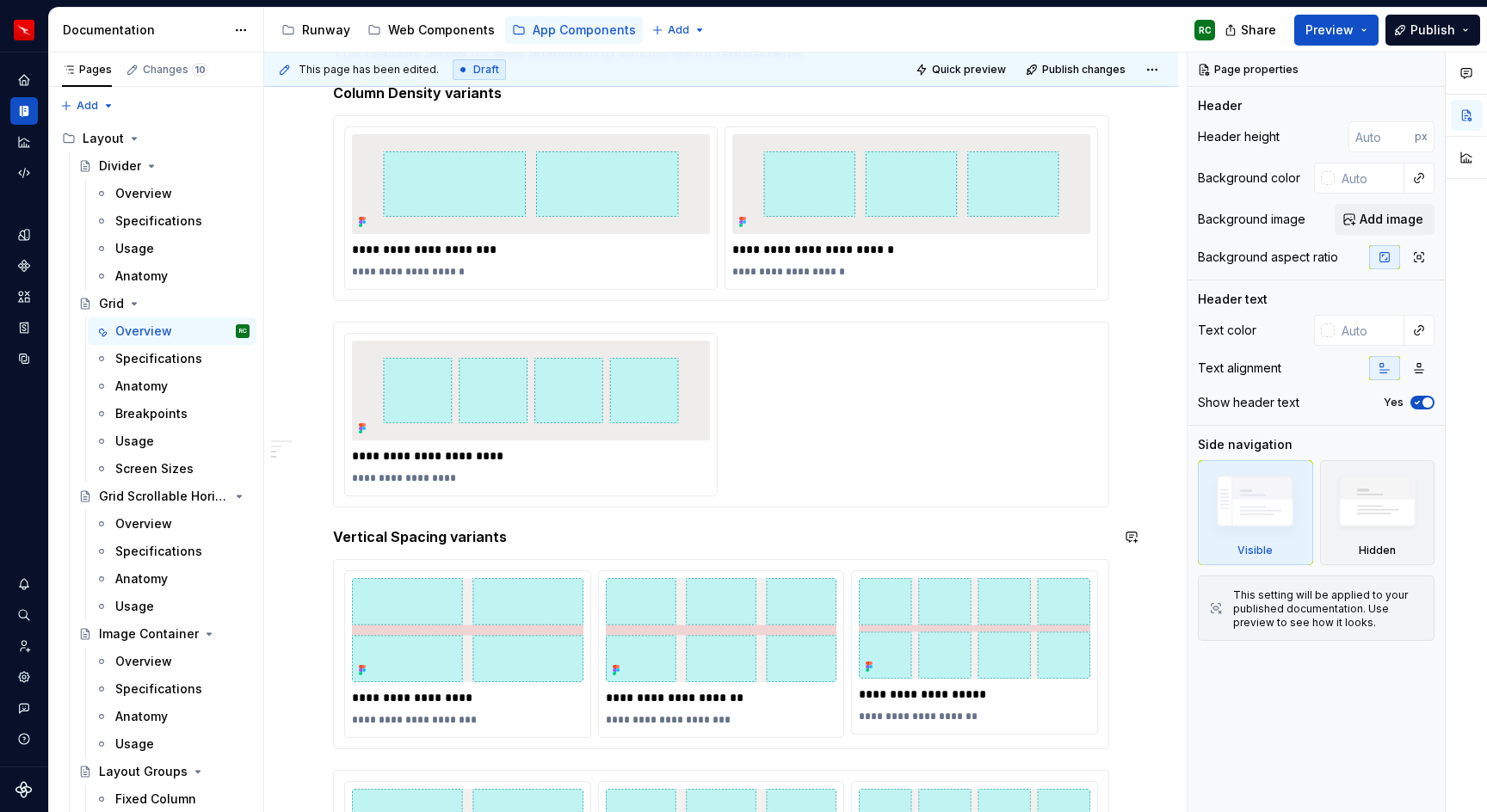
click at [839, 515] on div "**********" at bounding box center [722, 545] width 777 height 1818
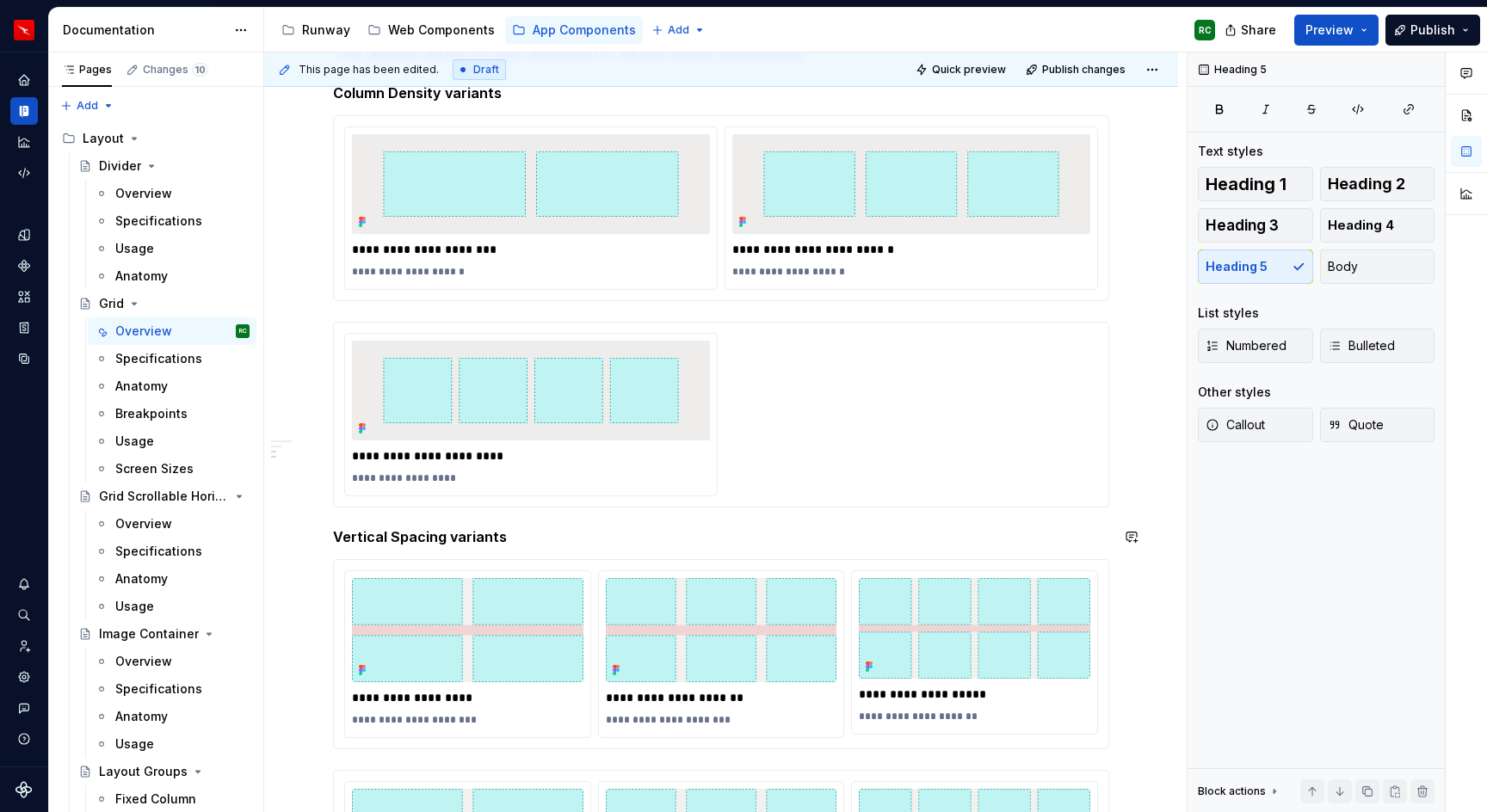
scroll to position [1017, 0]
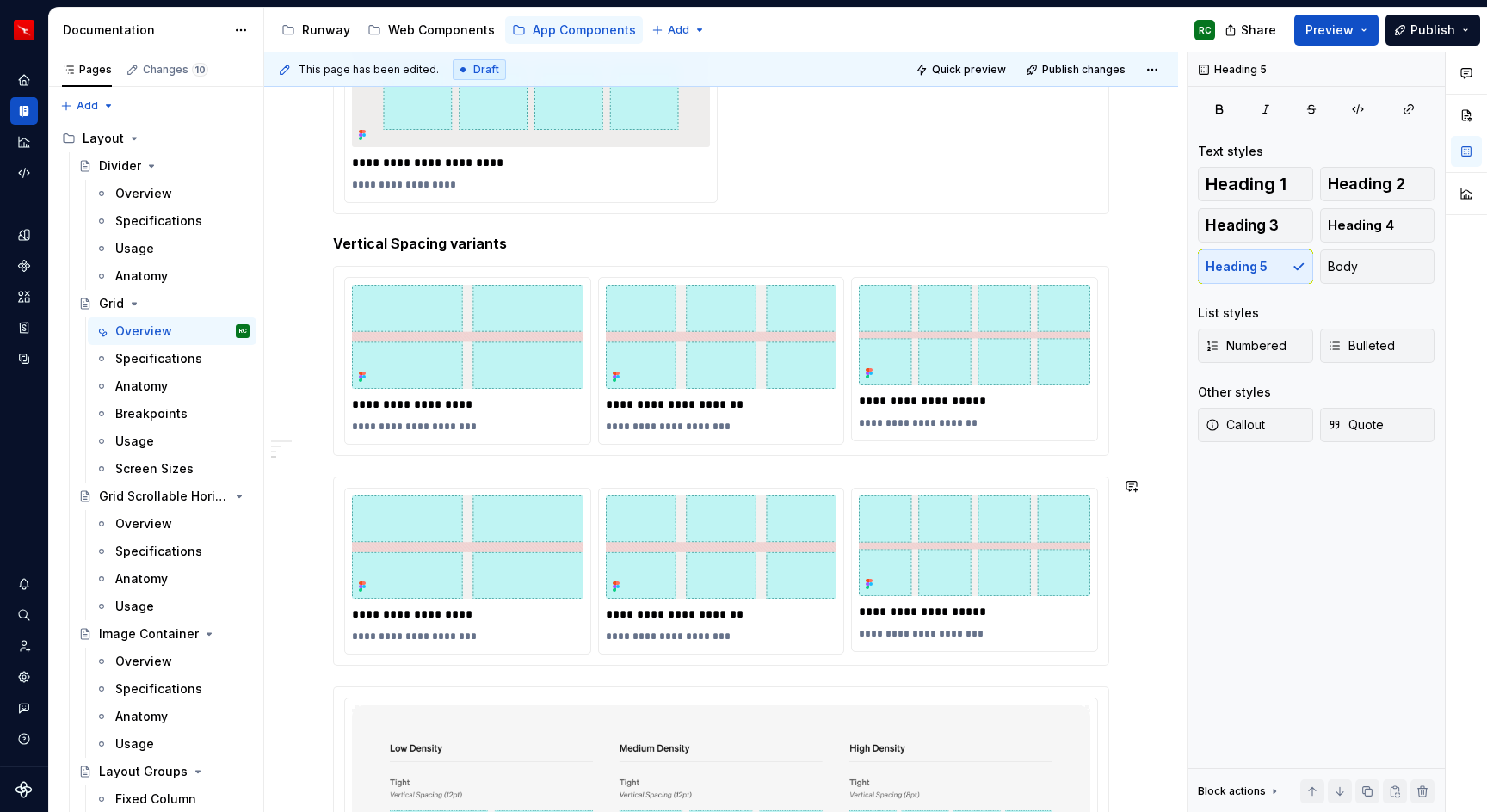
click at [515, 679] on div "**********" at bounding box center [722, 252] width 777 height 1818
click at [540, 230] on div "**********" at bounding box center [722, 252] width 777 height 1818
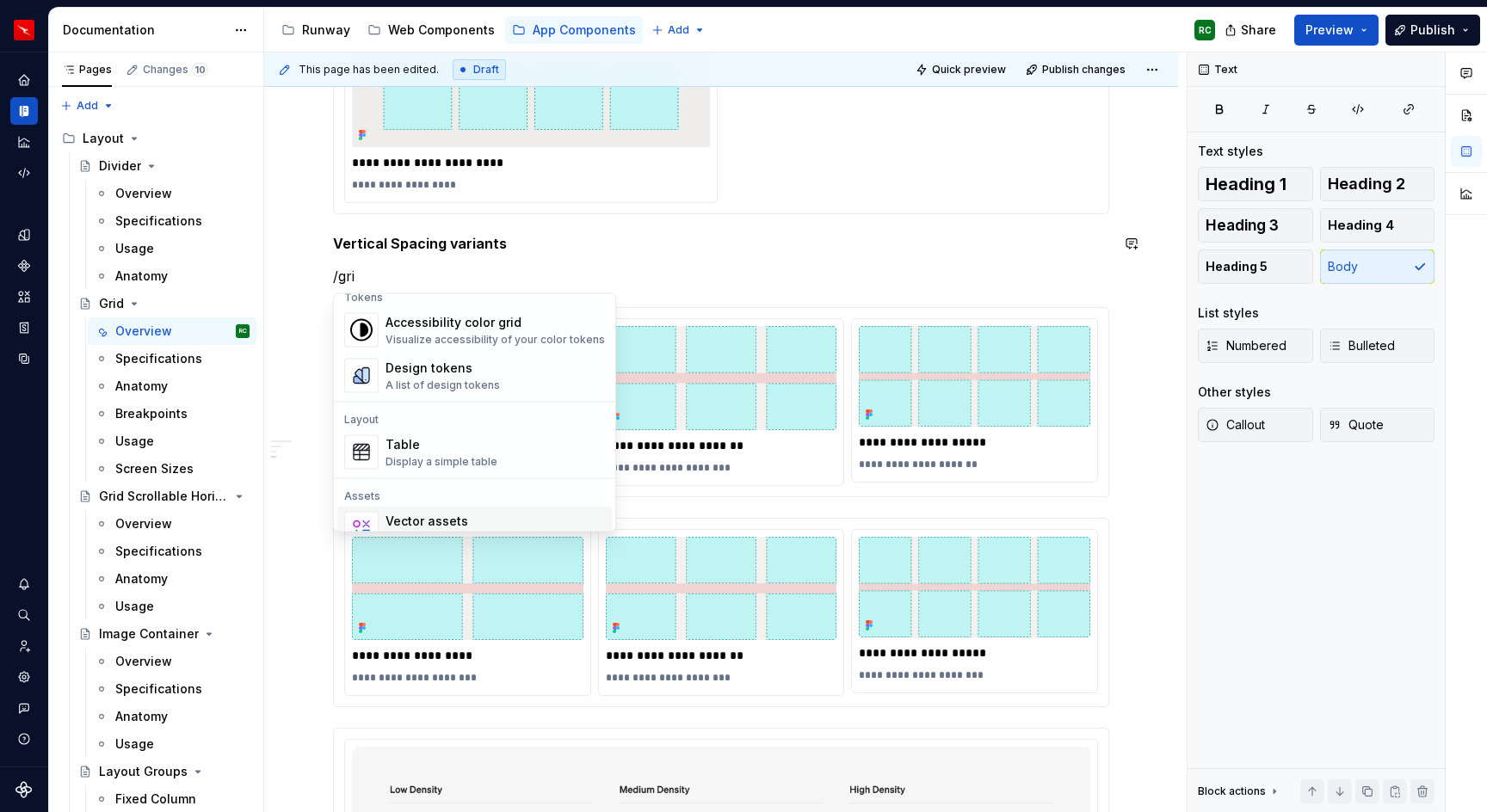
scroll to position [37, 0]
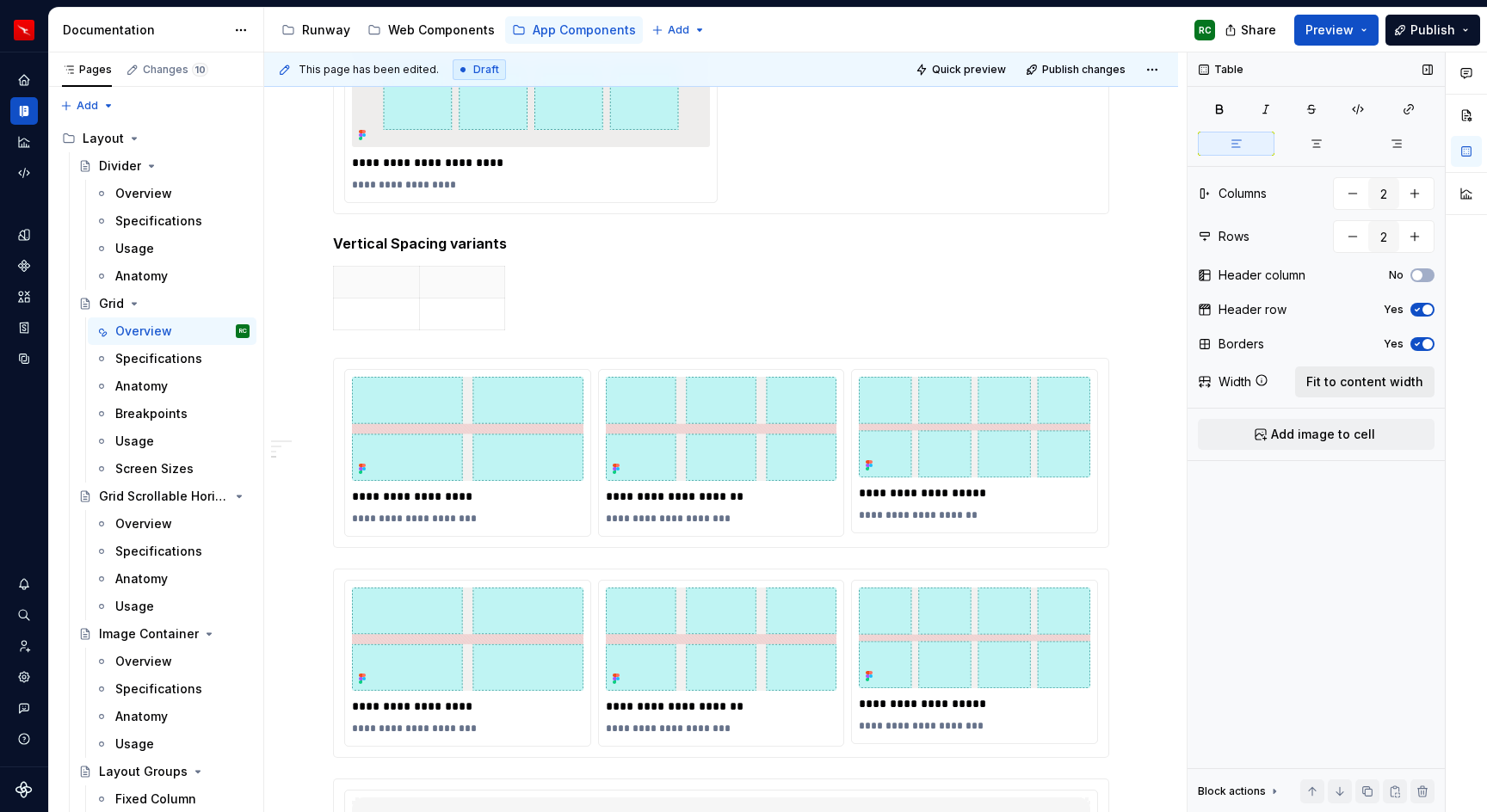
click at [1359, 375] on span "Fit to content width" at bounding box center [1366, 381] width 117 height 17
click at [1361, 380] on span "Fit to content width" at bounding box center [1366, 381] width 117 height 17
click at [1423, 782] on button "button" at bounding box center [1422, 791] width 24 height 24
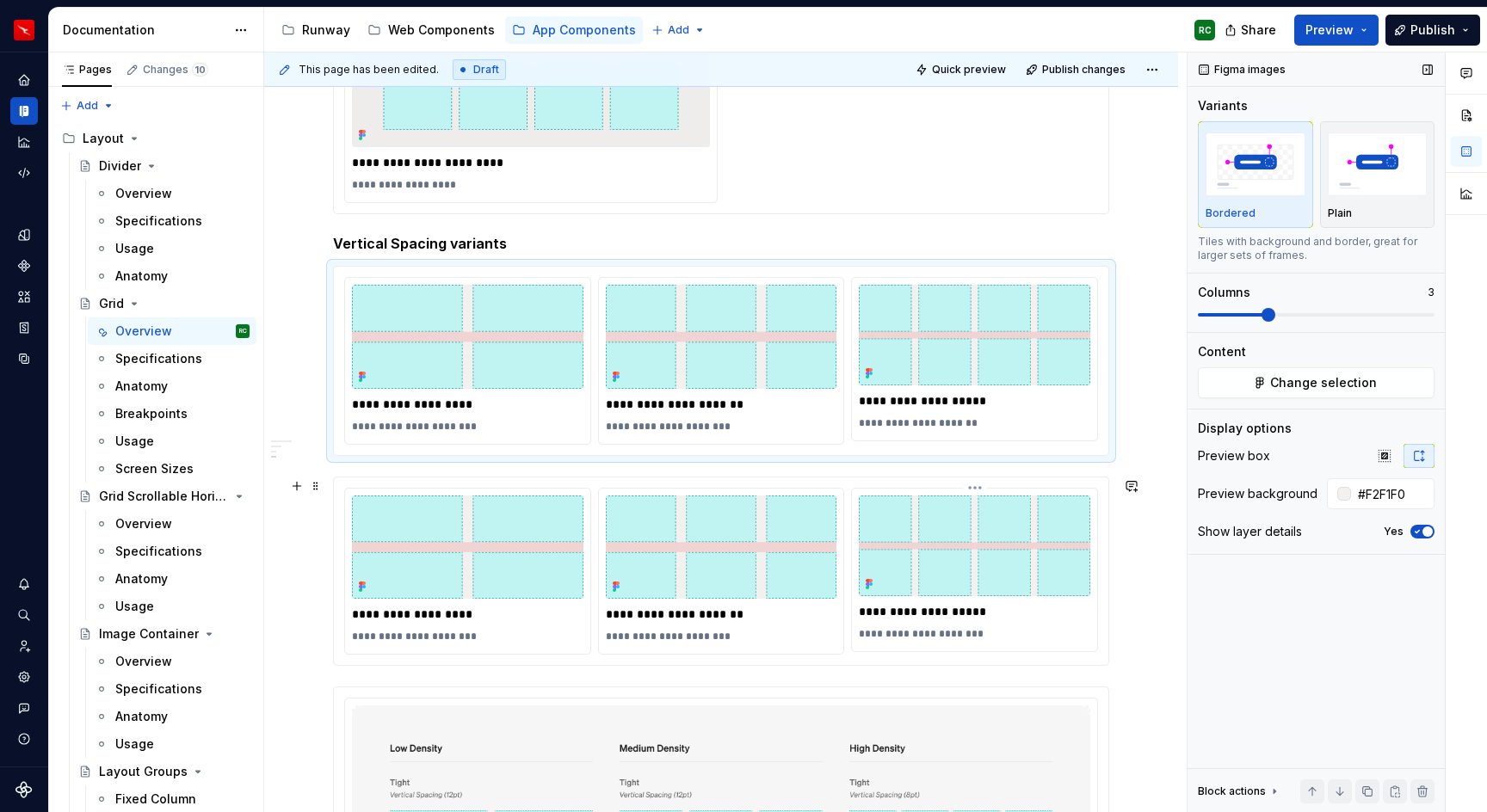
click at [976, 543] on img at bounding box center [974, 546] width 231 height 101
click at [972, 63] on span "Quick preview" at bounding box center [968, 70] width 74 height 14
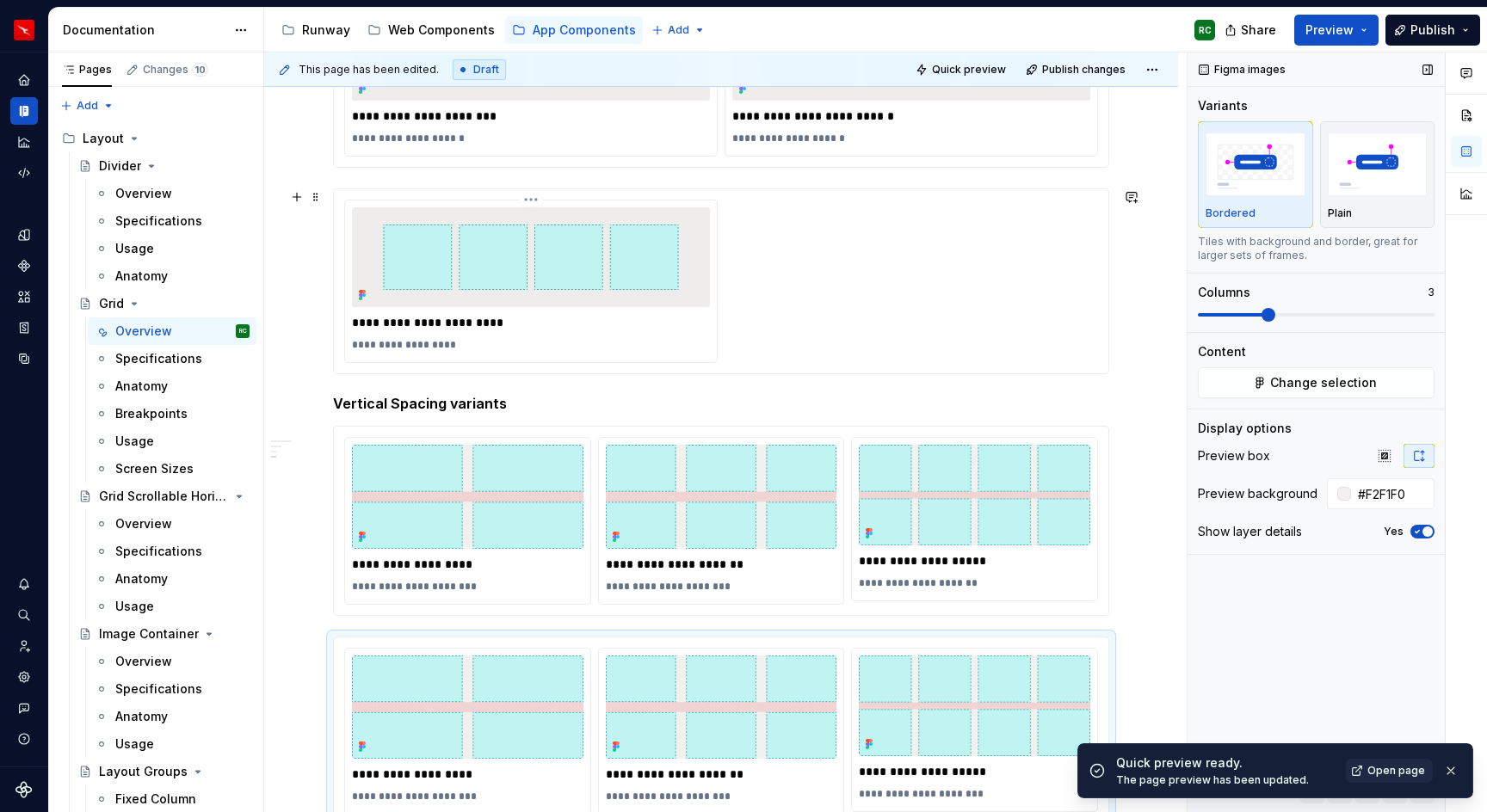
scroll to position [849, 0]
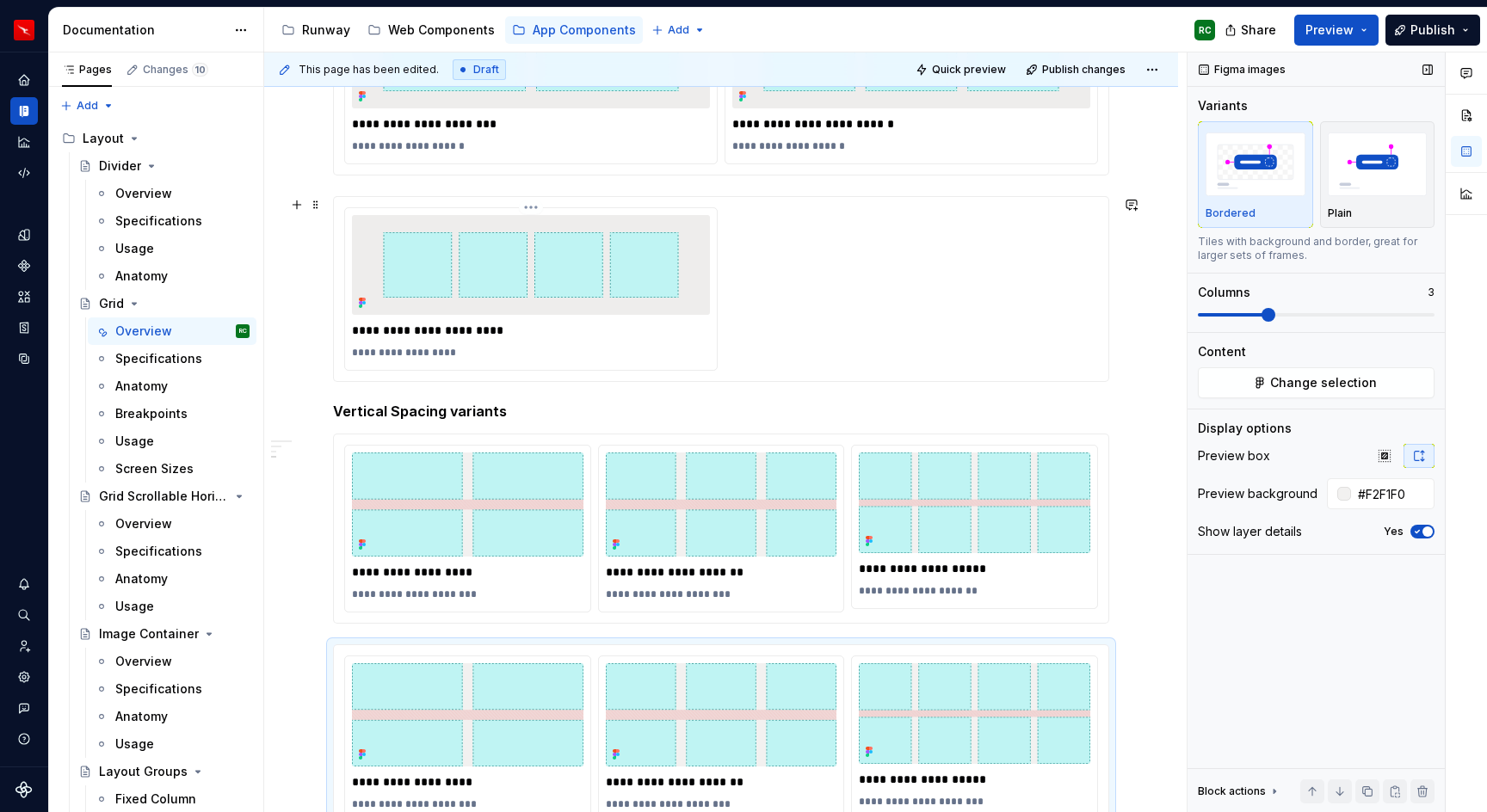
click at [612, 274] on img at bounding box center [531, 265] width 327 height 100
type textarea "*"
drag, startPoint x: 1400, startPoint y: 494, endPoint x: 1258, endPoint y: 475, distance: 143.3
click at [1258, 475] on div "Preview box Preview background #EEEDEC Show layer details Yes" at bounding box center [1316, 499] width 237 height 110
click at [529, 510] on img at bounding box center [467, 504] width 231 height 104
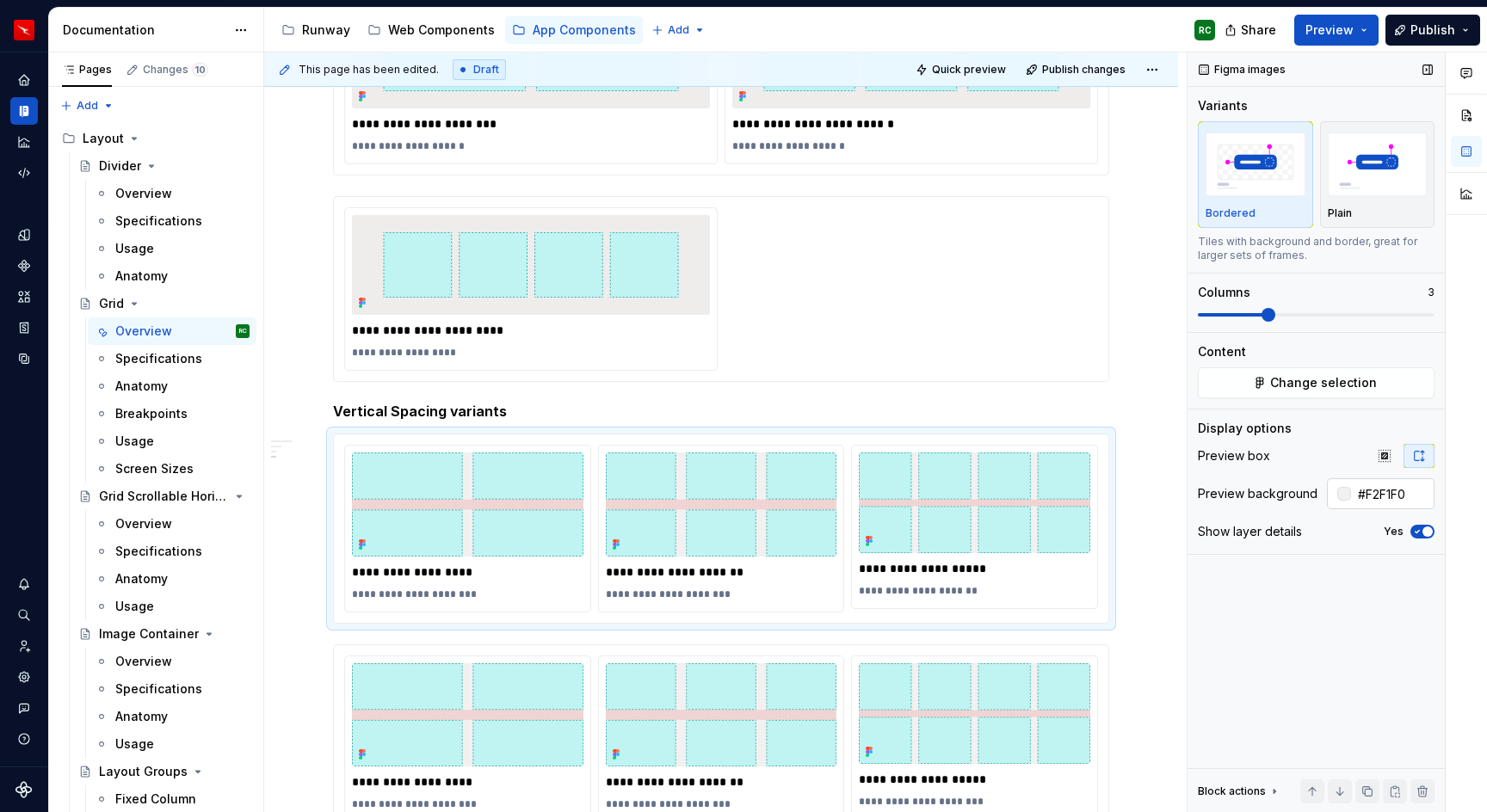
click at [1403, 489] on input "#F2F1F0" at bounding box center [1393, 494] width 83 height 31
paste input "EEEDEC"
type input "#EEEDEC"
click at [713, 730] on img at bounding box center [721, 714] width 231 height 104
click at [1383, 493] on input "#EEEDEC" at bounding box center [1393, 494] width 83 height 31
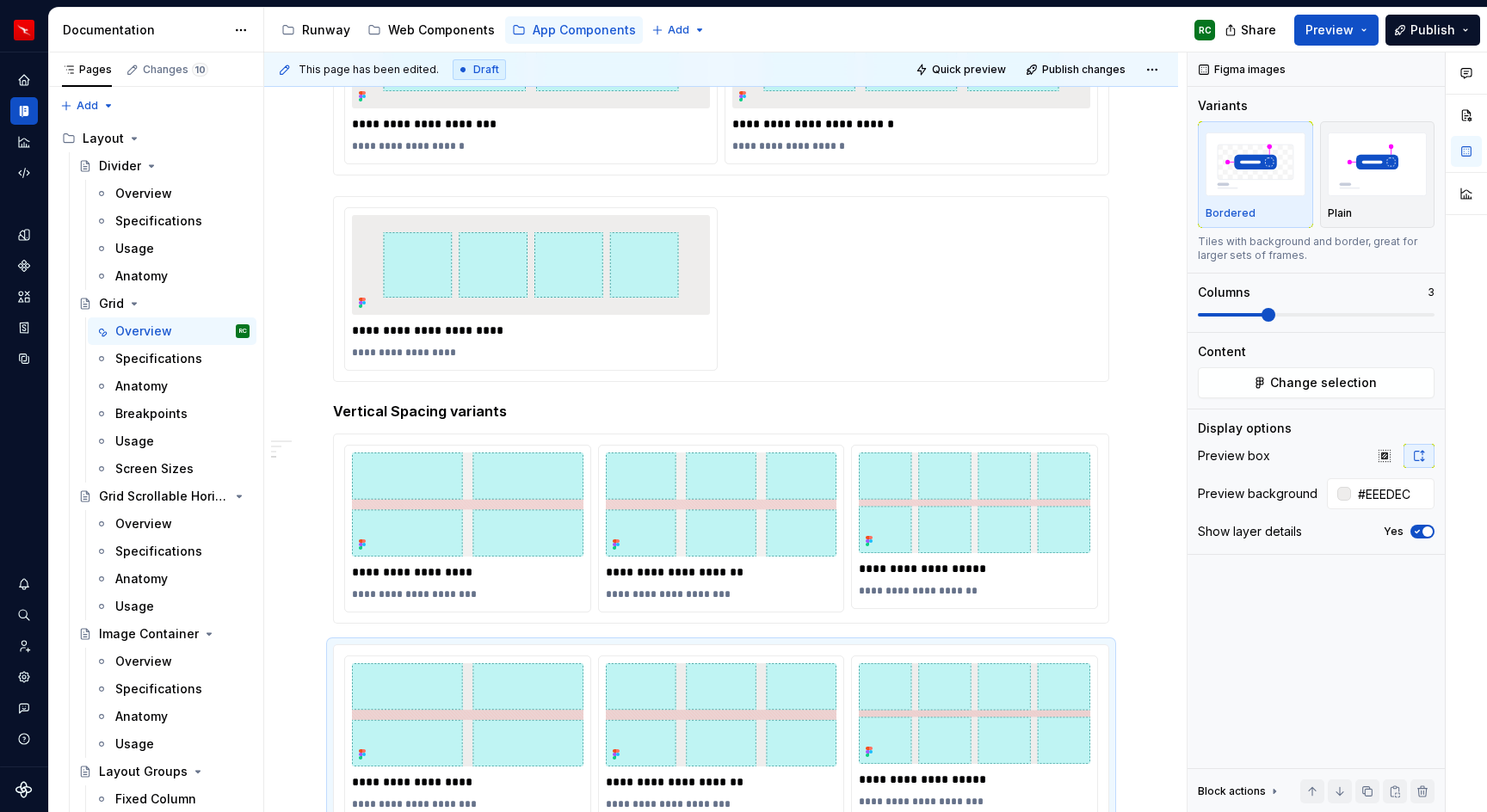
click at [988, 63] on span "Quick preview" at bounding box center [968, 70] width 74 height 14
click at [986, 71] on span "Quick preview" at bounding box center [968, 70] width 74 height 14
type textarea "*"
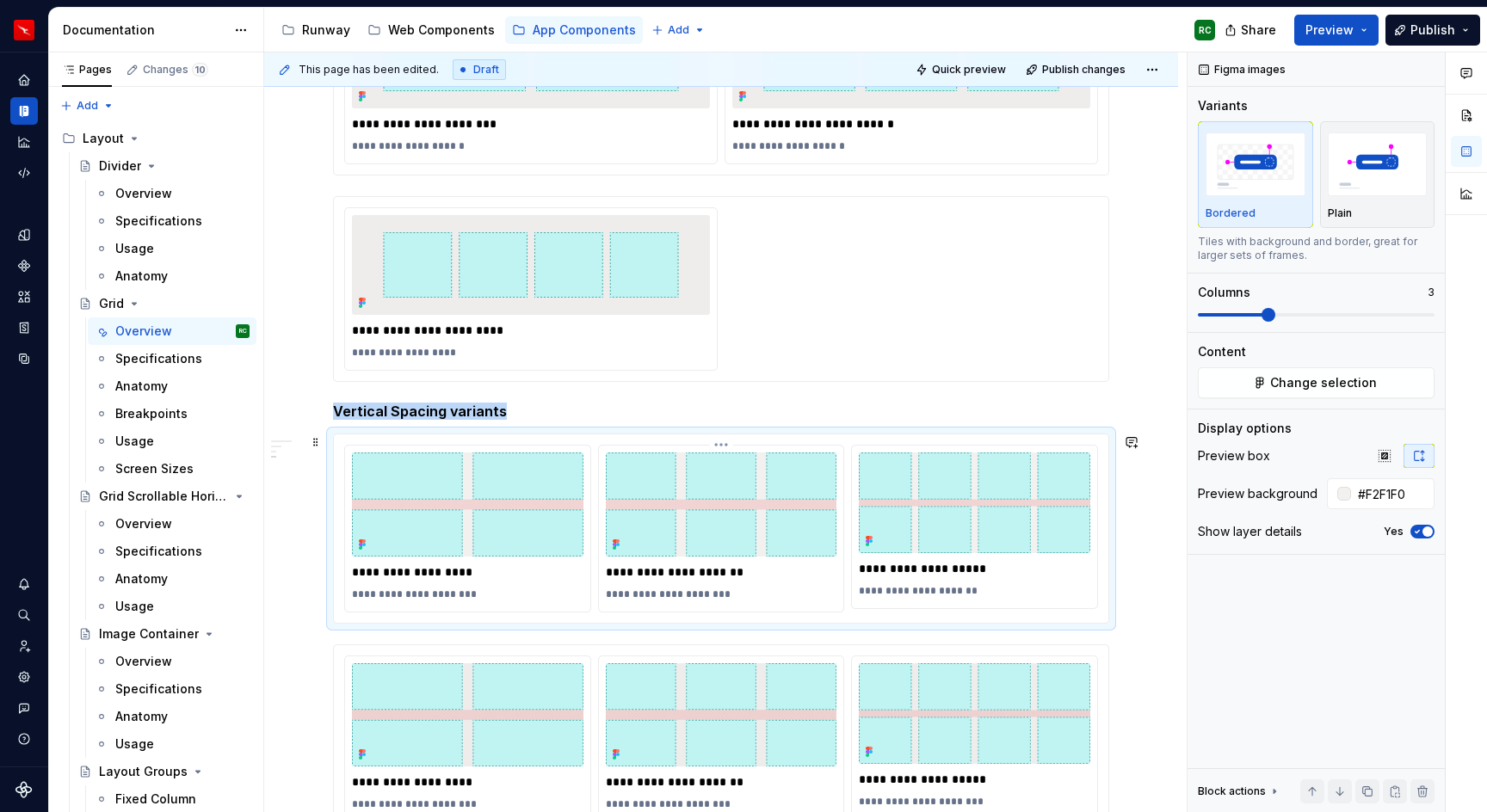
click at [838, 531] on img at bounding box center [721, 504] width 231 height 104
drag, startPoint x: 811, startPoint y: 721, endPoint x: 818, endPoint y: 674, distance: 47.5
click at [810, 721] on img at bounding box center [721, 714] width 231 height 104
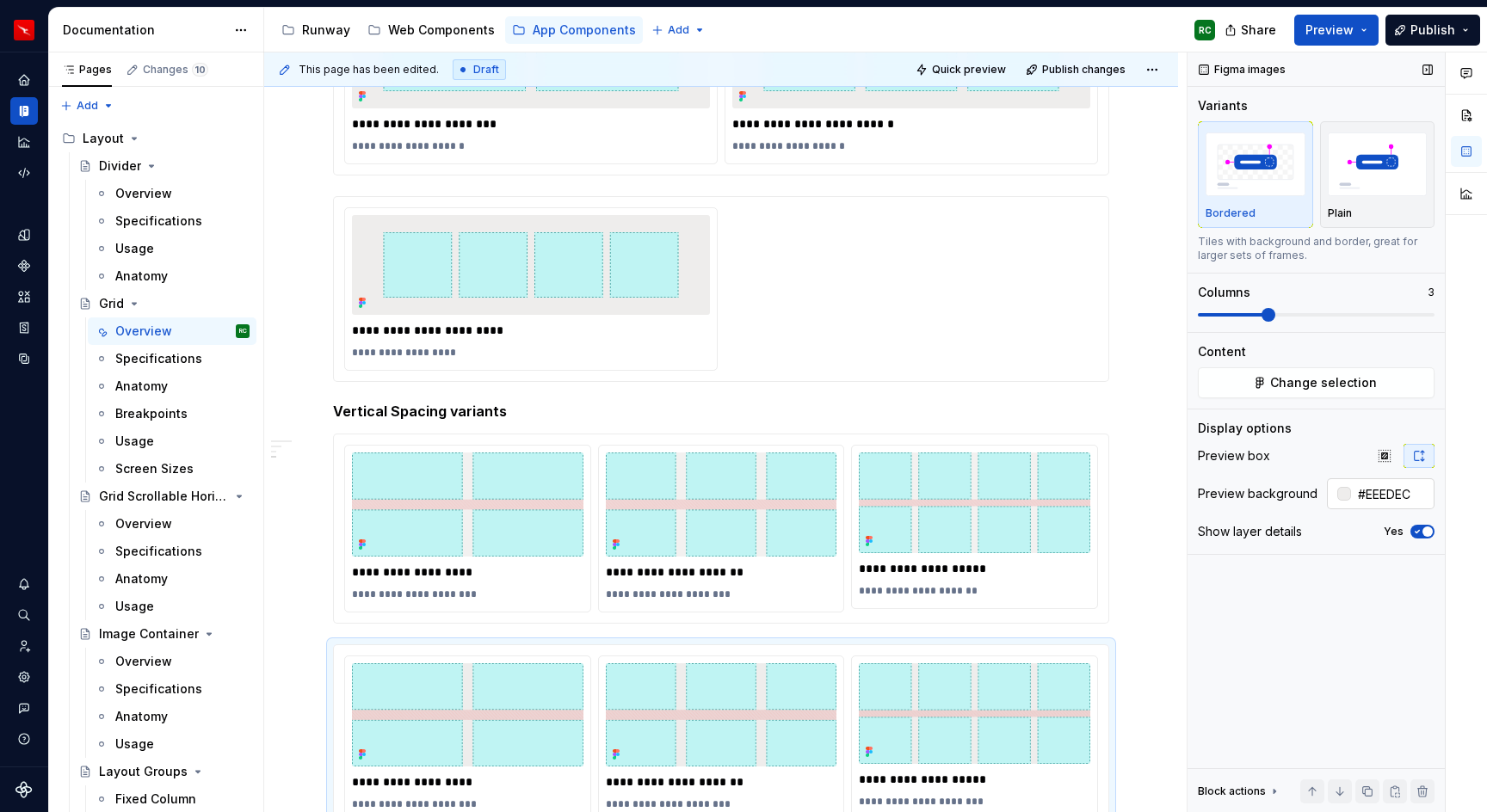
click at [1410, 501] on input "#EEEDEC" at bounding box center [1393, 494] width 83 height 31
click at [964, 537] on img at bounding box center [974, 504] width 231 height 101
click at [1393, 487] on input "#F2F1F0" at bounding box center [1393, 494] width 83 height 31
paste input "EEEDEC"
type input "#EEEDEC"
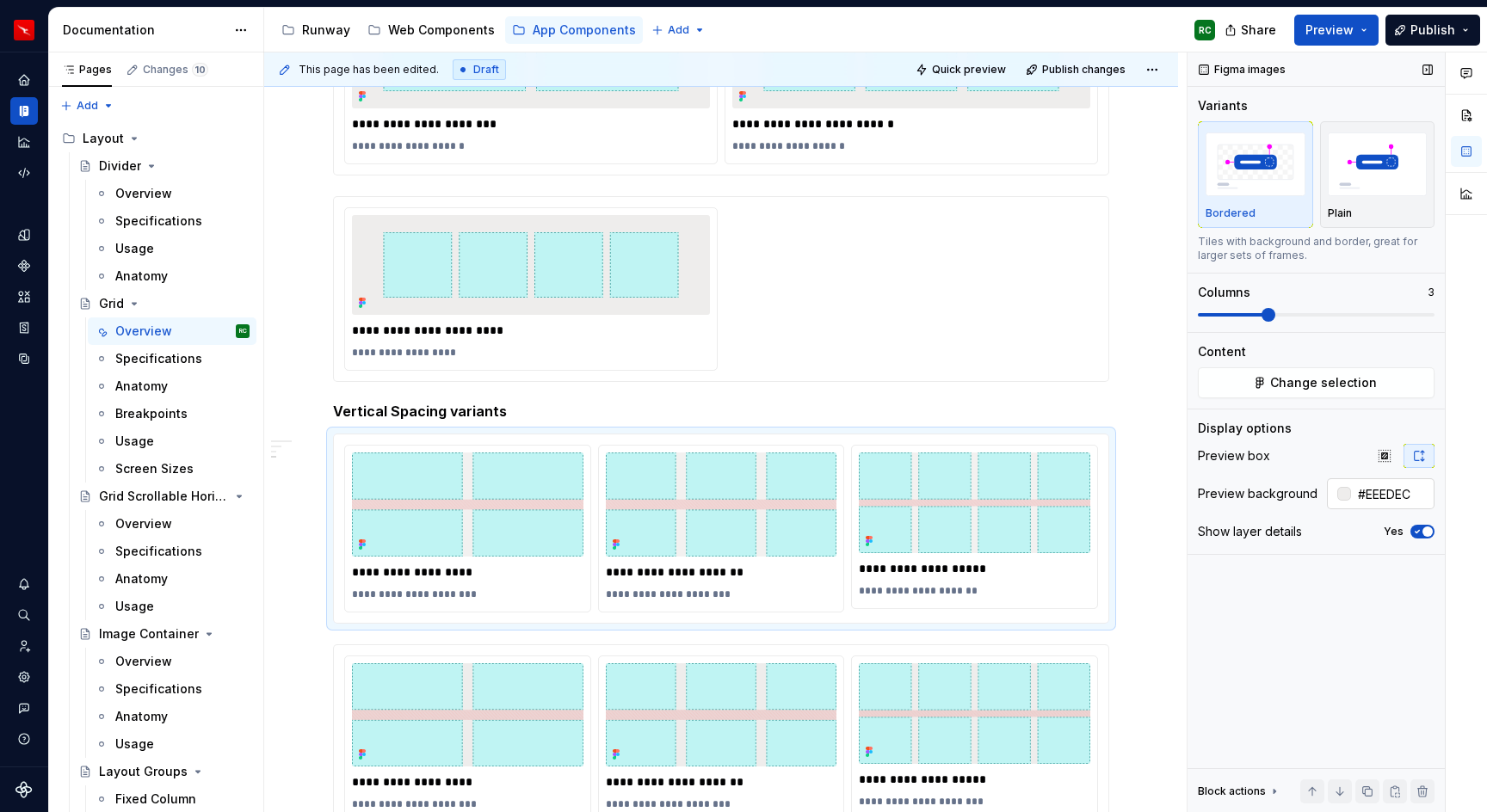
type button "on"
click at [992, 66] on span "Quick preview" at bounding box center [968, 70] width 74 height 14
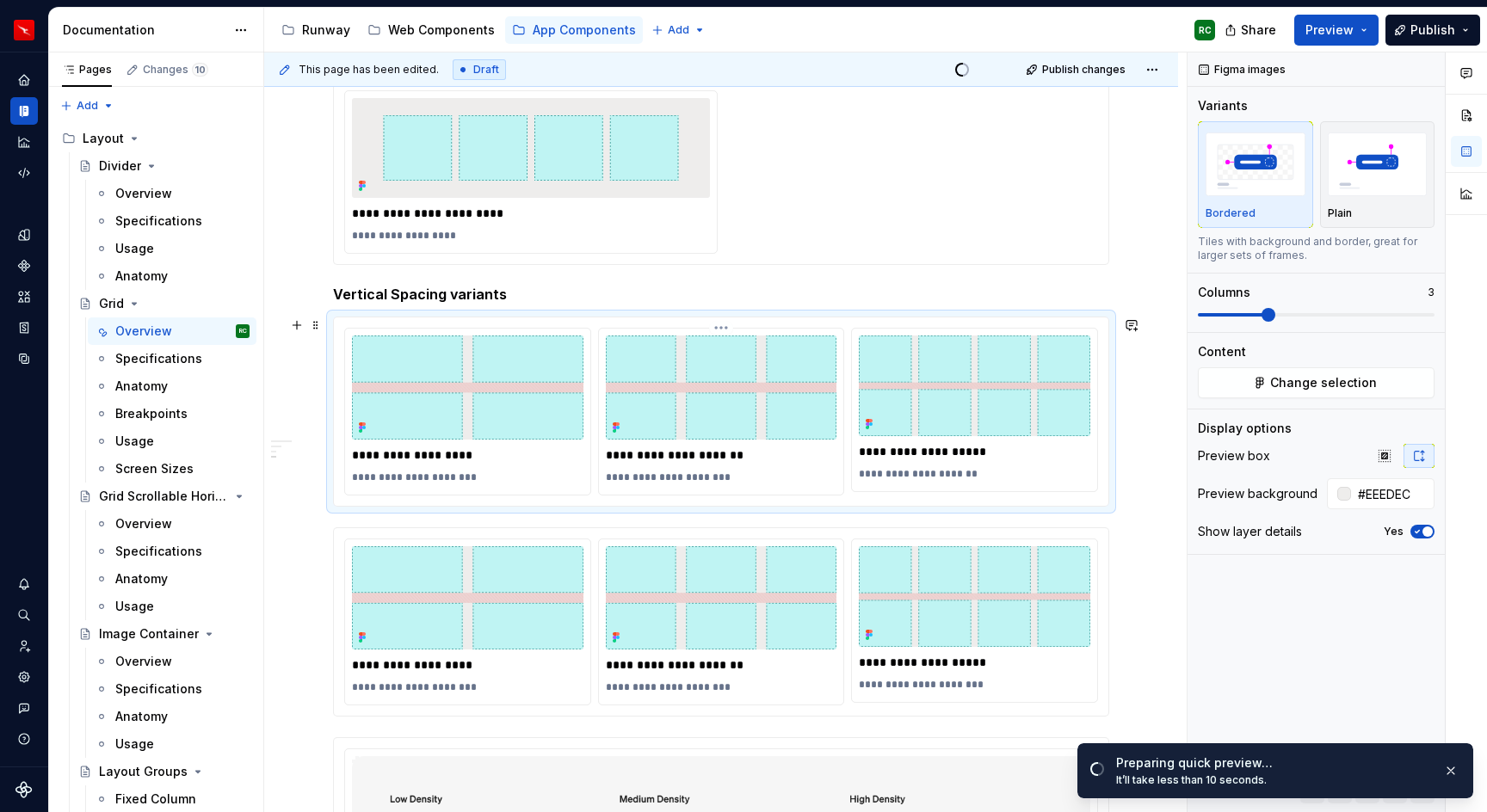
scroll to position [971, 0]
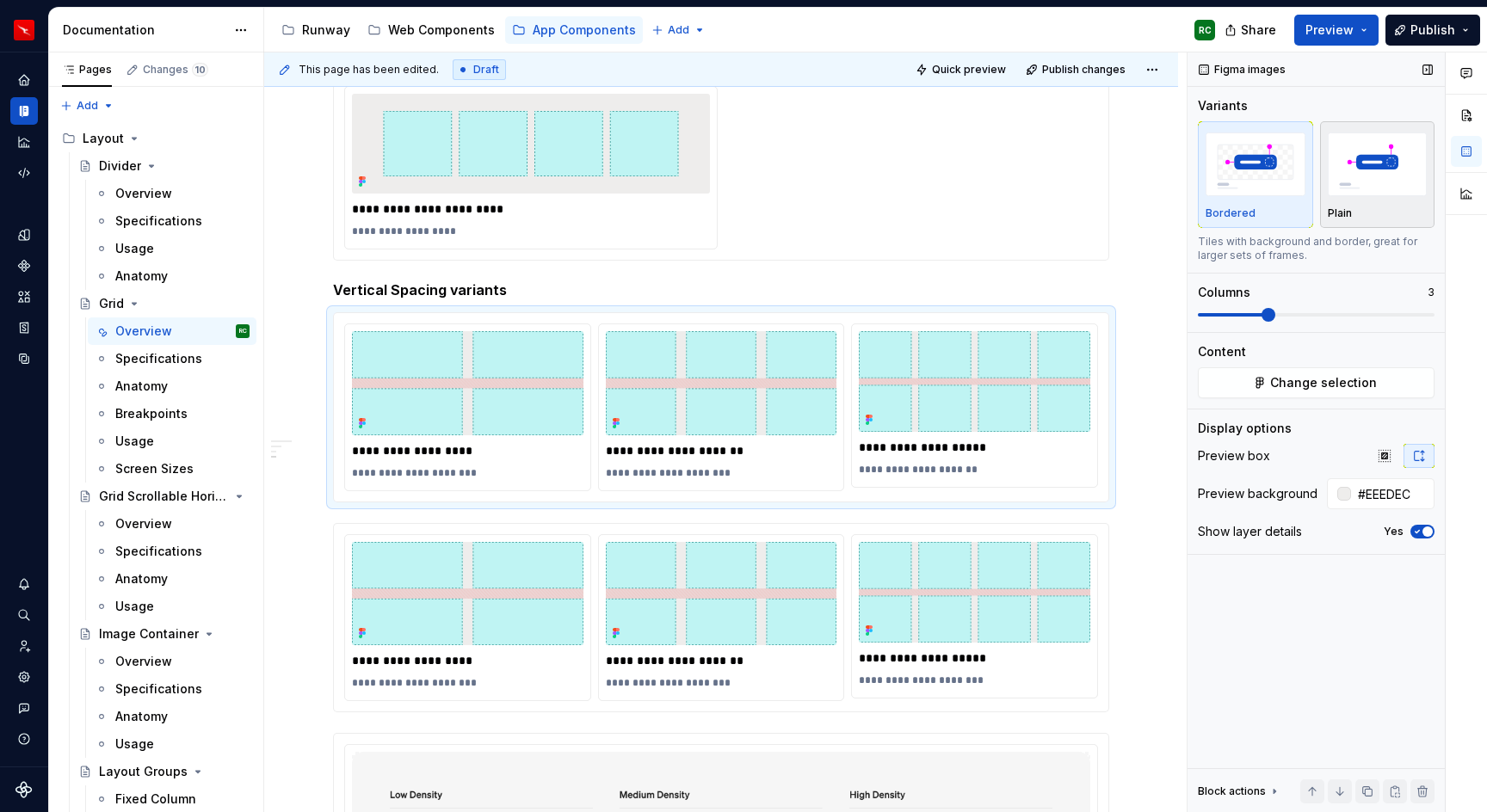
click at [1378, 198] on div "button" at bounding box center [1378, 165] width 100 height 71
click at [930, 636] on img at bounding box center [974, 593] width 231 height 101
click at [1346, 165] on img "button" at bounding box center [1378, 163] width 100 height 63
click at [1000, 73] on span "Quick preview" at bounding box center [968, 70] width 74 height 14
click at [649, 339] on img at bounding box center [721, 383] width 231 height 104
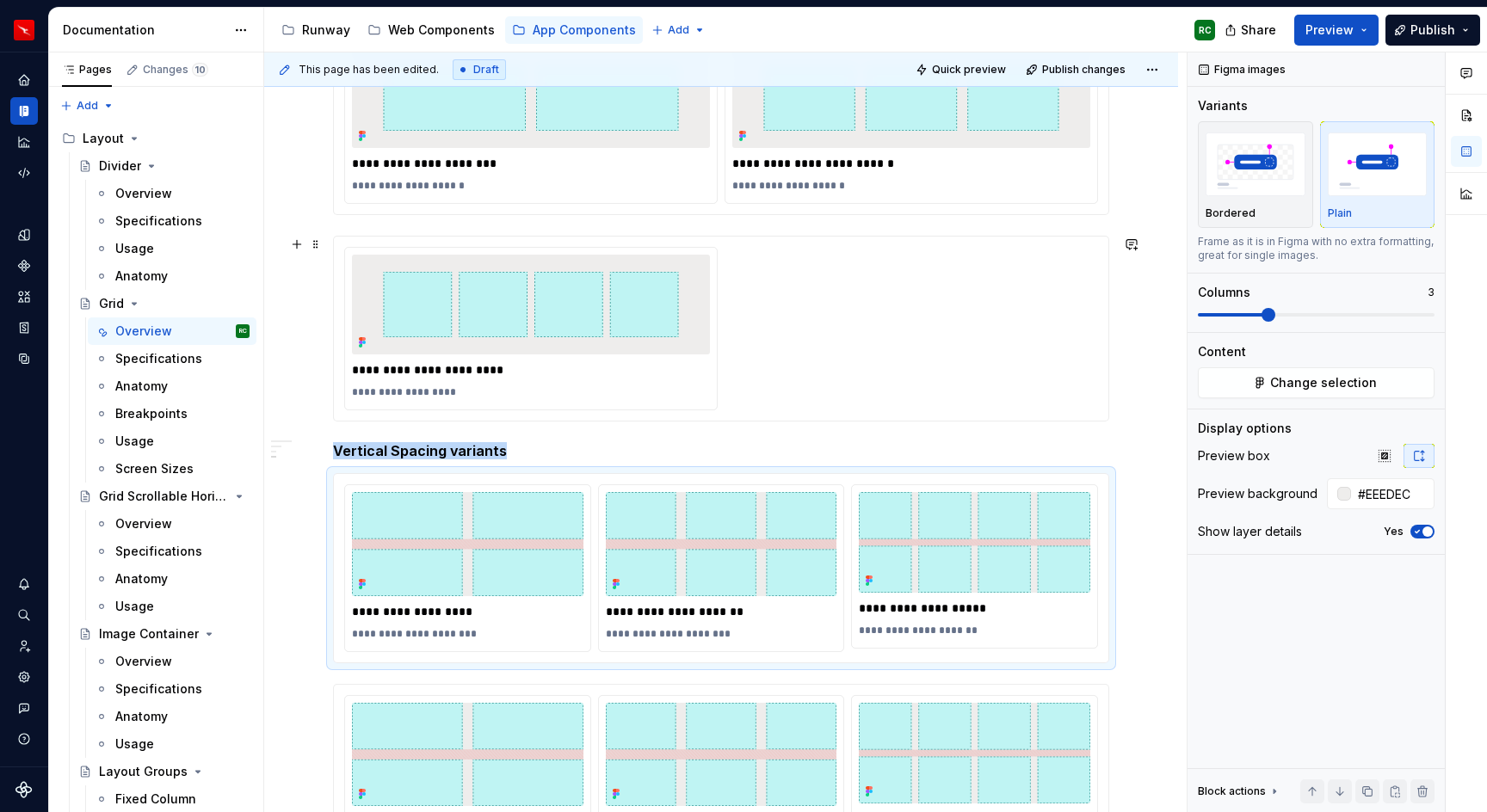
scroll to position [808, 0]
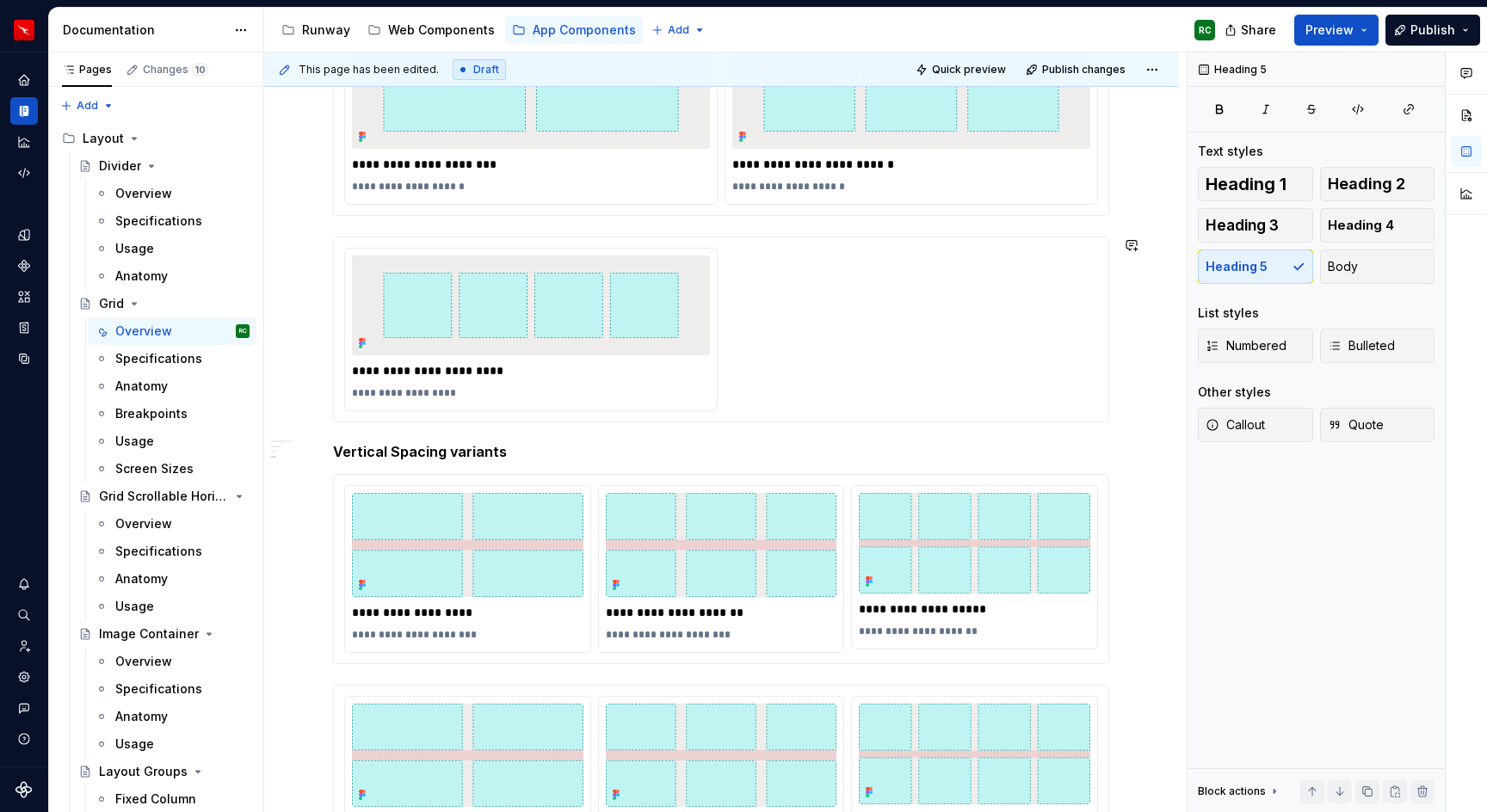
click at [771, 434] on div "**********" at bounding box center [722, 460] width 777 height 1818
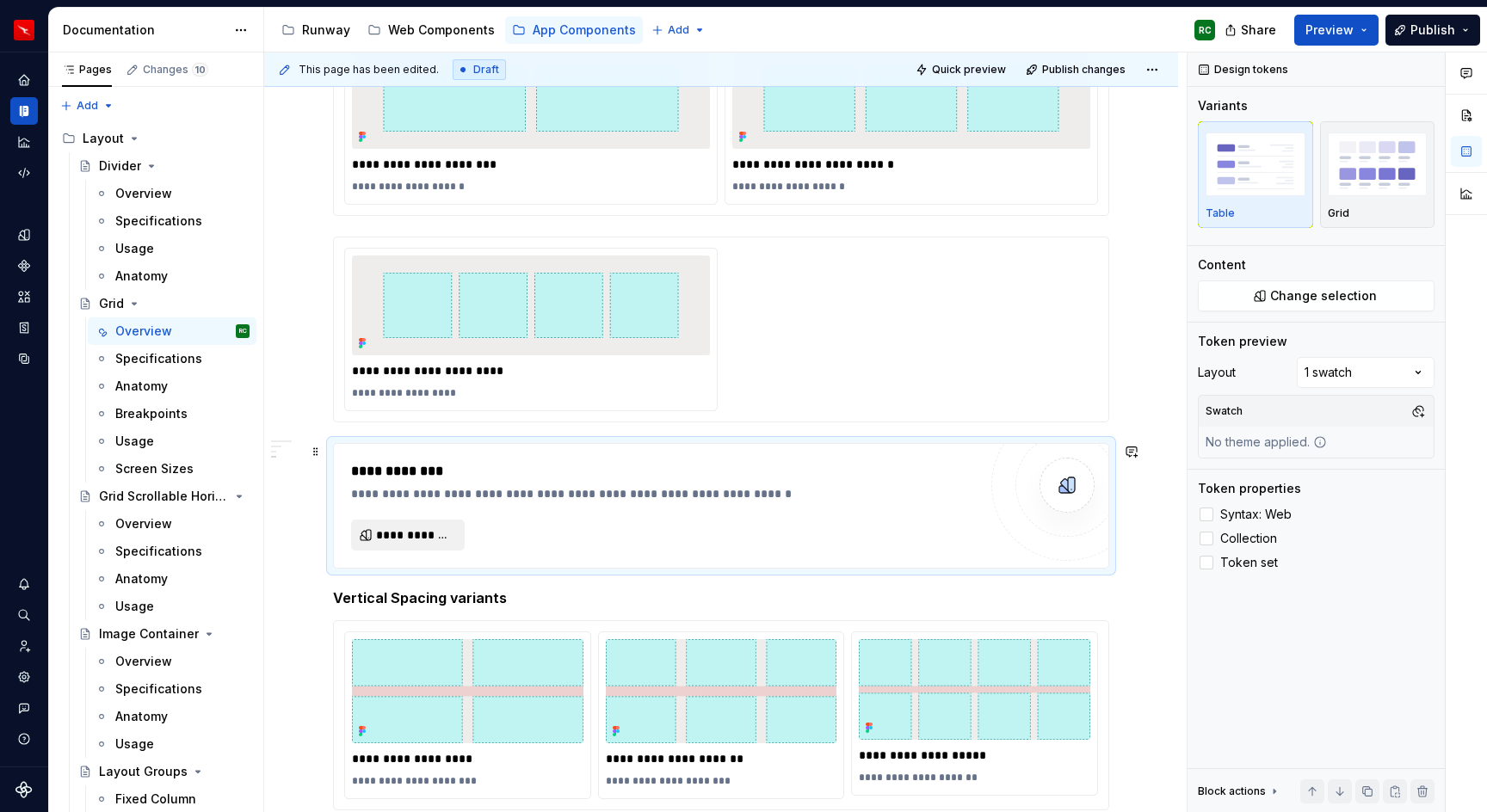
click at [411, 535] on span "**********" at bounding box center [414, 535] width 77 height 17
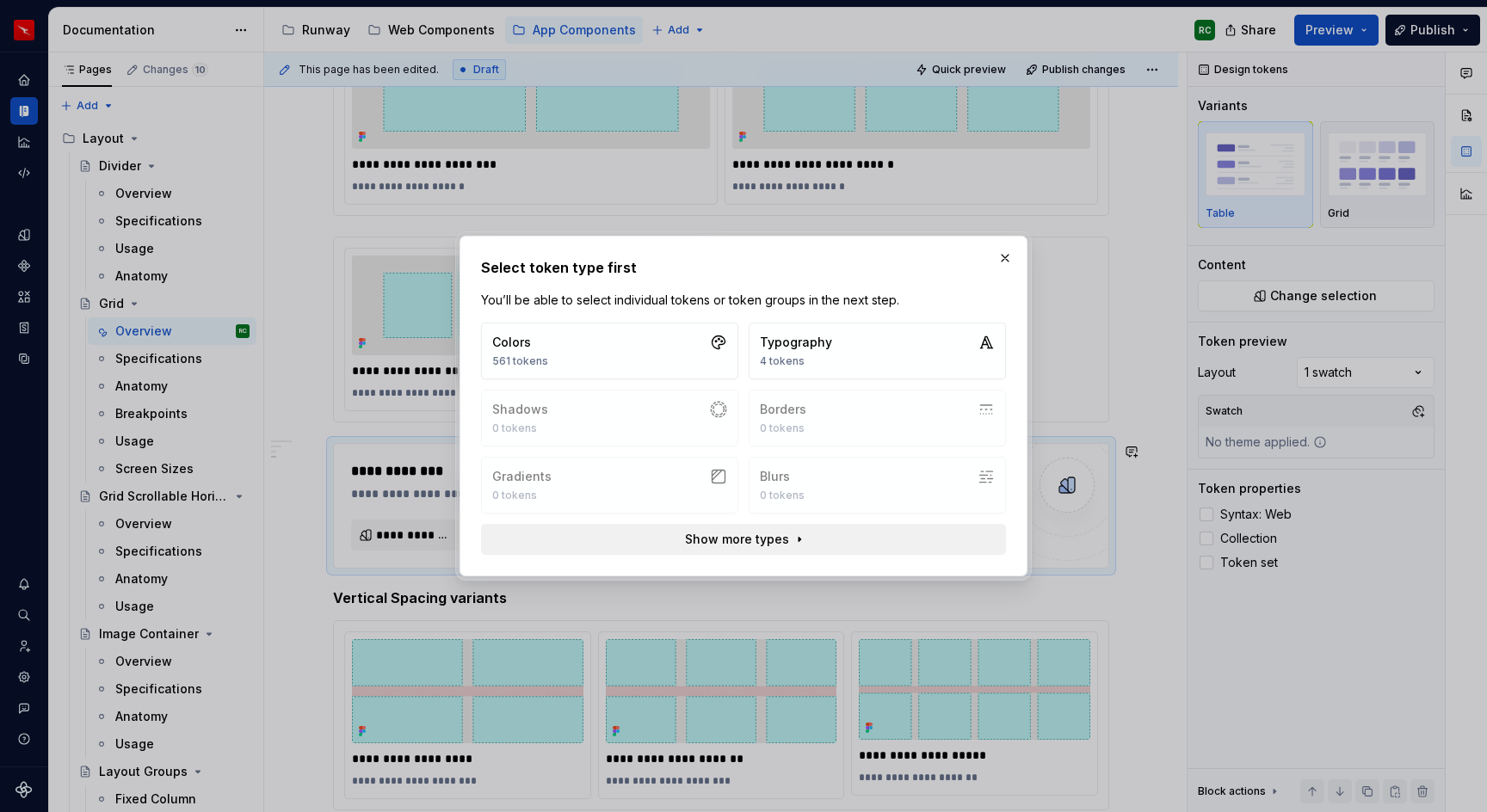
click at [719, 551] on button "Show more types" at bounding box center [744, 539] width 525 height 31
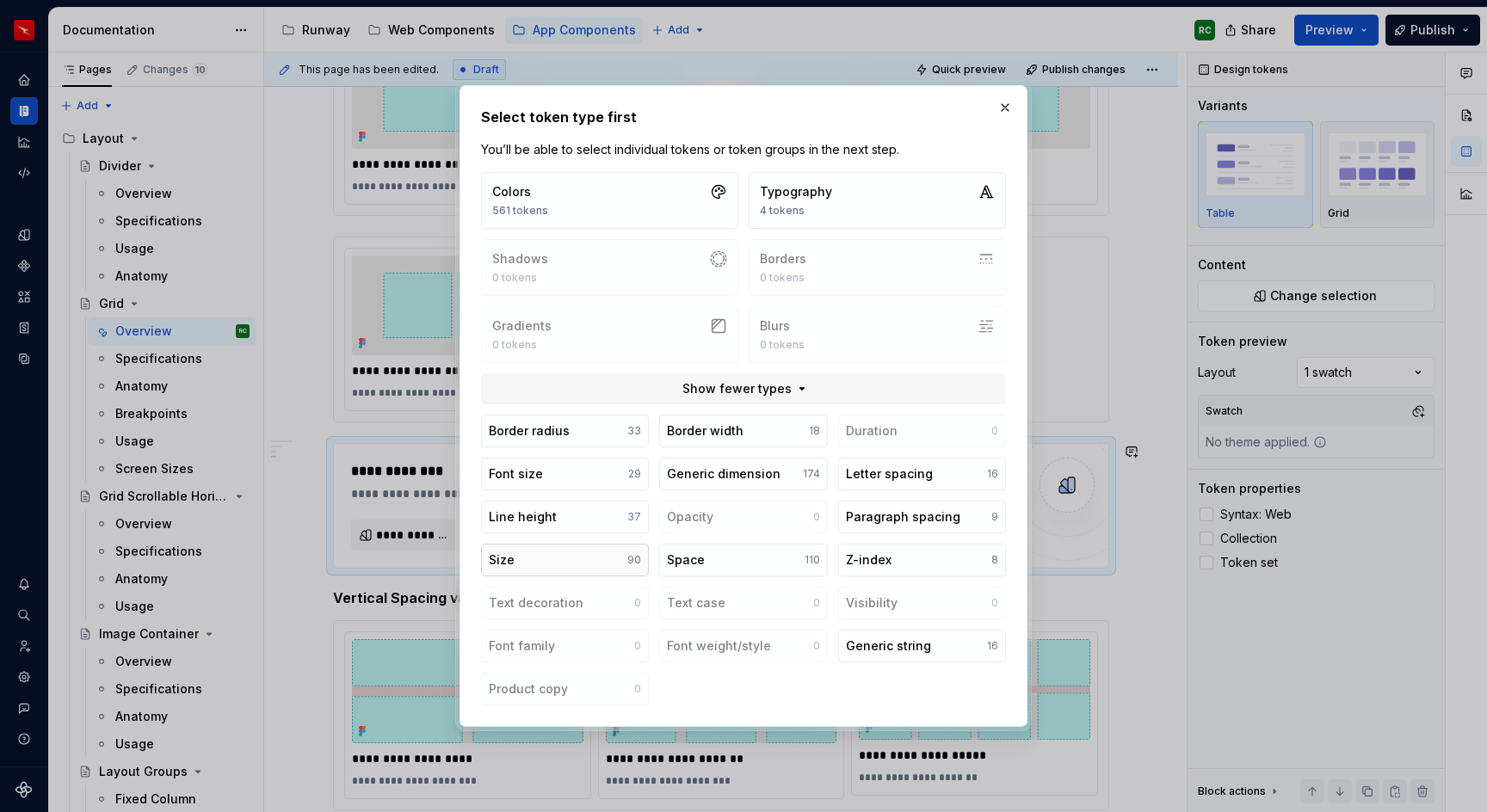
click at [555, 549] on button "Size 90" at bounding box center [565, 560] width 168 height 33
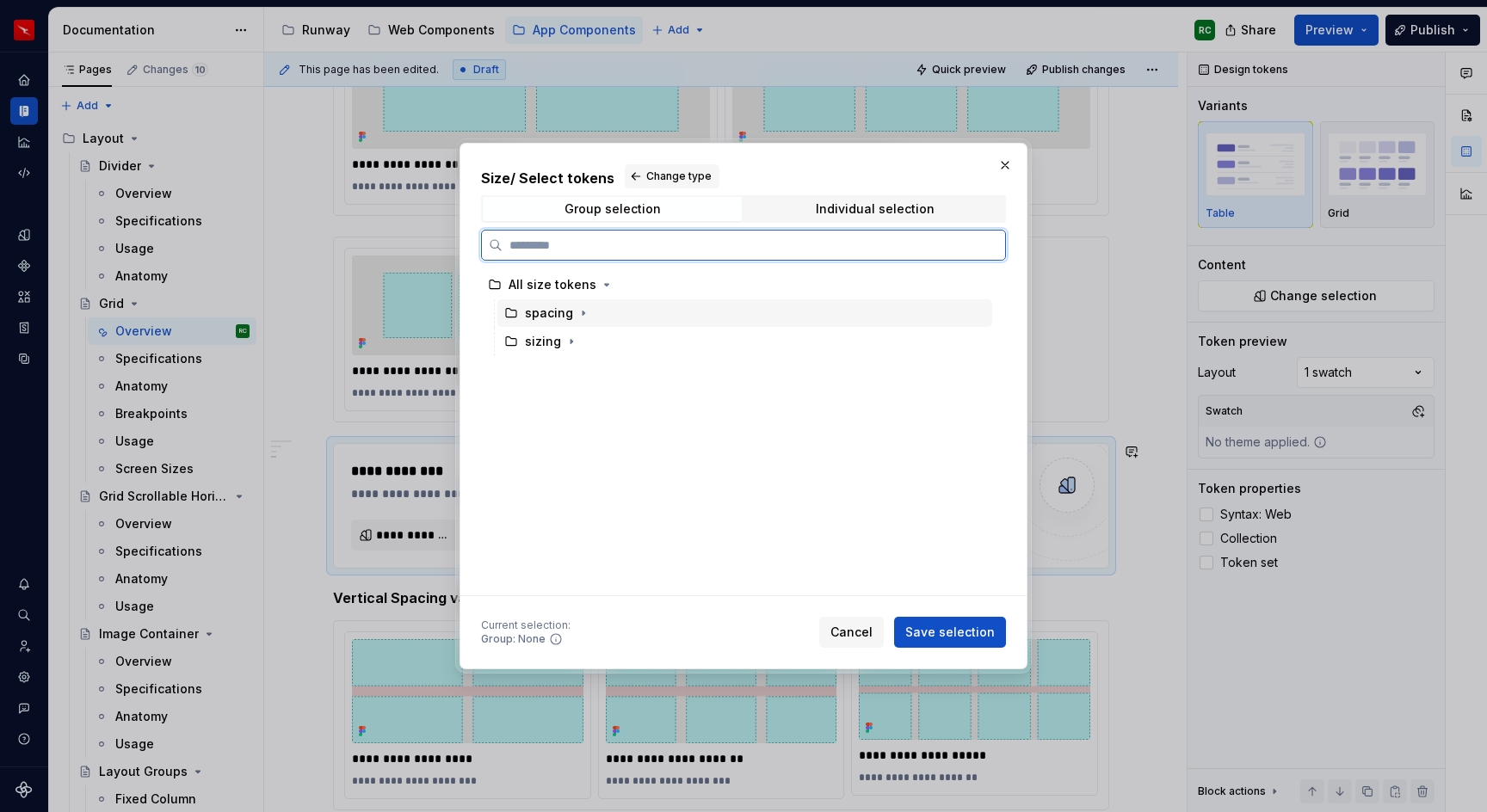
click at [561, 313] on div "spacing" at bounding box center [549, 313] width 48 height 17
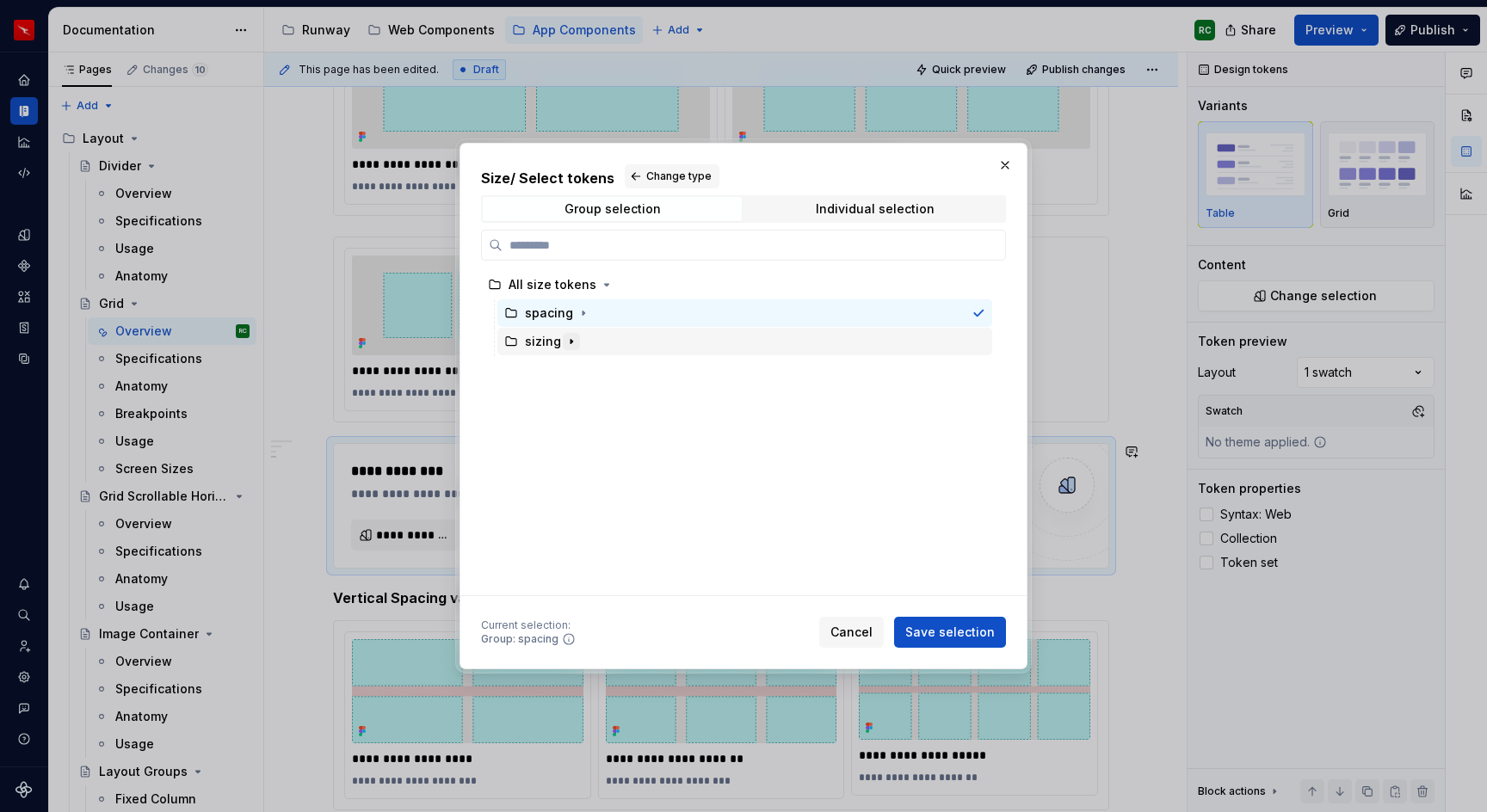
click at [572, 339] on icon "button" at bounding box center [572, 342] width 14 height 14
click at [583, 312] on icon "button" at bounding box center [583, 312] width 2 height 4
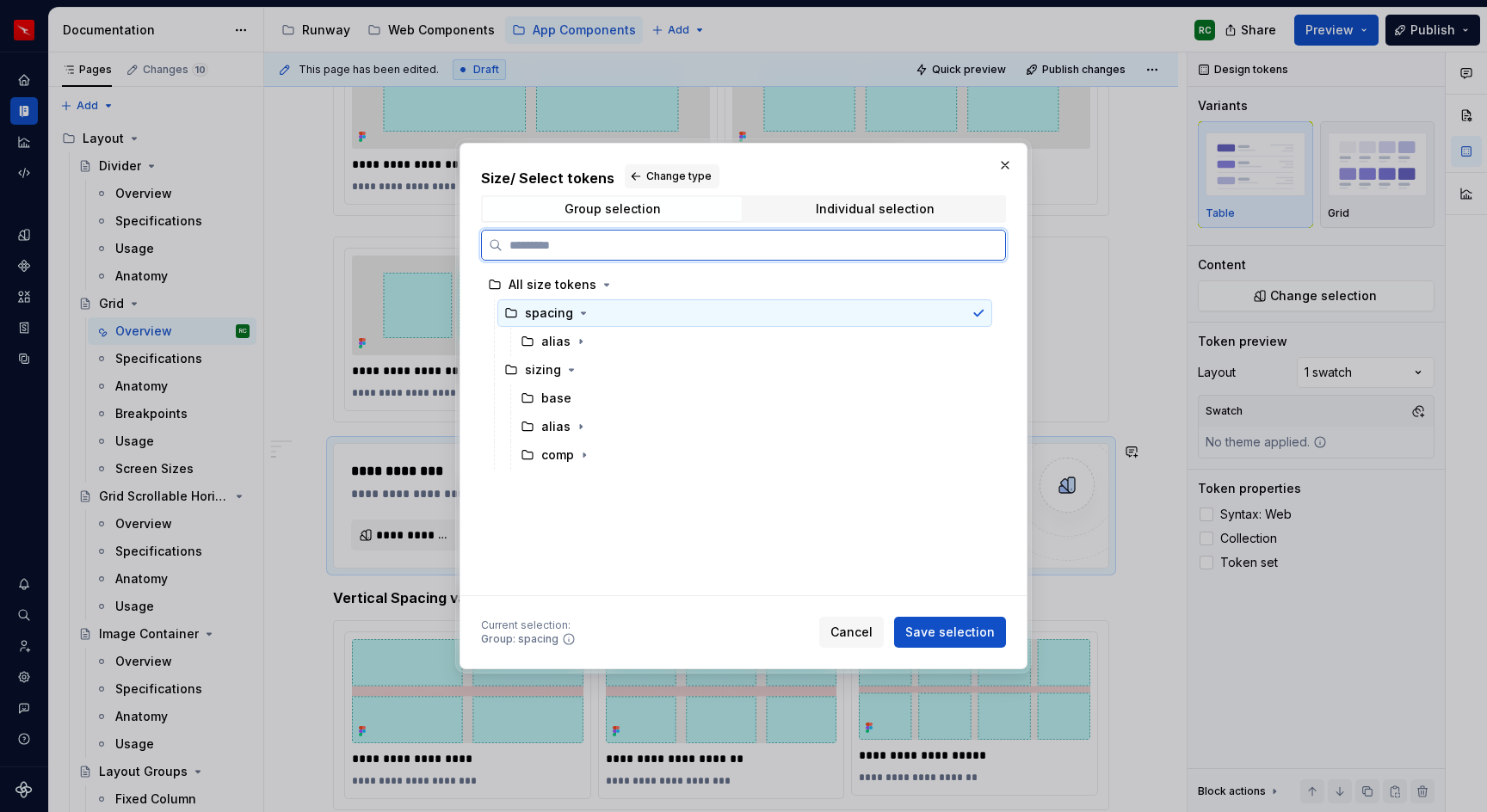
click at [976, 300] on div "spacing" at bounding box center [745, 313] width 495 height 27
click at [597, 336] on div "alias" at bounding box center [754, 341] width 479 height 27
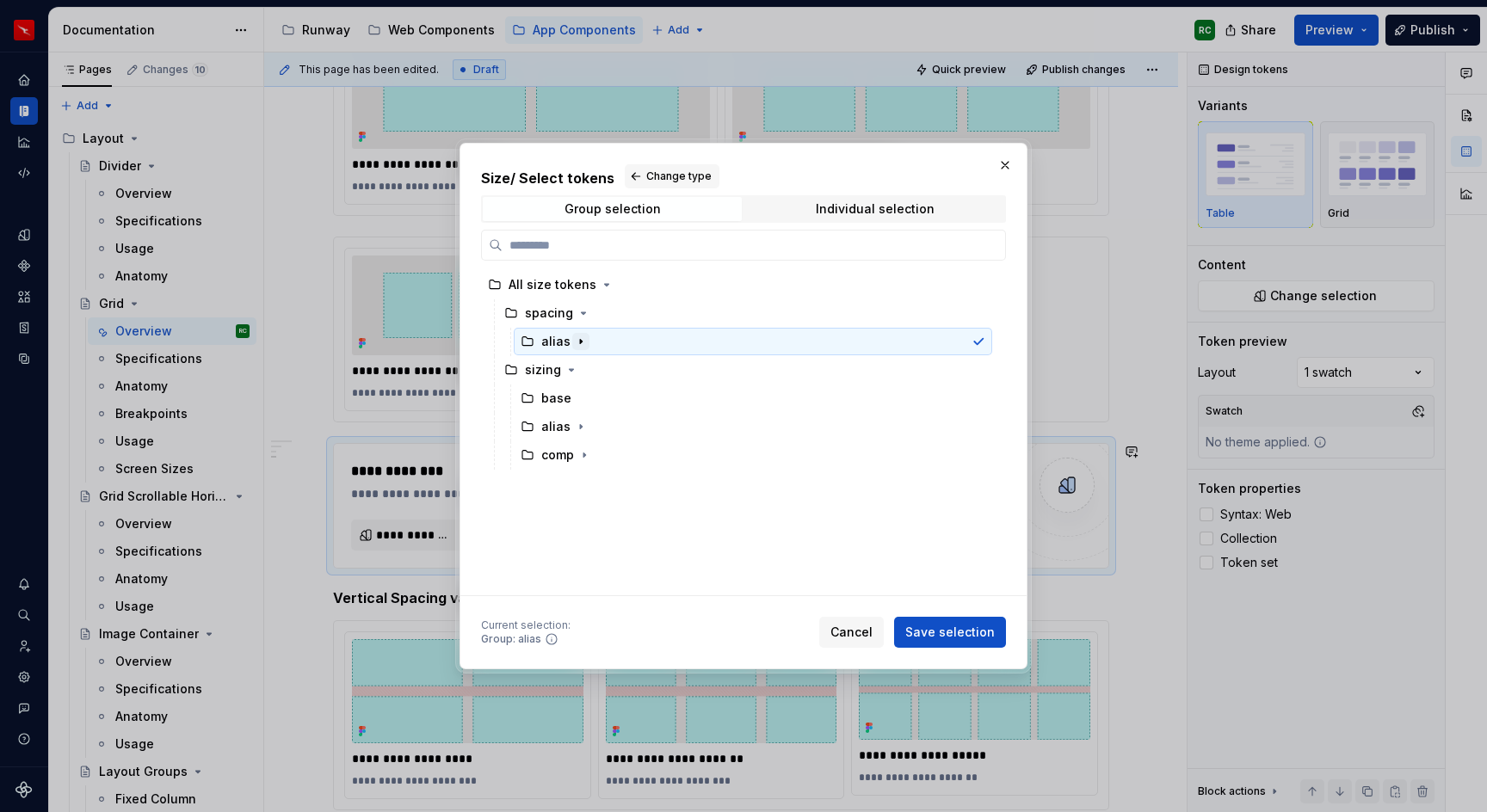
click at [581, 337] on icon "button" at bounding box center [581, 342] width 14 height 14
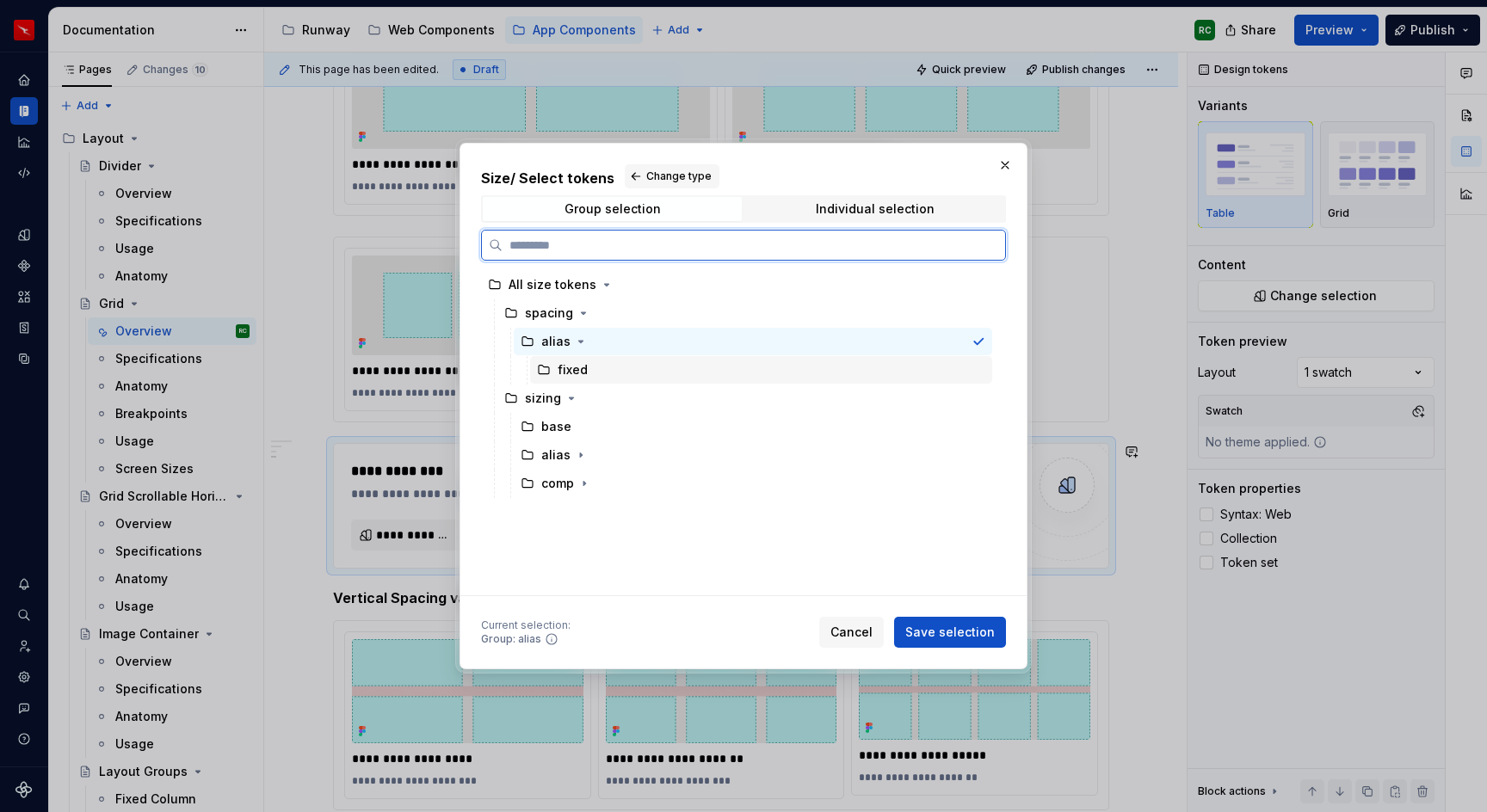
click at [575, 367] on div "fixed" at bounding box center [573, 370] width 30 height 17
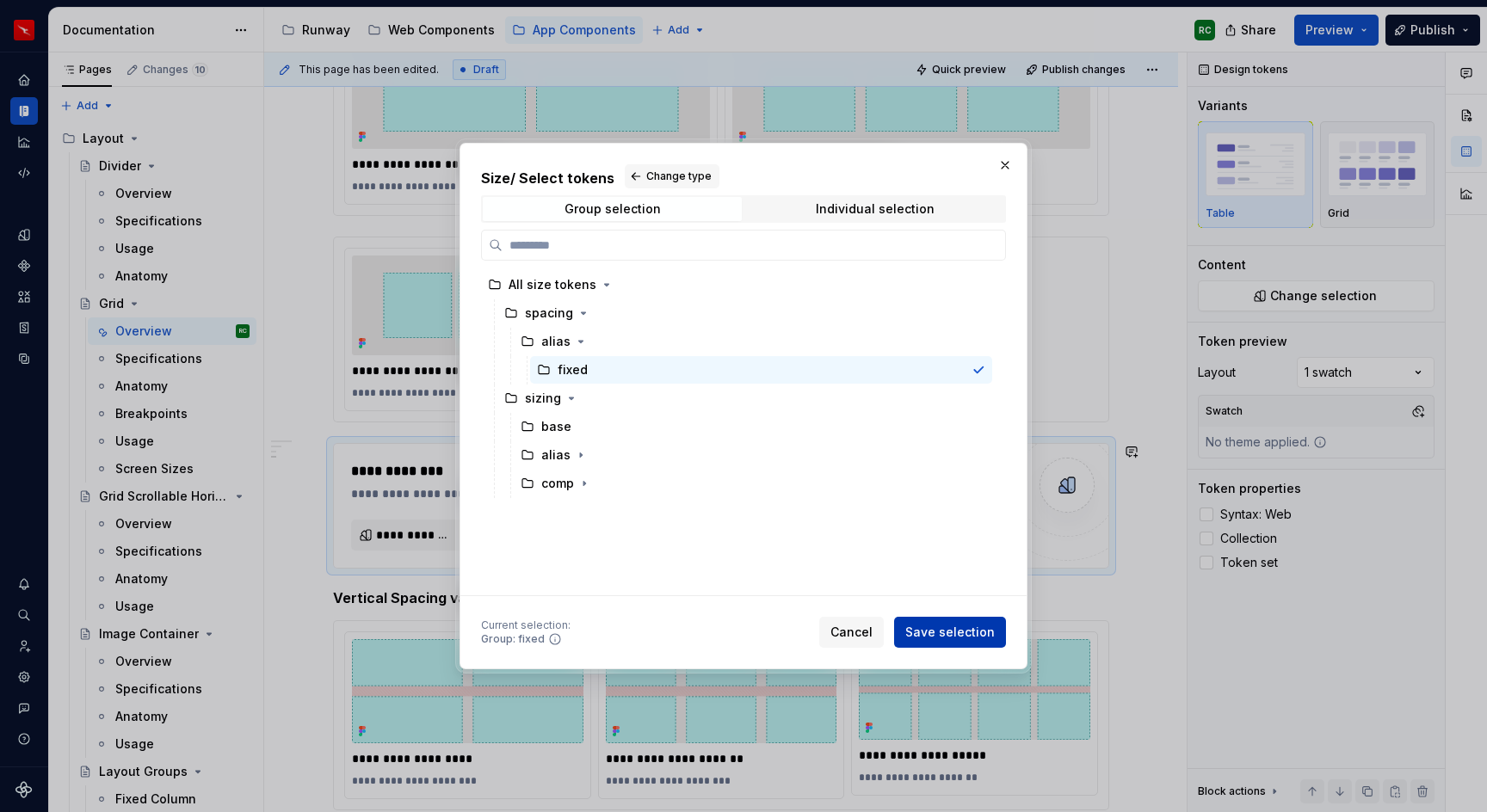
click at [981, 633] on span "Save selection" at bounding box center [950, 632] width 90 height 17
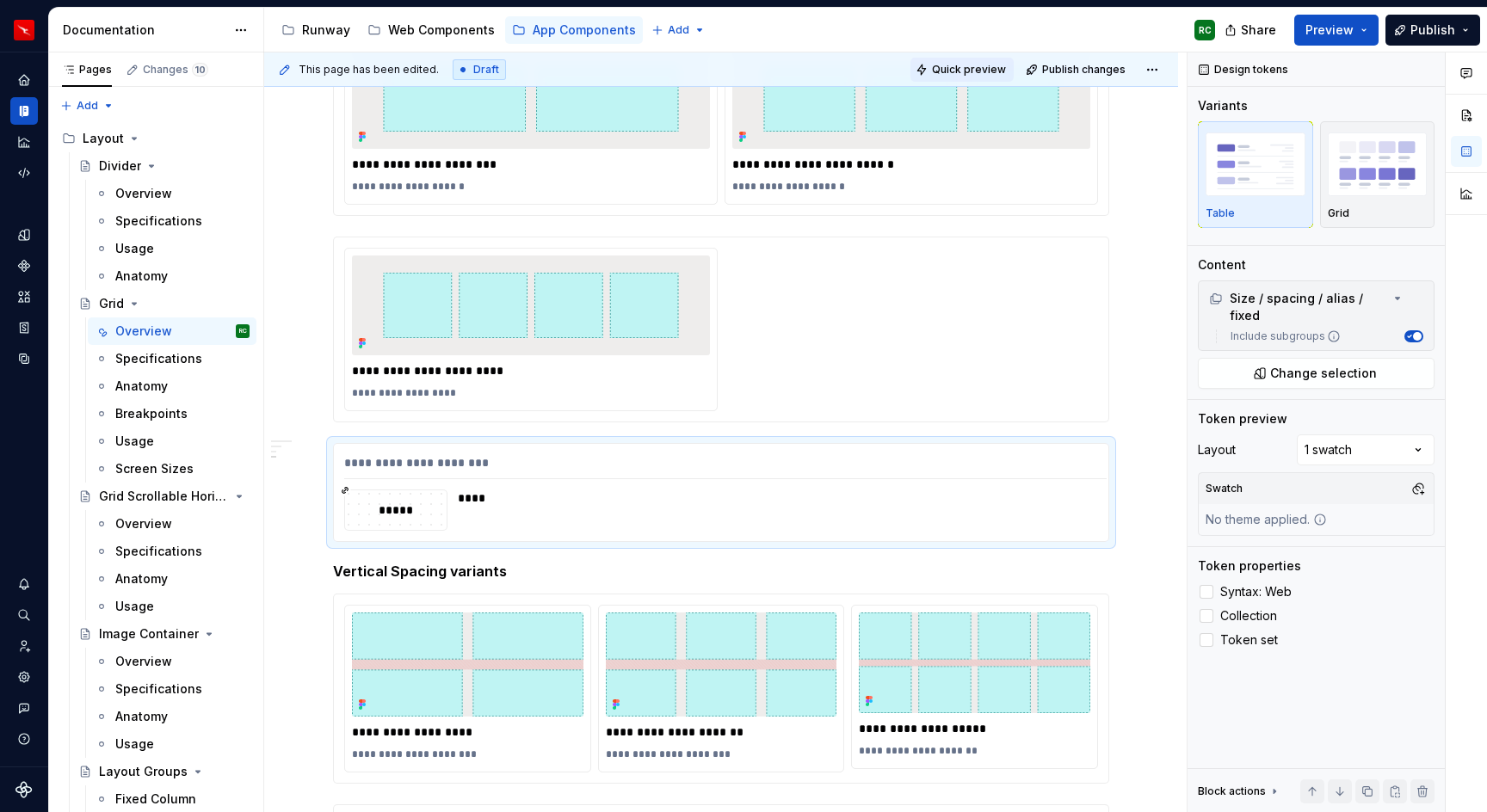
click at [1004, 77] on button "Quick preview" at bounding box center [962, 69] width 103 height 24
click at [520, 465] on div "**********" at bounding box center [725, 467] width 763 height 25
click at [1380, 444] on div "Comments Open comments No comments yet Select ‘Comment’ from the block context …" at bounding box center [1338, 433] width 300 height 761
click at [1203, 609] on div at bounding box center [1207, 616] width 14 height 14
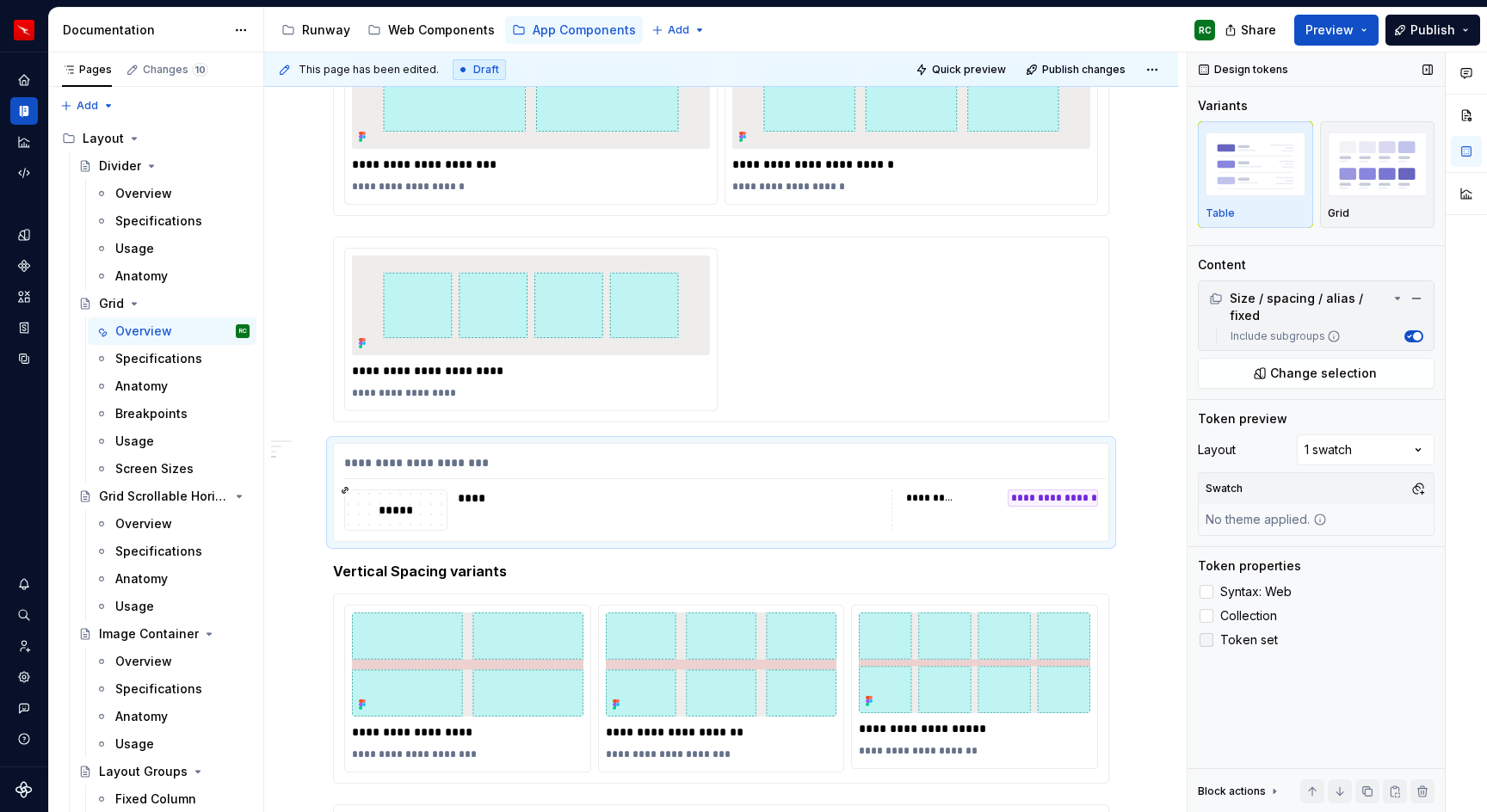
click at [1208, 633] on div at bounding box center [1207, 640] width 14 height 14
click at [1209, 585] on div at bounding box center [1207, 592] width 14 height 14
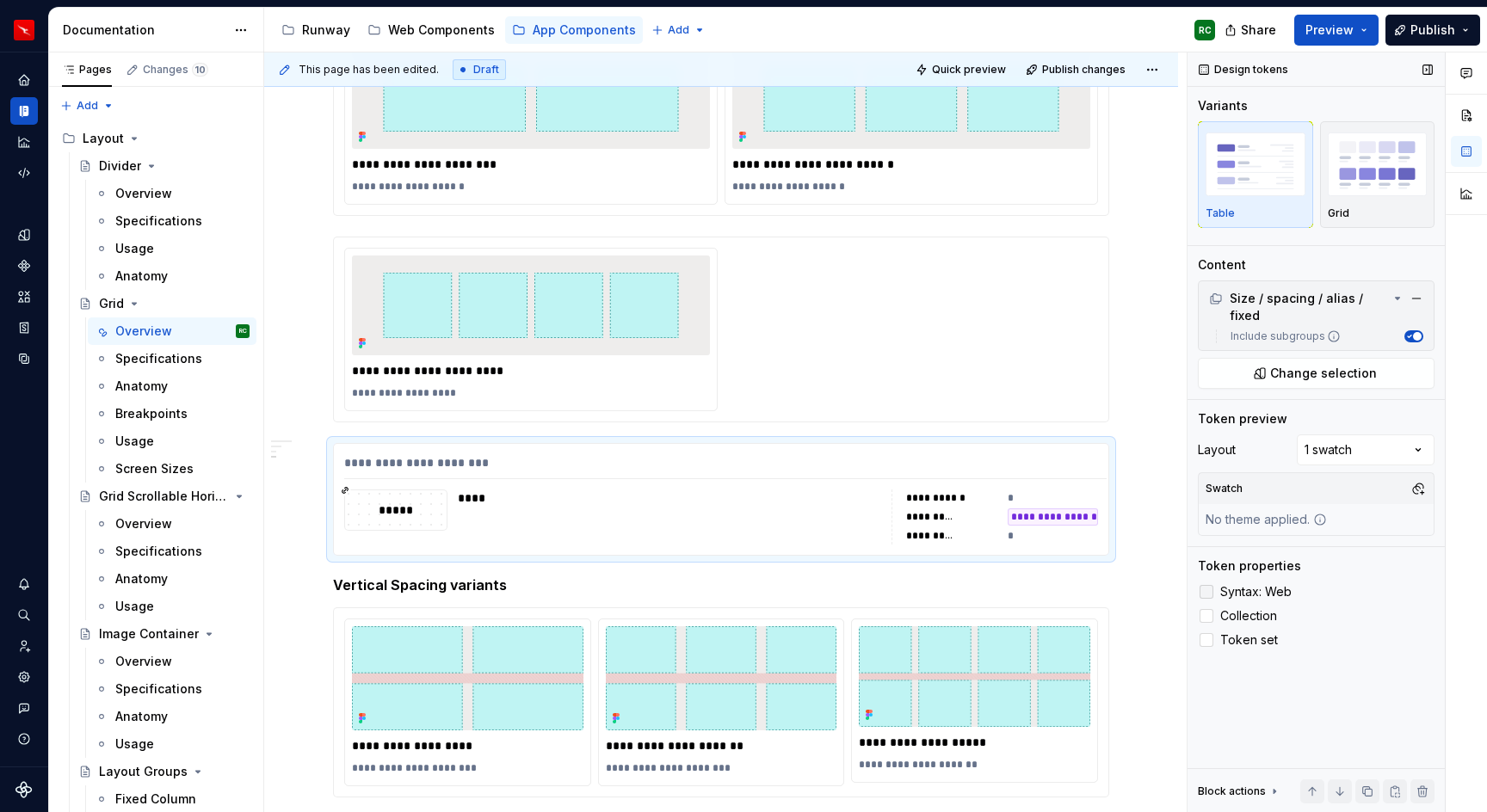
click at [1207, 592] on icon at bounding box center [1207, 592] width 0 height 0
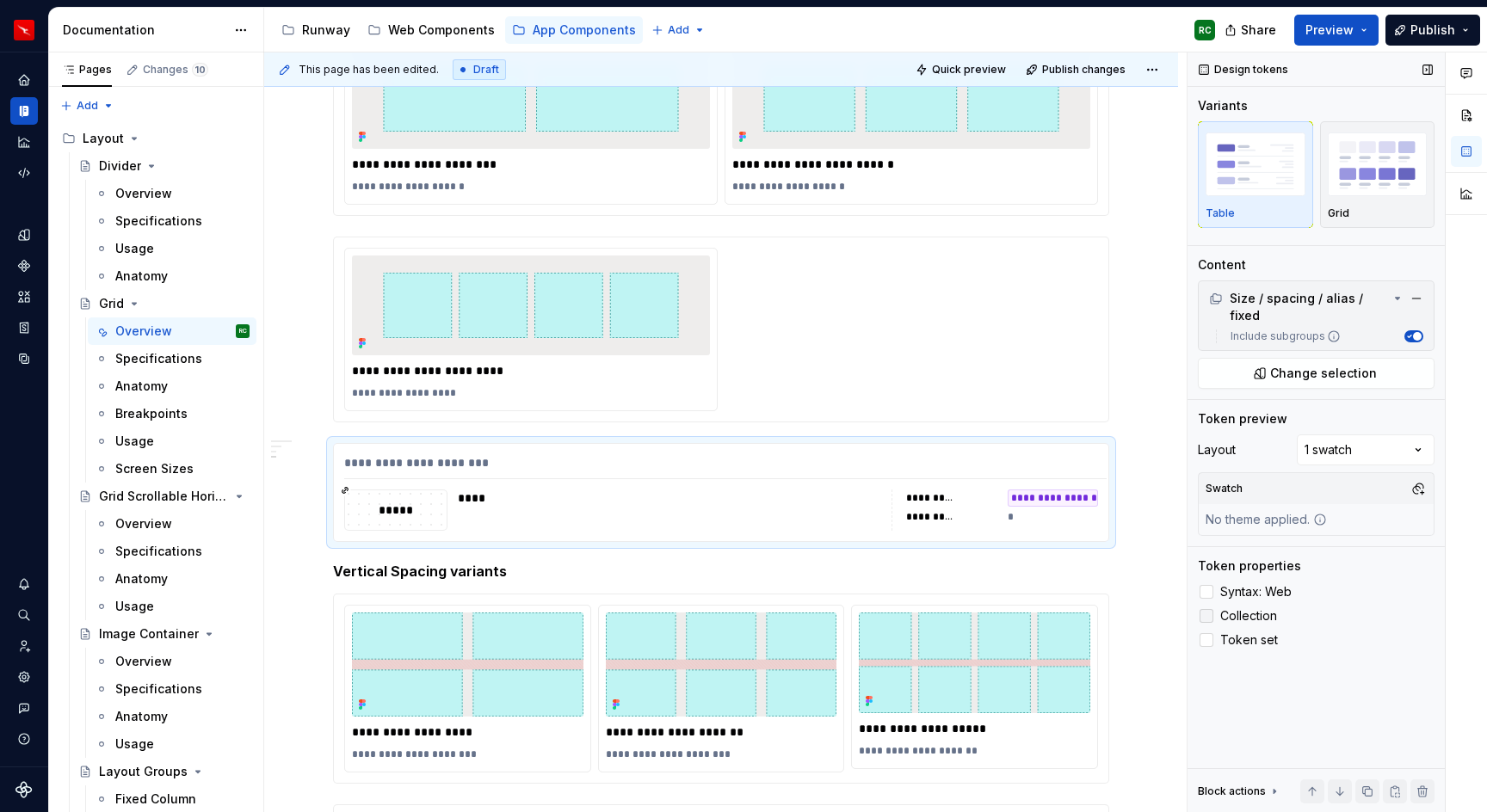
click at [1207, 616] on icon at bounding box center [1207, 616] width 0 height 0
click at [1209, 613] on div "Syntax: Web Collection Token set" at bounding box center [1316, 616] width 237 height 69
click at [1207, 640] on icon at bounding box center [1207, 640] width 0 height 0
click at [985, 463] on div "**********" at bounding box center [725, 467] width 763 height 25
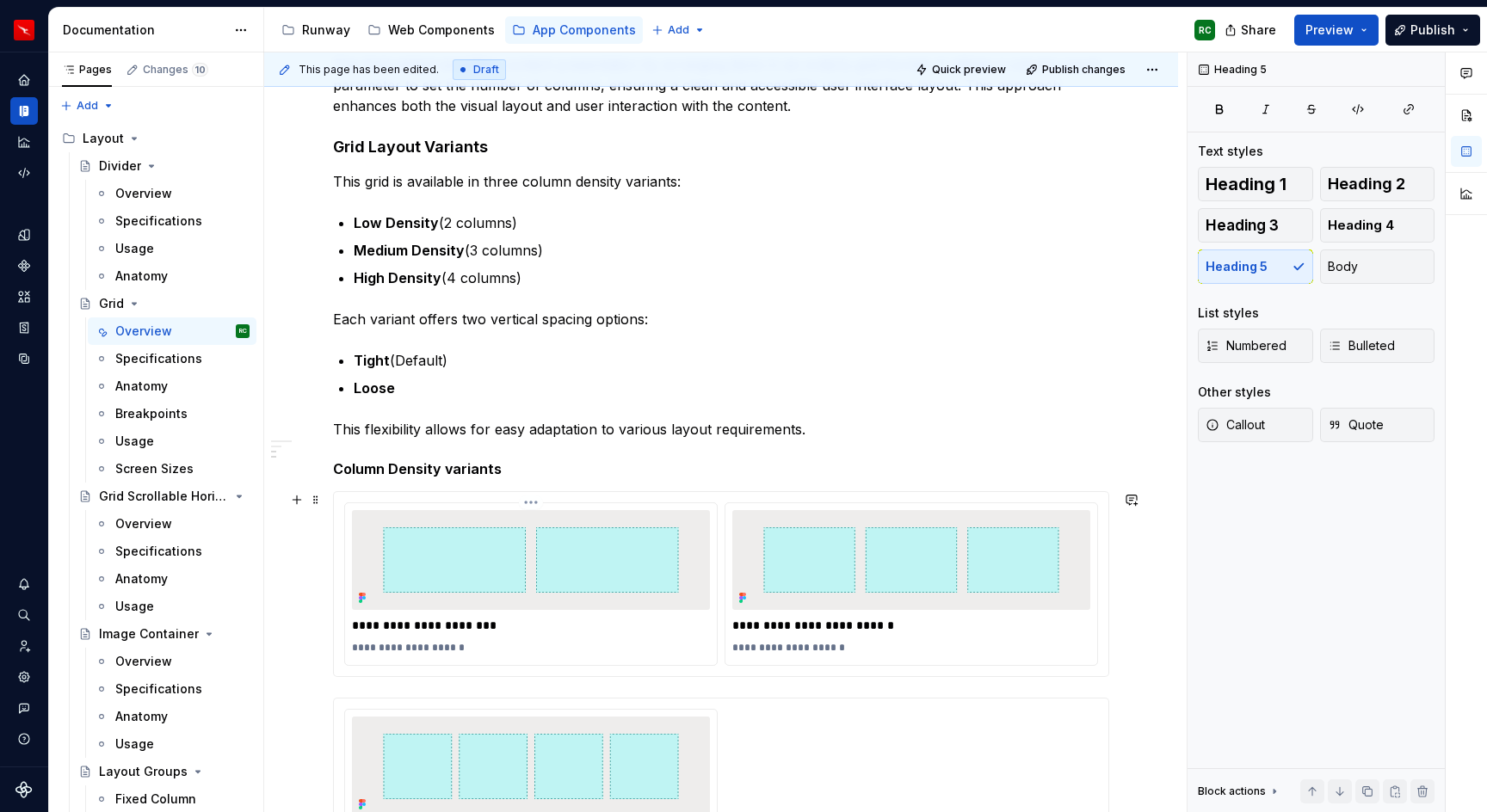
scroll to position [0, 0]
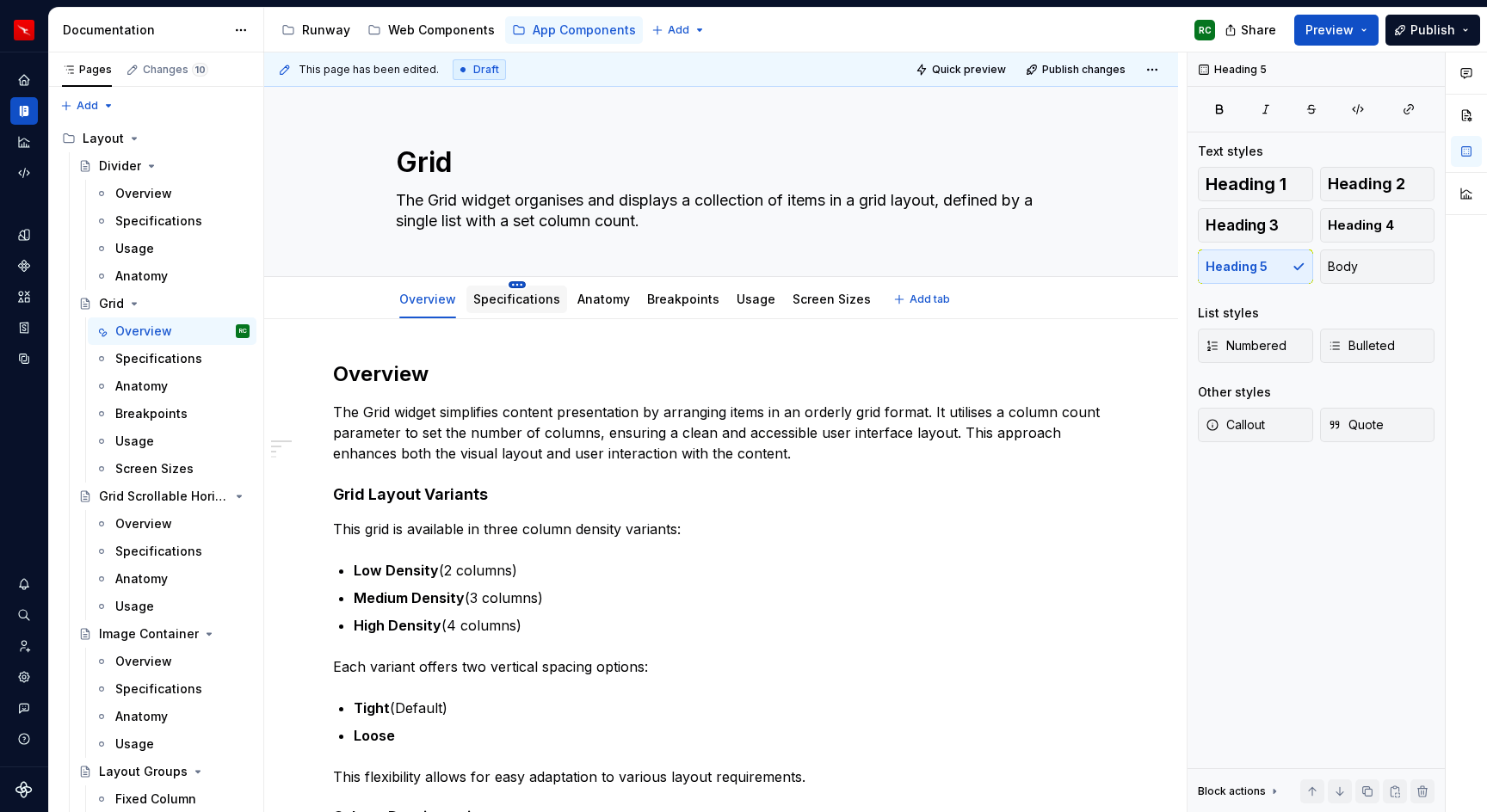
click at [519, 285] on html "Runway RC Design system data Documentation Accessibility guide for tree Page tr…" at bounding box center [743, 406] width 1487 height 812
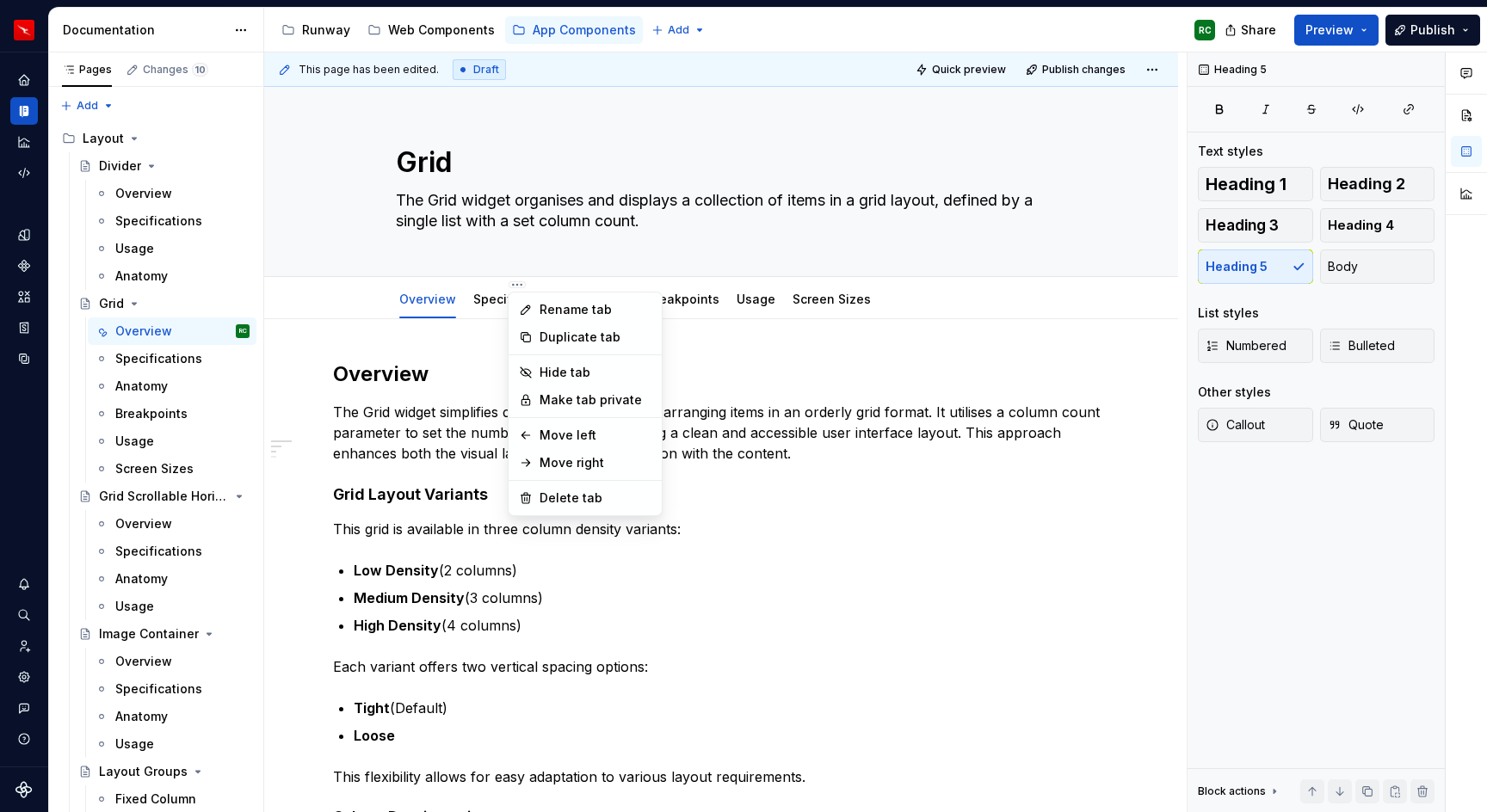
click at [443, 344] on html "Runway RC Design system data Documentation Accessibility guide for tree Page tr…" at bounding box center [743, 406] width 1487 height 812
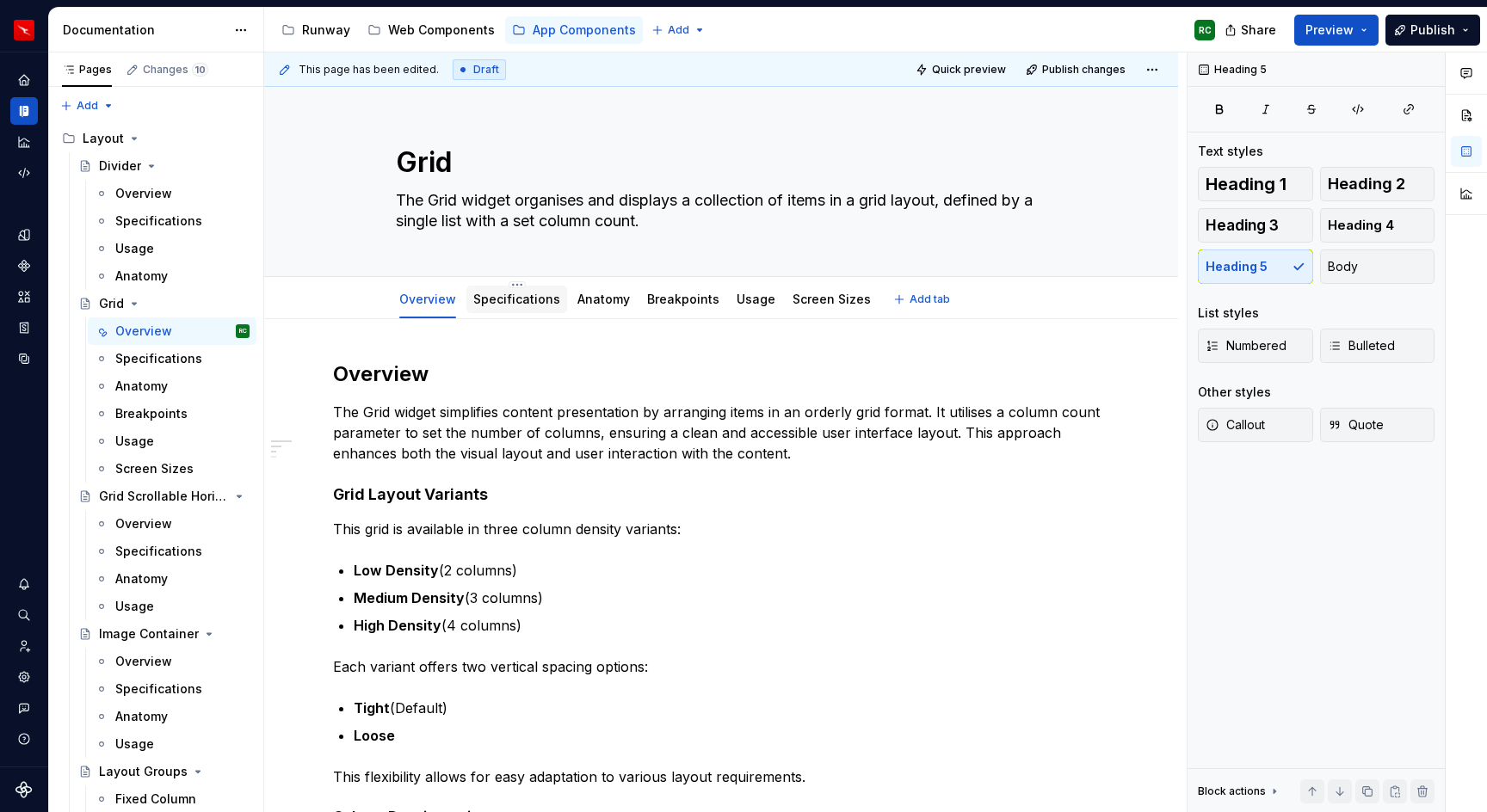
click at [492, 315] on div at bounding box center [517, 316] width 101 height 2
click at [495, 306] on link "Specifications" at bounding box center [517, 299] width 87 height 15
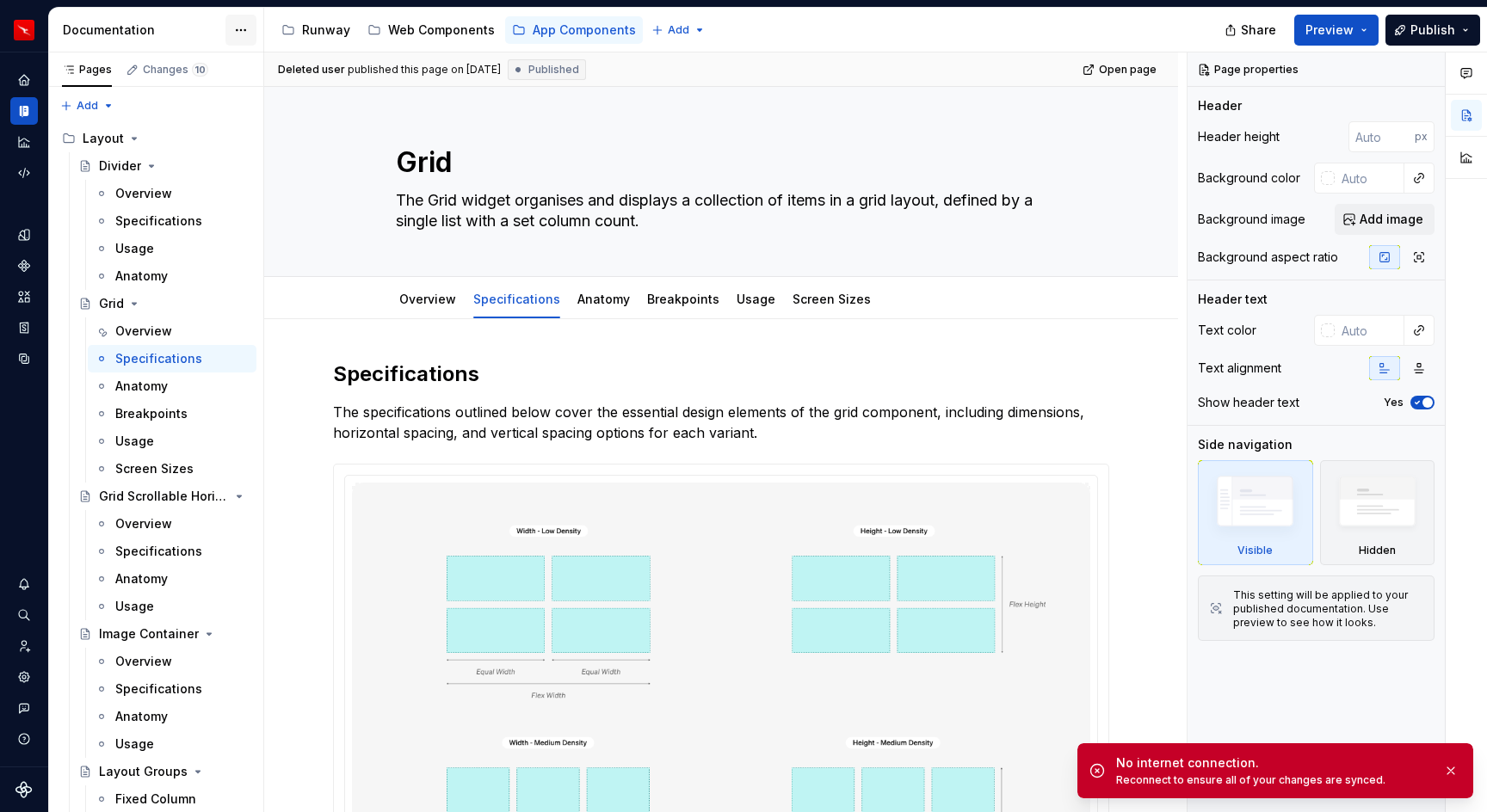
type textarea "*"
